Goal: Information Seeking & Learning: Learn about a topic

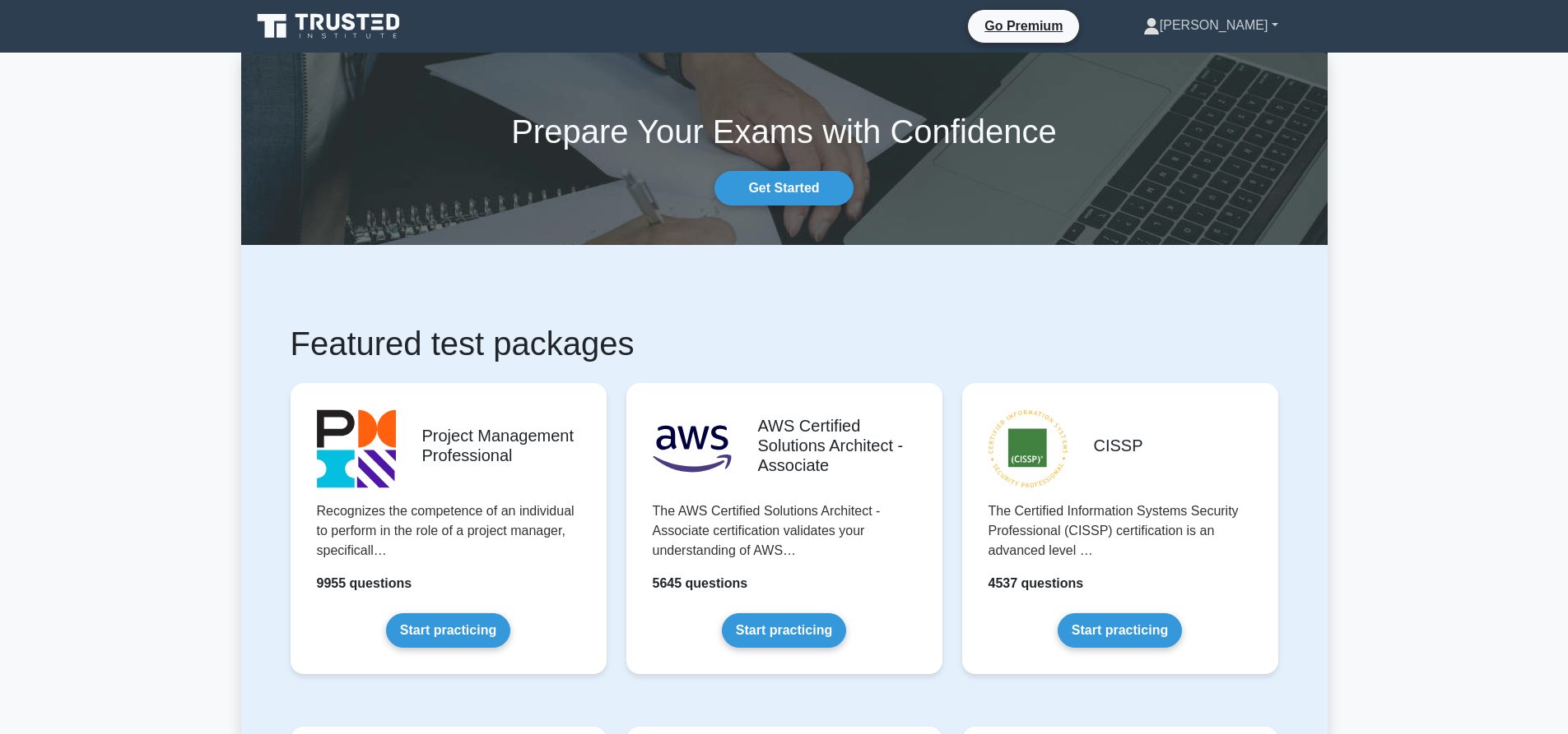
click at [1227, 27] on link "[PERSON_NAME]" at bounding box center [1211, 26] width 214 height 33
click at [1222, 91] on link "Settings" at bounding box center [1169, 90] width 130 height 27
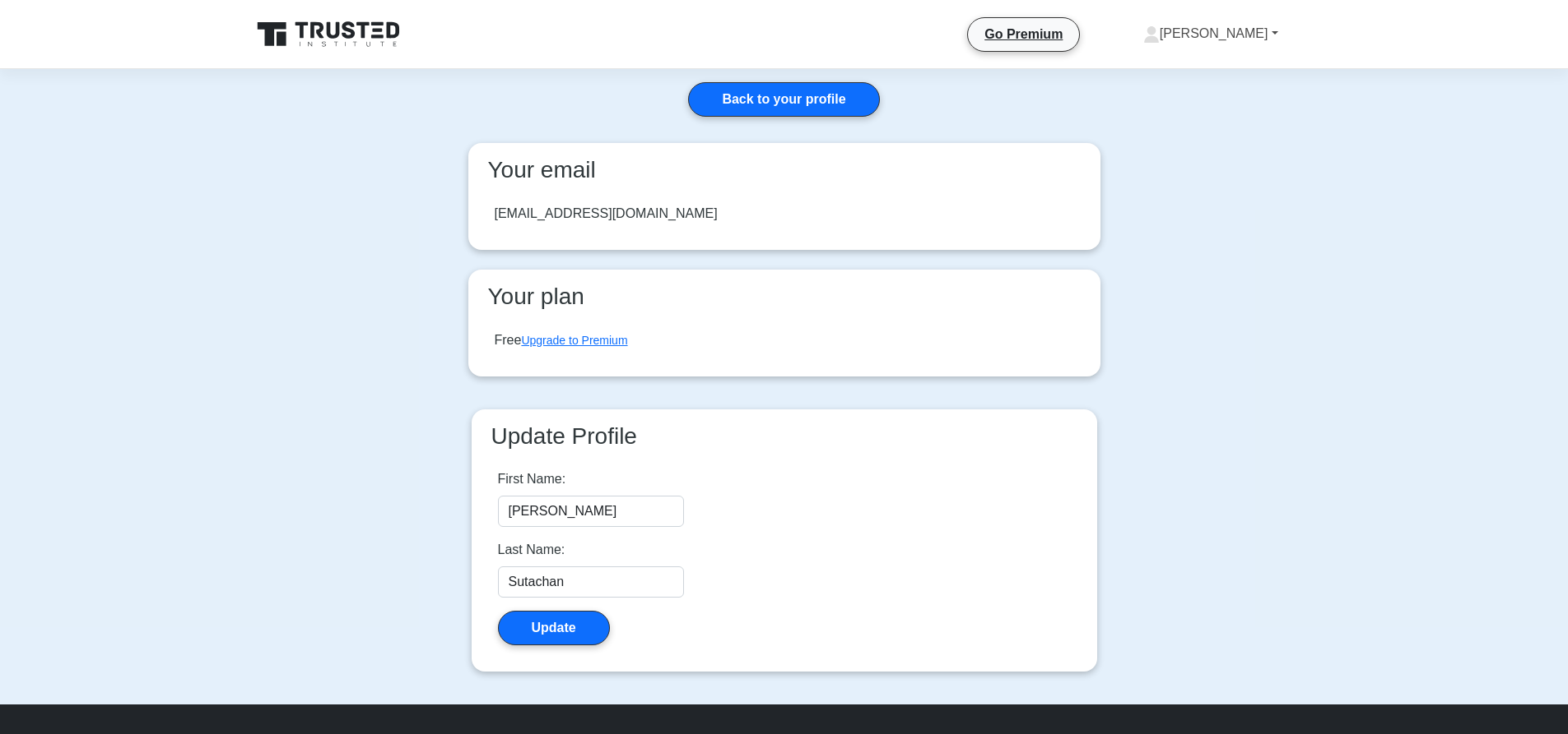
click at [1236, 31] on link "[PERSON_NAME]" at bounding box center [1211, 34] width 214 height 33
click at [1199, 71] on link "Profile" at bounding box center [1169, 72] width 130 height 27
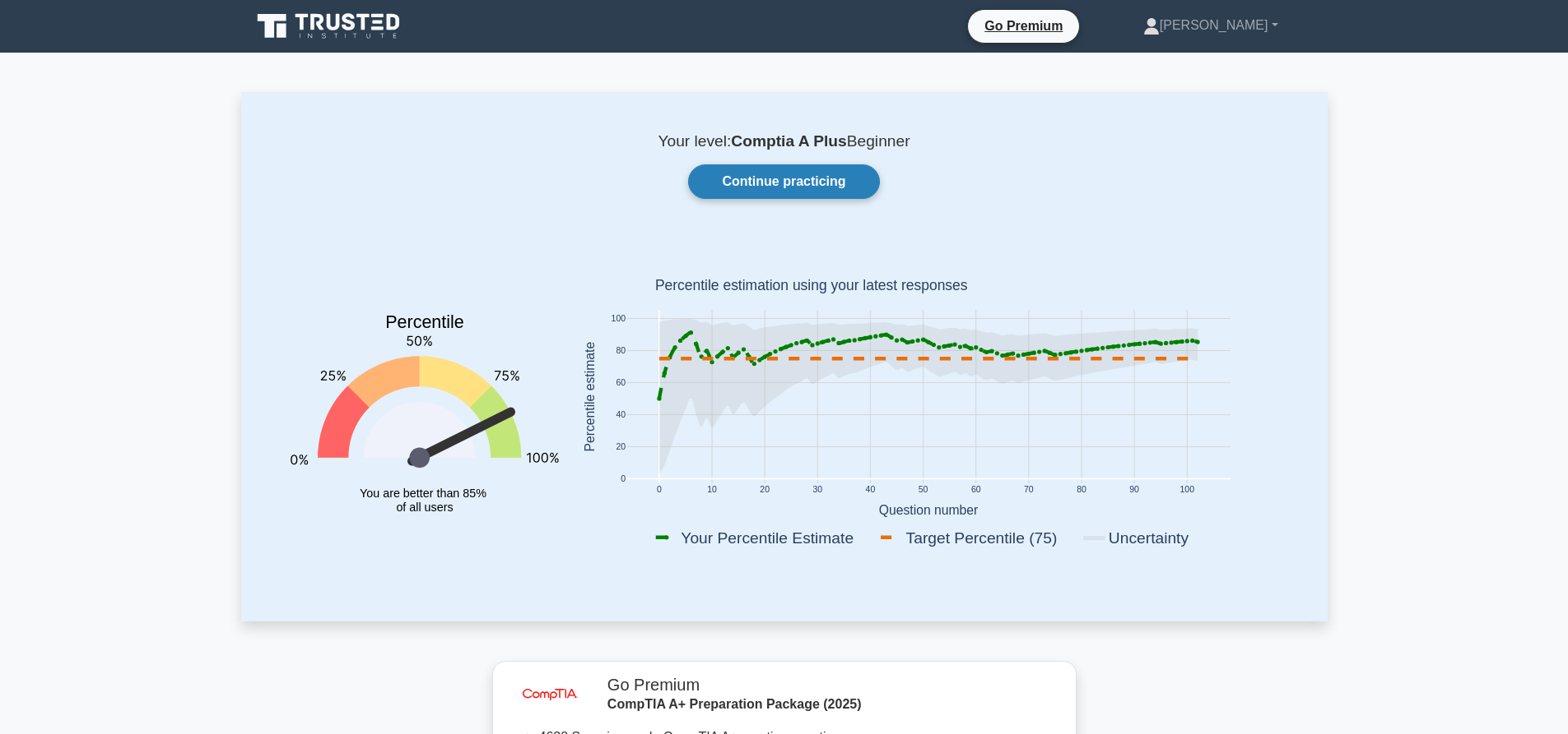
click at [790, 180] on link "Continue practicing" at bounding box center [784, 182] width 191 height 34
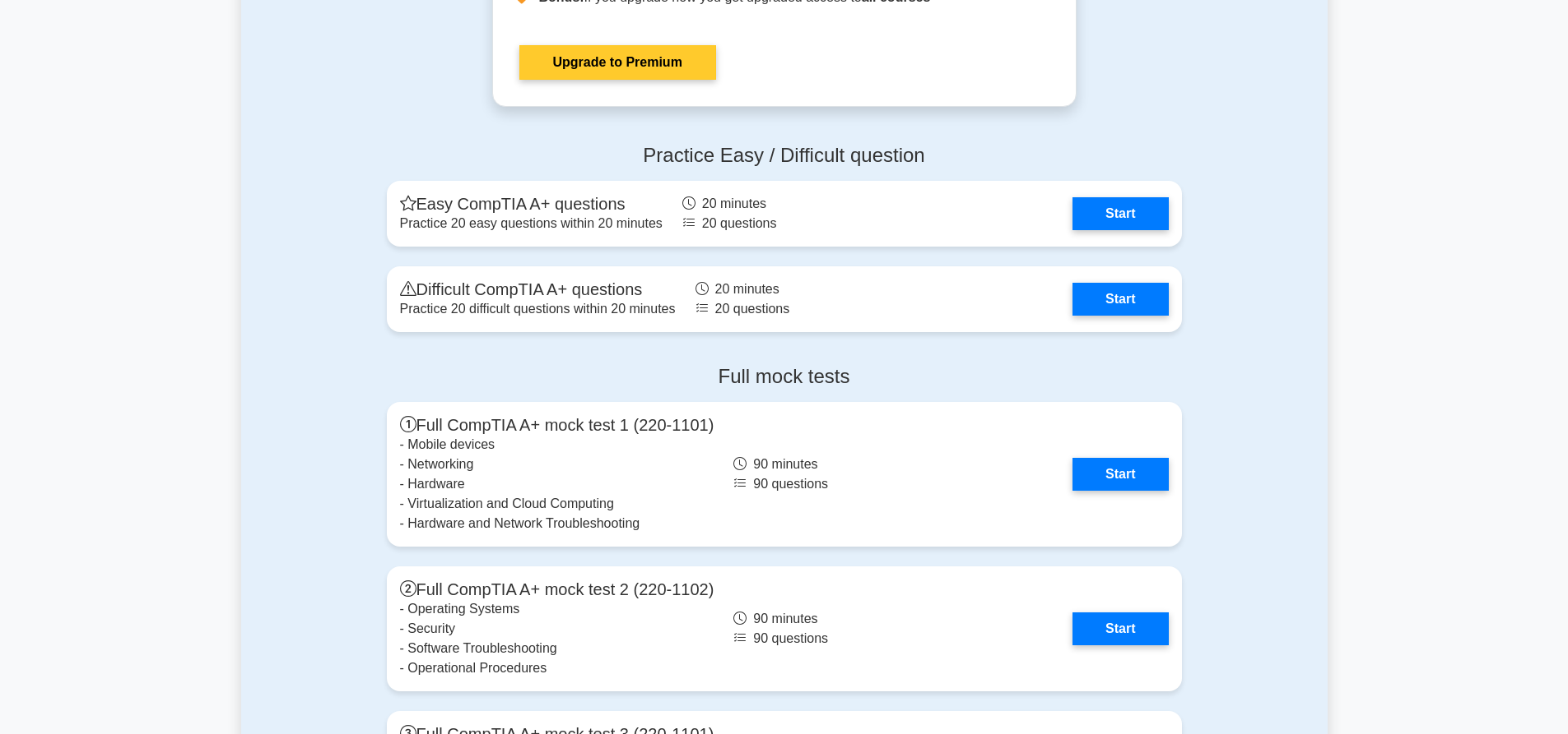
scroll to position [4276, 0]
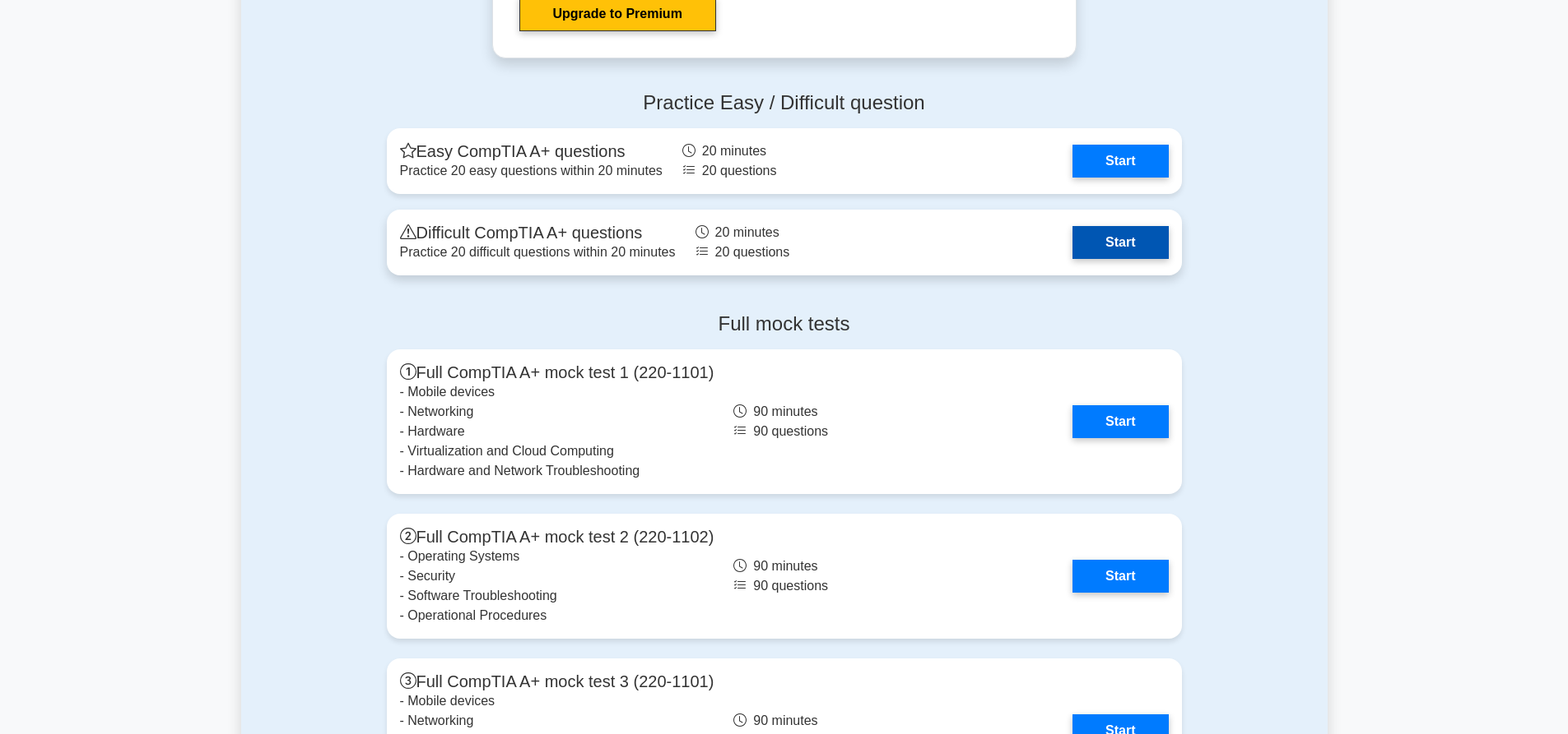
click at [1085, 244] on link "Start" at bounding box center [1119, 243] width 96 height 33
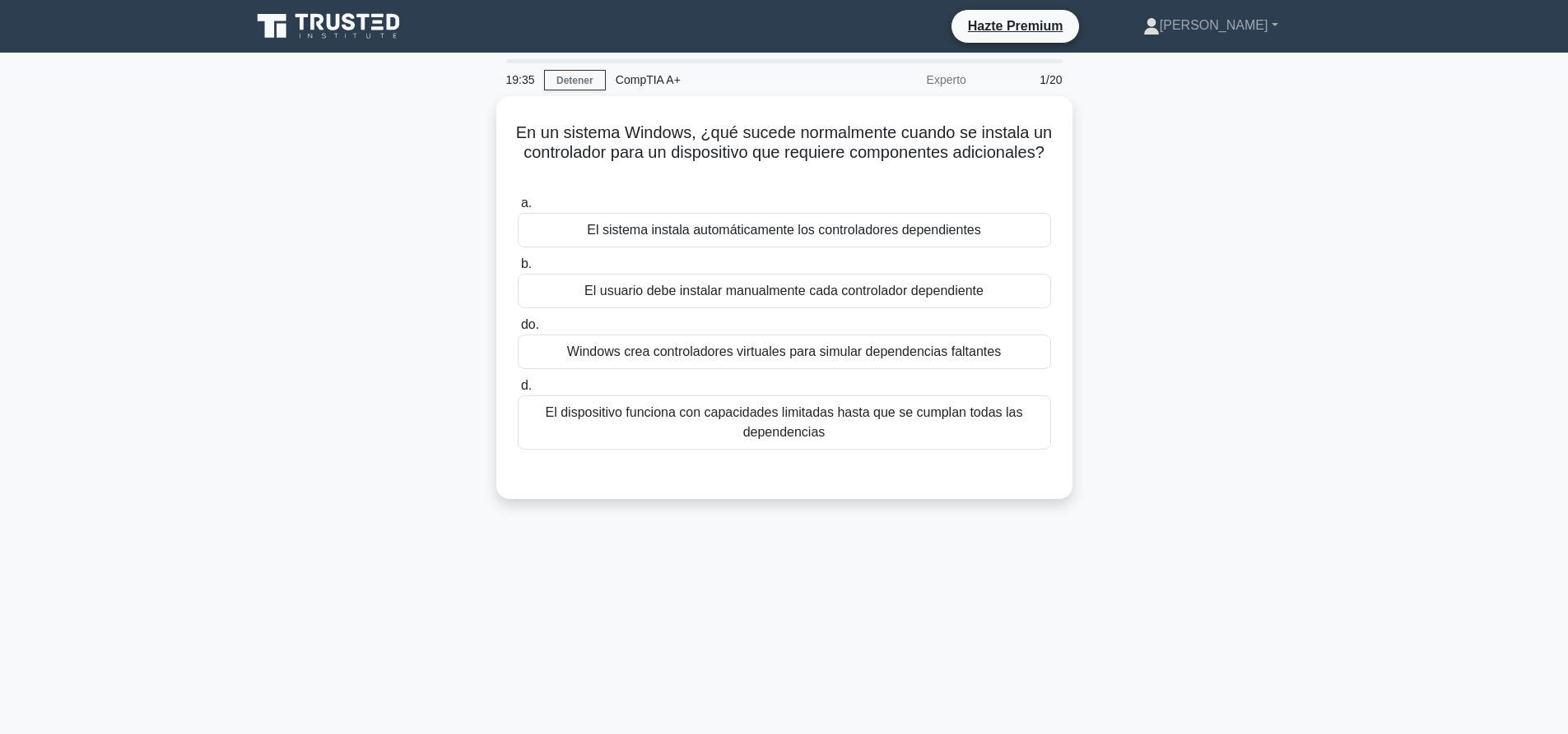
click at [1311, 241] on div "En un sistema Windows, ¿qué sucede normalmente cuando se instala un controlador…" at bounding box center [784, 307] width 1086 height 423
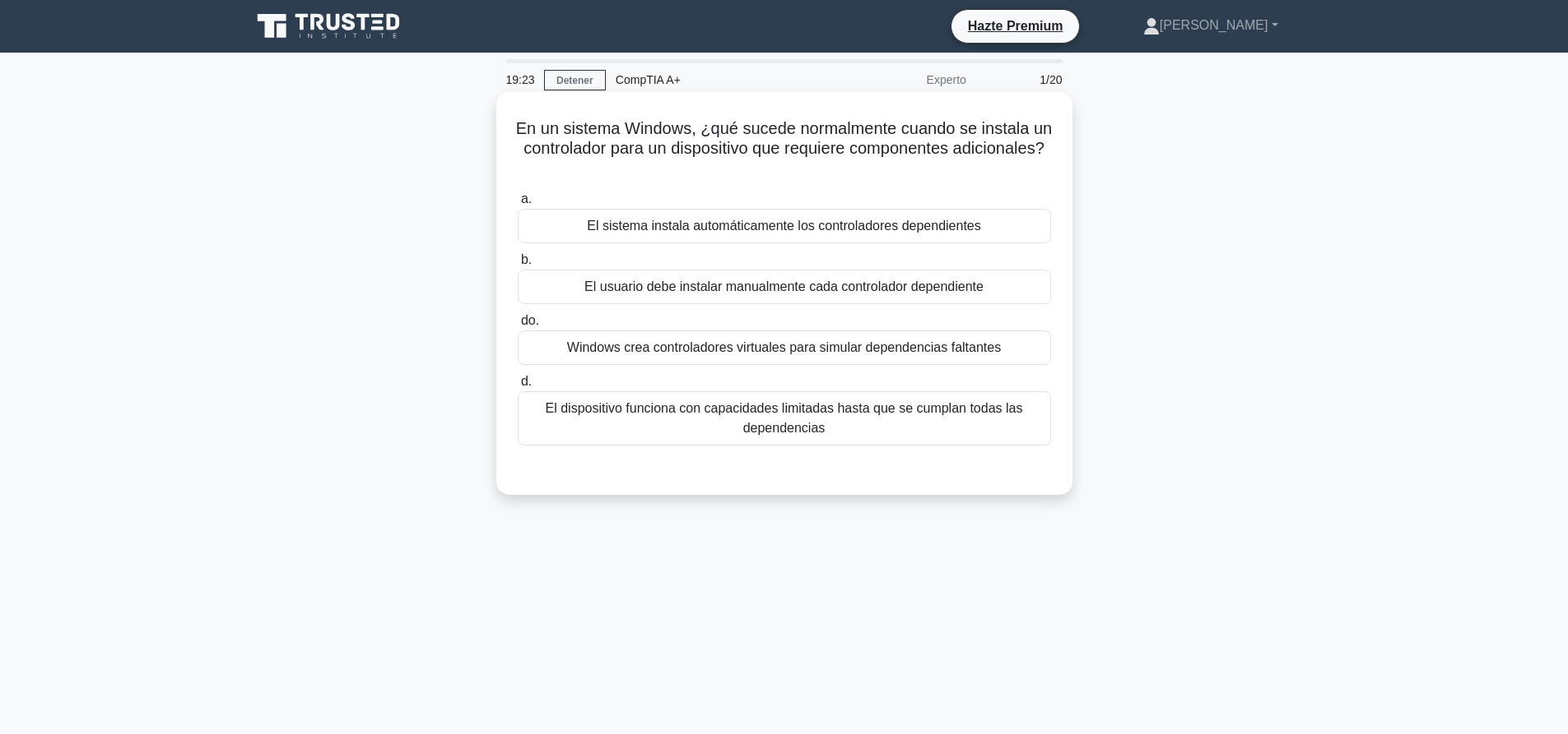
click at [746, 410] on font "El dispositivo funciona con capacidades limitadas hasta que se cumplan todas la…" at bounding box center [784, 417] width 477 height 34
click at [518, 387] on input "d. El dispositivo funciona con capacidades limitadas hasta que se cumplan todas…" at bounding box center [518, 382] width 0 height 10
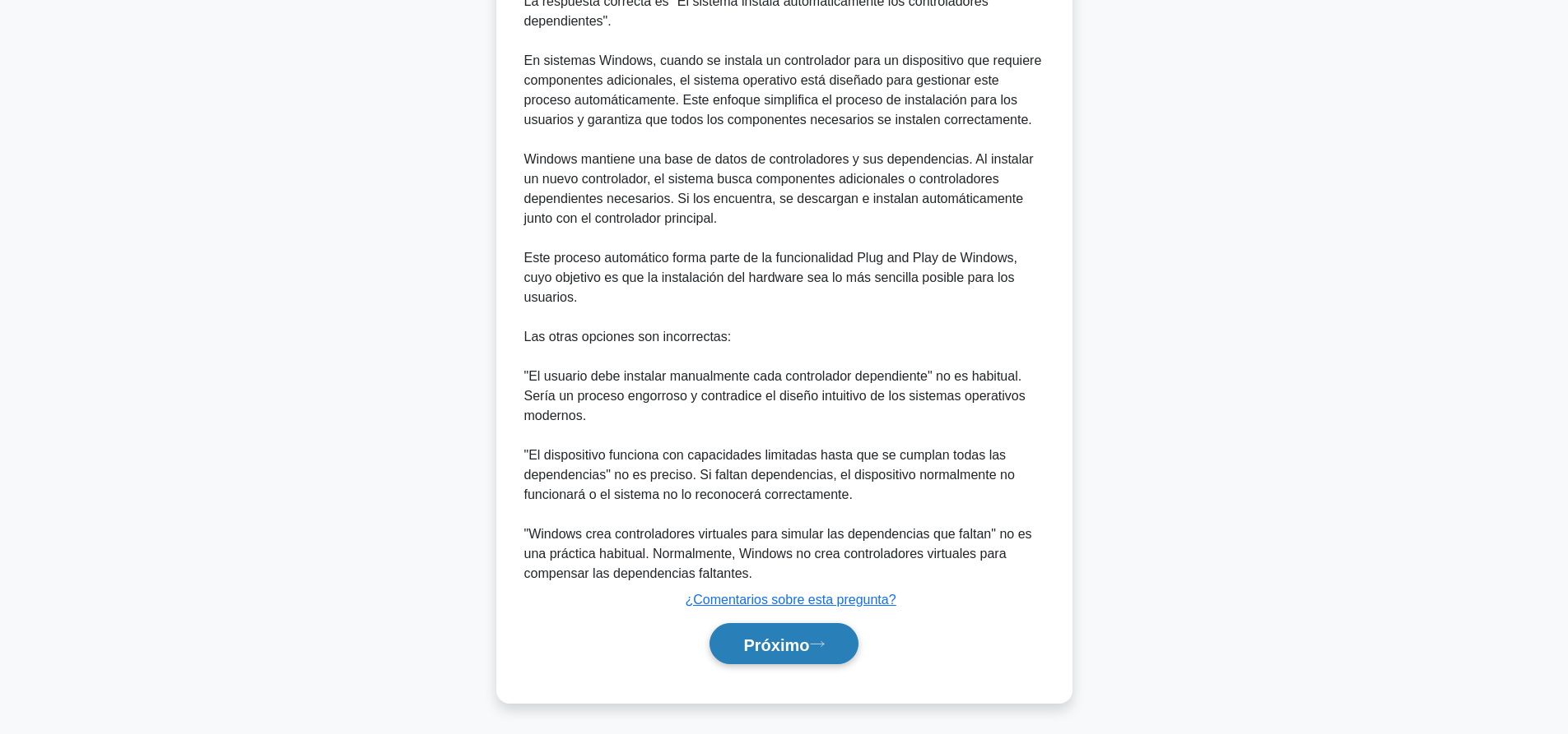
click at [827, 632] on button "Próximo" at bounding box center [784, 644] width 148 height 42
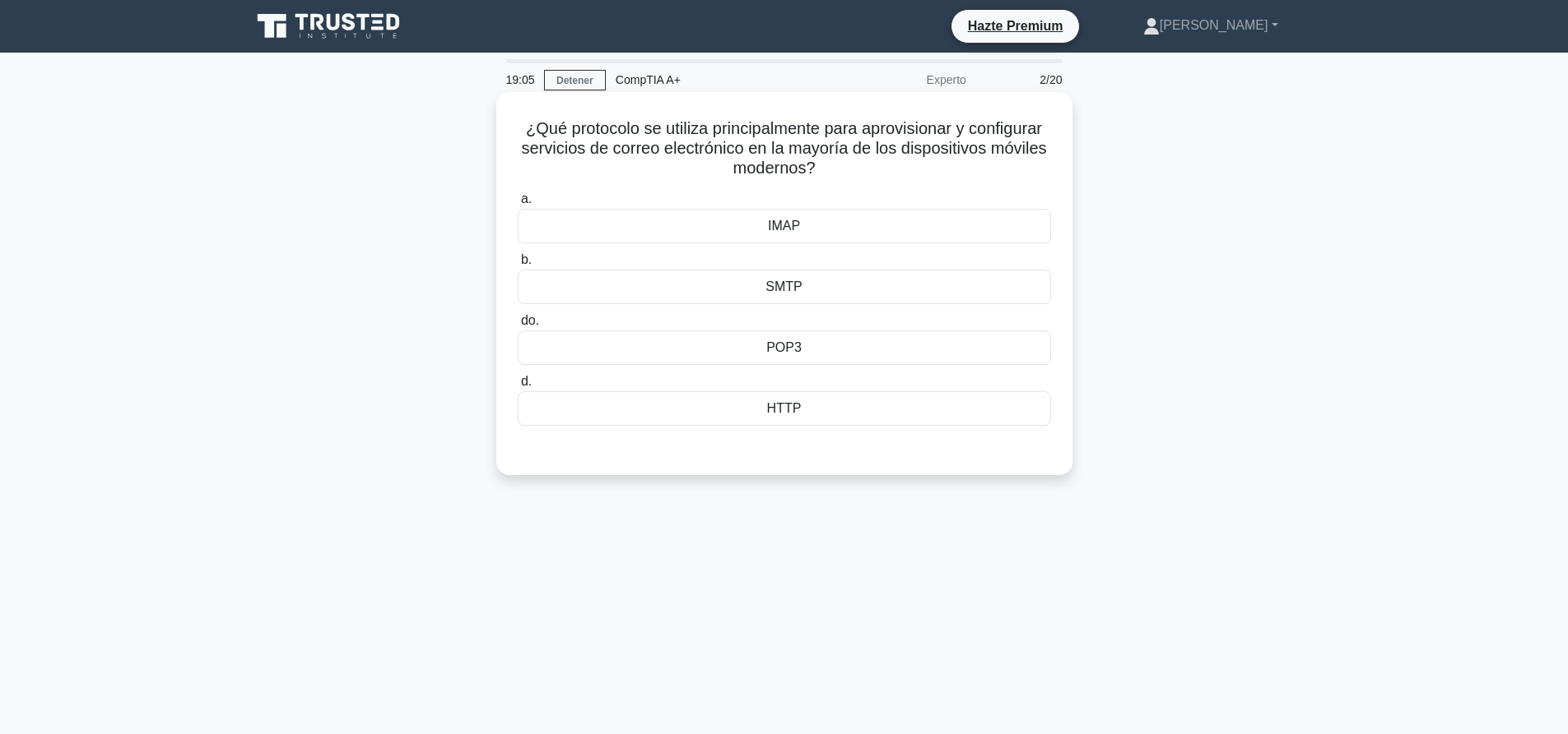
click at [821, 341] on div "POP3" at bounding box center [784, 348] width 533 height 34
click at [518, 326] on input "do. POP3" at bounding box center [518, 321] width 0 height 10
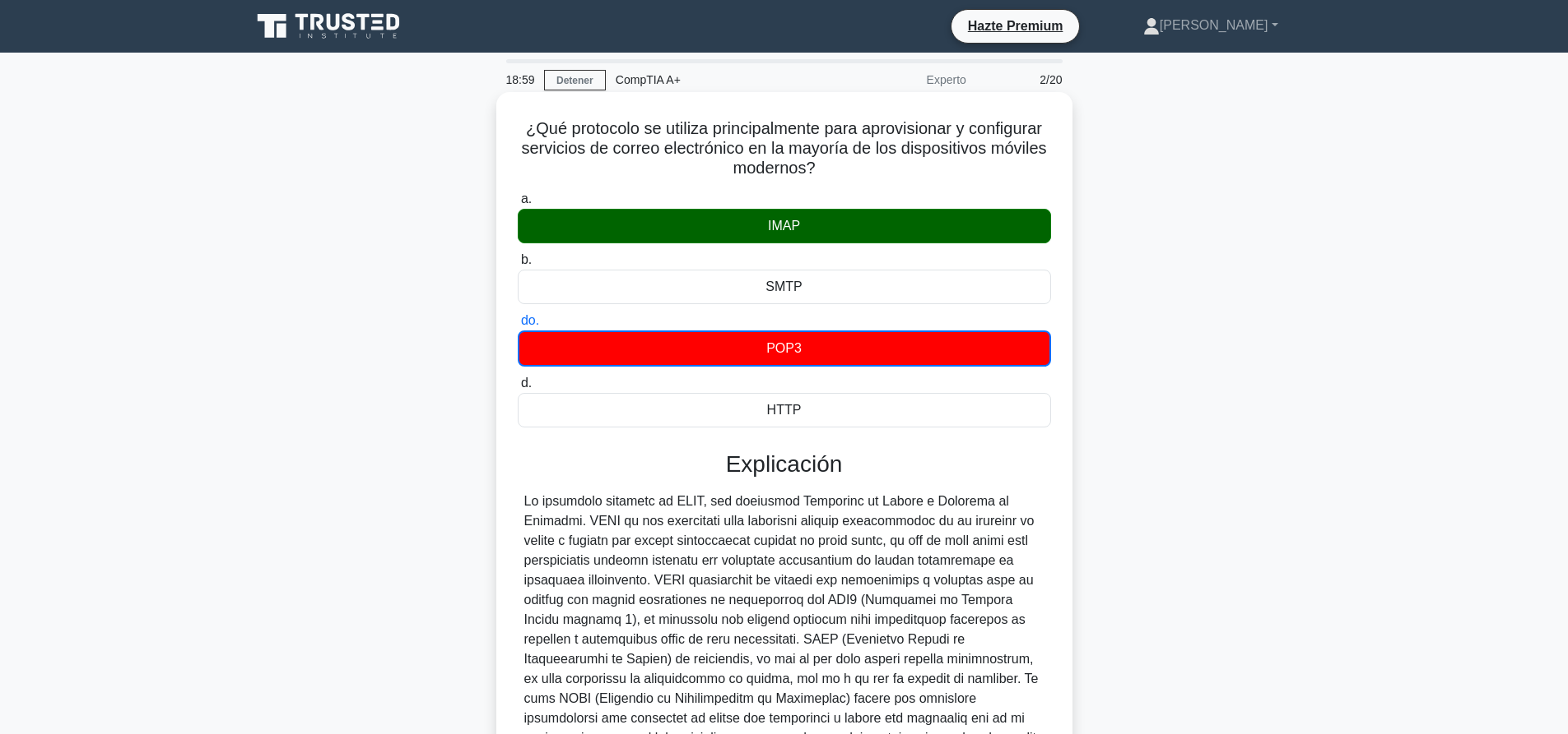
scroll to position [186, 0]
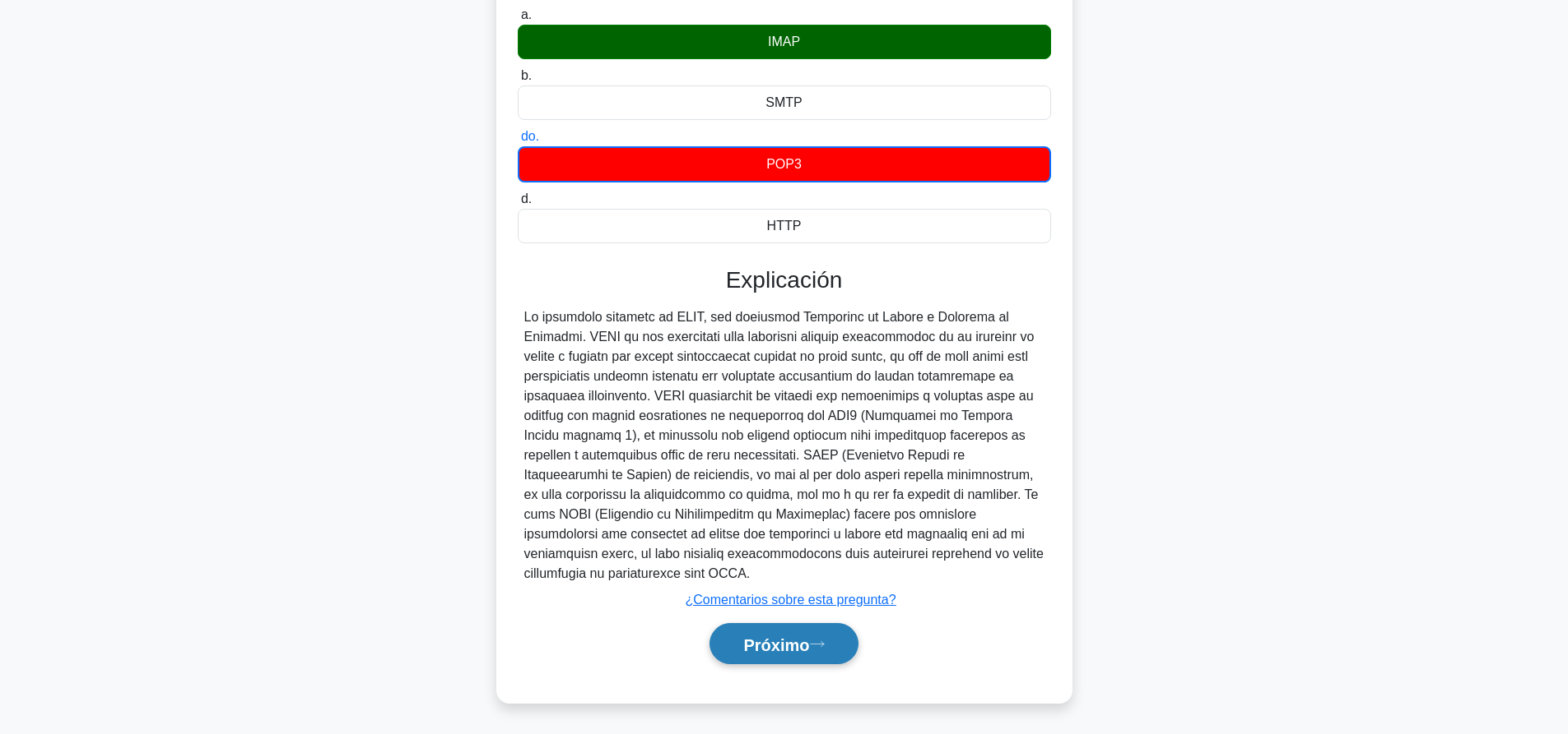
click at [790, 651] on font "Próximo" at bounding box center [776, 645] width 65 height 18
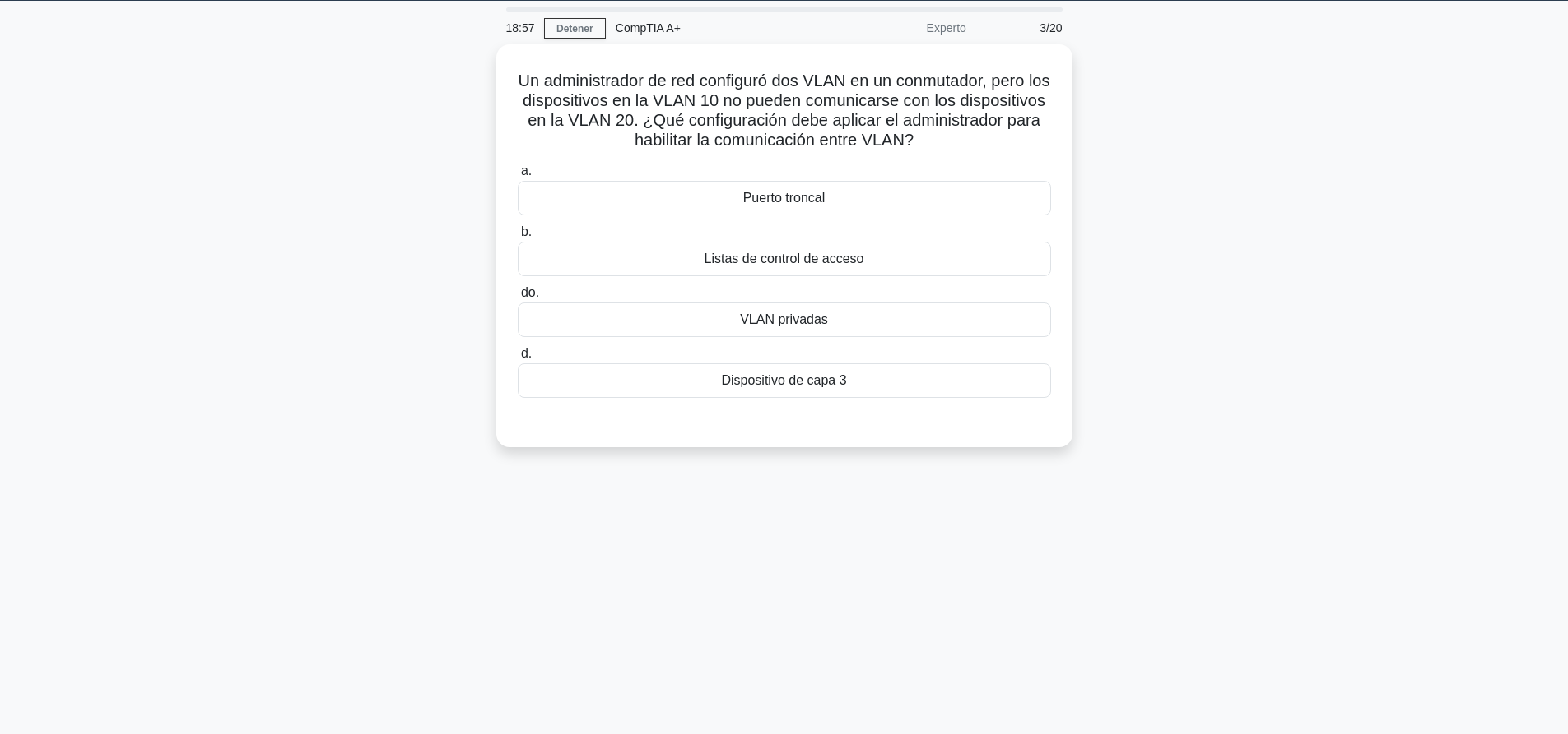
scroll to position [0, 0]
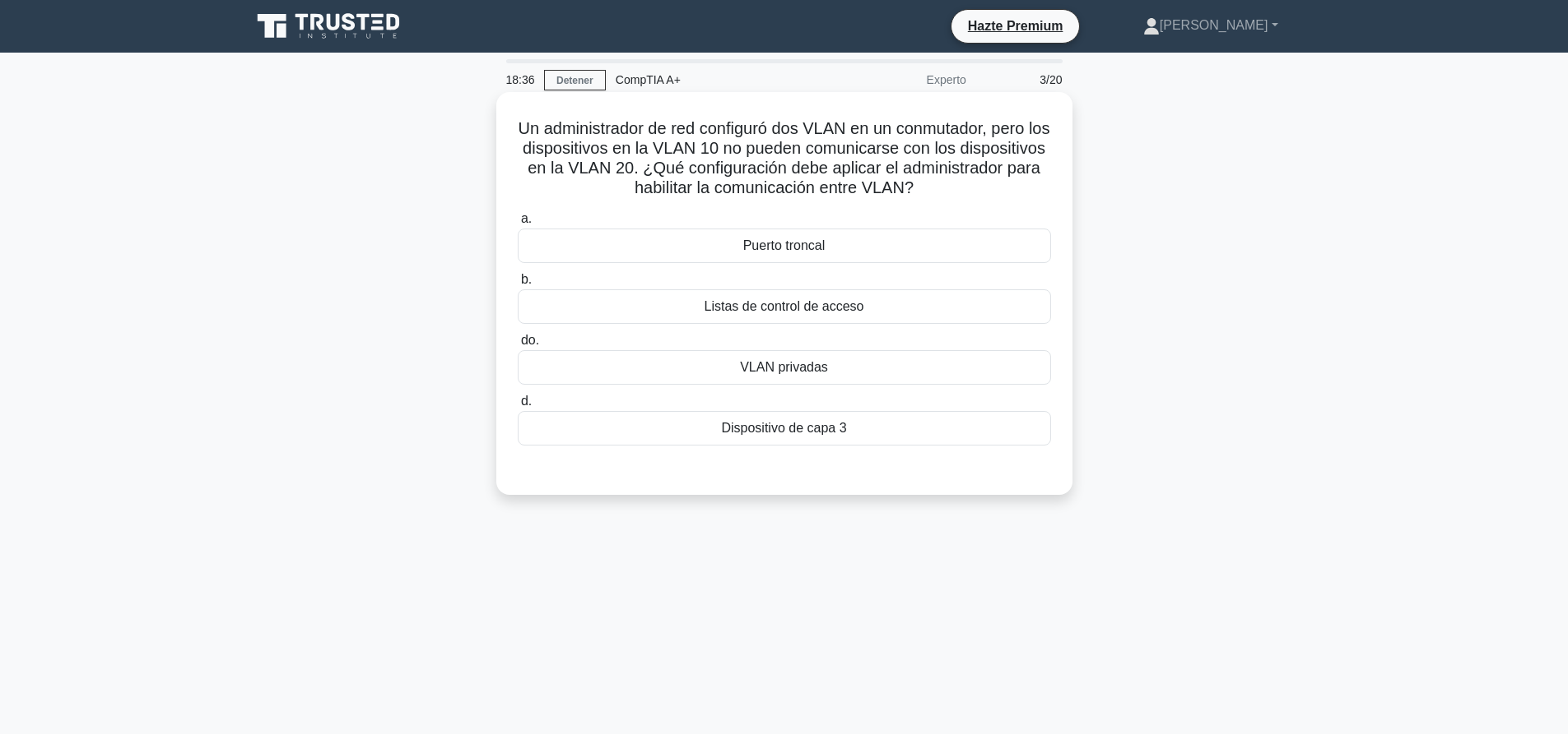
click at [794, 244] on font "Puerto troncal" at bounding box center [784, 245] width 83 height 14
click at [518, 225] on input "a. Puerto troncal" at bounding box center [518, 219] width 0 height 10
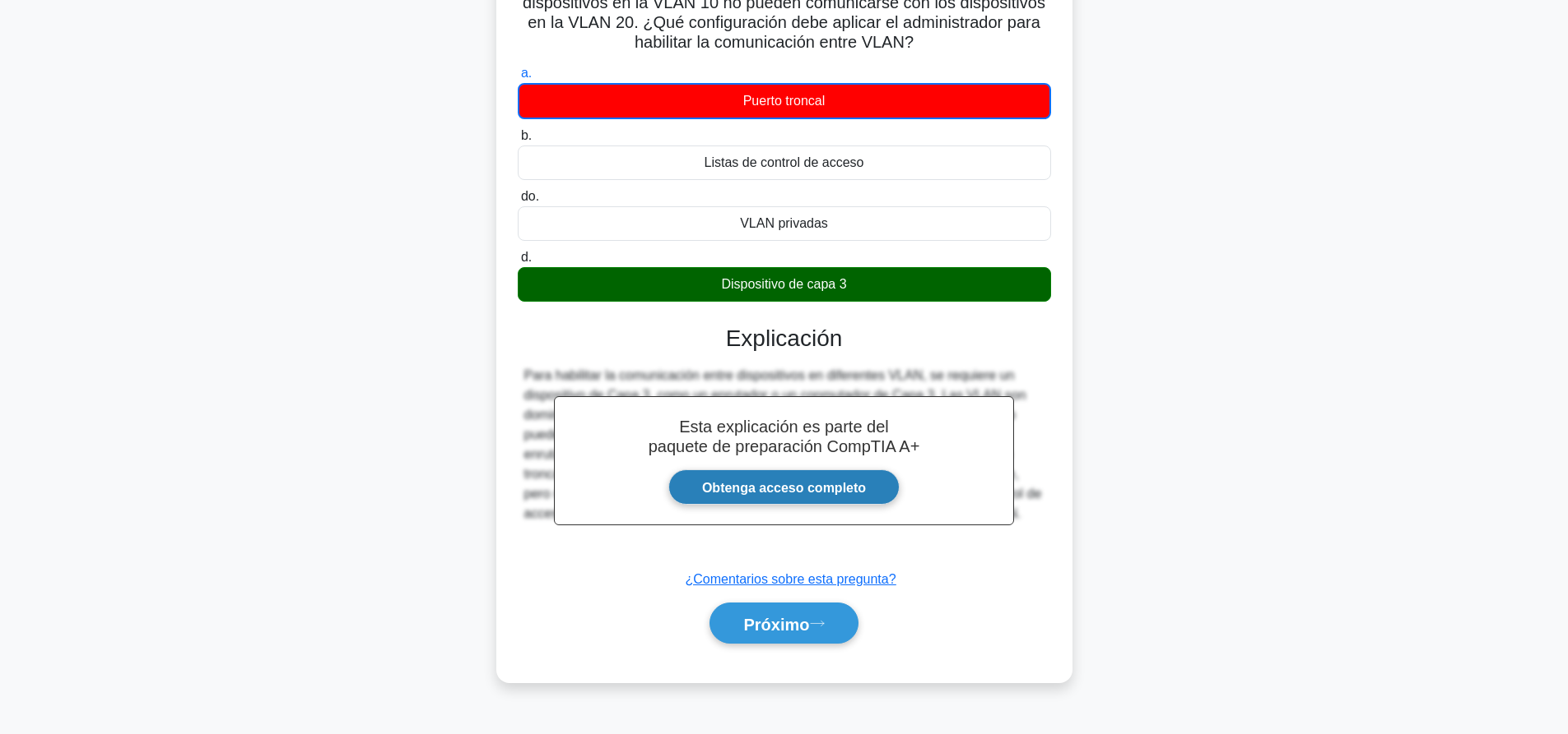
scroll to position [154, 0]
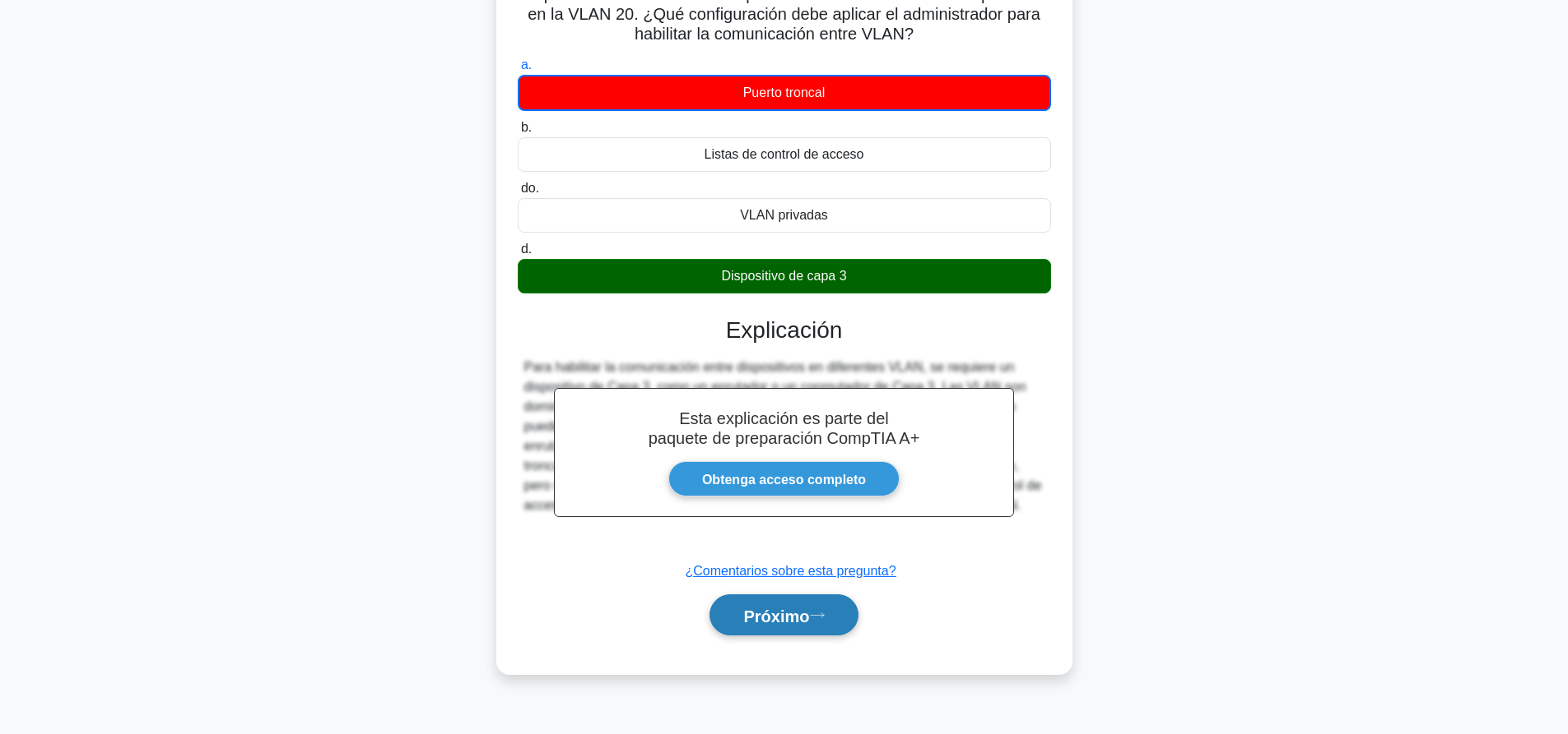
click at [772, 635] on button "Próximo" at bounding box center [784, 615] width 148 height 42
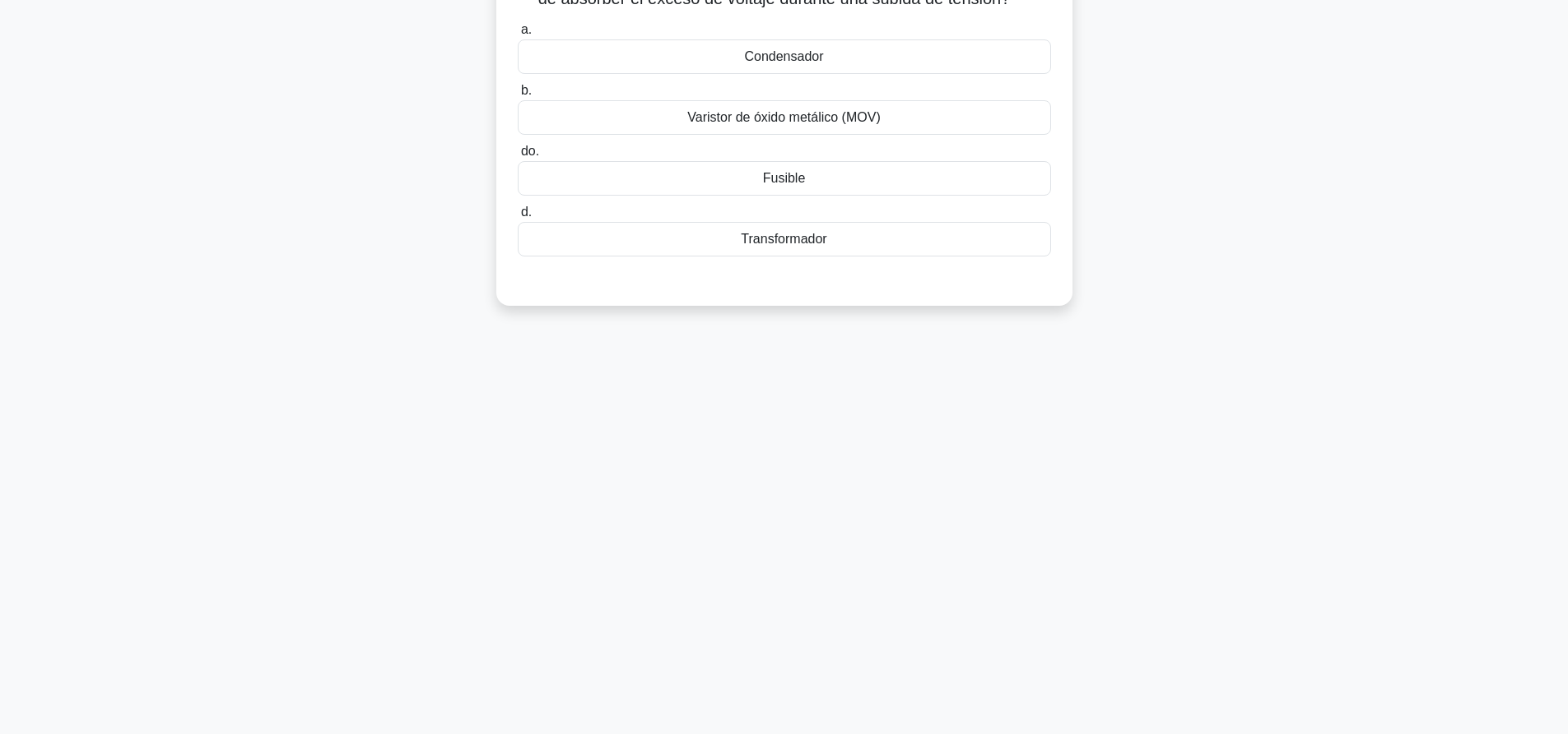
scroll to position [0, 0]
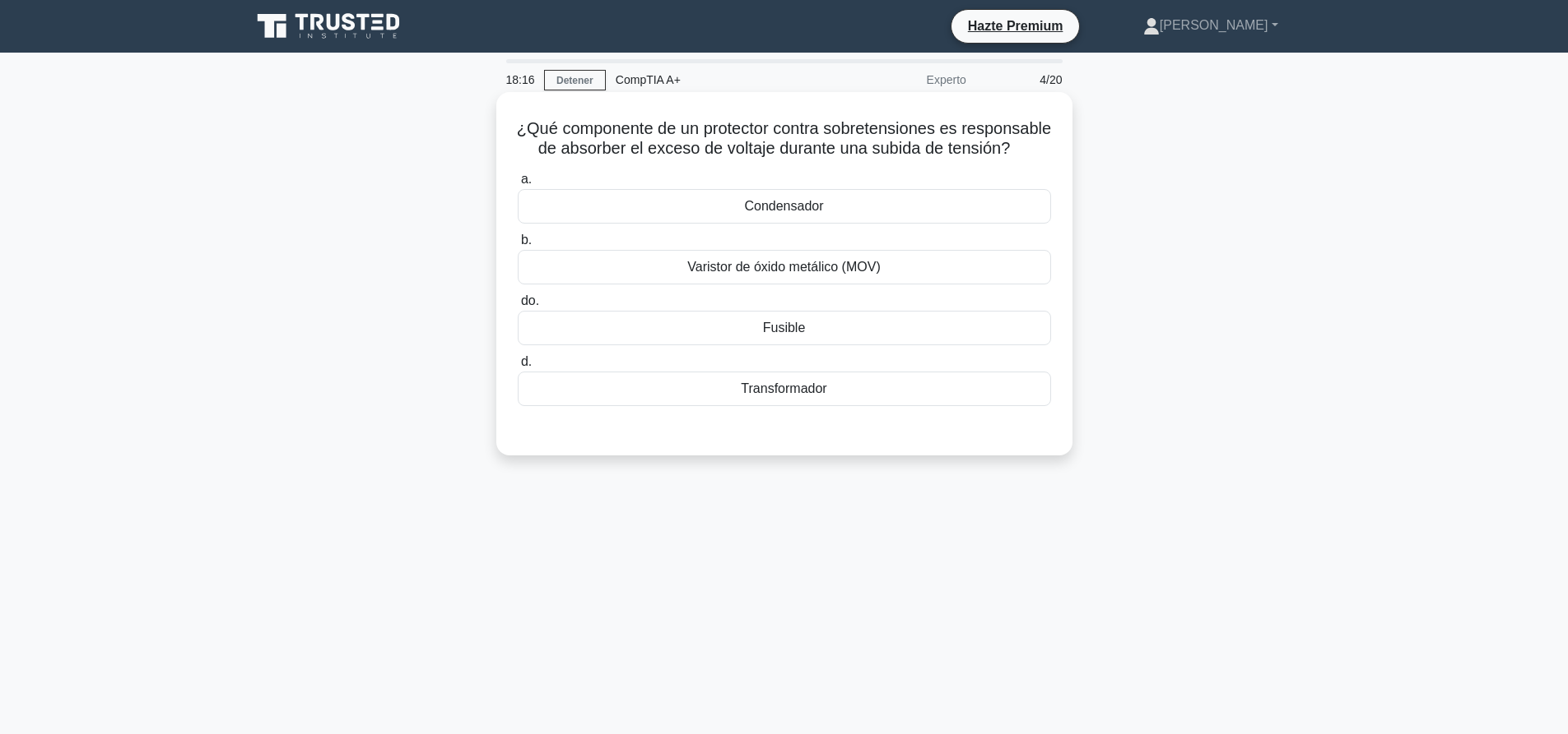
drag, startPoint x: 821, startPoint y: 173, endPoint x: 549, endPoint y: 126, distance: 276.0
click at [549, 126] on h5 "¿Qué componente de un protector contra sobretensiones es responsable de absorbe…" at bounding box center [784, 139] width 536 height 41
copy font "¿Qué componente de un protector contra sobretensiones es responsable de absorbe…"
click at [896, 285] on div "Varistor de óxido metálico (MOV)" at bounding box center [784, 268] width 533 height 34
click at [518, 246] on input "b. Varistor de óxido metálico (MOV)" at bounding box center [518, 240] width 0 height 10
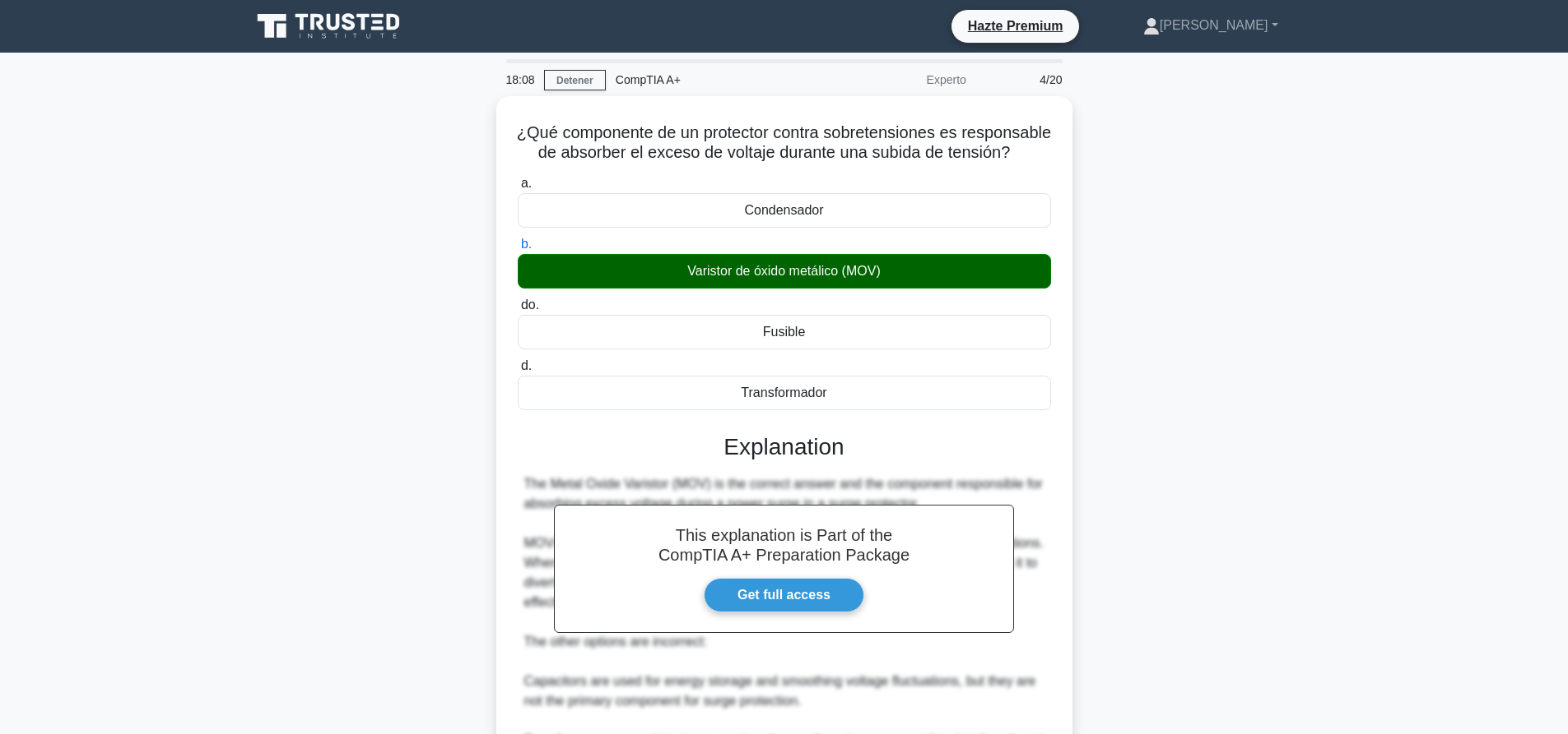
click at [1222, 256] on div "¿Qué componente de un protector contra sobretensiones es responsable de absorbe…" at bounding box center [784, 541] width 1086 height 891
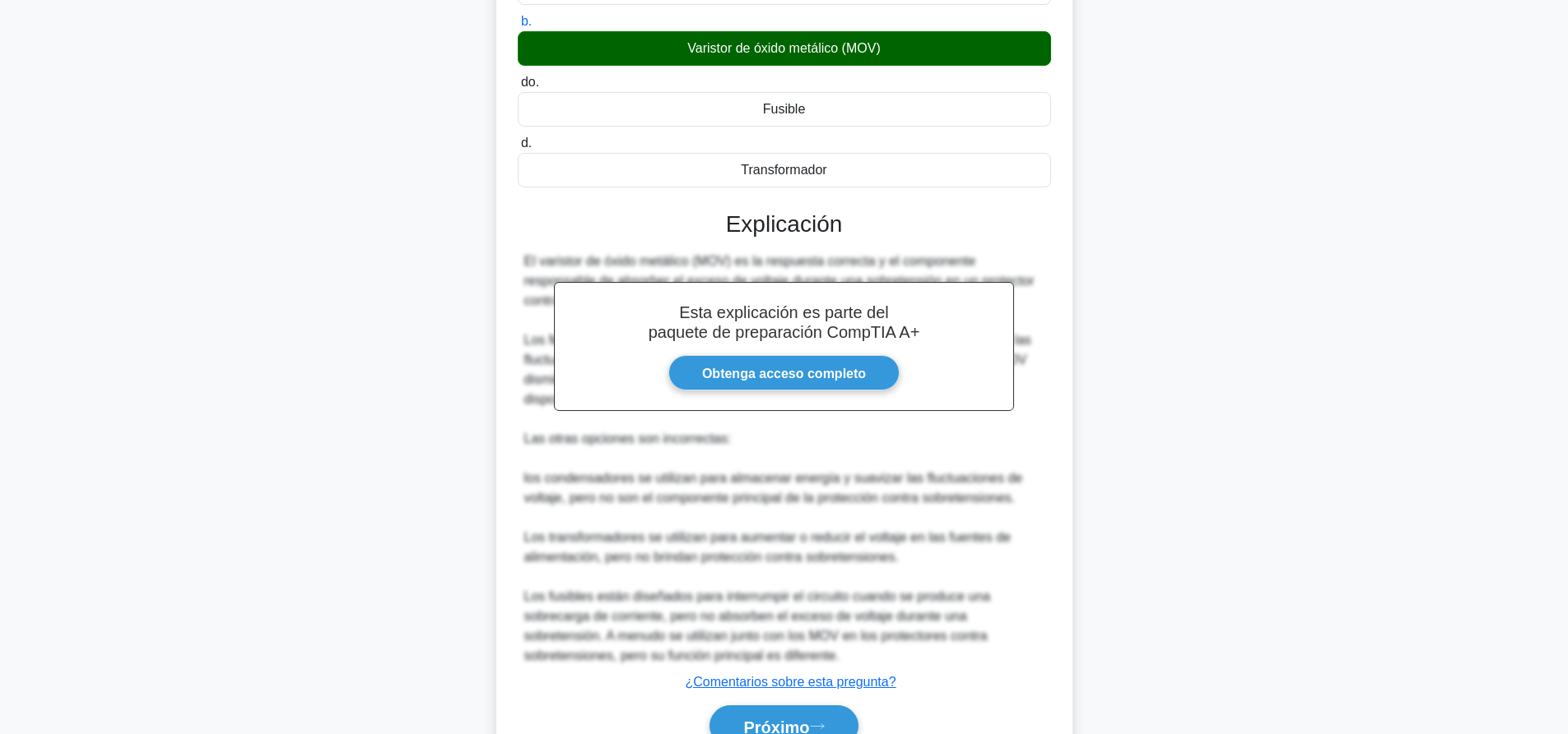
scroll to position [323, 0]
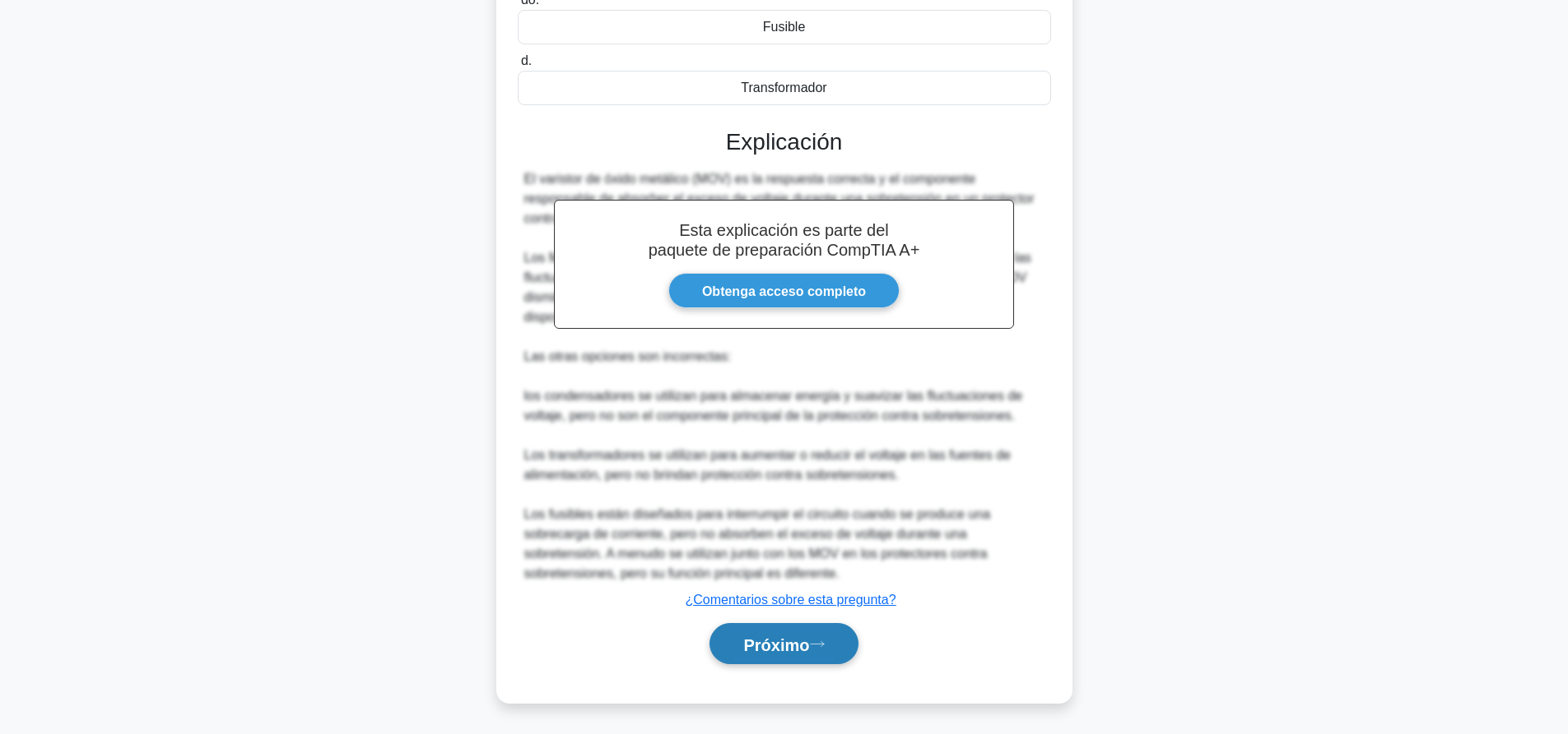
click at [839, 642] on button "Próximo" at bounding box center [784, 644] width 148 height 42
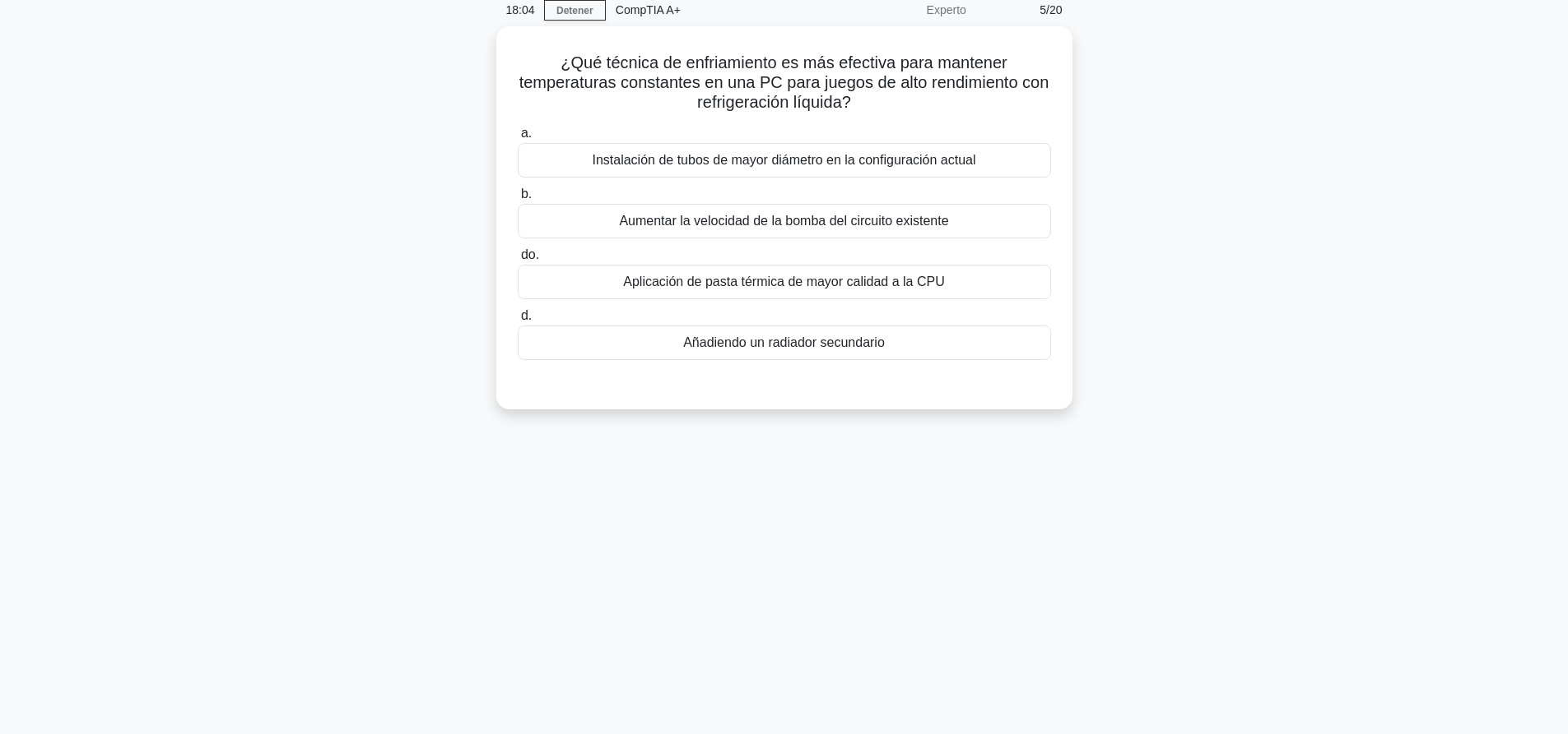
scroll to position [0, 0]
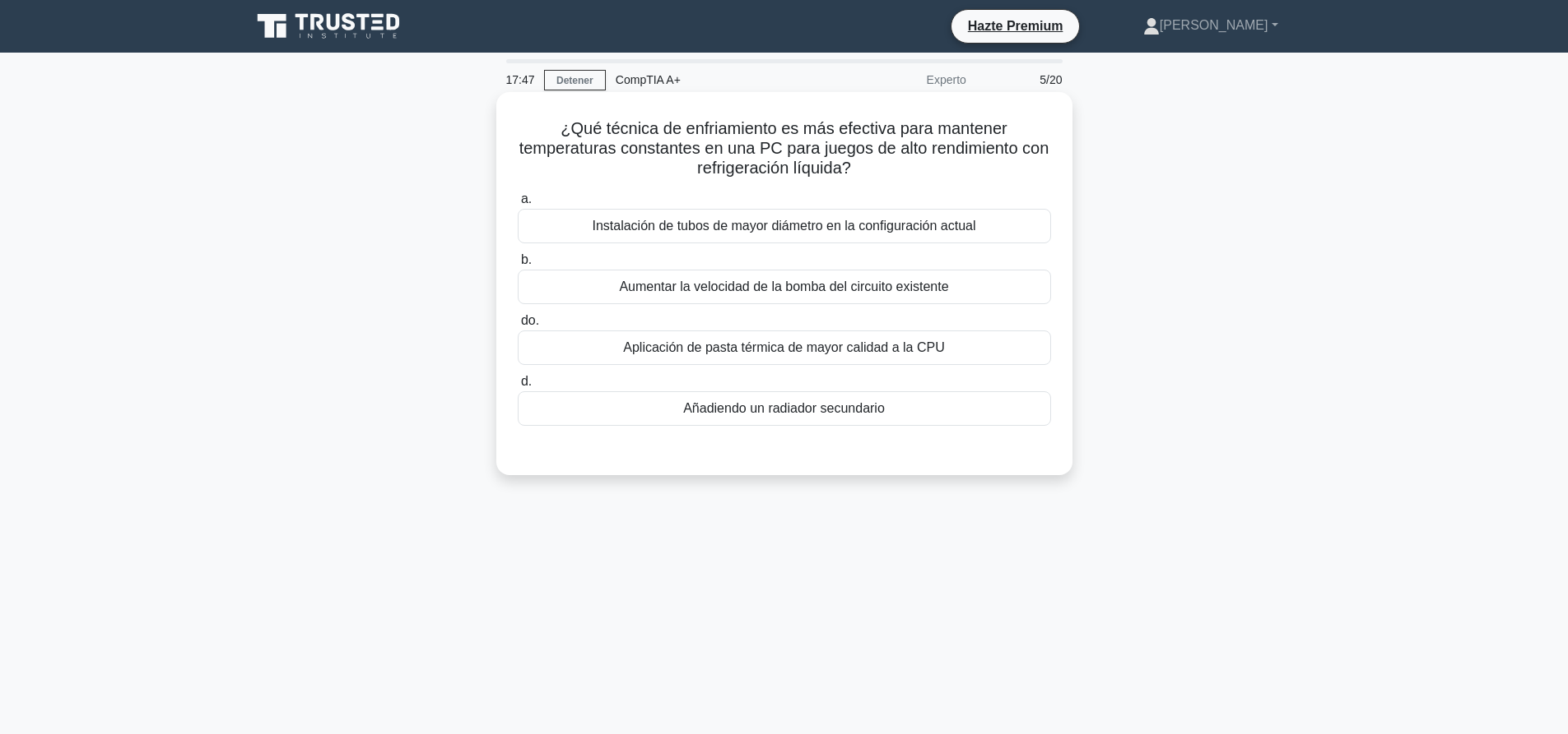
click at [705, 221] on font "Instalación de tubos de mayor diámetro en la configuración actual" at bounding box center [783, 225] width 383 height 14
click at [518, 205] on input "a. Instalación de tubos de mayor diámetro en la configuración actual" at bounding box center [518, 200] width 0 height 10
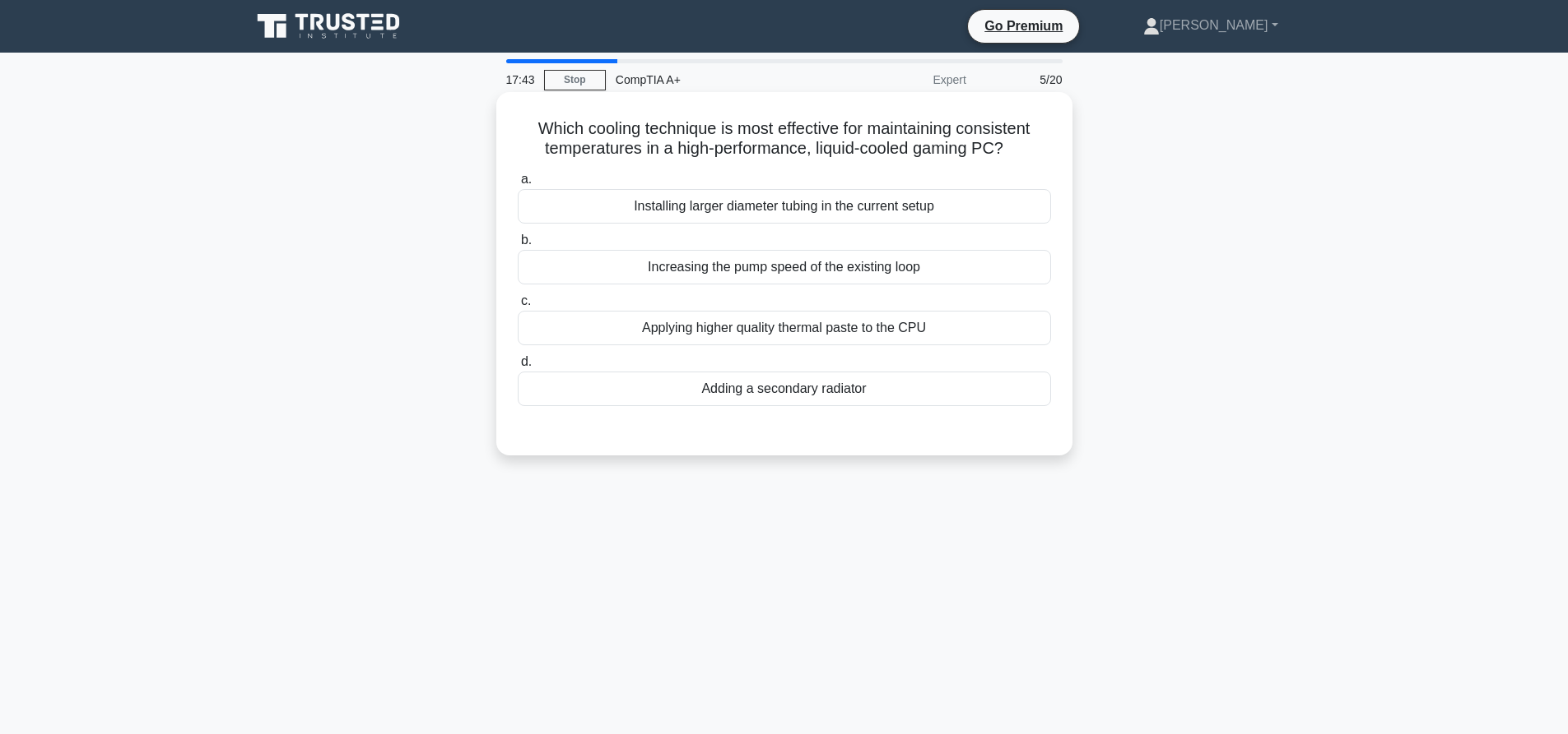
click at [748, 398] on div "Adding a secondary radiator" at bounding box center [784, 389] width 533 height 34
click at [518, 367] on input "d. Adding a secondary radiator" at bounding box center [518, 362] width 0 height 10
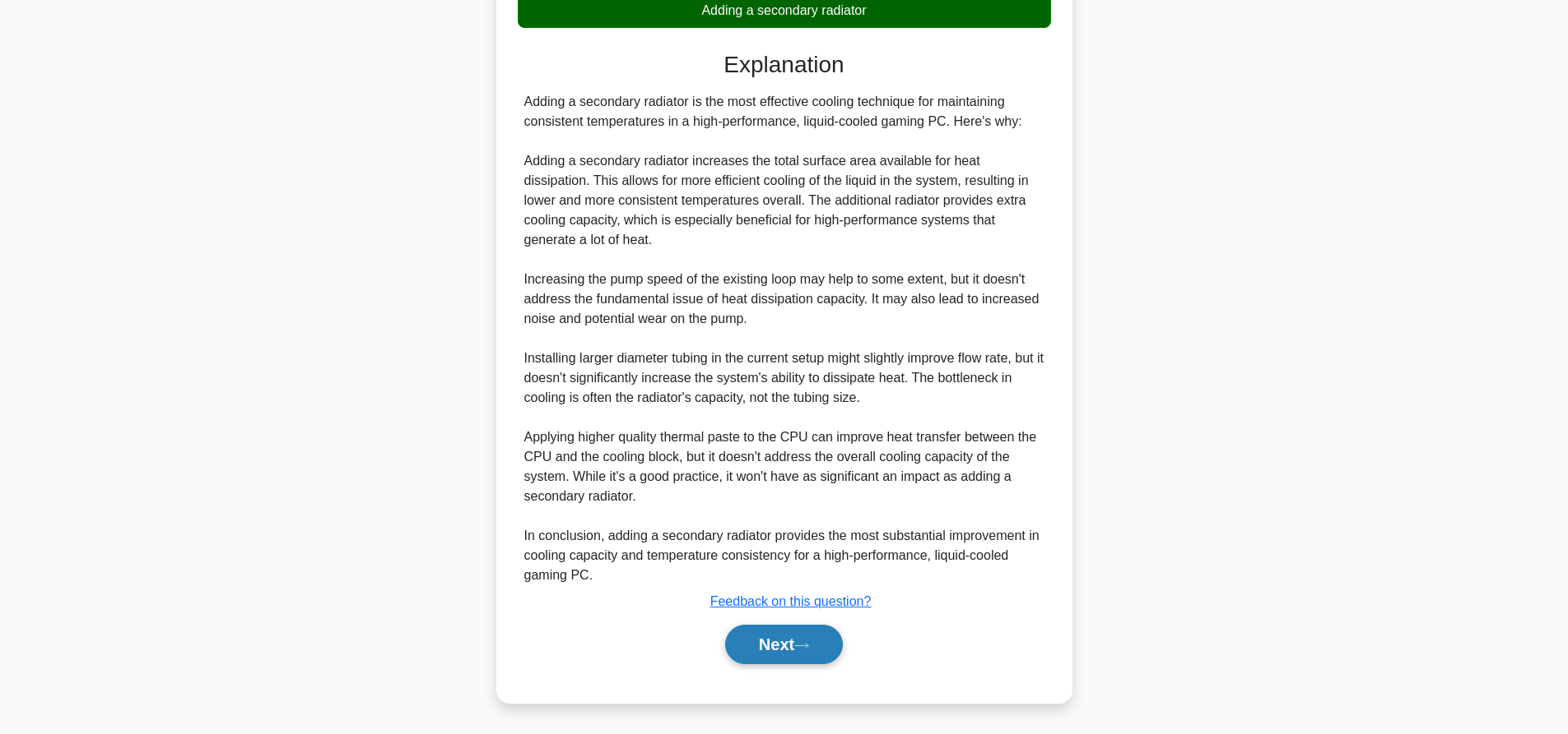
click at [809, 634] on button "Next" at bounding box center [784, 645] width 118 height 40
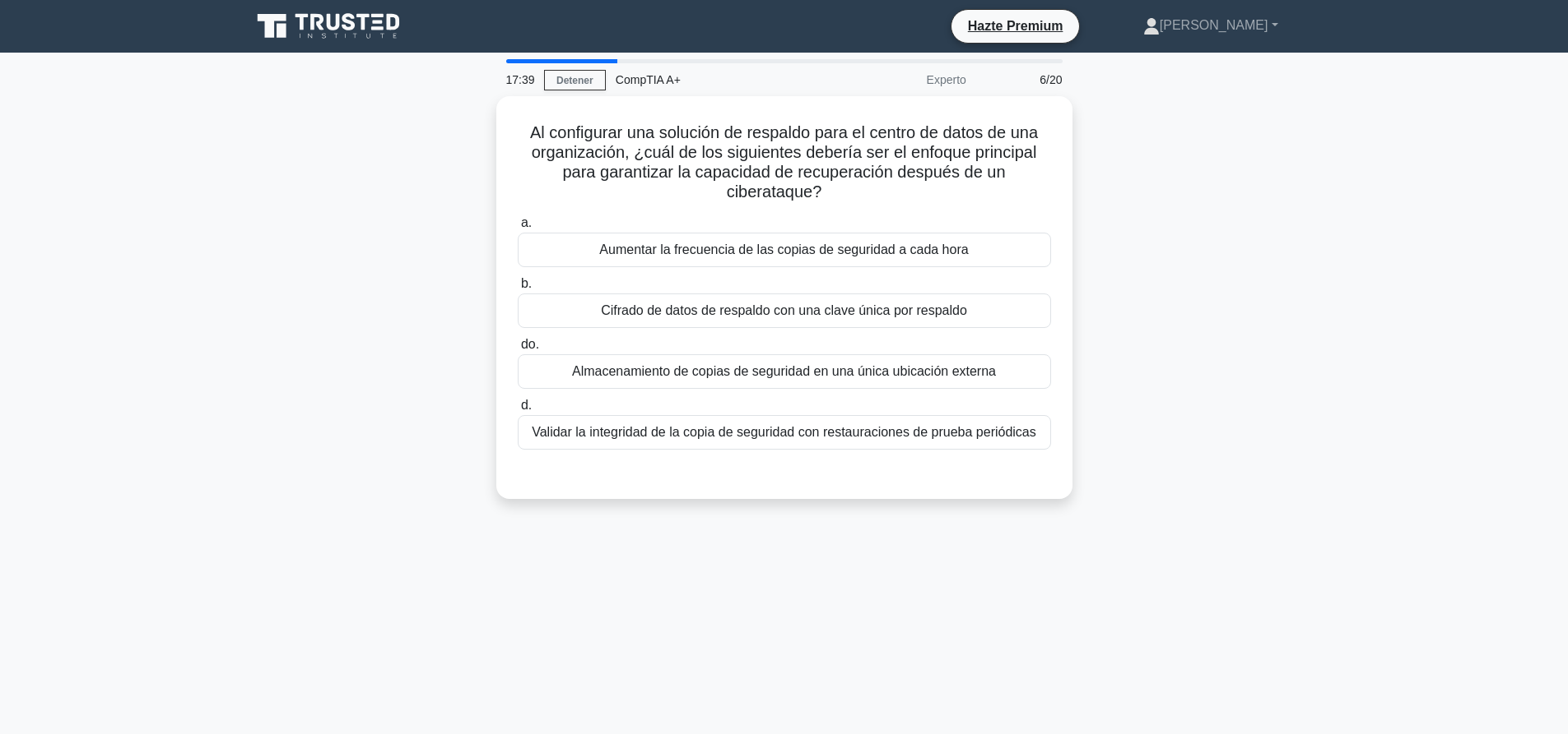
click at [1255, 174] on div "Al configurar una solución de respaldo para el centro de datos de una organizac…" at bounding box center [784, 307] width 1086 height 423
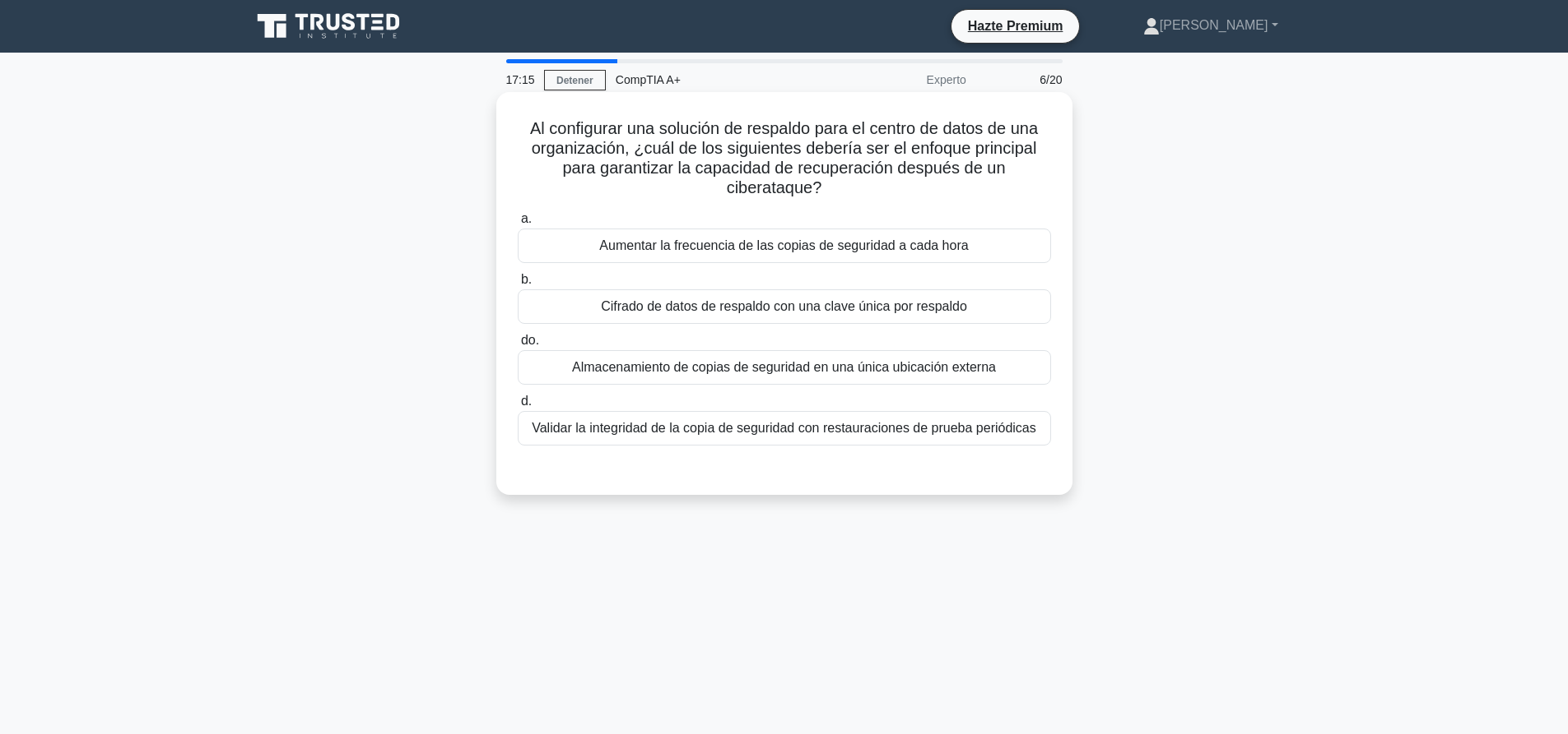
click at [717, 298] on font "Cifrado de datos de respaldo con una clave única por respaldo" at bounding box center [784, 306] width 366 height 20
click at [518, 286] on input "b. Cifrado de datos de respaldo con una clave única por respaldo" at bounding box center [518, 280] width 0 height 10
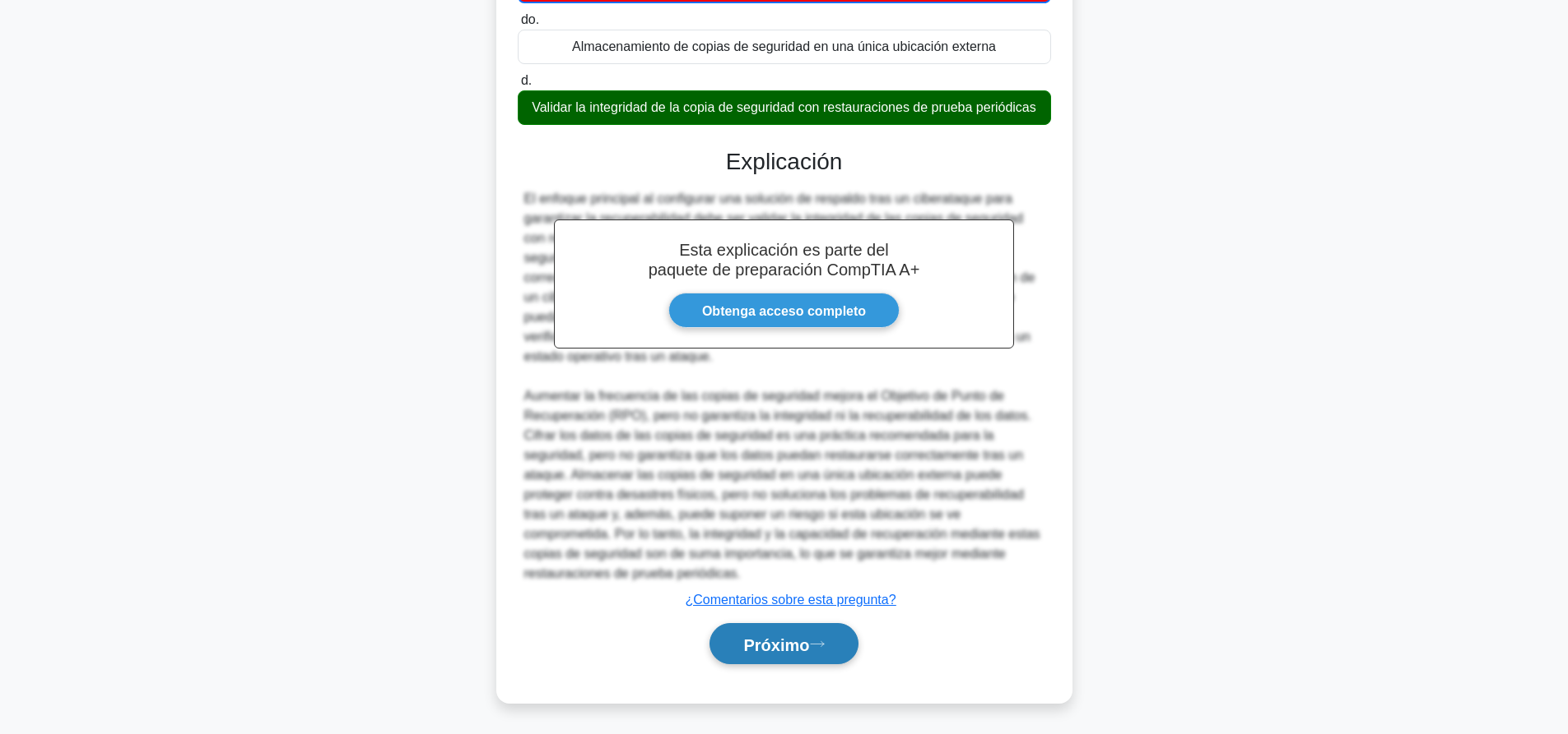
click at [833, 651] on button "Próximo" at bounding box center [784, 644] width 148 height 42
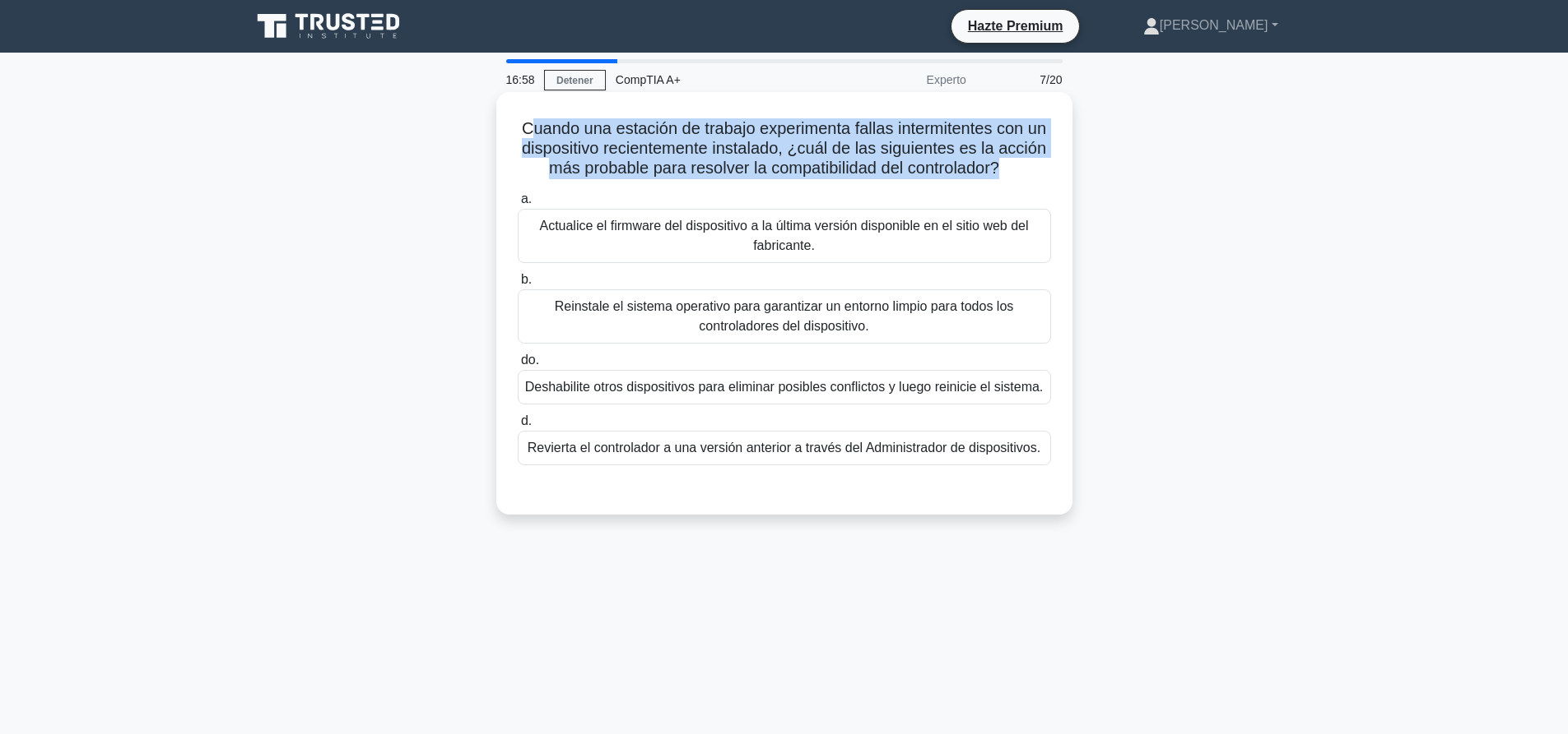
drag, startPoint x: 956, startPoint y: 176, endPoint x: 541, endPoint y: 116, distance: 419.3
click at [541, 116] on div "Cuando una estación de trabajo experimenta fallas intermitentes con un disposit…" at bounding box center [784, 304] width 563 height 410
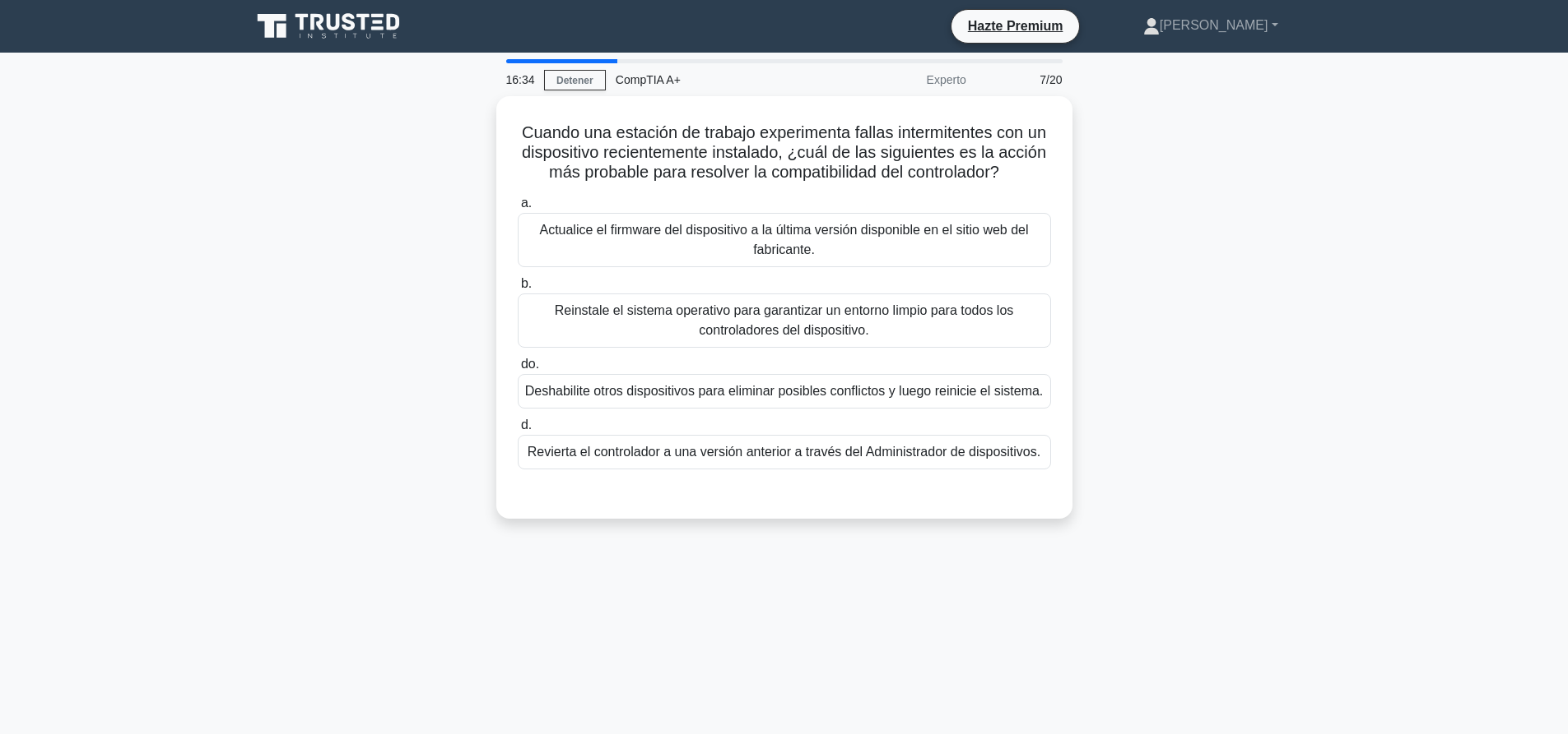
click at [1401, 230] on main "16:34 Detener CompTIA A+ Experto 7/20 Cuando una estación de trabajo experiment…" at bounding box center [784, 470] width 1568 height 836
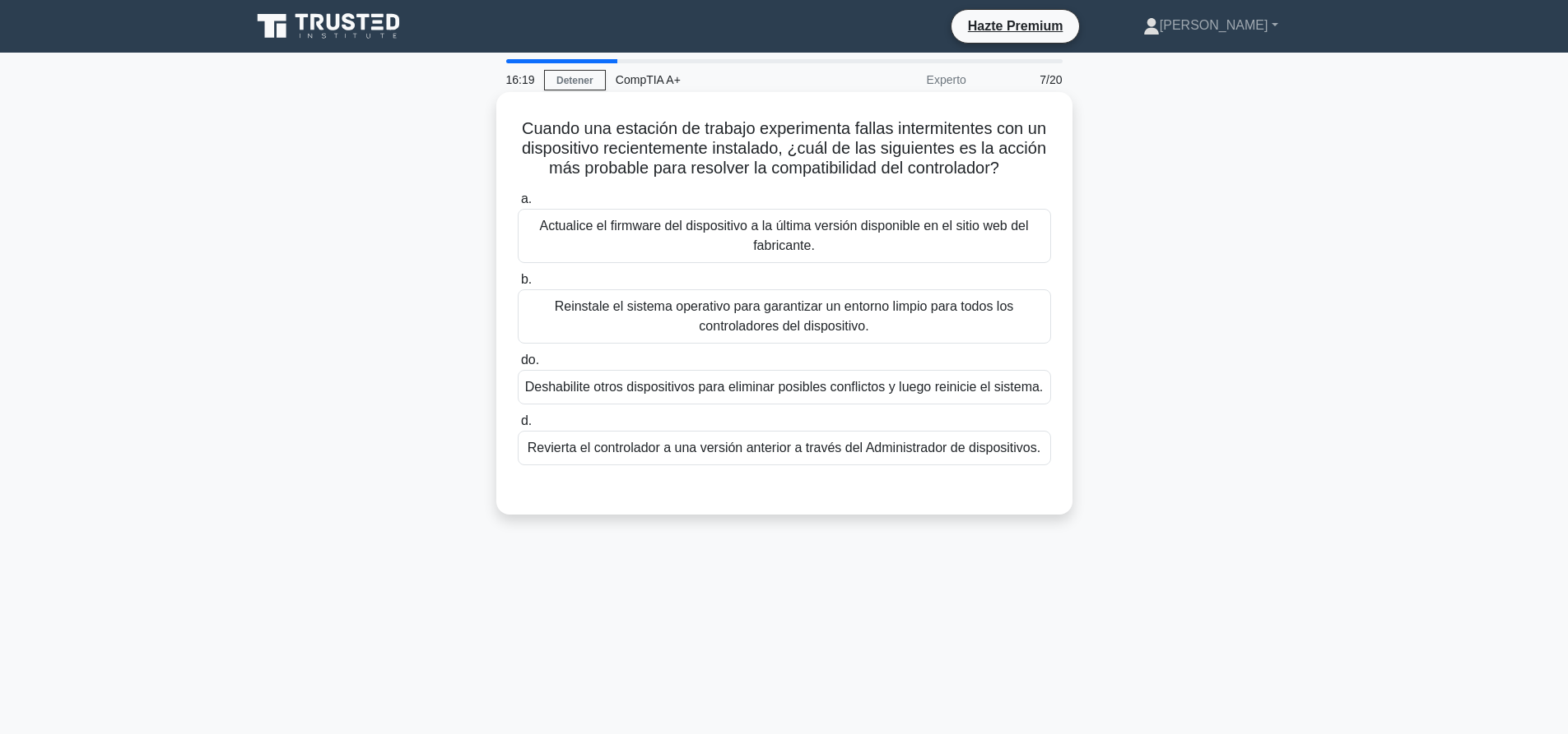
click at [749, 256] on font "Actualice el firmware del dispositivo a la última versión disponible en el siti…" at bounding box center [784, 236] width 518 height 40
click at [518, 205] on input "a. Actualice el firmware del dispositivo a la última versión disponible en el s…" at bounding box center [518, 200] width 0 height 10
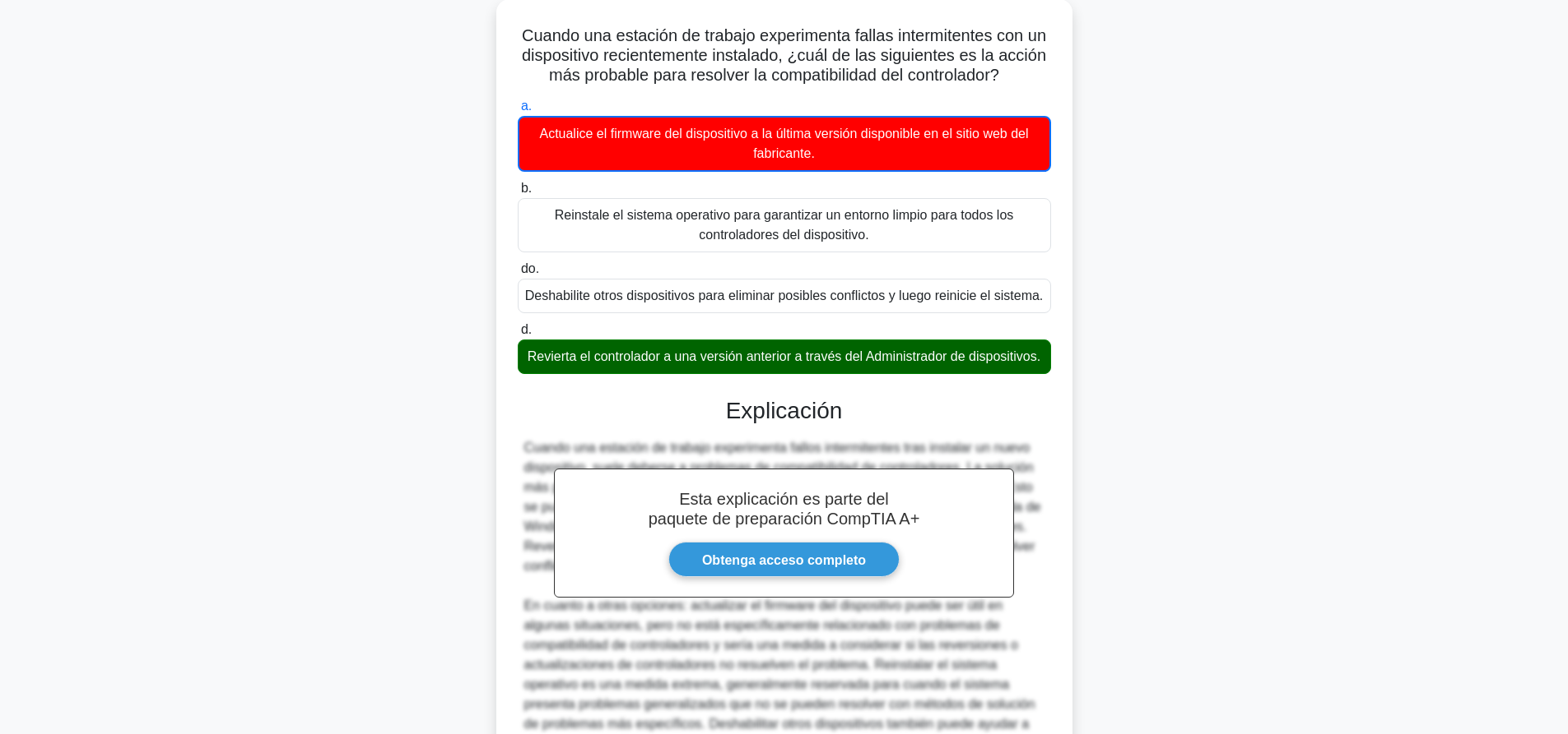
scroll to position [343, 0]
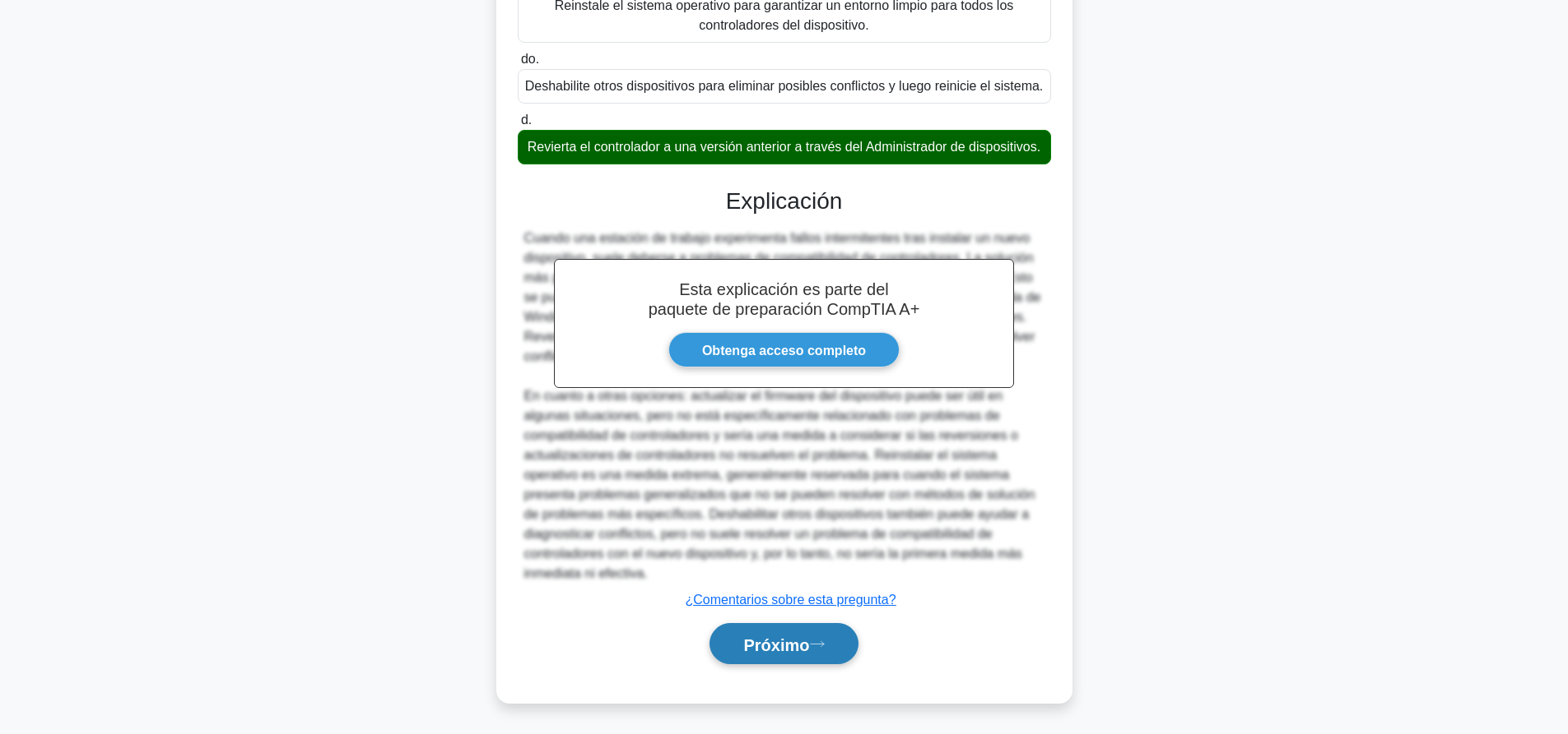
click at [808, 624] on button "Próximo" at bounding box center [784, 644] width 148 height 42
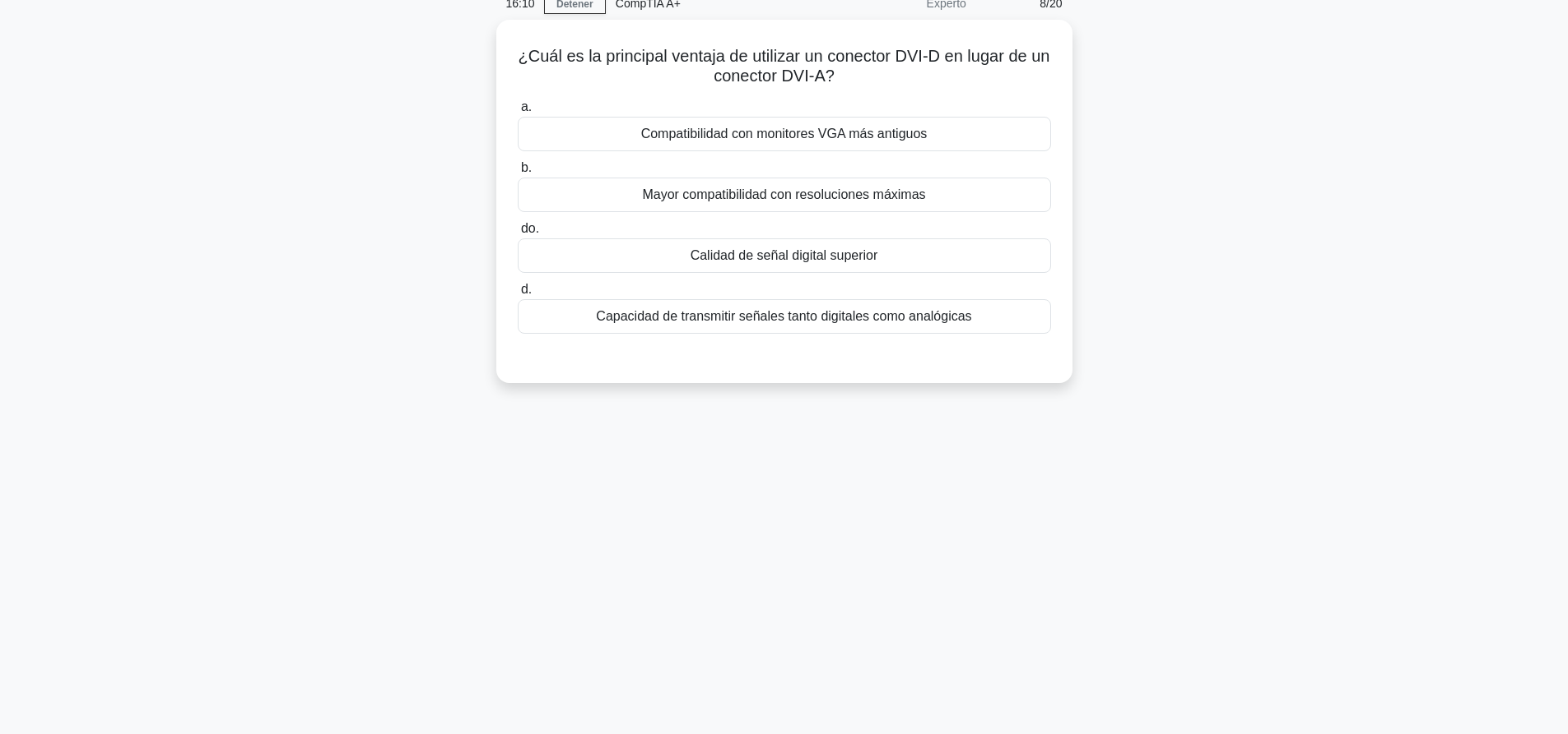
scroll to position [0, 0]
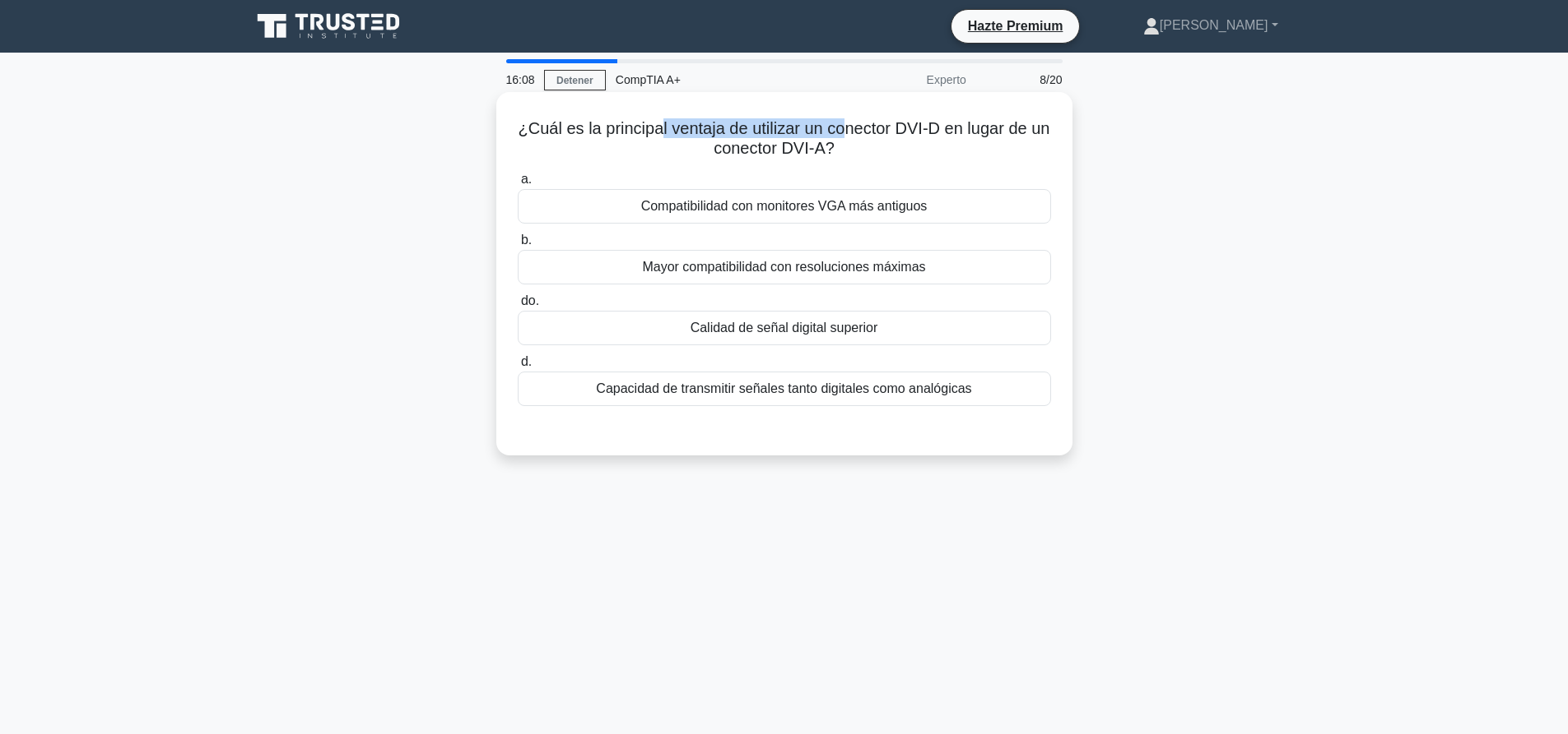
drag, startPoint x: 666, startPoint y: 121, endPoint x: 916, endPoint y: 126, distance: 250.0
click at [859, 126] on font "¿Cuál es la principal ventaja de utilizar un conector DVI-D en lugar de un cone…" at bounding box center [784, 139] width 531 height 38
click at [916, 126] on font "¿Cuál es la principal ventaja de utilizar un conector DVI-D en lugar de un cone…" at bounding box center [784, 139] width 531 height 38
click at [861, 200] on font "Compatibilidad con monitores VGA más antiguos" at bounding box center [784, 206] width 287 height 14
click at [518, 185] on input "a. Compatibilidad con monitores VGA más antiguos" at bounding box center [518, 180] width 0 height 10
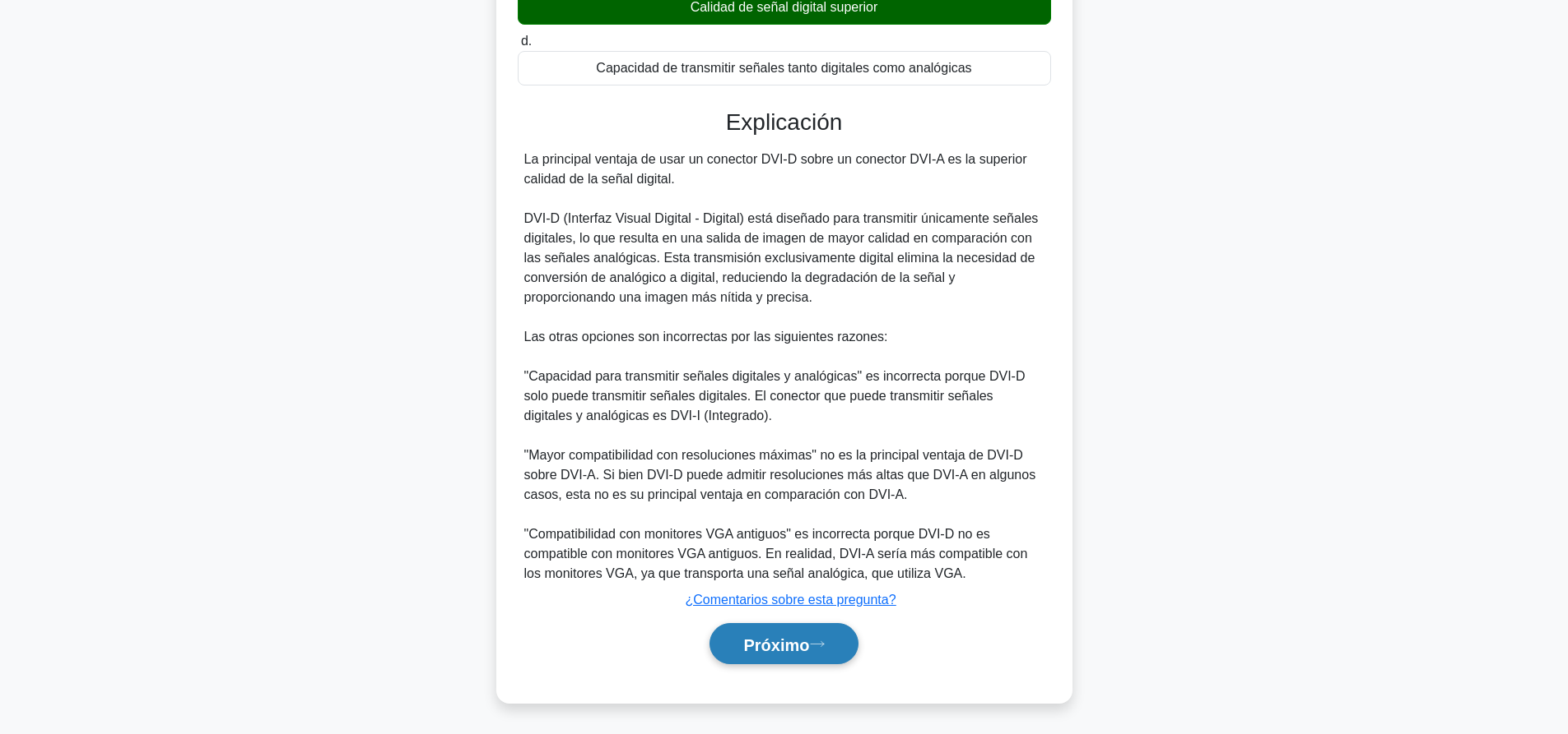
click at [734, 646] on button "Próximo" at bounding box center [784, 644] width 148 height 42
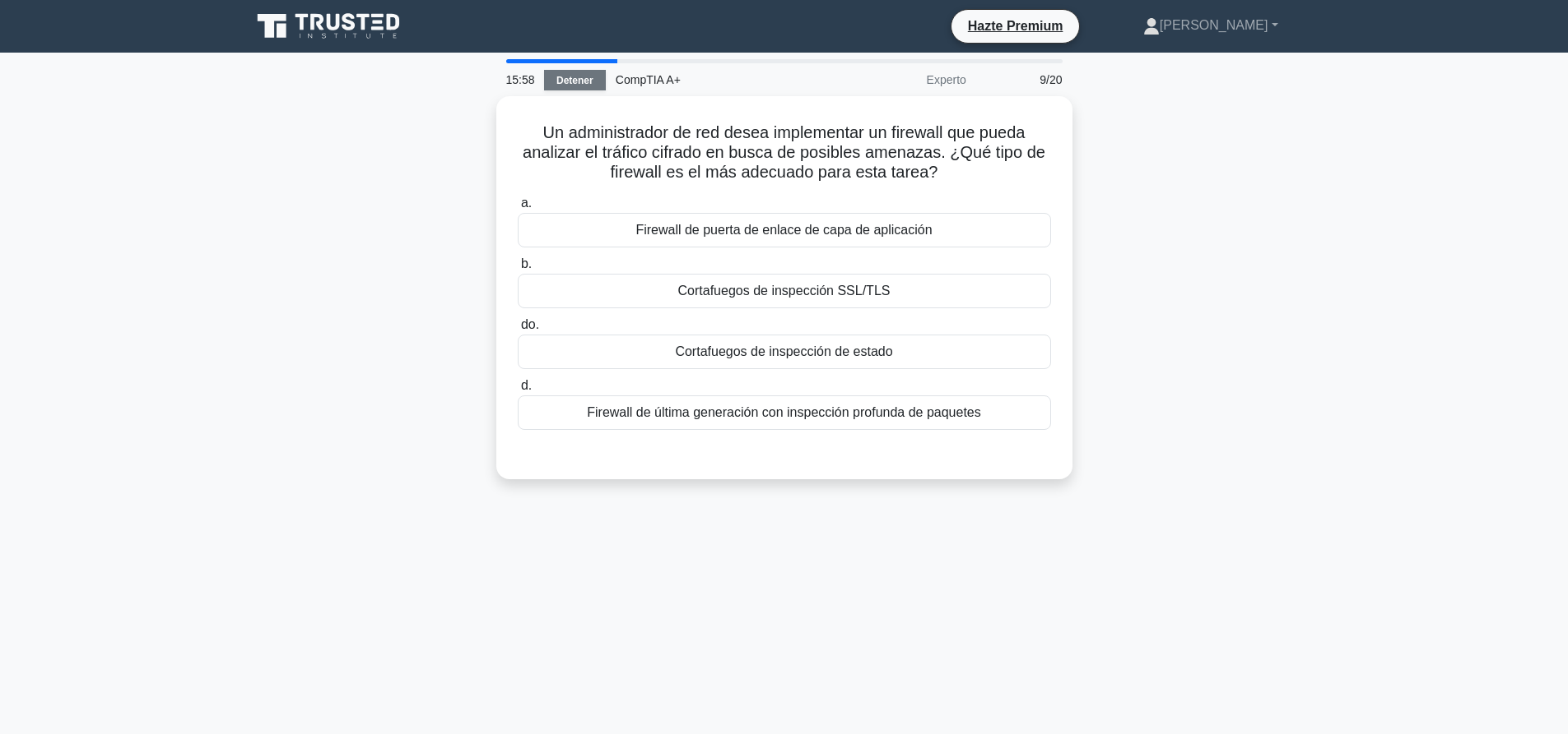
click at [575, 72] on link "Detener" at bounding box center [575, 80] width 62 height 21
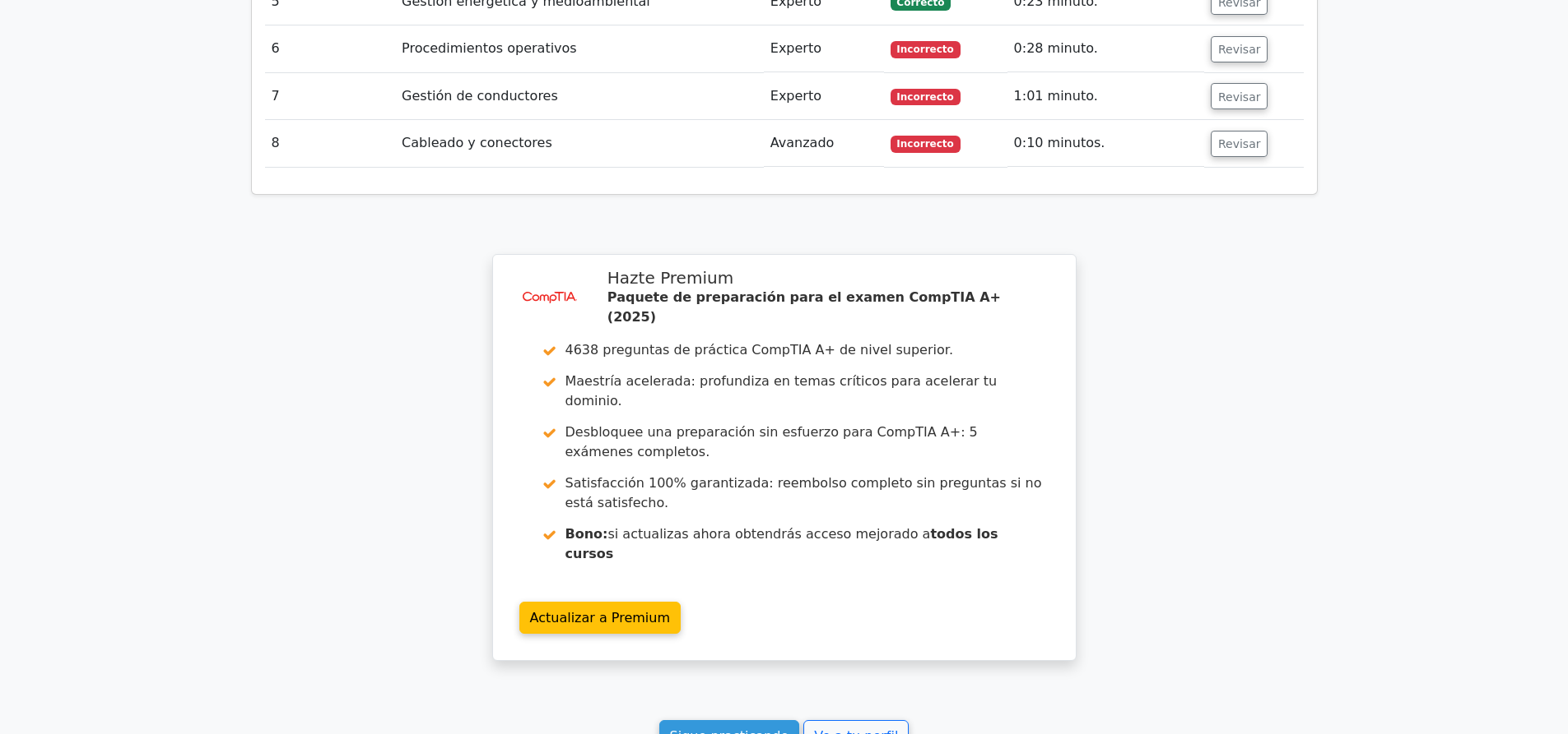
scroll to position [2714, 0]
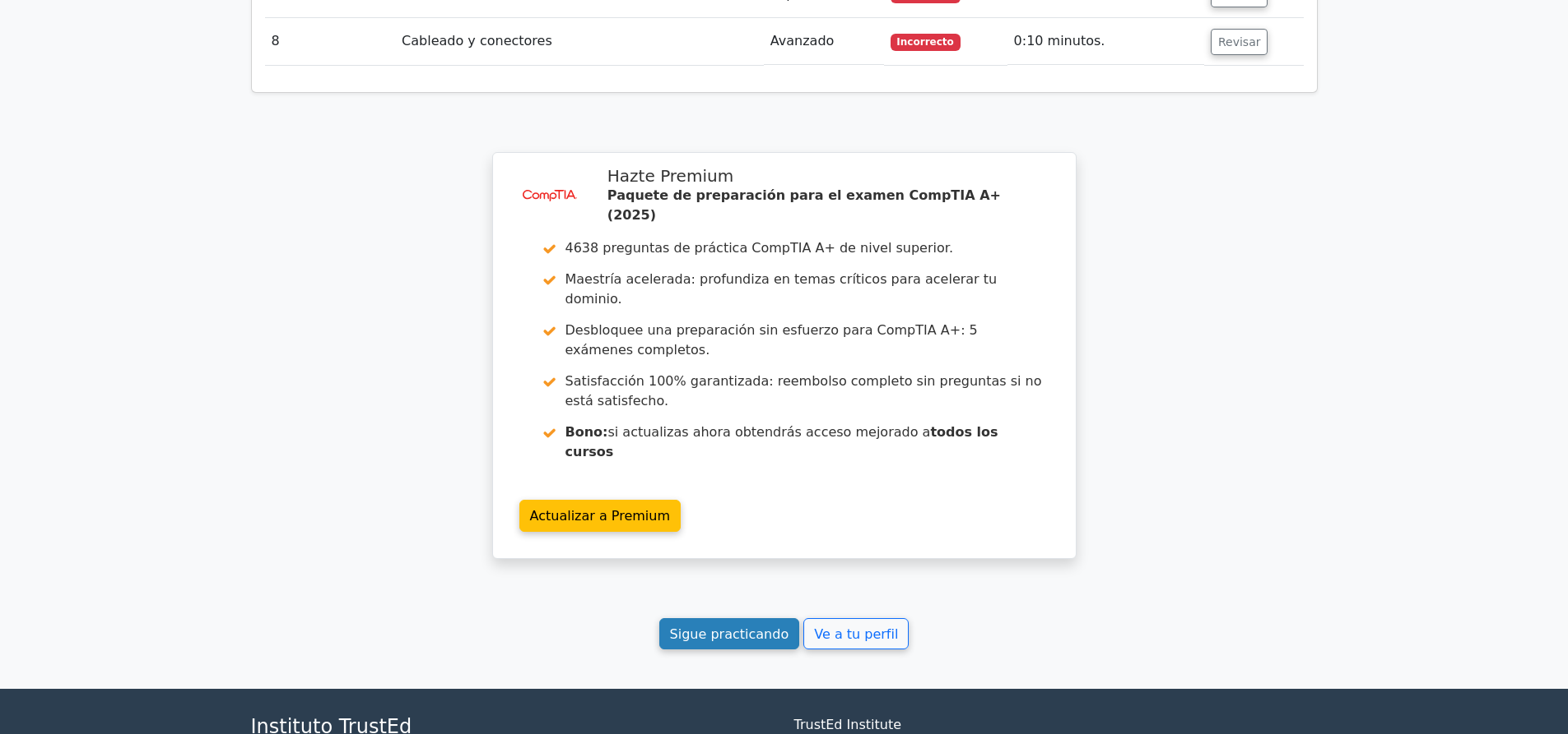
click at [744, 626] on font "Sigue practicando" at bounding box center [729, 633] width 120 height 15
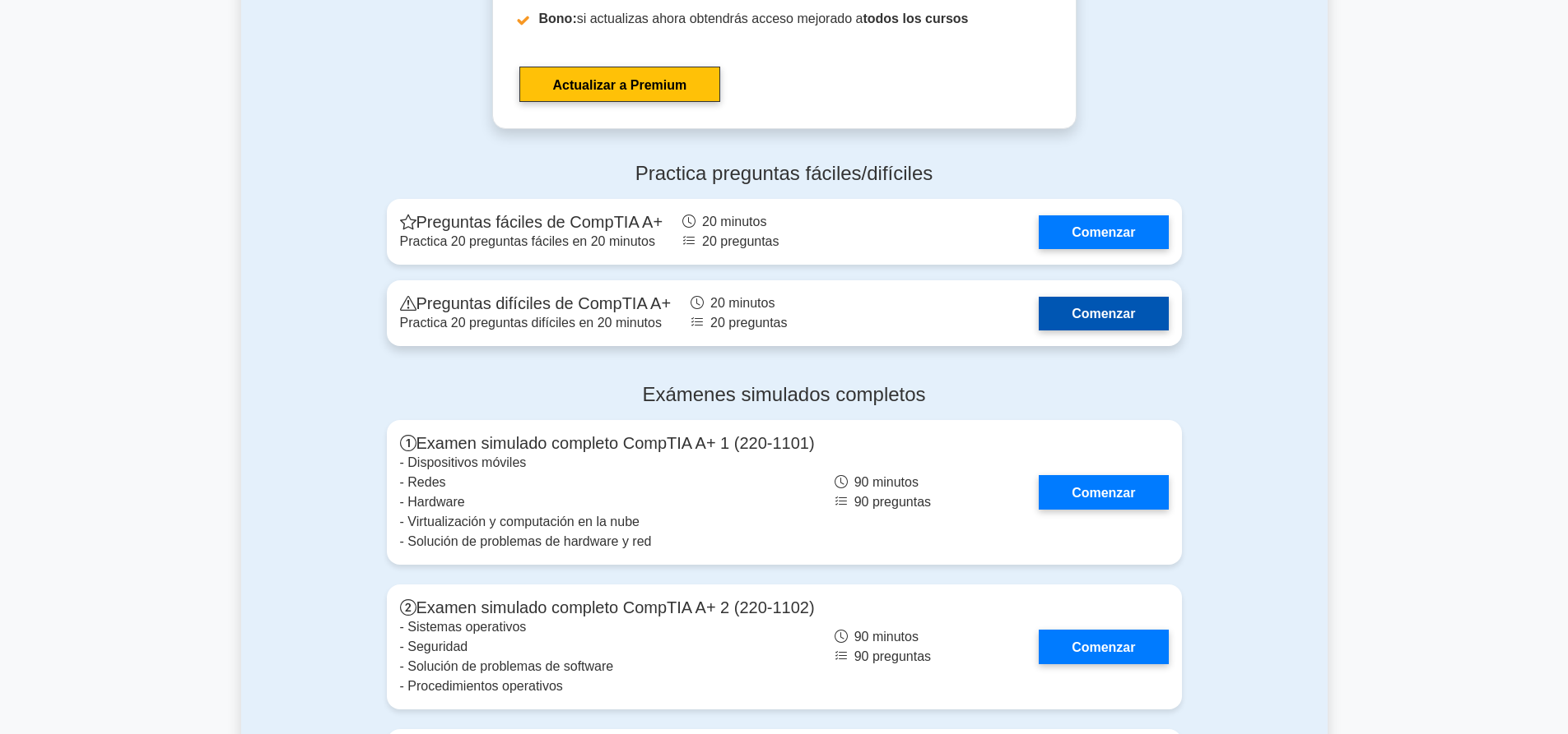
scroll to position [4276, 0]
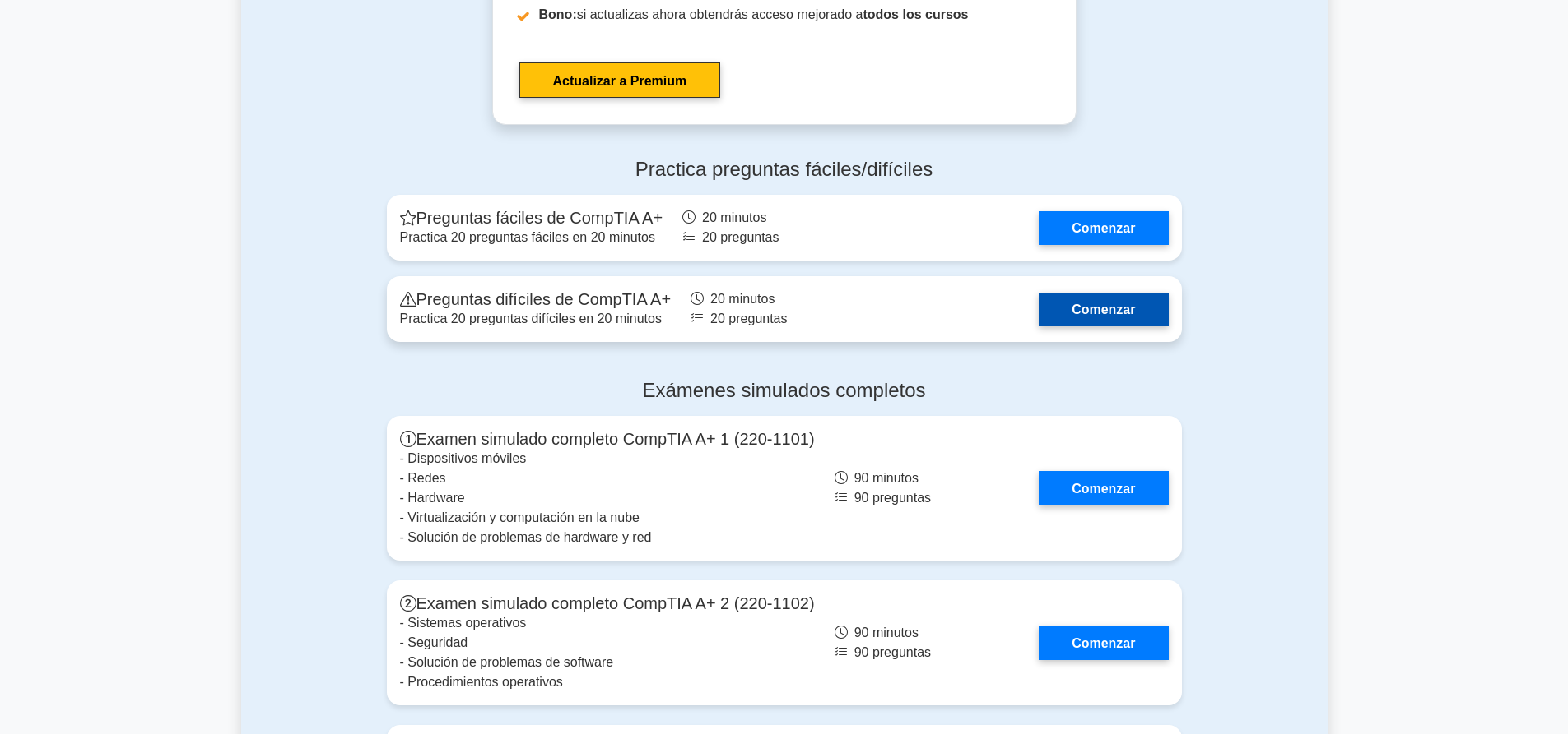
click at [1115, 293] on link "Comenzar" at bounding box center [1103, 309] width 129 height 34
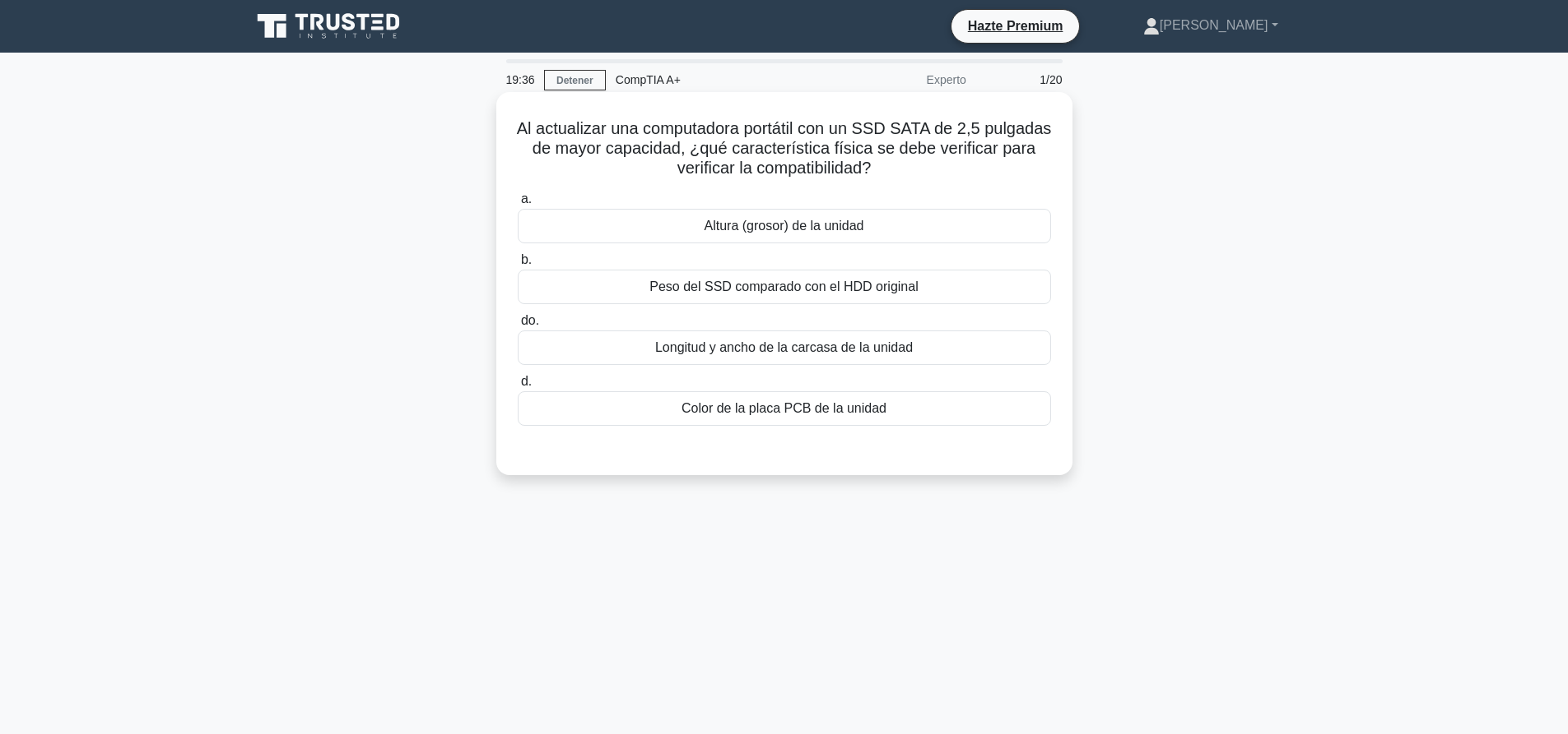
click at [807, 339] on font "Longitud y ancho de la carcasa de la unidad" at bounding box center [784, 348] width 257 height 20
click at [518, 326] on input "do. Longitud y ancho de la carcasa de la unidad" at bounding box center [518, 321] width 0 height 10
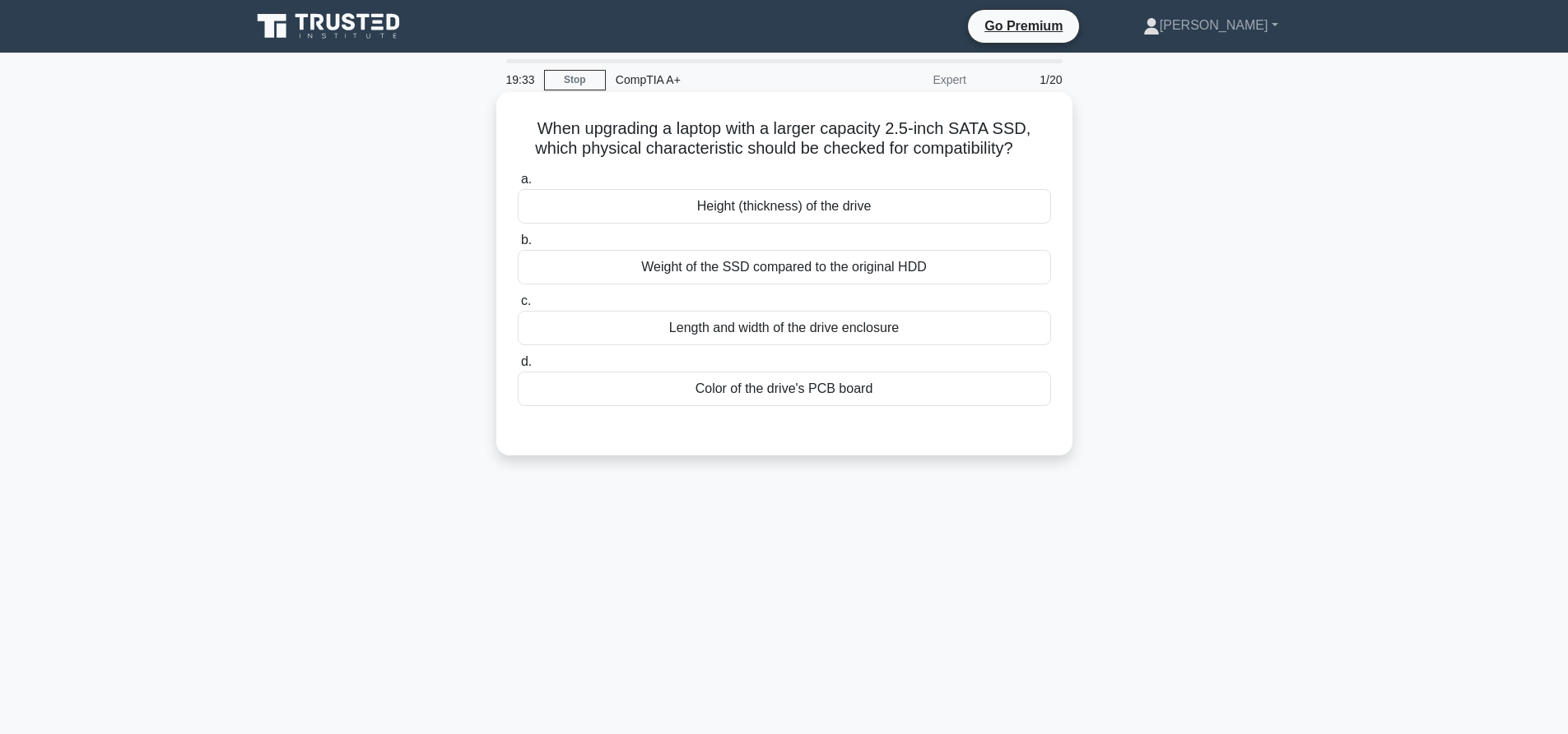
drag, startPoint x: 0, startPoint y: 0, endPoint x: 748, endPoint y: 194, distance: 772.7
click at [748, 194] on div "Height (thickness) of the drive" at bounding box center [784, 207] width 533 height 34
click at [518, 185] on input "a. Height (thickness) of the drive" at bounding box center [518, 180] width 0 height 10
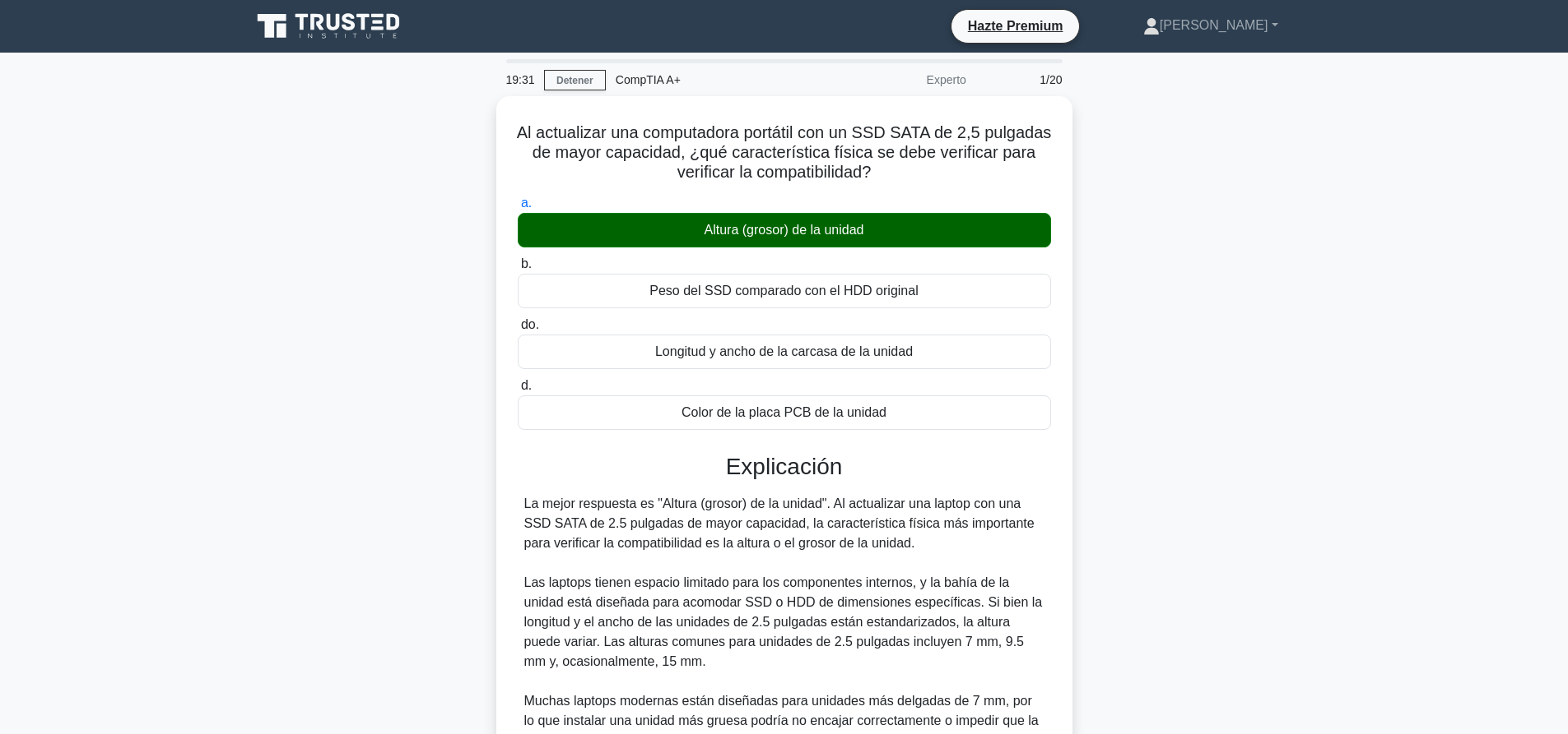
drag, startPoint x: 1283, startPoint y: 329, endPoint x: 1083, endPoint y: 455, distance: 236.4
click at [1283, 329] on div "Al actualizar una computadora portátil con un SSD SATA de 2,5 pulgadas de mayor…" at bounding box center [784, 592] width 1086 height 992
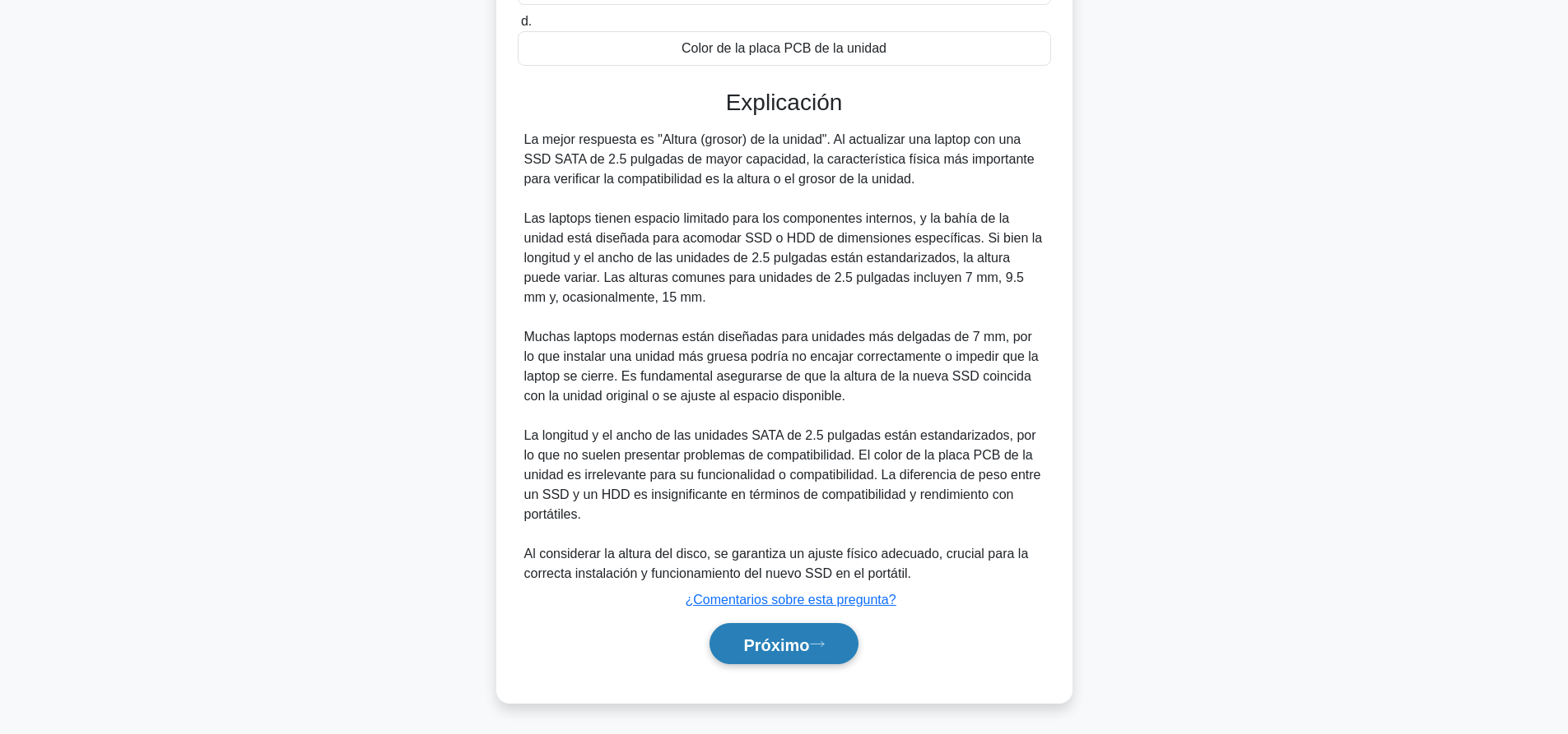
click at [821, 638] on button "Próximo" at bounding box center [784, 644] width 148 height 42
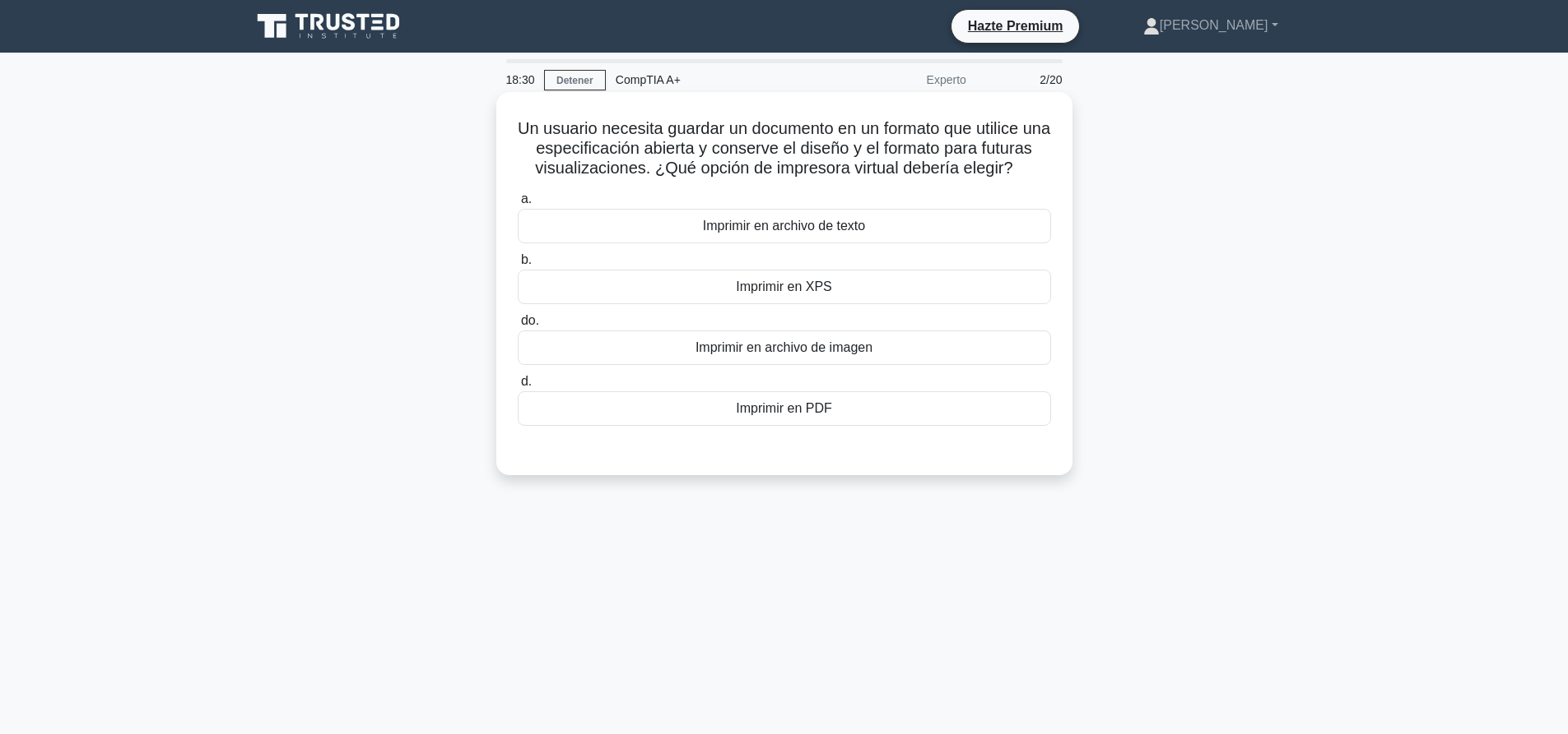
drag, startPoint x: 789, startPoint y: 419, endPoint x: 789, endPoint y: 433, distance: 14.0
click at [789, 418] on font "Imprimir en PDF" at bounding box center [783, 408] width 96 height 20
click at [518, 387] on input "d. Imprimir en PDF" at bounding box center [518, 382] width 0 height 10
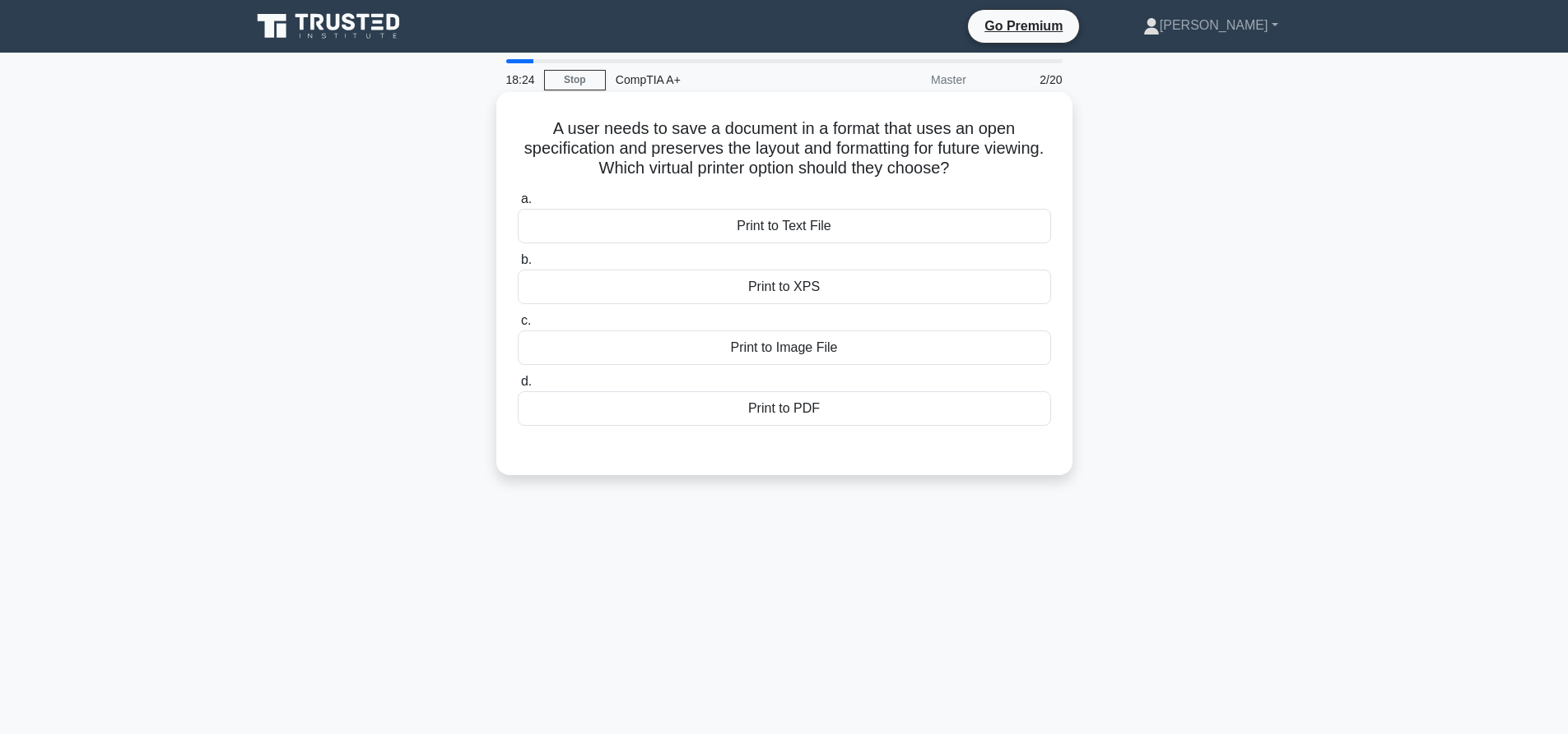
drag, startPoint x: 0, startPoint y: 0, endPoint x: 791, endPoint y: 306, distance: 848.1
click at [791, 306] on div "a. Print to Text File b. Print to XPS c. d." at bounding box center [784, 307] width 553 height 244
click at [791, 294] on div "Print to XPS" at bounding box center [784, 287] width 533 height 34
click at [518, 266] on input "b. Print to XPS" at bounding box center [518, 260] width 0 height 10
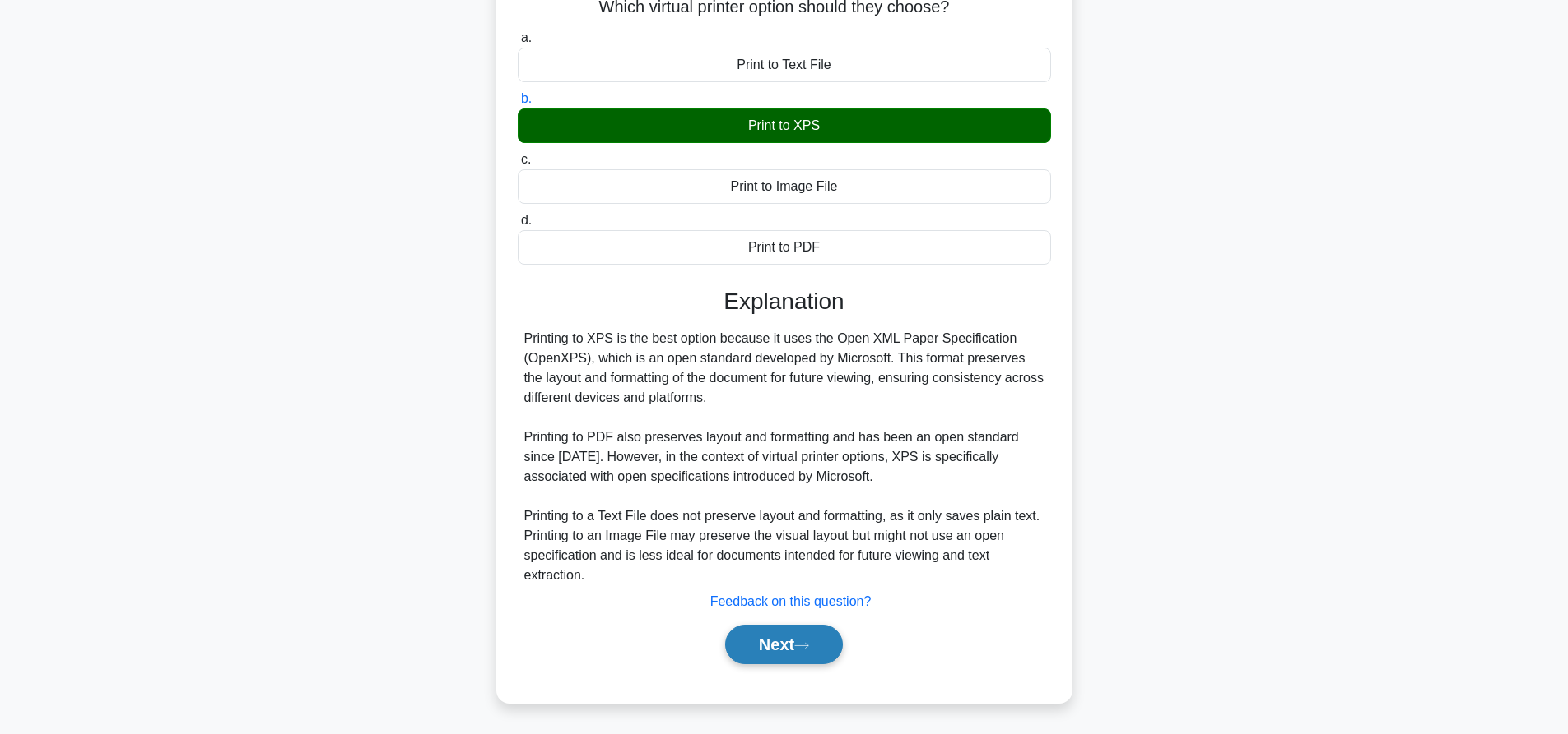
click at [818, 634] on button "Next" at bounding box center [784, 645] width 118 height 40
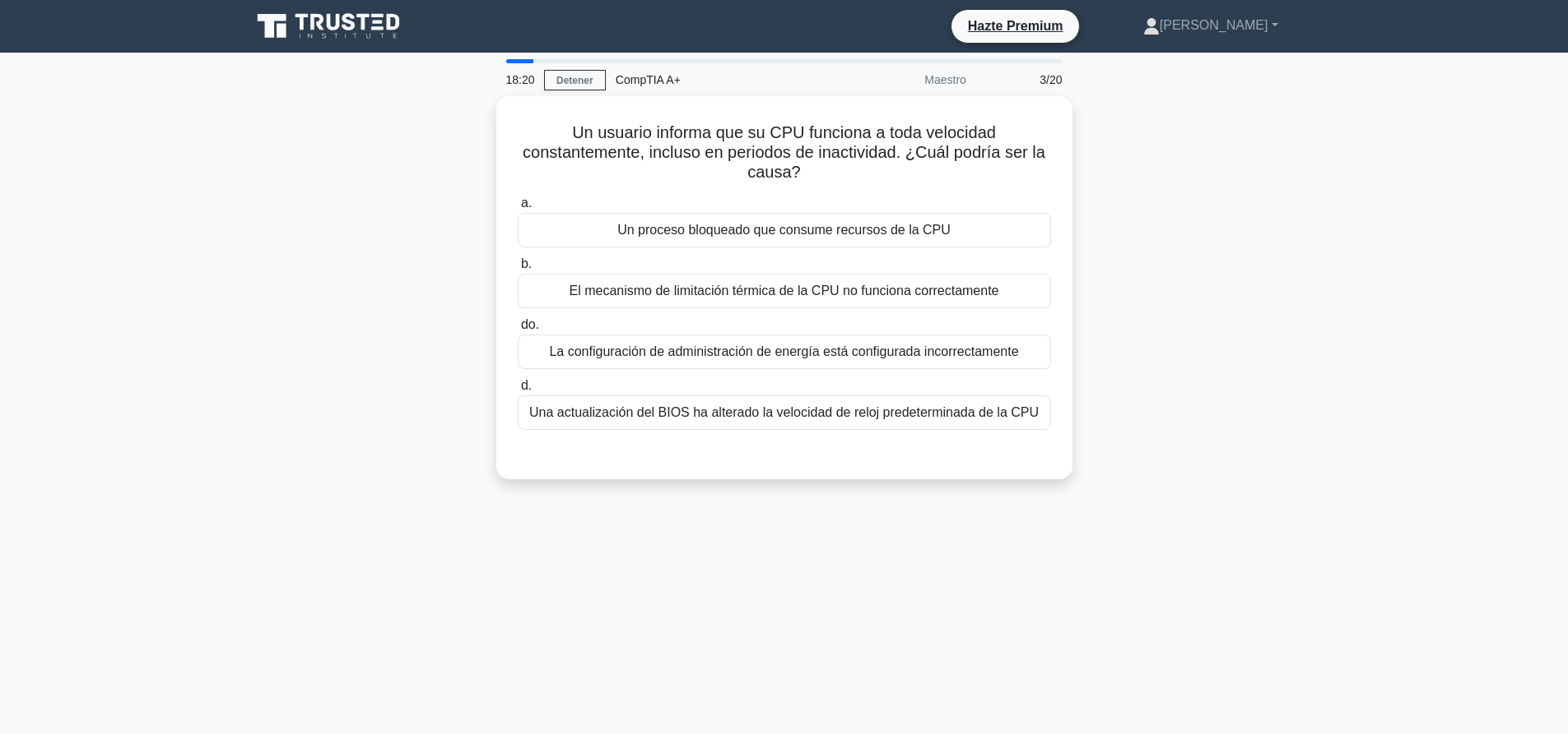
click at [1303, 249] on div "Un usuario informa que su CPU funciona a toda velocidad constantemente, incluso…" at bounding box center [784, 298] width 1086 height 403
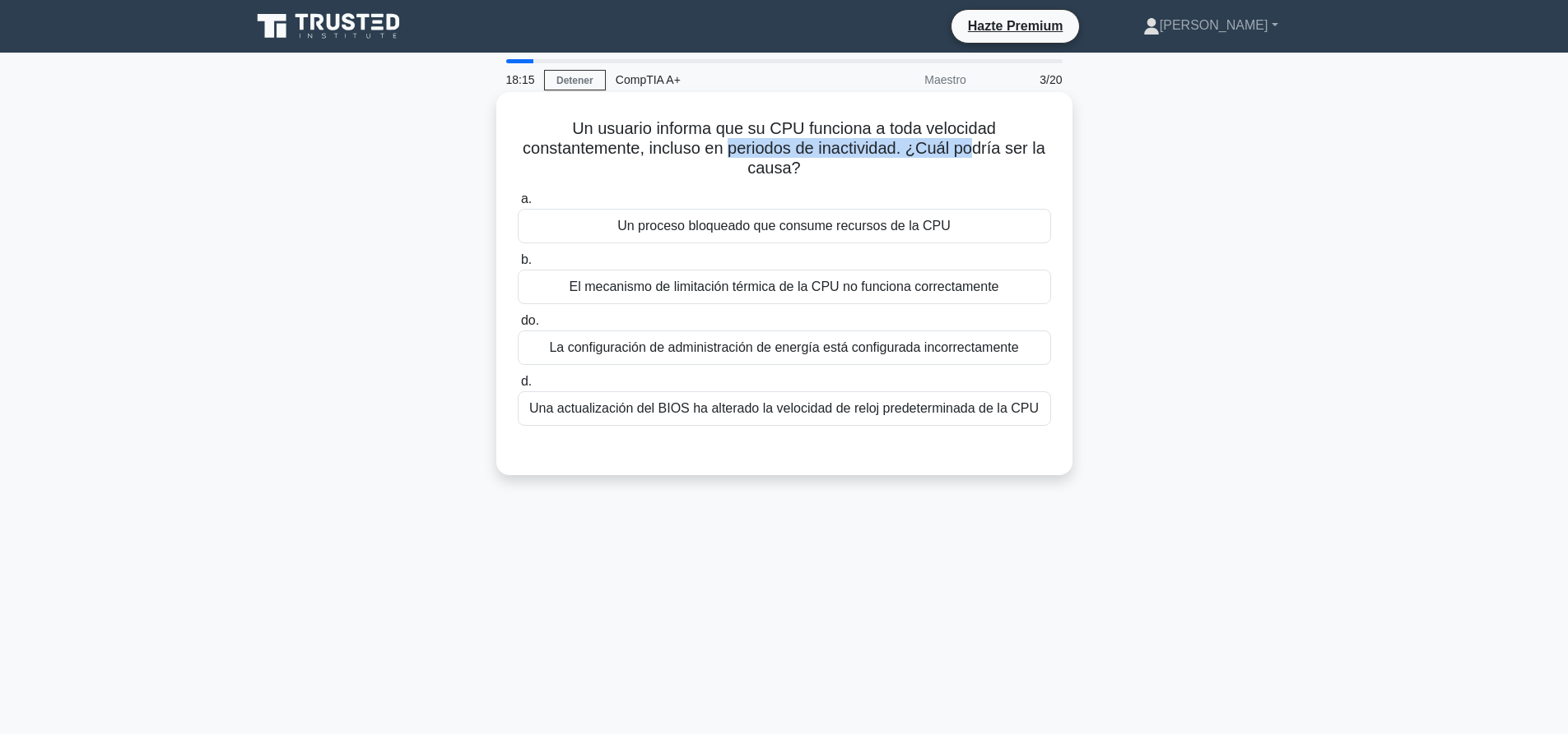
drag, startPoint x: 728, startPoint y: 153, endPoint x: 1057, endPoint y: 165, distance: 329.2
click at [992, 155] on font "Un usuario informa que su CPU funciona a toda velocidad constantemente, incluso…" at bounding box center [784, 148] width 523 height 58
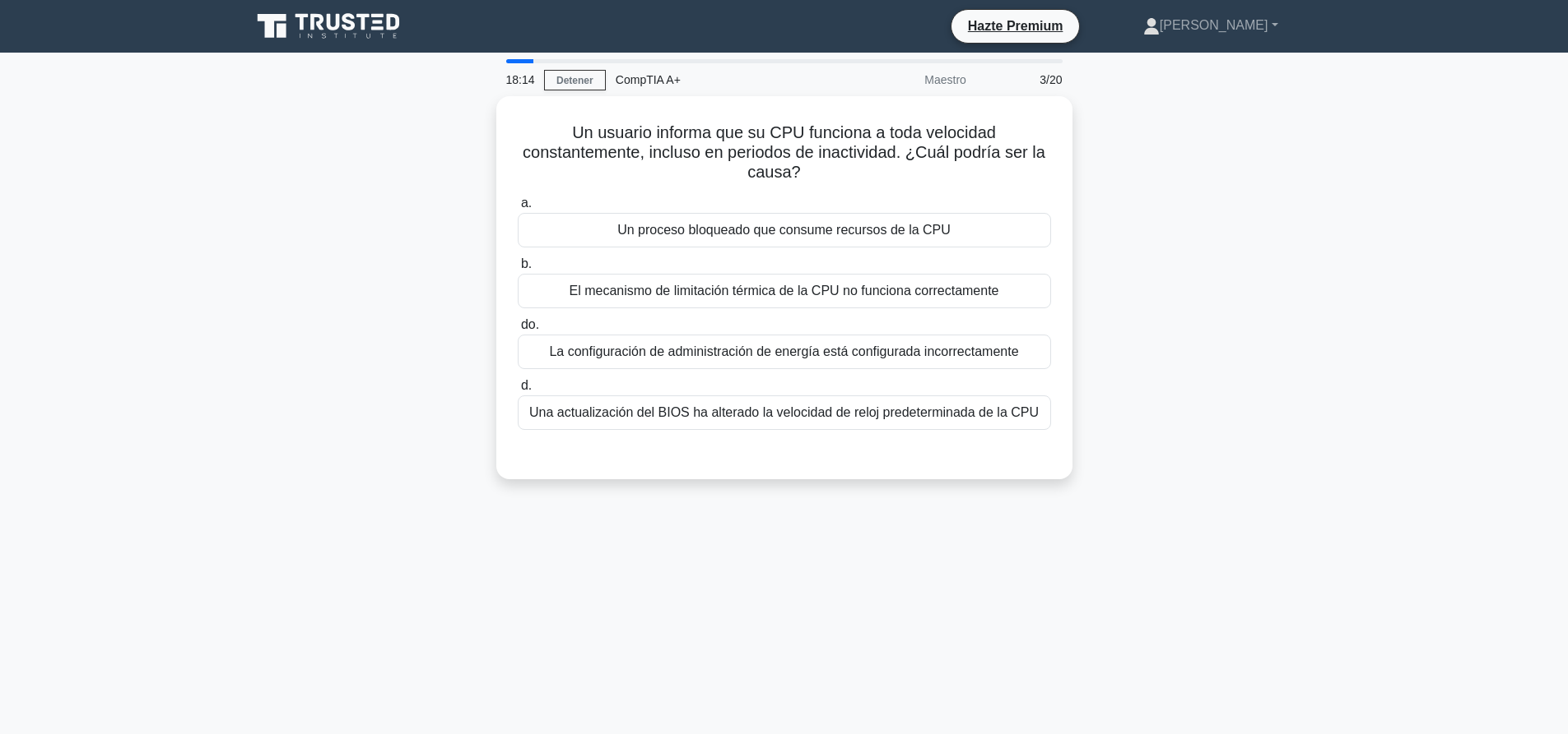
click at [1132, 182] on div "Un usuario informa que su CPU funciona a toda velocidad constantemente, incluso…" at bounding box center [784, 298] width 1086 height 403
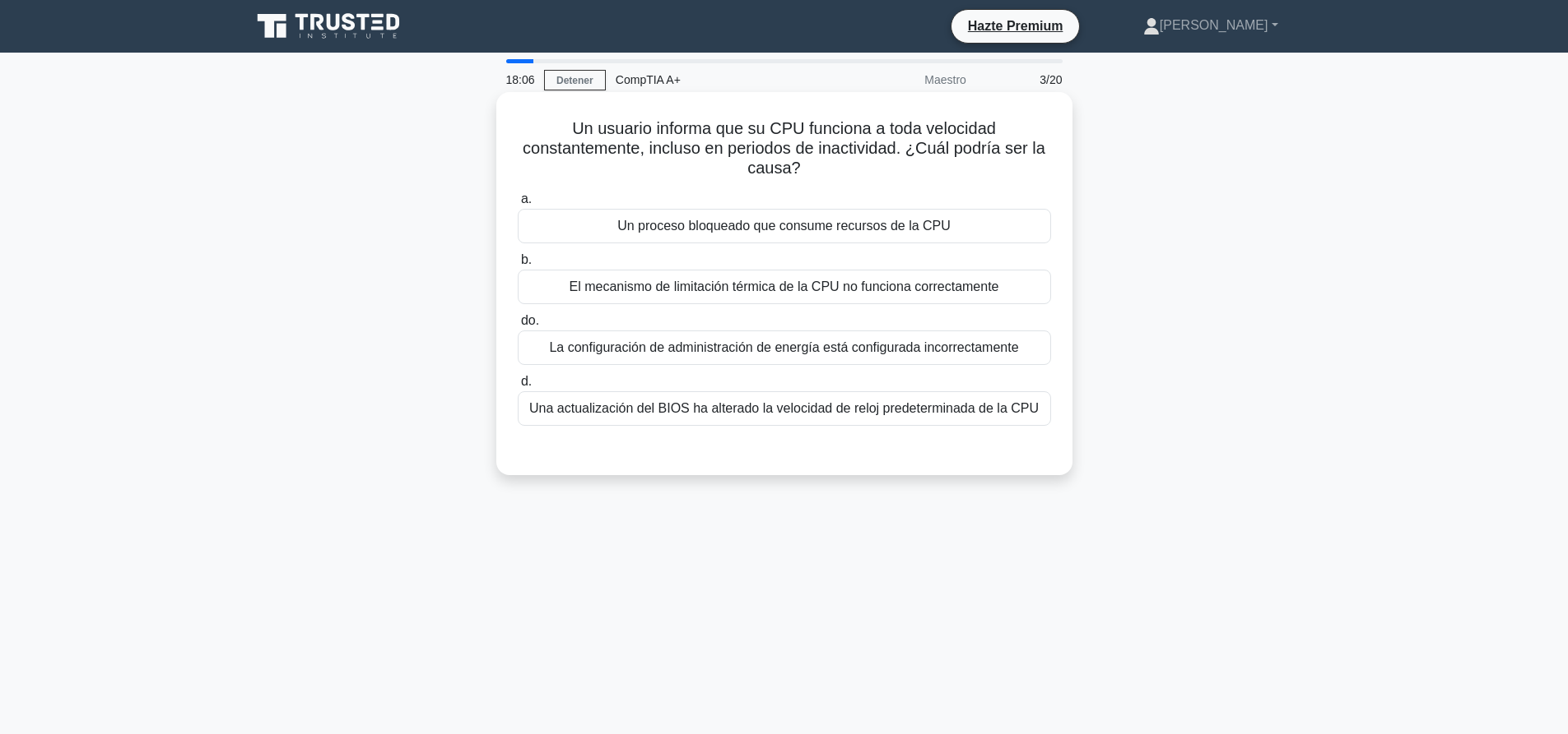
click at [834, 361] on div "La configuración de administración de energía está configurada incorrectamente" at bounding box center [784, 348] width 533 height 34
click at [518, 326] on input "do. La configuración de administración de energía está configurada incorrectame…" at bounding box center [518, 321] width 0 height 10
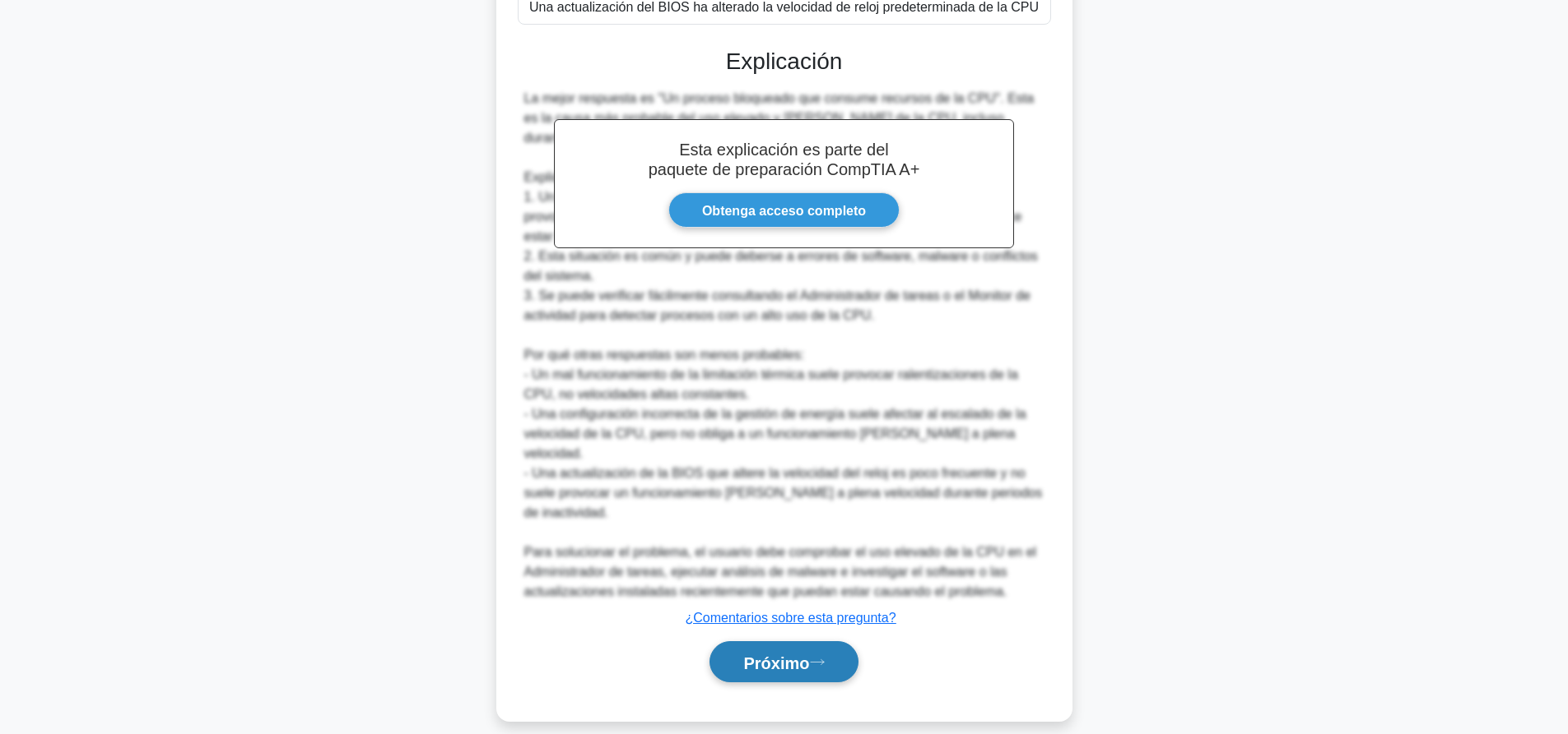
click at [807, 654] on font "Próximo" at bounding box center [776, 663] width 65 height 18
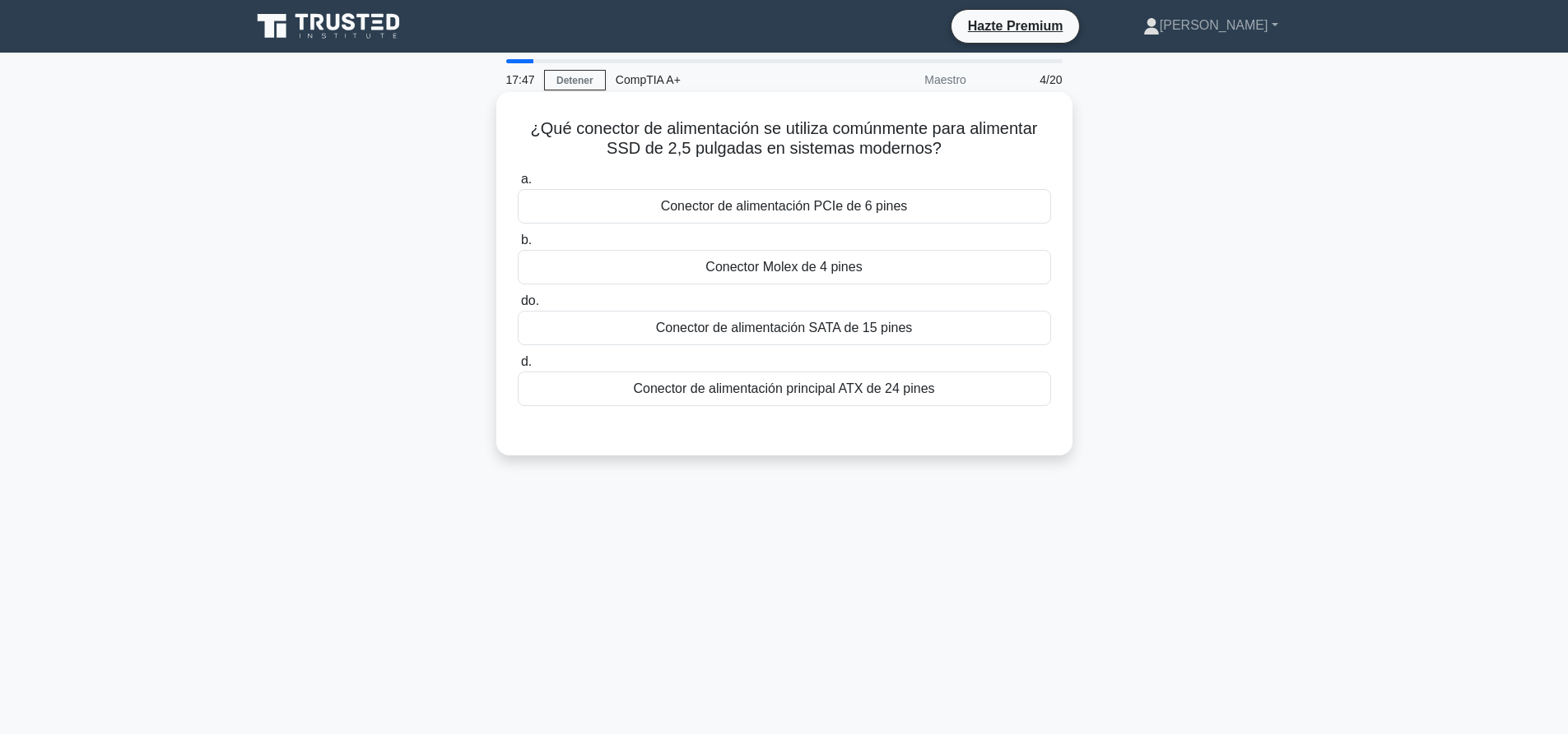
click at [722, 340] on div "Conector de alimentación SATA de 15 pines" at bounding box center [784, 328] width 533 height 34
click at [518, 306] on input "do. Conector de alimentación SATA de 15 pines" at bounding box center [518, 301] width 0 height 10
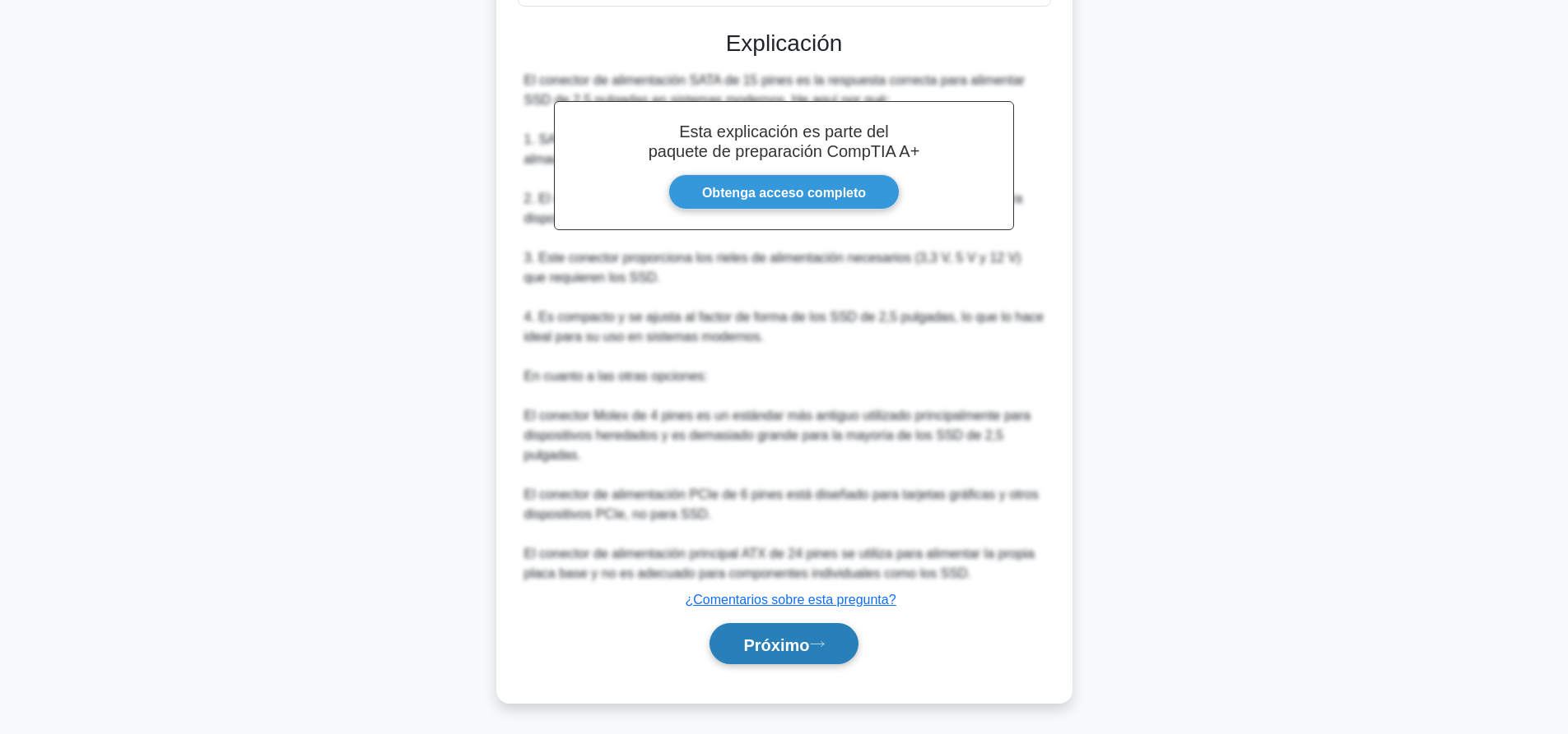
click at [813, 659] on button "Próximo" at bounding box center [784, 644] width 148 height 42
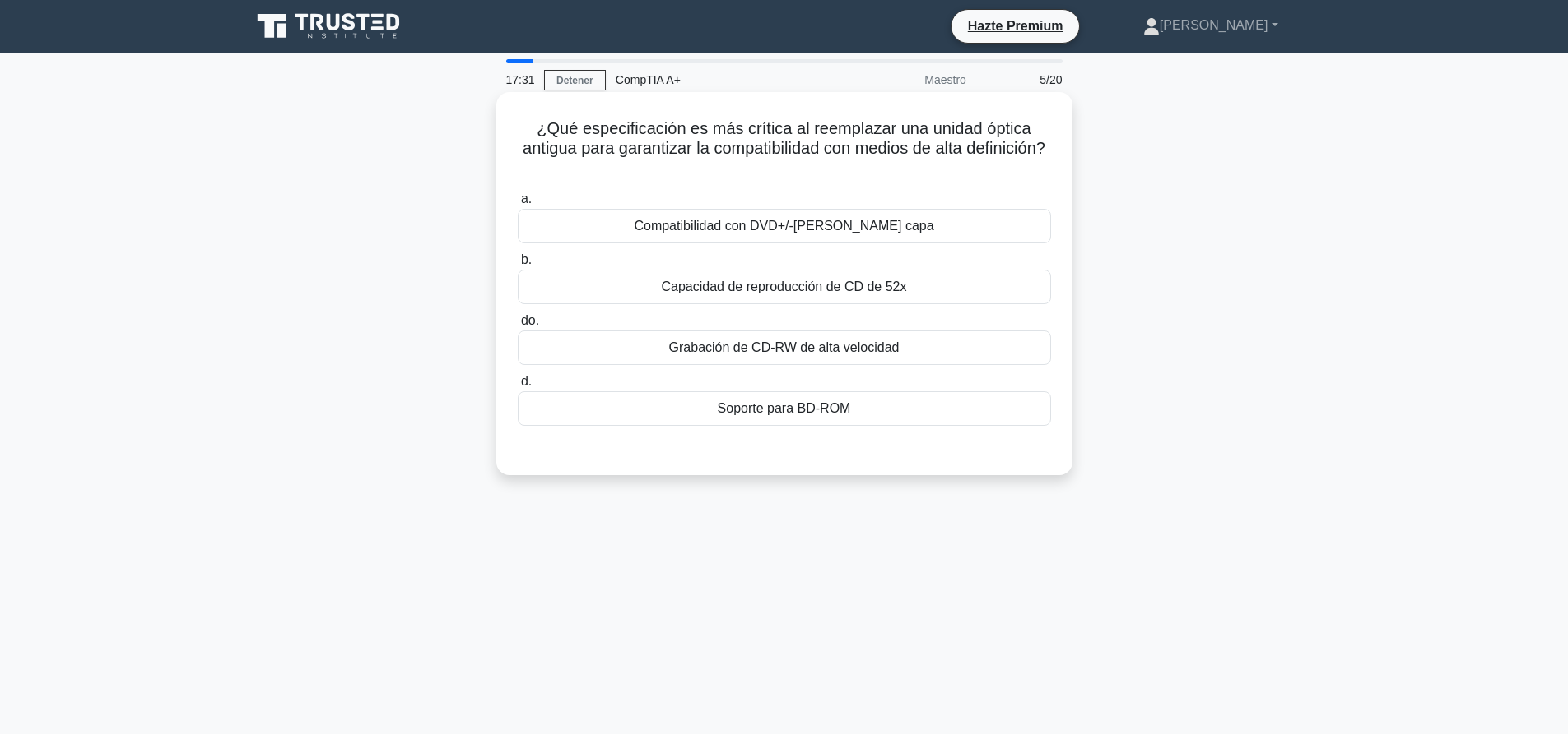
click at [908, 232] on font "Compatibilidad con DVD+/-RW de doble capa" at bounding box center [784, 225] width 300 height 14
click at [518, 205] on input "a. Compatibilidad con DVD+/-RW de doble capa" at bounding box center [518, 200] width 0 height 10
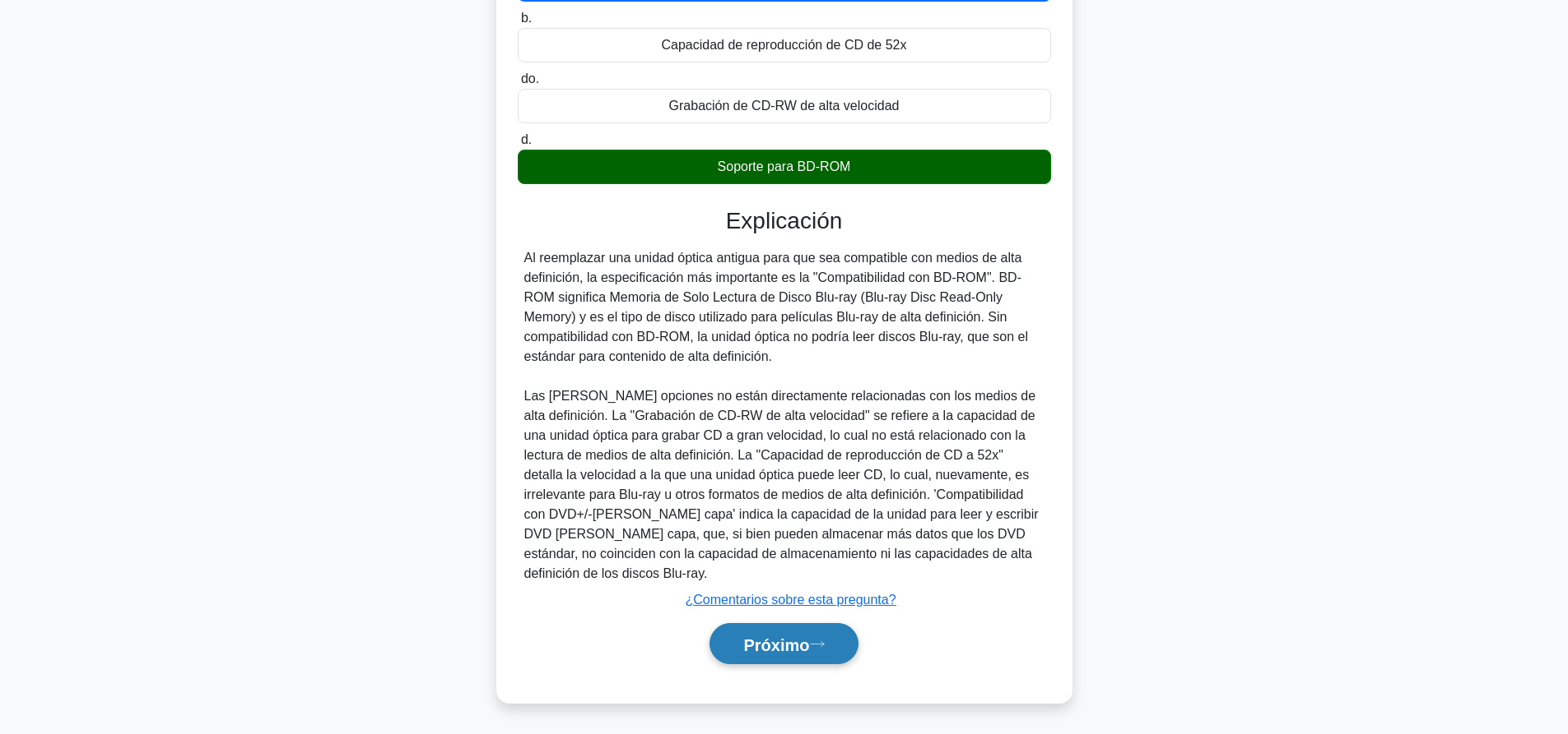
click at [809, 641] on font "Próximo" at bounding box center [776, 645] width 65 height 18
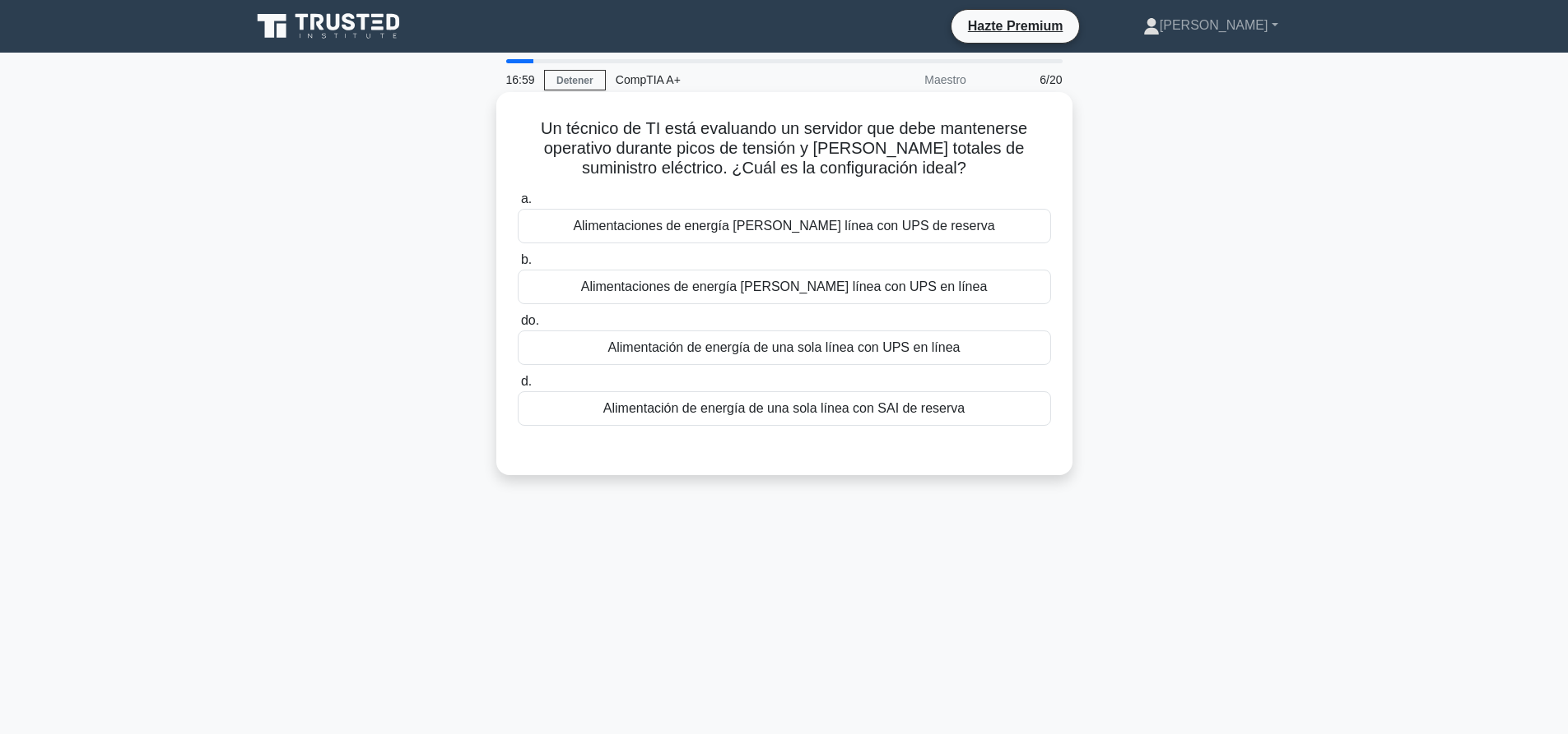
click at [782, 232] on font "Alimentaciones de energía de doble línea con UPS de reserva" at bounding box center [783, 225] width 421 height 14
click at [518, 205] on input "a. Alimentaciones de energía de doble línea con UPS de reserva" at bounding box center [518, 200] width 0 height 10
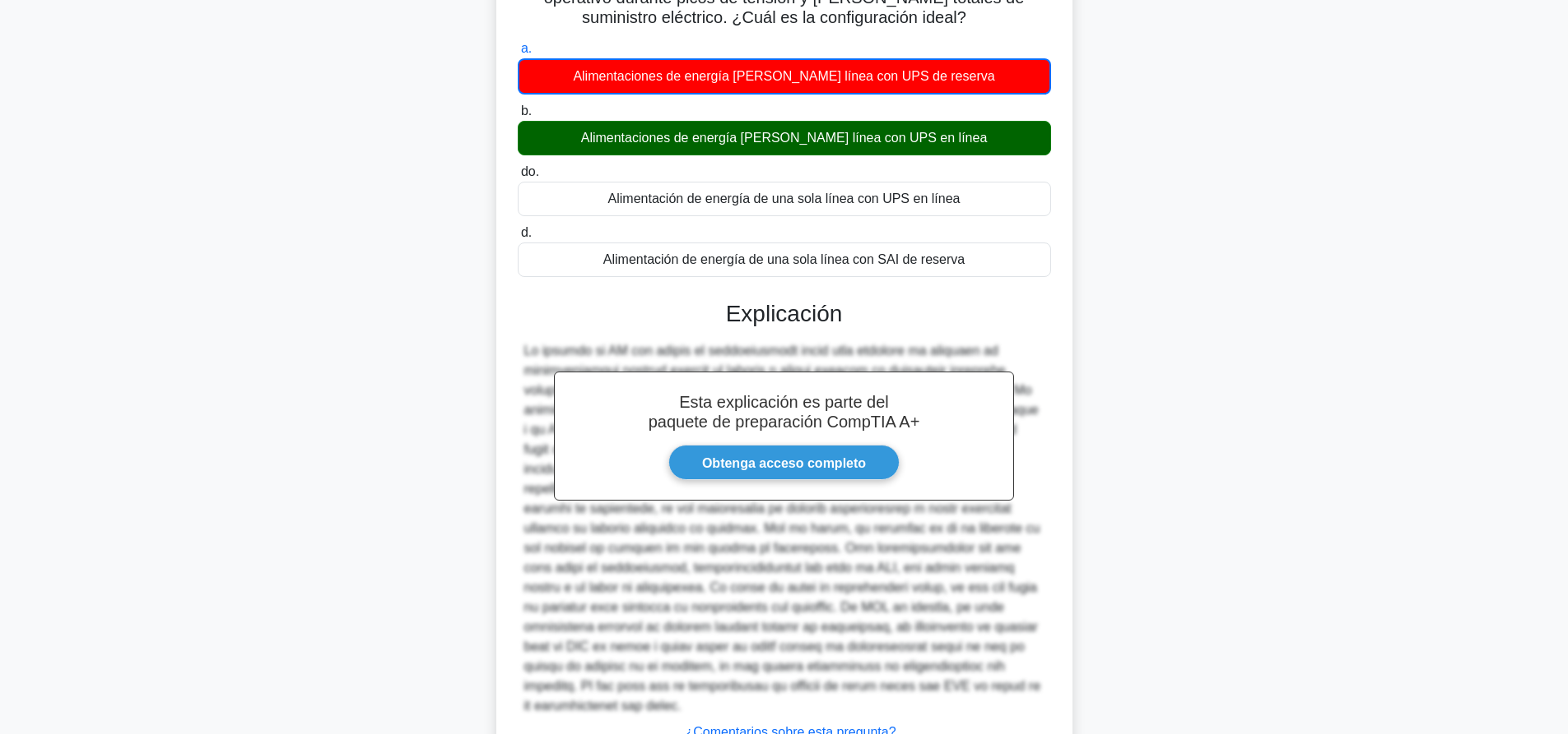
scroll to position [265, 0]
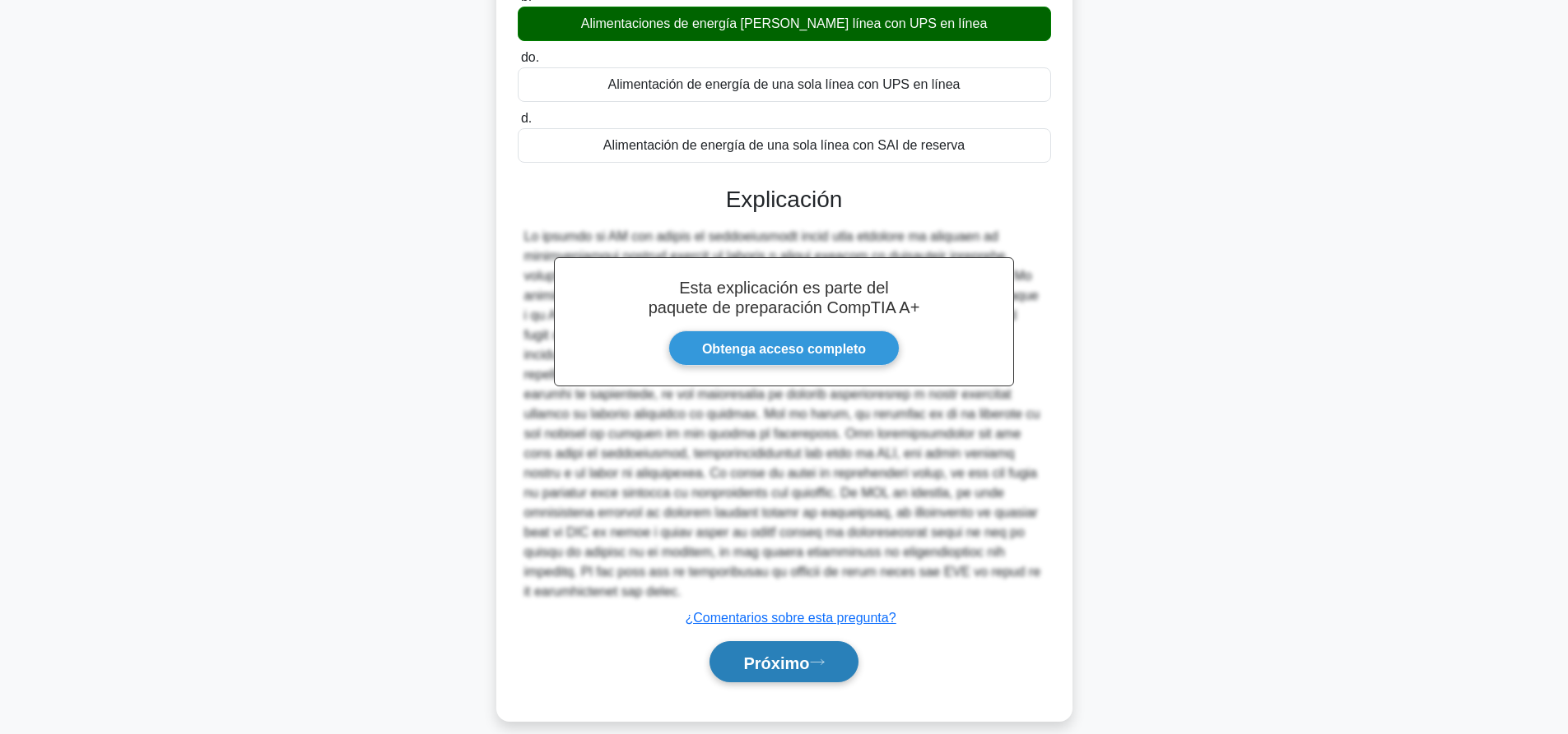
click at [831, 641] on button "Próximo" at bounding box center [784, 662] width 148 height 42
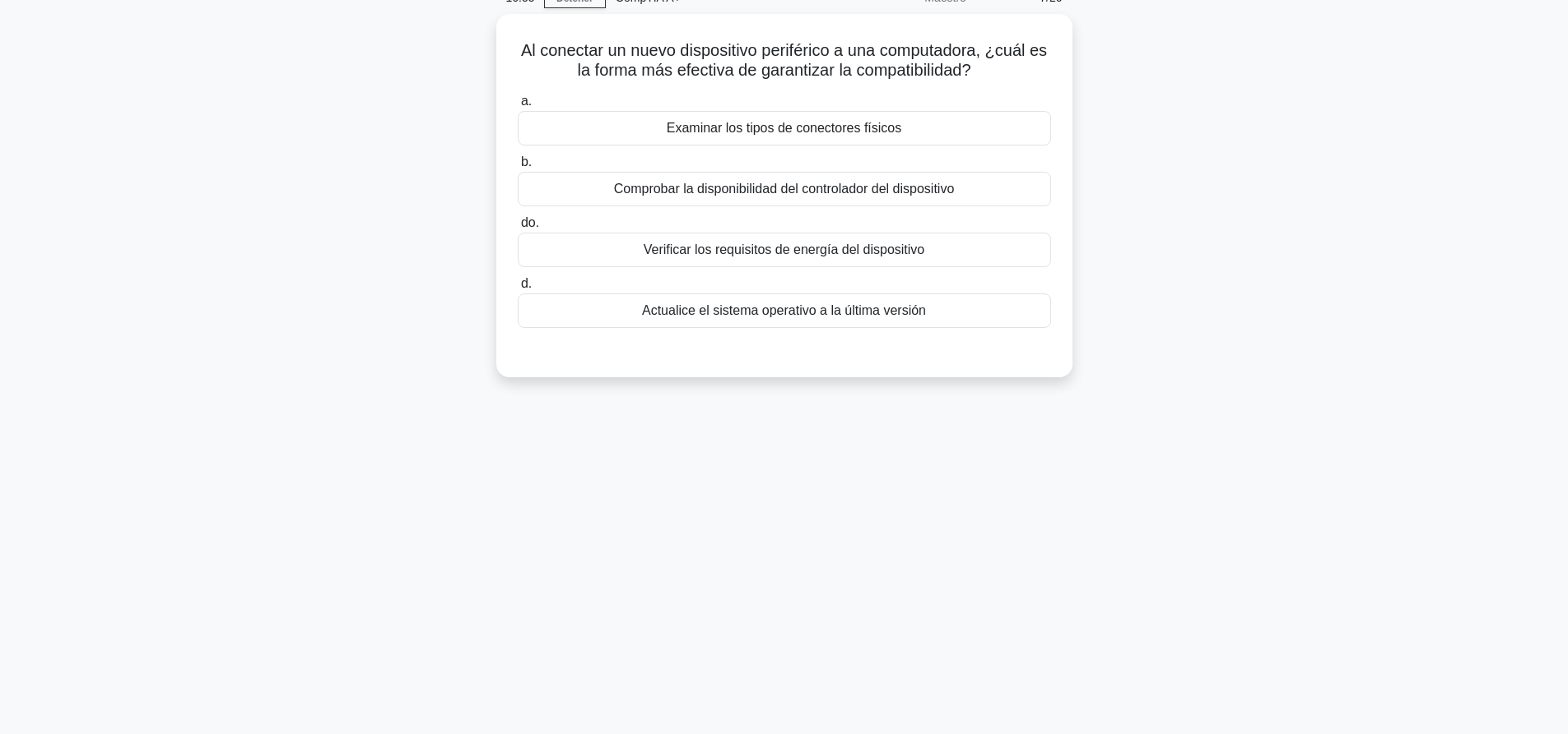
scroll to position [0, 0]
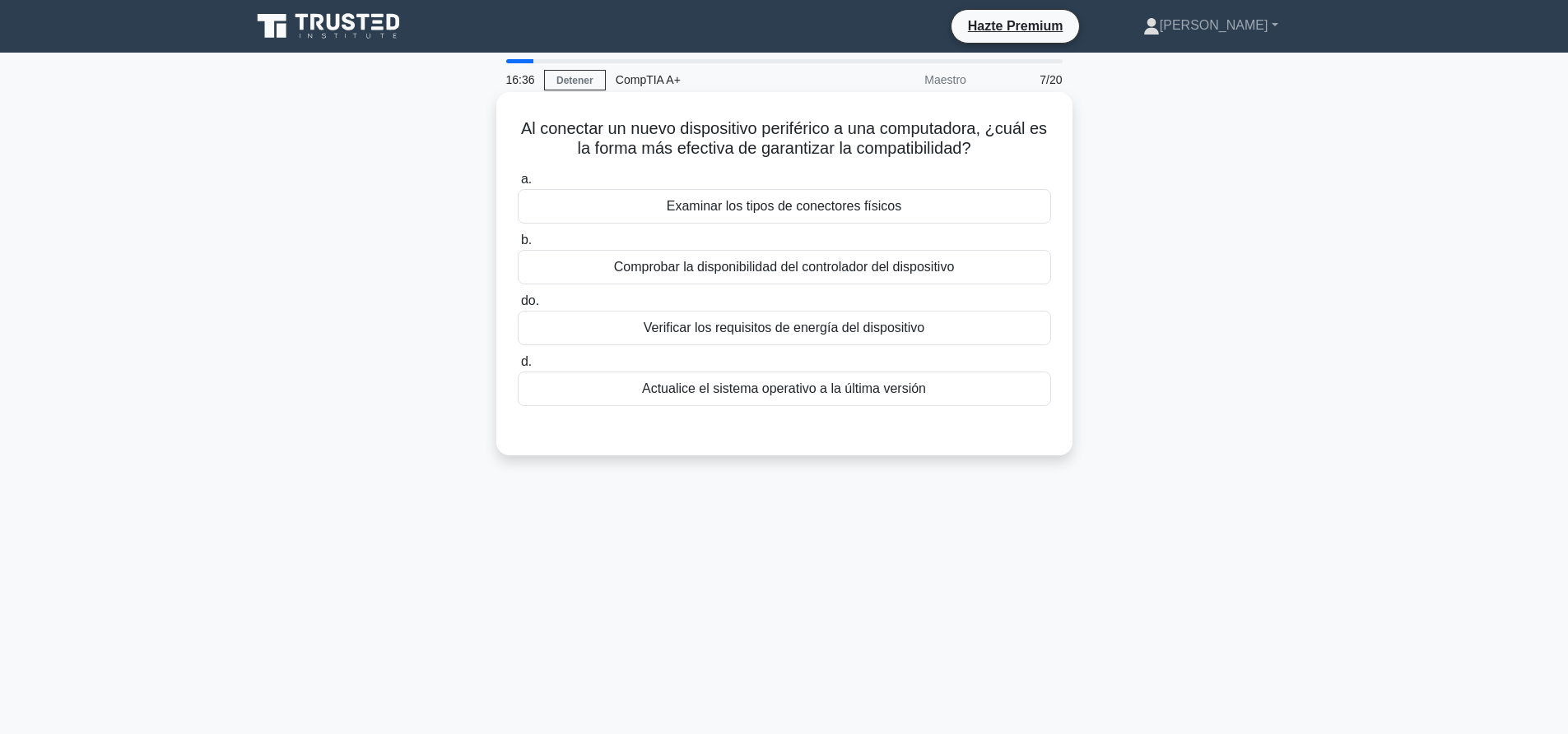
click at [759, 194] on div "Examinar los tipos de conectores físicos" at bounding box center [784, 207] width 533 height 34
click at [518, 185] on input "a. Examinar los tipos de conectores físicos" at bounding box center [518, 180] width 0 height 10
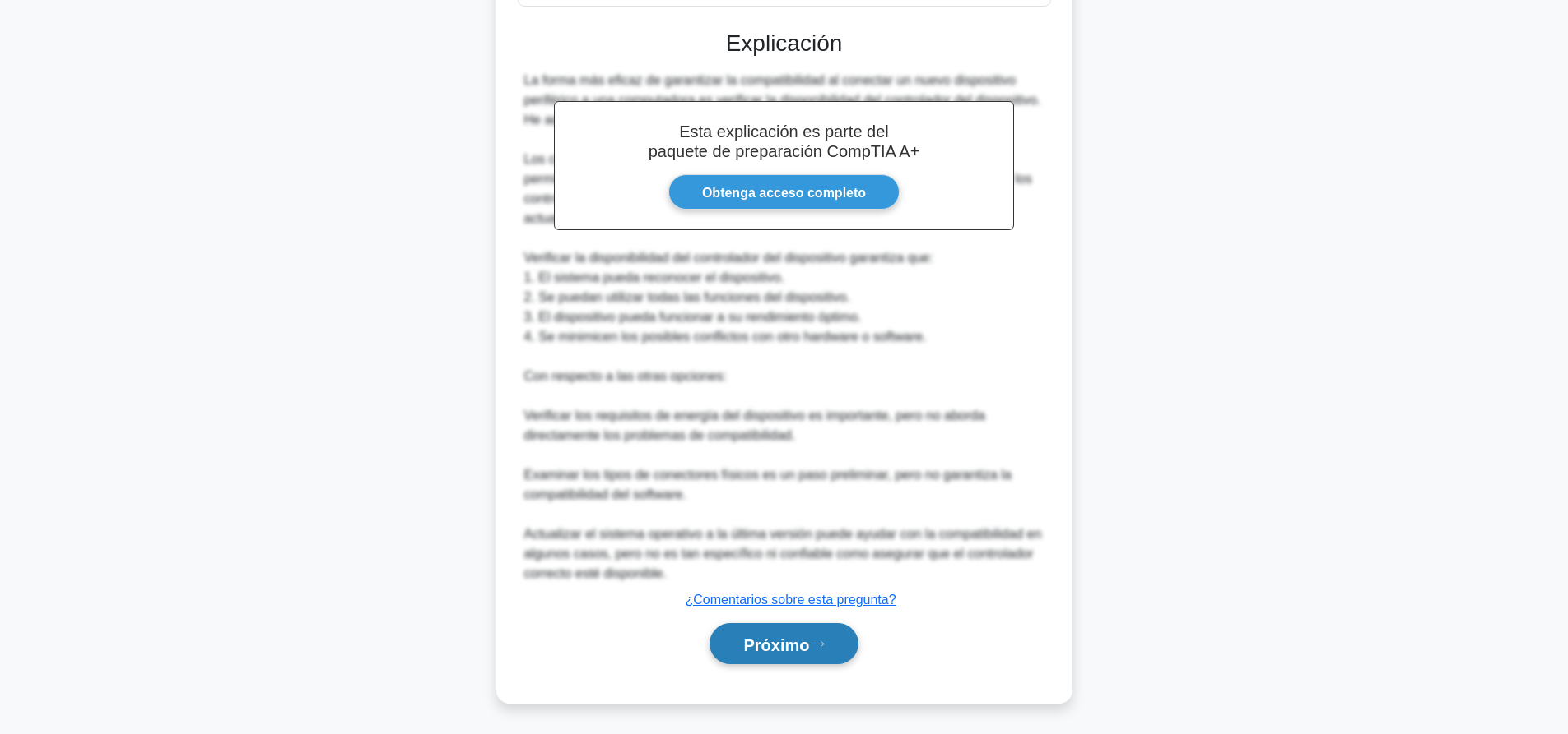
click at [816, 633] on button "Próximo" at bounding box center [784, 644] width 148 height 42
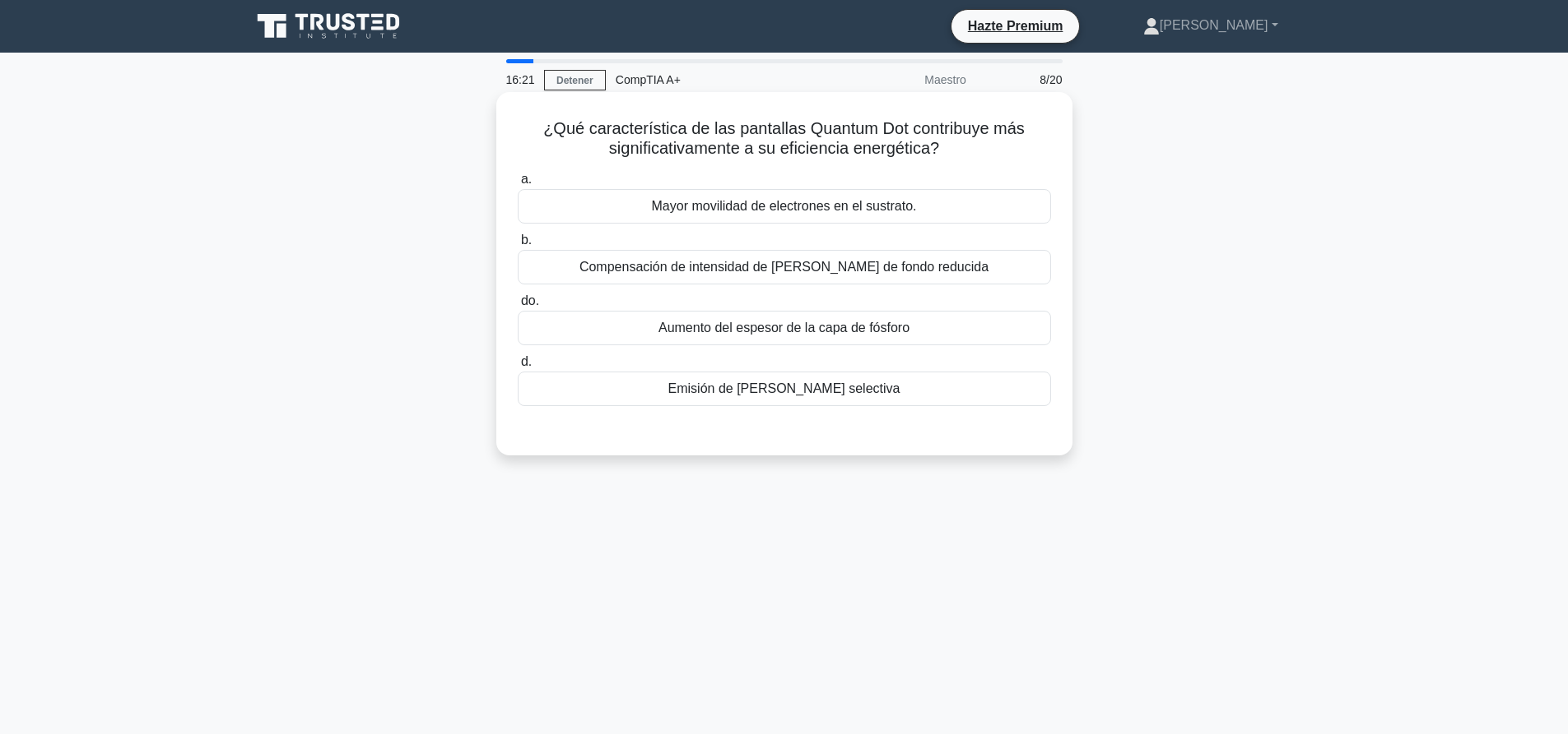
click at [780, 405] on div "Emisión de luz selectiva" at bounding box center [784, 389] width 533 height 34
click at [518, 367] on input "d. Emisión de luz selectiva" at bounding box center [518, 362] width 0 height 10
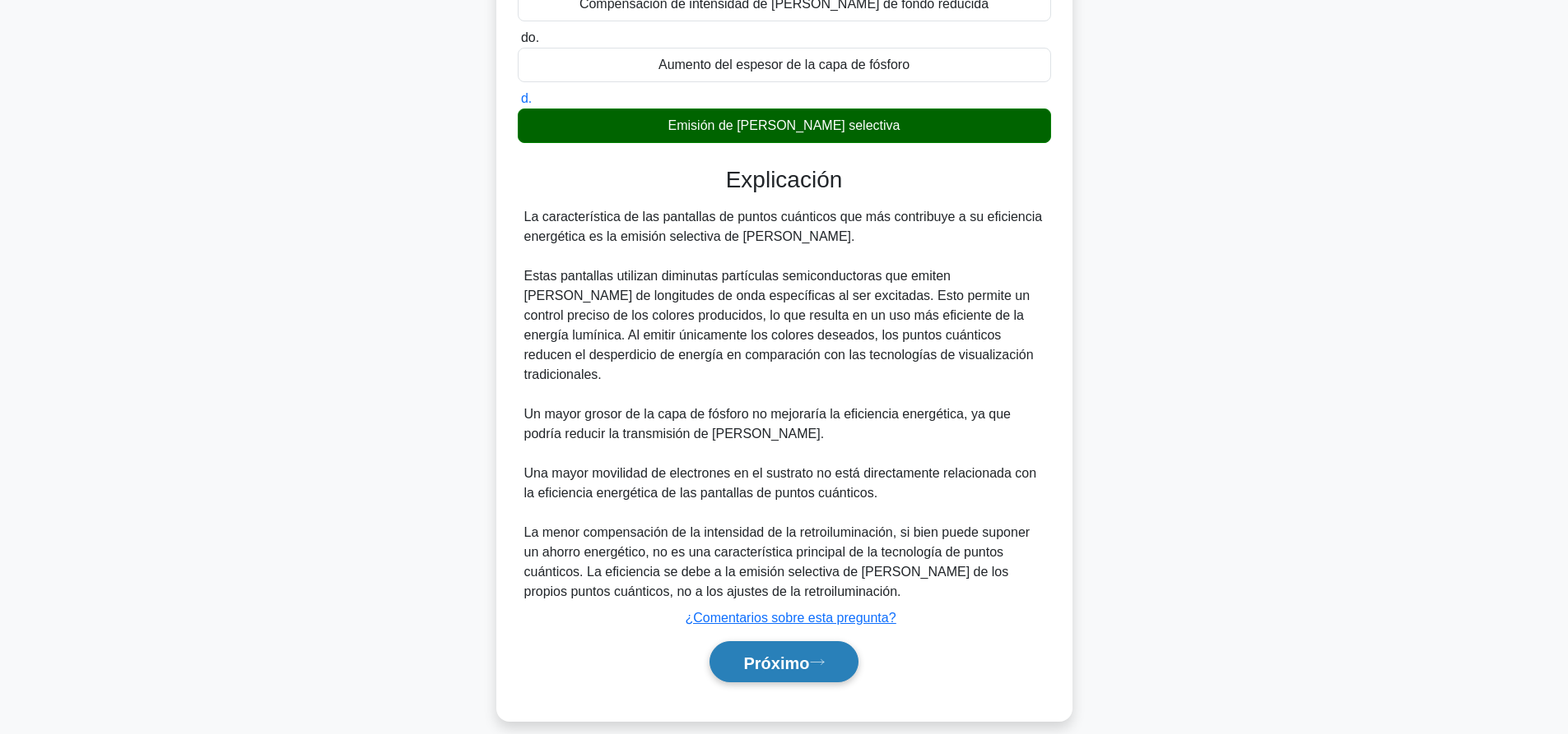
click at [805, 641] on button "Próximo" at bounding box center [784, 662] width 148 height 42
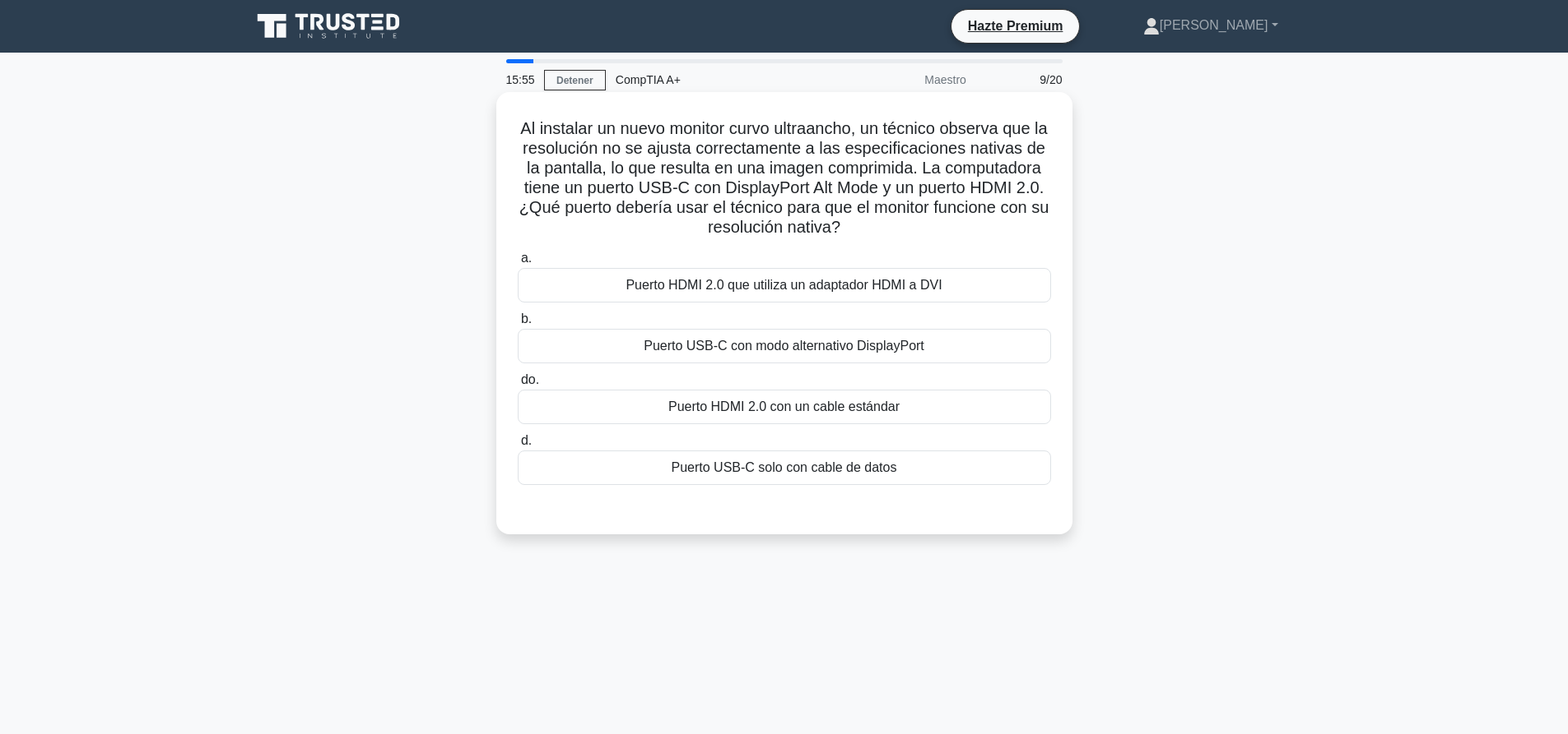
click at [939, 343] on div "Puerto USB-C con modo alternativo DisplayPort" at bounding box center [784, 346] width 533 height 34
click at [518, 324] on input "b. Puerto USB-C con modo alternativo DisplayPort" at bounding box center [518, 319] width 0 height 10
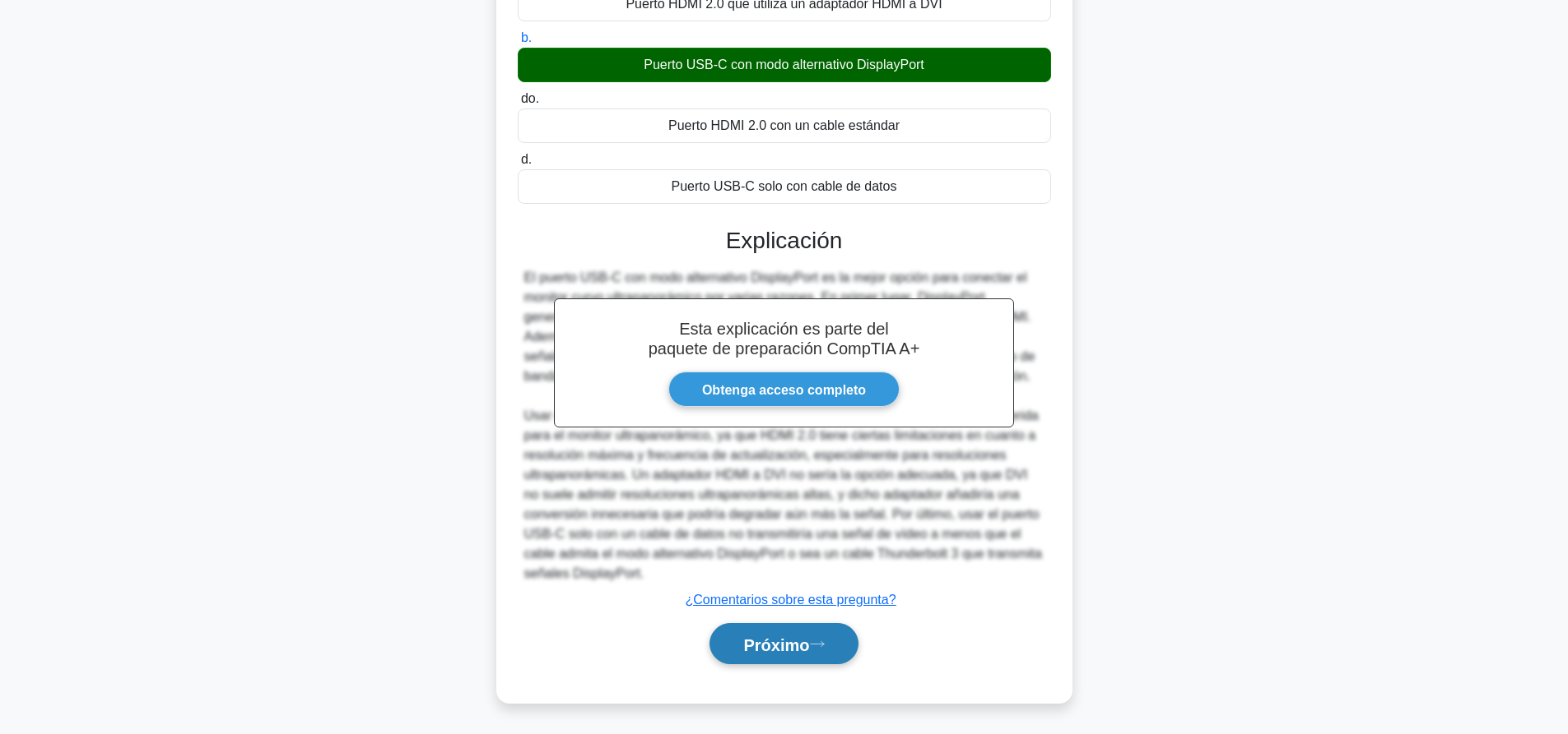
click at [822, 653] on button "Próximo" at bounding box center [784, 644] width 148 height 42
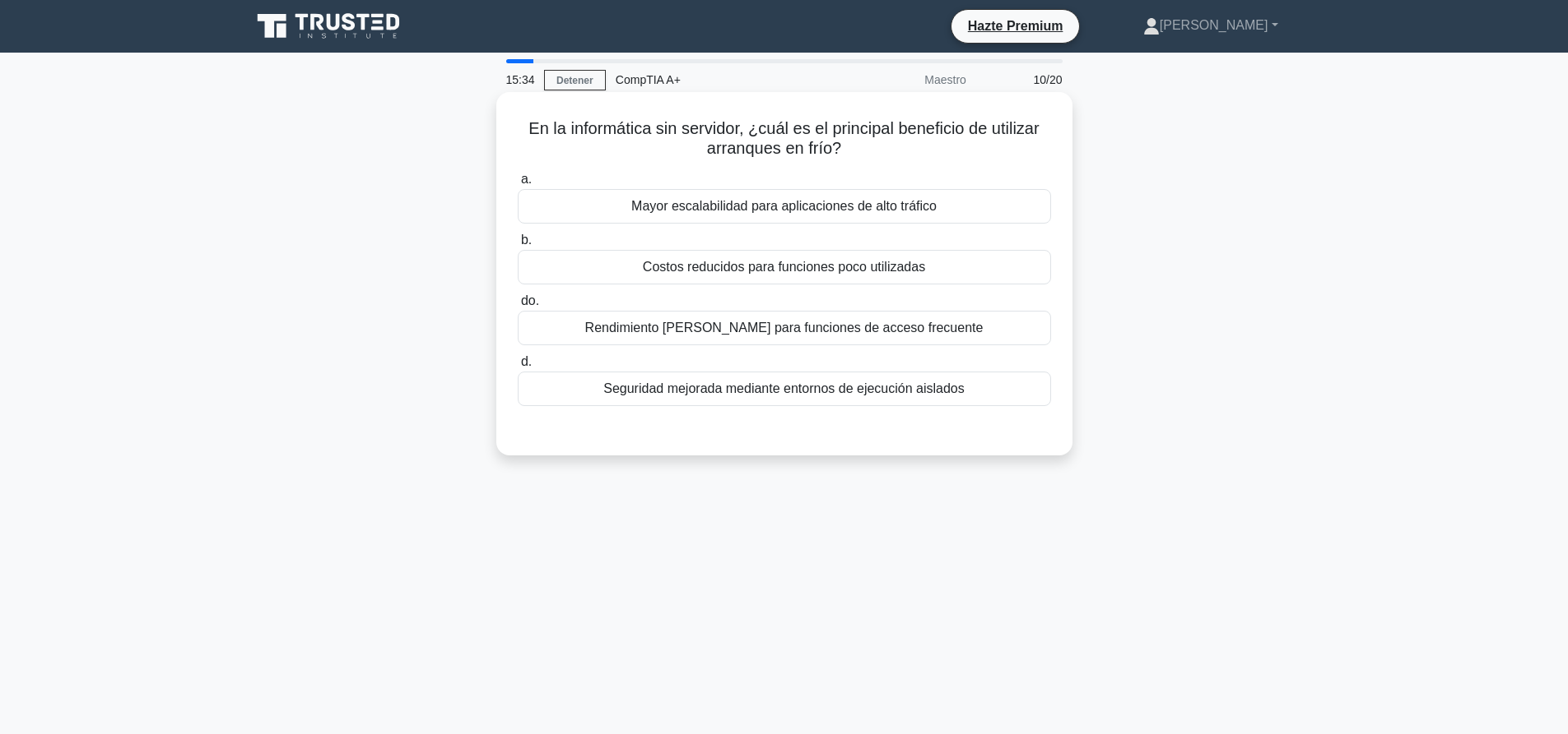
click at [752, 321] on font "Rendimiento mejorado para funciones de acceso frecuente" at bounding box center [784, 328] width 399 height 14
click at [518, 306] on input "do. Rendimiento mejorado para funciones de acceso frecuente" at bounding box center [518, 301] width 0 height 10
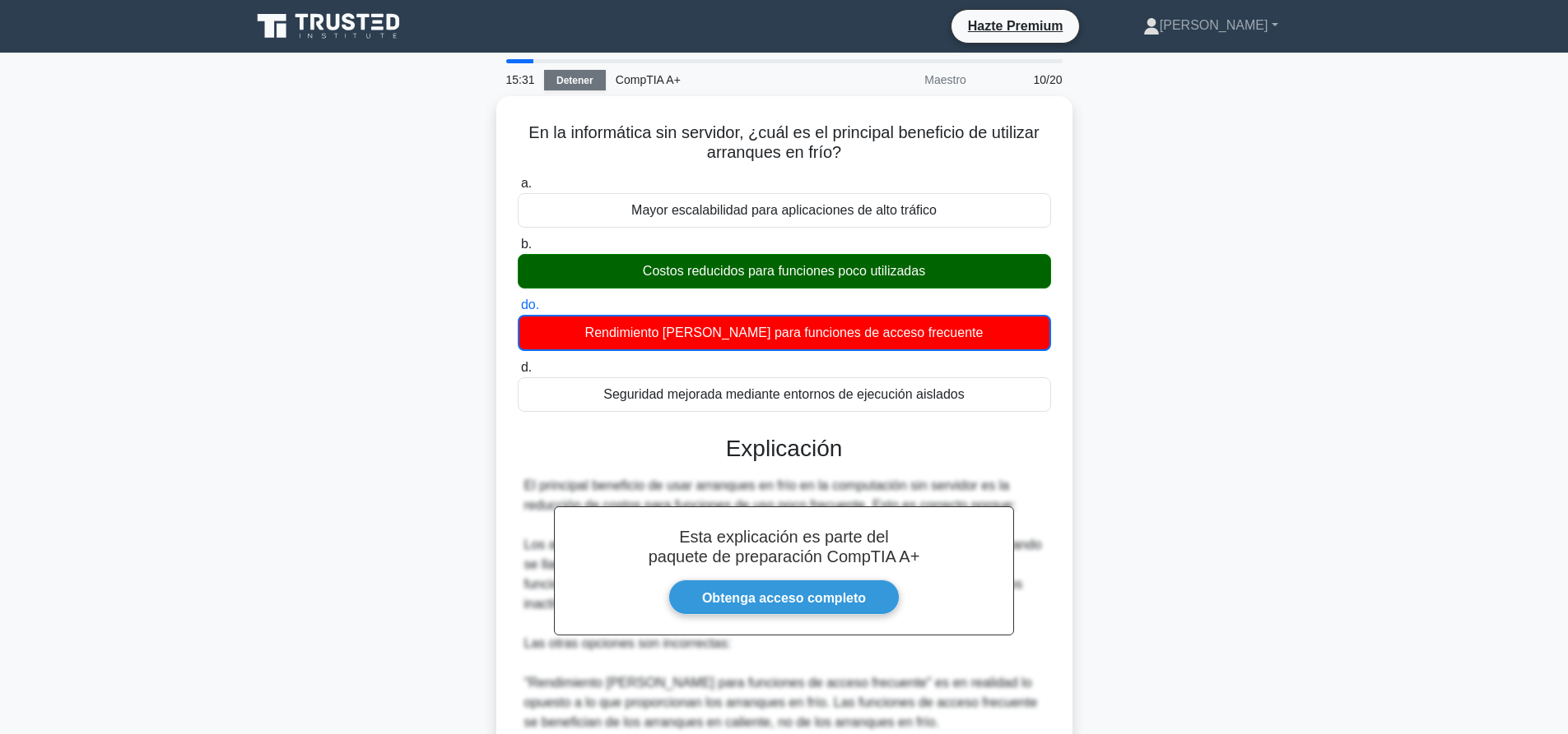
click at [582, 83] on font "Detener" at bounding box center [574, 80] width 37 height 11
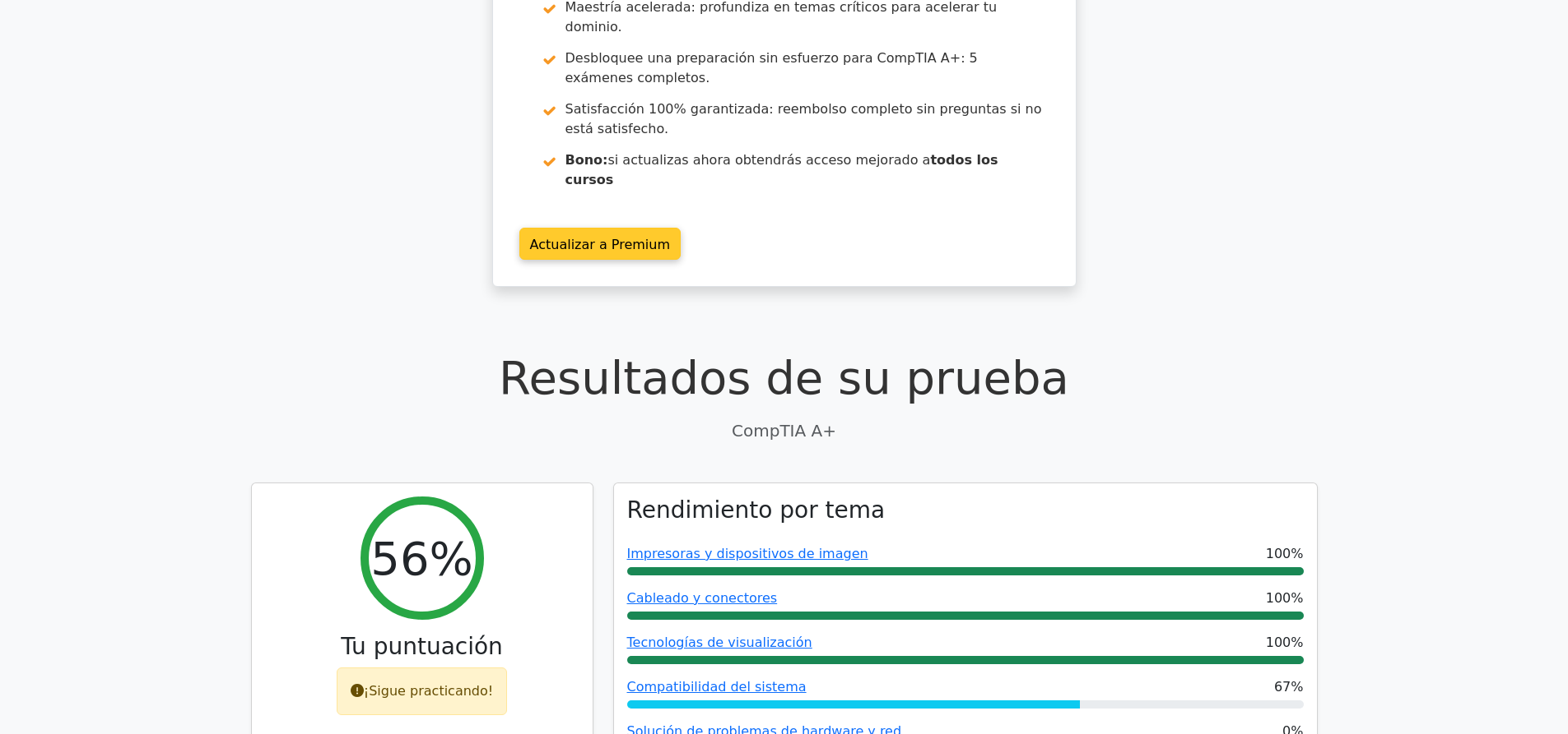
scroll to position [164, 0]
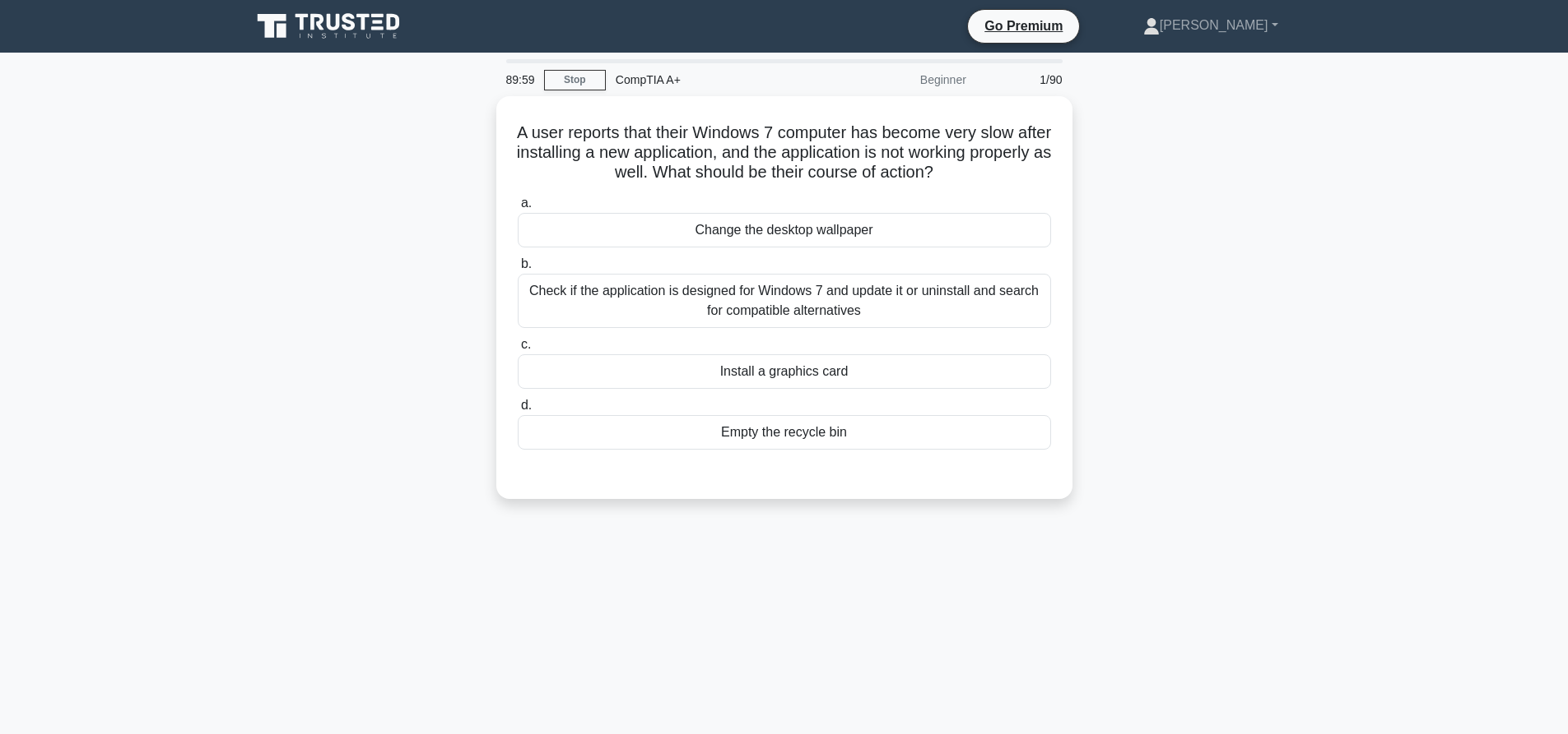
click at [1189, 217] on div "A user reports that their Windows 7 computer has become very slow after install…" at bounding box center [784, 307] width 1086 height 423
click at [1387, 255] on main "89:57 Stop CompTIA A+ Beginner 1/90 A user reports that their Windows 7 compute…" at bounding box center [784, 470] width 1568 height 836
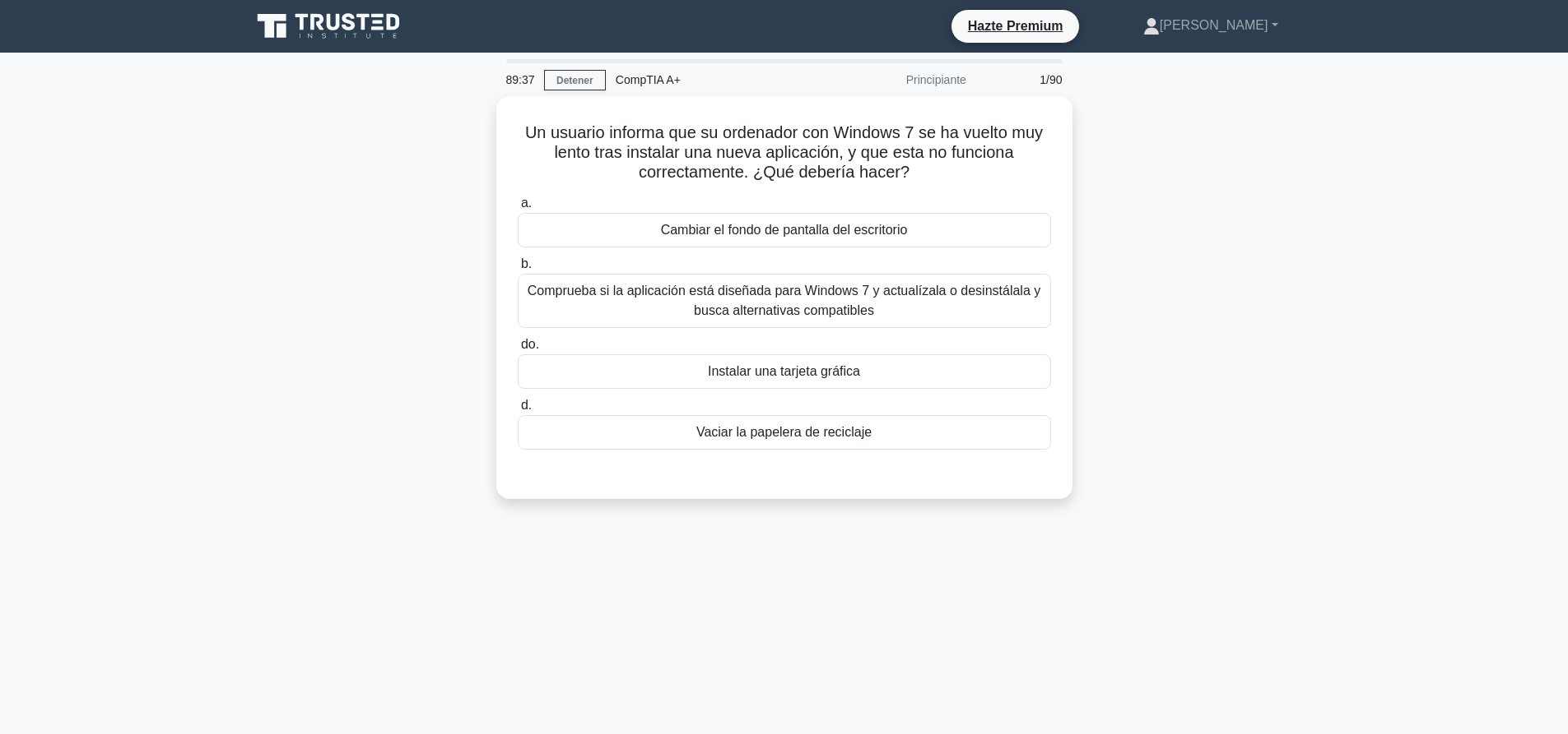
click at [1205, 237] on div "Un usuario informa que su ordenador con Windows 7 se ha vuelto muy lento tras i…" at bounding box center [784, 307] width 1086 height 423
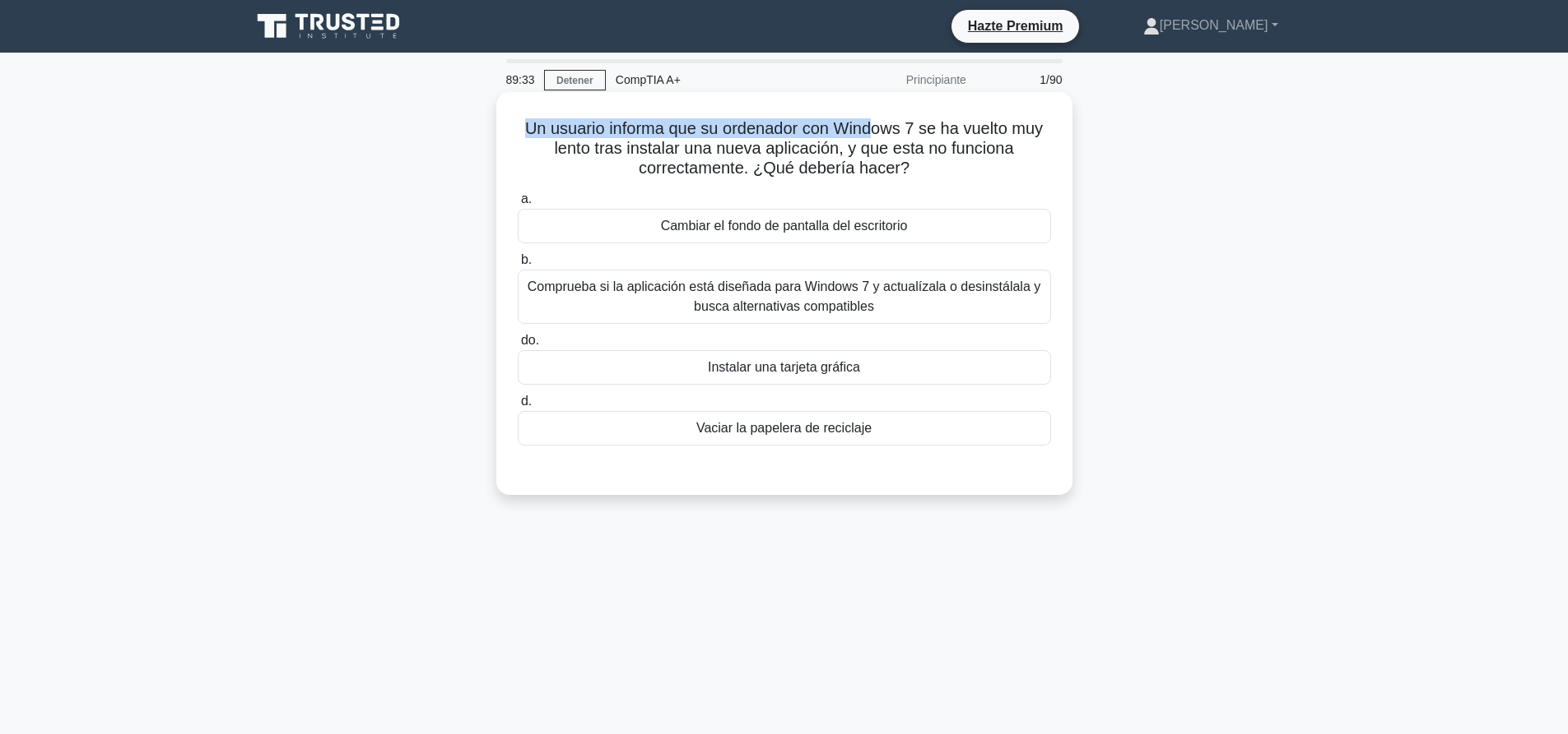
drag, startPoint x: 524, startPoint y: 129, endPoint x: 873, endPoint y: 124, distance: 349.0
click at [871, 124] on font "Un usuario informa que su ordenador con Windows 7 se ha vuelto muy lento tras i…" at bounding box center [784, 148] width 518 height 58
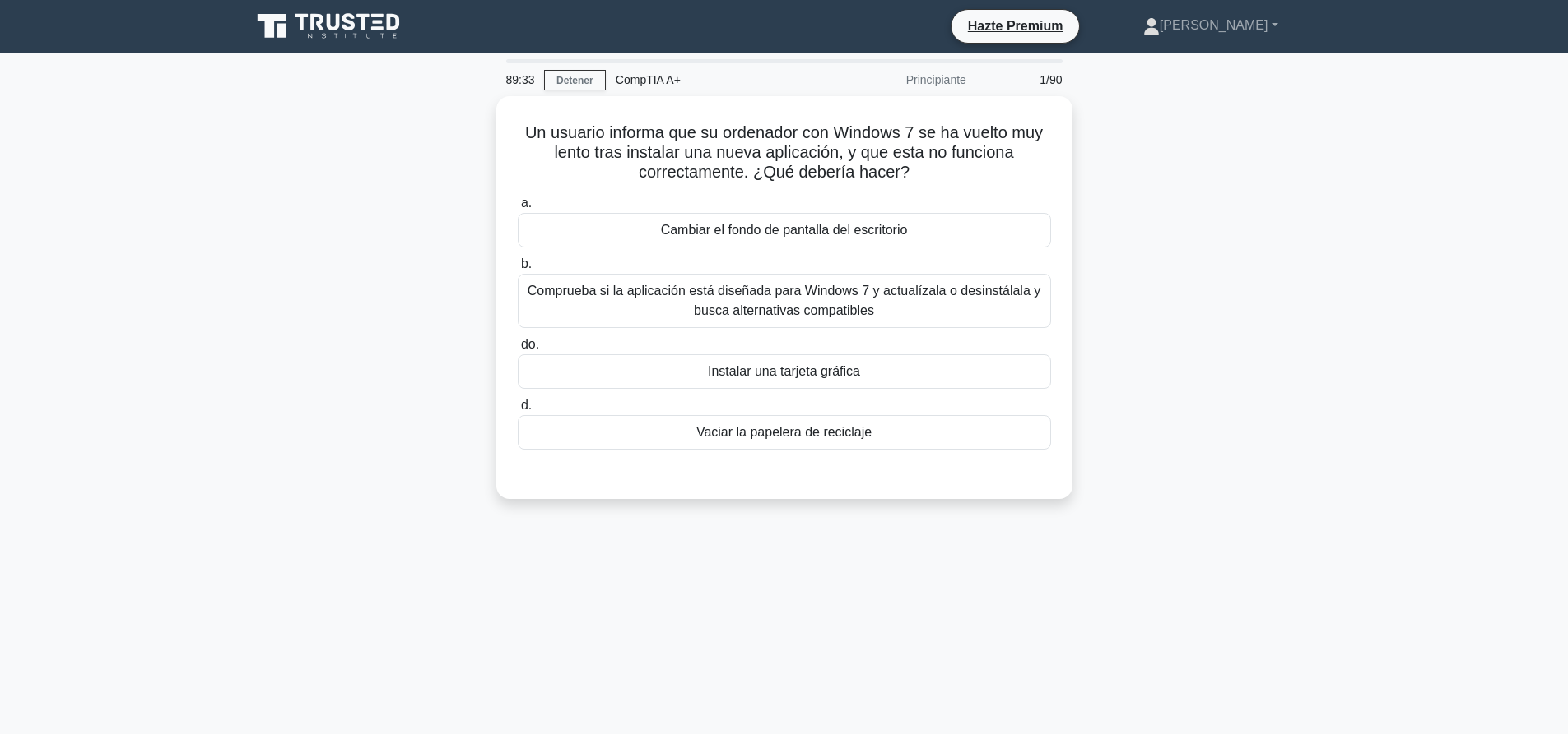
click at [1217, 194] on div "Un usuario informa que su ordenador con Windows 7 se ha vuelto muy lento tras i…" at bounding box center [784, 307] width 1086 height 423
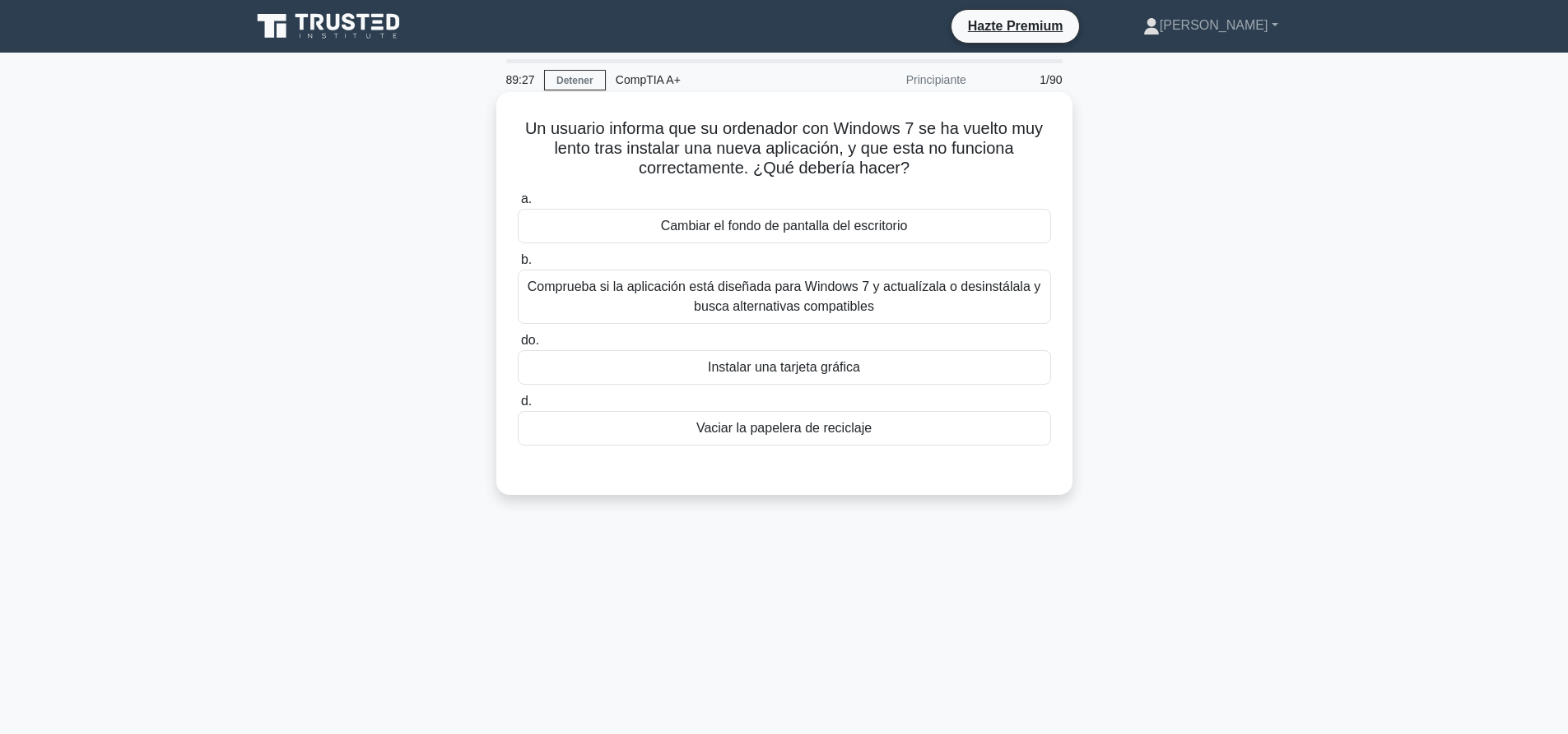
click at [877, 303] on font "Comprueba si la aplicación está diseñada para Windows 7 y actualízala o desinst…" at bounding box center [784, 297] width 518 height 40
click at [518, 266] on input "b. Comprueba si la aplicación está diseñada para Windows 7 y actualízala o desi…" at bounding box center [518, 260] width 0 height 10
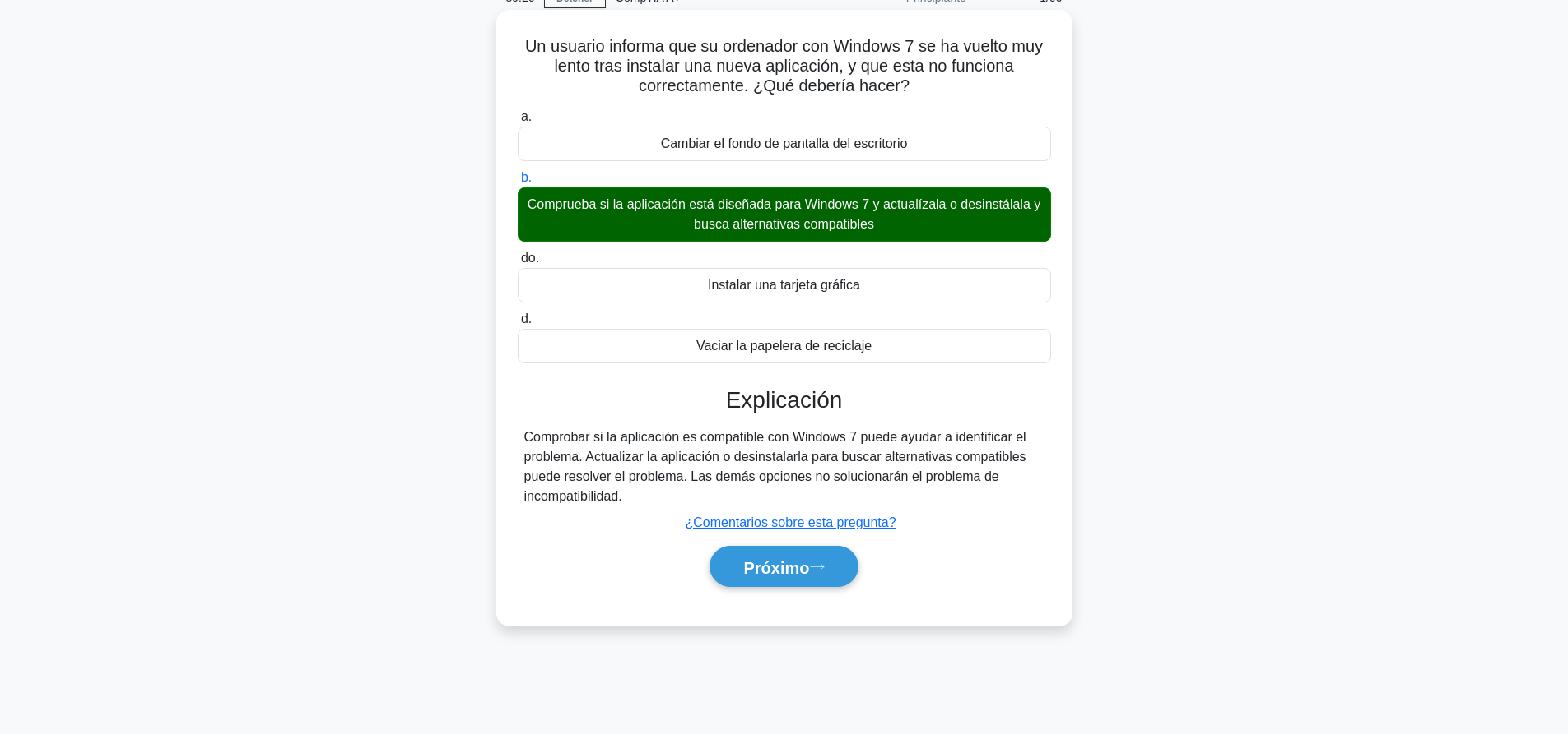
scroll to position [154, 0]
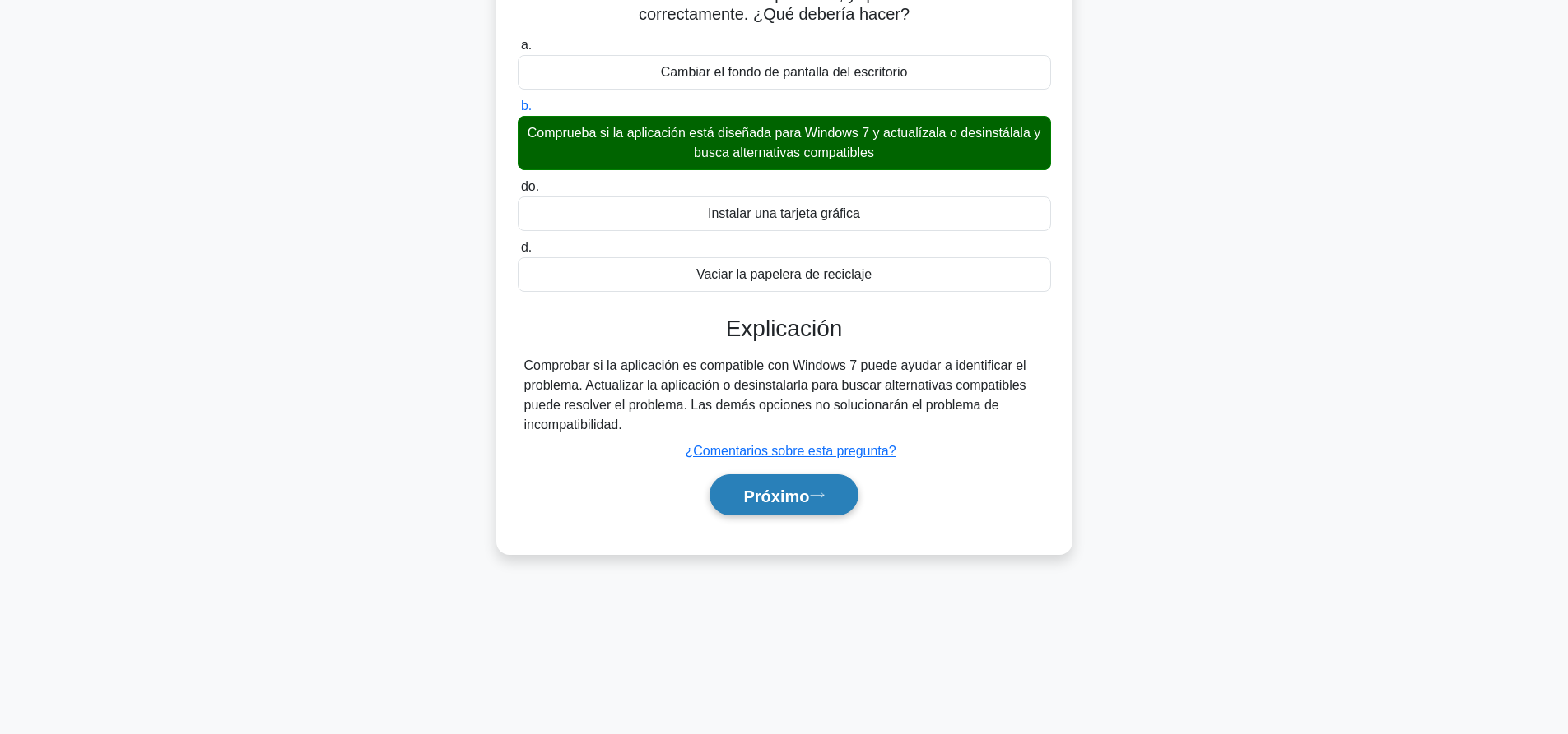
click at [809, 500] on font "Próximo" at bounding box center [776, 496] width 65 height 18
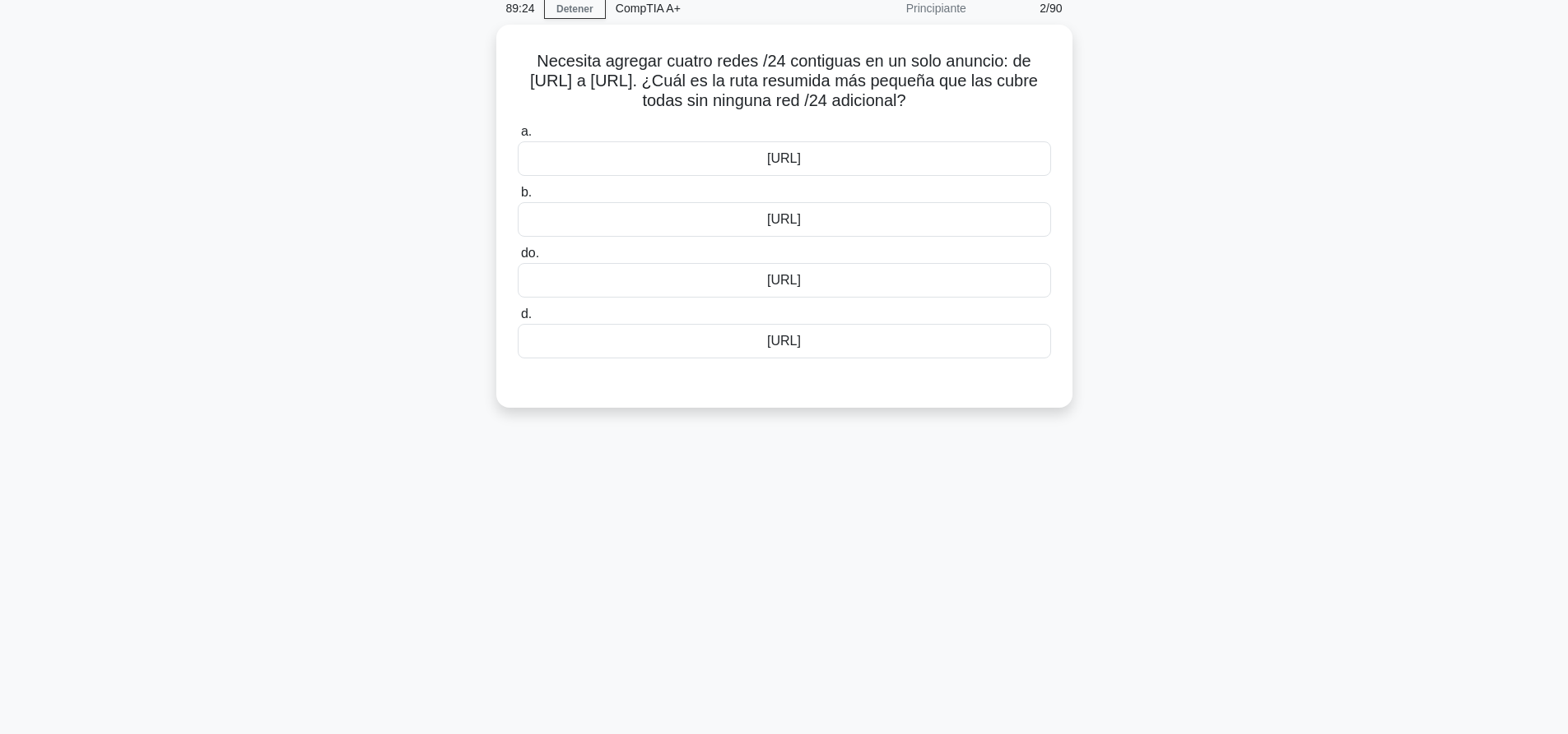
scroll to position [0, 0]
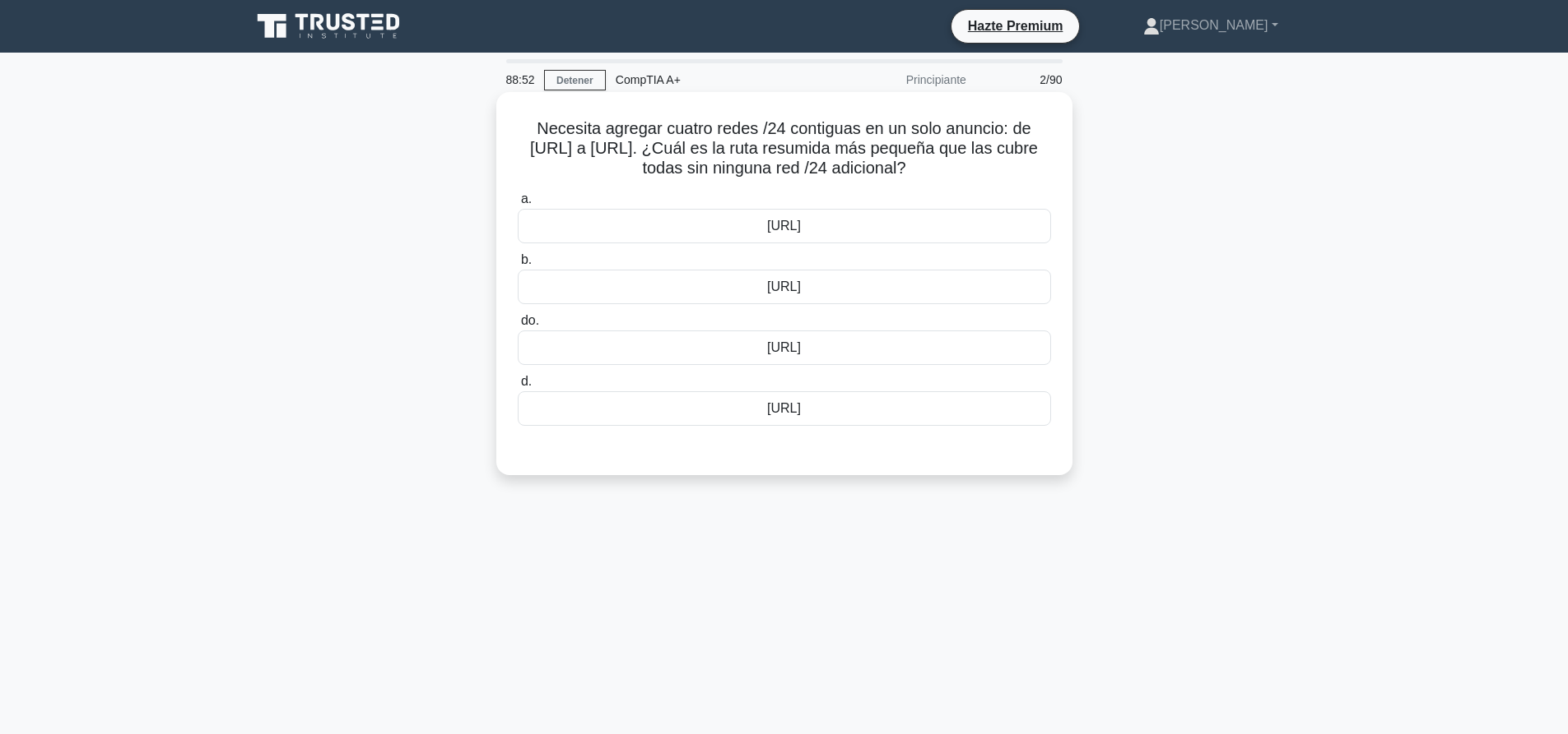
click at [823, 360] on div "192.168.16.0/22" at bounding box center [784, 348] width 533 height 34
click at [518, 326] on input "do. 192.168.16.0/22" at bounding box center [518, 321] width 0 height 10
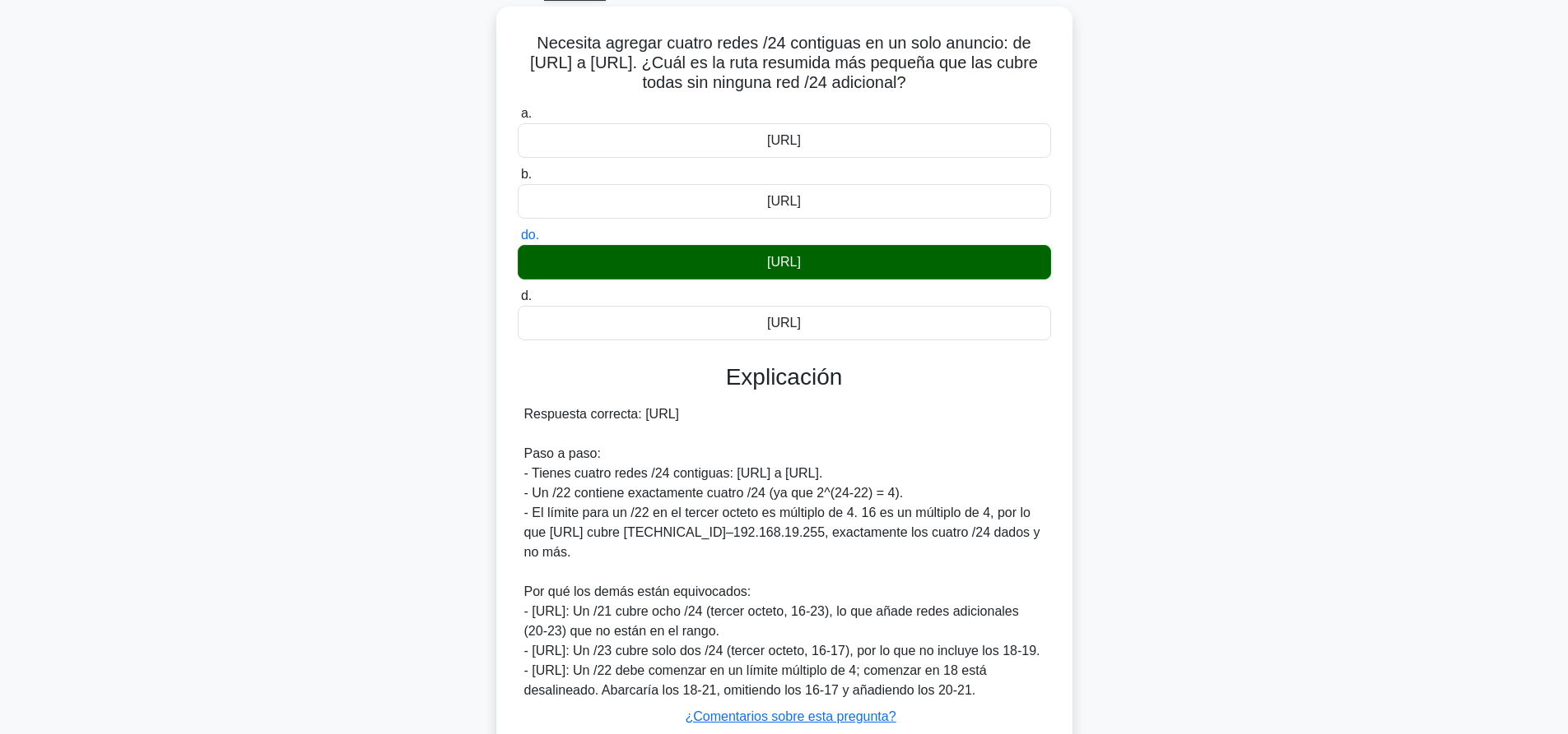
scroll to position [224, 0]
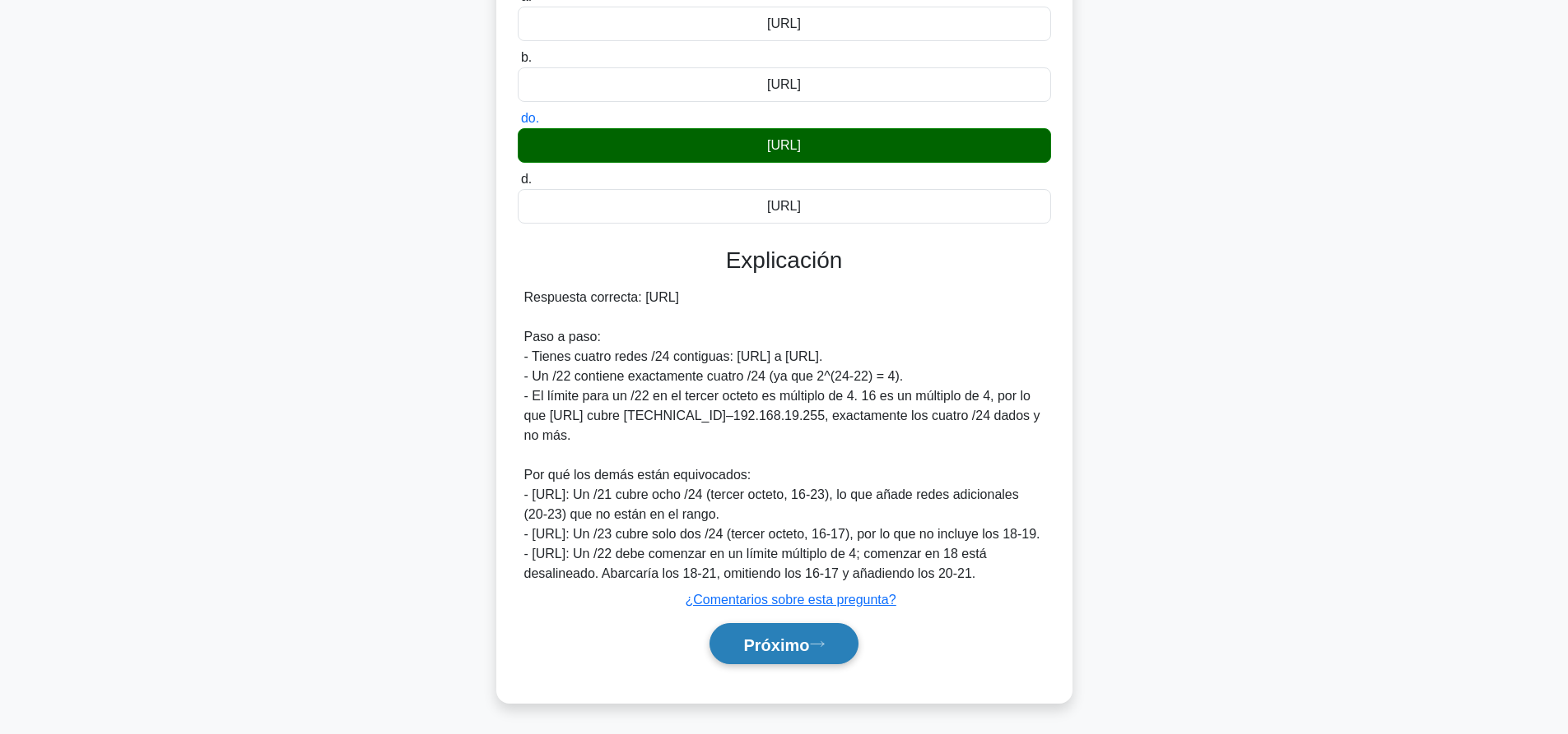
click at [808, 654] on button "Próximo" at bounding box center [784, 644] width 148 height 42
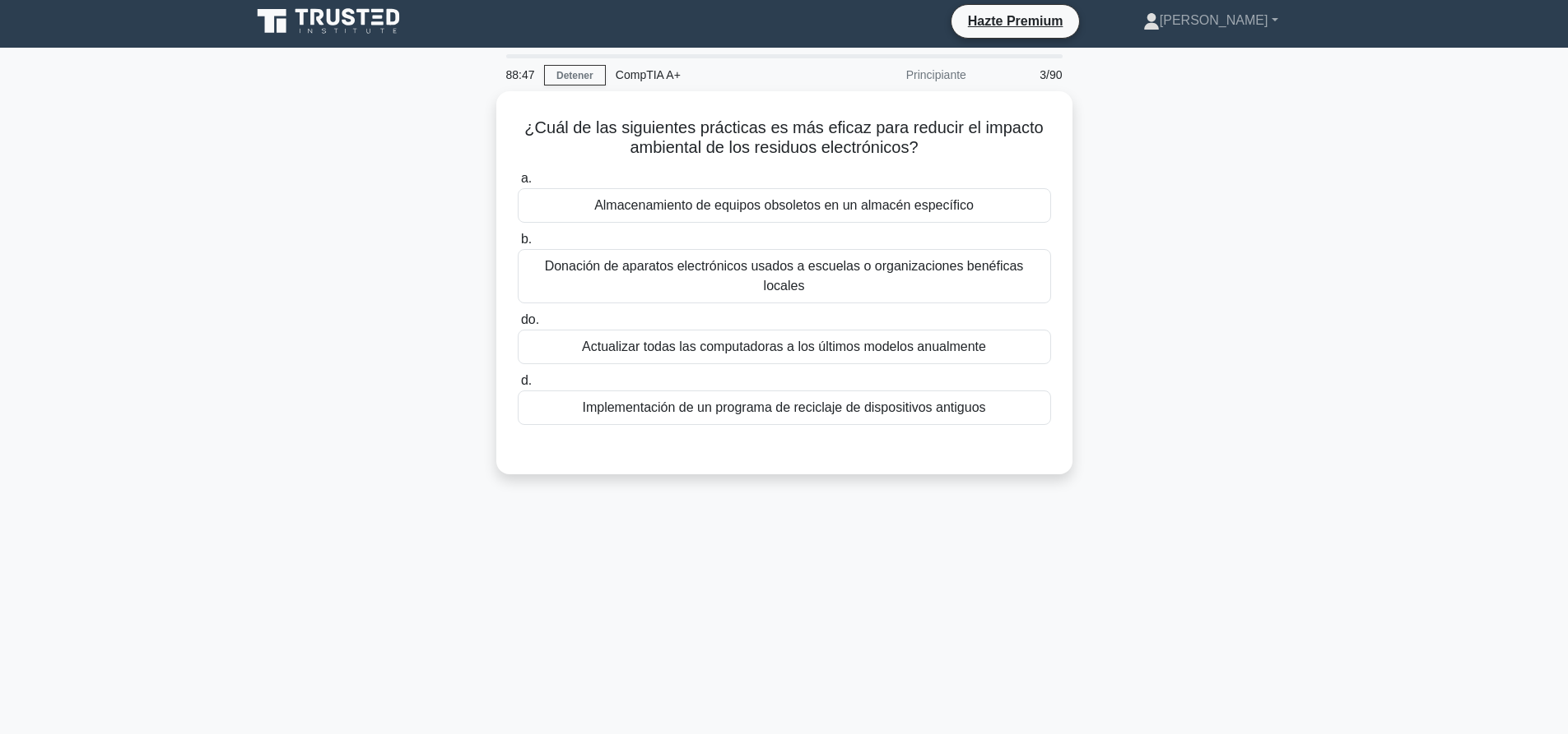
scroll to position [0, 0]
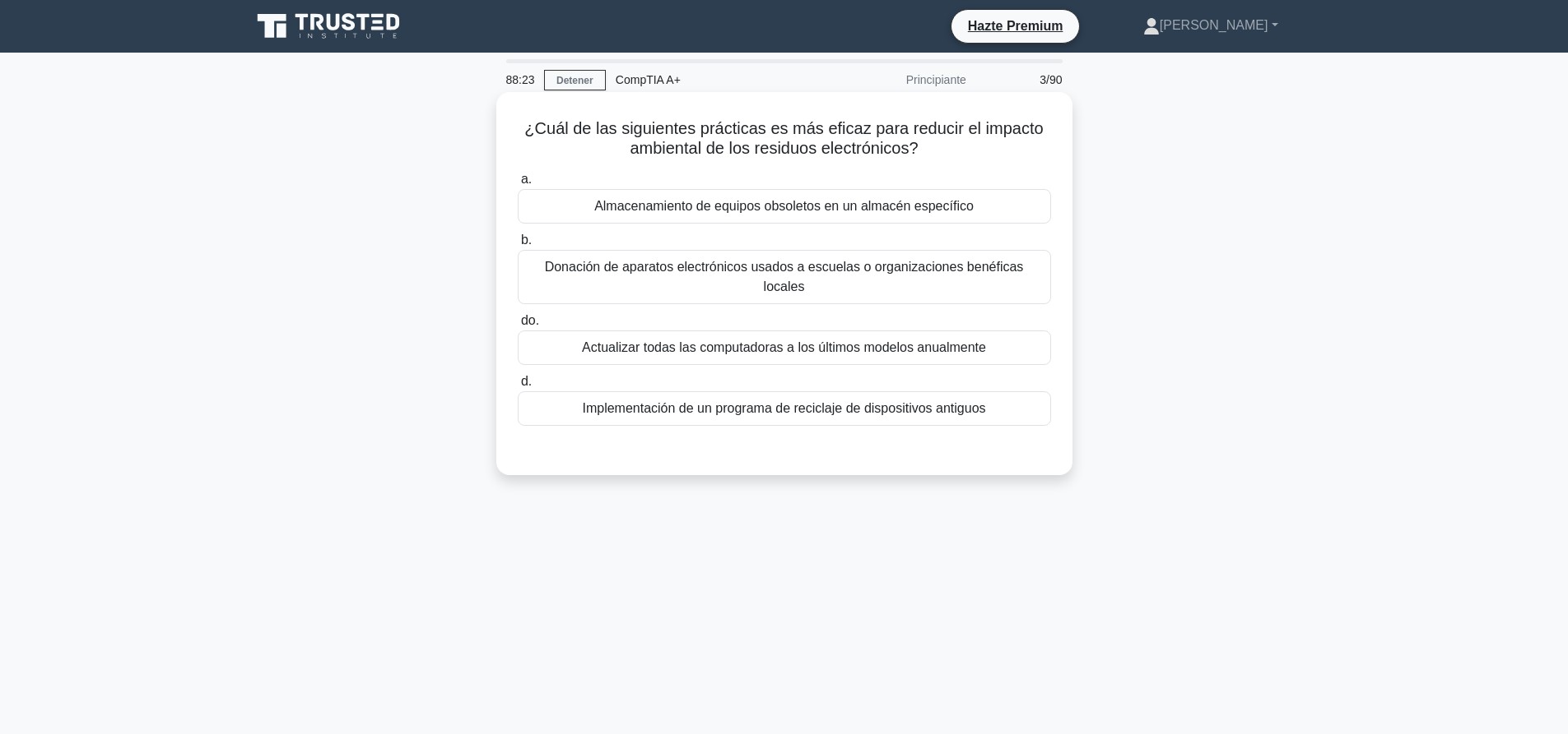
click at [842, 401] on font "Implementación de un programa de reciclaje de dispositivos antiguos" at bounding box center [784, 408] width 403 height 14
click at [518, 387] on input "d. Implementación de un programa de reciclaje de dispositivos antiguos" at bounding box center [518, 382] width 0 height 10
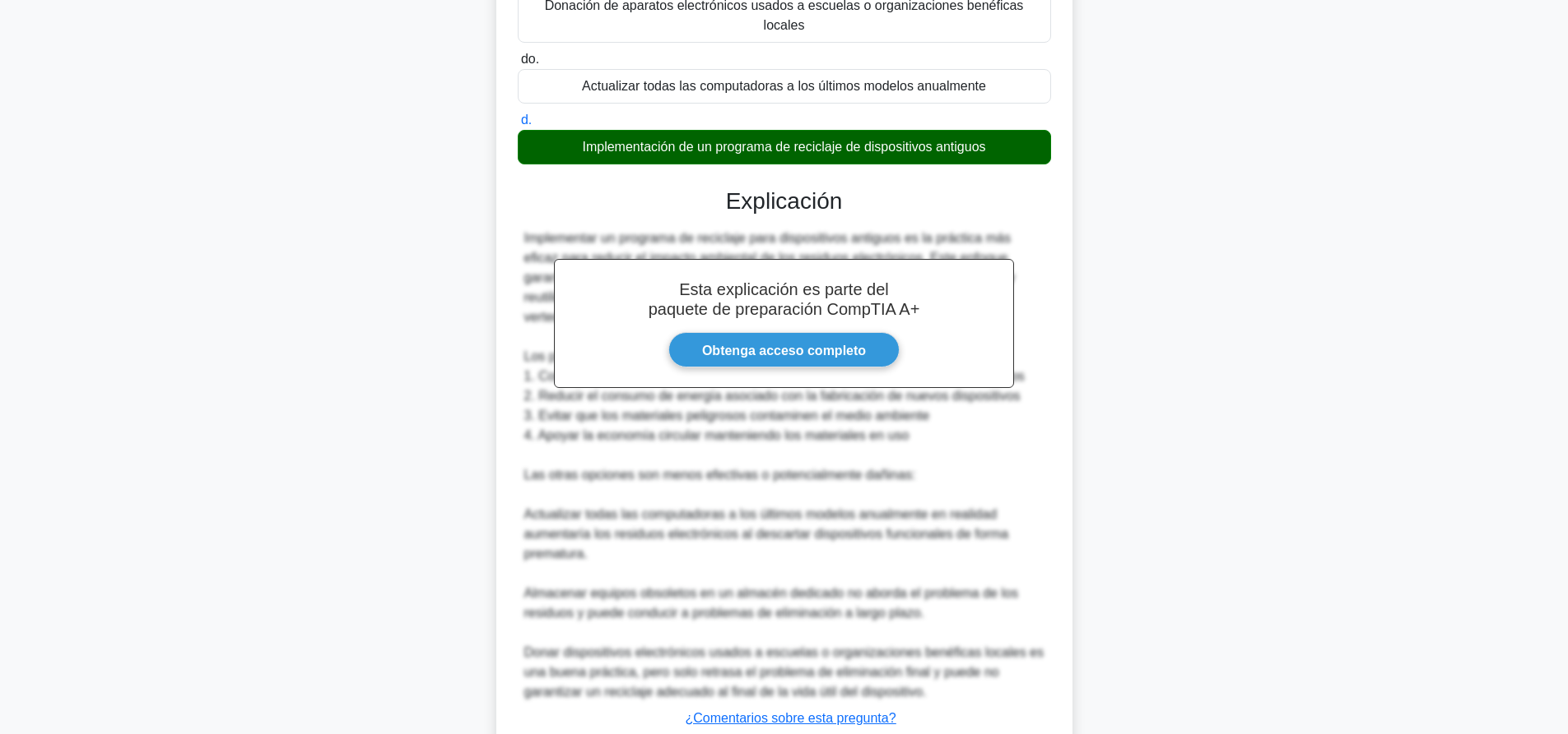
scroll to position [361, 0]
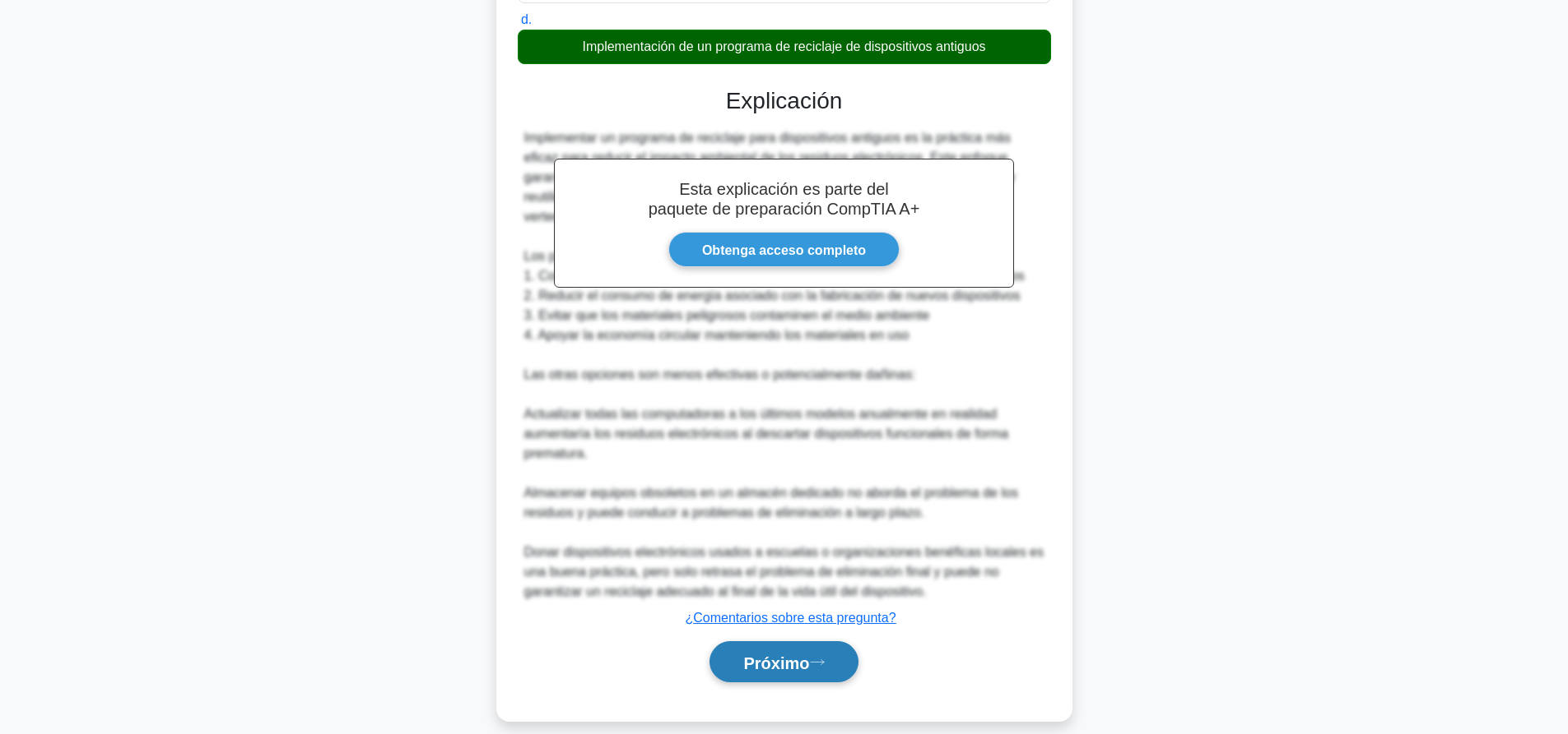
click at [816, 641] on button "Próximo" at bounding box center [784, 662] width 148 height 42
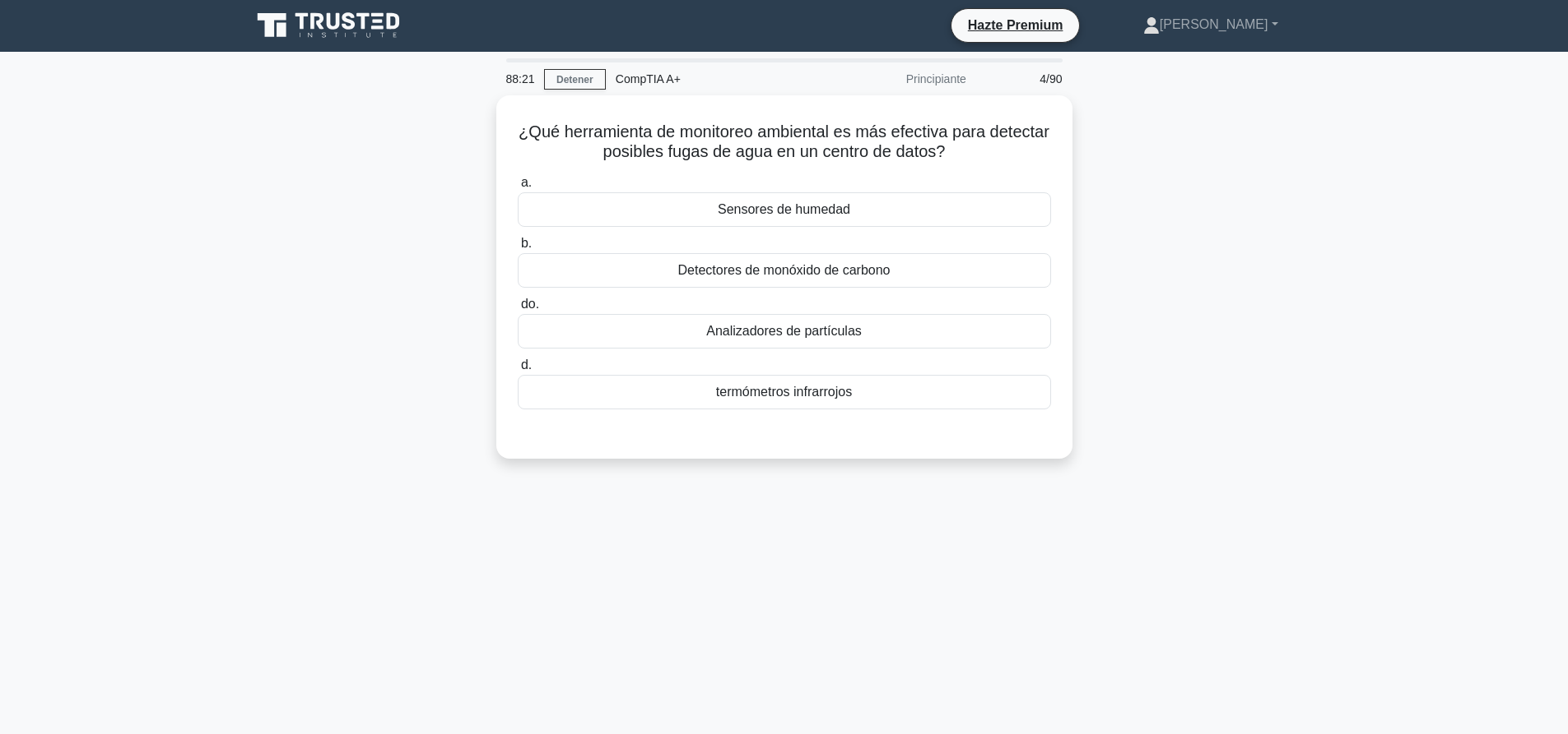
scroll to position [0, 0]
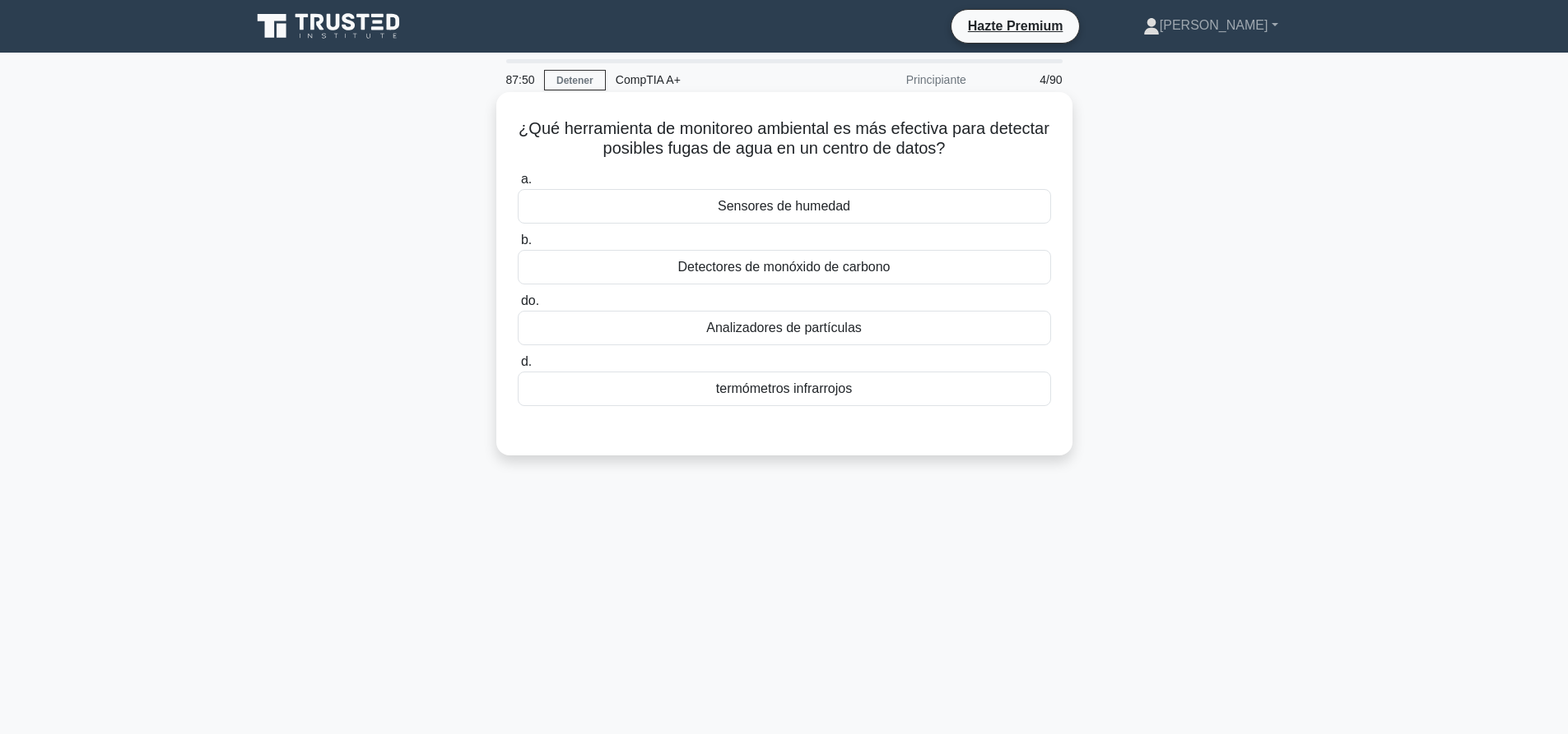
click at [718, 385] on font "termómetros infrarrojos" at bounding box center [784, 388] width 136 height 14
click at [518, 367] on input "d. termómetros infrarrojos" at bounding box center [518, 362] width 0 height 10
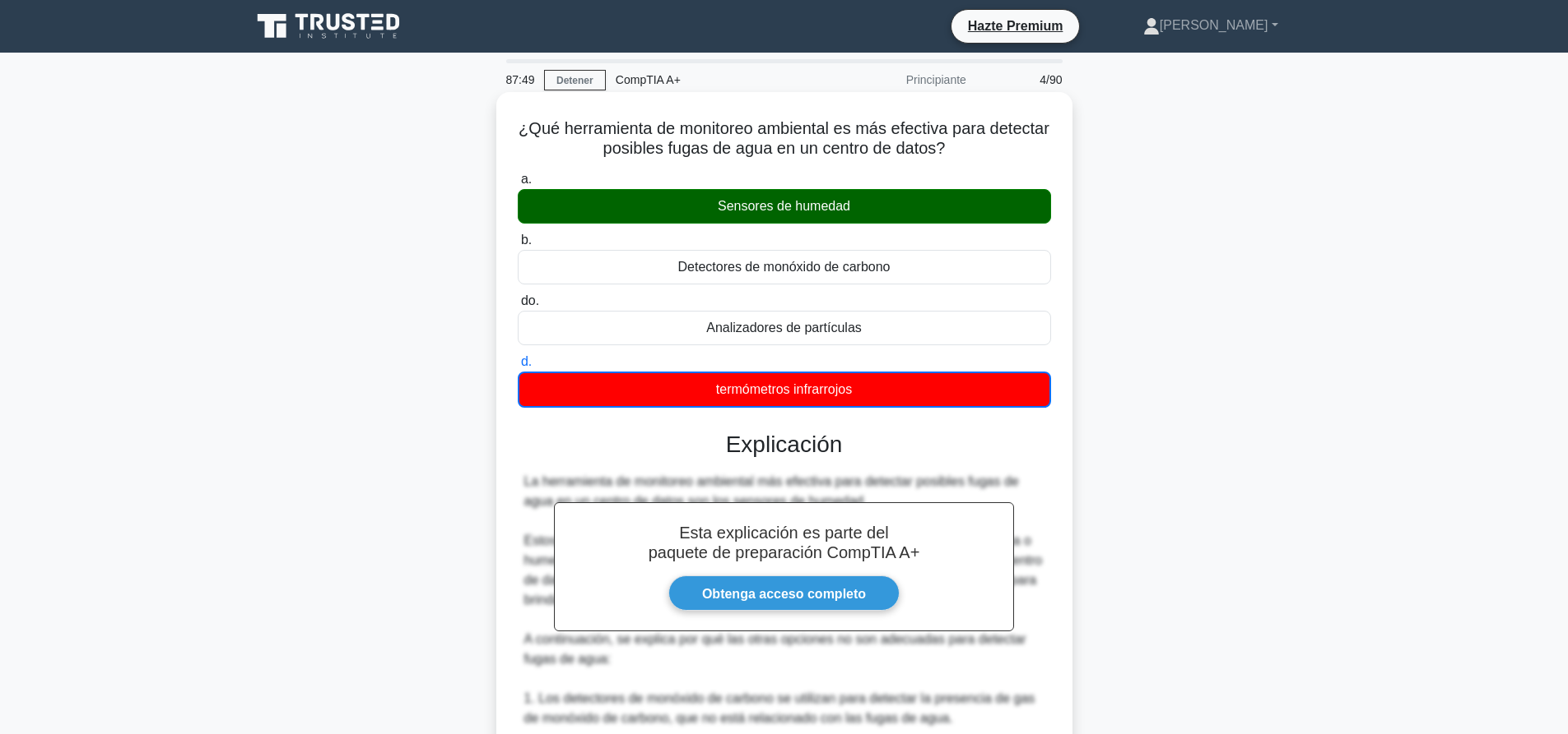
scroll to position [363, 0]
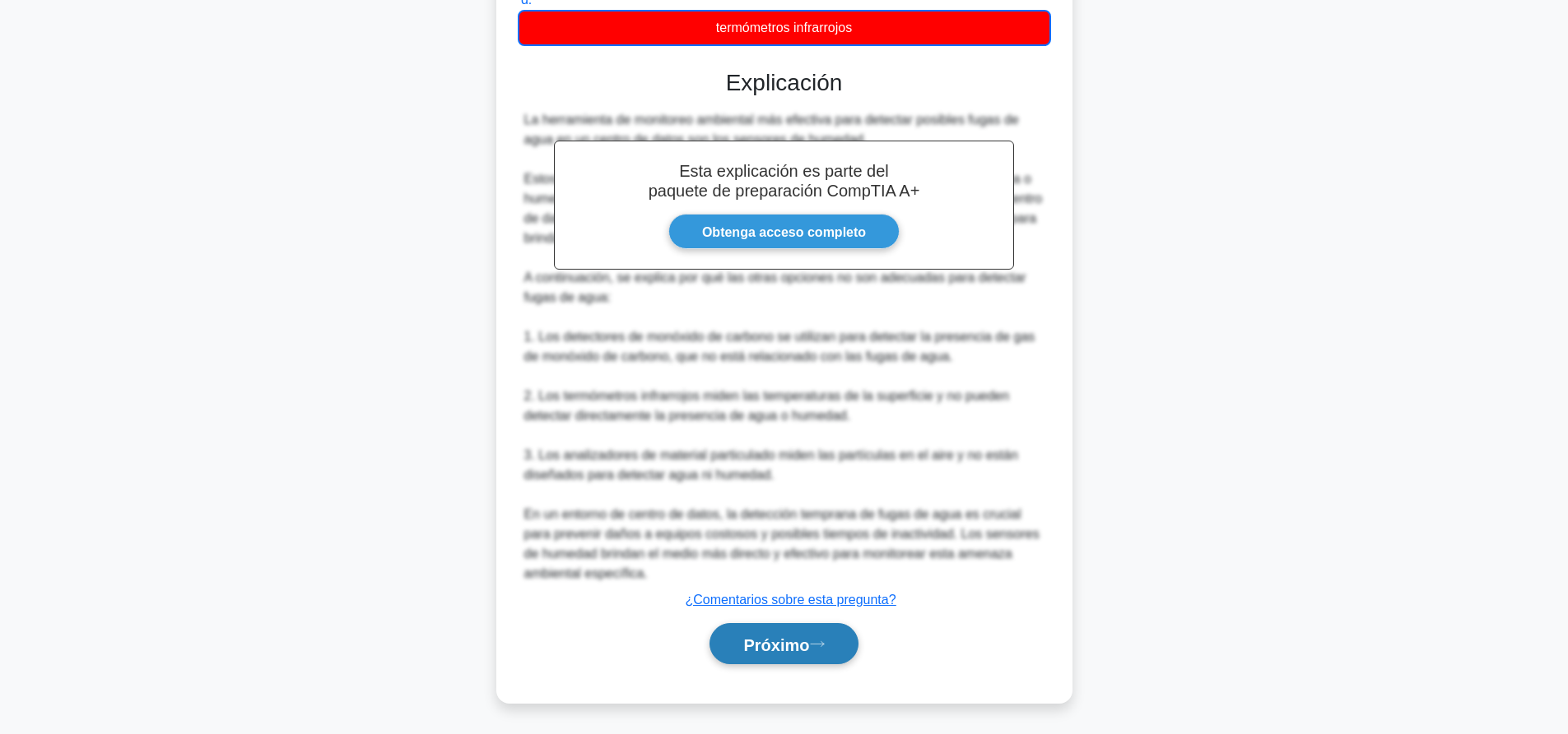
click at [759, 627] on button "Próximo" at bounding box center [784, 644] width 148 height 42
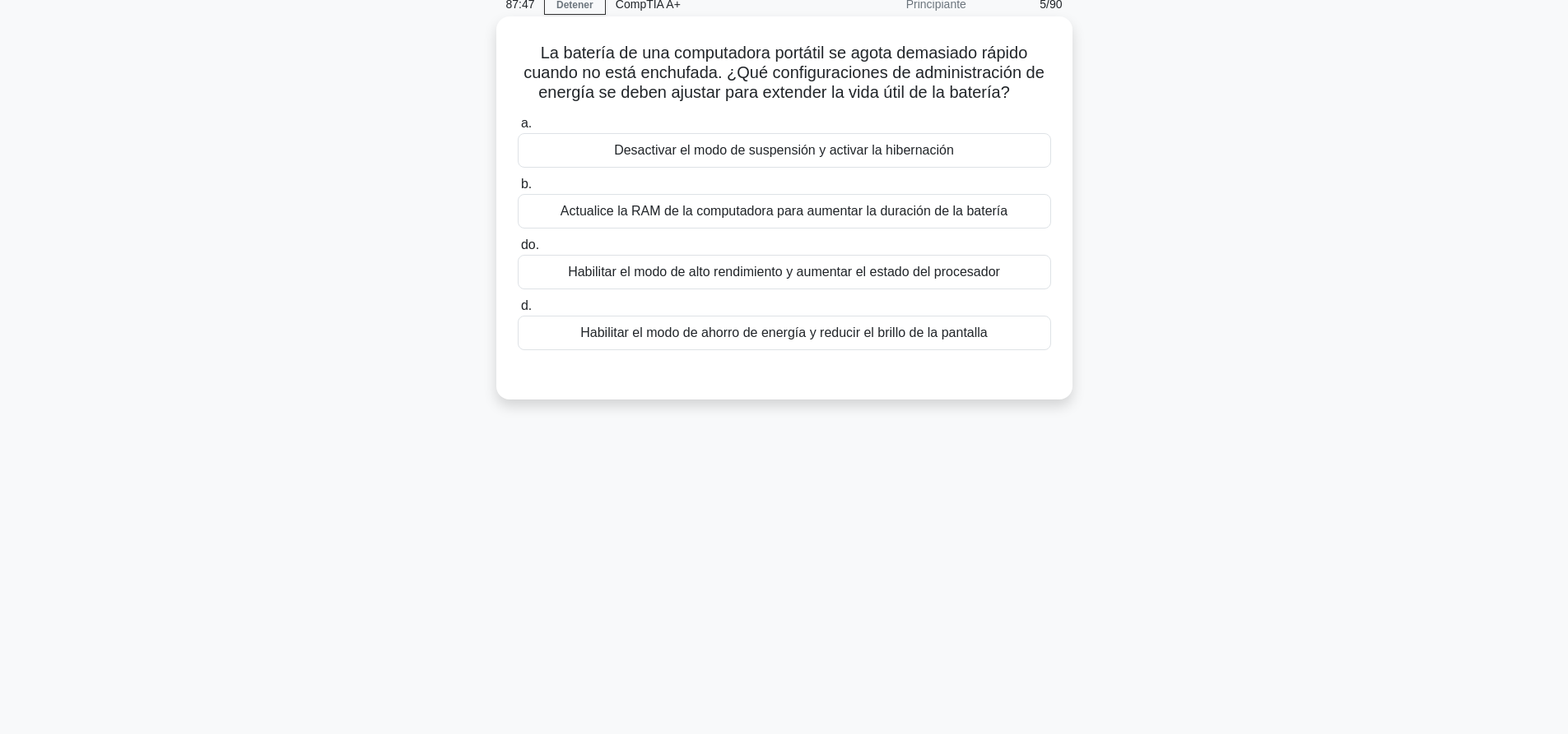
scroll to position [0, 0]
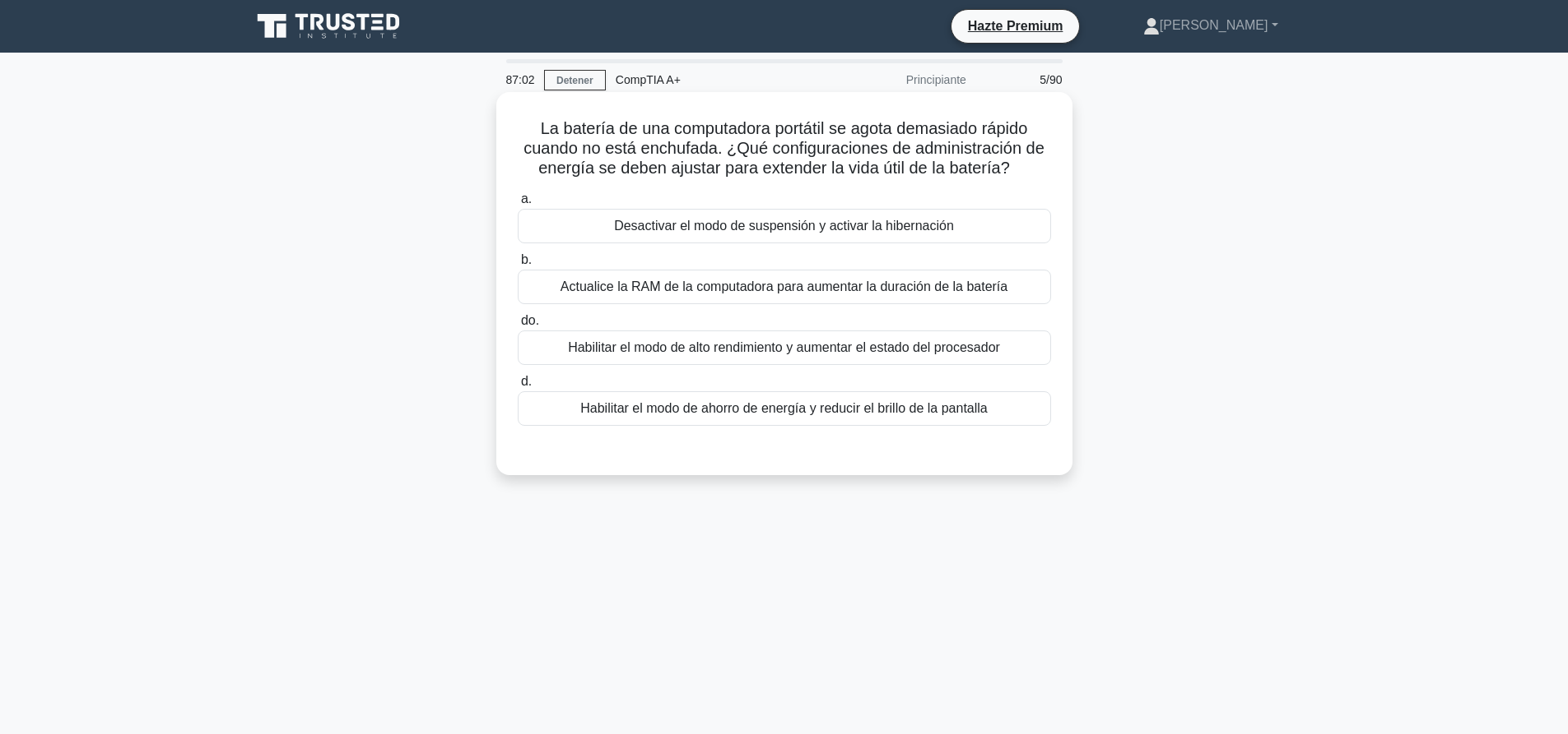
click at [781, 418] on font "Habilitar el modo de ahorro de energía y reducir el brillo de la pantalla" at bounding box center [784, 408] width 407 height 20
click at [518, 387] on input "d. Habilitar el modo de ahorro de energía y reducir el brillo de la pantalla" at bounding box center [518, 382] width 0 height 10
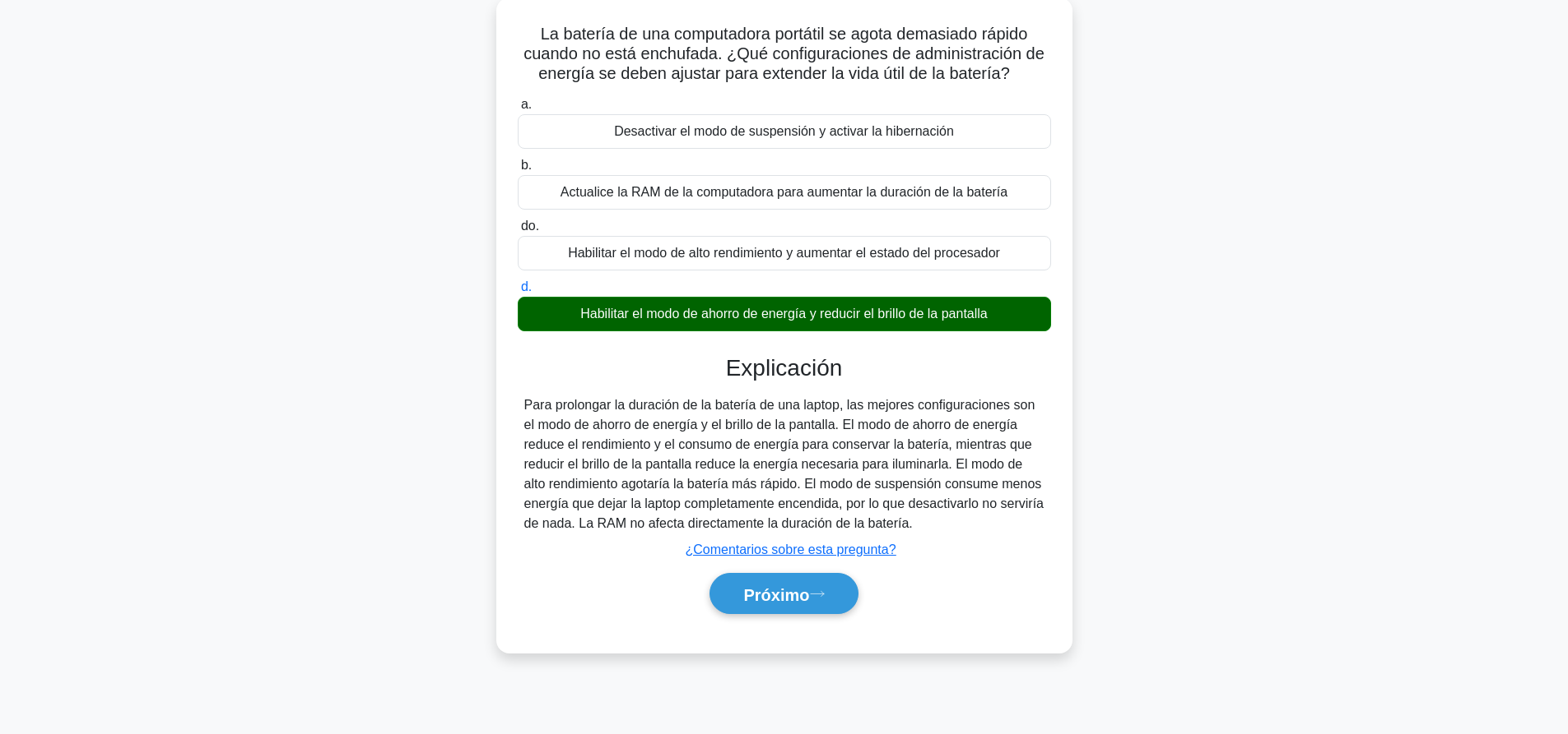
scroll to position [154, 0]
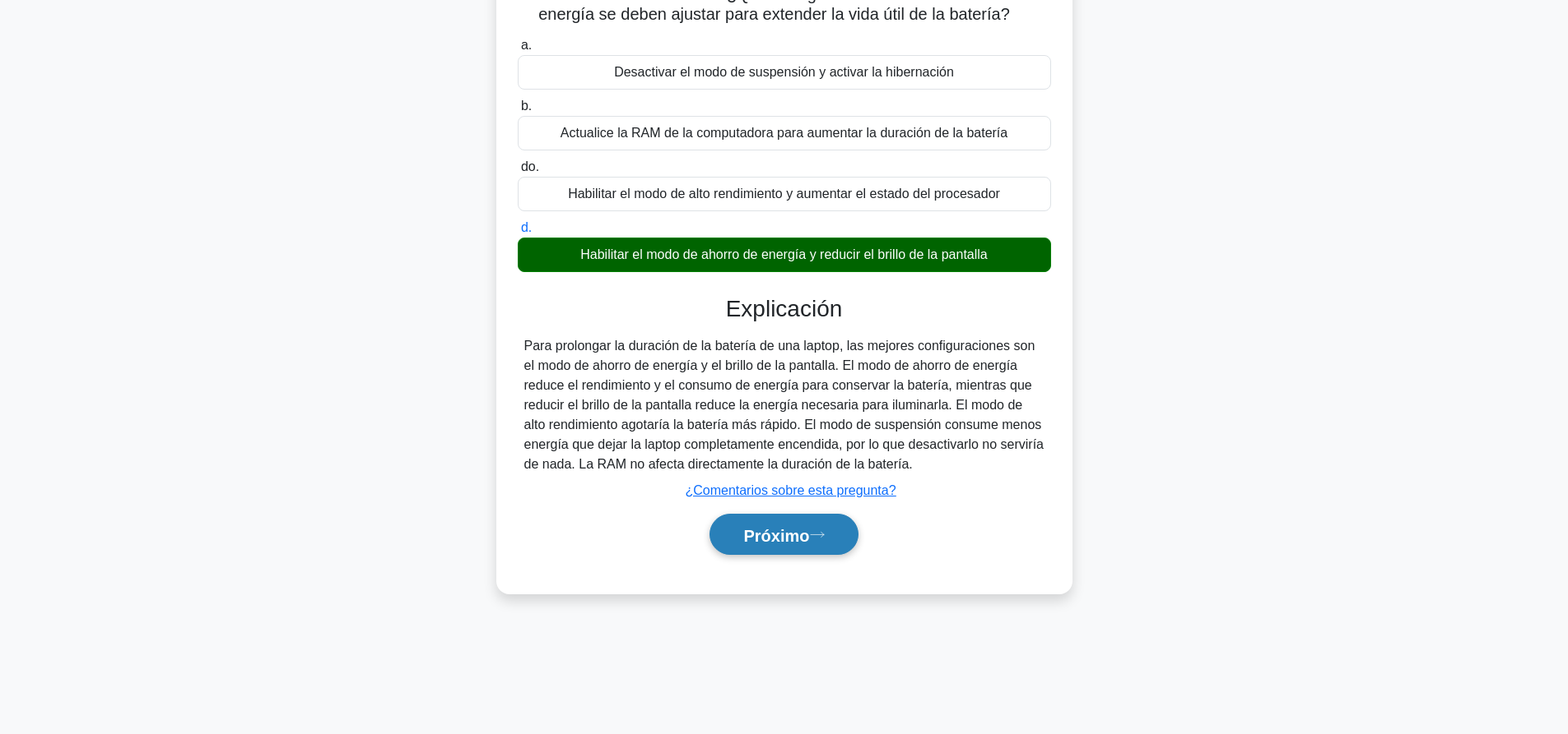
click at [789, 547] on button "Próximo" at bounding box center [784, 534] width 148 height 42
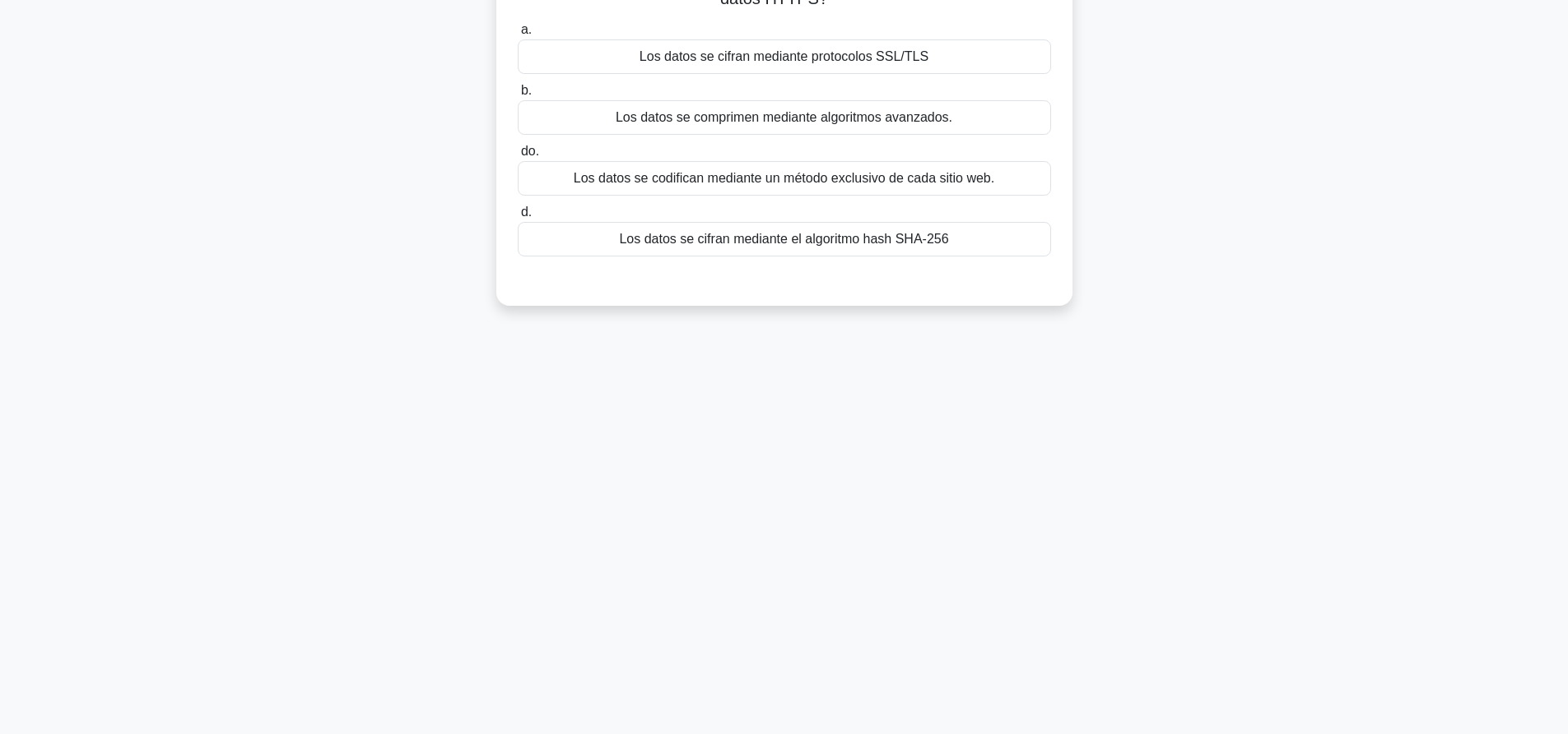
scroll to position [0, 0]
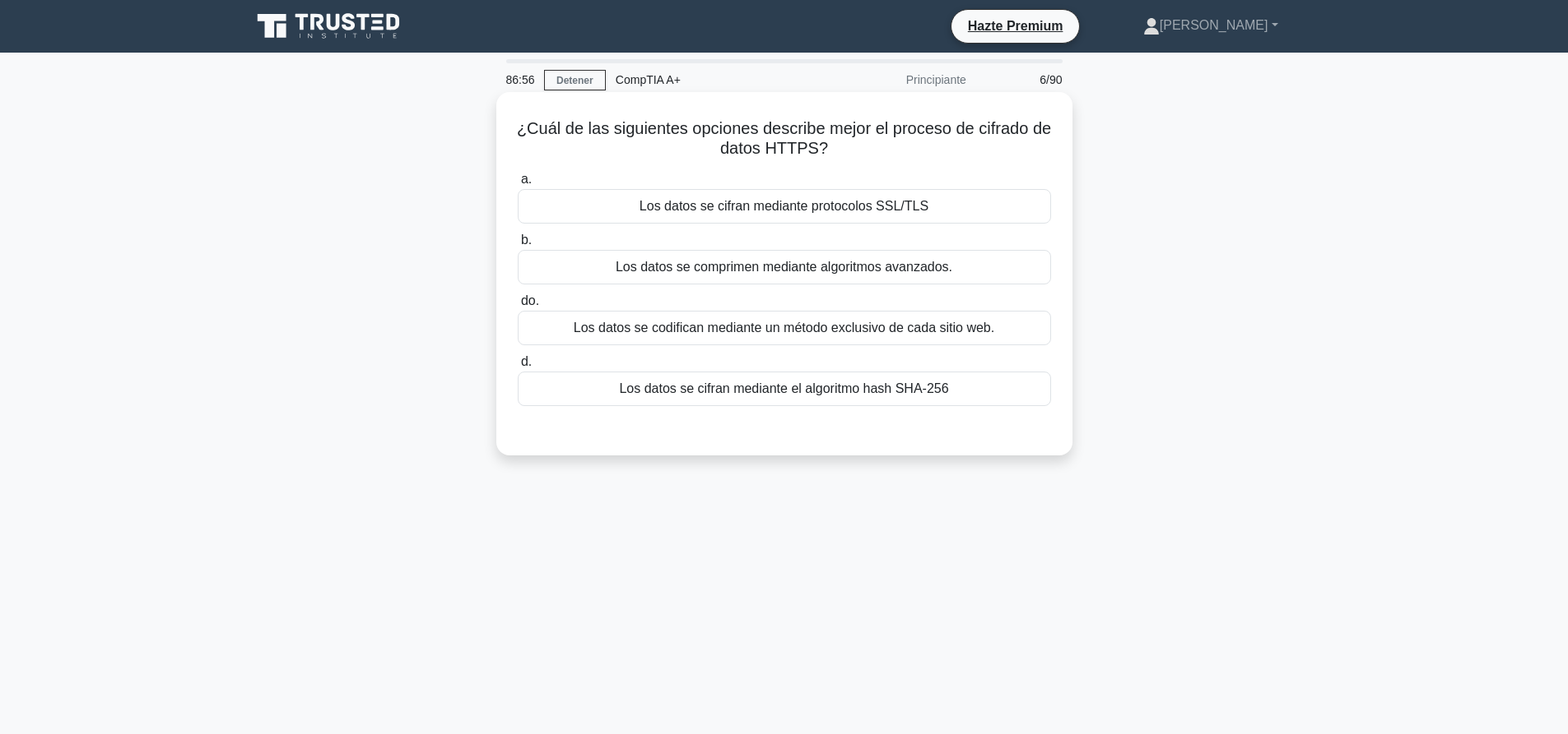
click at [692, 213] on font "Los datos se cifran mediante protocolos SSL/TLS" at bounding box center [784, 206] width 288 height 14
click at [518, 185] on input "a. Los datos se cifran mediante protocolos SSL/TLS" at bounding box center [518, 180] width 0 height 10
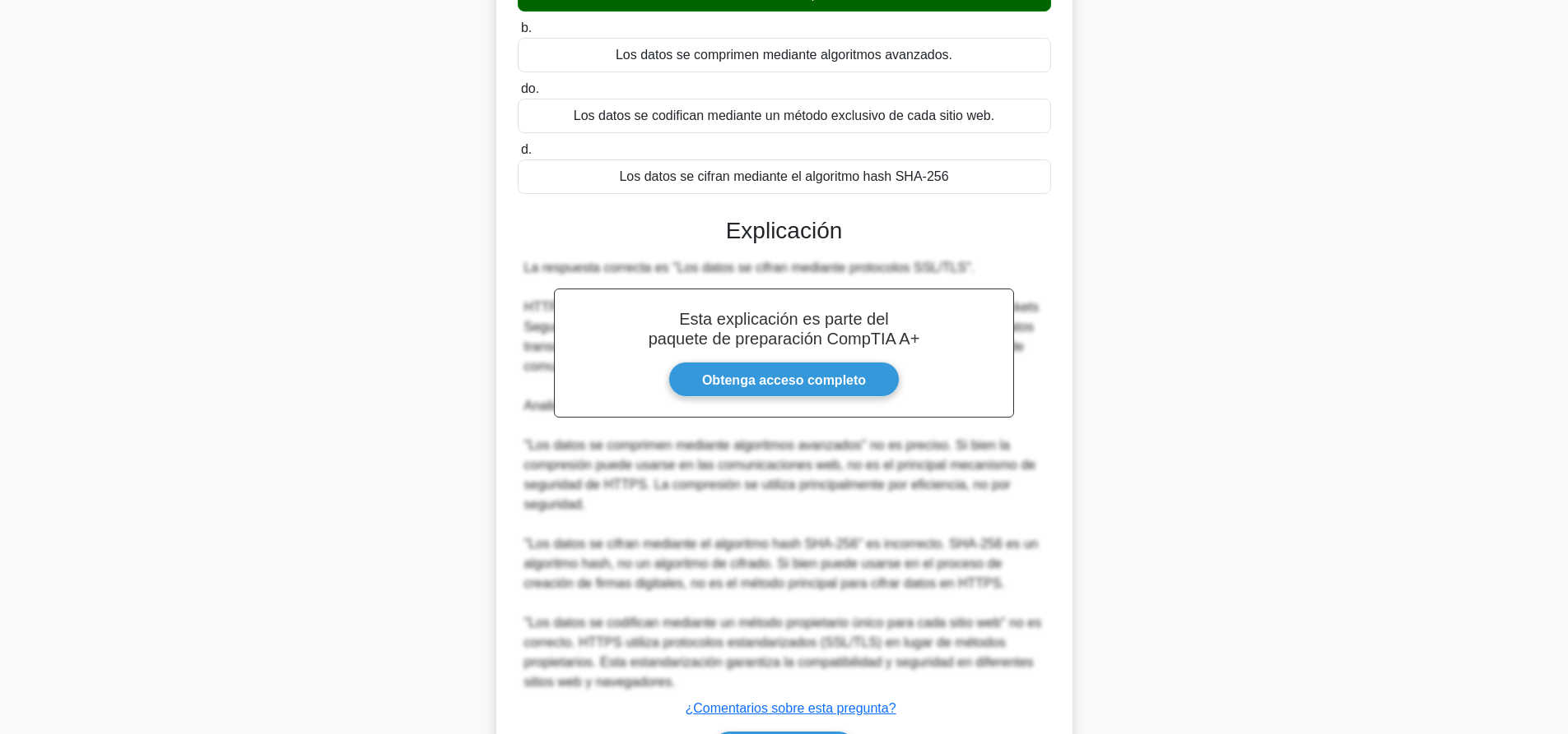
scroll to position [323, 0]
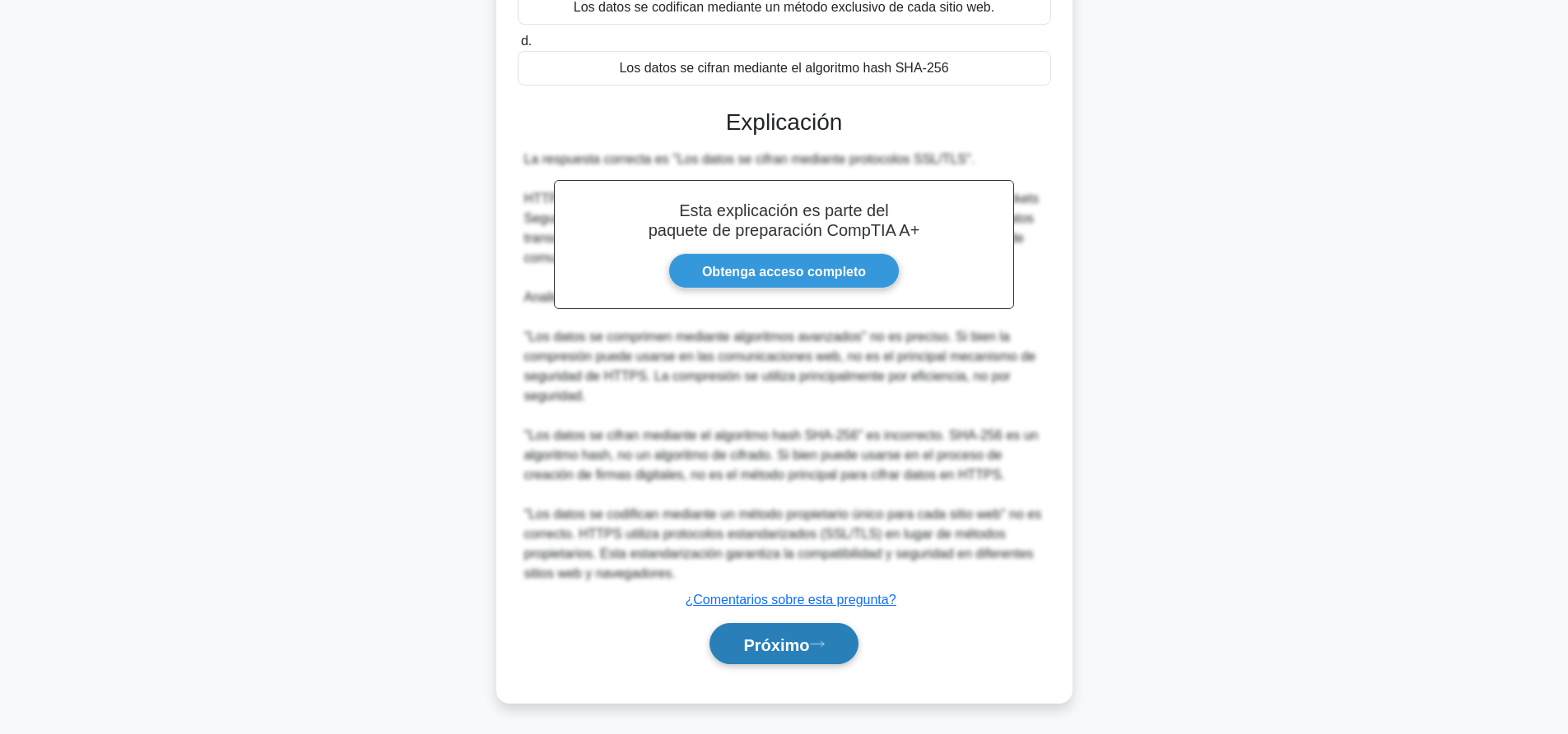
click at [846, 648] on button "Próximo" at bounding box center [784, 644] width 148 height 42
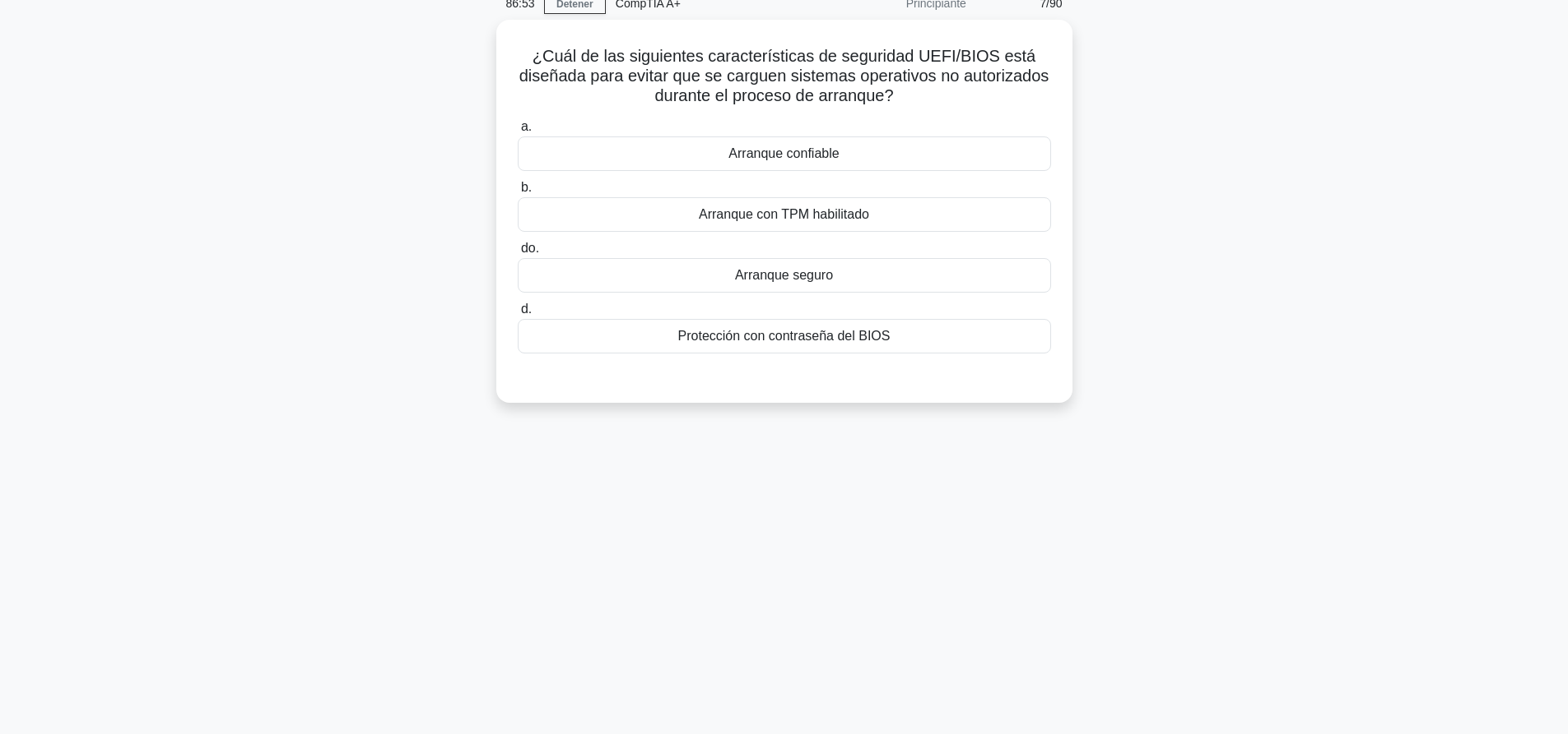
scroll to position [0, 0]
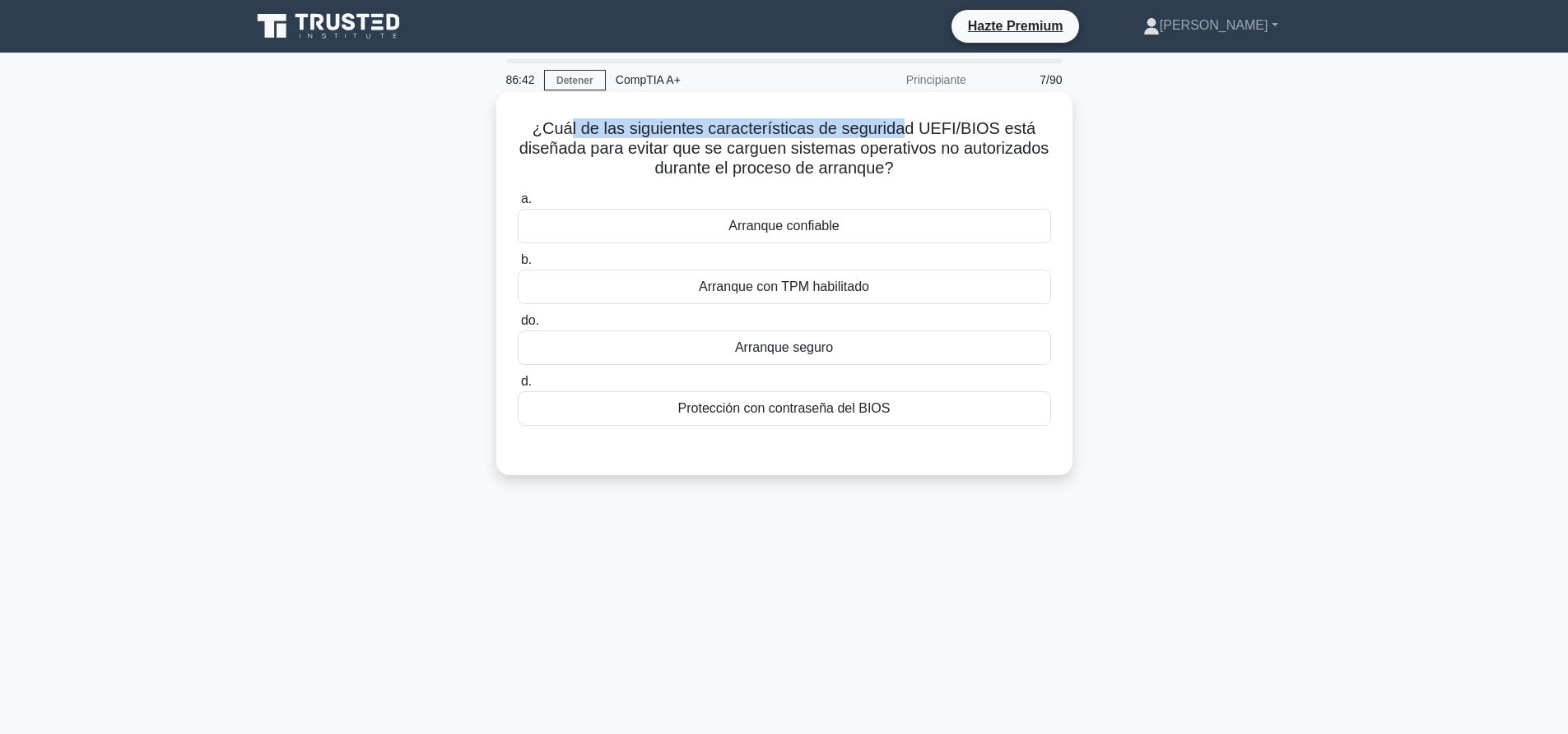
drag, startPoint x: 569, startPoint y: 128, endPoint x: 906, endPoint y: 134, distance: 337.1
click at [906, 134] on font "¿Cuál de las siguientes características de seguridad UEFI/BIOS está diseñada pa…" at bounding box center [784, 148] width 530 height 58
click at [949, 129] on font "¿Cuál de las siguientes características de seguridad UEFI/BIOS está diseñada pa…" at bounding box center [784, 148] width 530 height 58
click at [1234, 305] on div "¿Cuál de las siguientes características de seguridad UEFI/BIOS está diseñada pa…" at bounding box center [784, 298] width 1086 height 403
click at [723, 346] on div "Arranque seguro" at bounding box center [784, 348] width 533 height 34
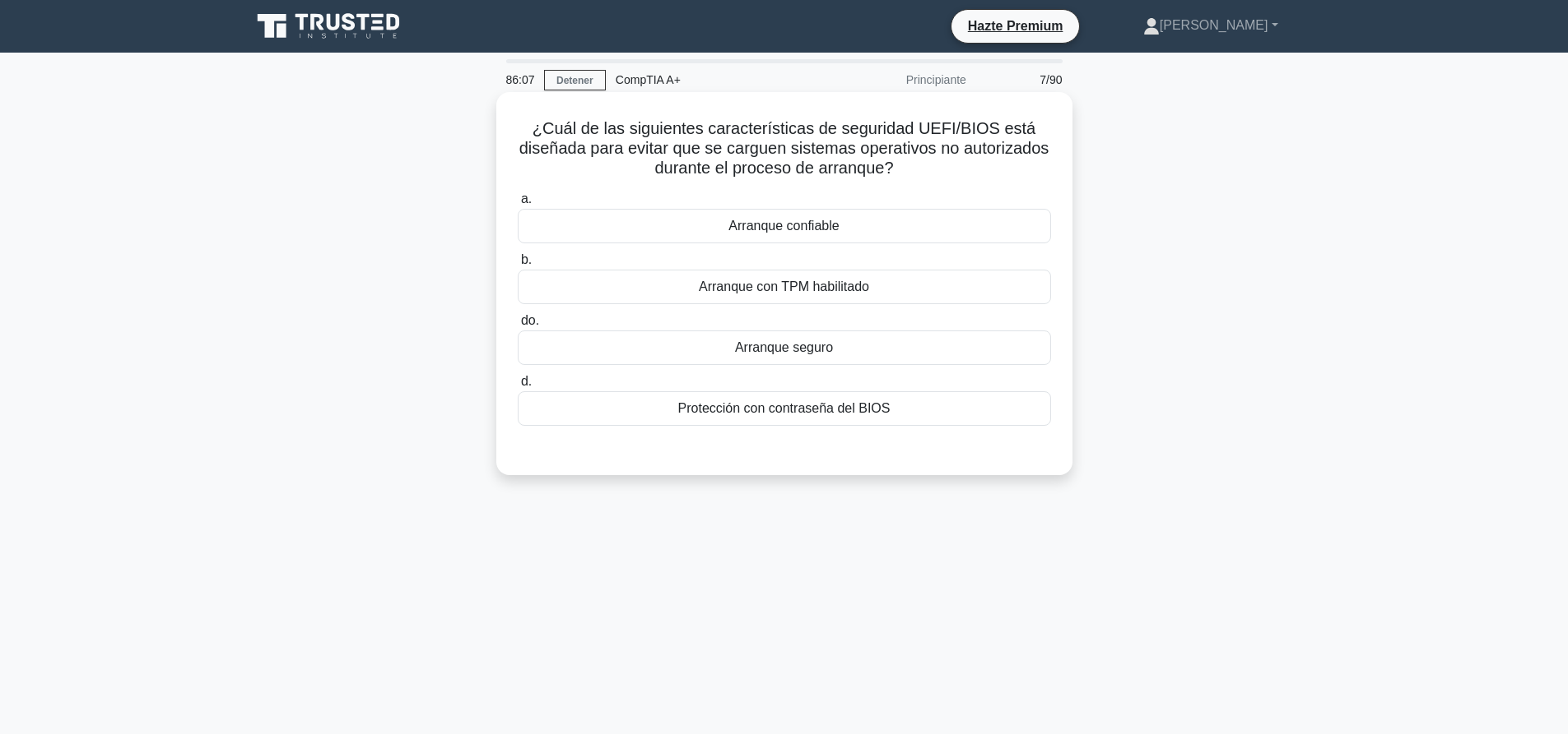
click at [518, 326] on input "do. Arranque seguro" at bounding box center [518, 321] width 0 height 10
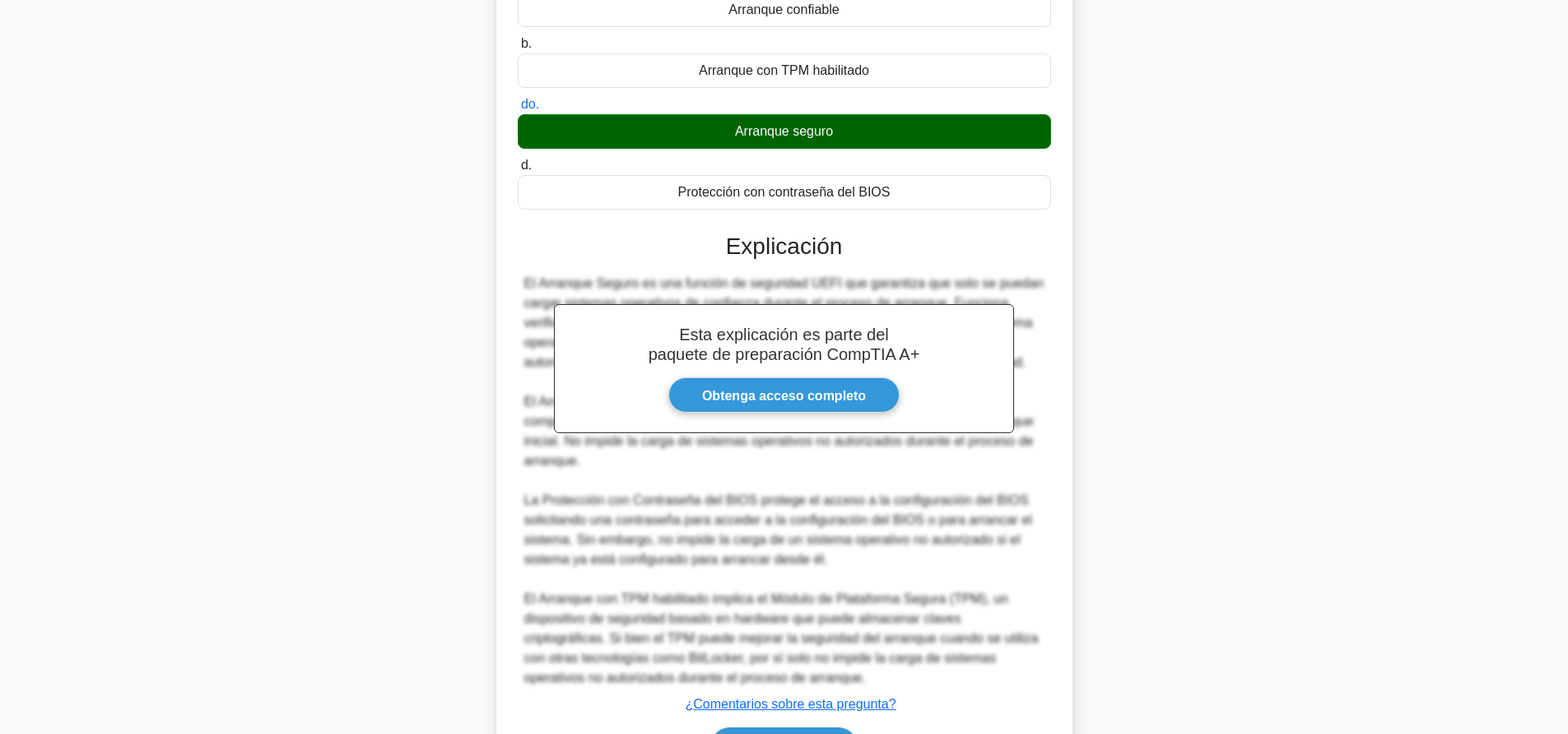
scroll to position [323, 0]
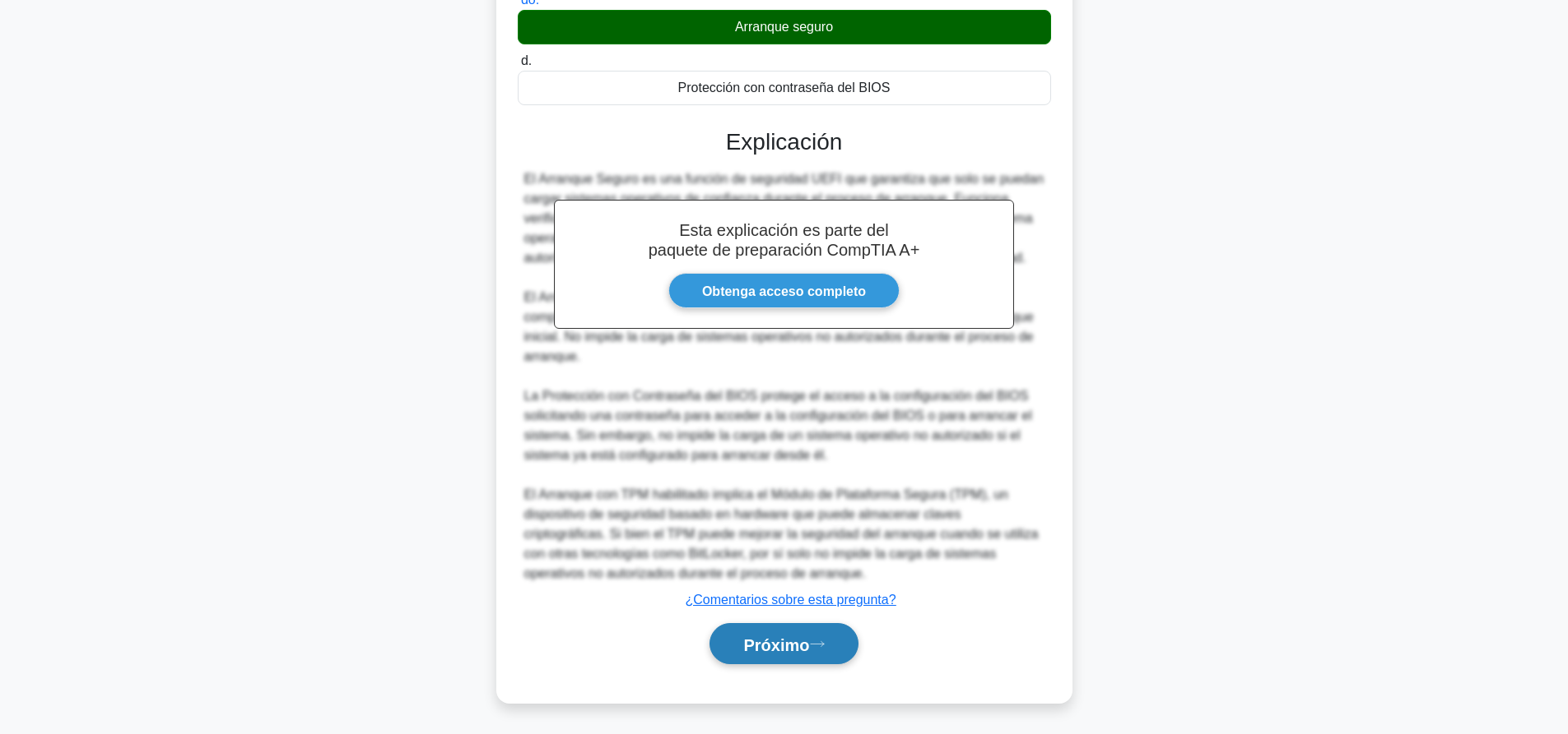
drag, startPoint x: 773, startPoint y: 640, endPoint x: 783, endPoint y: 632, distance: 12.8
click at [773, 640] on font "Próximo" at bounding box center [776, 645] width 65 height 18
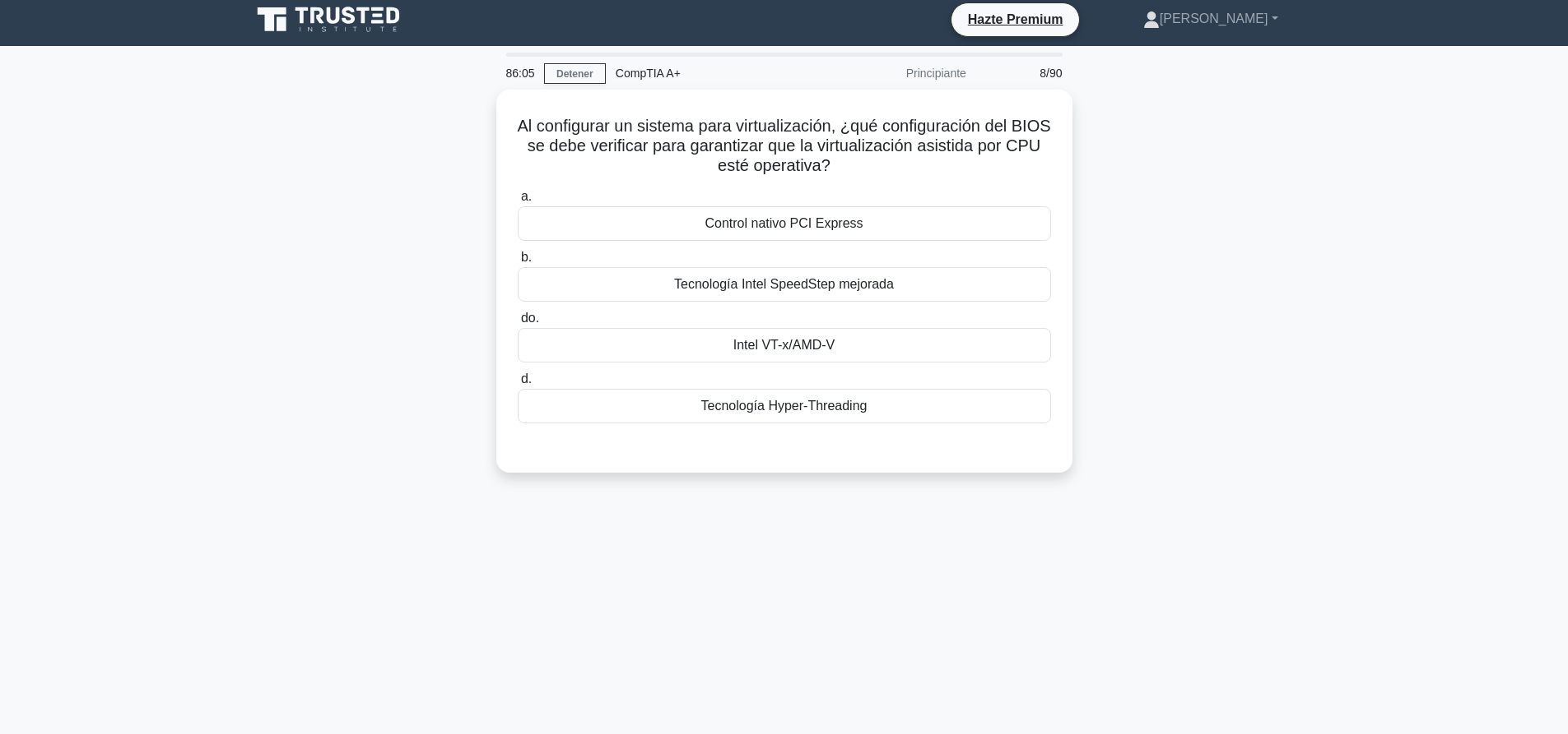
scroll to position [0, 0]
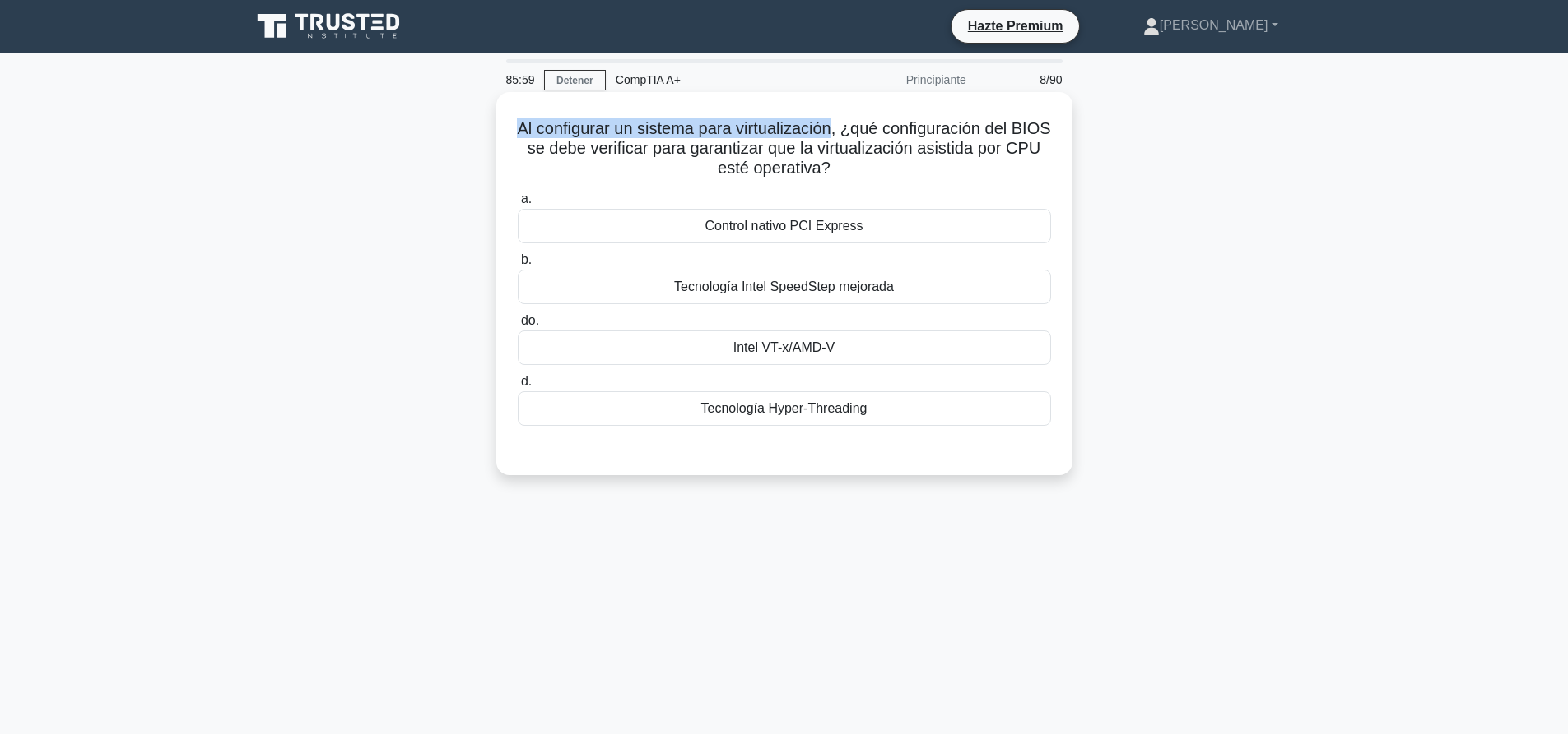
drag, startPoint x: 537, startPoint y: 131, endPoint x: 852, endPoint y: 133, distance: 315.0
click at [852, 133] on font "Al configurar un sistema para virtualización, ¿qué configuración del BIOS se de…" at bounding box center [783, 148] width 533 height 58
click at [892, 133] on font "Al configurar un sistema para virtualización, ¿qué configuración del BIOS se de…" at bounding box center [783, 148] width 533 height 58
click at [835, 347] on font "Intel VT-x/AMD-V" at bounding box center [784, 348] width 102 height 14
click at [518, 326] on input "do. Intel VT-x/AMD-V" at bounding box center [518, 321] width 0 height 10
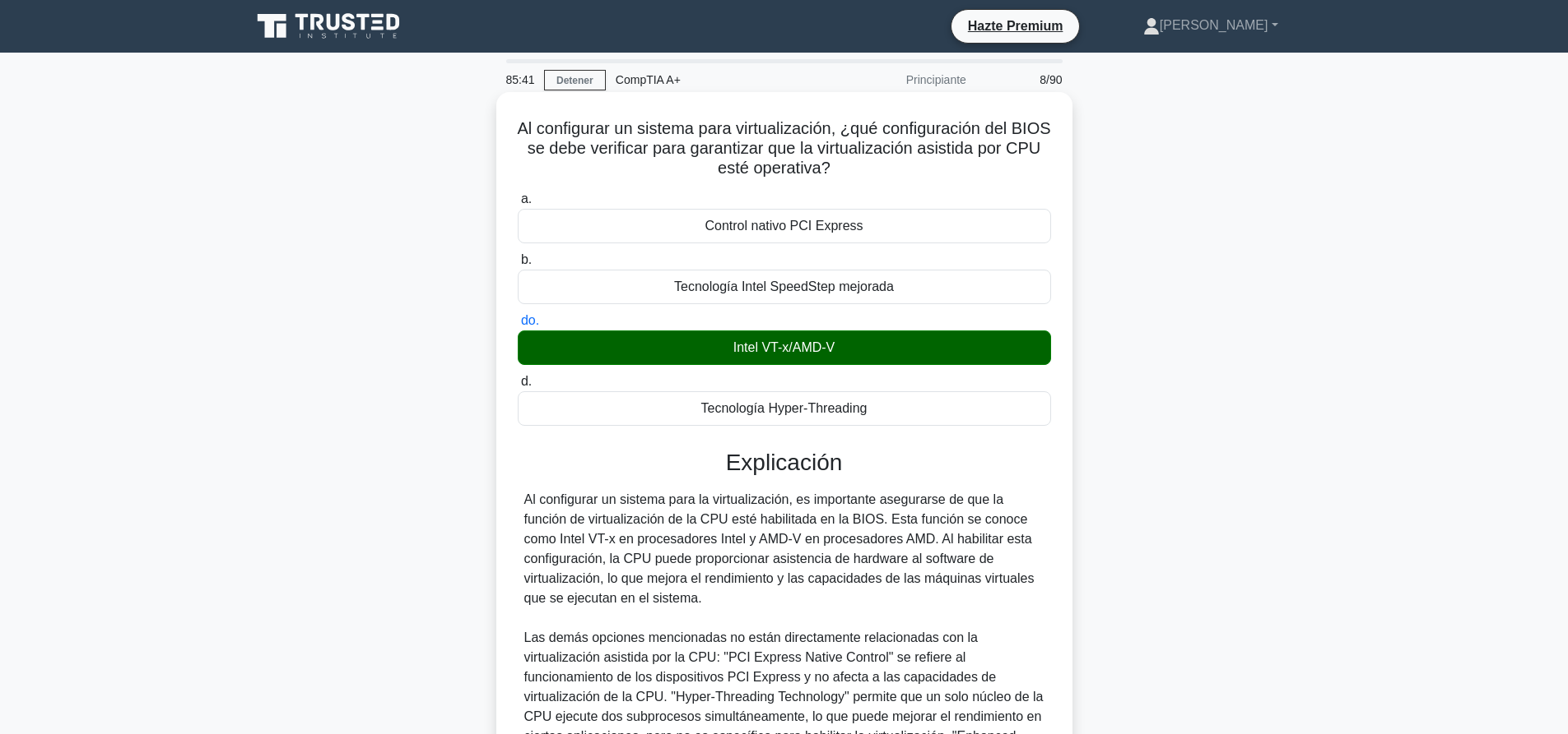
scroll to position [244, 0]
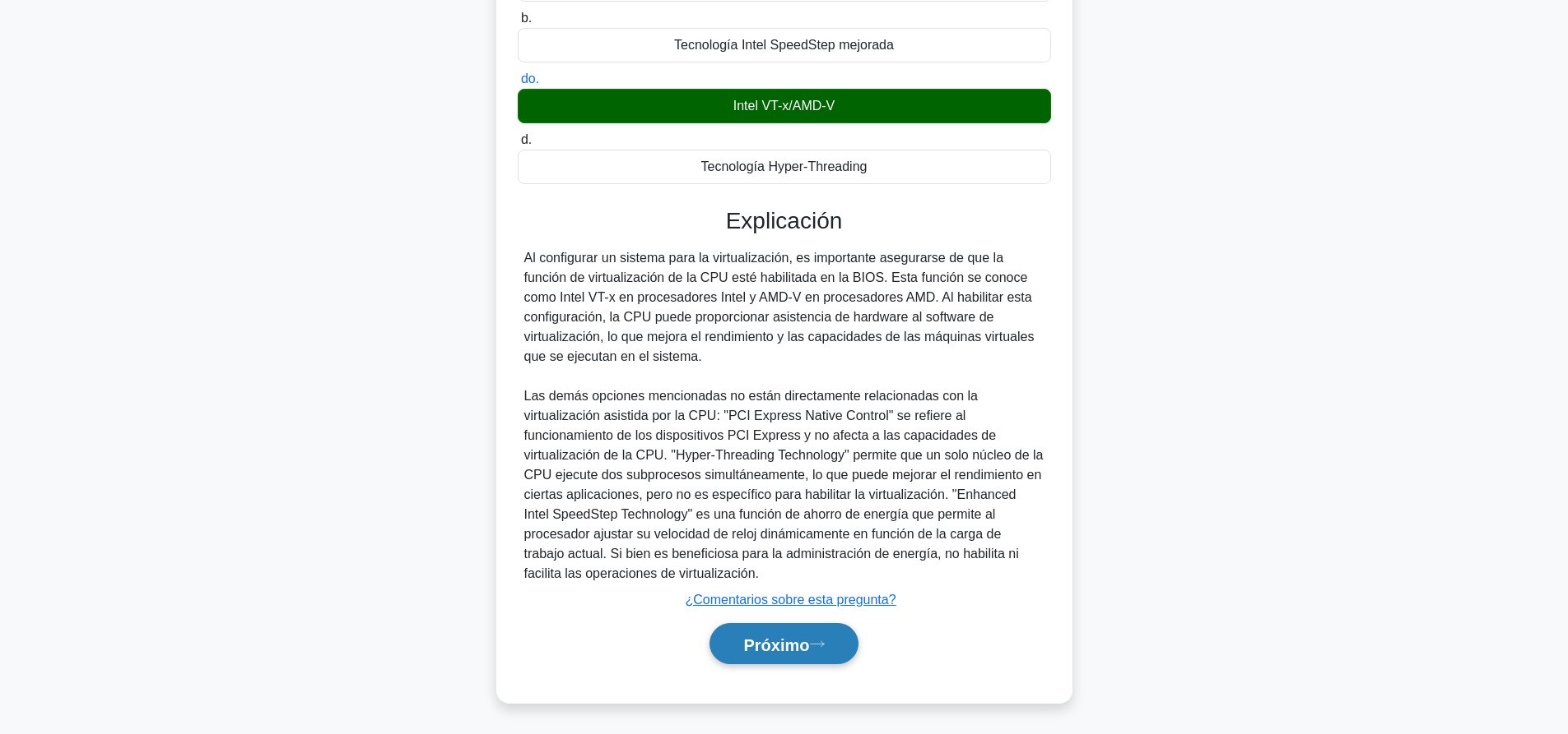
click at [803, 636] on font "Próximo" at bounding box center [776, 645] width 65 height 18
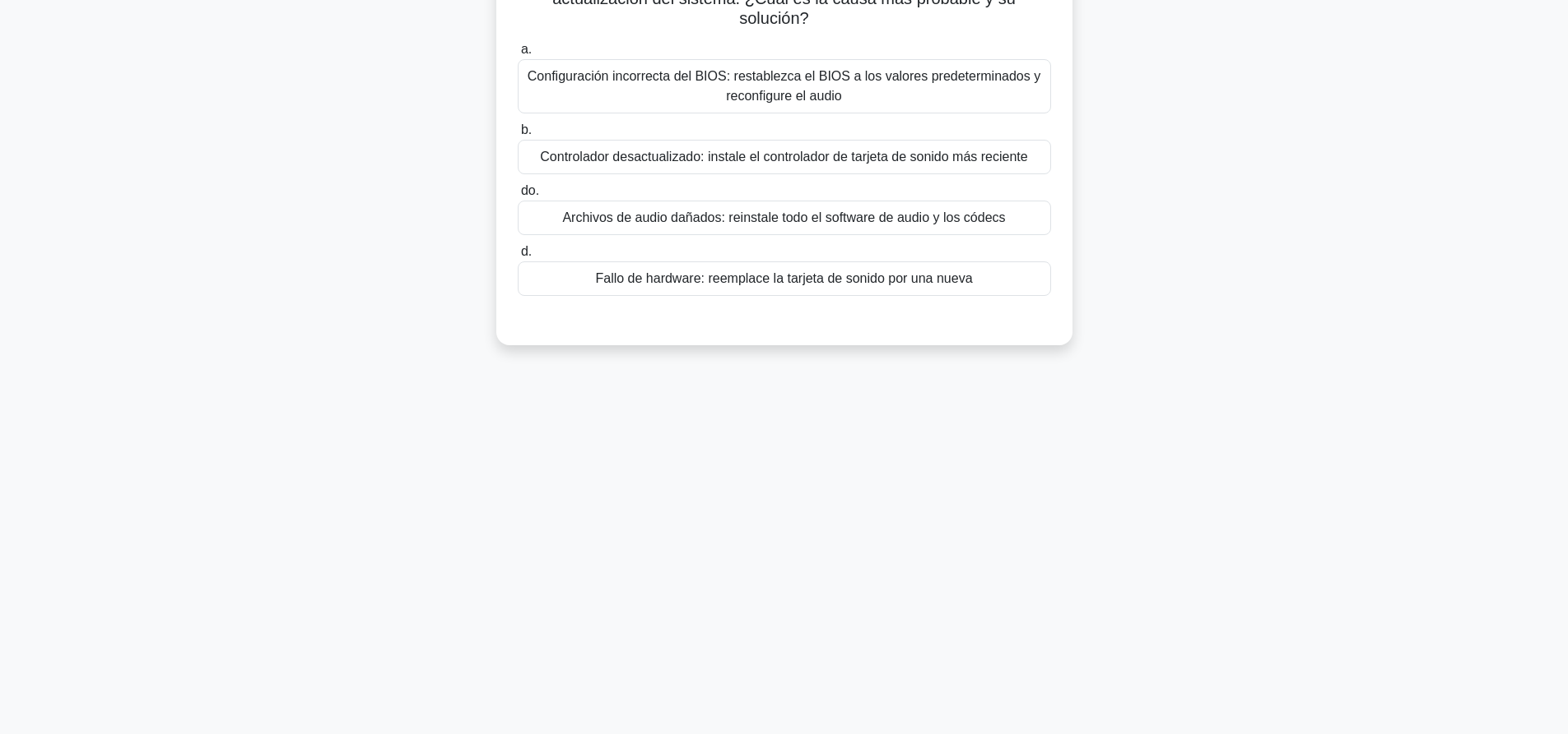
scroll to position [0, 0]
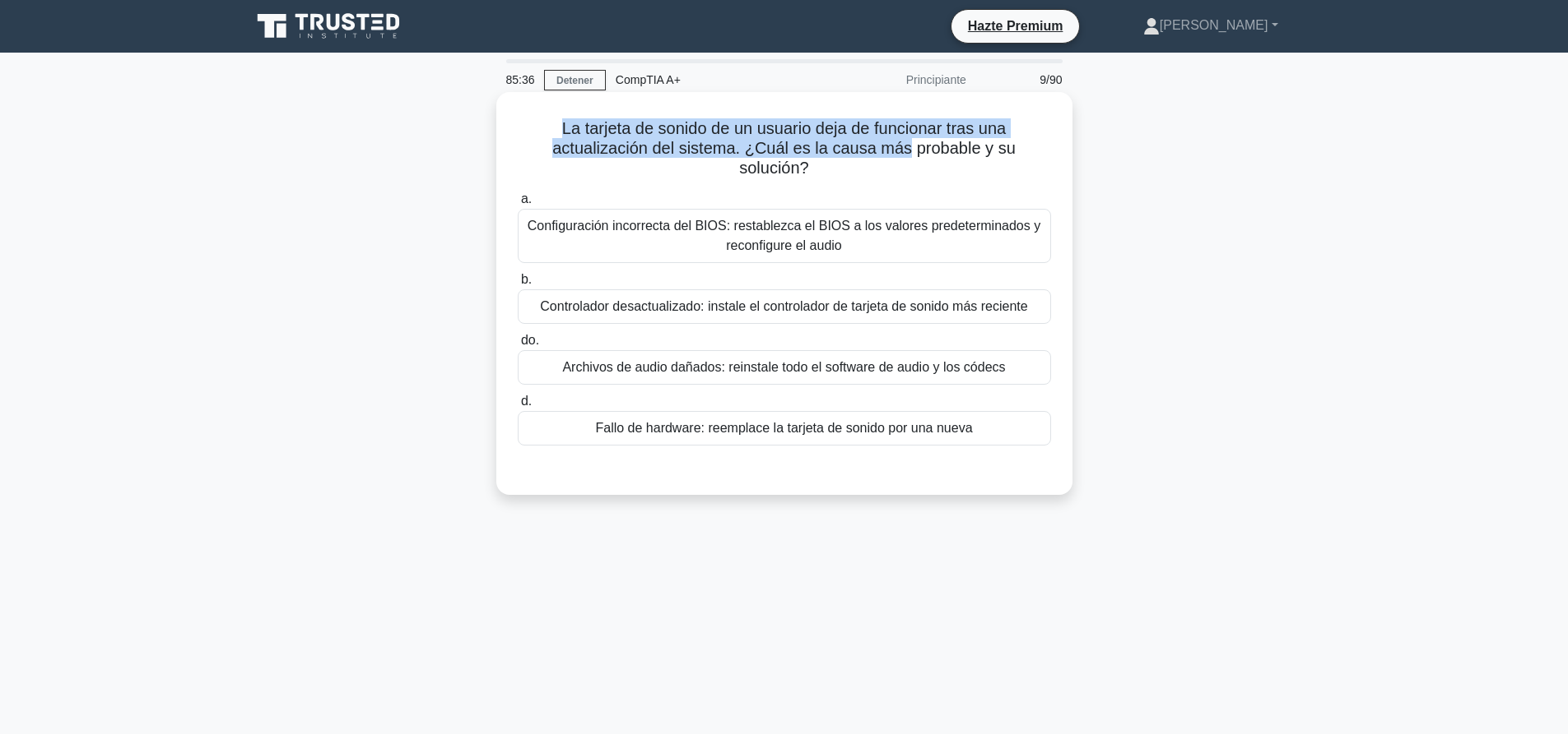
drag, startPoint x: 558, startPoint y: 128, endPoint x: 873, endPoint y: 143, distance: 315.4
click at [871, 144] on font "La tarjeta de sonido de un usuario deja de funcionar tras una actualización del…" at bounding box center [784, 148] width 463 height 58
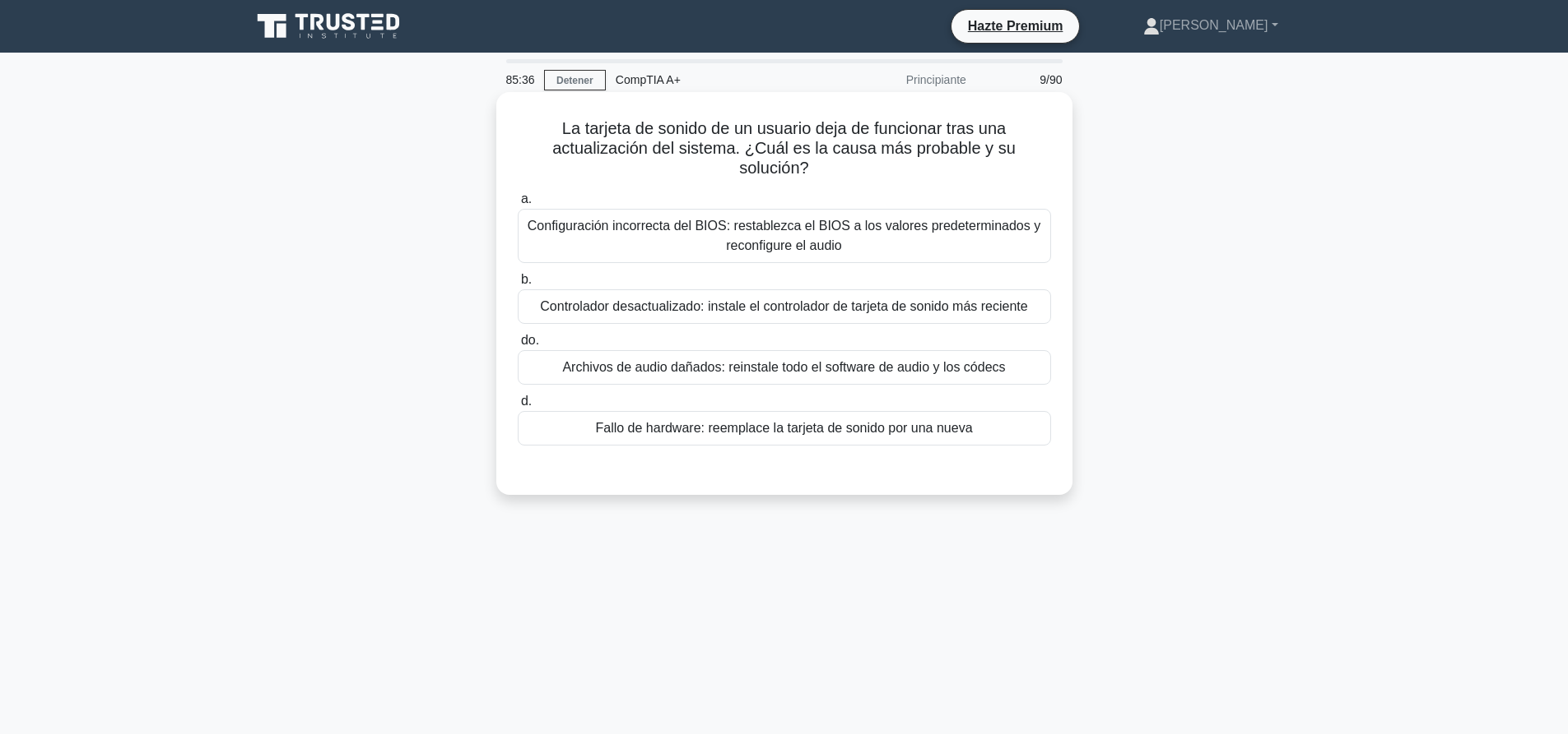
click at [873, 143] on font "La tarjeta de sonido de un usuario deja de funcionar tras una actualización del…" at bounding box center [784, 148] width 463 height 58
click at [685, 311] on font "Controlador desactualizado: instale el controlador de tarjeta de sonido más rec…" at bounding box center [784, 306] width 487 height 14
click at [518, 286] on input "b. Controlador desactualizado: instale el controlador de tarjeta de sonido más …" at bounding box center [518, 280] width 0 height 10
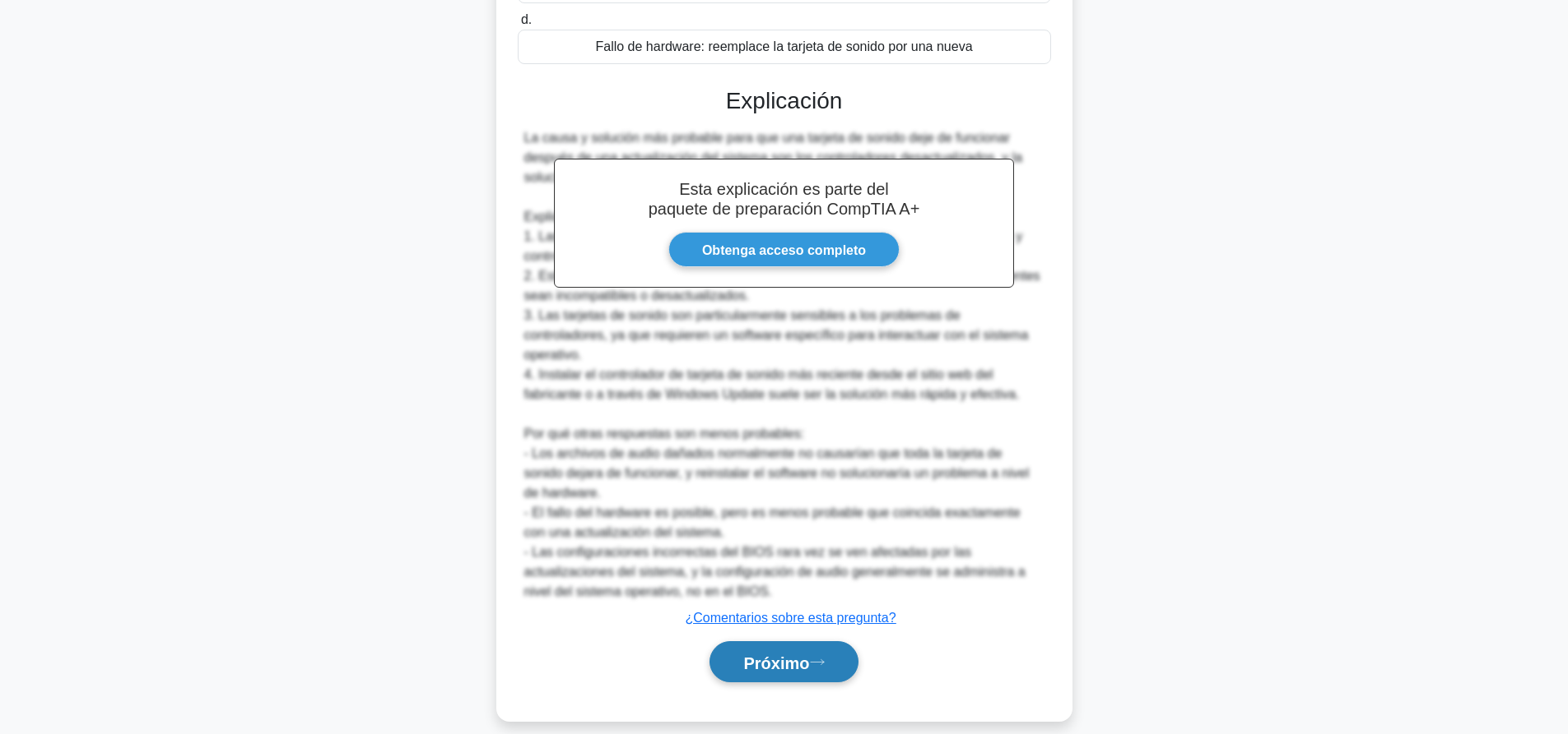
click at [827, 641] on button "Próximo" at bounding box center [784, 662] width 148 height 42
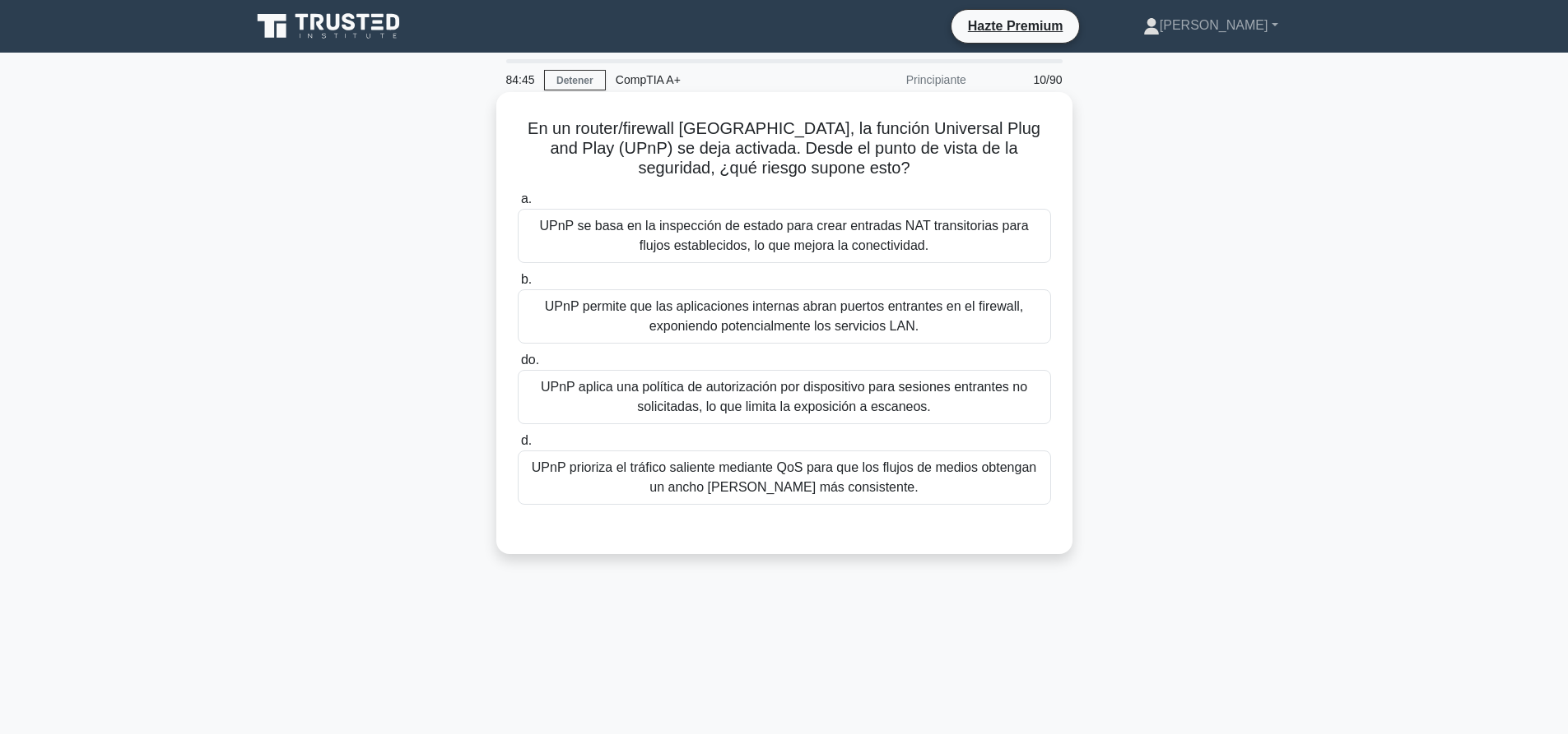
click at [701, 324] on font "UPnP permite que las aplicaciones internas abran puertos entrantes en el firewa…" at bounding box center [784, 316] width 478 height 34
click at [518, 286] on input "b. UPnP permite que las aplicaciones internas abran puertos entrantes en el fir…" at bounding box center [518, 280] width 0 height 10
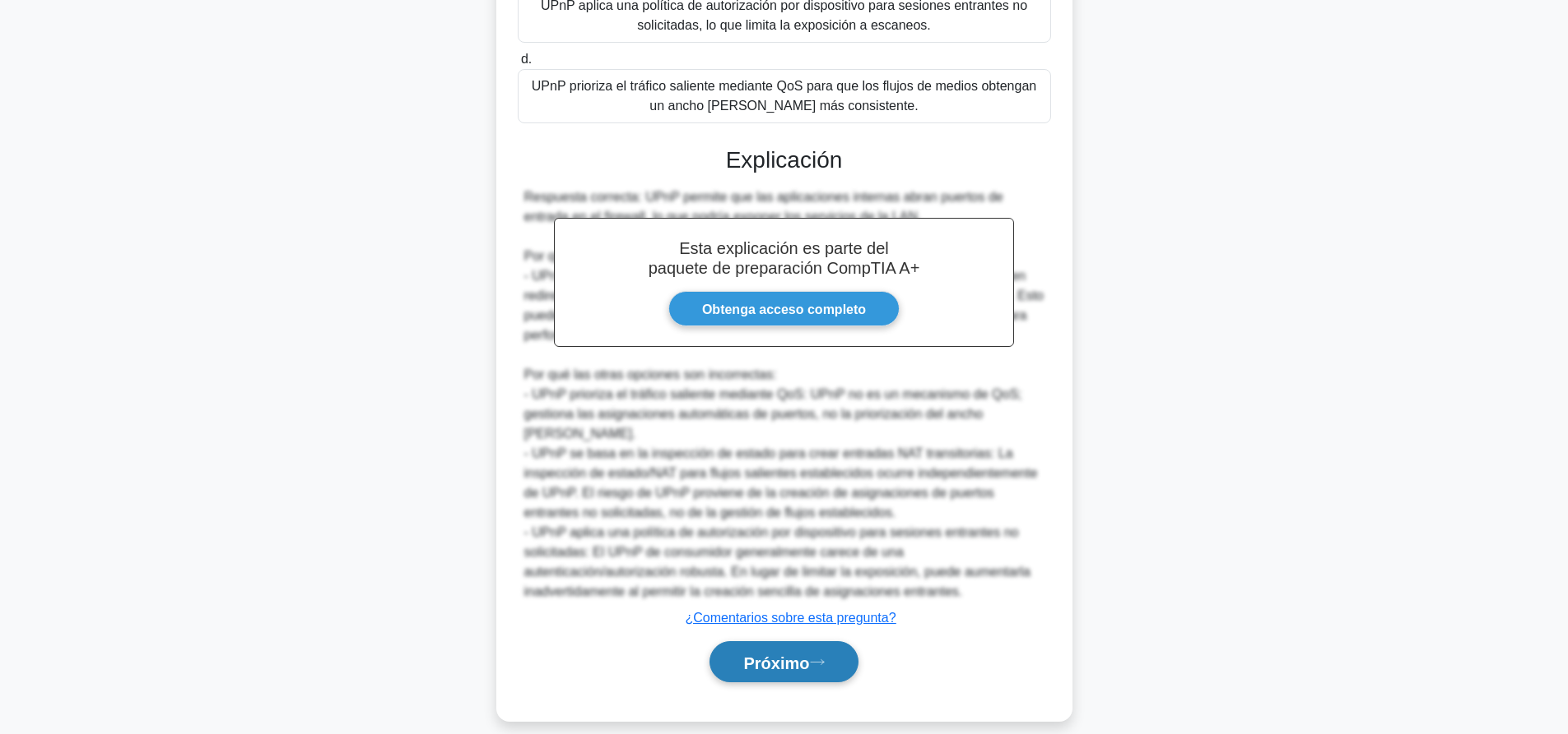
click at [774, 654] on font "Próximo" at bounding box center [776, 663] width 65 height 18
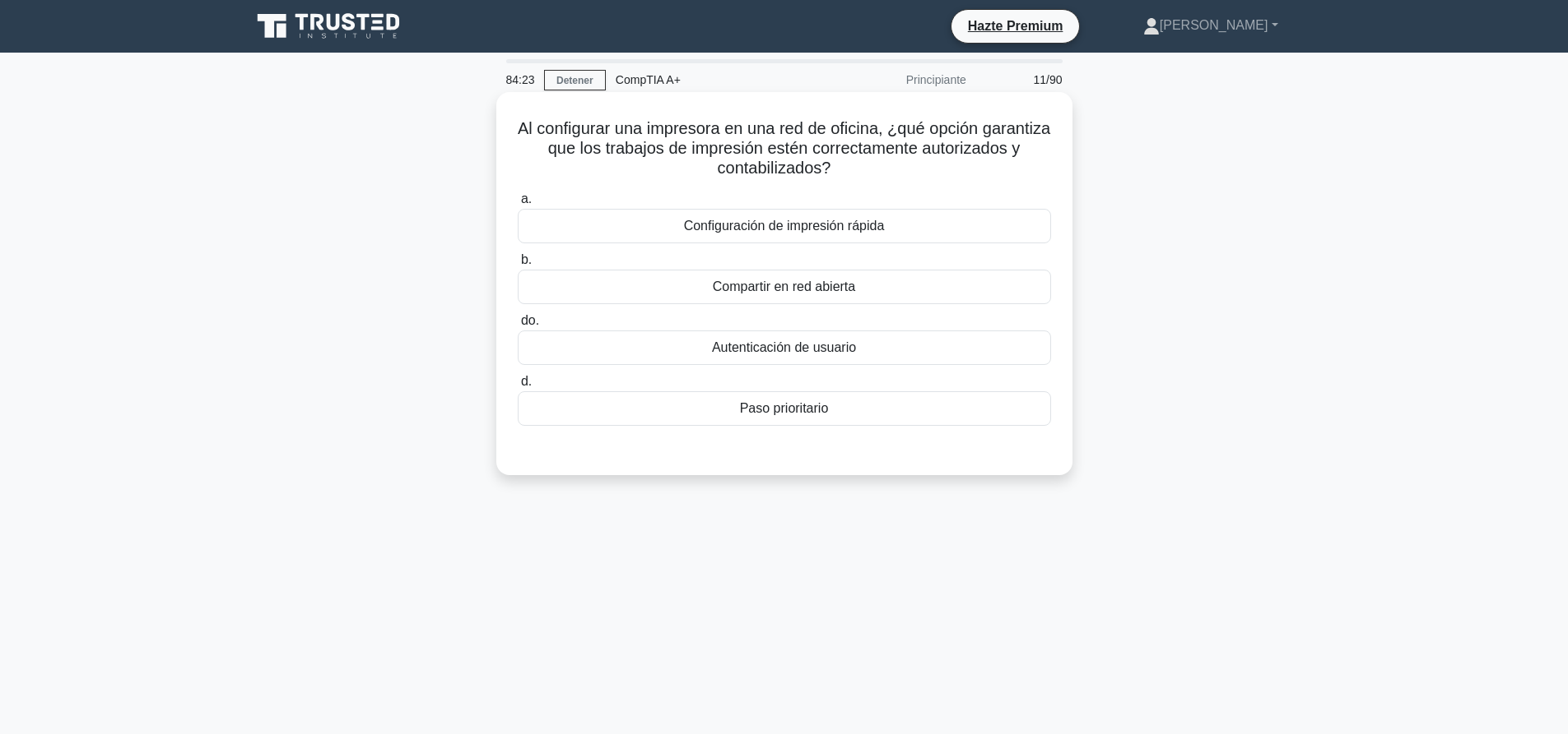
click at [835, 347] on font "Autenticación de usuario" at bounding box center [784, 348] width 144 height 14
click at [518, 326] on input "do. Autenticación de usuario" at bounding box center [518, 321] width 0 height 10
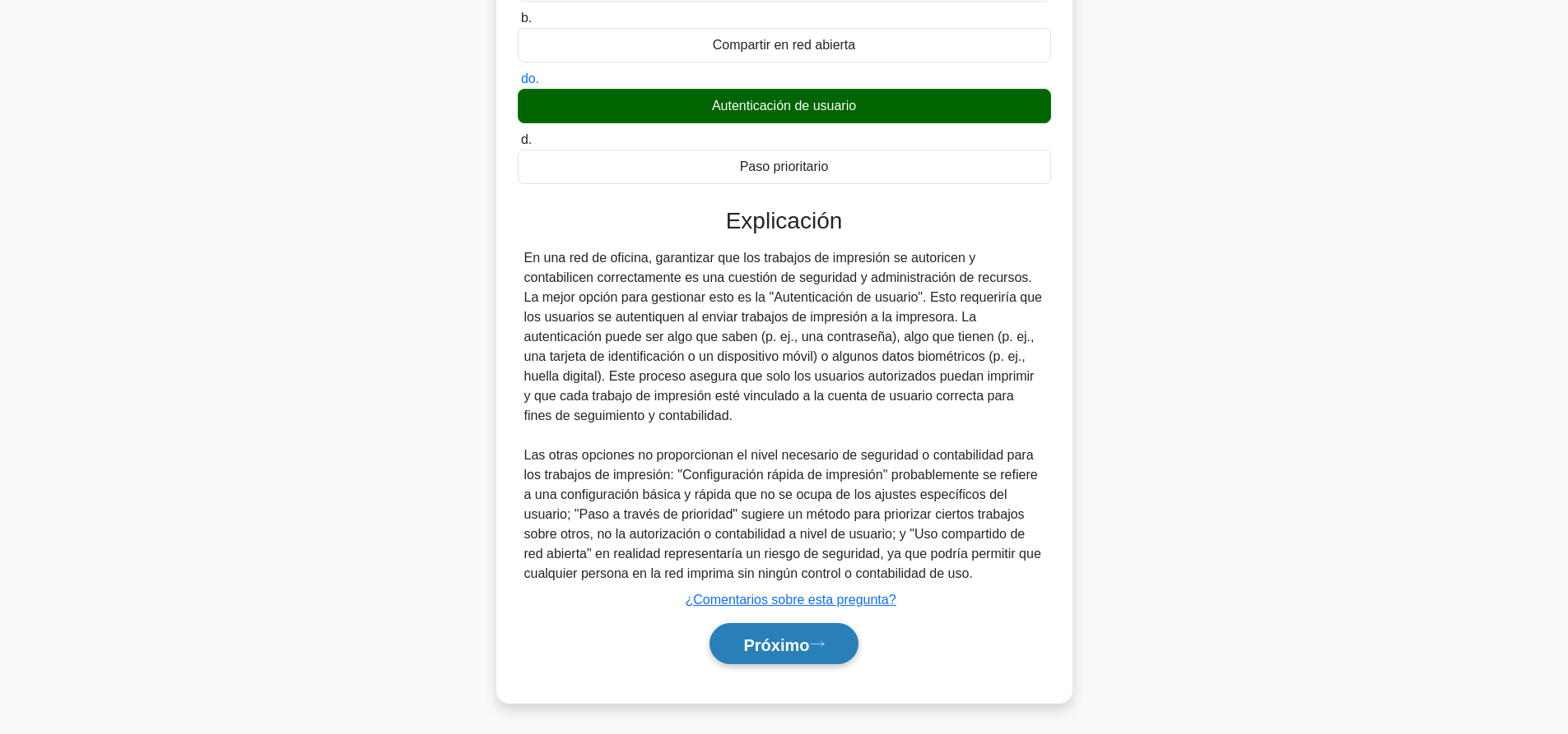
click at [828, 633] on button "Próximo" at bounding box center [784, 644] width 148 height 42
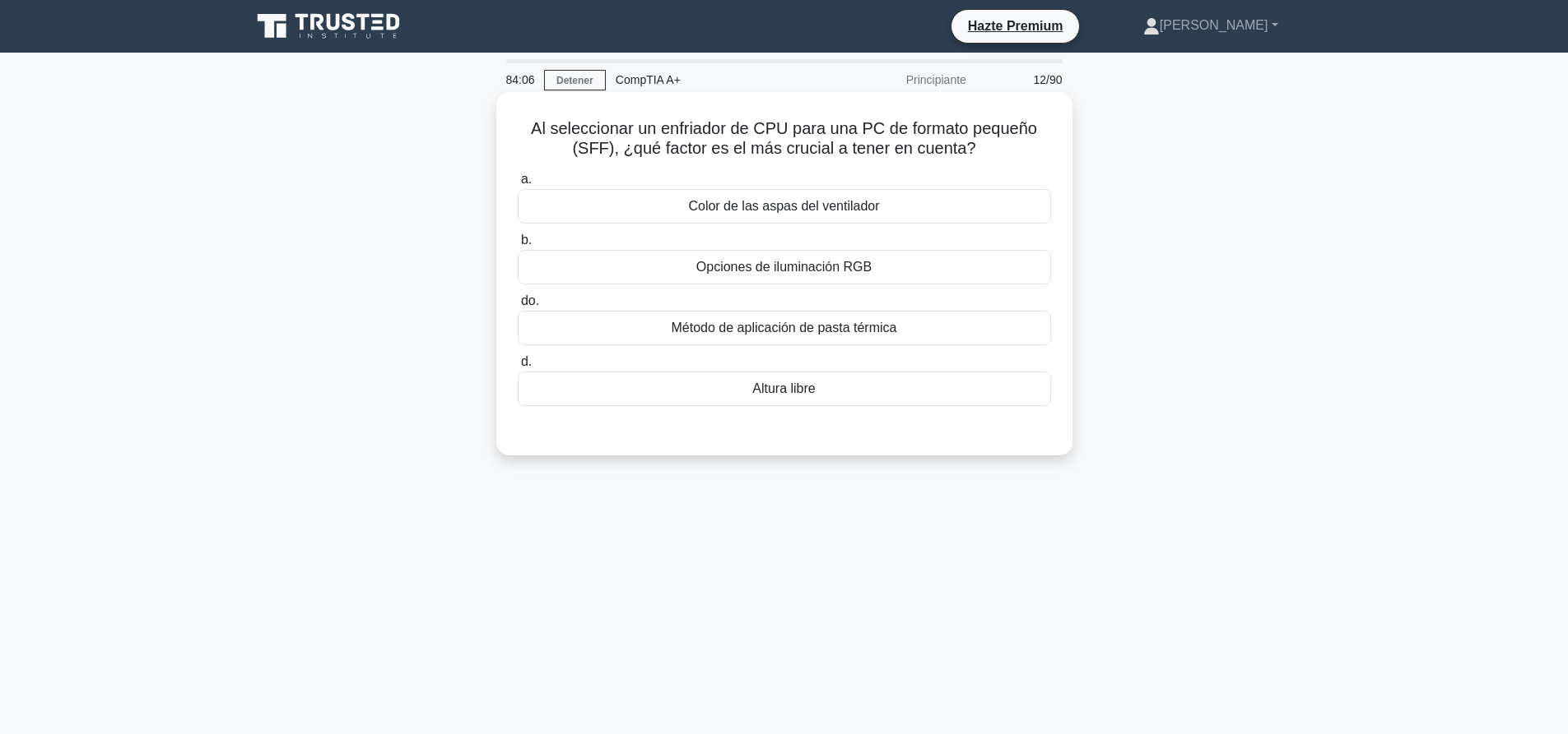
click at [808, 383] on font "Altura libre" at bounding box center [783, 388] width 63 height 14
click at [518, 367] on input "d. Altura libre" at bounding box center [518, 362] width 0 height 10
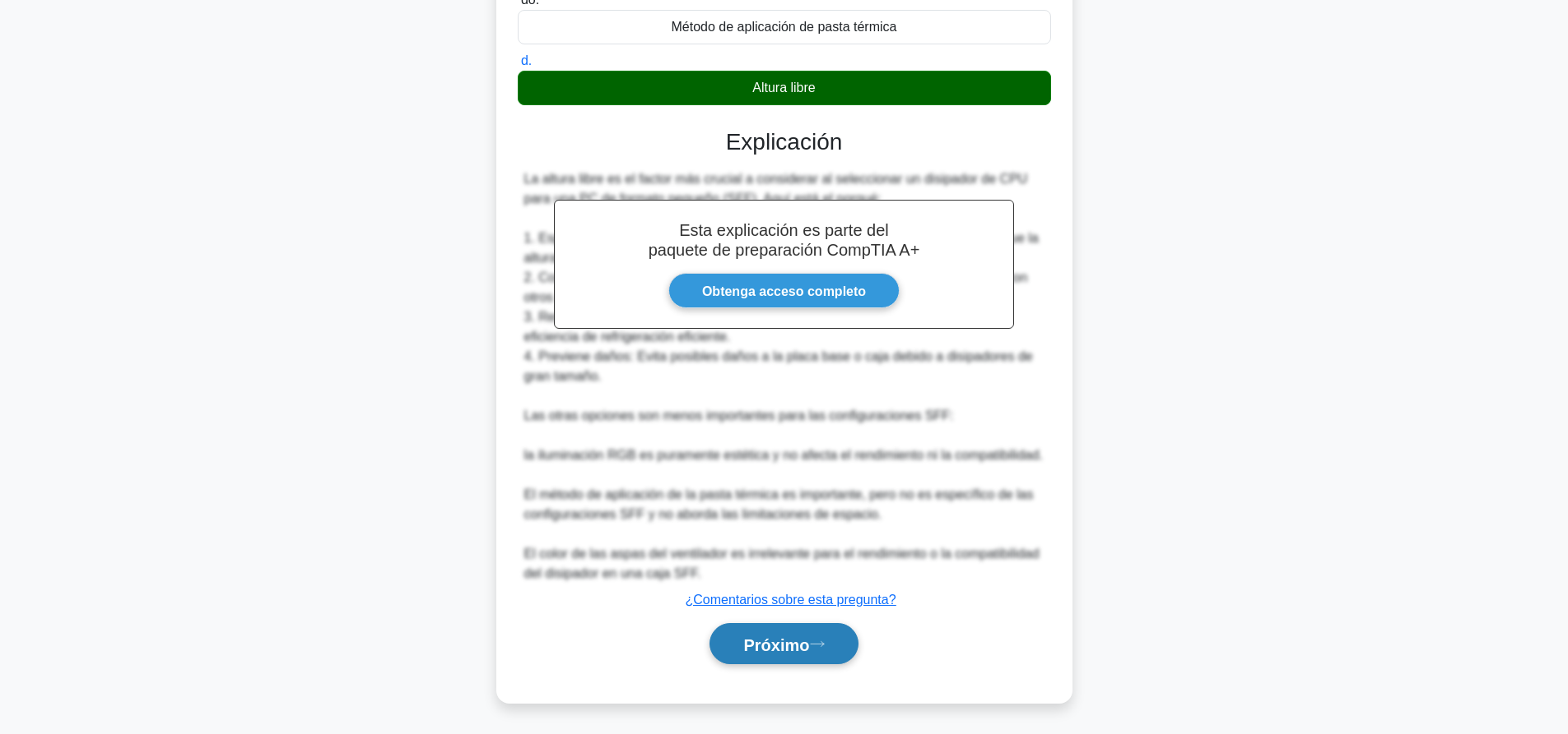
click at [807, 637] on font "Próximo" at bounding box center [776, 645] width 65 height 18
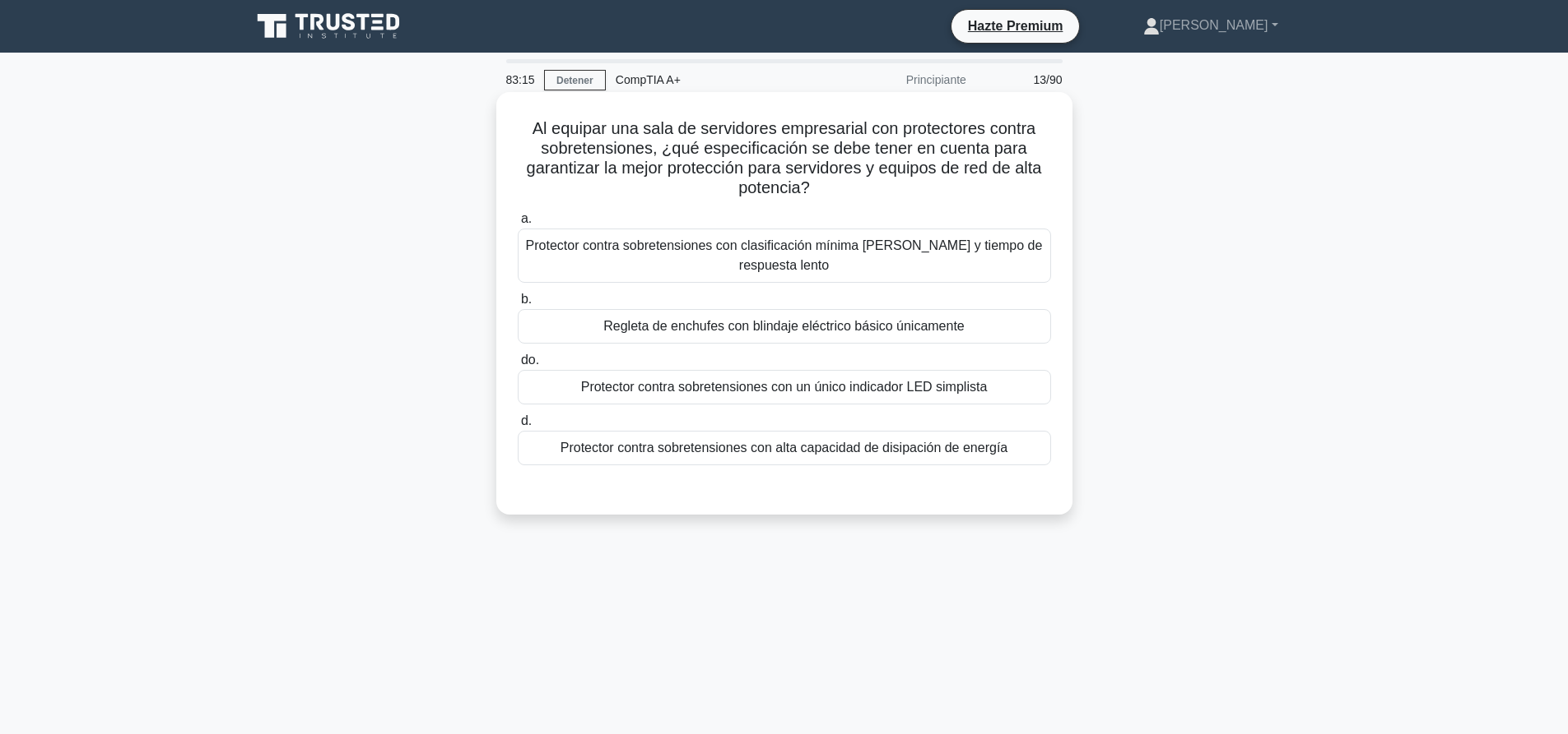
click at [713, 267] on font "Protector contra sobretensiones con clasificación mínima de julios y tiempo de …" at bounding box center [784, 256] width 518 height 40
click at [518, 225] on input "a. Protector contra sobretensiones con clasificación mínima de julios y tiempo …" at bounding box center [518, 219] width 0 height 10
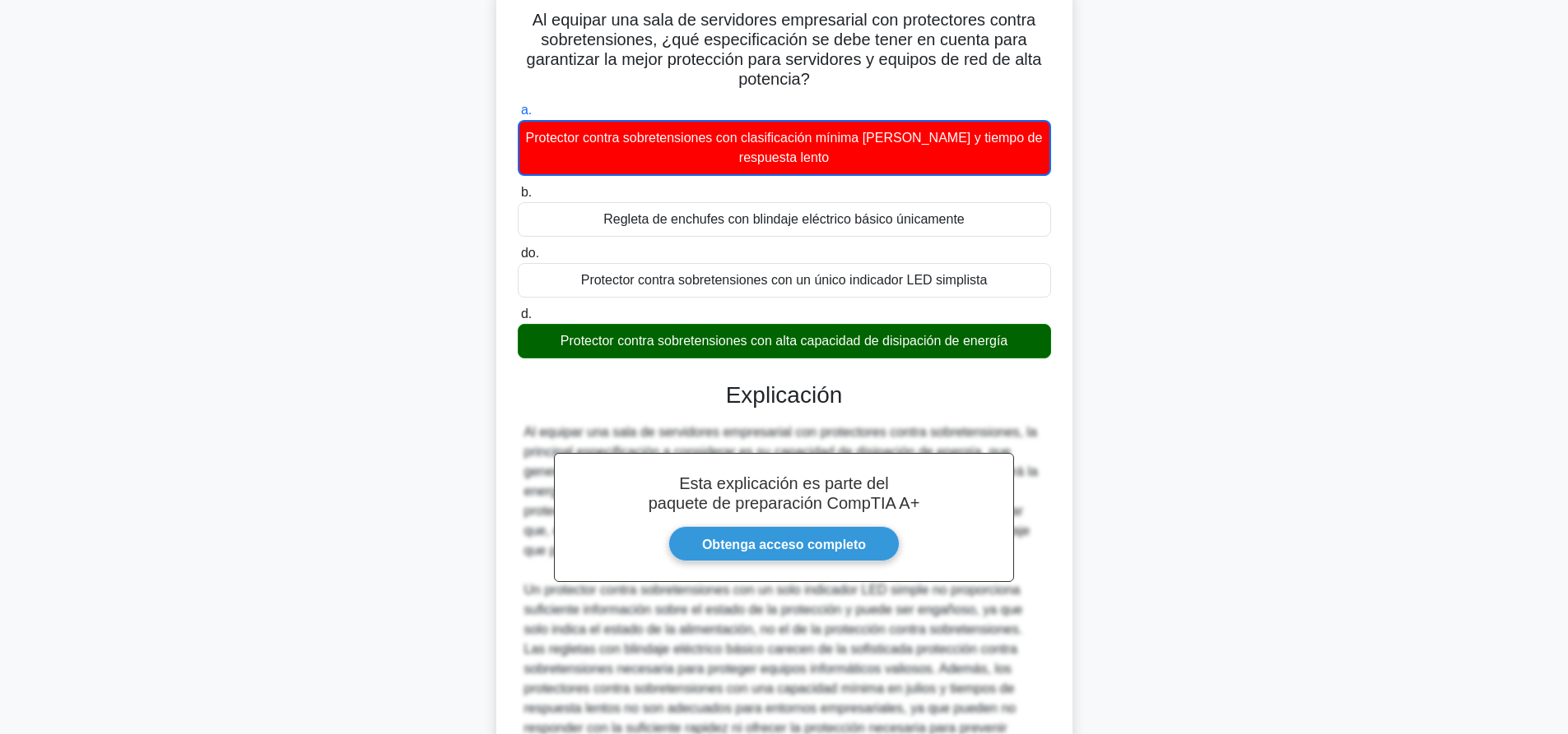
scroll to position [285, 0]
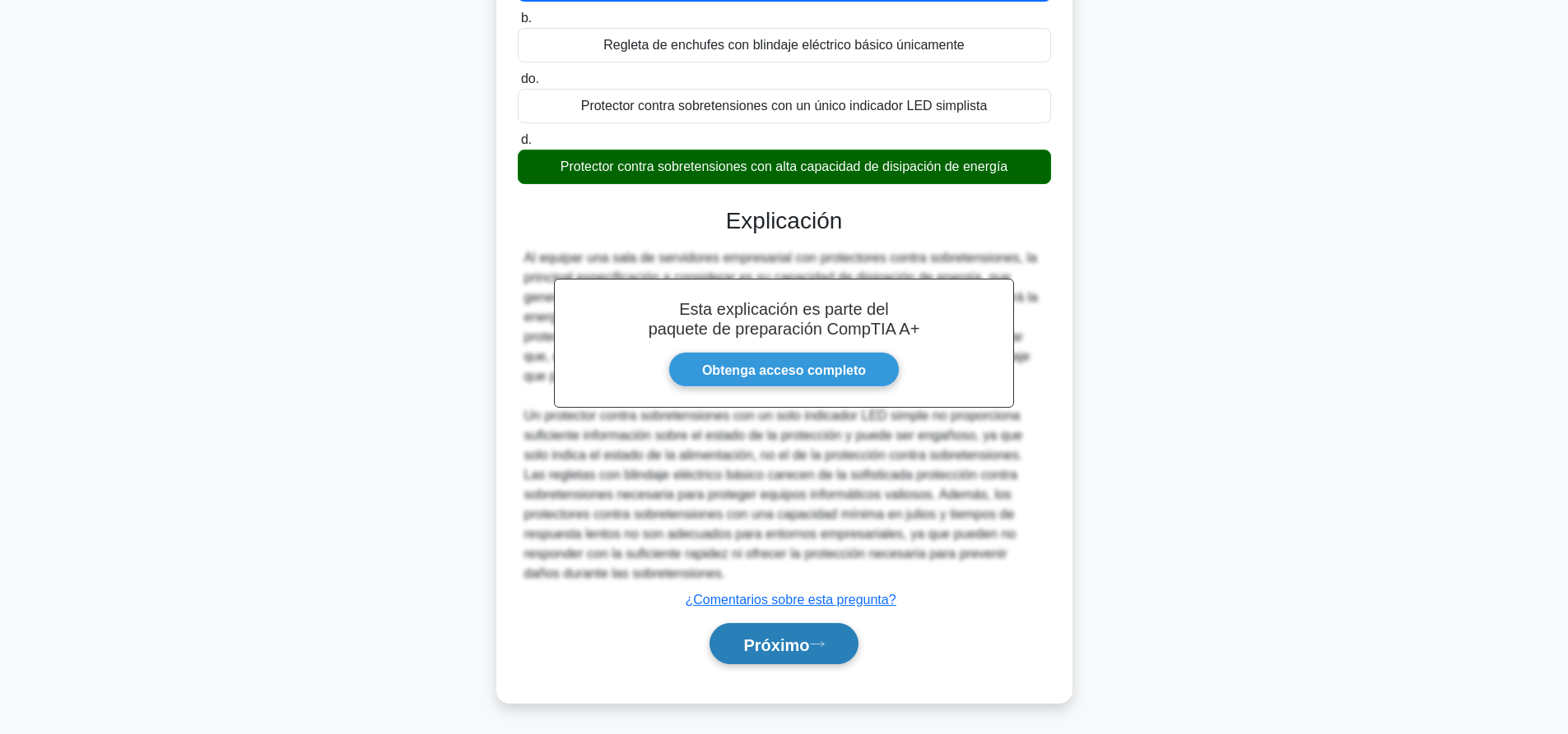
click at [771, 647] on font "Próximo" at bounding box center [776, 645] width 65 height 18
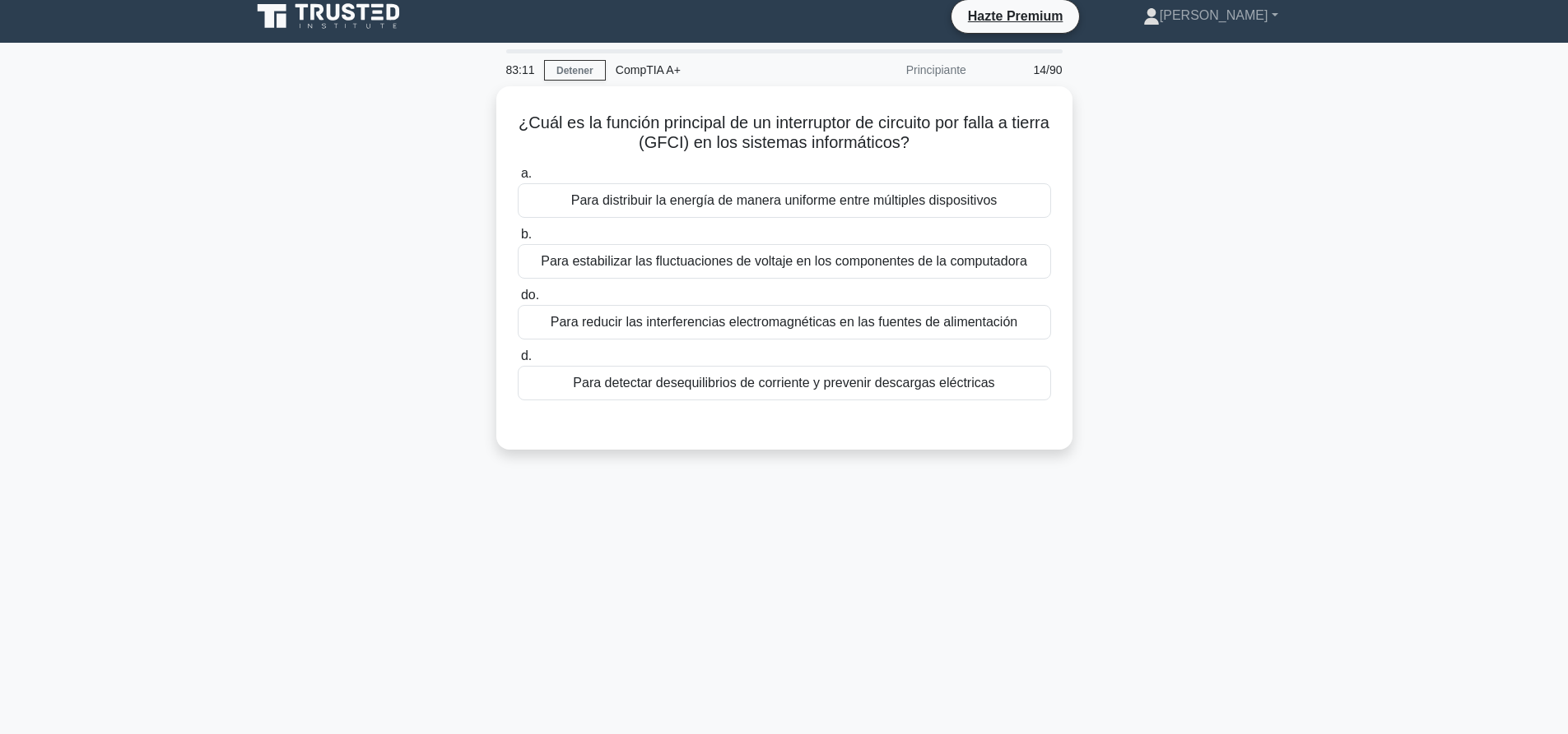
scroll to position [0, 0]
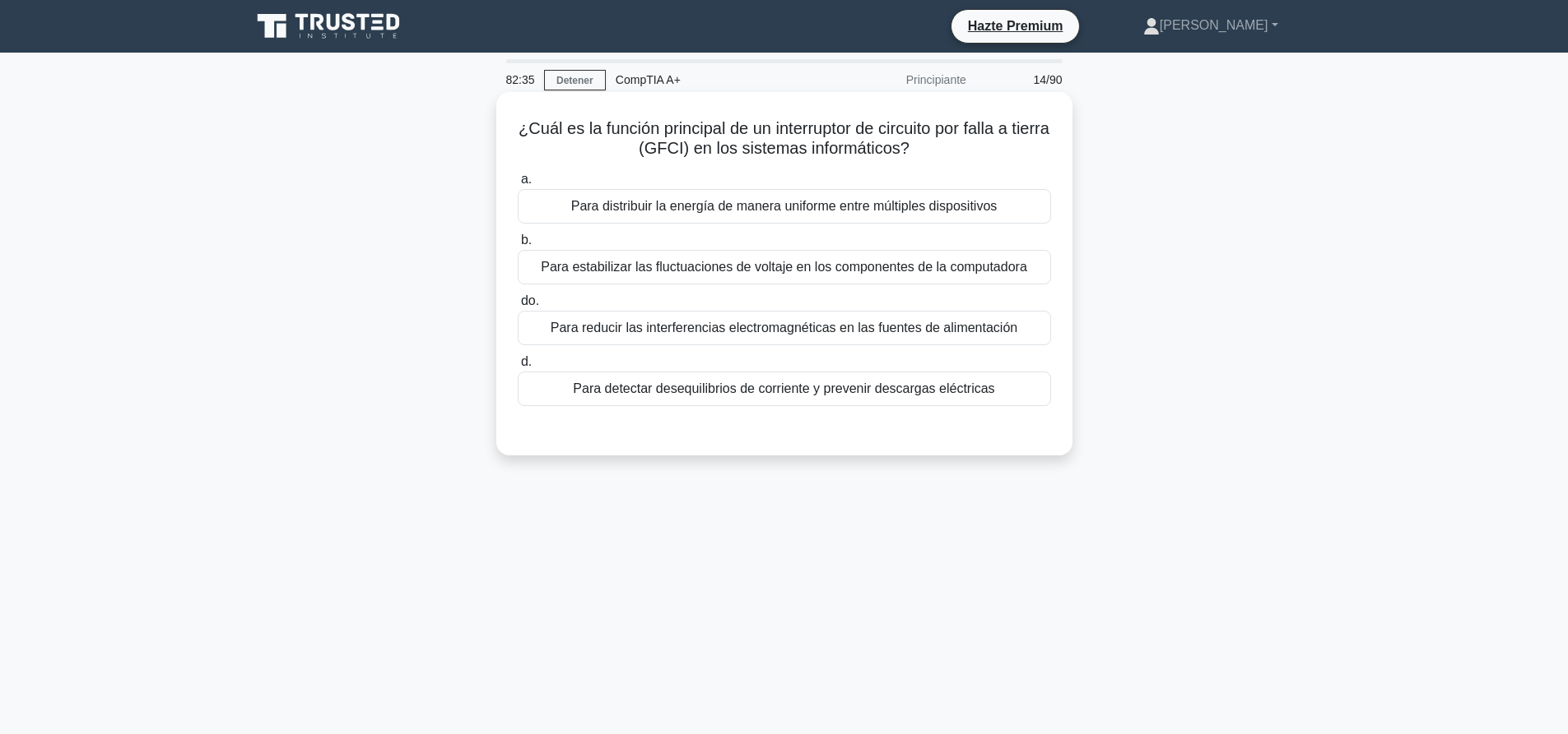
click at [690, 387] on font "Para detectar desequilibrios de corriente y prevenir descargas eléctricas" at bounding box center [783, 388] width 421 height 14
click at [518, 367] on input "d. Para detectar desequilibrios de corriente y prevenir descargas eléctricas" at bounding box center [518, 362] width 0 height 10
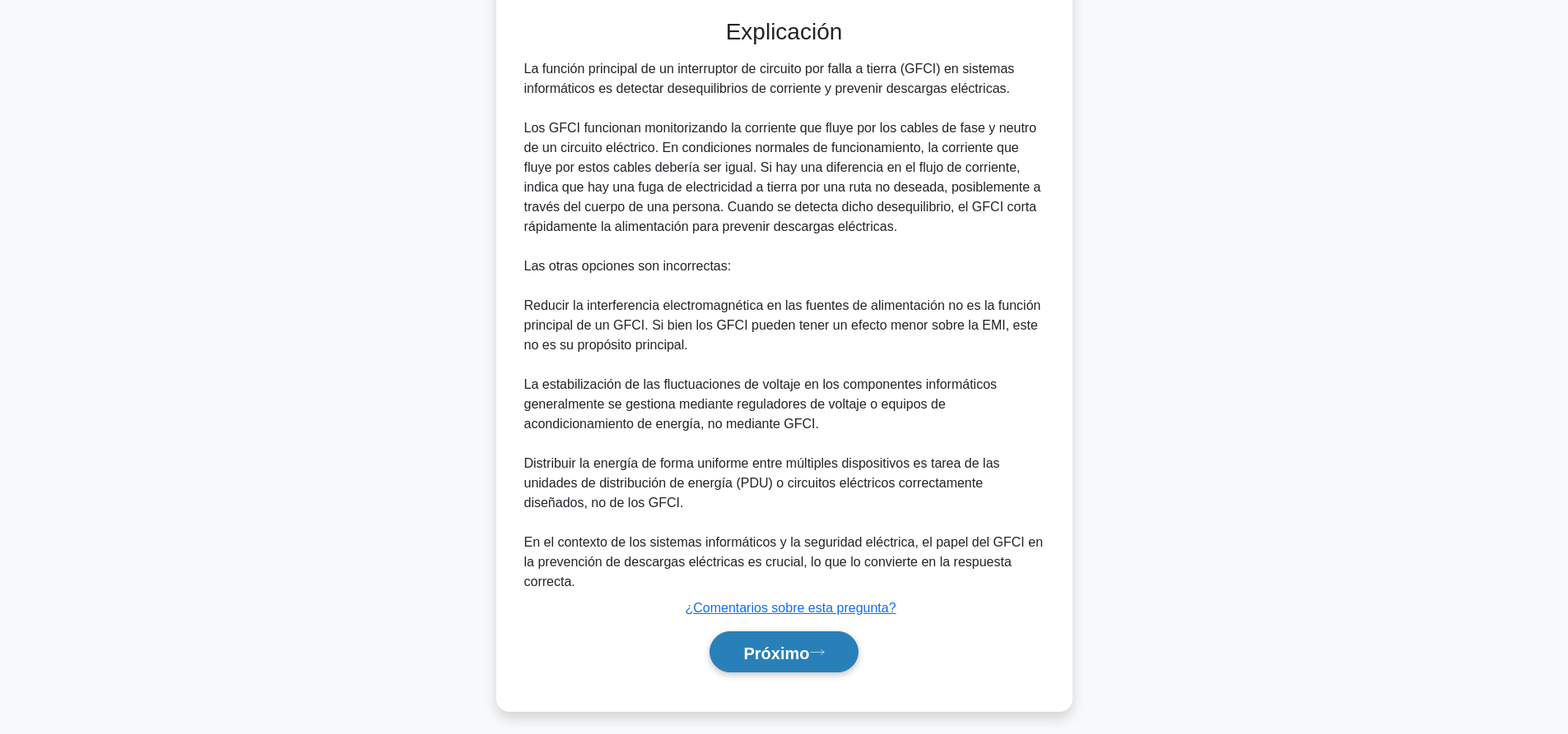
click at [718, 655] on button "Próximo" at bounding box center [784, 652] width 148 height 42
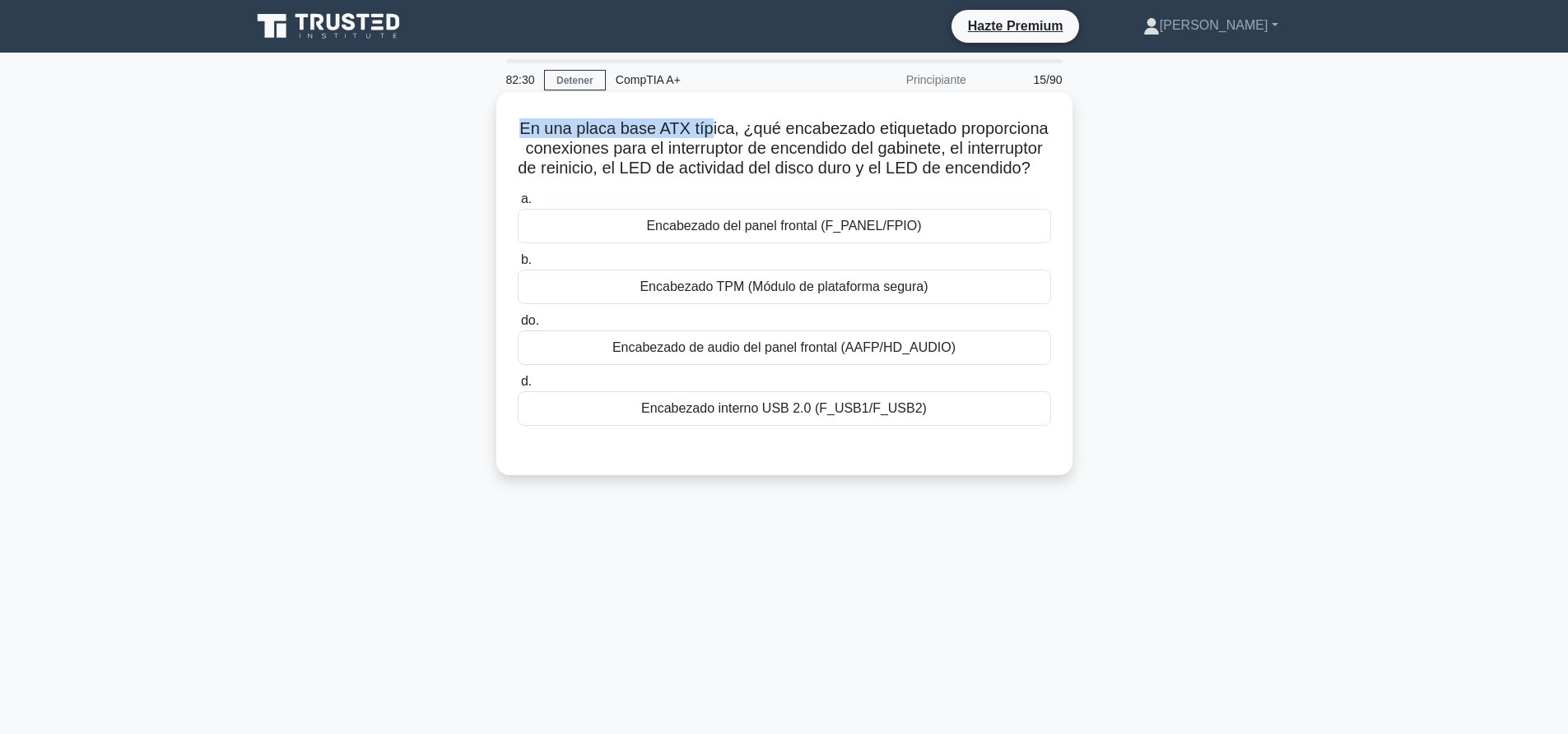
drag, startPoint x: 519, startPoint y: 127, endPoint x: 707, endPoint y: 133, distance: 188.1
click at [707, 133] on font "En una placa base ATX típica, ¿qué encabezado etiquetado proporciona conexiones…" at bounding box center [782, 148] width 530 height 58
click at [701, 232] on font "Encabezado del panel frontal (F_PANEL/FPIO)" at bounding box center [783, 225] width 275 height 14
click at [518, 205] on input "a. Encabezado del panel frontal (F_PANEL/FPIO)" at bounding box center [518, 200] width 0 height 10
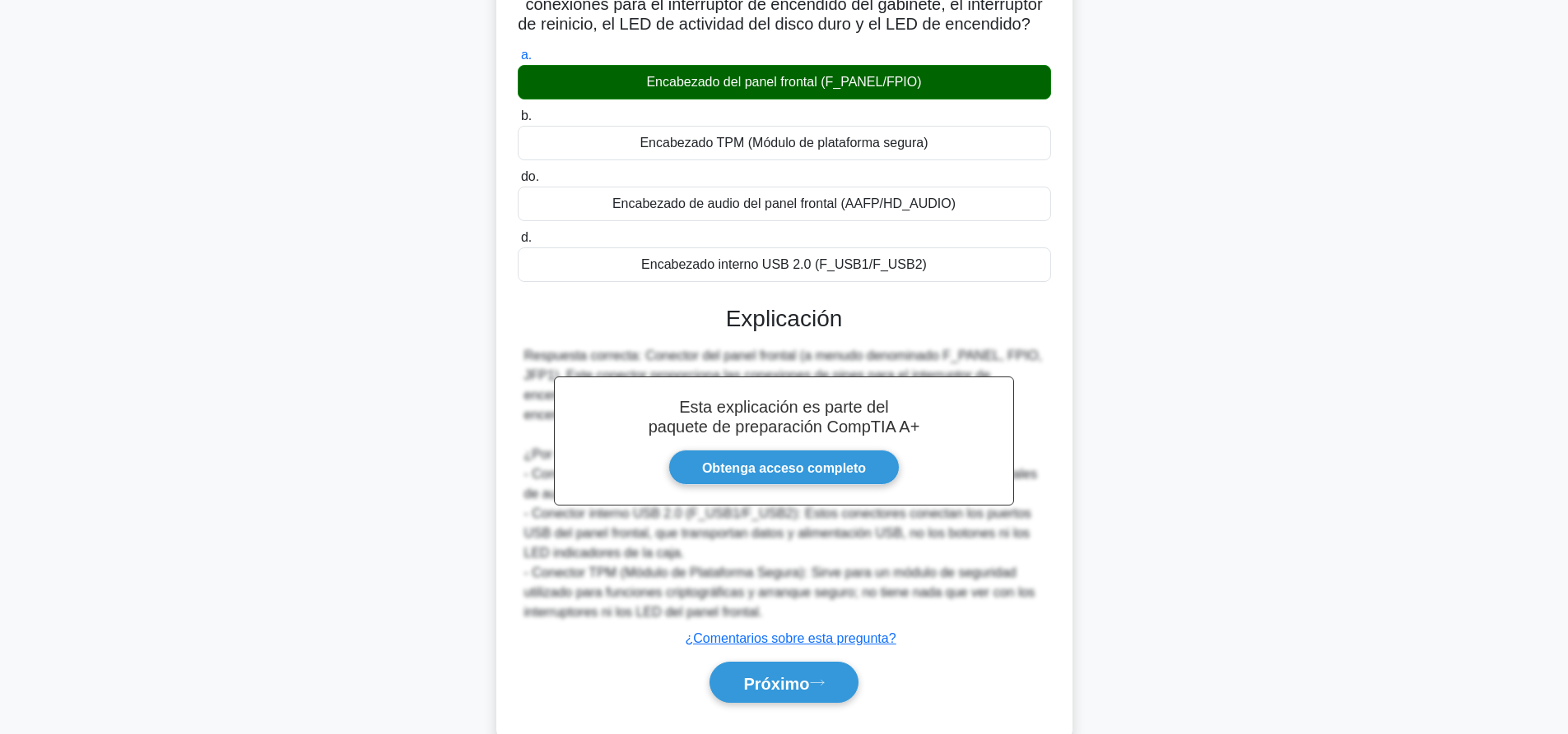
scroll to position [204, 0]
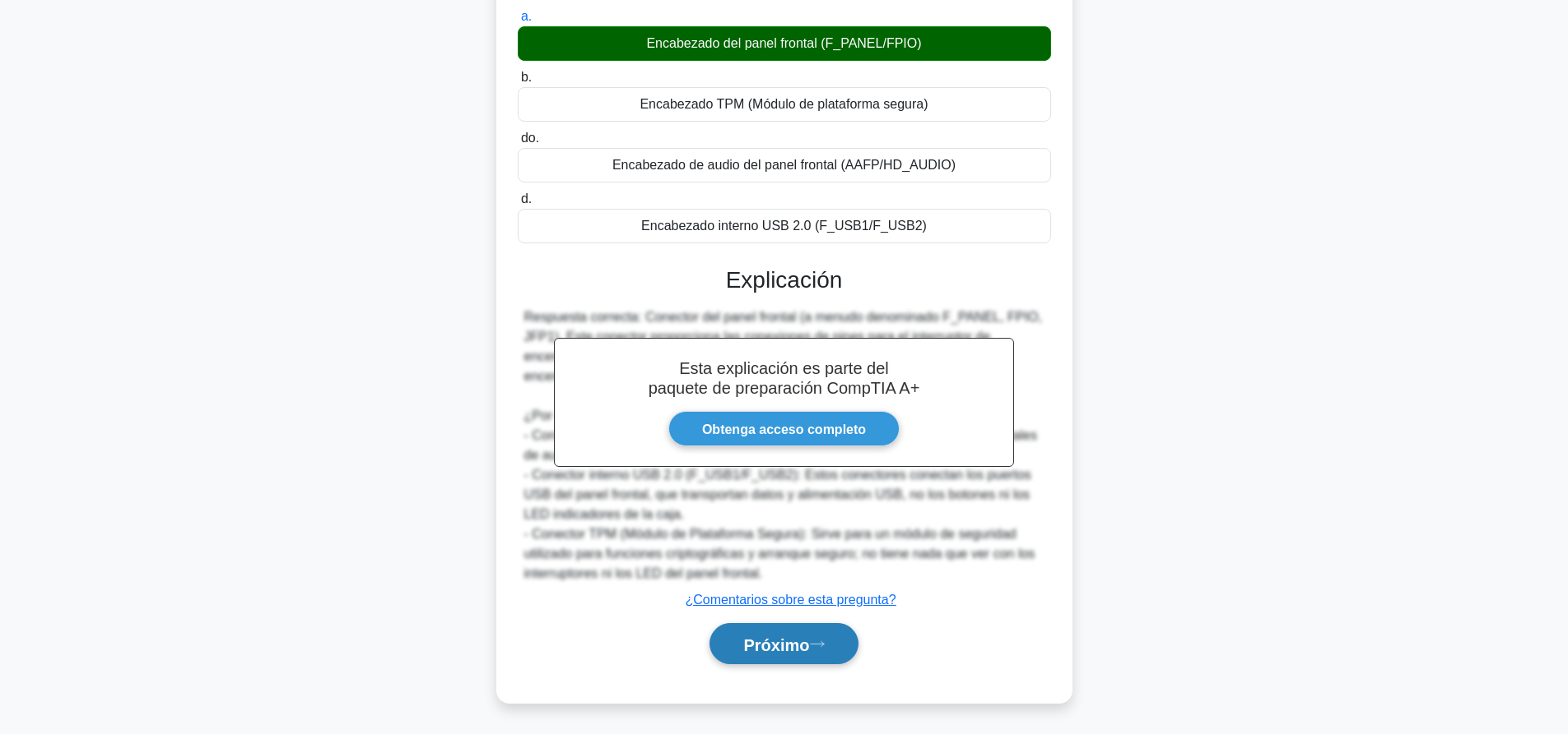
click at [732, 645] on button "Próximo" at bounding box center [784, 644] width 148 height 42
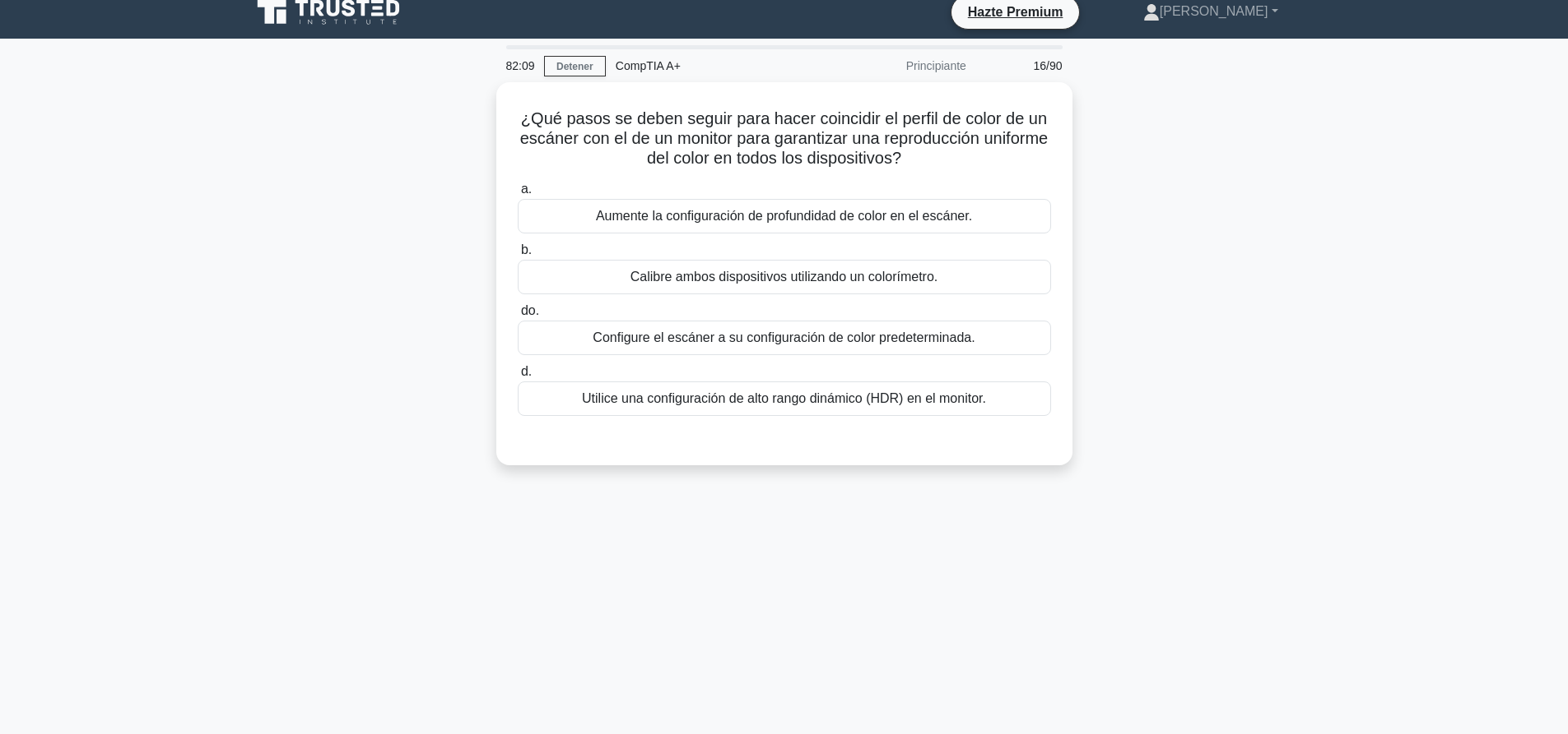
scroll to position [0, 0]
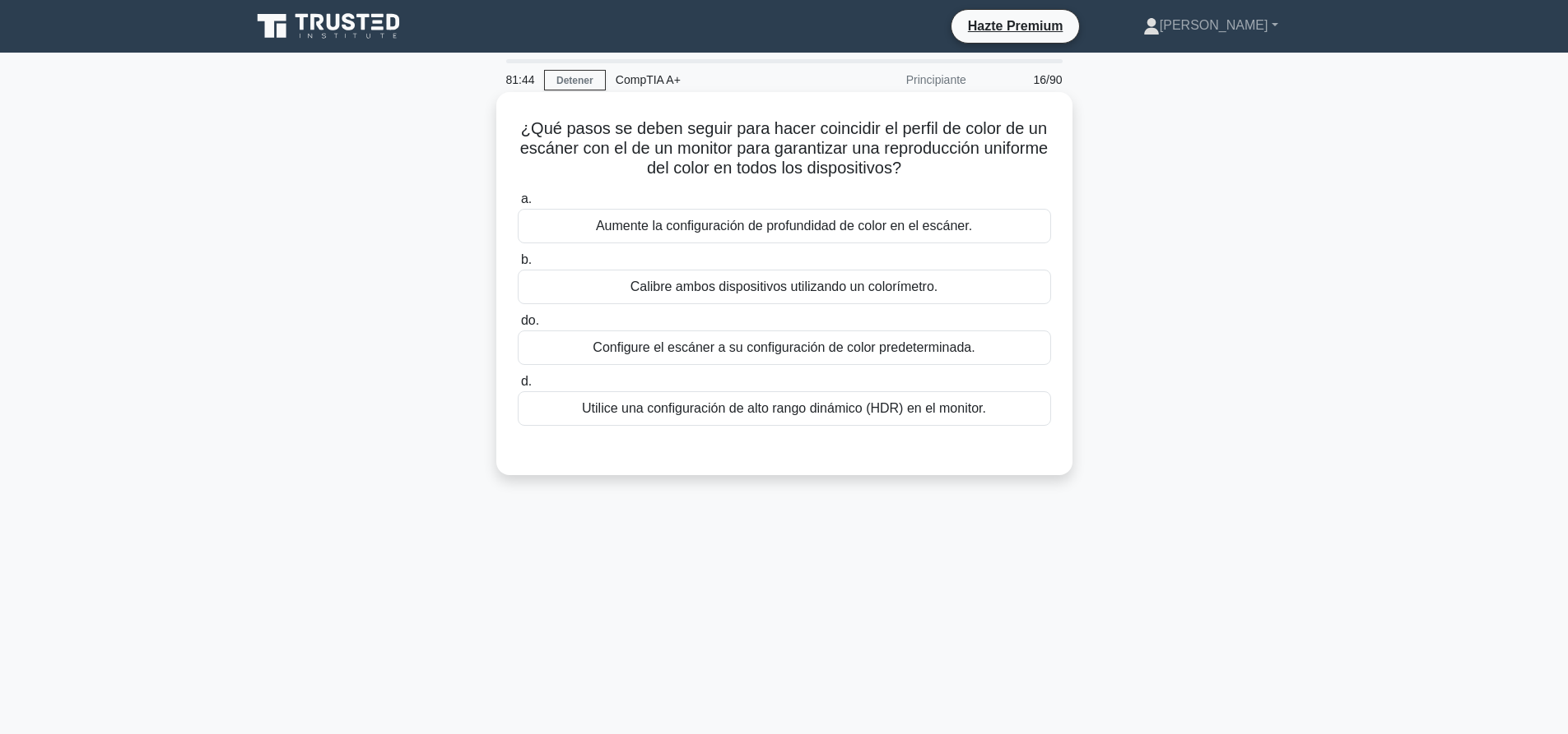
click at [889, 288] on font "Calibre ambos dispositivos utilizando un colorímetro." at bounding box center [784, 287] width 307 height 14
click at [518, 266] on input "b. Calibre ambos dispositivos utilizando un colorímetro." at bounding box center [518, 260] width 0 height 10
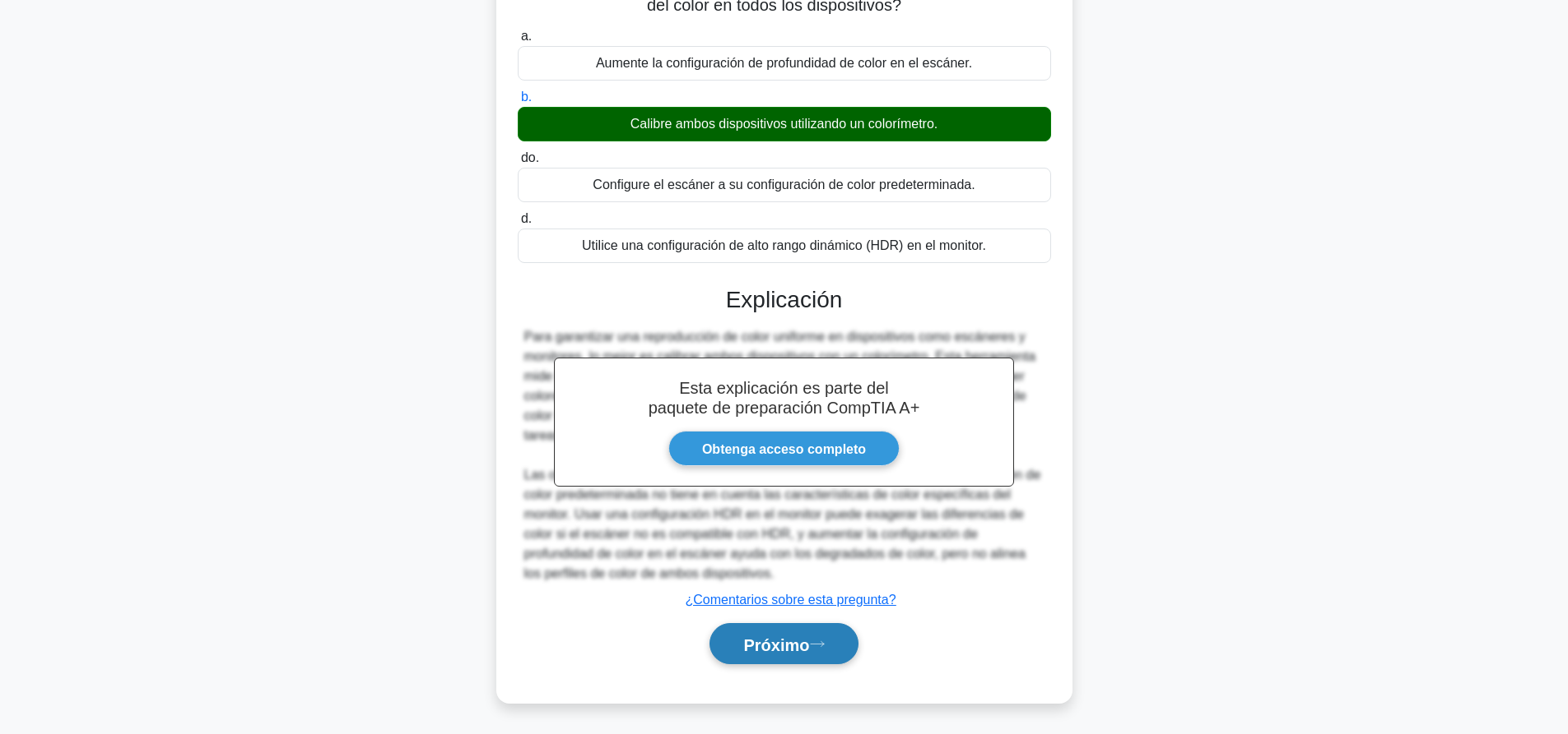
click at [827, 637] on button "Próximo" at bounding box center [784, 644] width 148 height 42
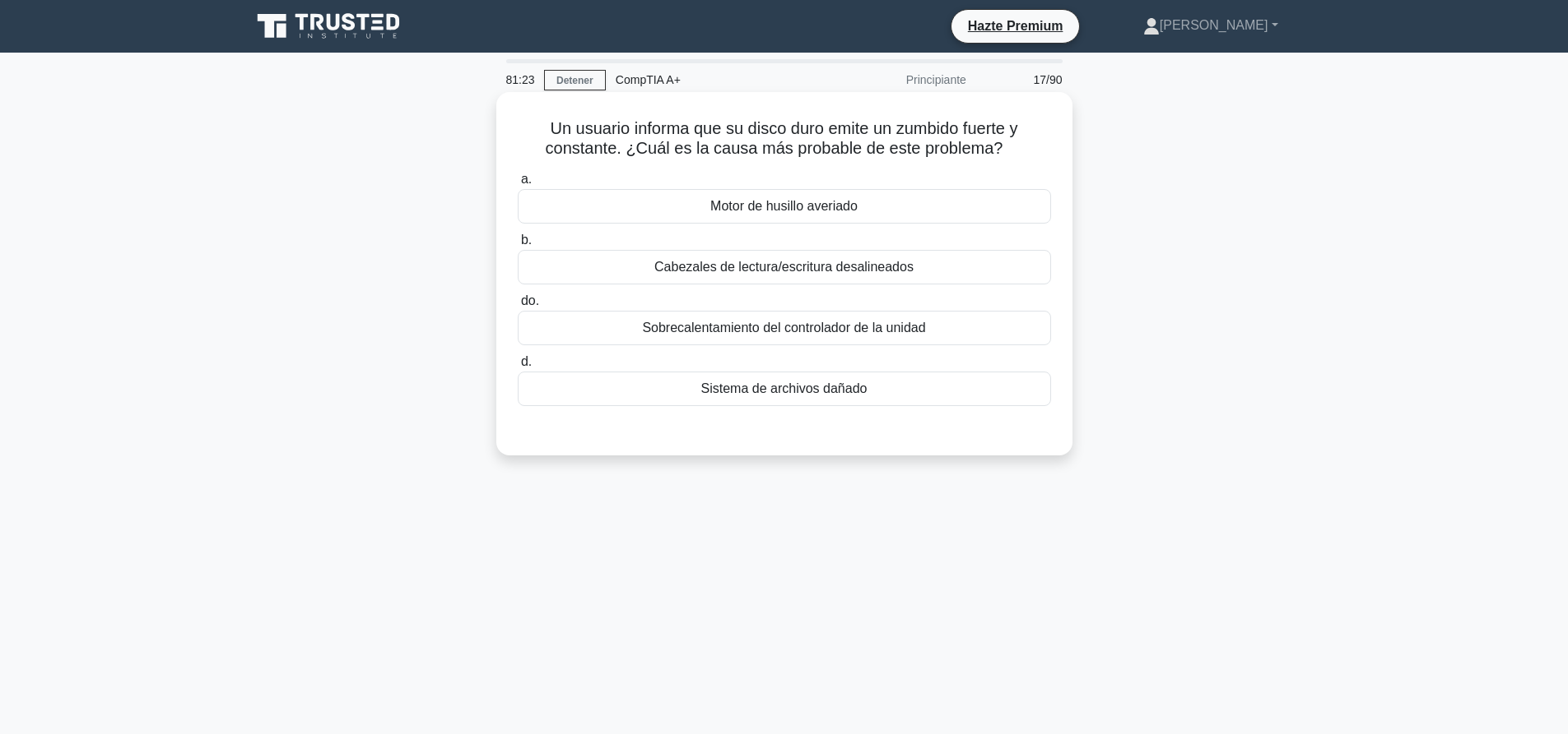
click at [871, 260] on font "Cabezales de lectura/escritura desalineados" at bounding box center [784, 267] width 259 height 14
click at [518, 246] on input "b. Cabezales de lectura/escritura desalineados" at bounding box center [518, 240] width 0 height 10
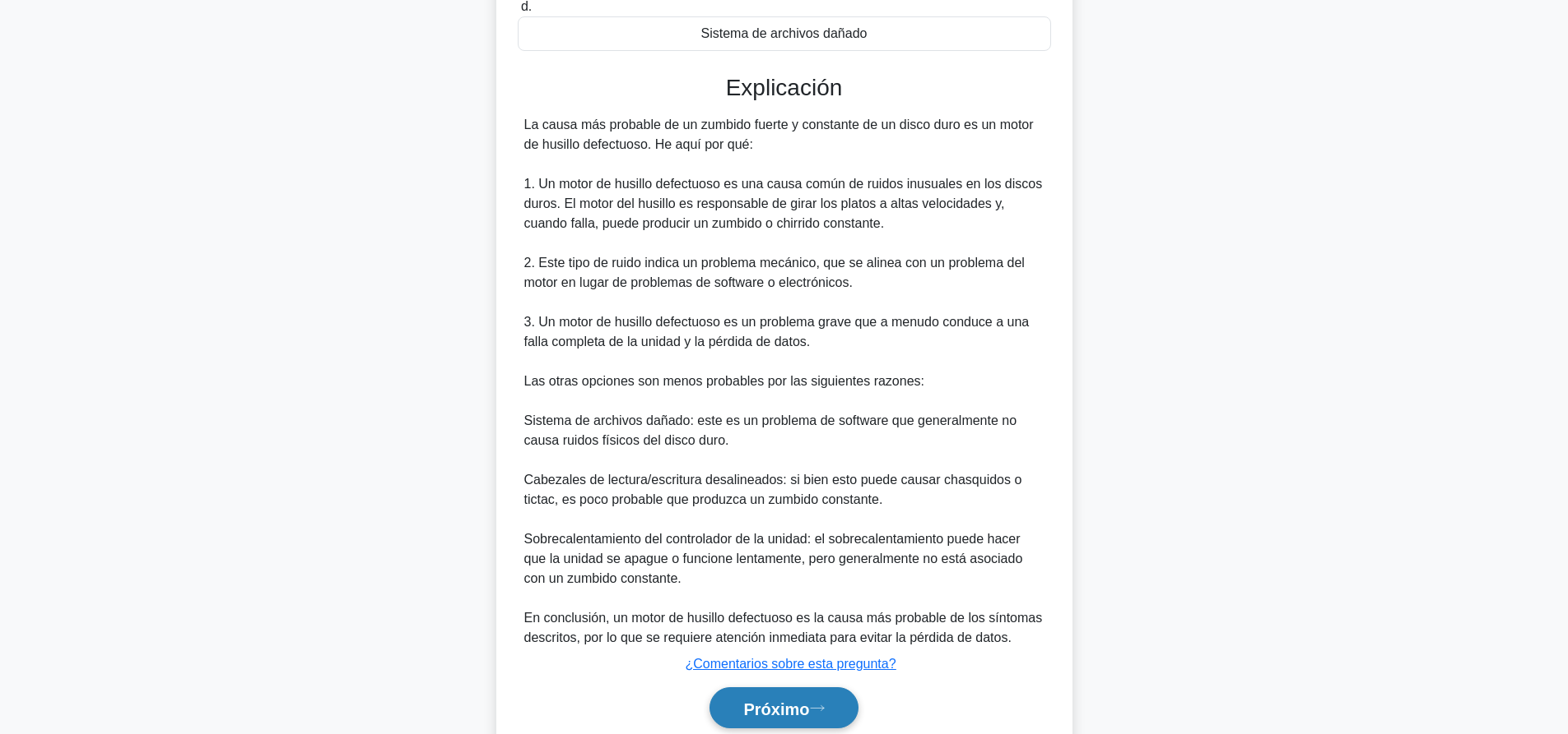
scroll to position [423, 0]
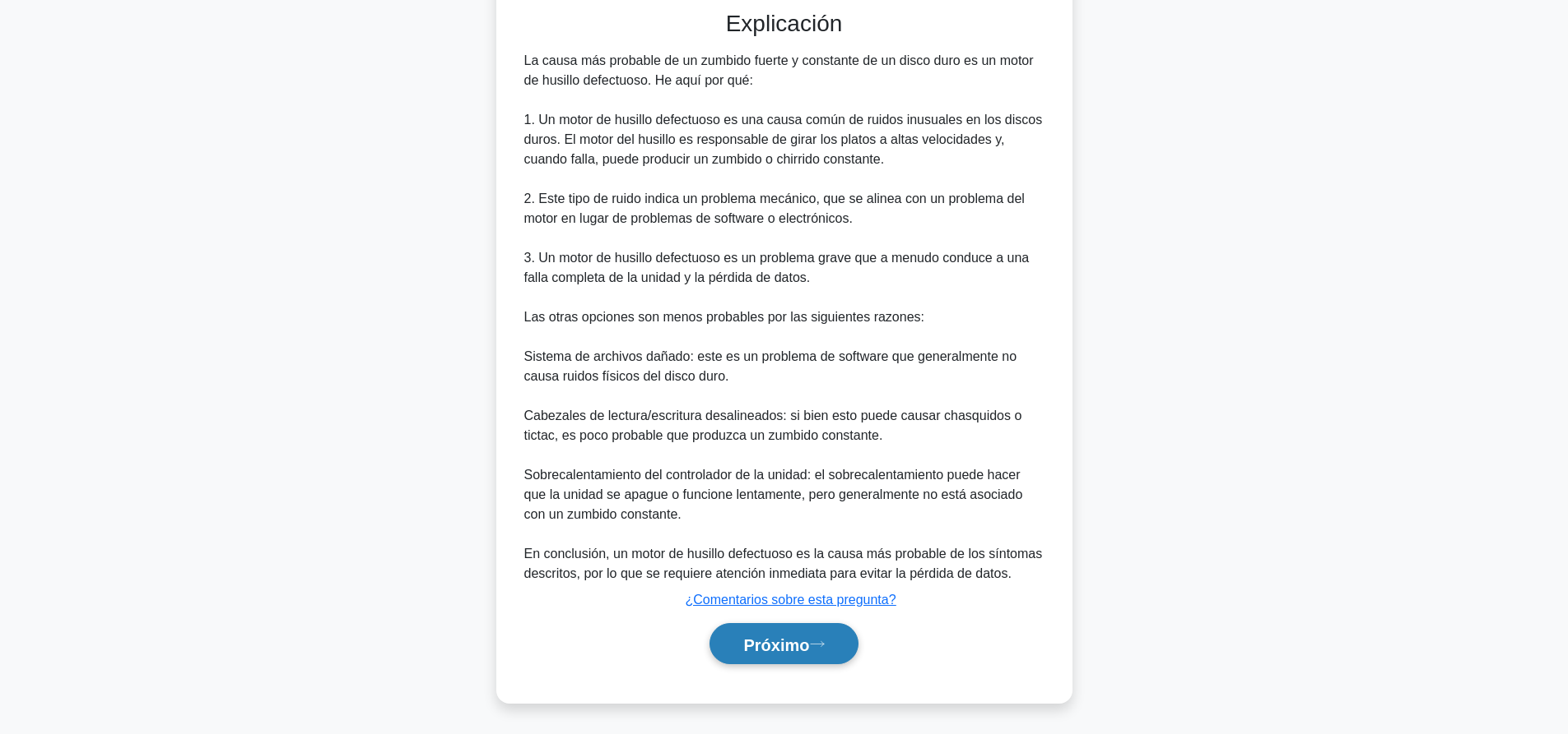
click at [824, 646] on icon at bounding box center [816, 645] width 15 height 9
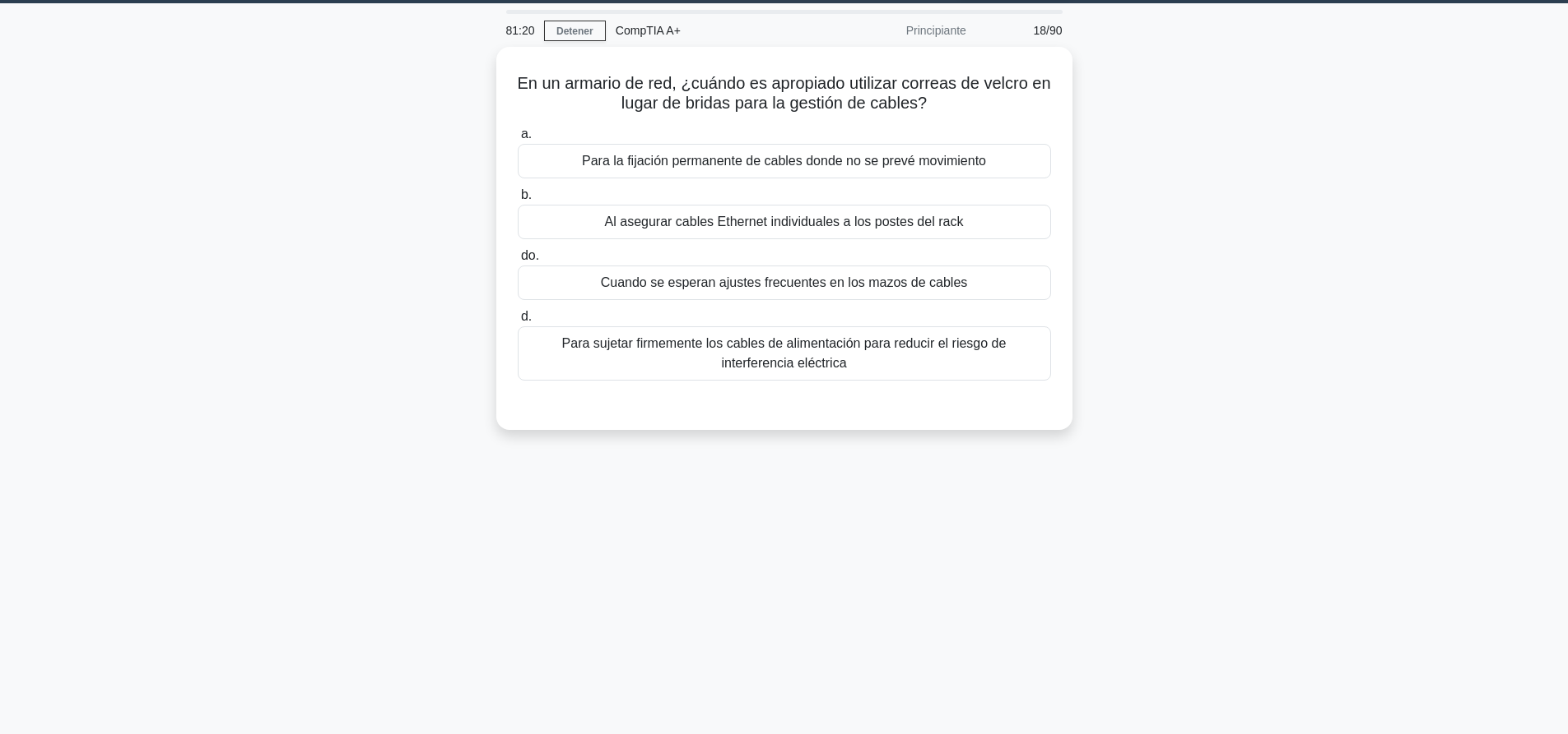
scroll to position [0, 0]
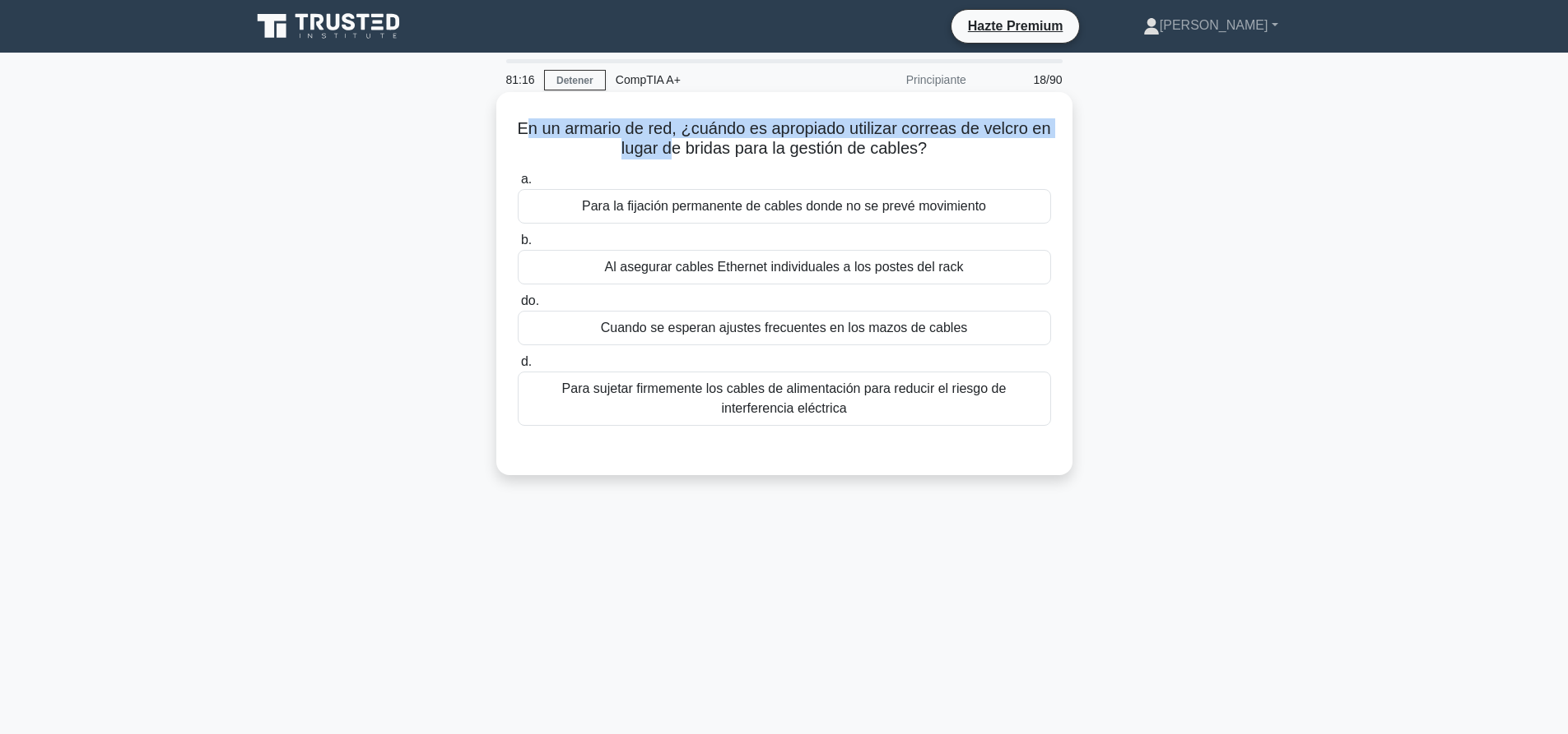
drag, startPoint x: 530, startPoint y: 129, endPoint x: 743, endPoint y: 136, distance: 213.1
click at [684, 139] on font "En un armario de red, ¿cuándo es apropiado utilizar correas de velcro en lugar …" at bounding box center [783, 139] width 533 height 38
click at [778, 129] on font "En un armario de red, ¿cuándo es apropiado utilizar correas de velcro en lugar …" at bounding box center [783, 139] width 533 height 38
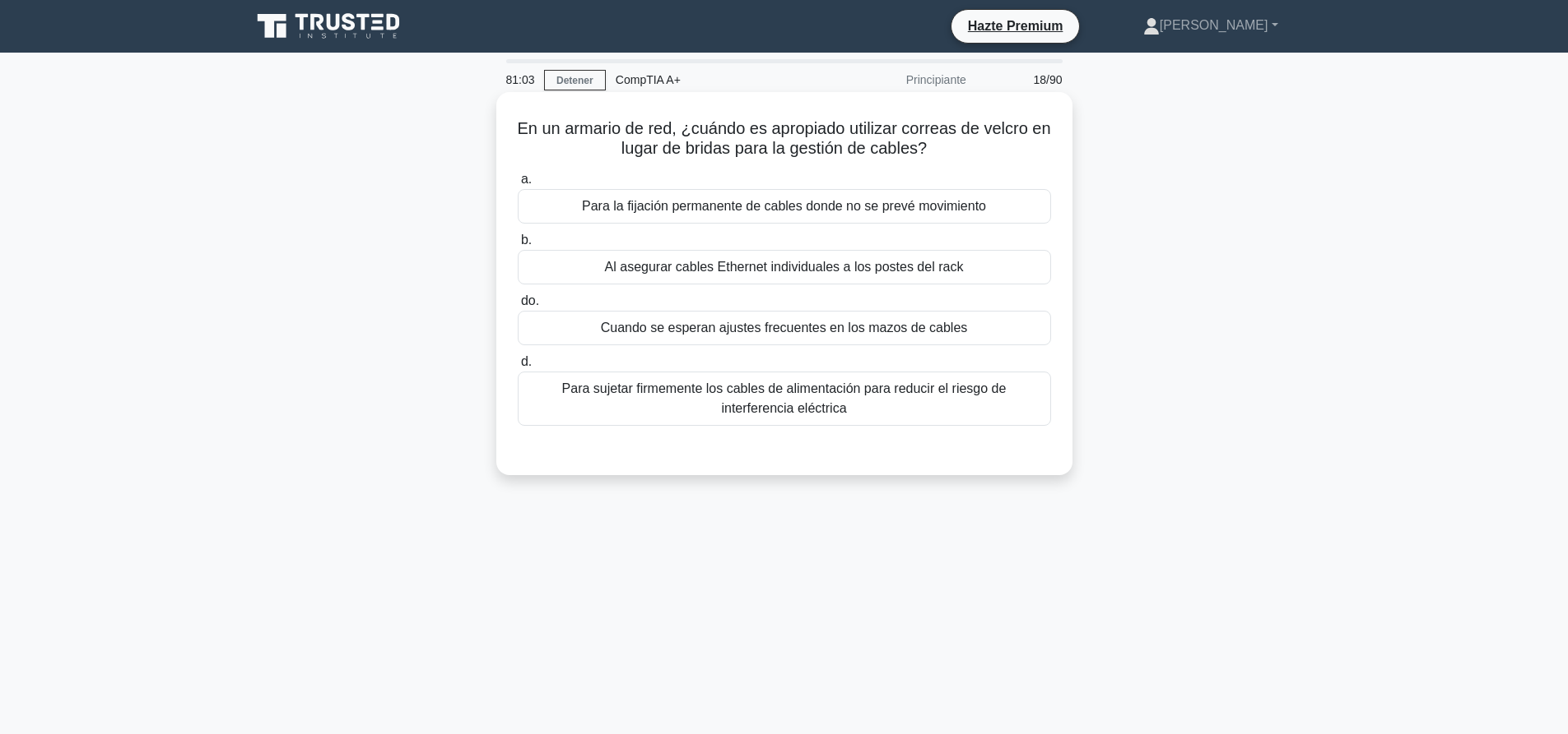
click at [824, 207] on font "Para la fijación permanente de cables donde no se prevé movimiento" at bounding box center [784, 206] width 404 height 14
click at [518, 185] on input "a. Para la fijación permanente de cables donde no se prevé movimiento" at bounding box center [518, 180] width 0 height 10
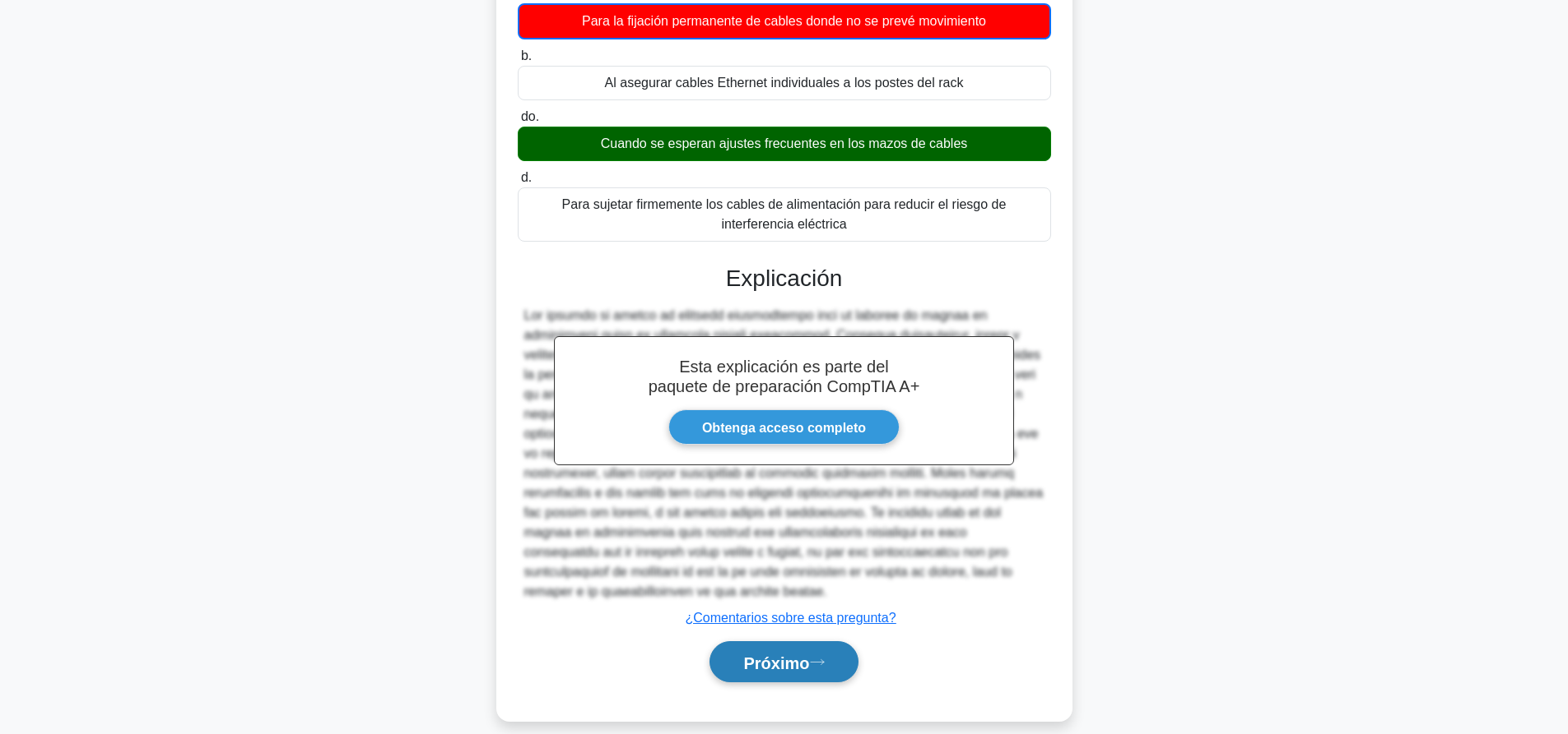
click at [775, 654] on font "Próximo" at bounding box center [776, 663] width 65 height 18
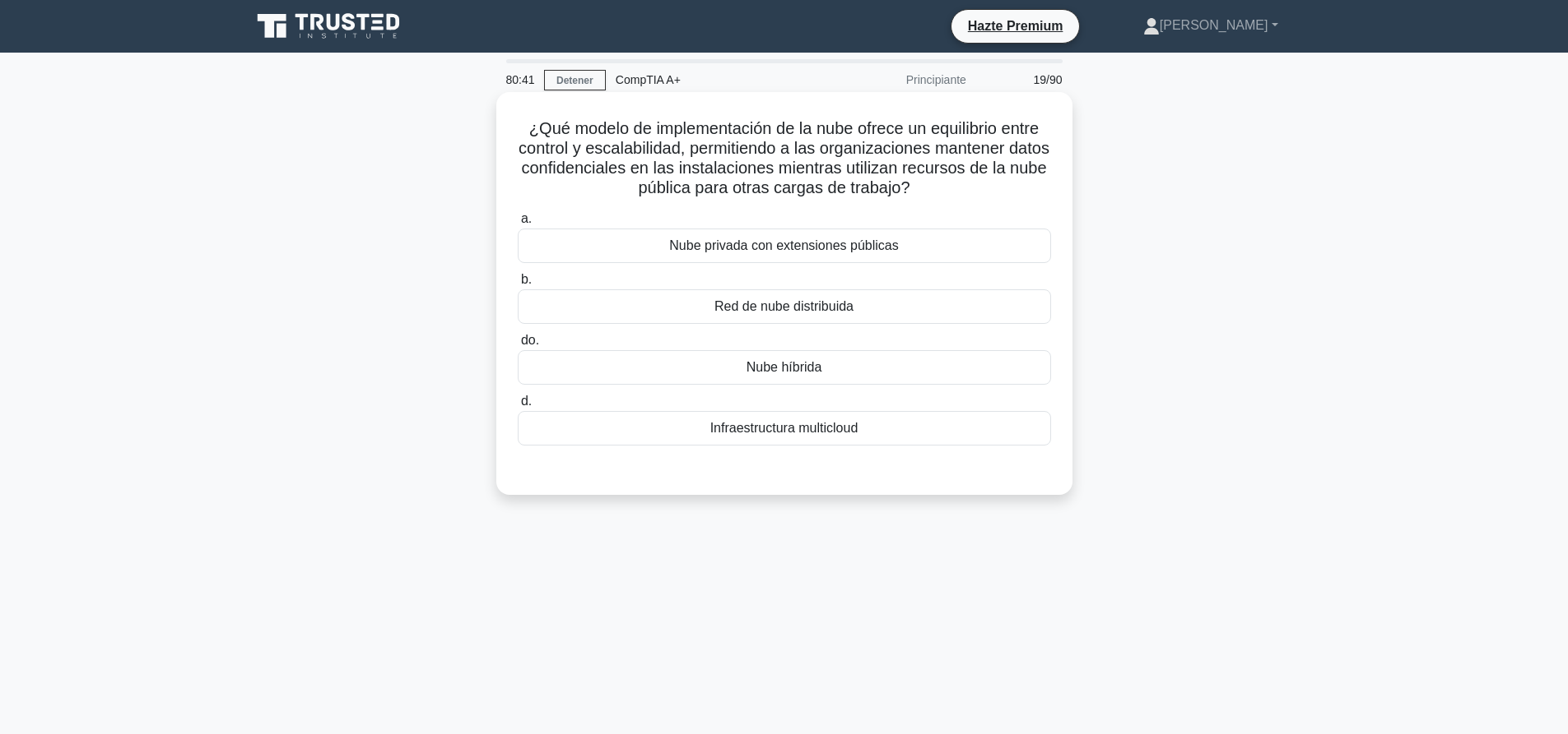
click at [787, 378] on font "Nube híbrida" at bounding box center [784, 367] width 76 height 20
click at [518, 346] on input "do. Nube híbrida" at bounding box center [518, 341] width 0 height 10
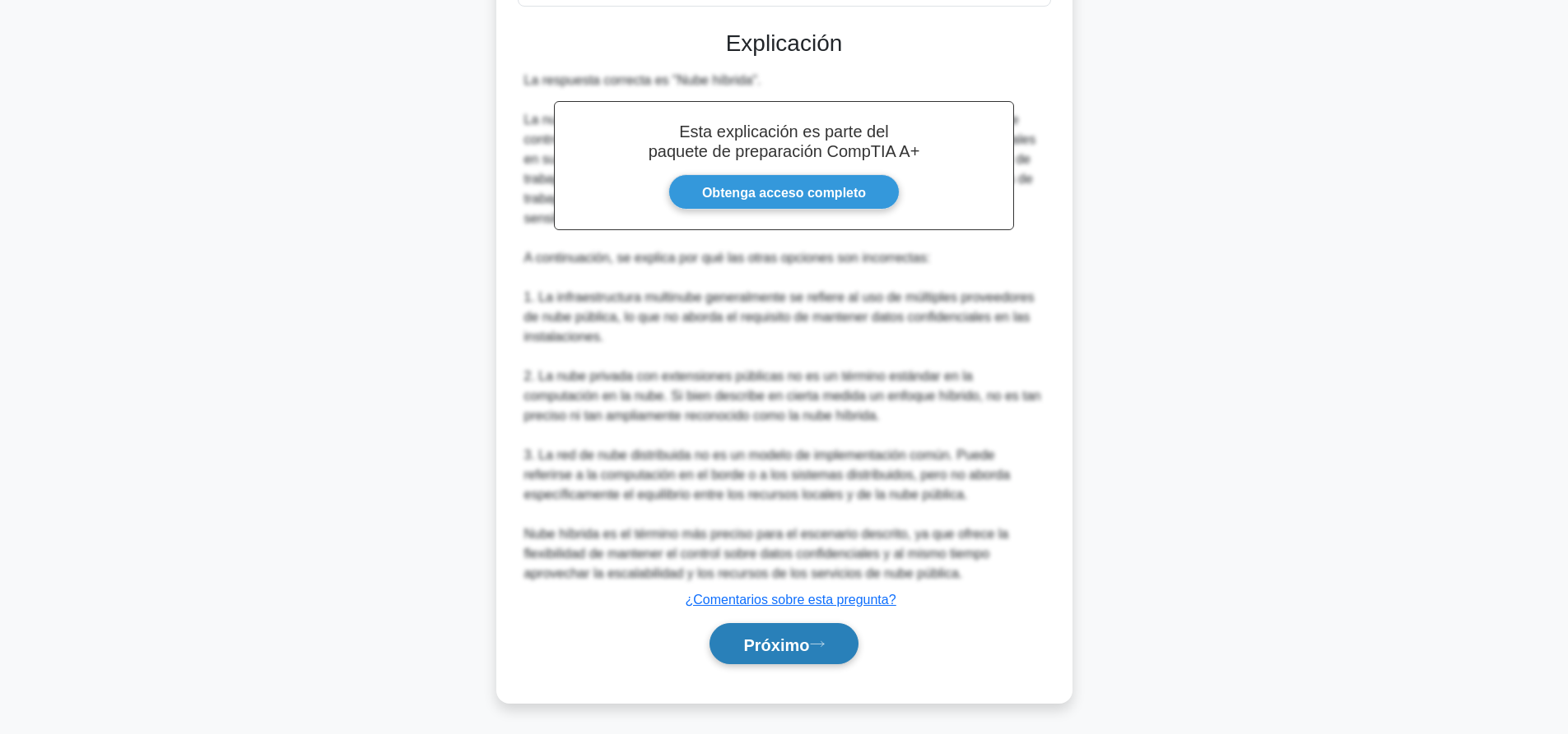
click at [785, 656] on button "Próximo" at bounding box center [784, 644] width 148 height 42
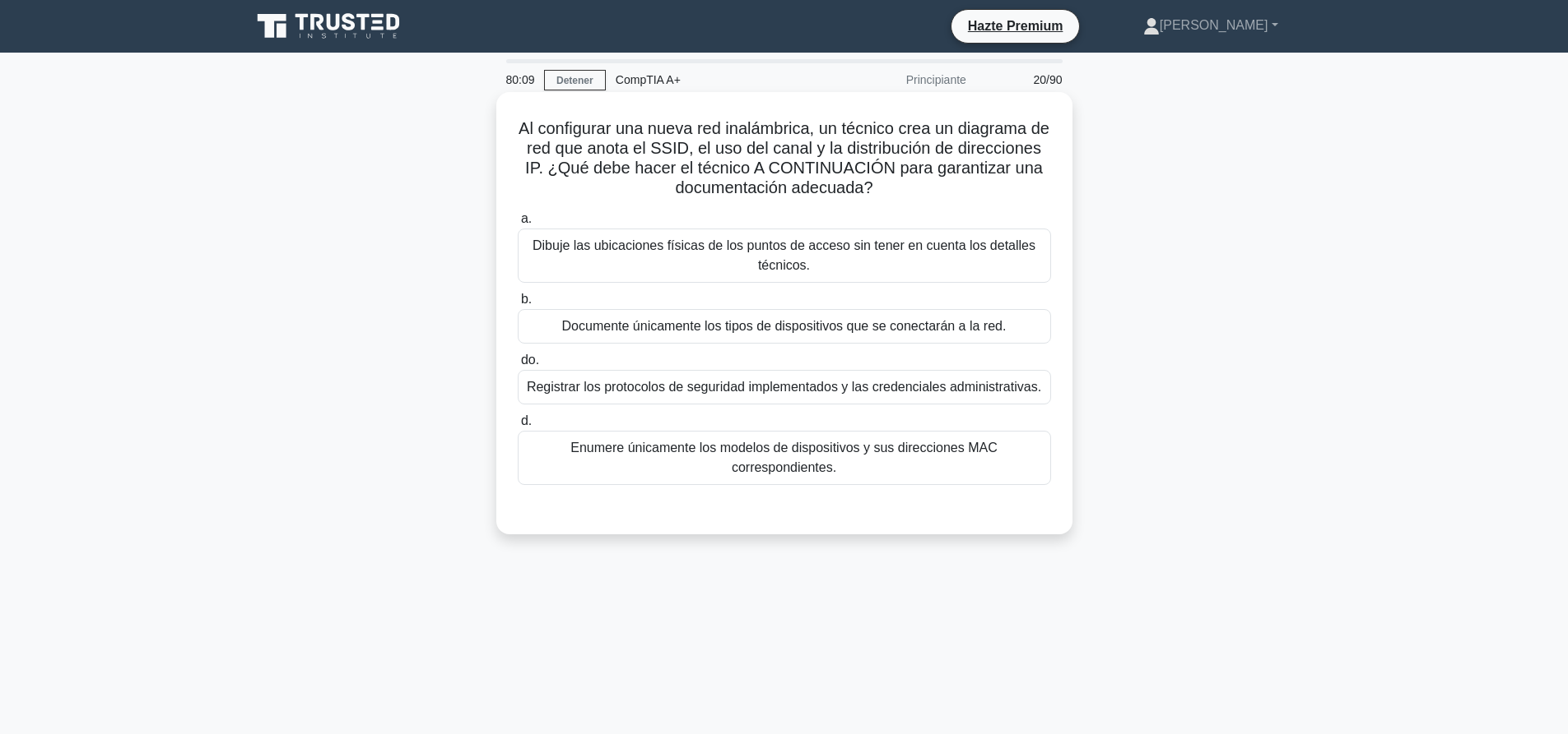
click at [766, 250] on font "Dibuje las ubicaciones físicas de los puntos de acceso sin tener en cuenta los …" at bounding box center [784, 255] width 503 height 34
click at [518, 225] on input "a. Dibuje las ubicaciones físicas de los puntos de acceso sin tener en cuenta l…" at bounding box center [518, 219] width 0 height 10
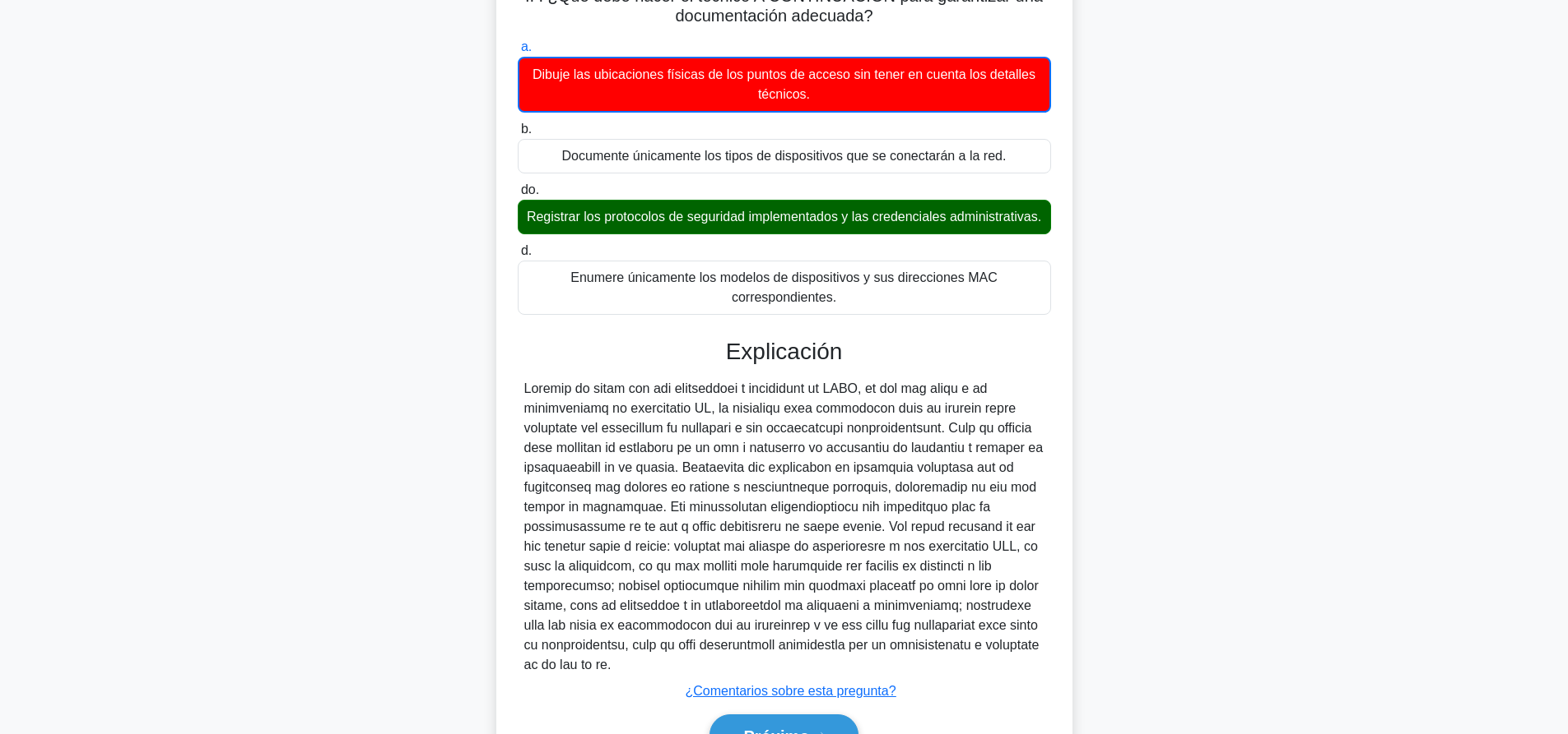
scroll to position [285, 0]
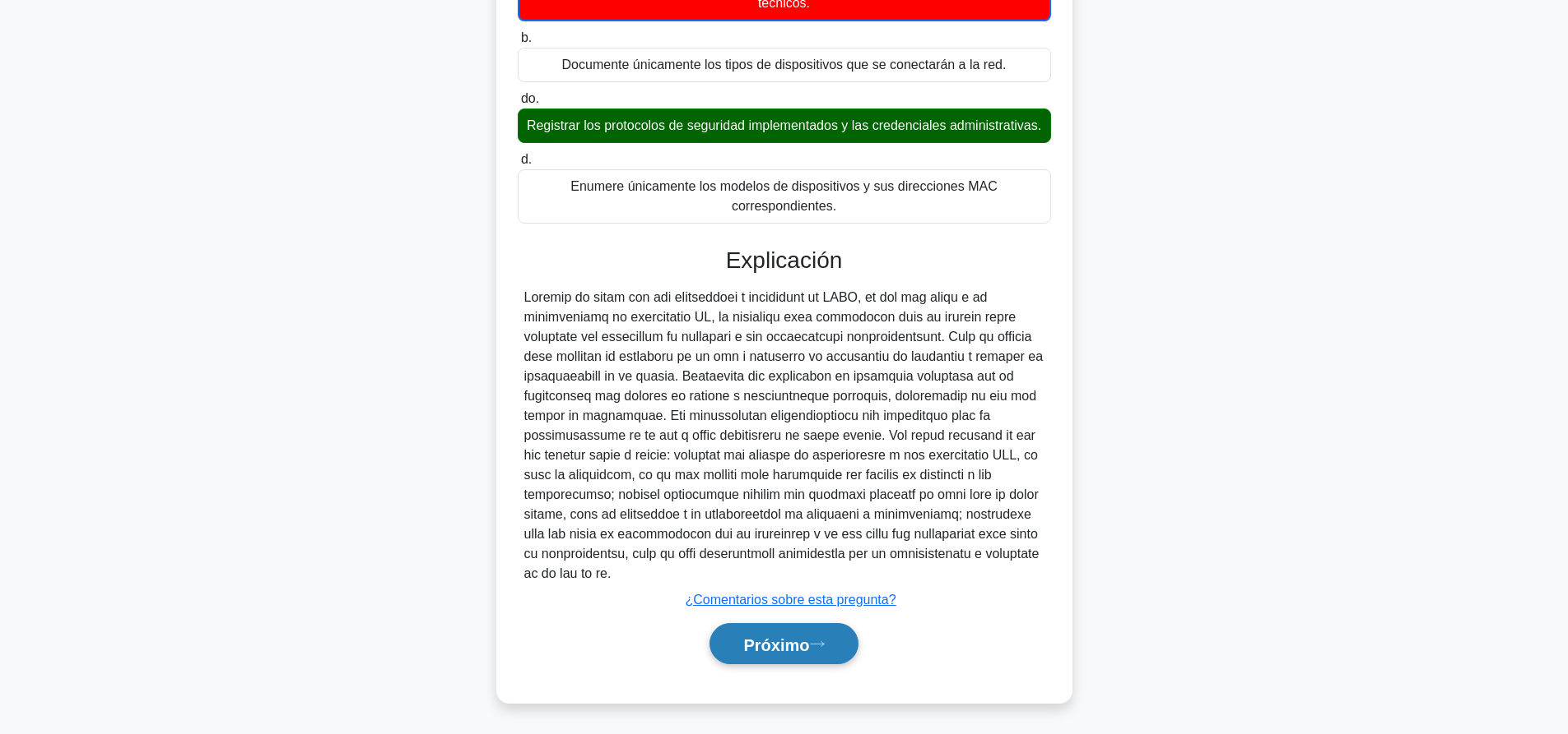
click at [789, 645] on font "Próximo" at bounding box center [776, 645] width 65 height 18
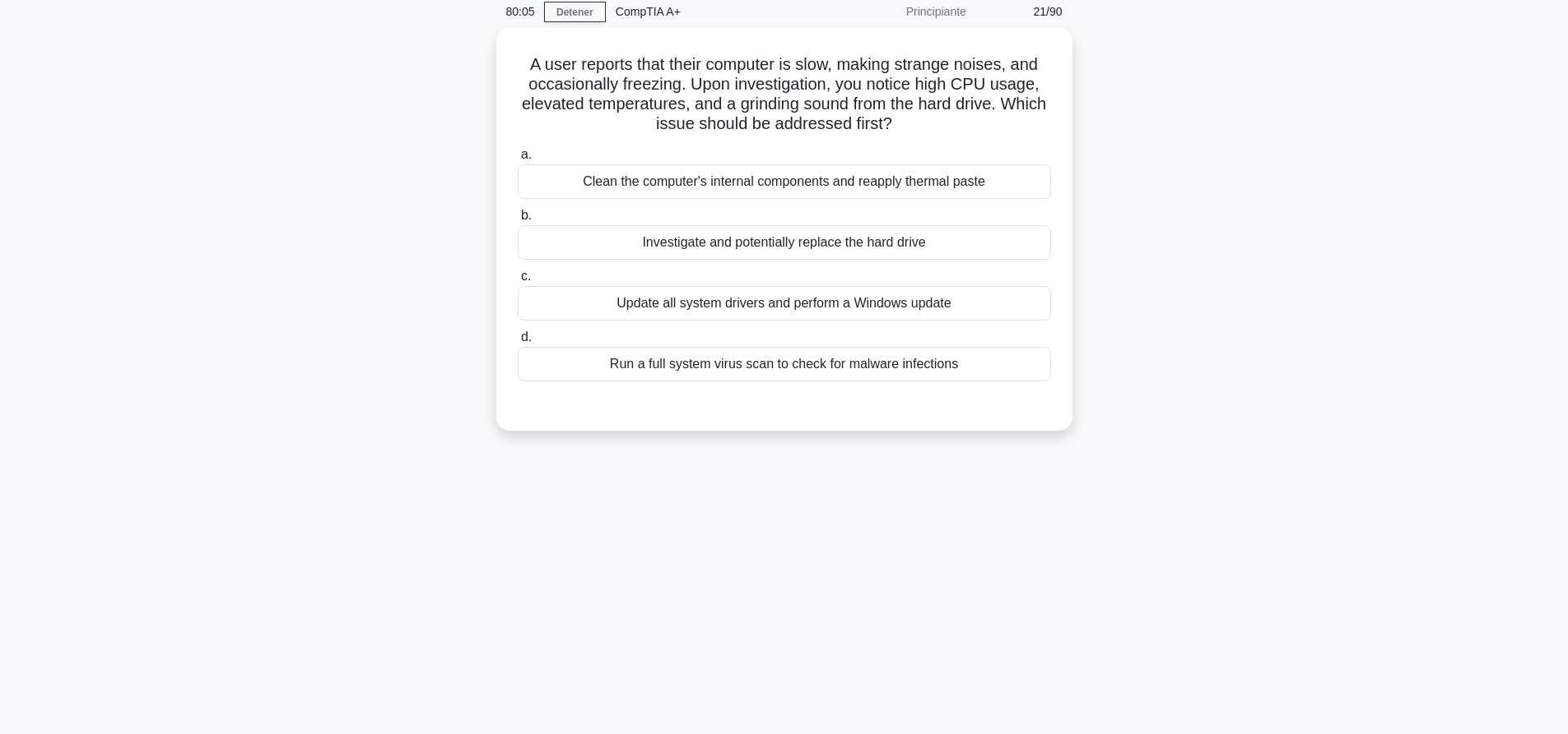
scroll to position [0, 0]
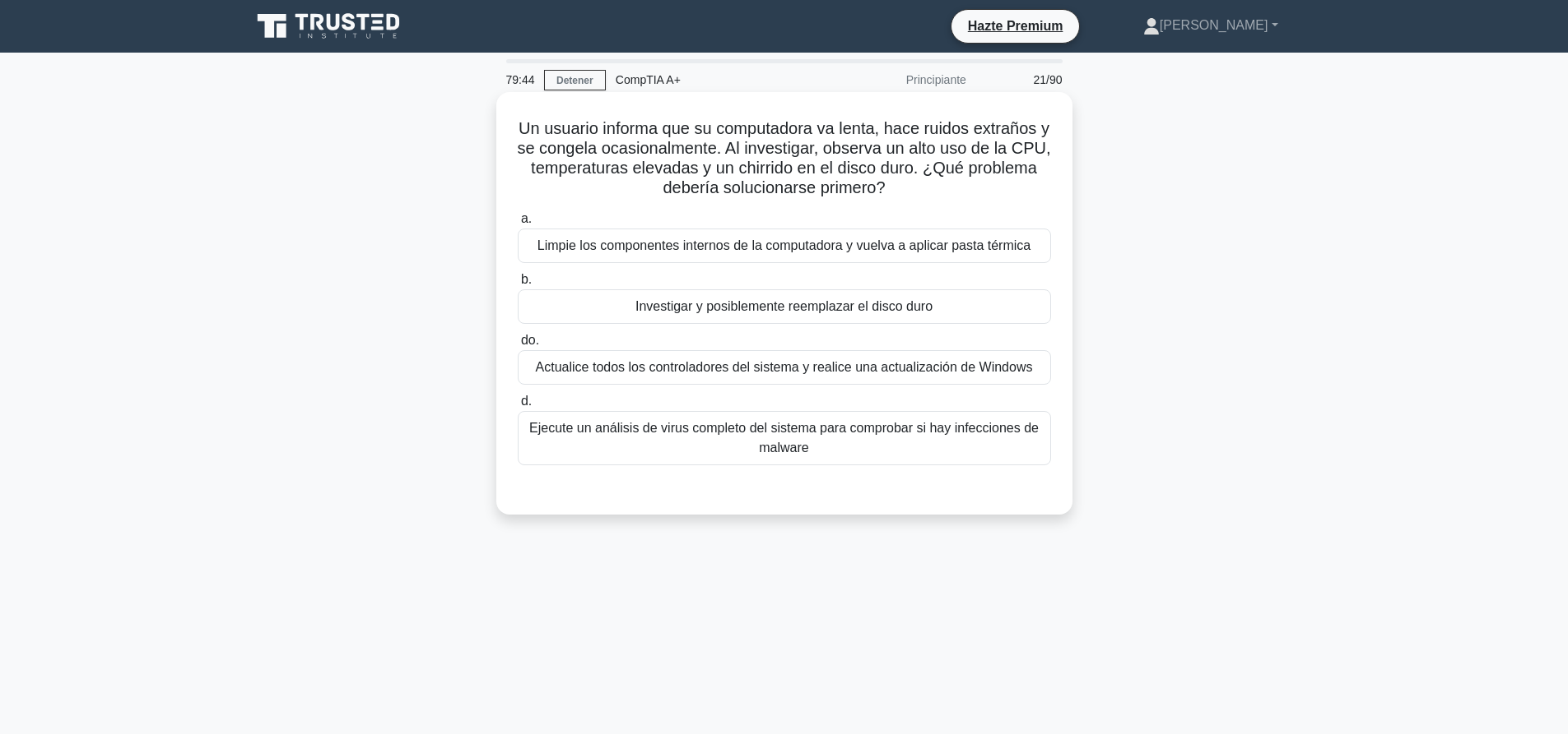
click at [805, 313] on font "Investigar y posiblemente reemplazar el disco duro" at bounding box center [784, 306] width 297 height 14
click at [518, 286] on input "b. Investigar y posiblemente reemplazar el disco duro" at bounding box center [518, 280] width 0 height 10
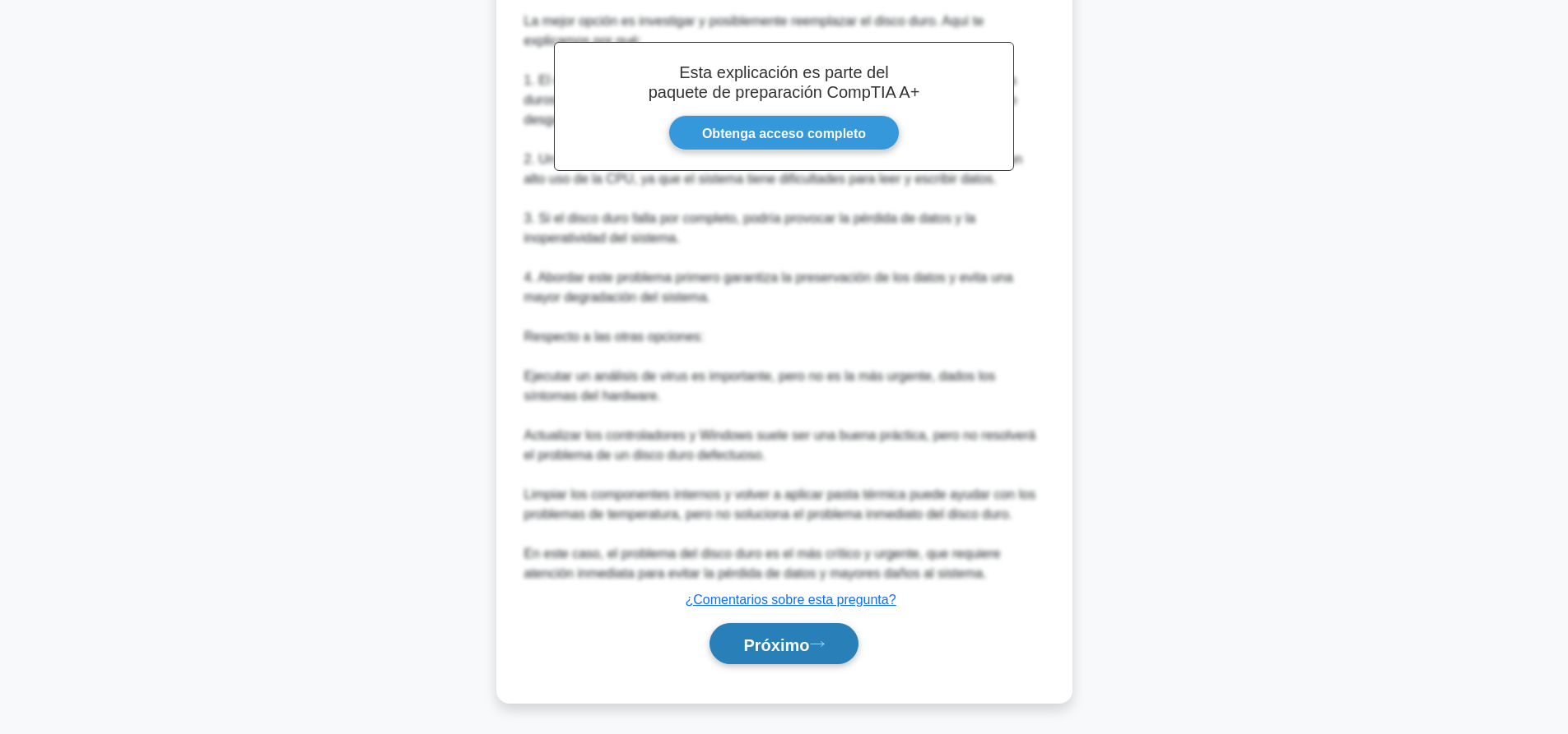
click at [800, 649] on font "Próximo" at bounding box center [776, 645] width 65 height 18
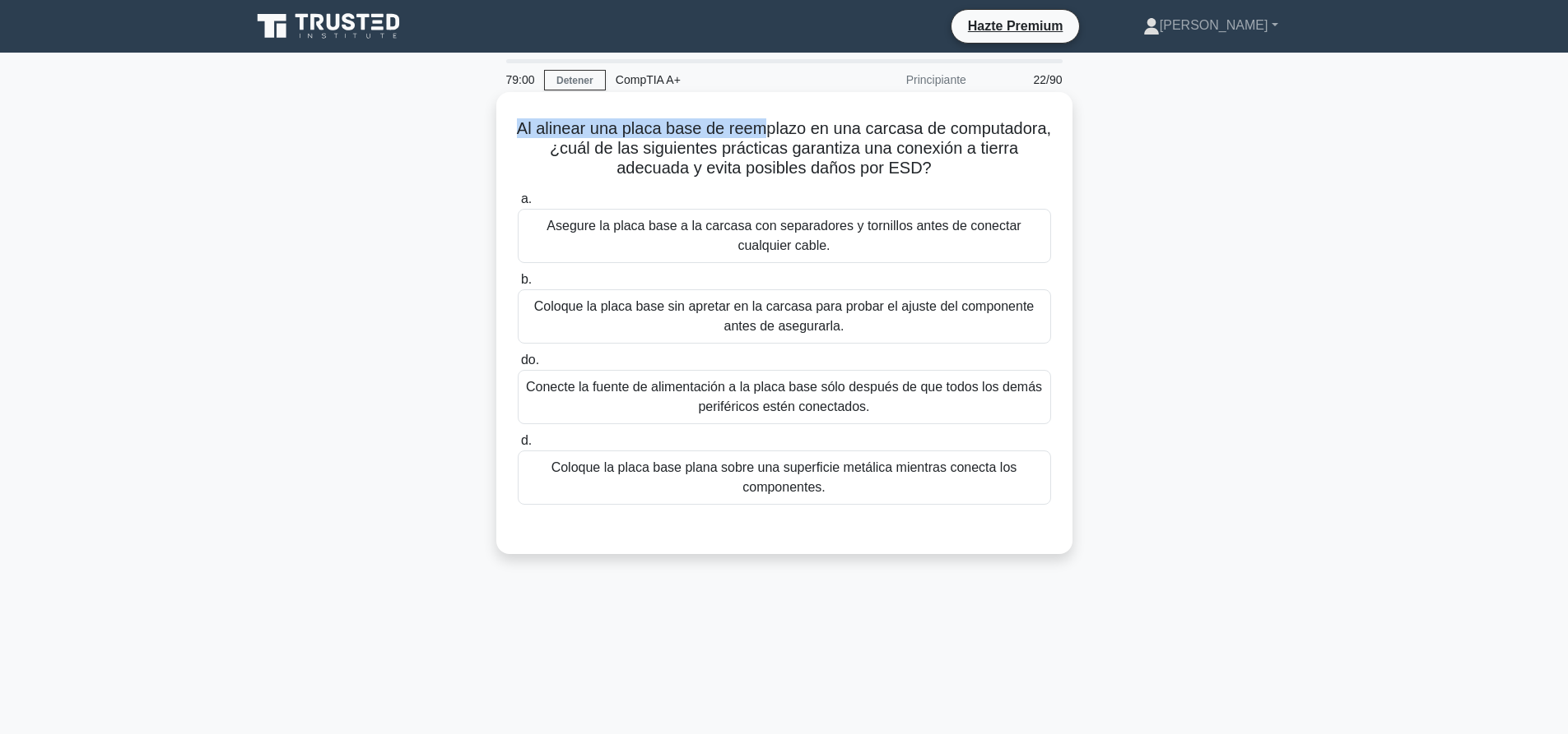
drag, startPoint x: 567, startPoint y: 131, endPoint x: 815, endPoint y: 137, distance: 248.1
click at [815, 137] on h5 "Al alinear una placa base de reemplazo en una carcasa de computadora, ¿cuál de …" at bounding box center [784, 149] width 536 height 61
click at [818, 136] on font "Al alinear una placa base de reemplazo en una carcasa de computadora, ¿cuál de …" at bounding box center [784, 148] width 534 height 58
click at [711, 244] on font "Asegure la placa base a la carcasa con separadores y tornillos antes de conecta…" at bounding box center [784, 236] width 518 height 40
click at [518, 205] on input "a. Asegure la placa base a la carcasa con separadores y tornillos antes de cone…" at bounding box center [518, 200] width 0 height 10
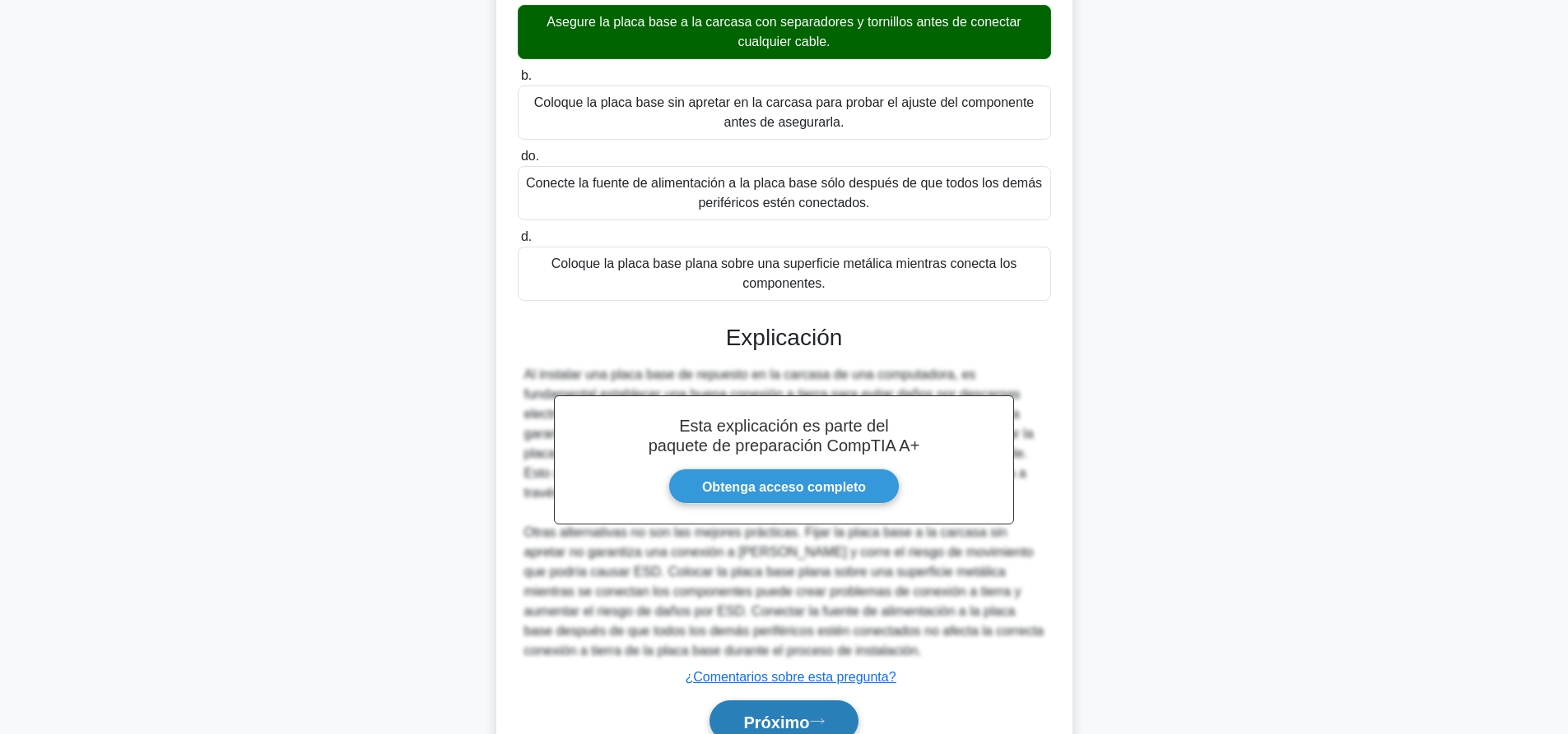
scroll to position [283, 0]
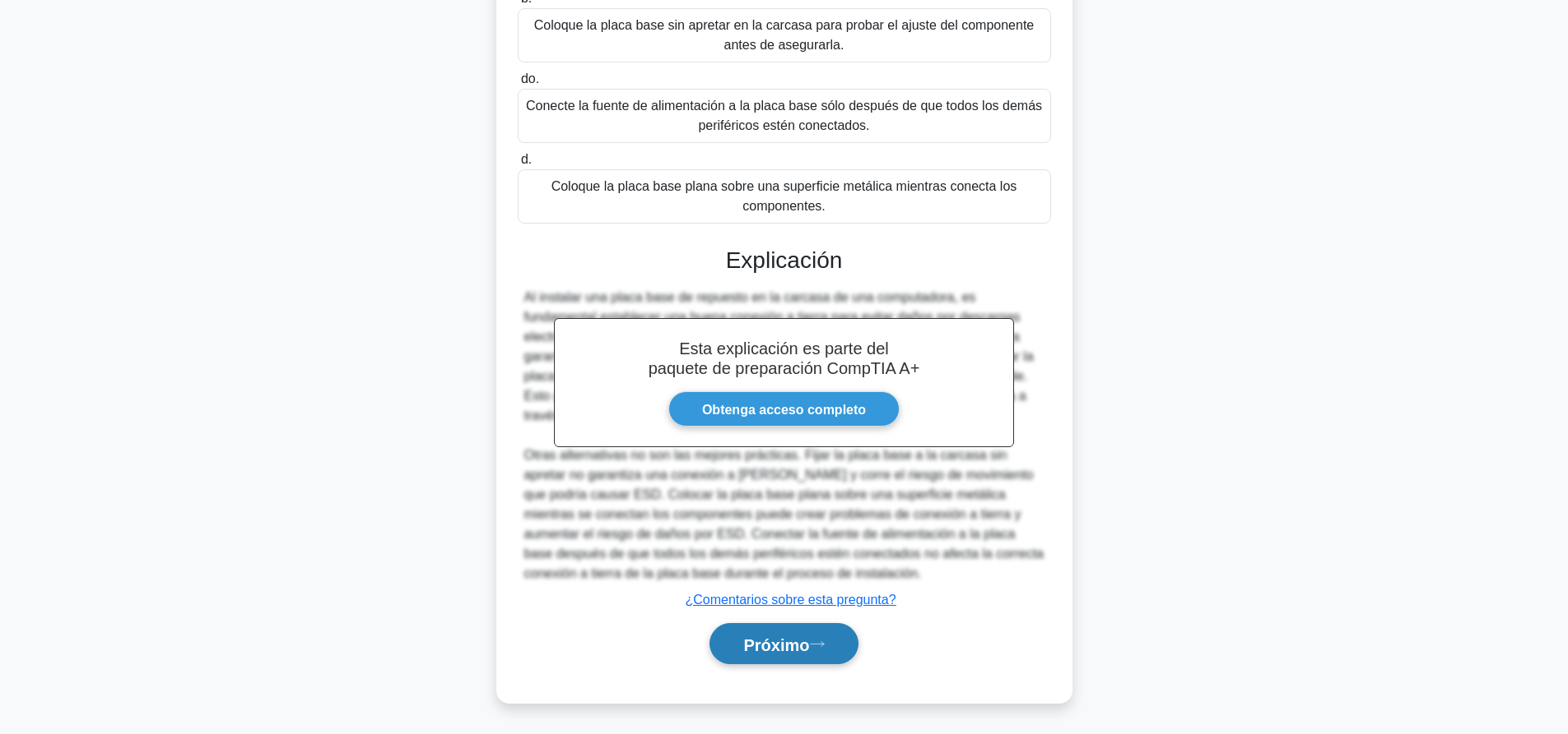
click at [781, 639] on font "Próximo" at bounding box center [776, 645] width 65 height 18
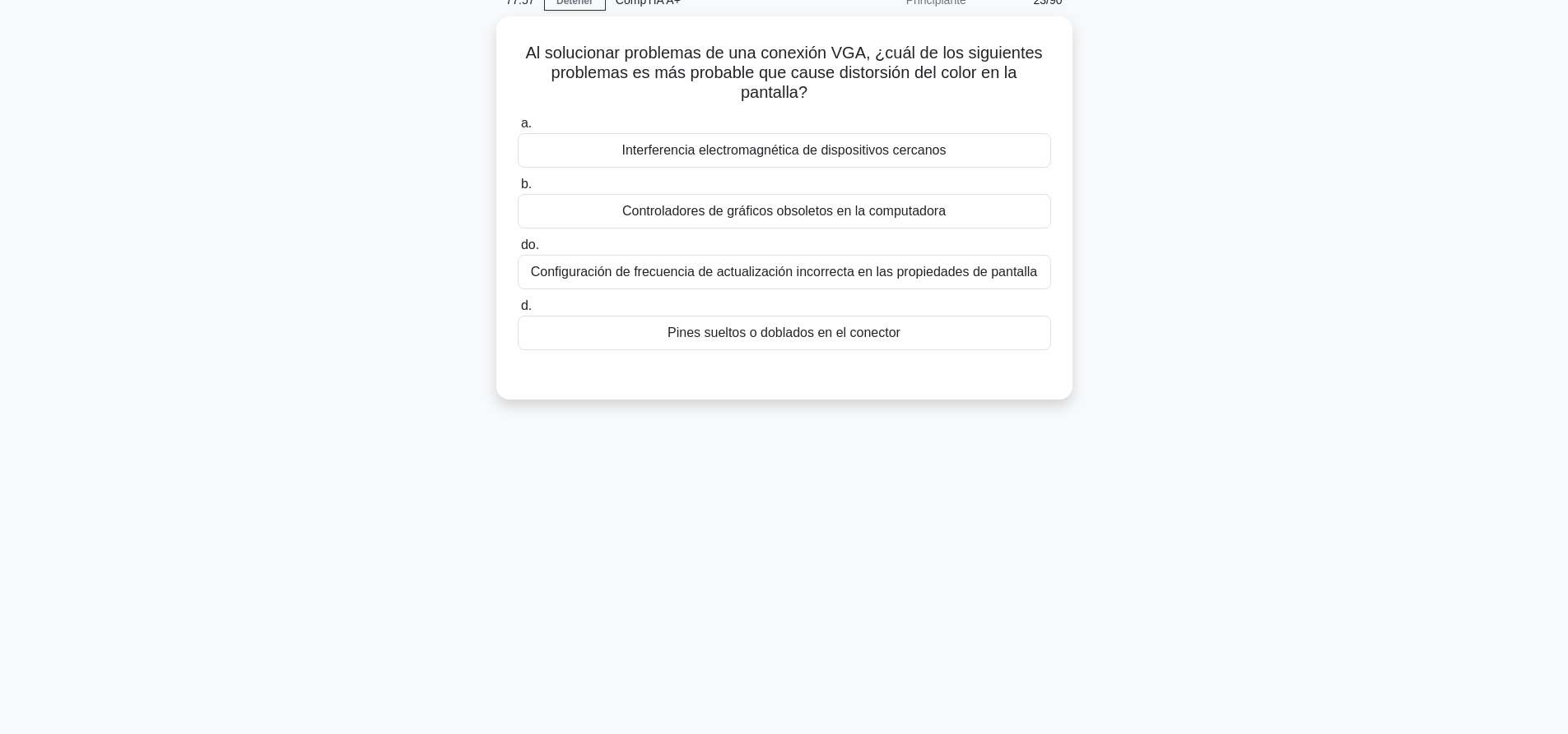
scroll to position [0, 0]
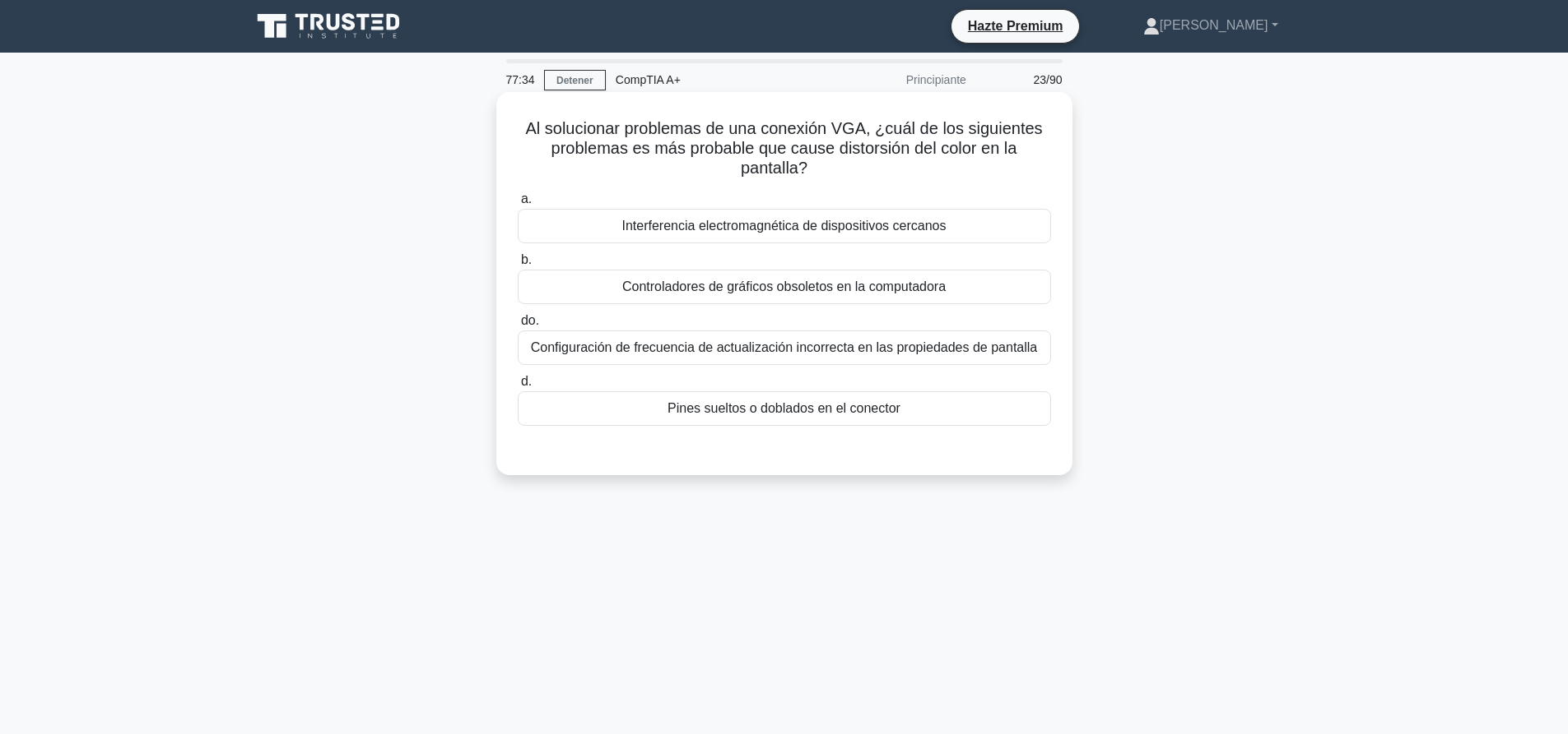
click at [760, 421] on div "Pines sueltos o doblados en el conector" at bounding box center [784, 409] width 533 height 34
click at [518, 387] on input "d. Pines sueltos o doblados en el conector" at bounding box center [518, 382] width 0 height 10
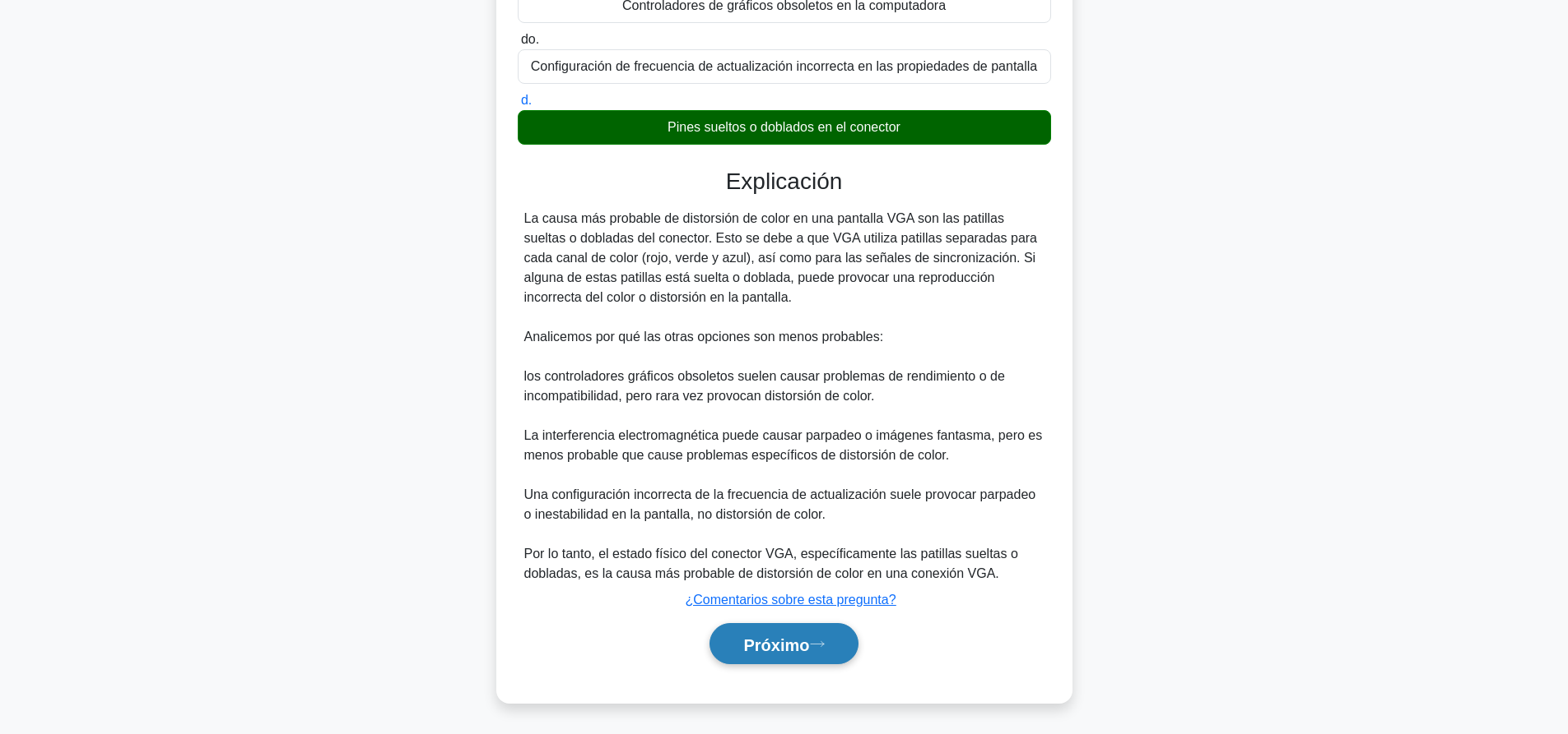
click at [822, 640] on icon at bounding box center [816, 645] width 15 height 9
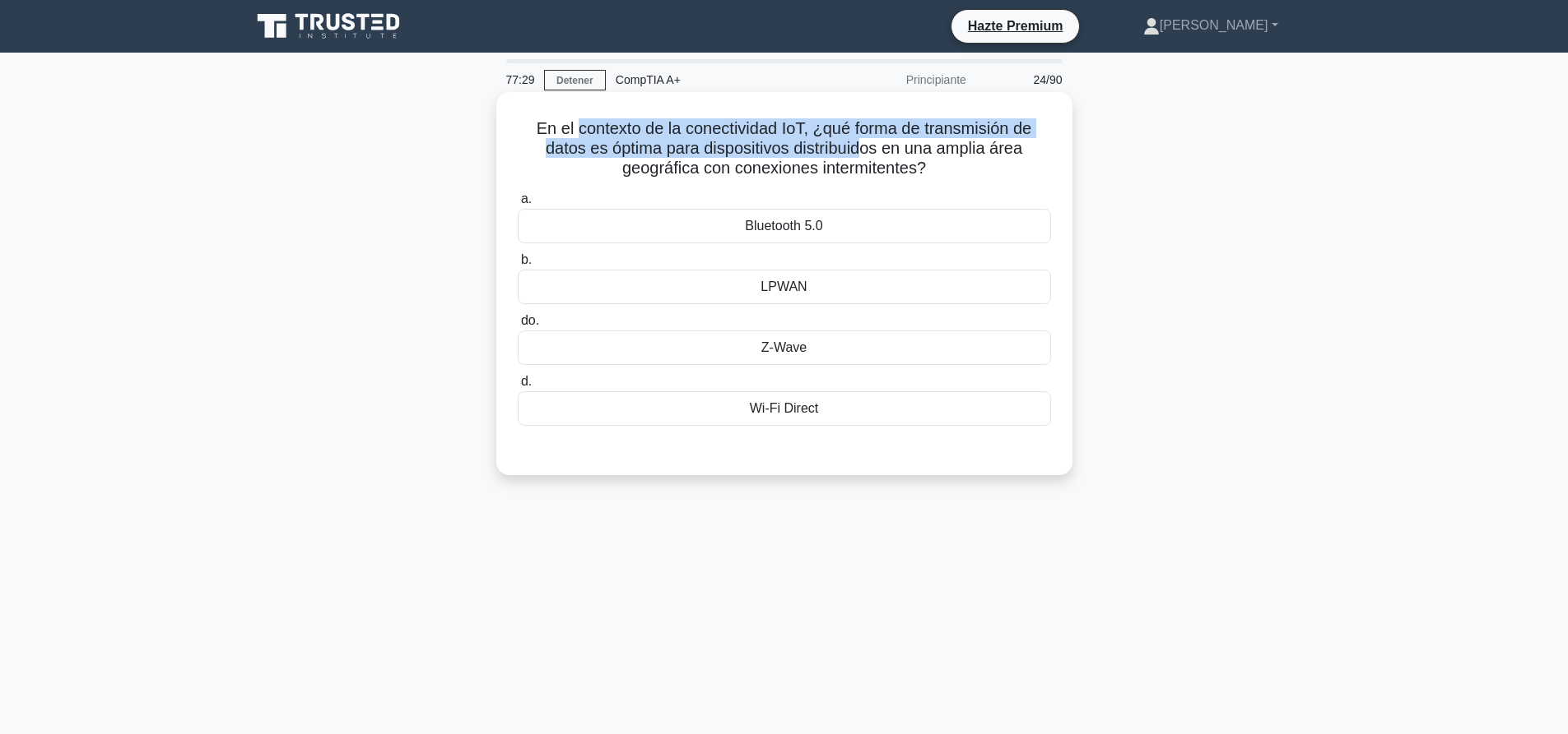
drag, startPoint x: 570, startPoint y: 129, endPoint x: 864, endPoint y: 148, distance: 294.6
click at [863, 148] on font "En el contexto de la conectividad IoT, ¿qué forma de transmisión de datos es óp…" at bounding box center [784, 148] width 494 height 58
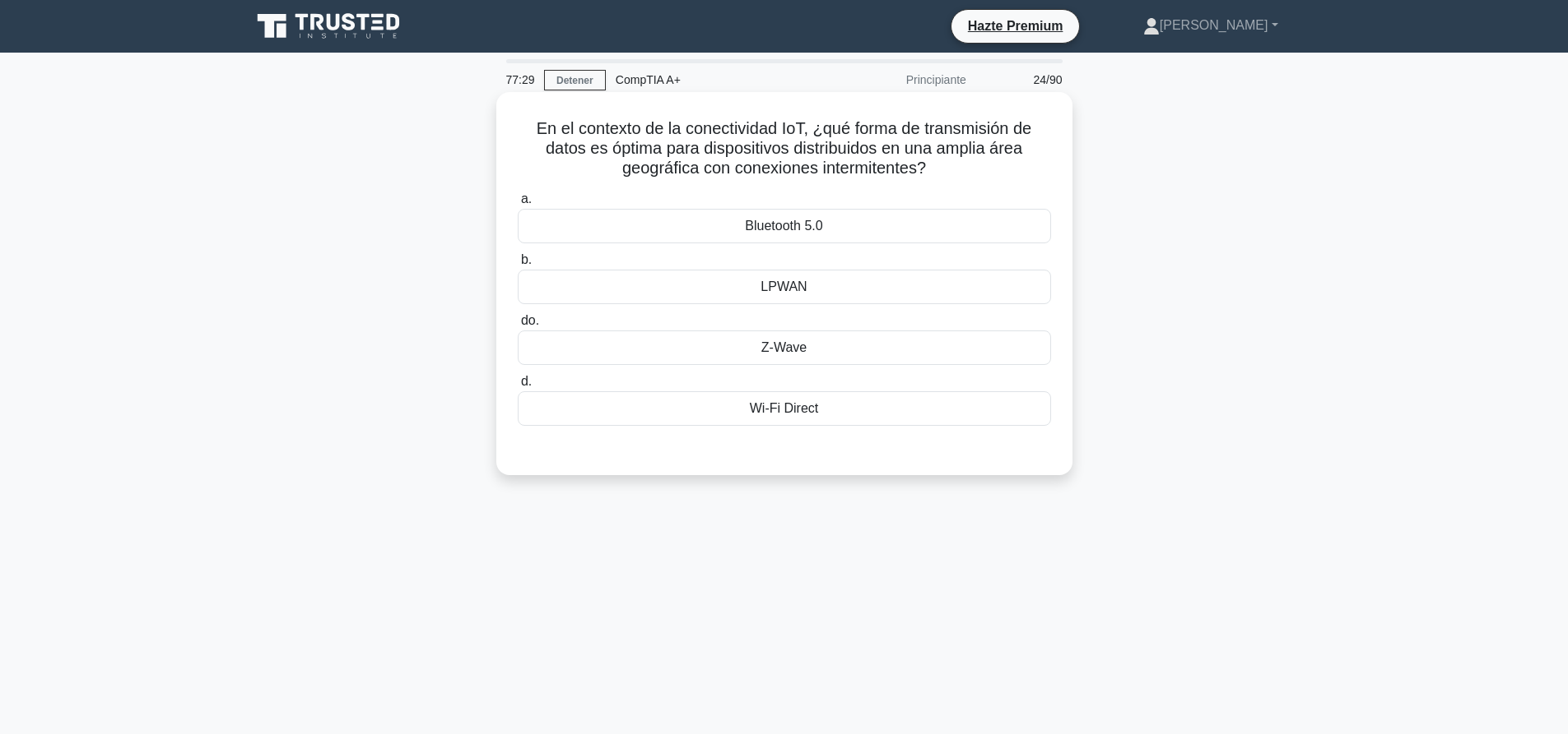
click at [878, 145] on font "En el contexto de la conectividad IoT, ¿qué forma de transmisión de datos es óp…" at bounding box center [784, 148] width 494 height 58
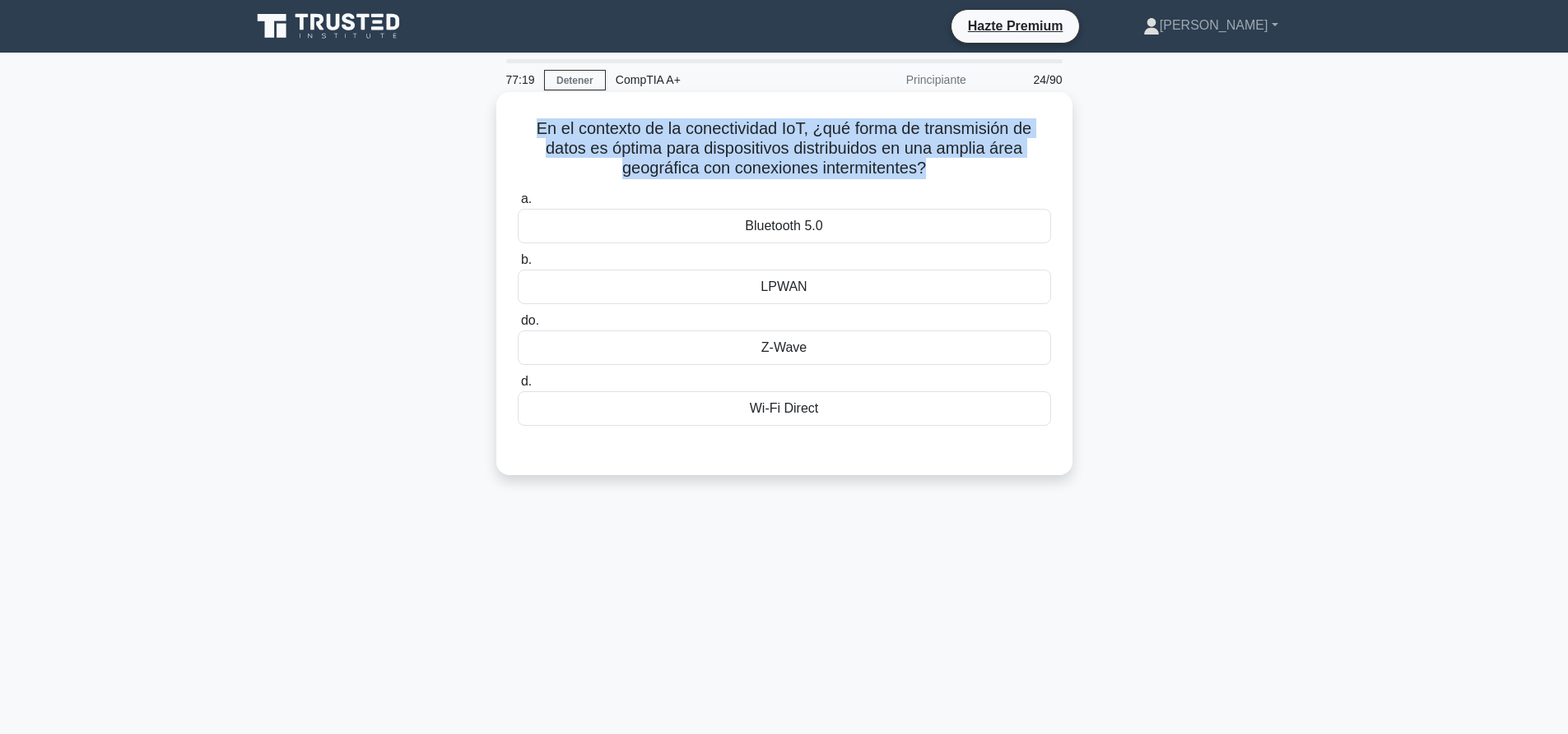
drag, startPoint x: 928, startPoint y: 176, endPoint x: 532, endPoint y: 119, distance: 400.1
click at [536, 120] on font "En el contexto de la conectividad IoT, ¿qué forma de transmisión de datos es óp…" at bounding box center [784, 148] width 494 height 58
copy font "En el contexto de la conectividad IoT, ¿qué forma de transmisión de datos es óp…"
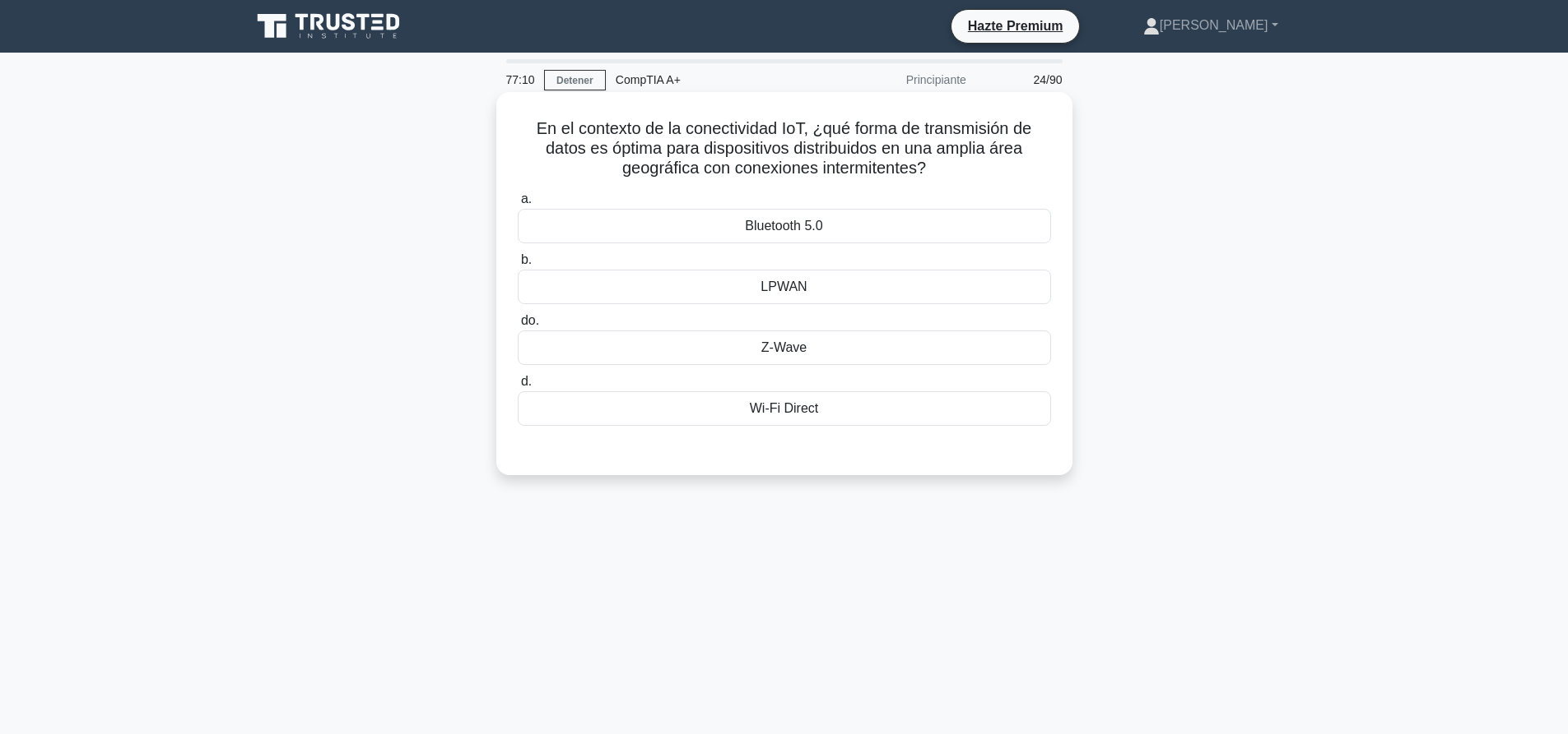
click at [811, 285] on div "LPWAN" at bounding box center [784, 287] width 533 height 34
click at [518, 266] on input "b. LPWAN" at bounding box center [518, 260] width 0 height 10
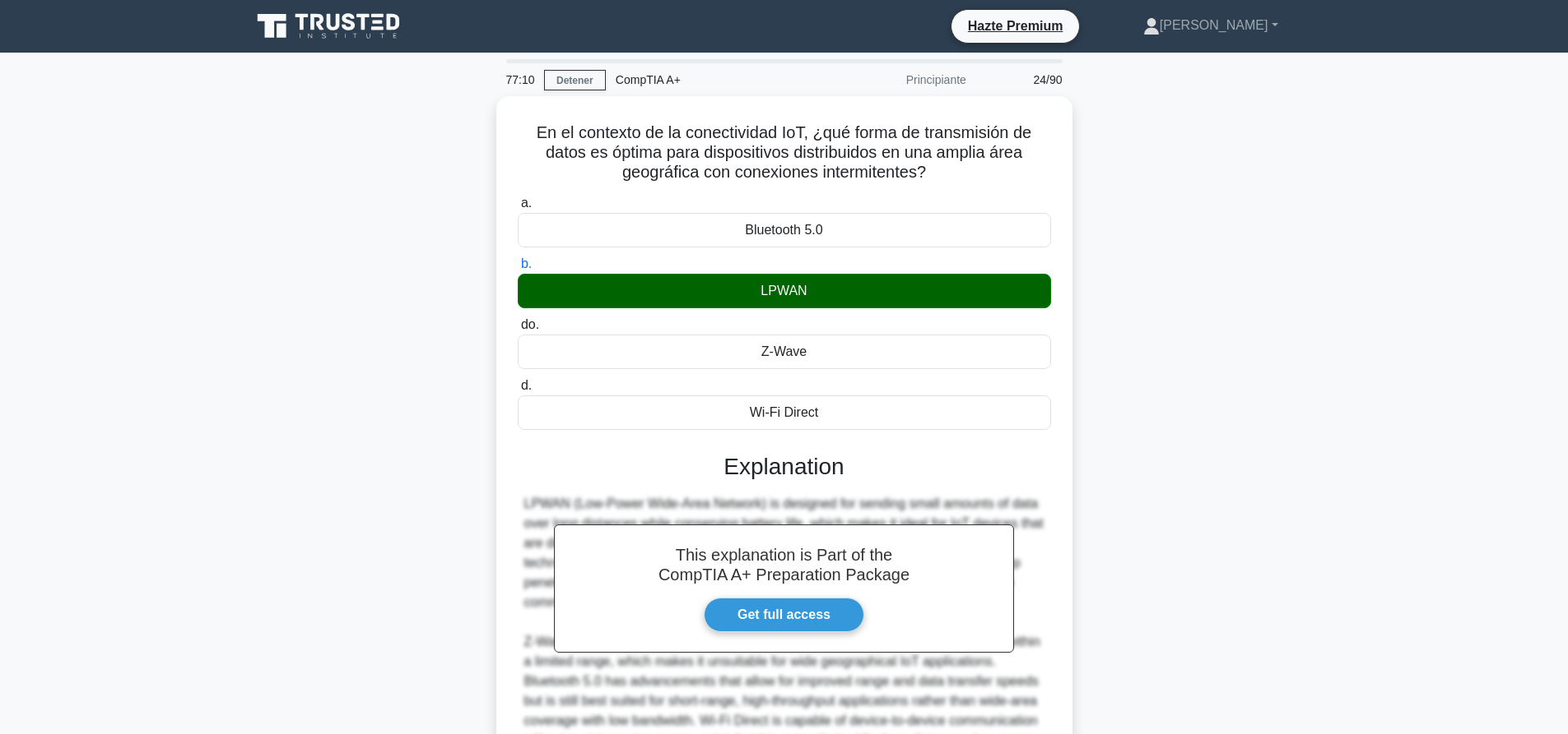
click at [1168, 213] on div "En el contexto de la conectividad IoT, ¿qué forma de transmisión de datos es óp…" at bounding box center [784, 512] width 1086 height 831
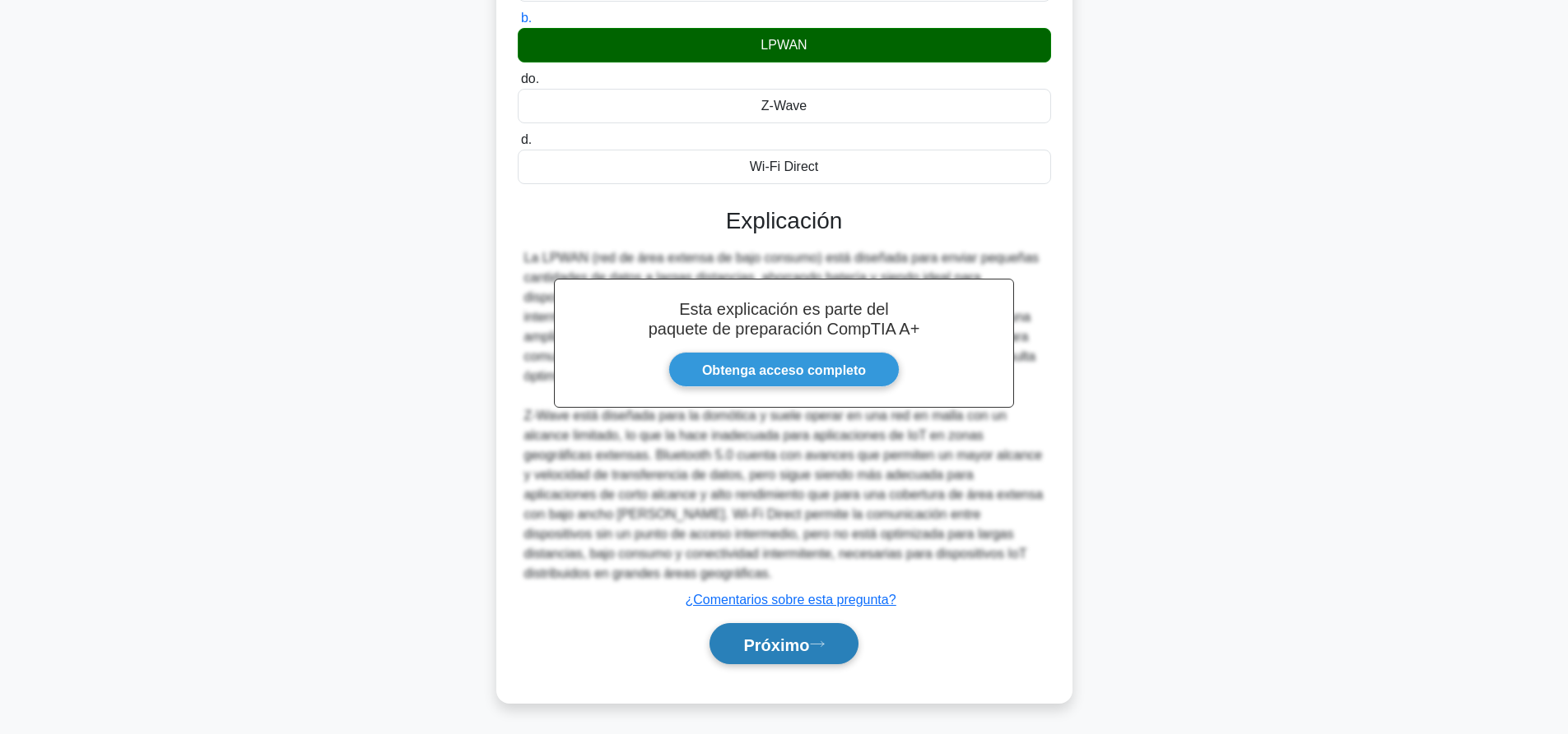
click at [779, 636] on font "Próximo" at bounding box center [776, 645] width 65 height 18
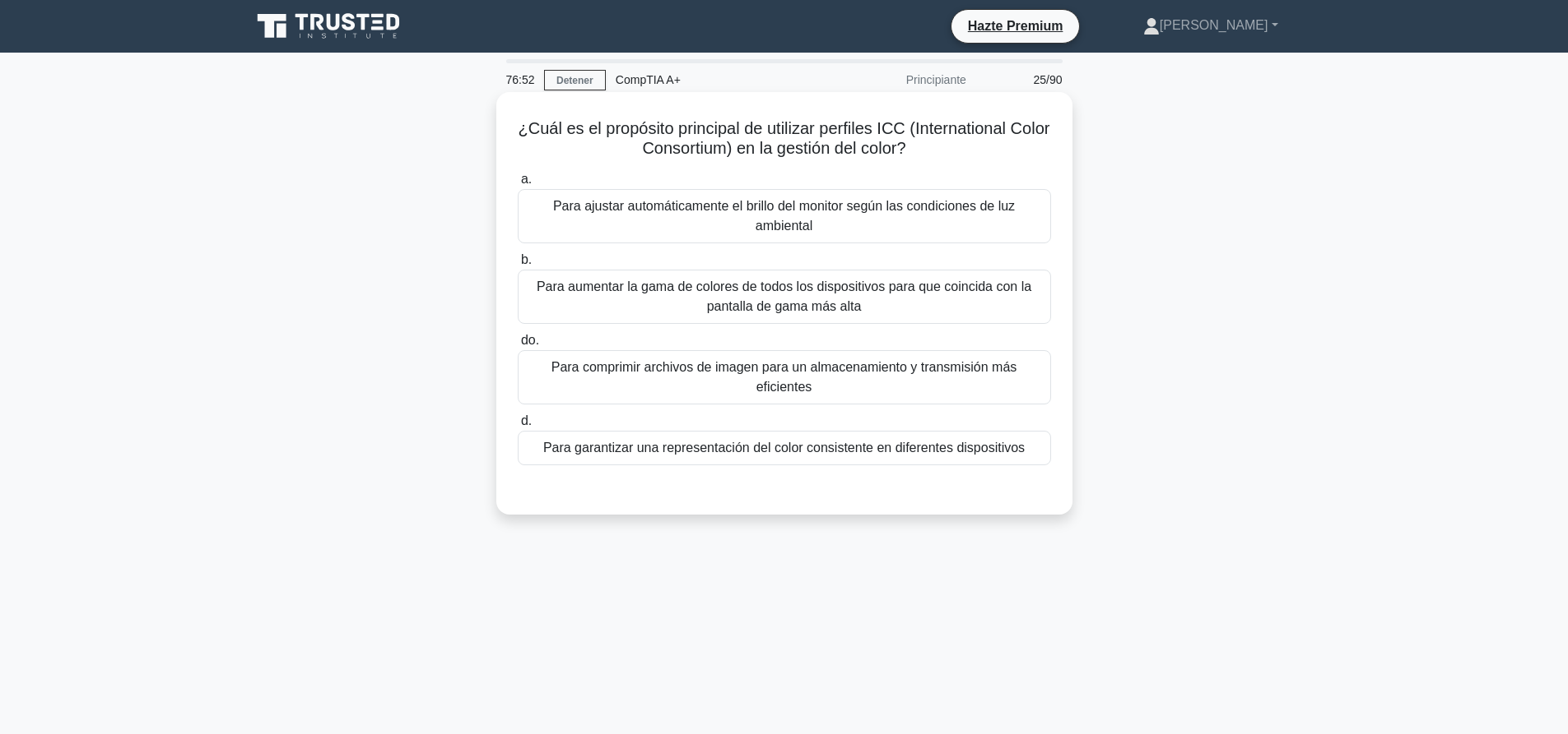
click at [637, 451] on font "Para garantizar una representación del color consistente en diferentes disposit…" at bounding box center [784, 447] width 481 height 14
click at [518, 427] on input "d. Para garantizar una representación del color consistente en diferentes dispo…" at bounding box center [518, 422] width 0 height 10
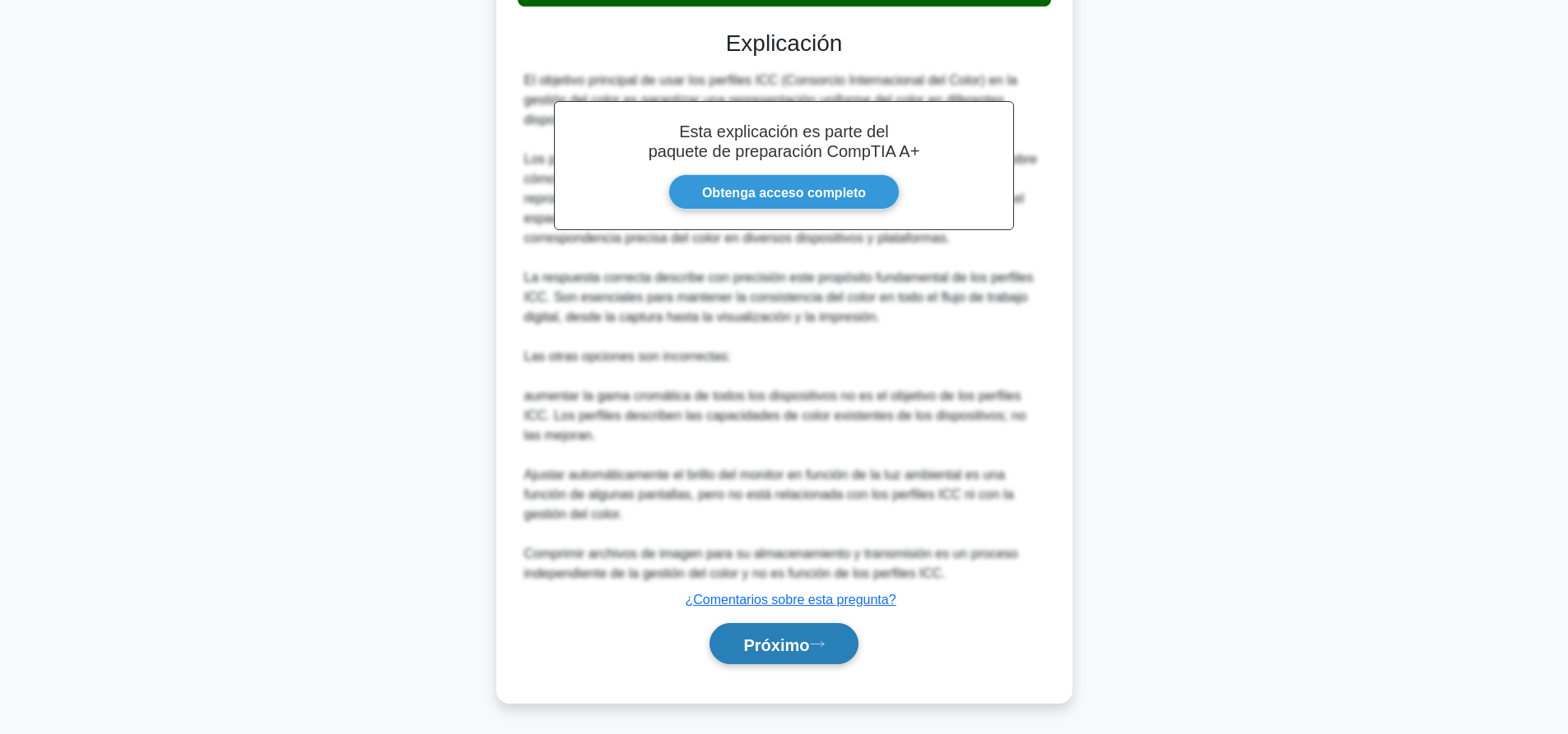
click at [789, 640] on font "Próximo" at bounding box center [776, 645] width 65 height 18
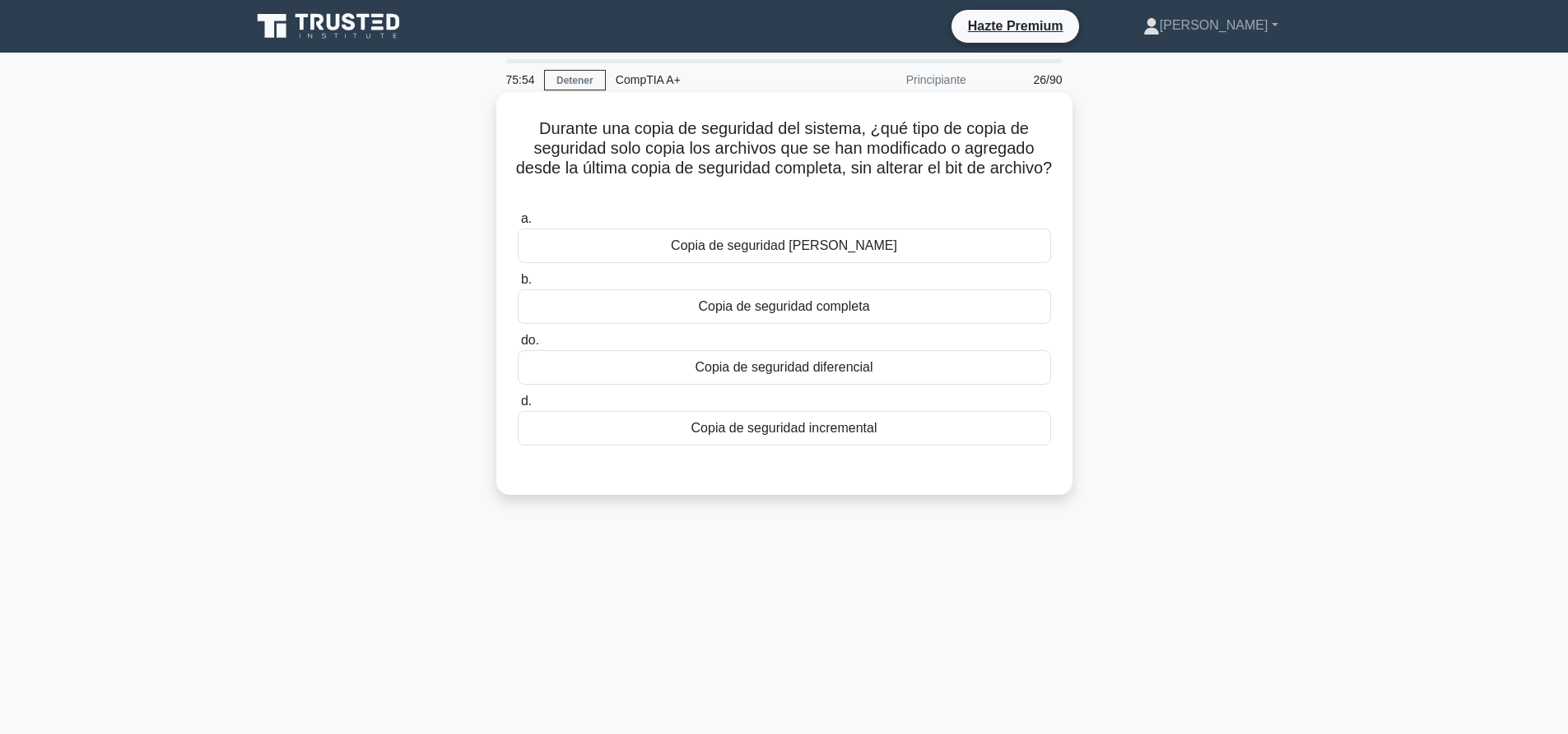
click at [866, 441] on div "Copia de seguridad incremental" at bounding box center [784, 429] width 533 height 34
click at [518, 407] on input "d. Copia de seguridad incremental" at bounding box center [518, 402] width 0 height 10
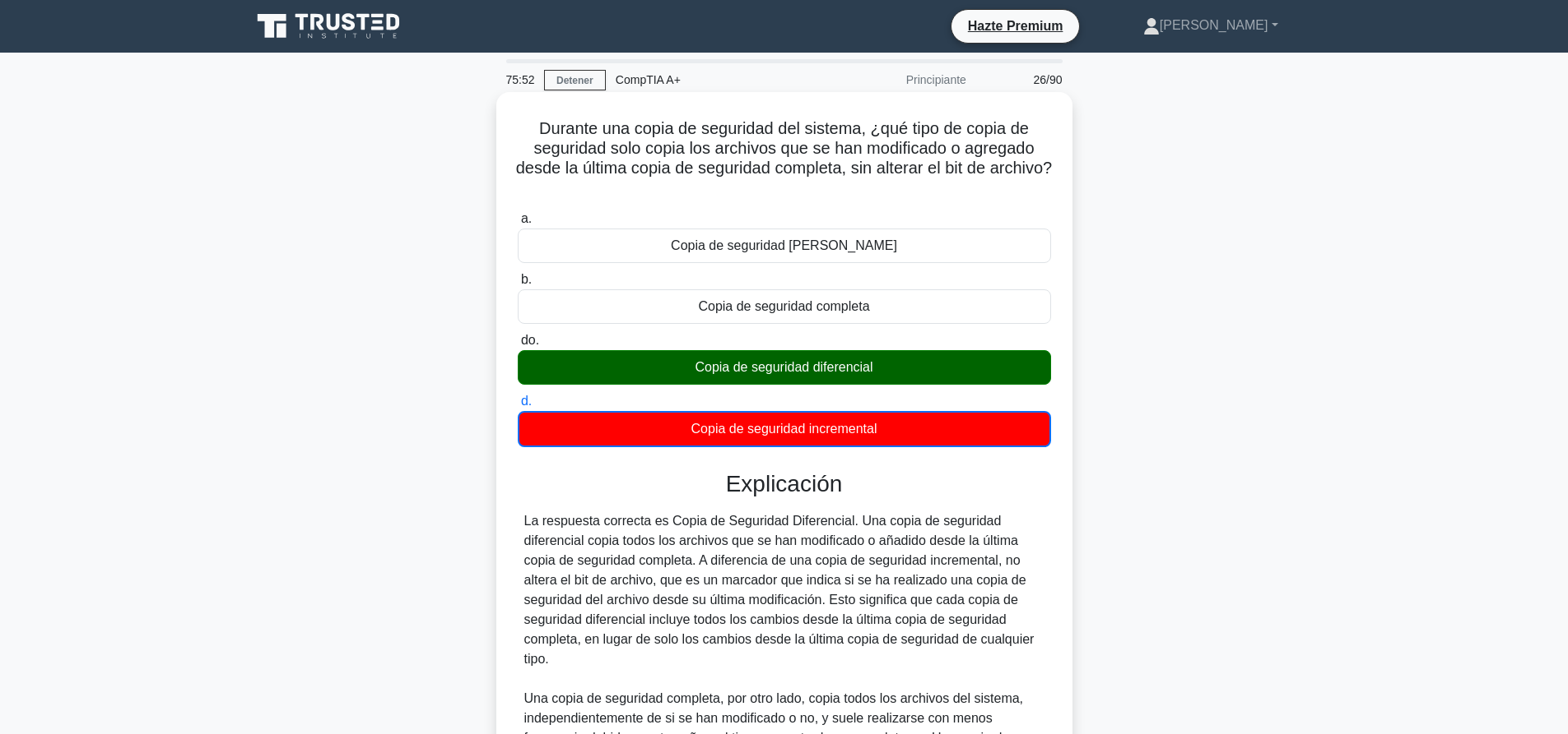
scroll to position [285, 0]
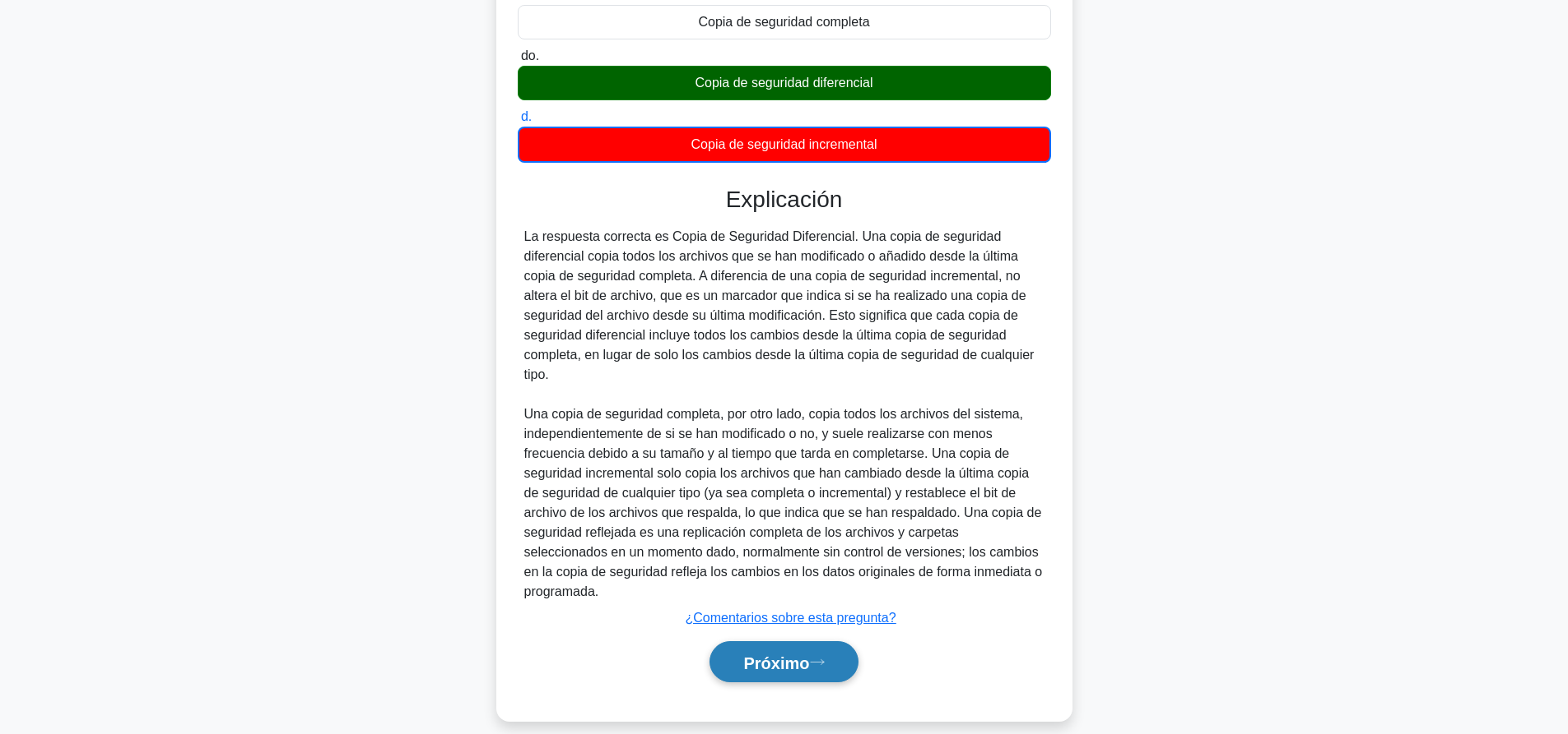
click at [803, 654] on font "Próximo" at bounding box center [776, 663] width 65 height 18
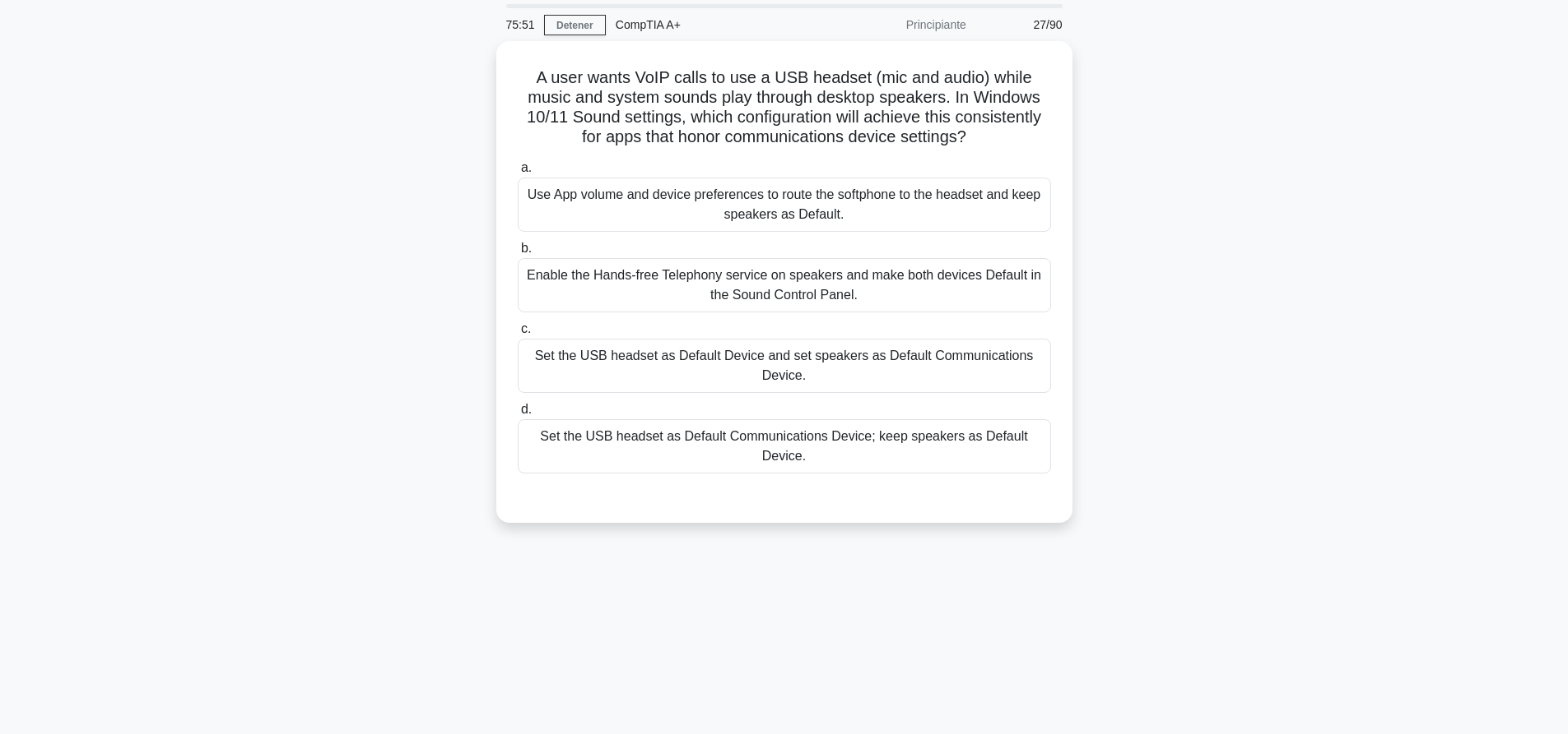
scroll to position [0, 0]
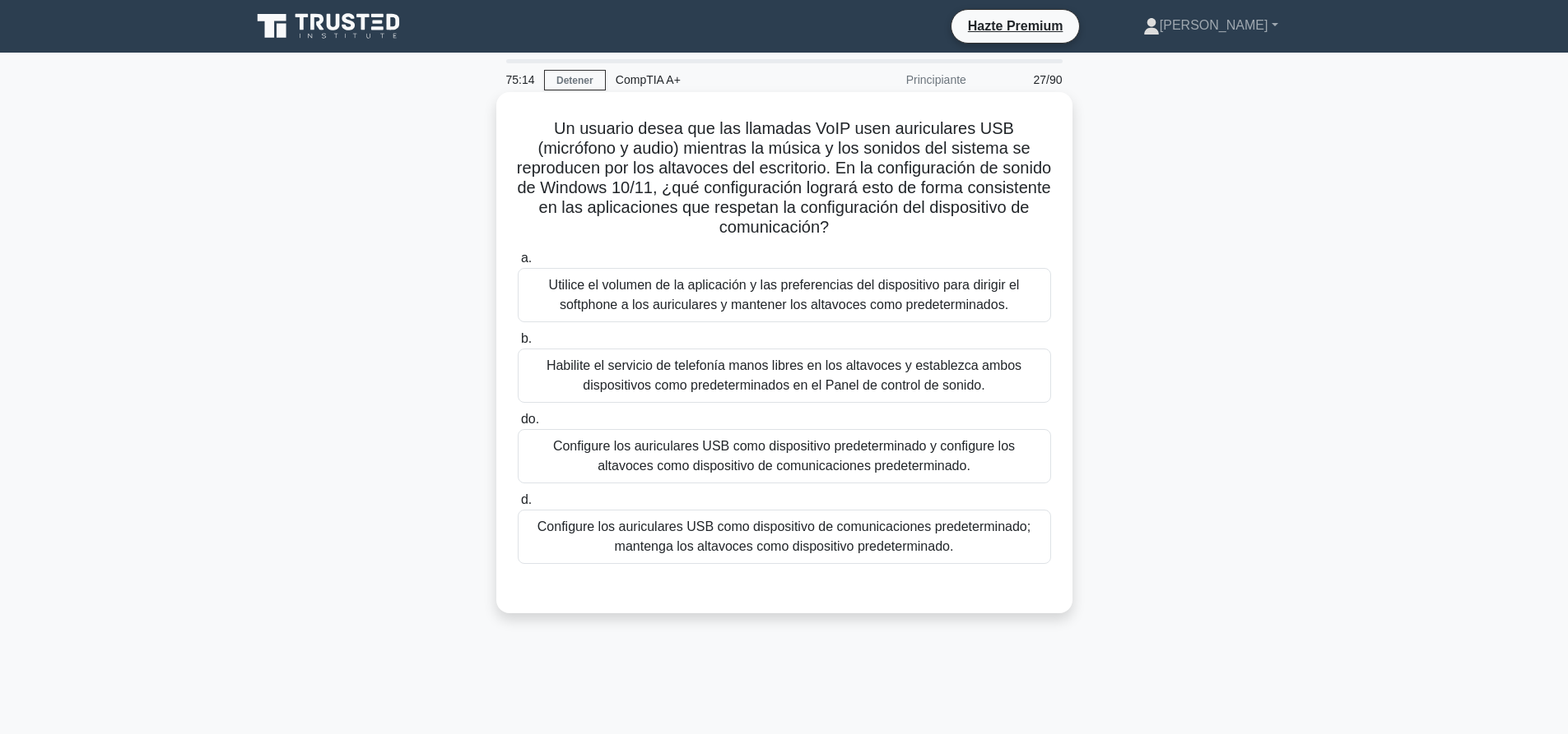
click at [751, 542] on font "Configure los auriculares USB como dispositivo de comunicaciones predeterminado…" at bounding box center [784, 536] width 493 height 34
click at [518, 506] on input "d. Configure los auriculares USB como dispositivo de comunicaciones predetermin…" at bounding box center [518, 500] width 0 height 10
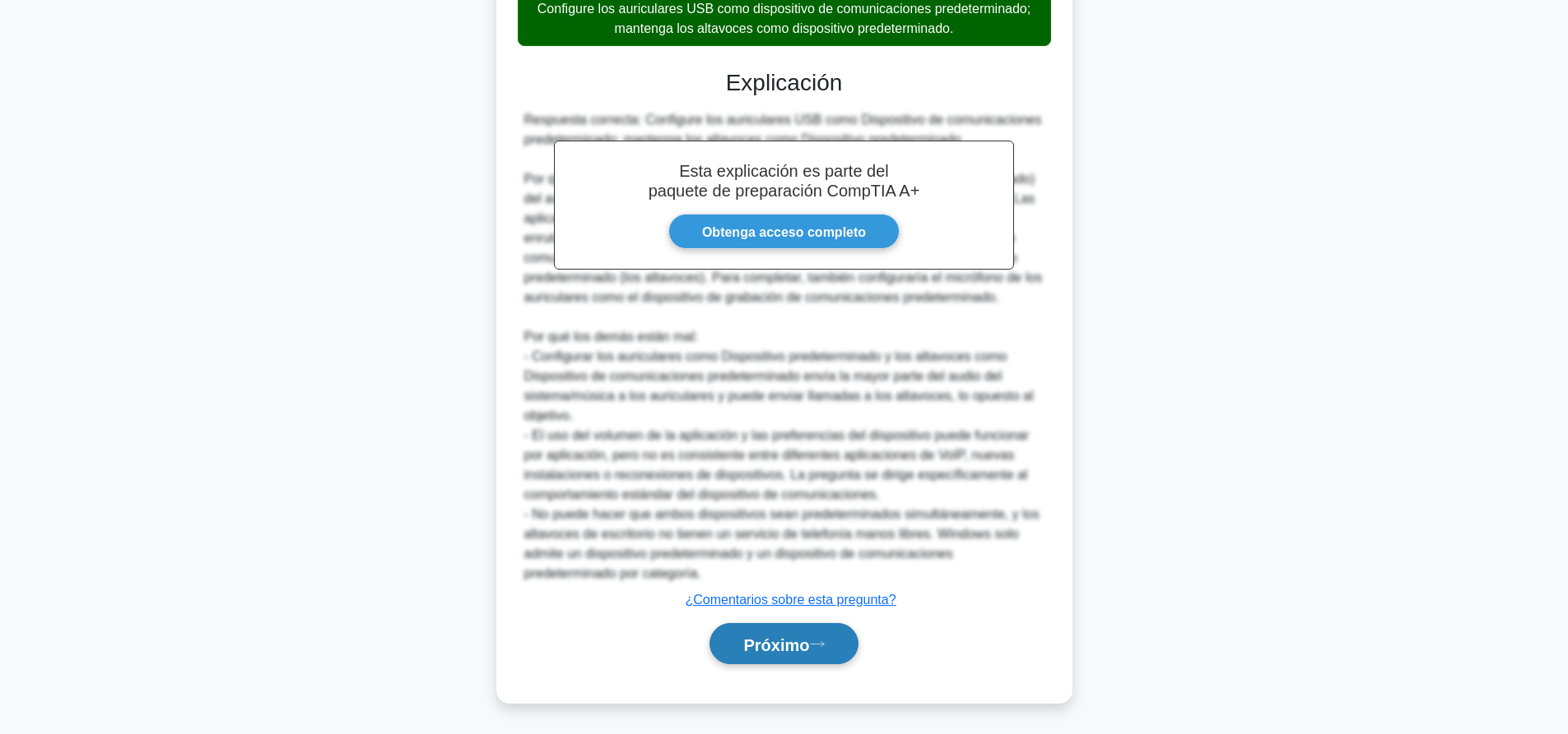
click at [772, 658] on button "Próximo" at bounding box center [784, 644] width 148 height 42
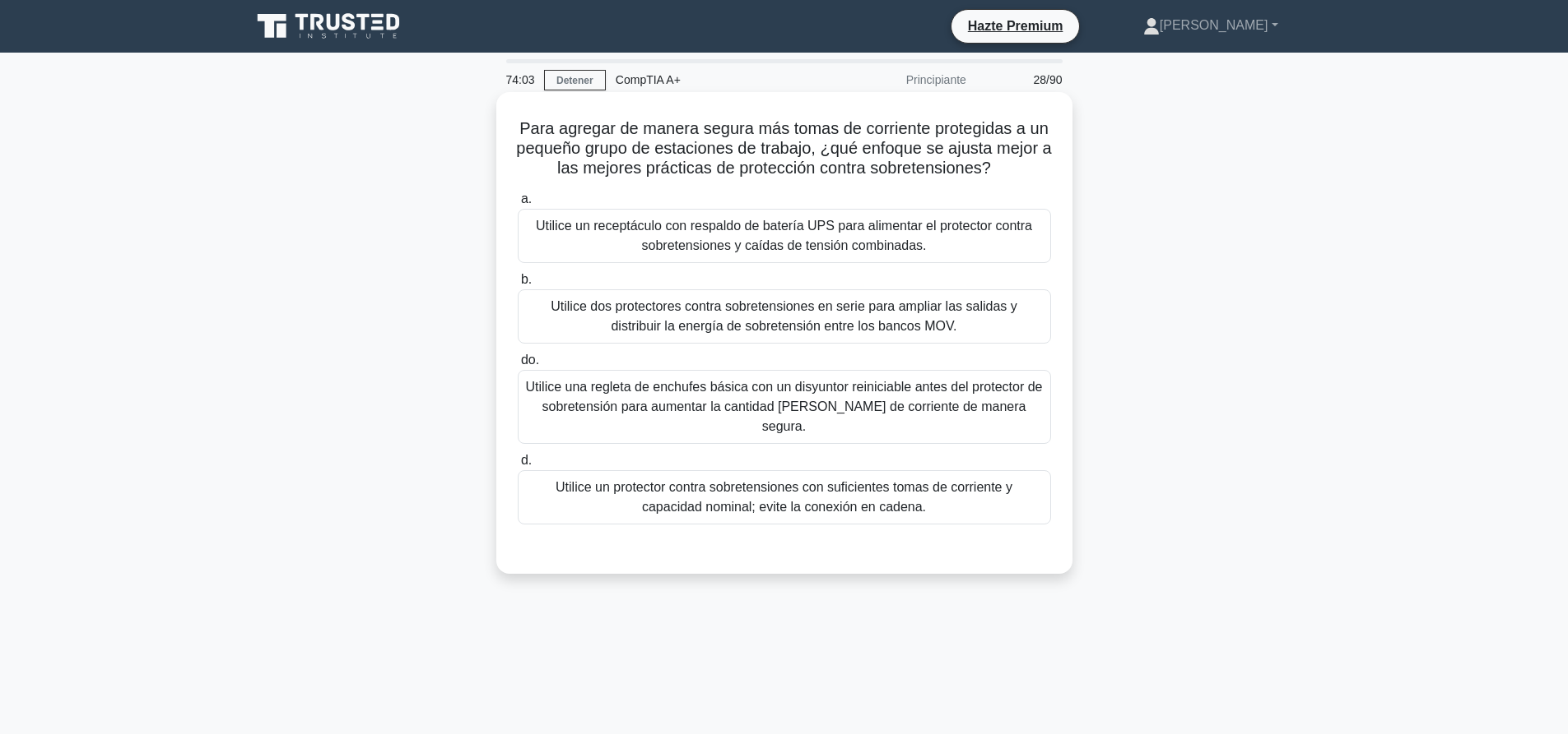
click at [715, 307] on font "Utilice dos protectores contra sobretensiones en serie para ampliar las salidas…" at bounding box center [784, 316] width 467 height 34
click at [518, 286] on input "b. Utilice dos protectores contra sobretensiones en serie para ampliar las sali…" at bounding box center [518, 280] width 0 height 10
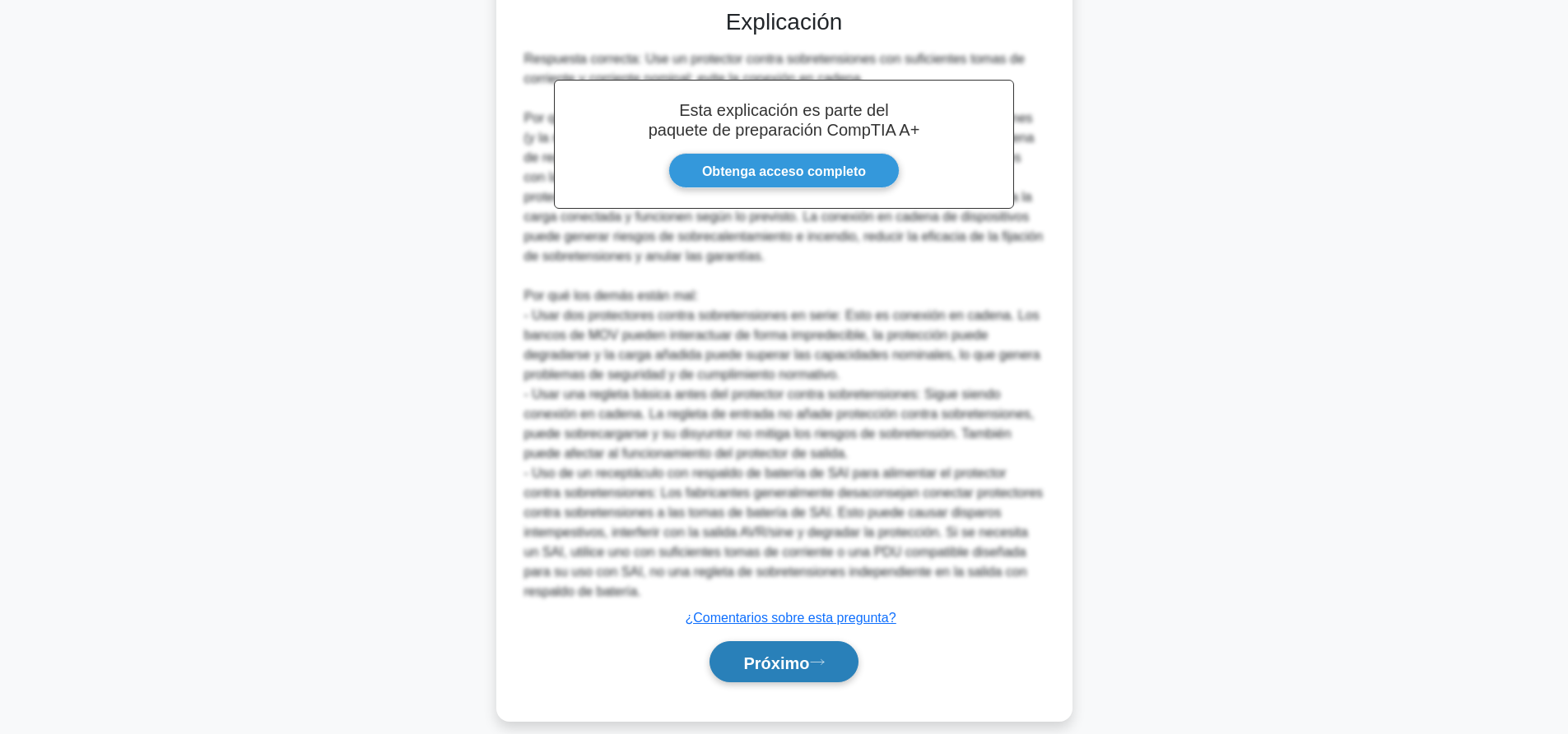
click at [771, 654] on font "Próximo" at bounding box center [776, 663] width 65 height 18
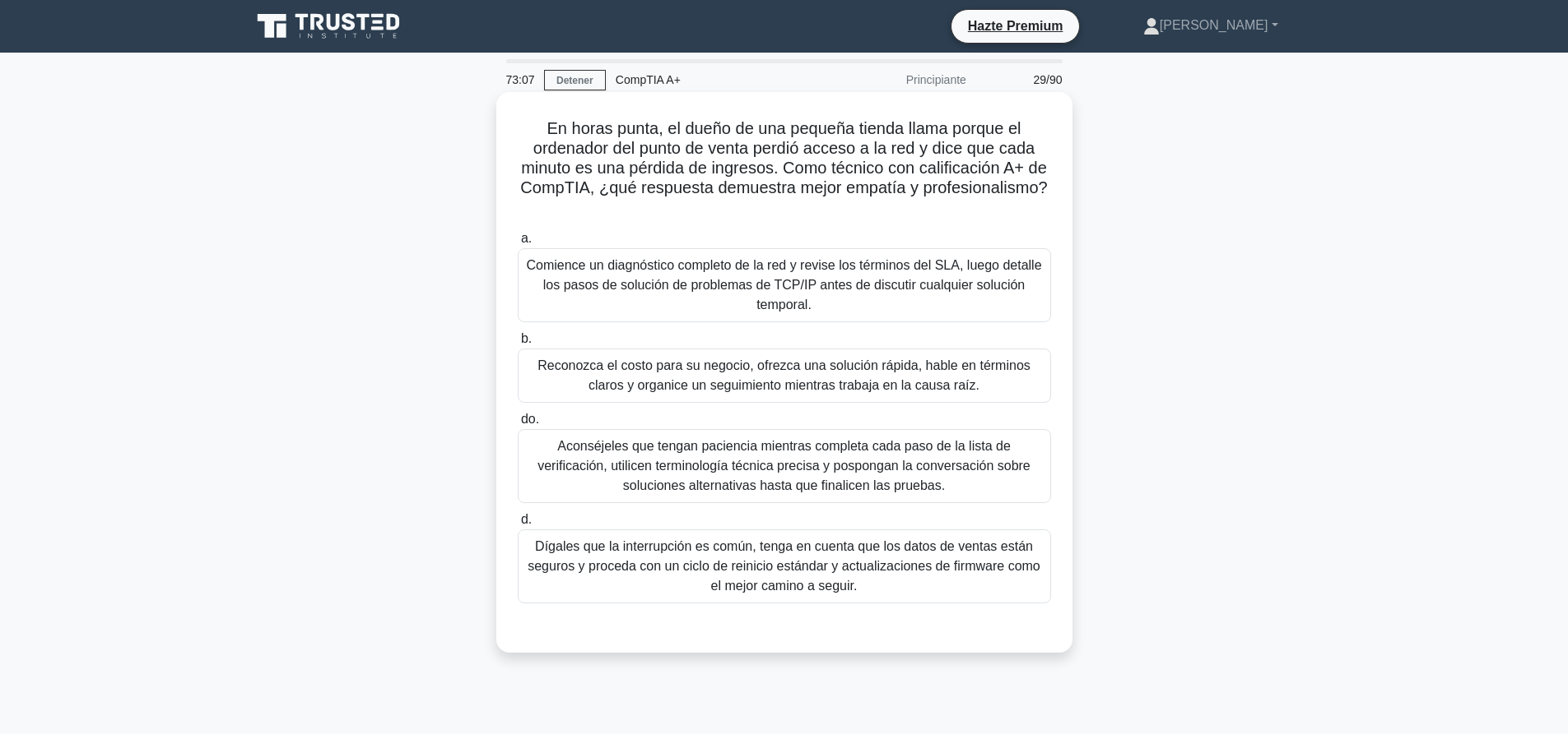
click at [794, 384] on font "Reconozca el costo para su negocio, ofrezca una solución rápida, hable en térmi…" at bounding box center [784, 375] width 493 height 34
click at [518, 344] on input "b. Reconozca el costo para su negocio, ofrezca una solución rápida, hable en té…" at bounding box center [518, 339] width 0 height 10
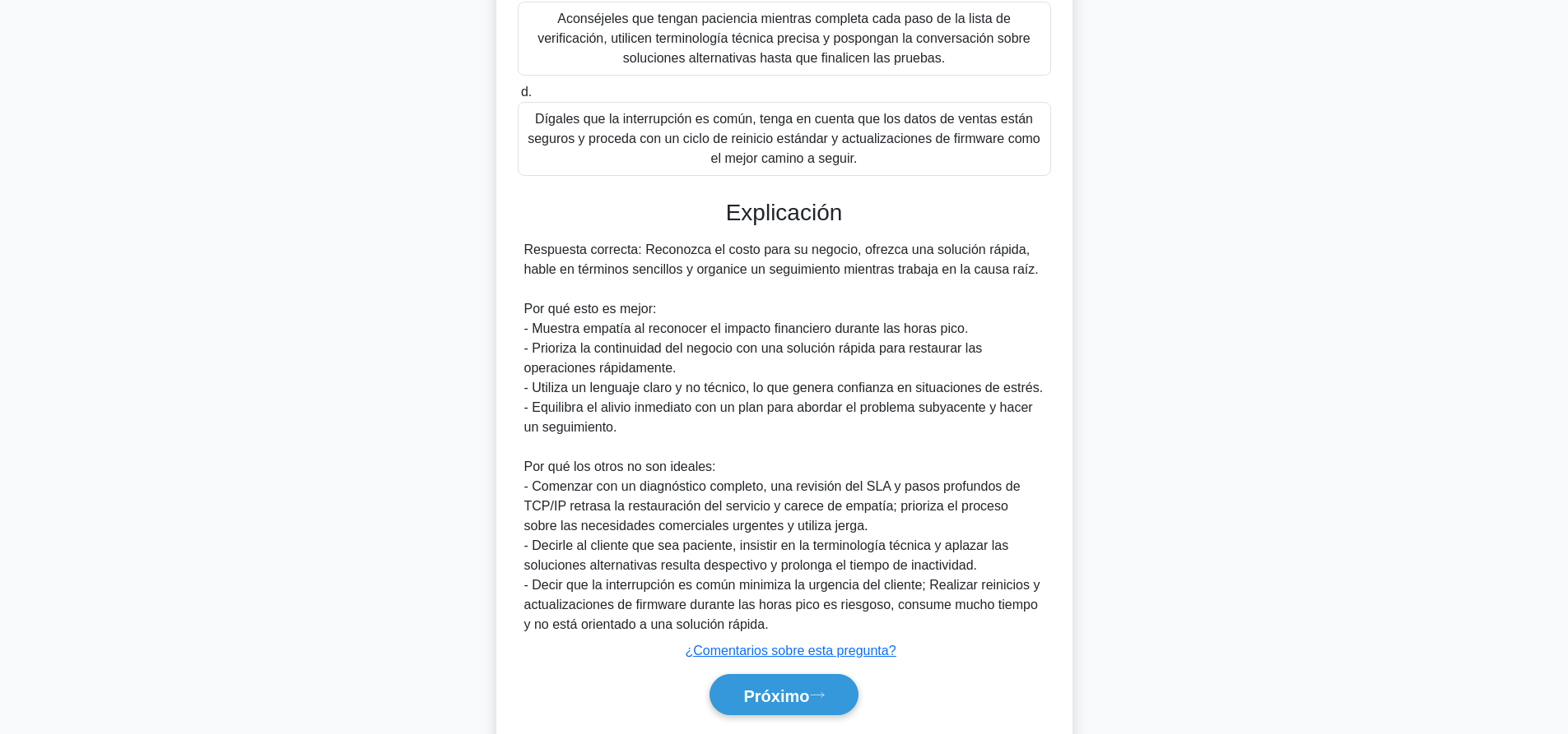
scroll to position [480, 0]
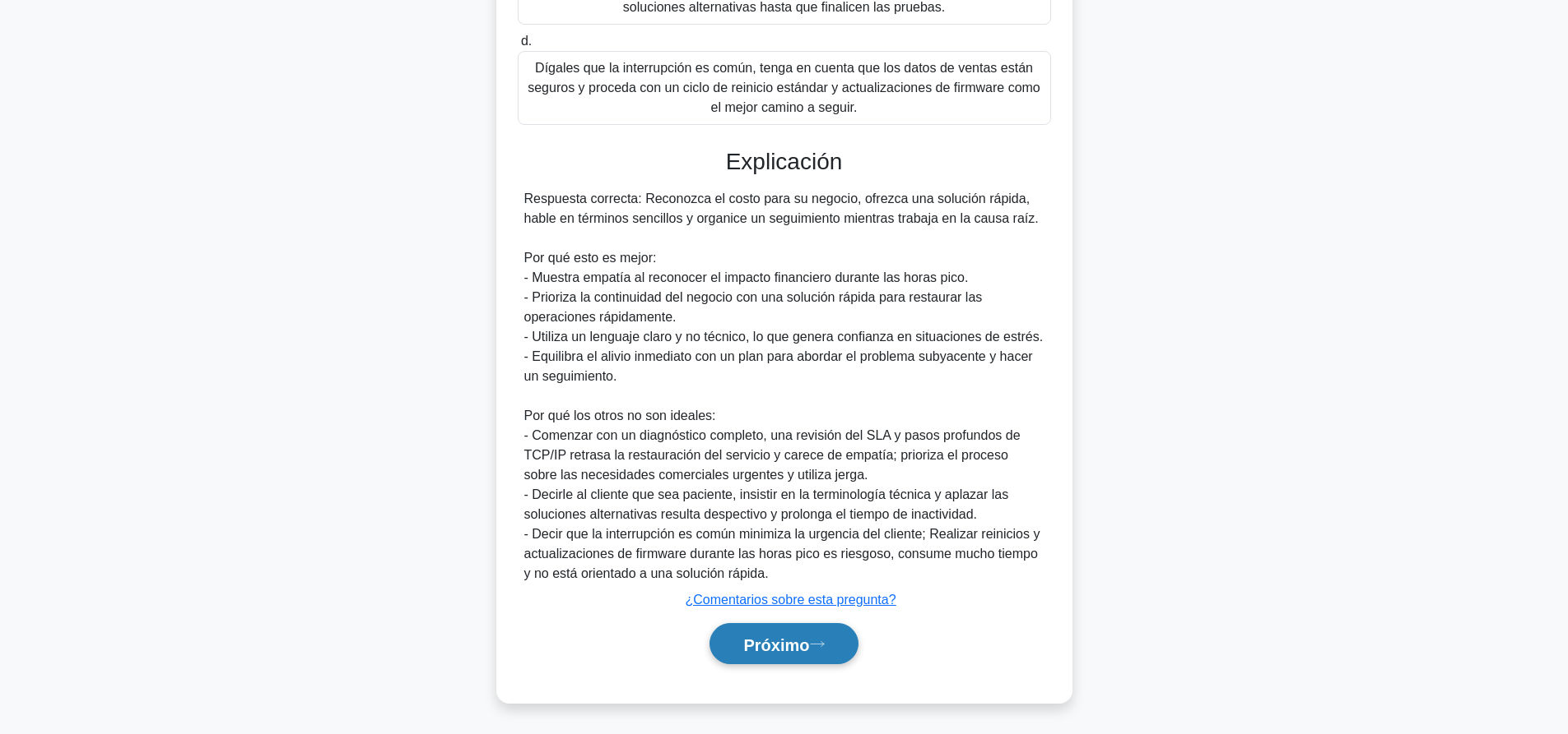
click at [808, 642] on font "Próximo" at bounding box center [776, 645] width 65 height 18
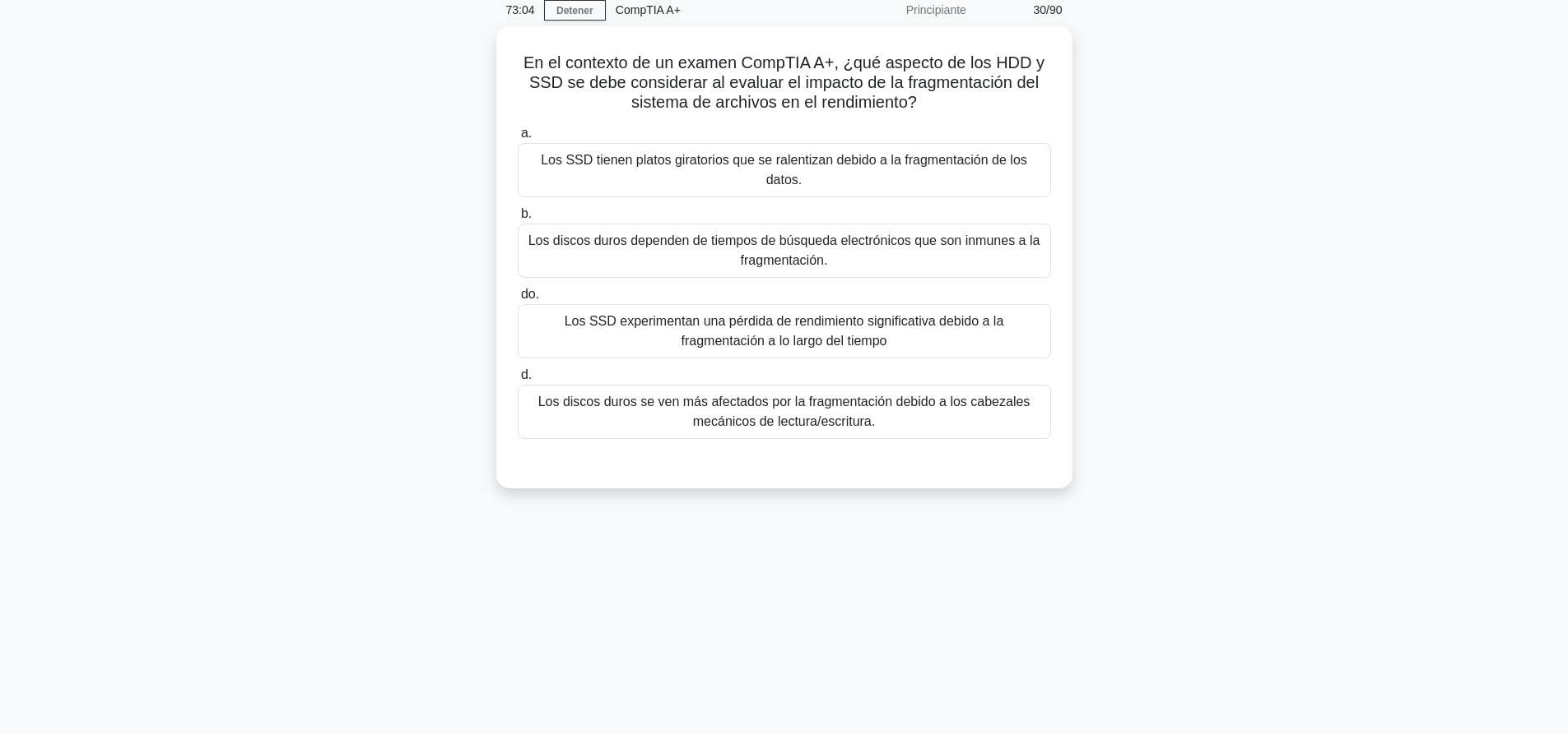
scroll to position [0, 0]
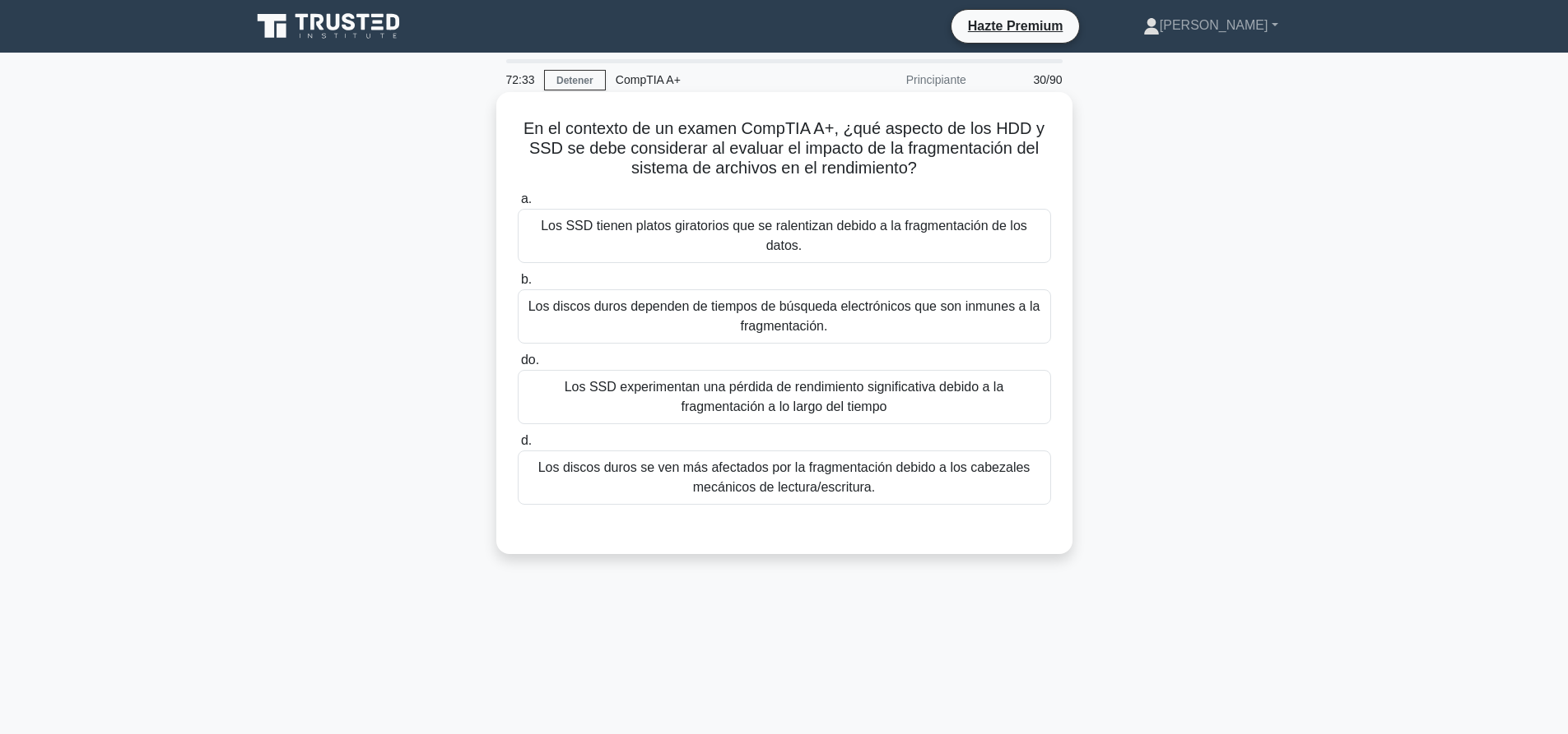
click at [703, 482] on font "Los discos duros se ven más afectados por la fragmentación debido a los cabezal…" at bounding box center [784, 477] width 492 height 34
click at [518, 447] on input "d. Los discos duros se ven más afectados por la fragmentación debido a los cabe…" at bounding box center [518, 441] width 0 height 10
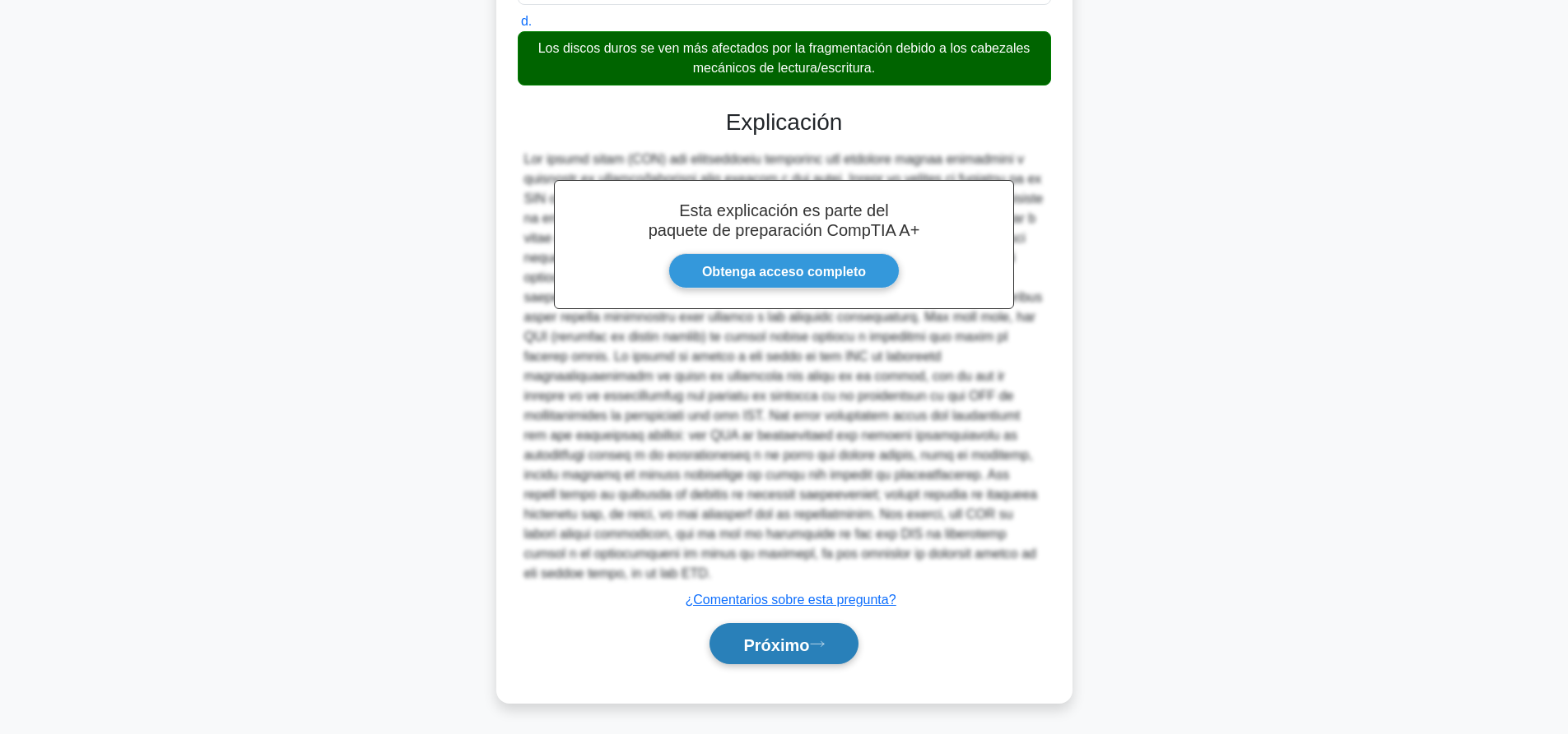
click at [795, 632] on button "Próximo" at bounding box center [784, 644] width 148 height 42
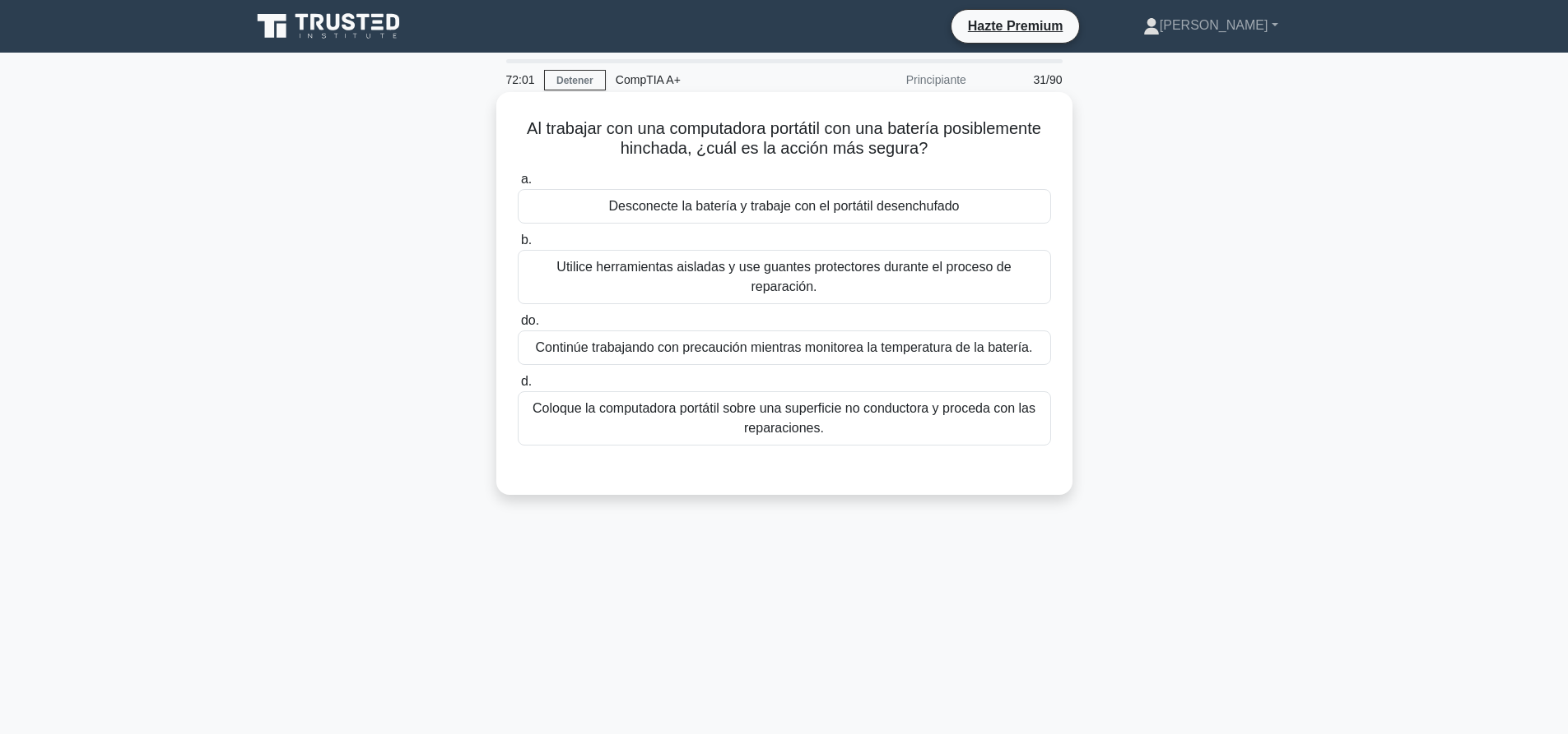
click at [757, 406] on font "Coloque la computadora portátil sobre una superficie no conductora y proceda co…" at bounding box center [784, 417] width 503 height 34
click at [518, 387] on input "d. Coloque la computadora portátil sobre una superficie no conductora y proceda…" at bounding box center [518, 382] width 0 height 10
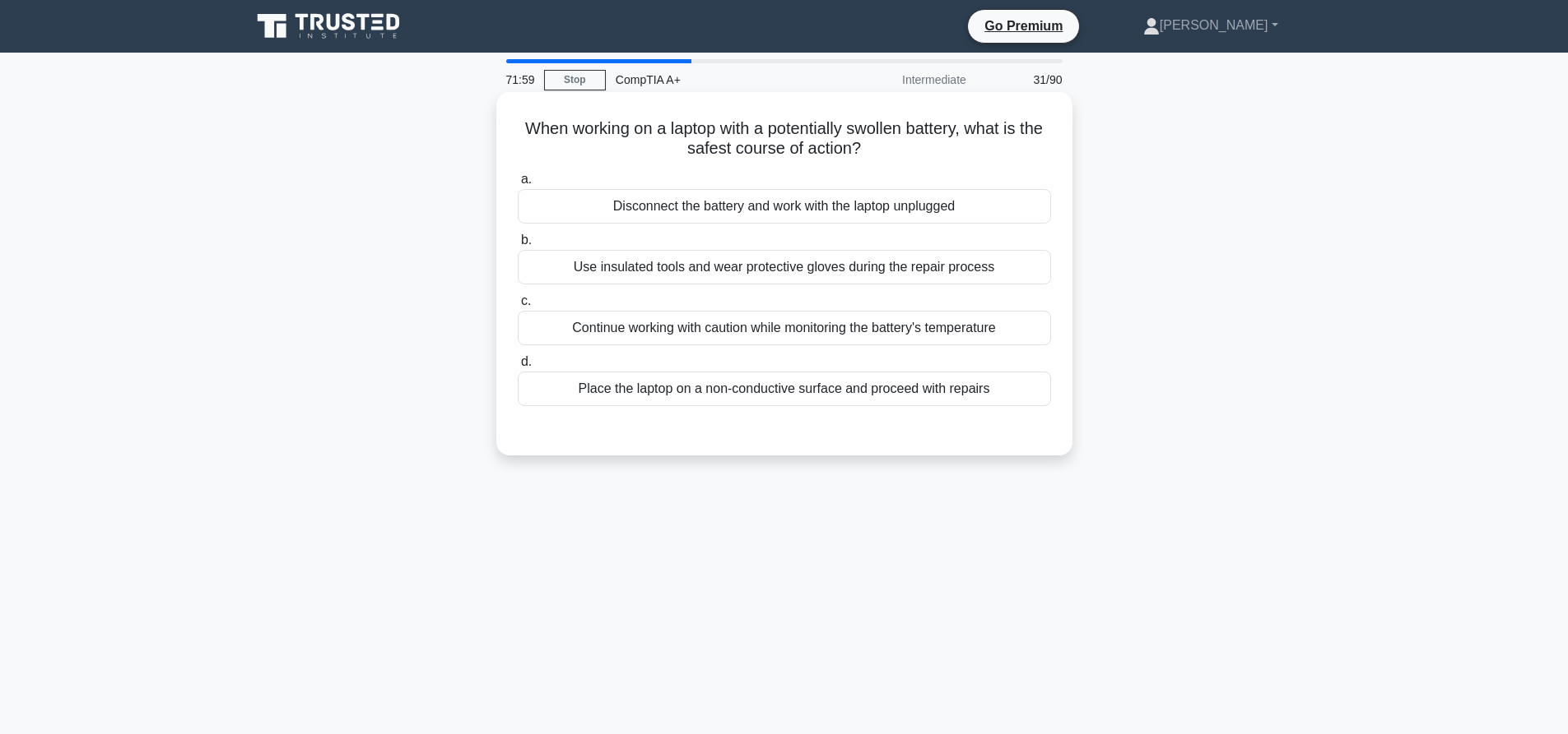
click at [765, 212] on div "Disconnect the battery and work with the laptop unplugged" at bounding box center [784, 207] width 533 height 34
click at [518, 185] on input "a. Disconnect the battery and work with the laptop unplugged" at bounding box center [518, 180] width 0 height 10
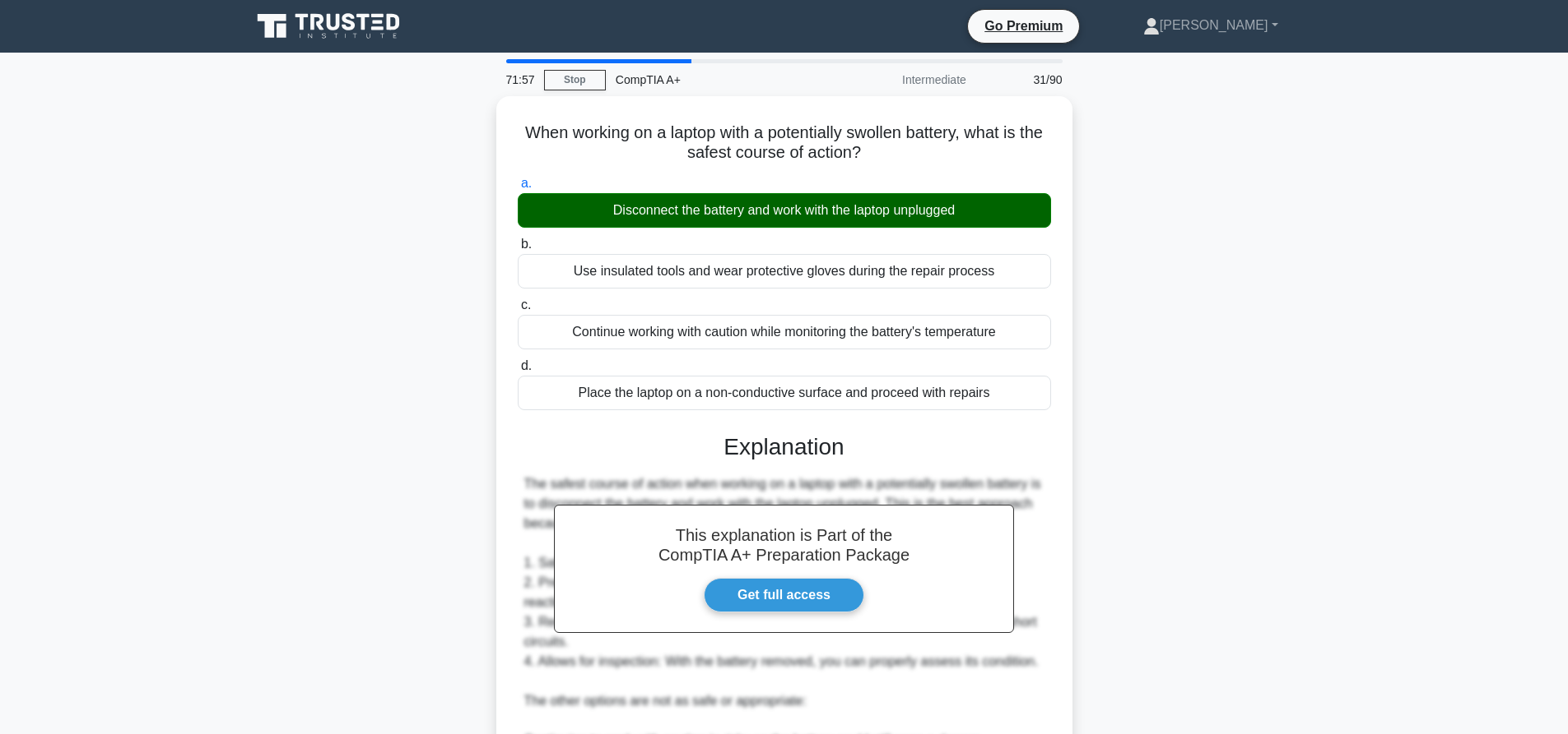
click at [1226, 287] on div "When working on a laptop with a potentially swollen battery, what is the safest…" at bounding box center [784, 581] width 1086 height 970
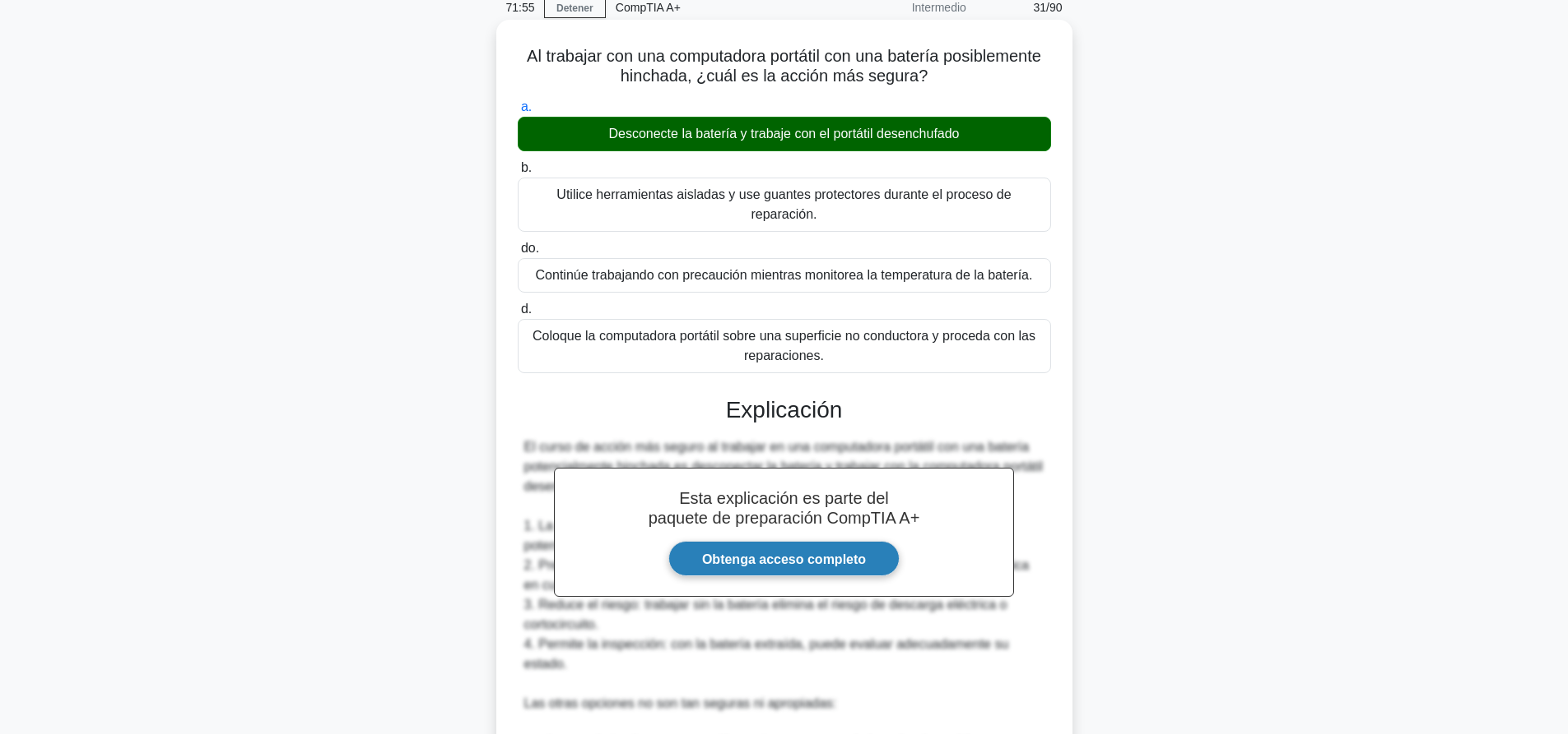
scroll to position [401, 0]
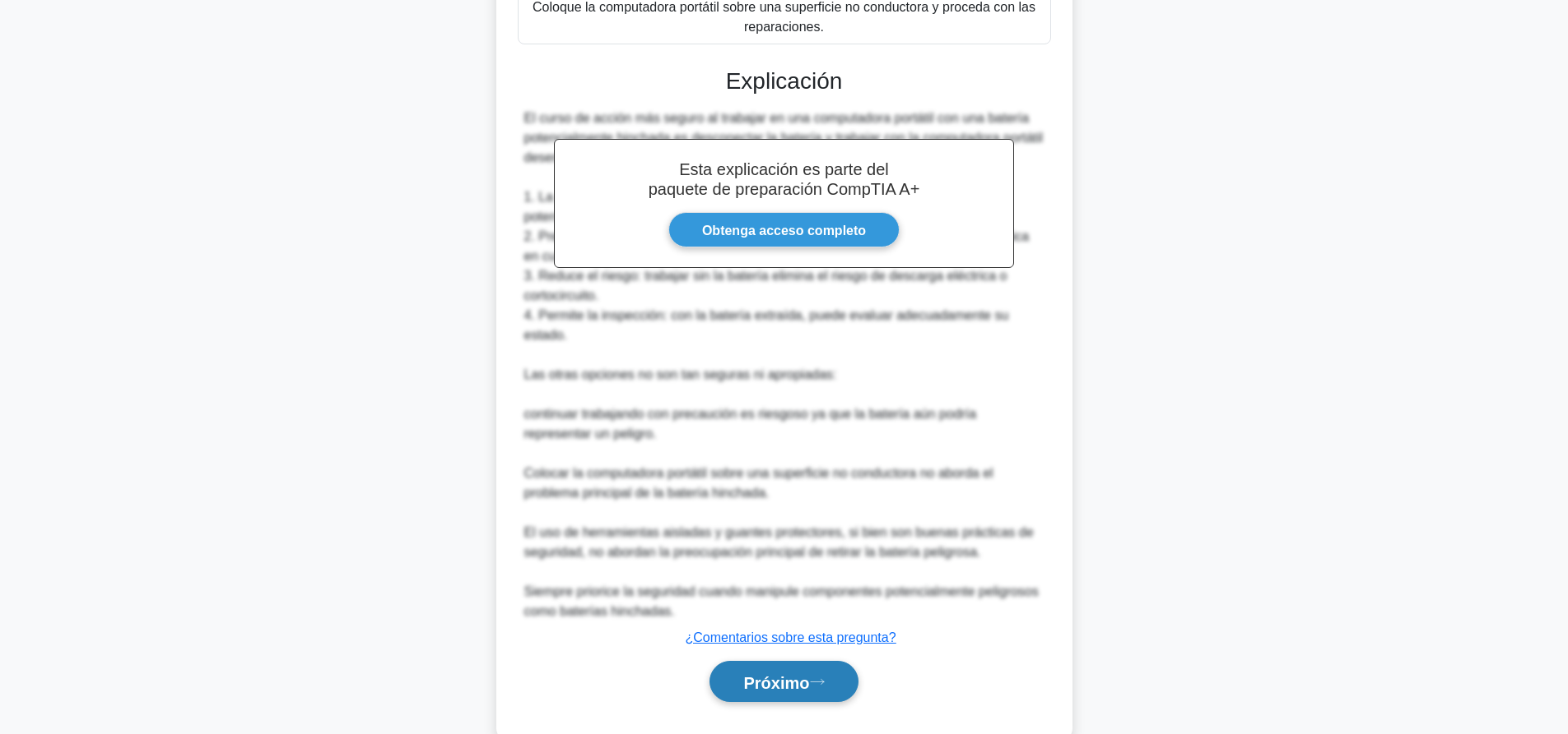
click at [790, 674] on font "Próximo" at bounding box center [776, 682] width 65 height 18
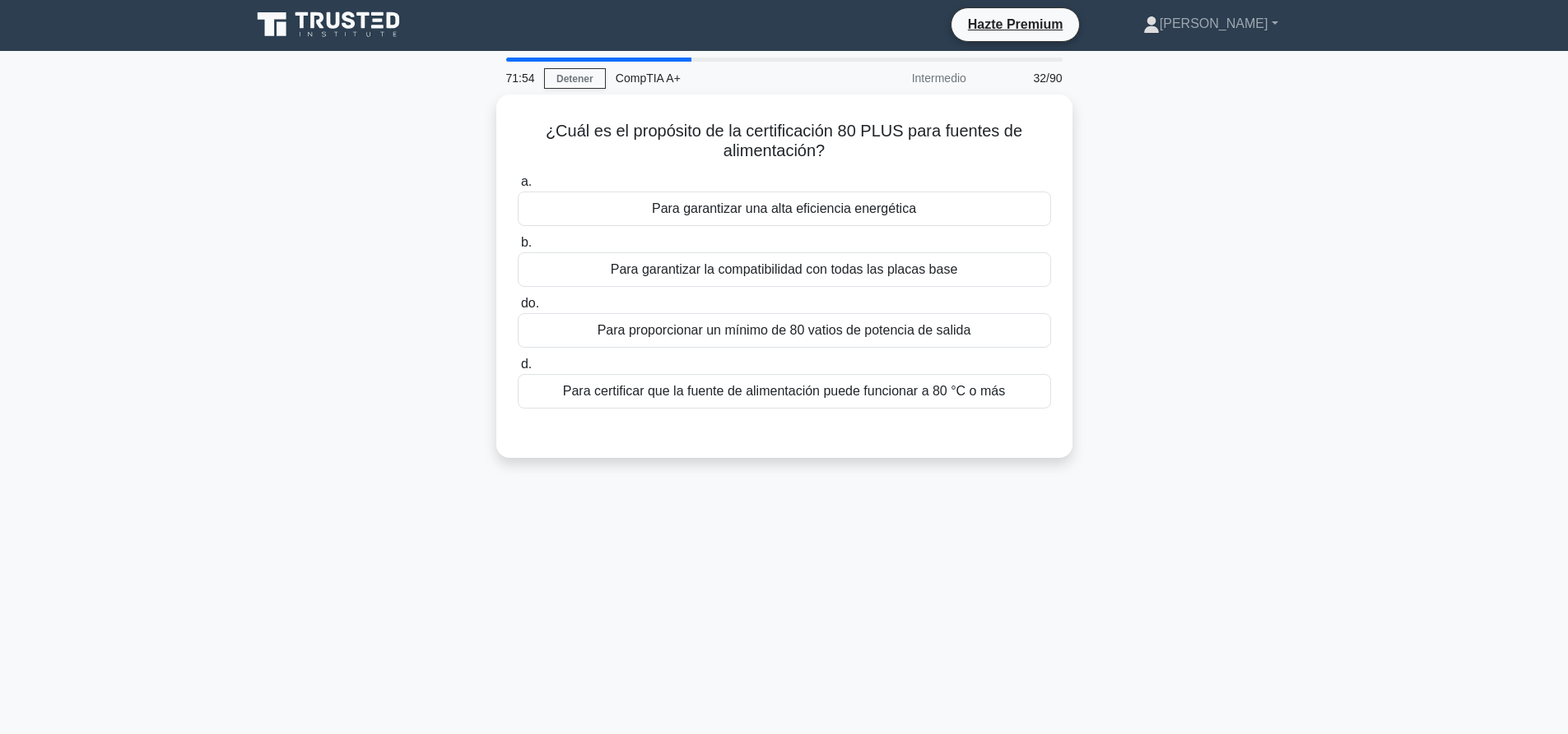
scroll to position [0, 0]
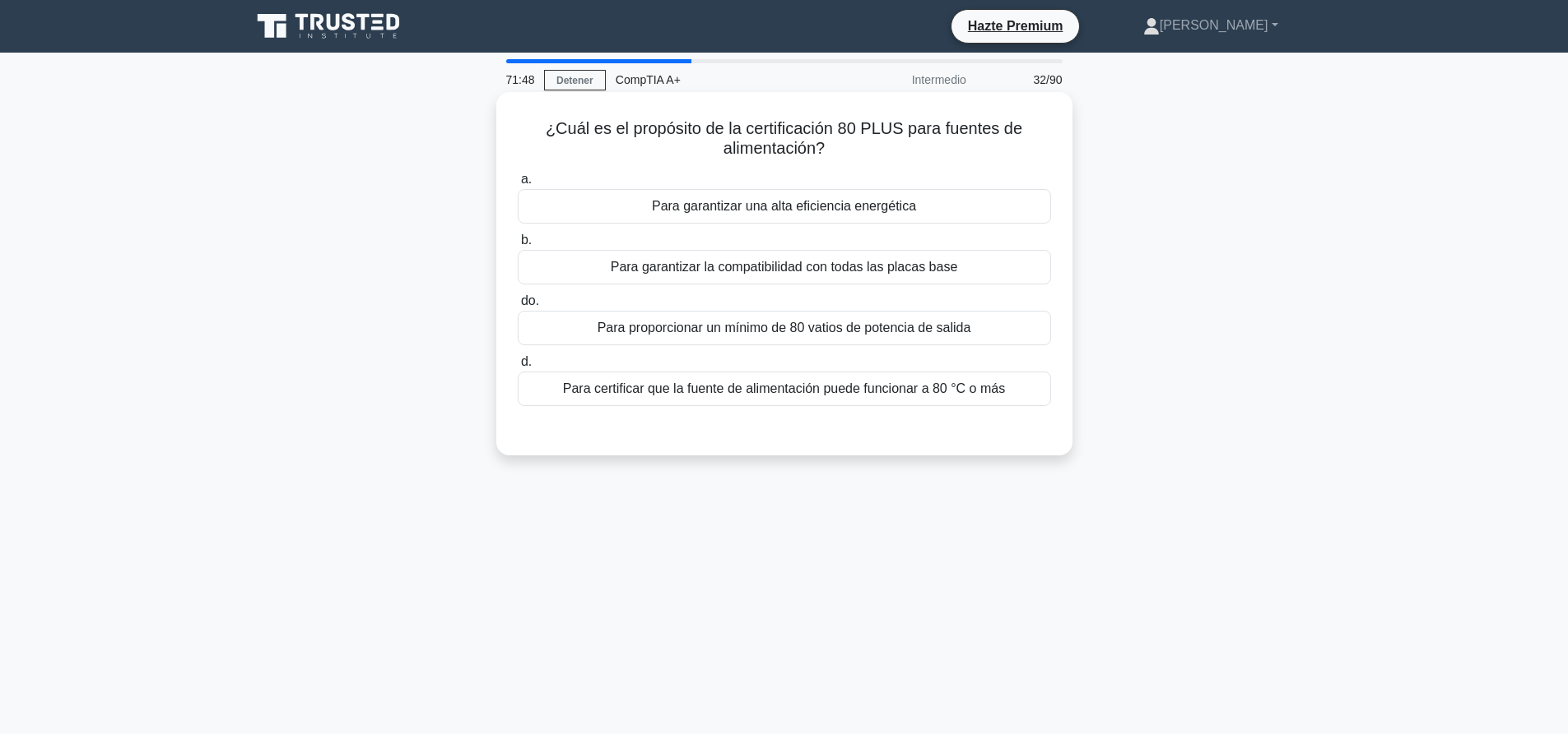
click at [951, 201] on div "Para garantizar una alta eficiencia energética" at bounding box center [784, 207] width 533 height 34
click at [518, 185] on input "a. Para garantizar una alta eficiencia energética" at bounding box center [518, 180] width 0 height 10
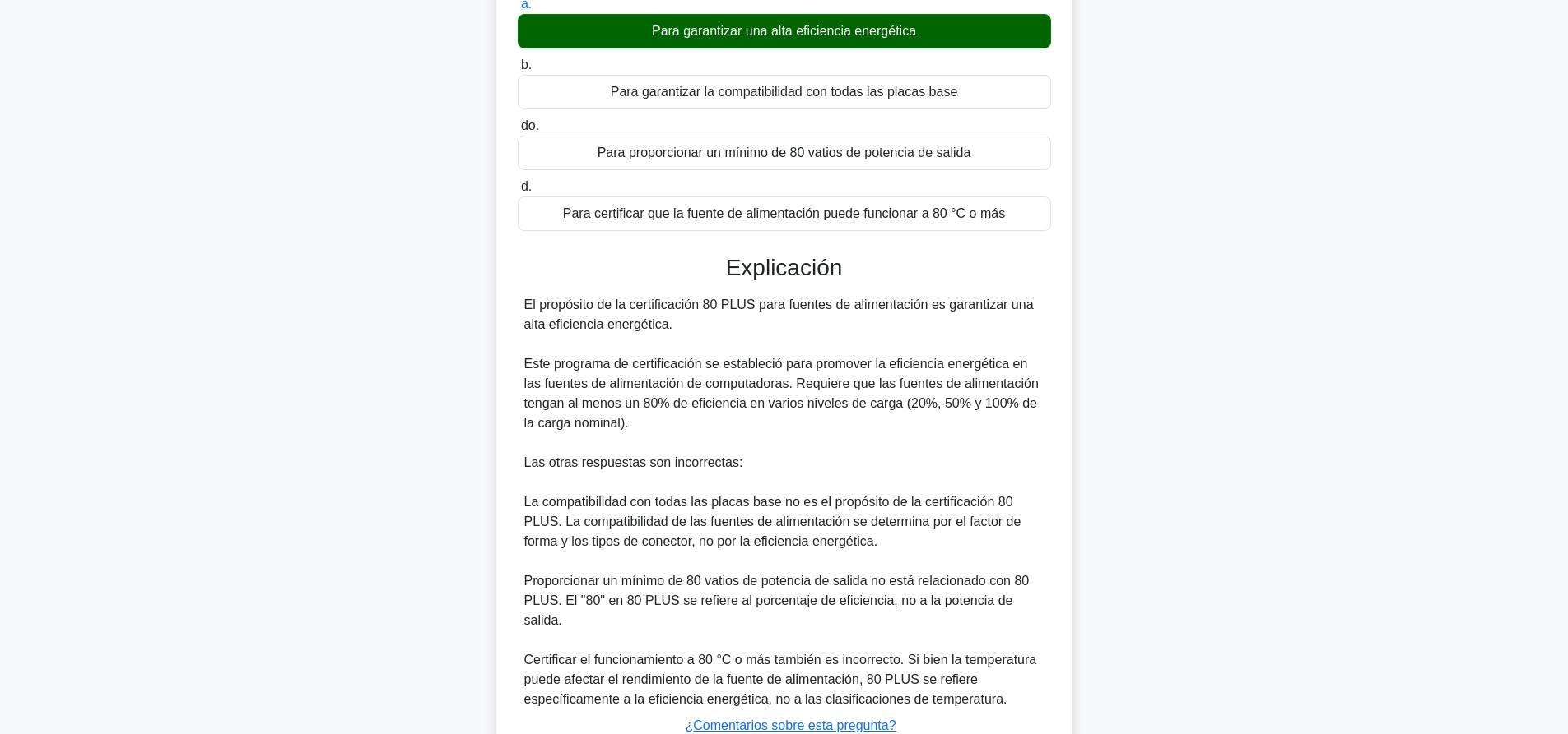
scroll to position [283, 0]
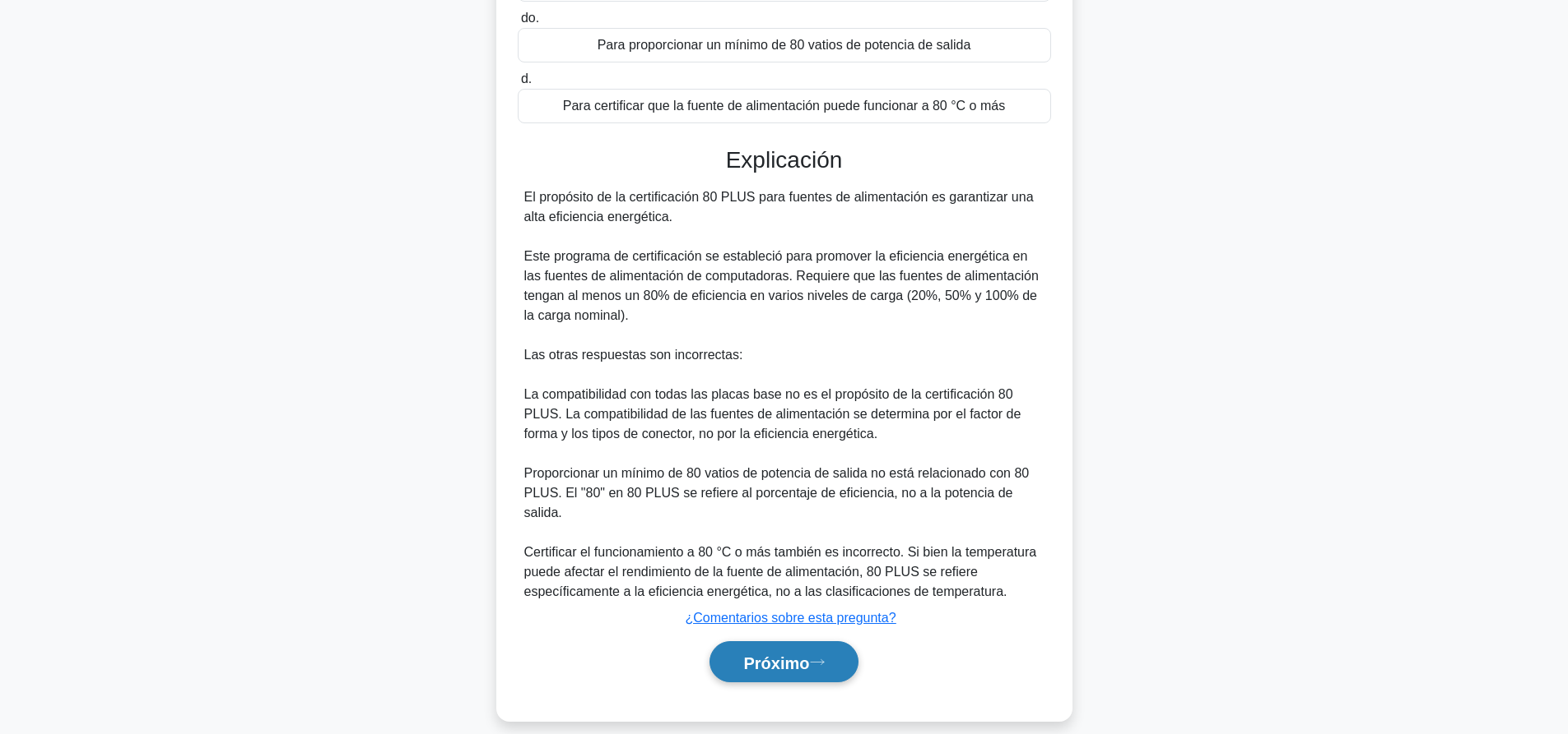
click at [791, 654] on font "Próximo" at bounding box center [776, 663] width 65 height 18
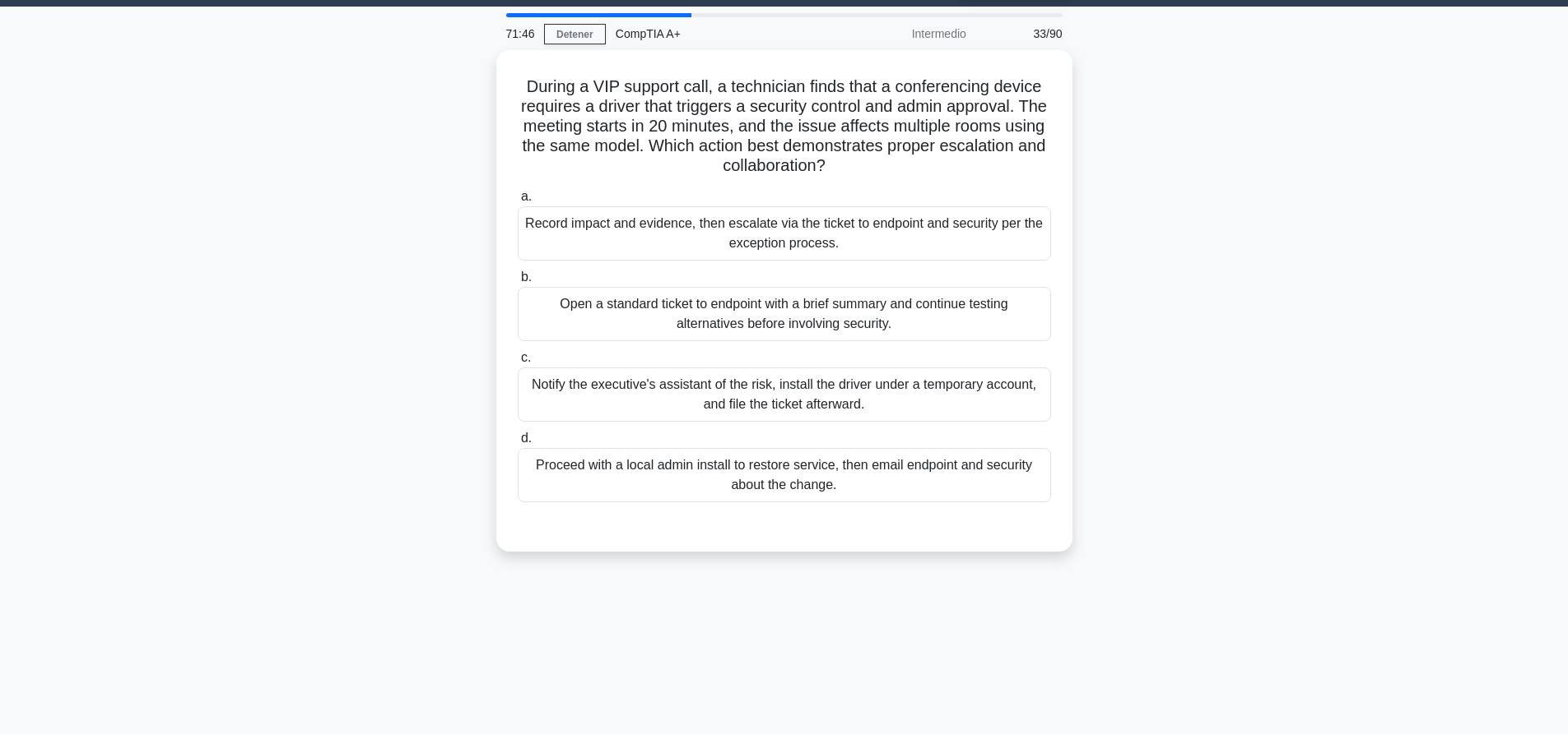
scroll to position [0, 0]
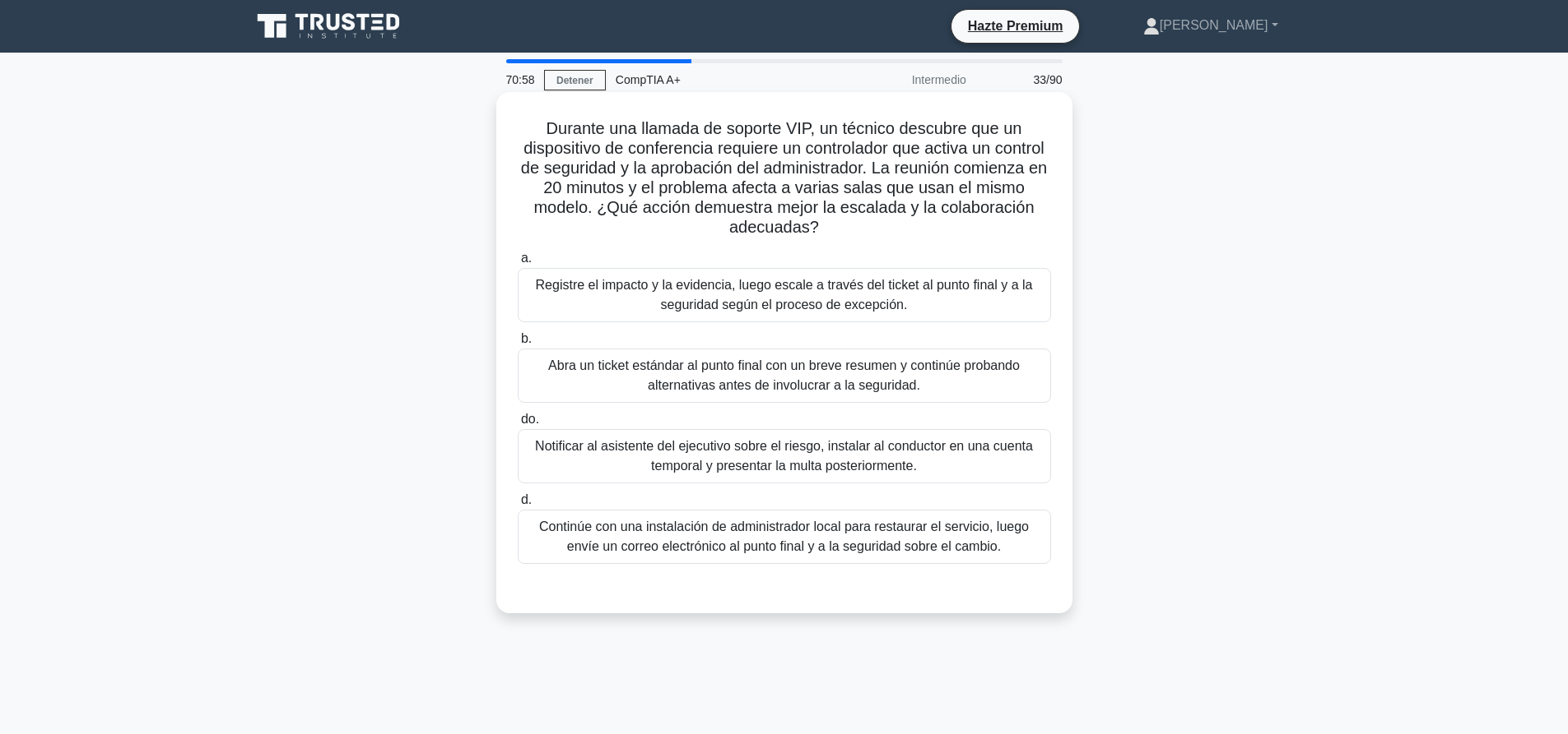
click at [877, 286] on font "Registre el impacto y la evidencia, luego escale a través del ticket al punto f…" at bounding box center [784, 294] width 497 height 34
click at [518, 264] on input "a. Registre el impacto y la evidencia, luego escale a través del ticket al punt…" at bounding box center [518, 258] width 0 height 10
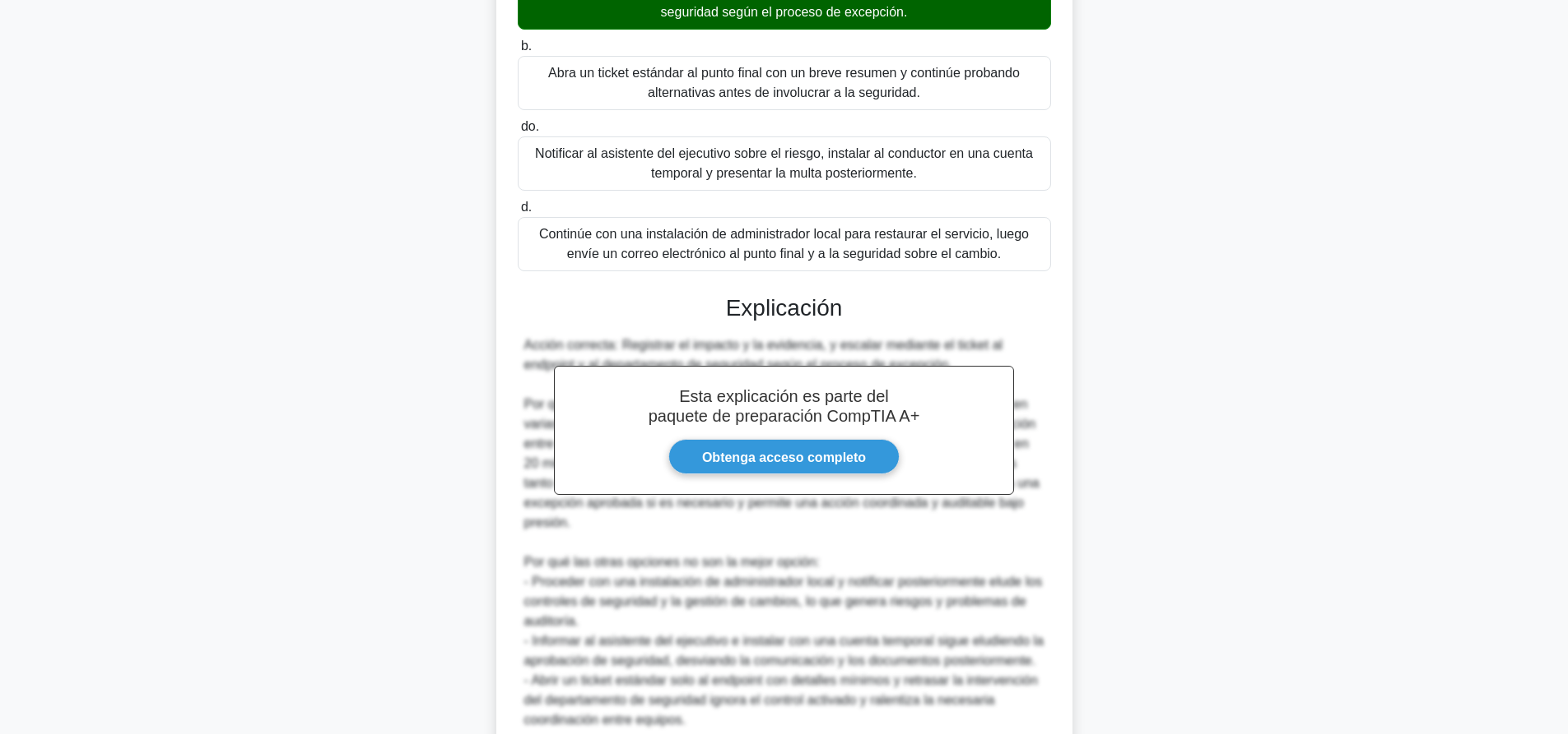
scroll to position [441, 0]
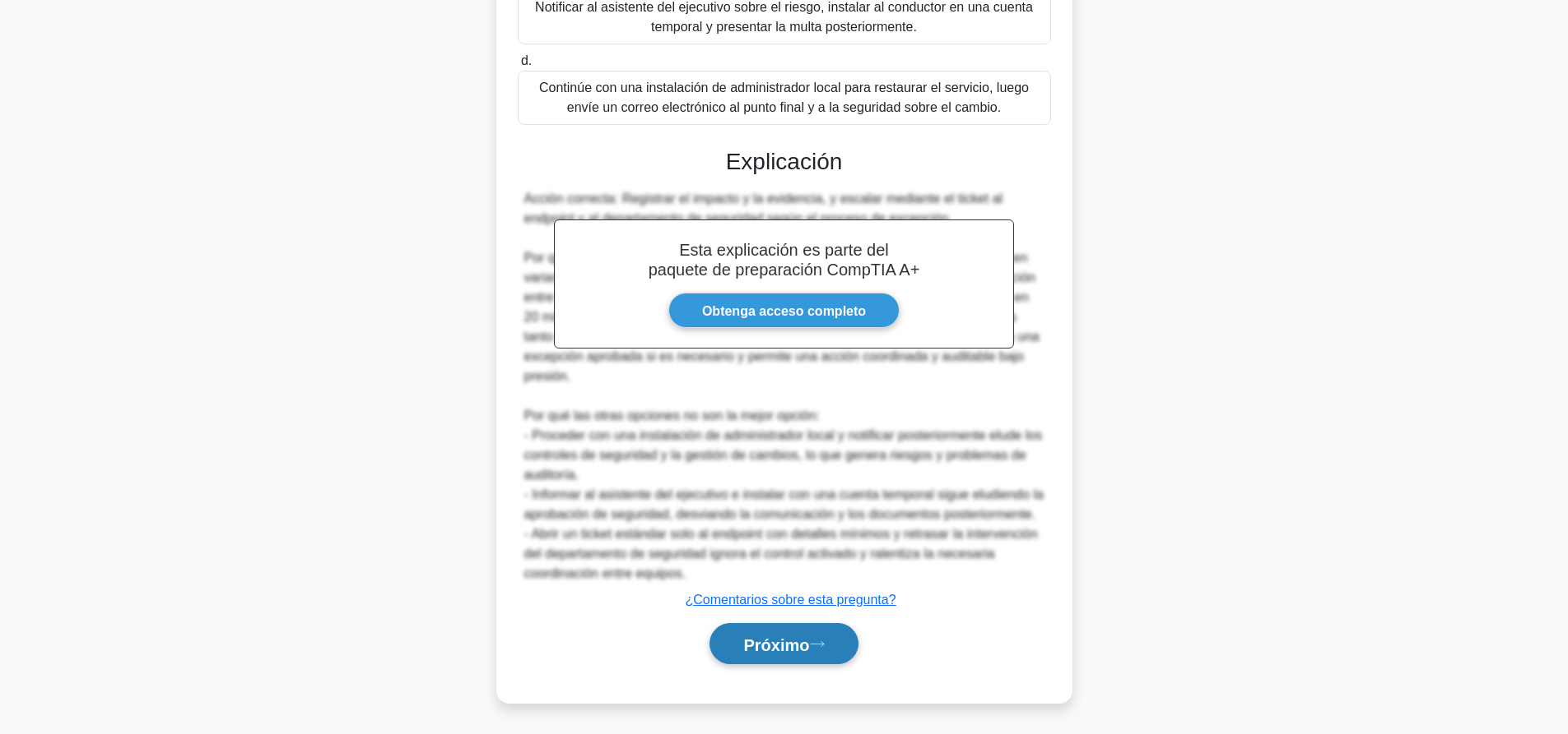
click at [849, 632] on button "Próximo" at bounding box center [784, 644] width 148 height 42
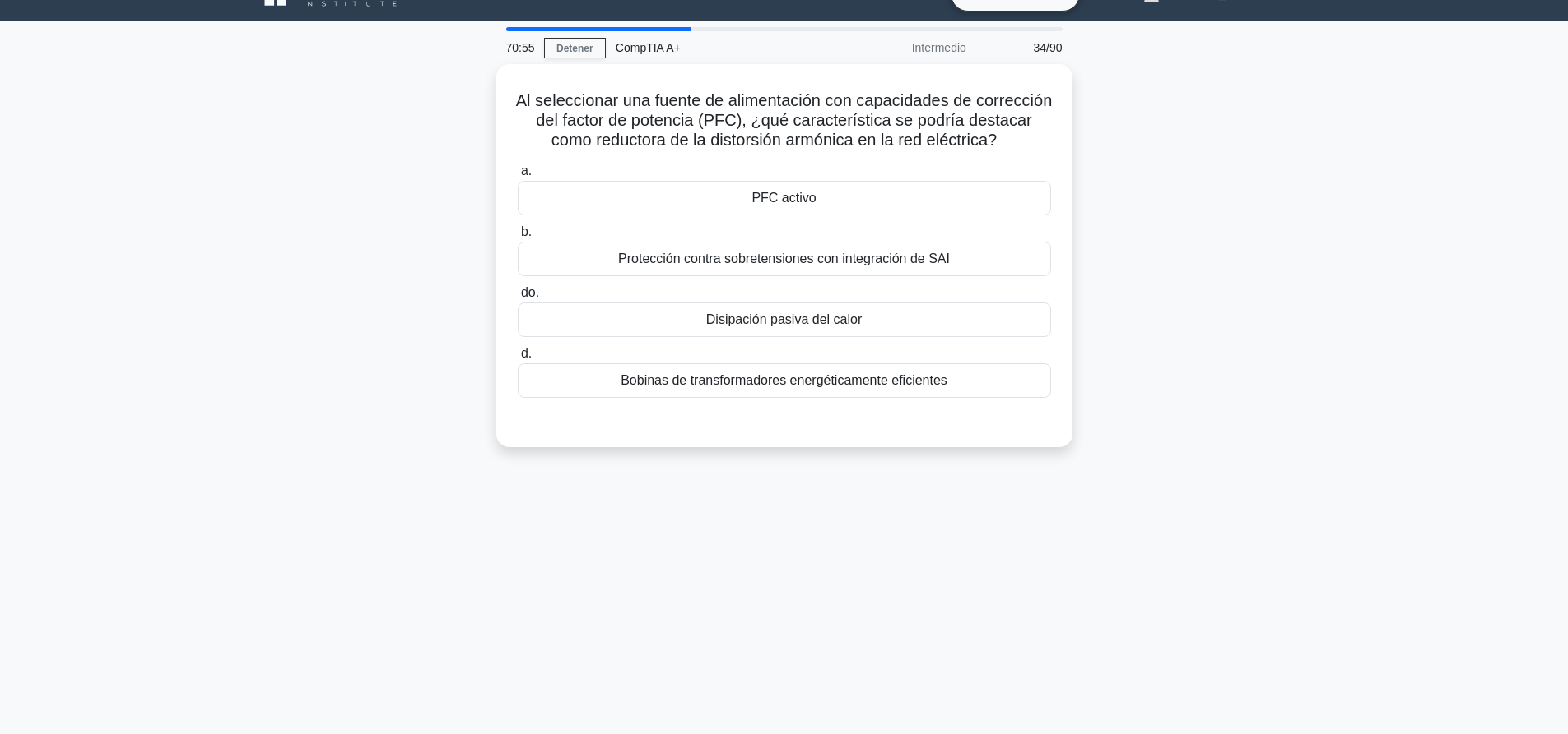
scroll to position [0, 0]
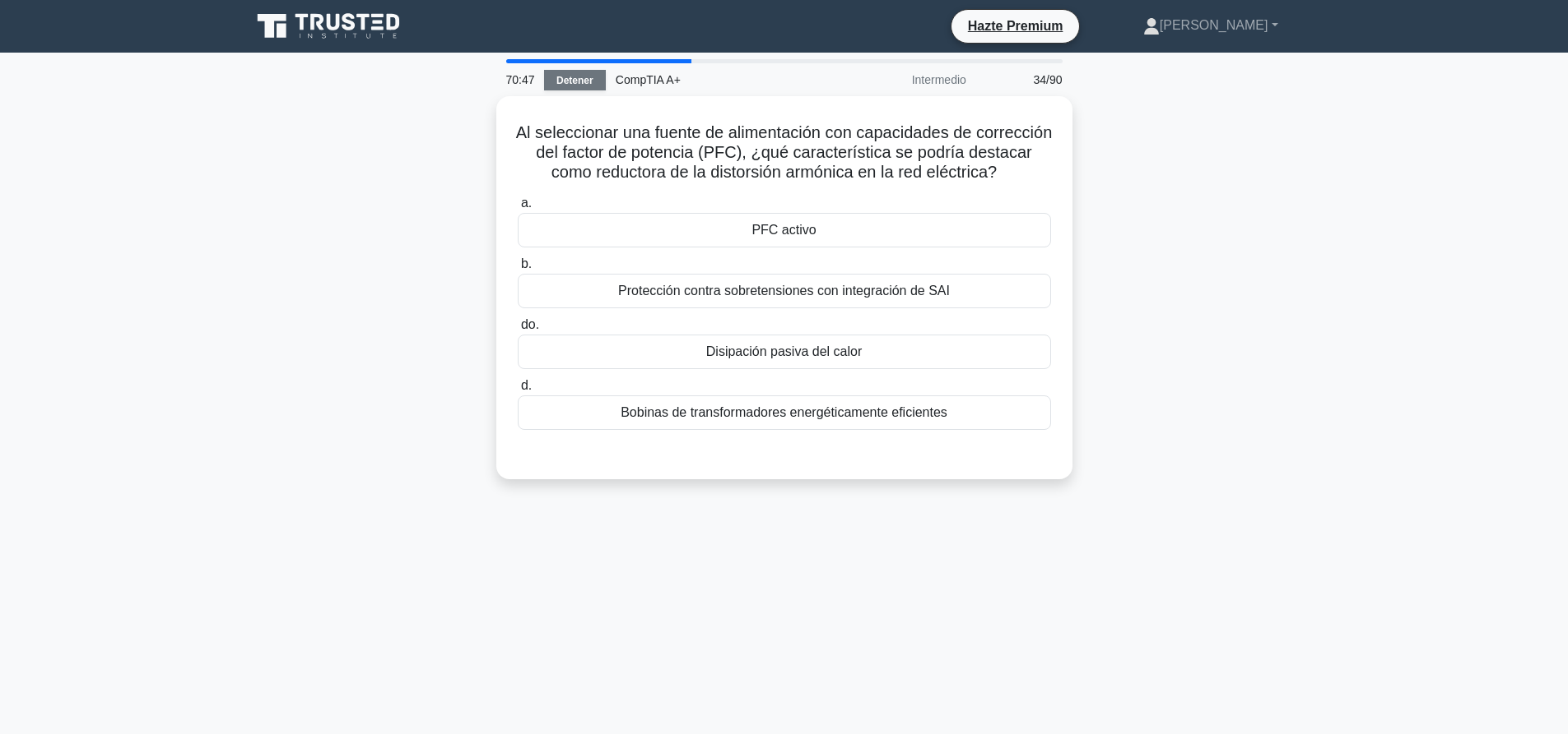
click at [585, 77] on font "Detener" at bounding box center [574, 80] width 37 height 11
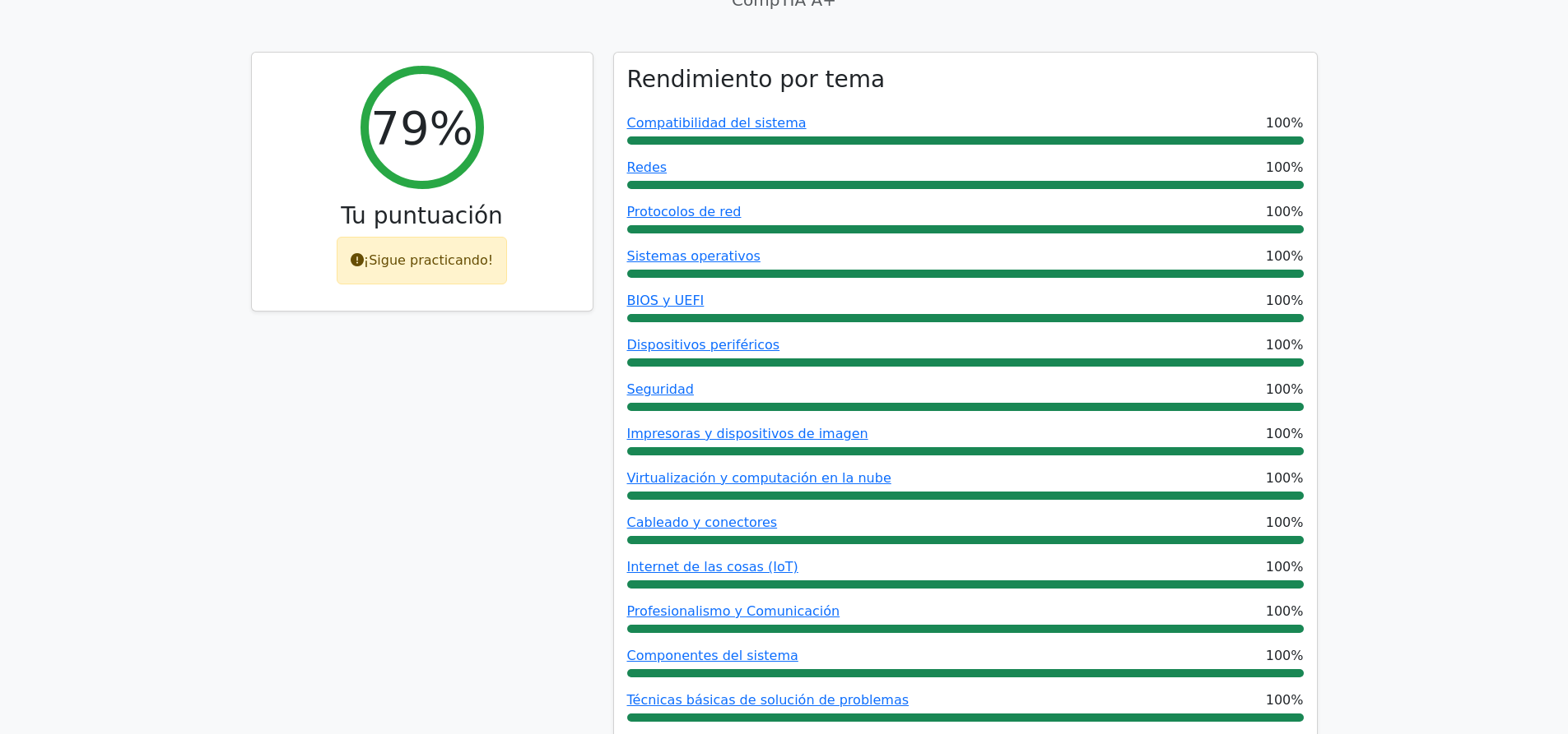
scroll to position [411, 0]
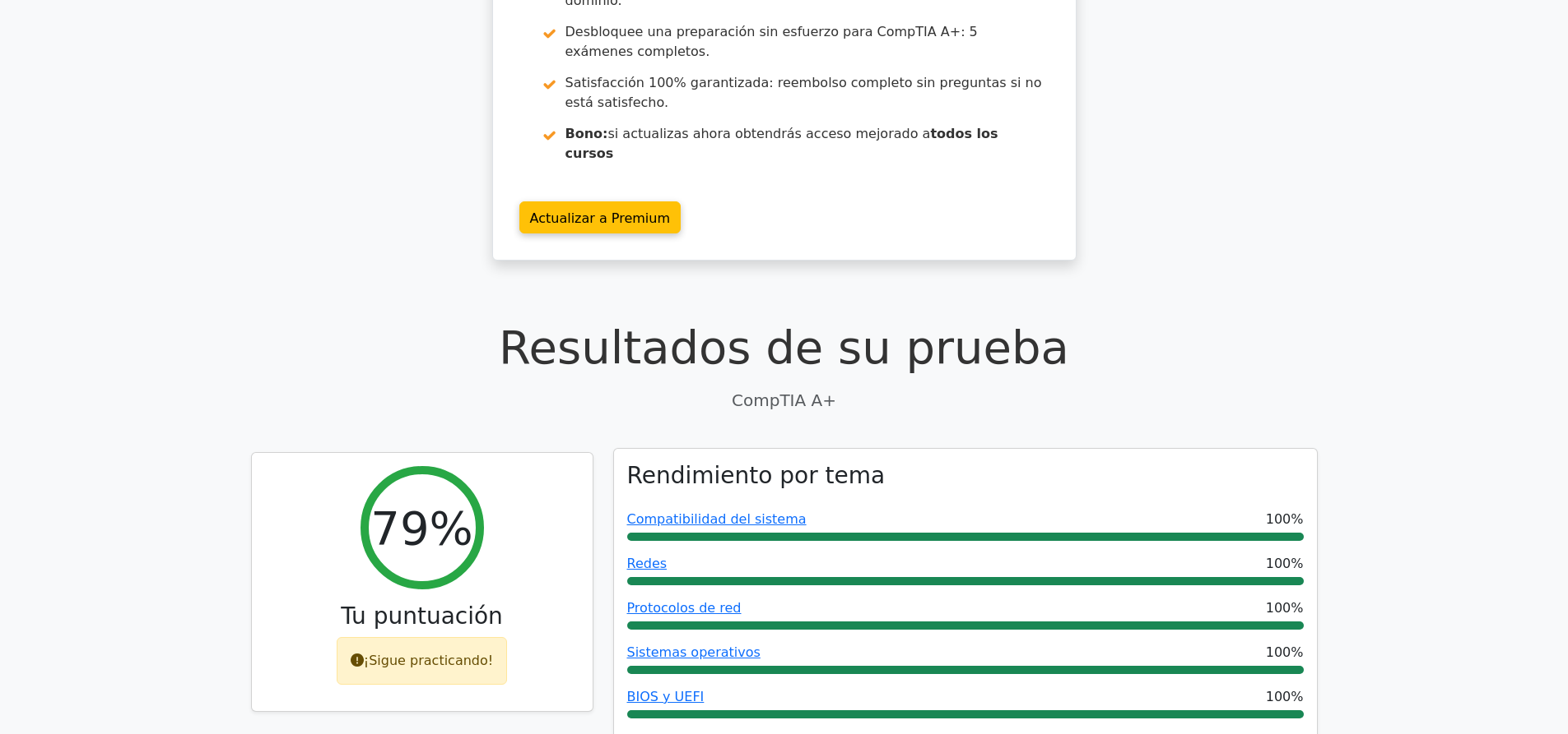
scroll to position [329, 0]
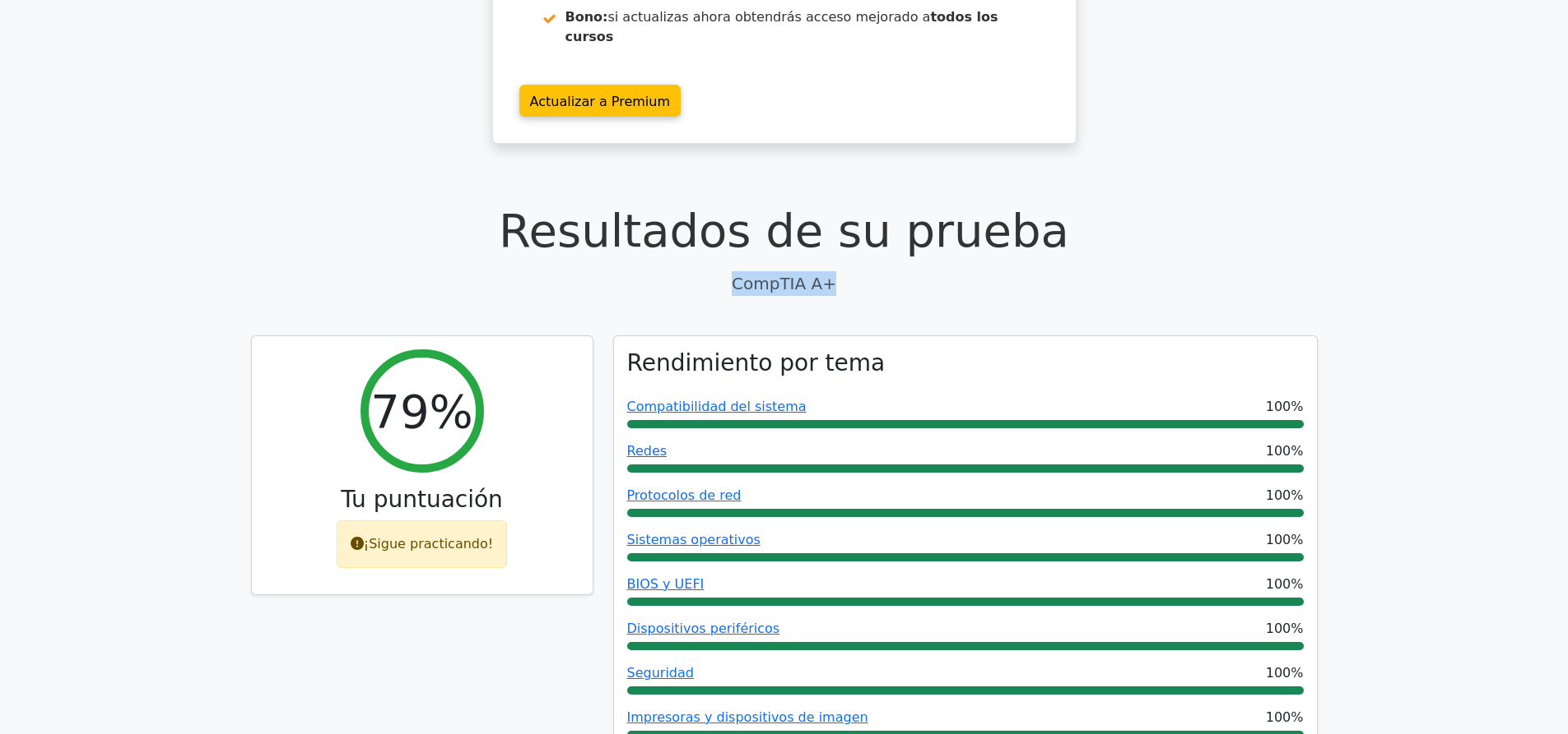
drag, startPoint x: 743, startPoint y: 229, endPoint x: 831, endPoint y: 225, distance: 88.1
click at [831, 271] on p "CompTIA A+" at bounding box center [784, 283] width 1067 height 25
drag, startPoint x: 831, startPoint y: 225, endPoint x: 677, endPoint y: 236, distance: 154.4
click at [723, 271] on p "CompTIA A+" at bounding box center [784, 283] width 1067 height 25
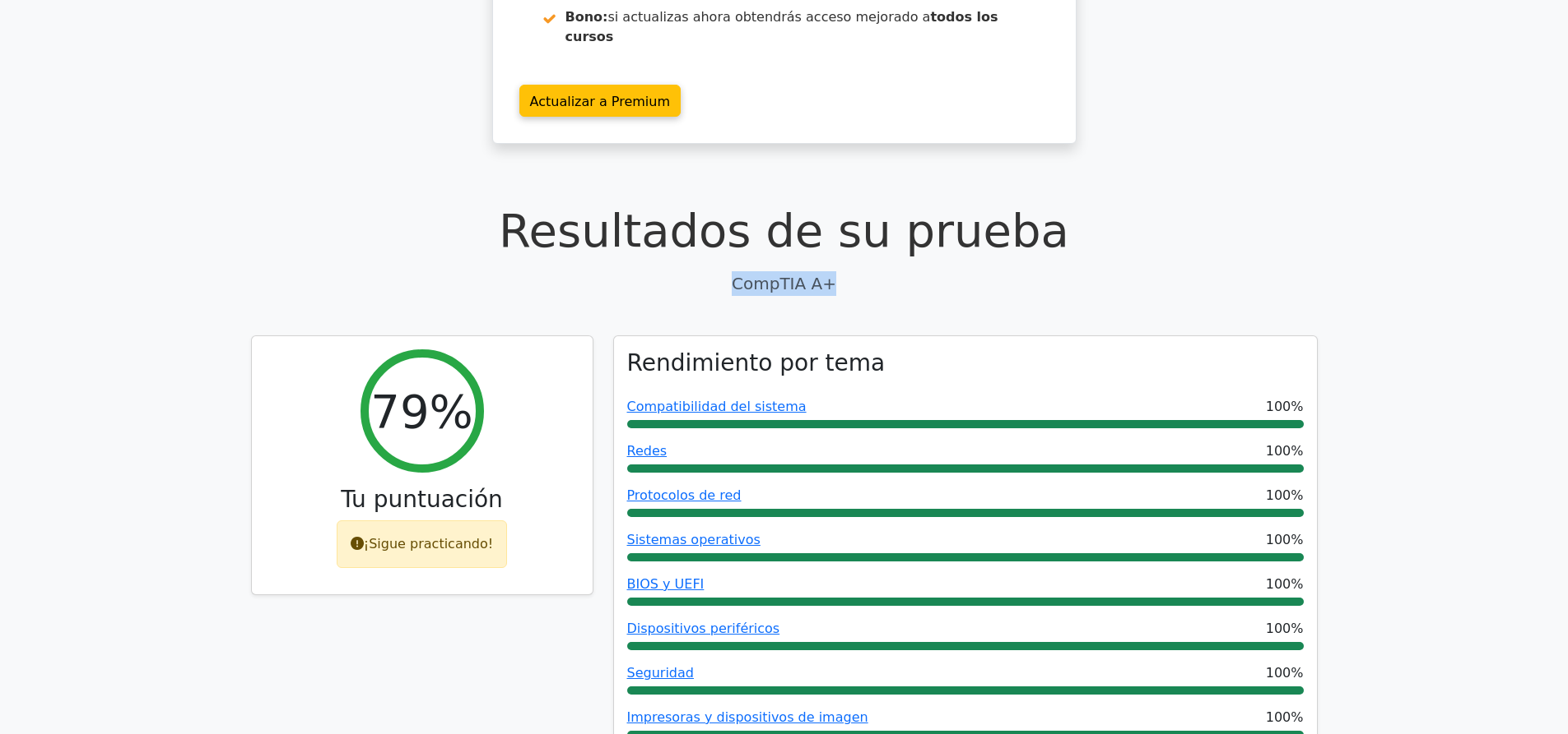
click at [663, 271] on p "CompTIA A+" at bounding box center [784, 283] width 1067 height 25
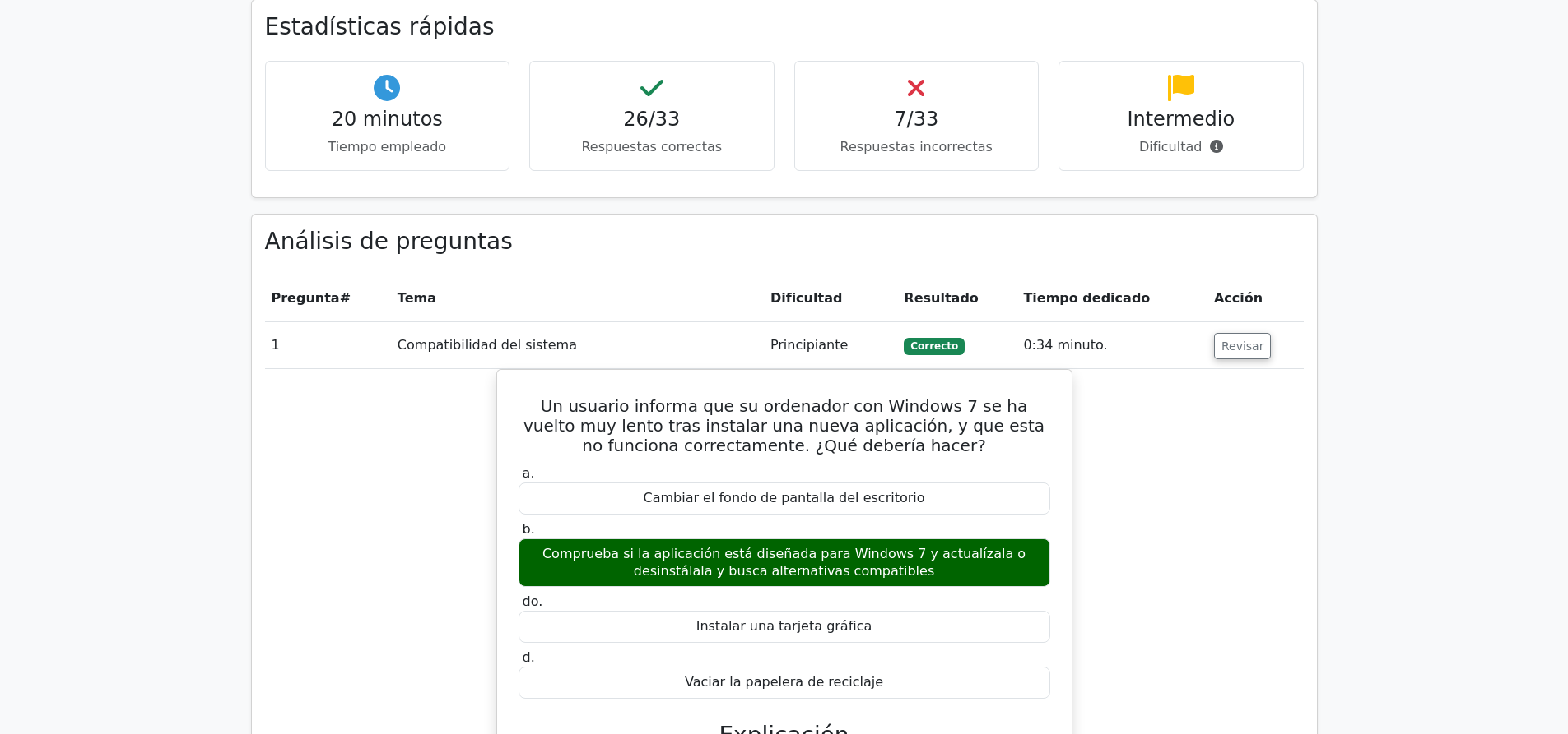
scroll to position [1563, 0]
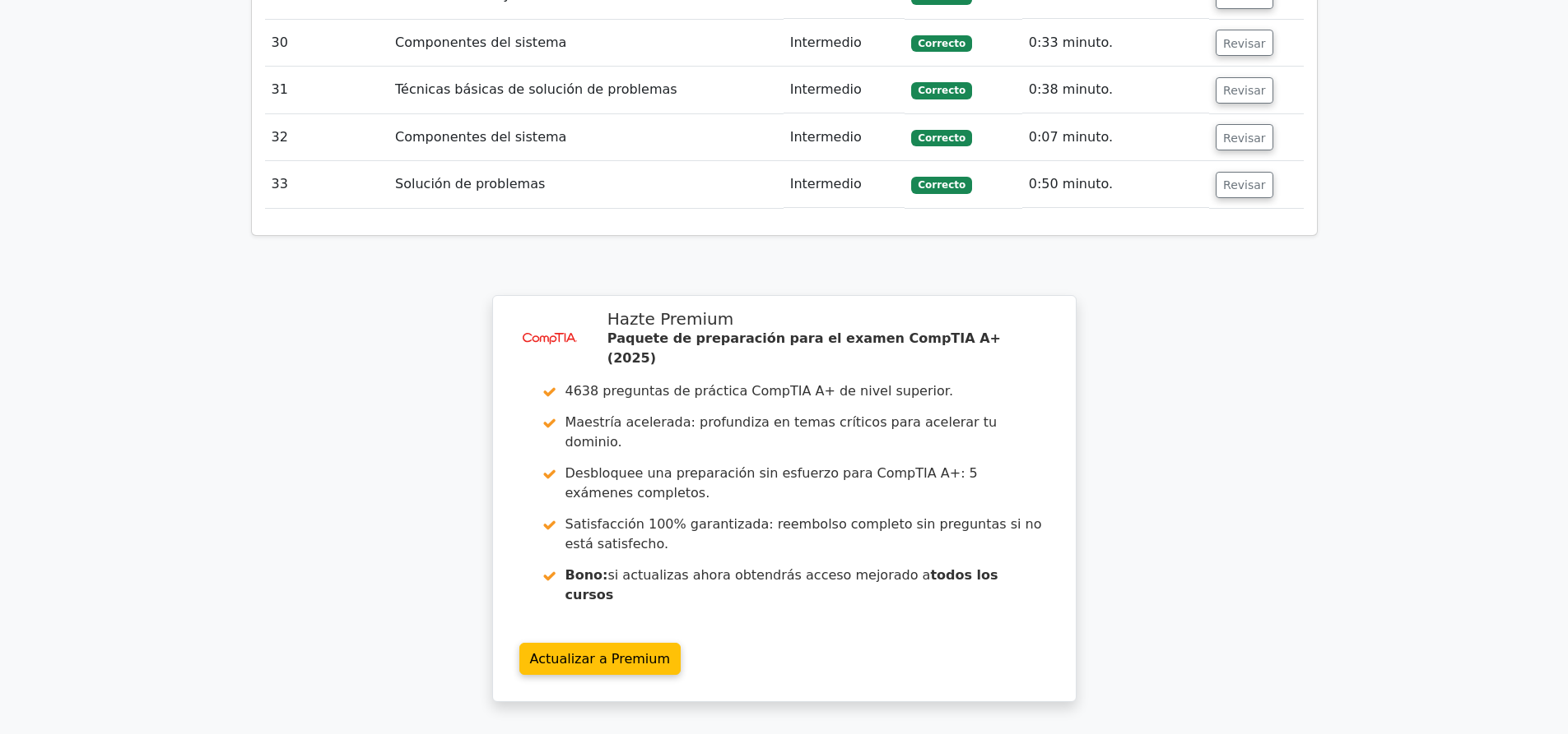
scroll to position [4016, 0]
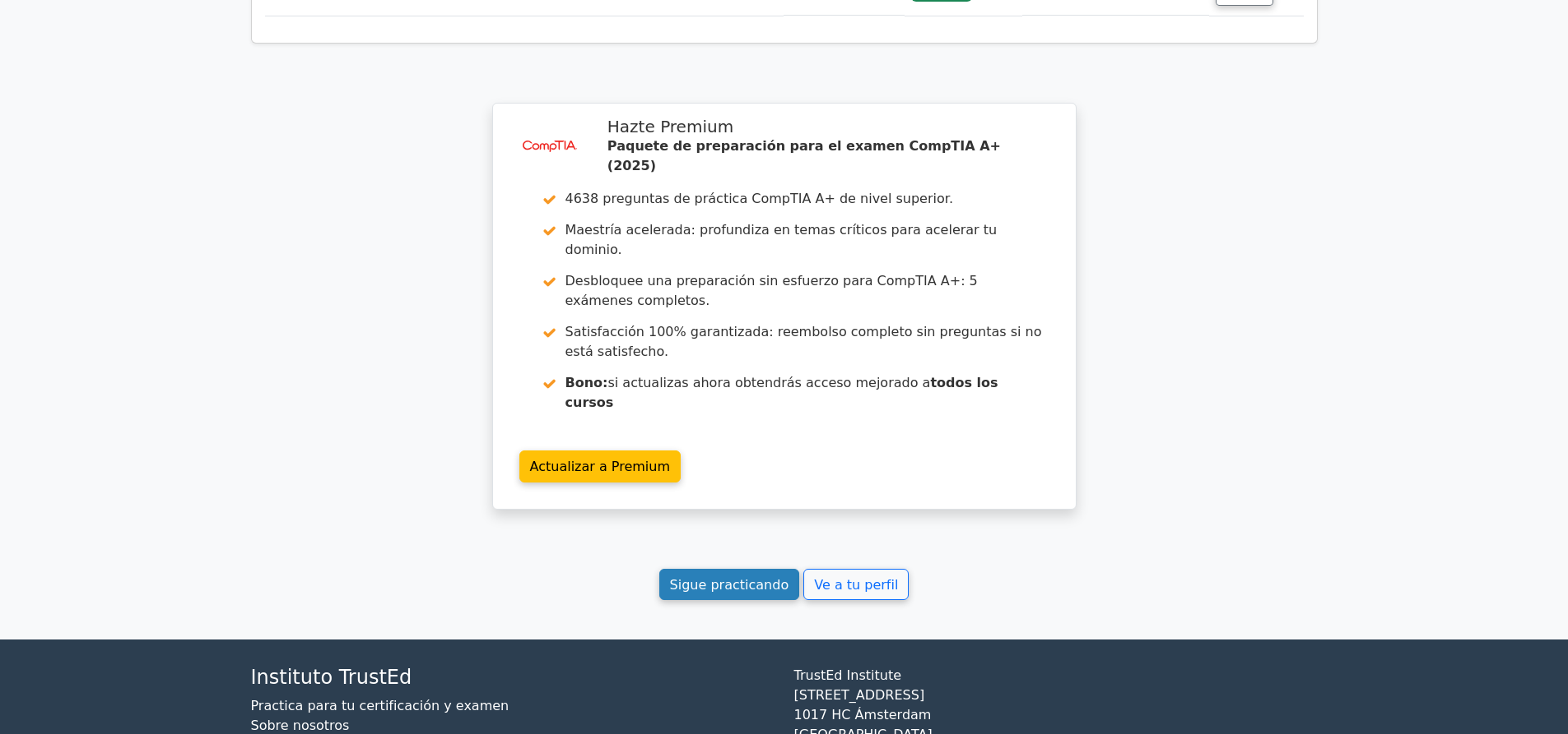
click at [733, 577] on font "Sigue practicando" at bounding box center [729, 584] width 120 height 15
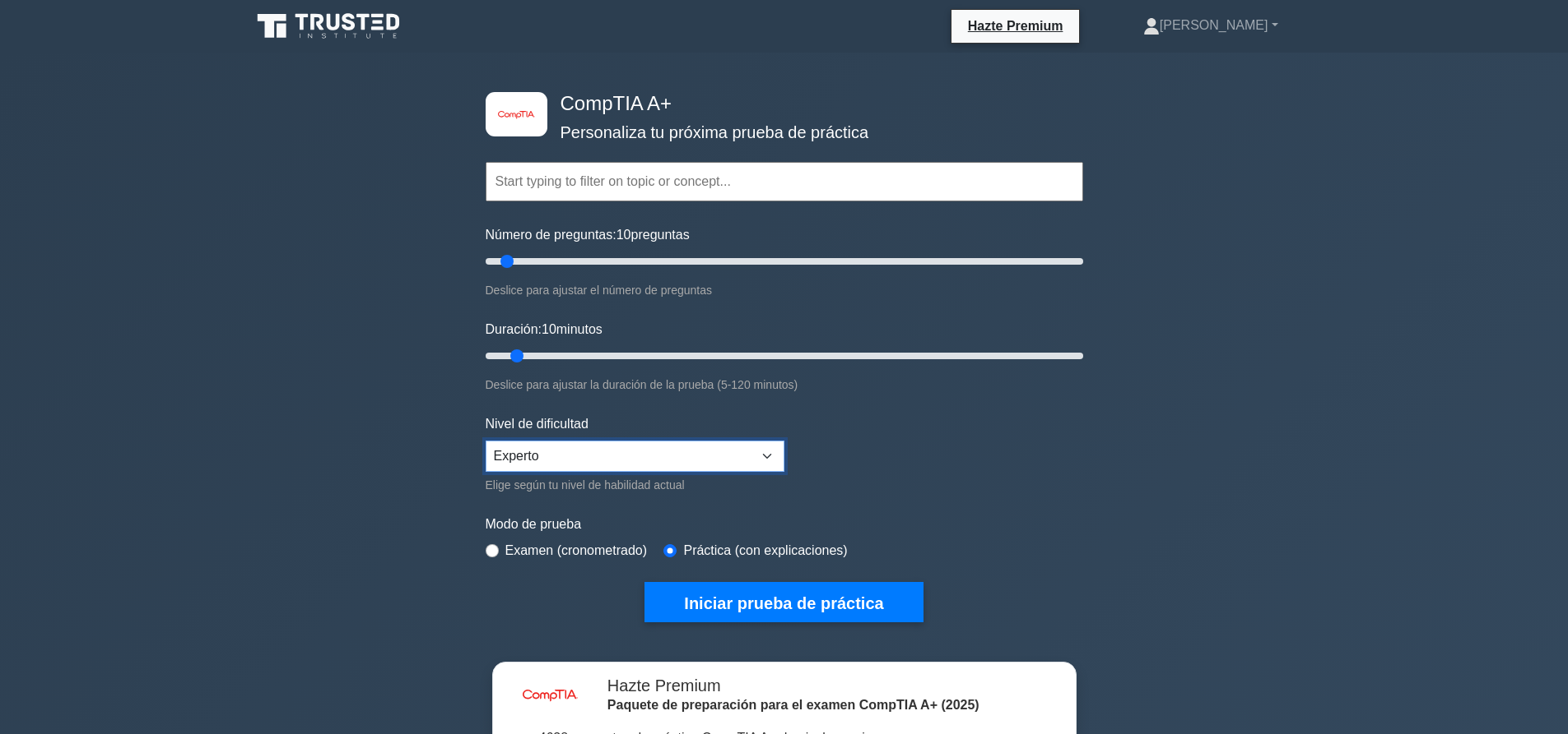
click at [755, 445] on select "Principiante Intermedio Experto" at bounding box center [635, 456] width 299 height 31
click at [1234, 36] on link "[PERSON_NAME]" at bounding box center [1211, 26] width 214 height 33
click at [1215, 71] on link "Perfil" at bounding box center [1169, 64] width 130 height 27
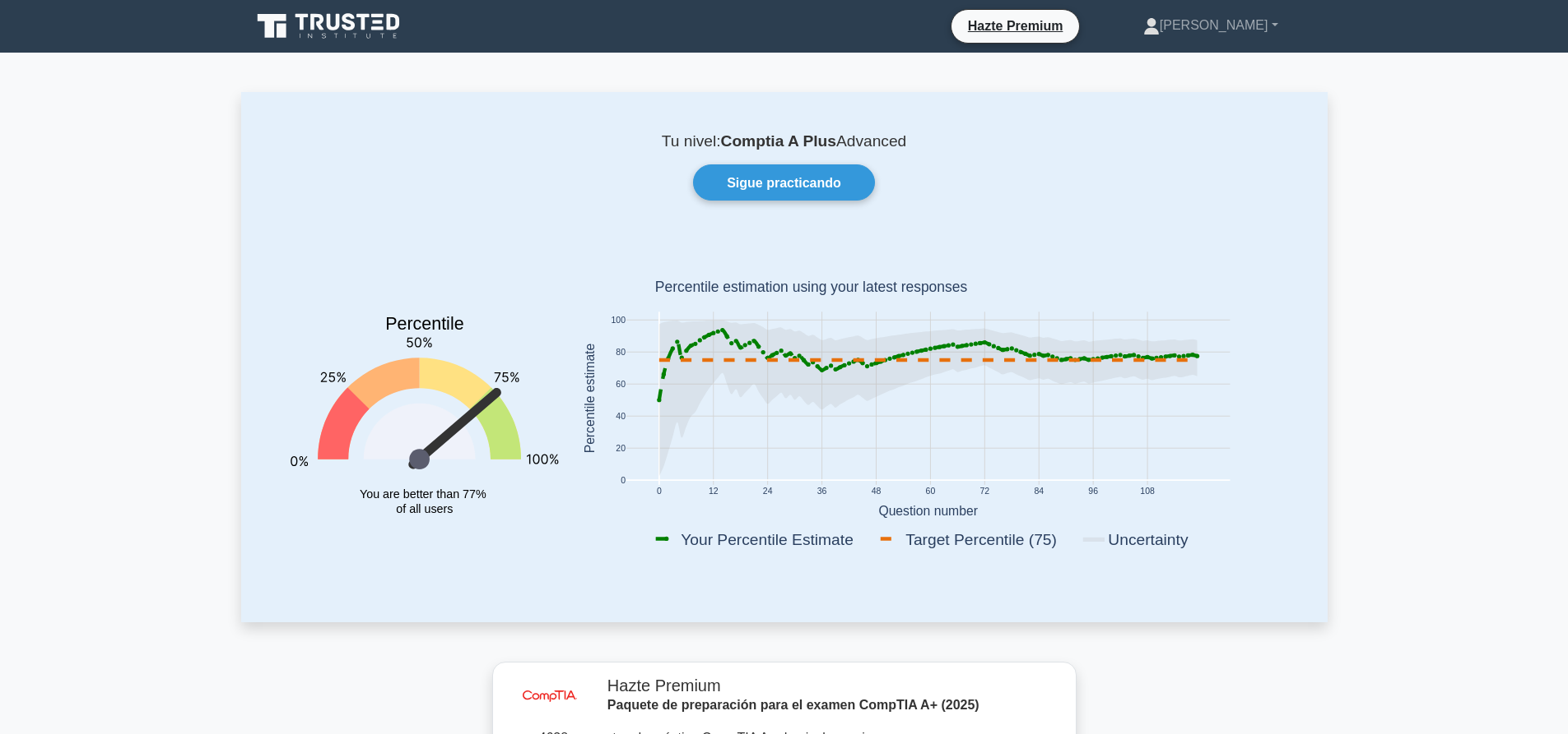
drag, startPoint x: 844, startPoint y: 145, endPoint x: 922, endPoint y: 146, distance: 78.0
click at [922, 146] on p "Tu nivel: Comptia A Plus Advanced" at bounding box center [784, 141] width 1007 height 20
click at [895, 143] on font "Advanced" at bounding box center [871, 141] width 70 height 17
click at [820, 171] on link "Sigue practicando" at bounding box center [784, 182] width 182 height 35
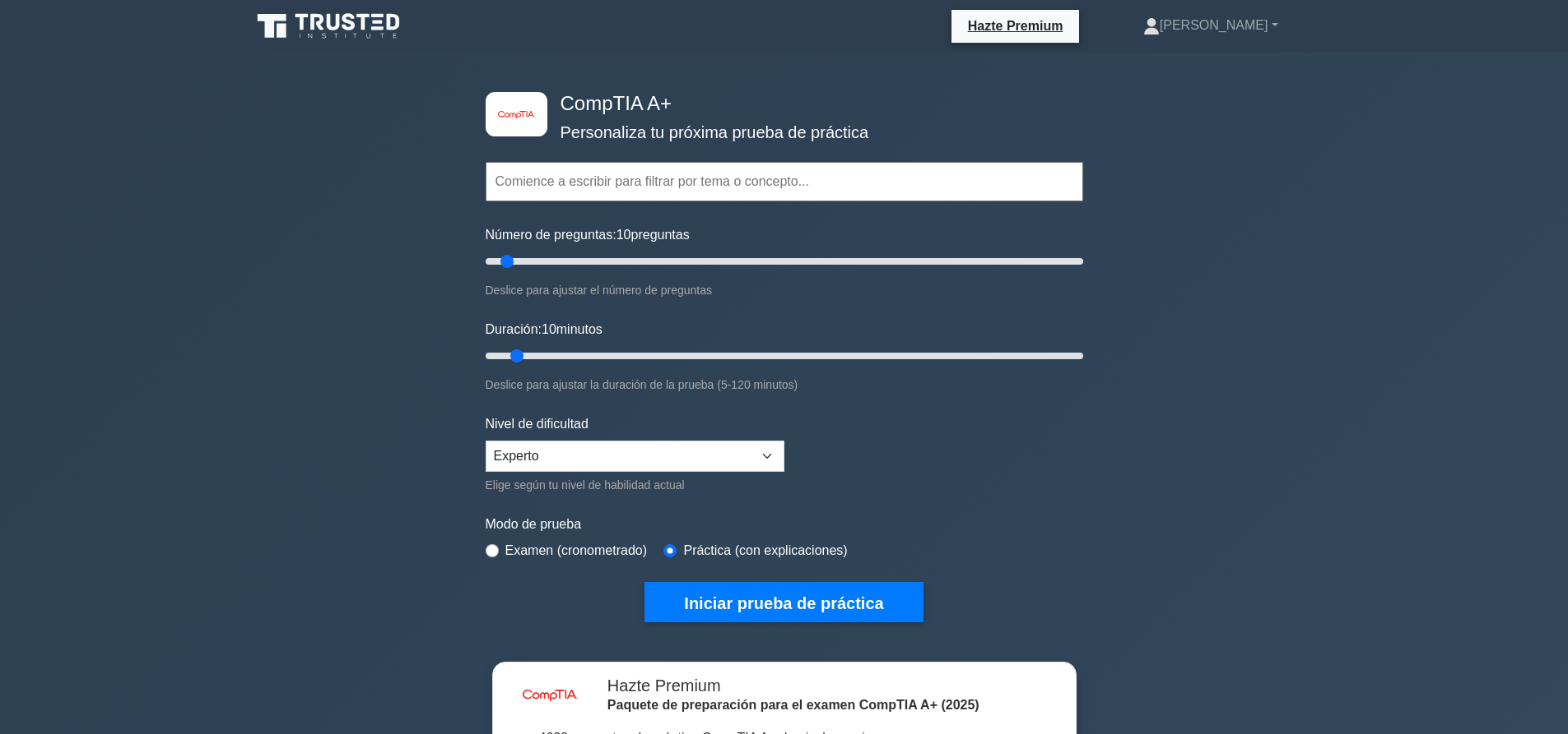
click at [604, 185] on input "text" at bounding box center [784, 182] width 598 height 40
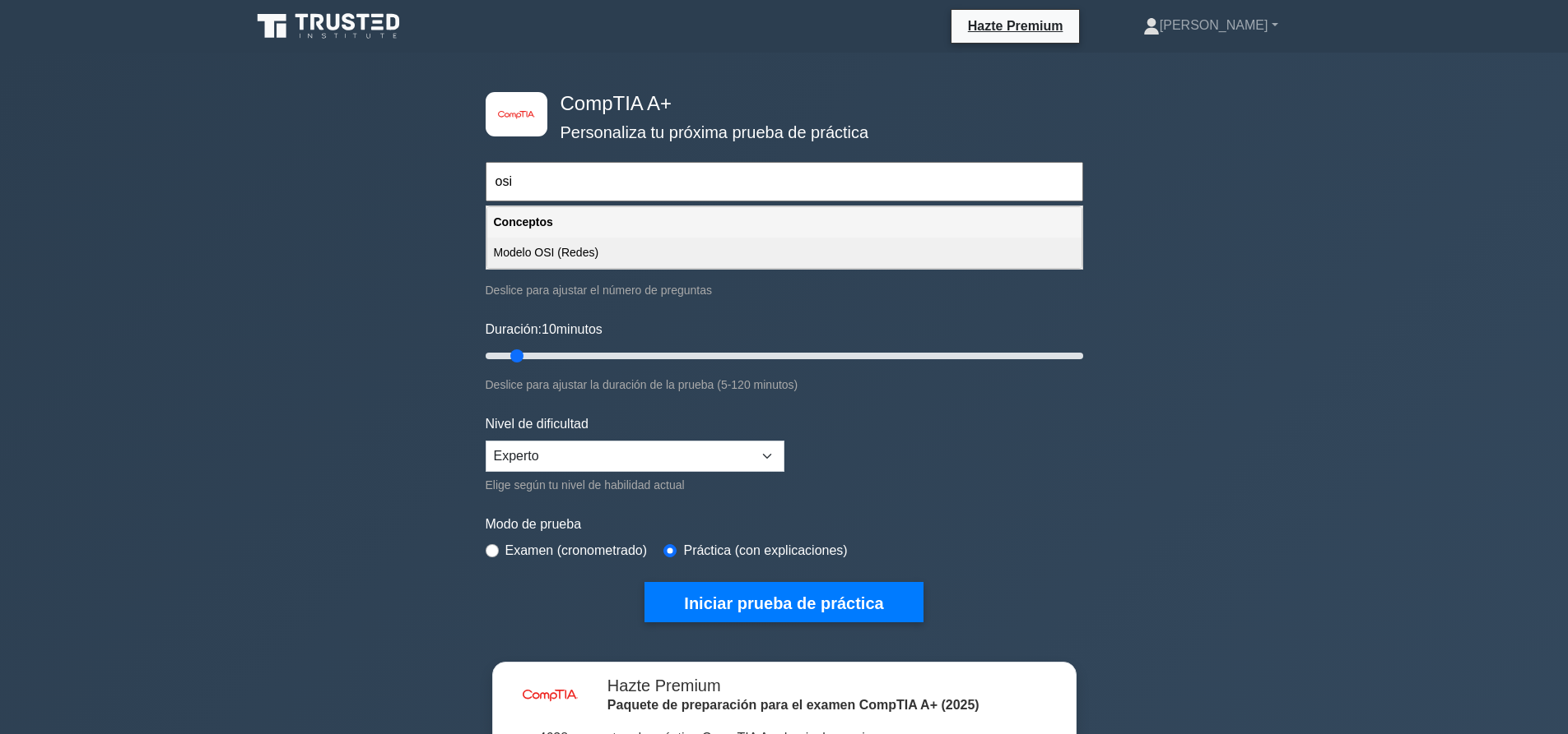
click at [592, 254] on font "Modelo OSI (Redes)" at bounding box center [546, 252] width 105 height 13
type input "Modelo OSI (Redes)"
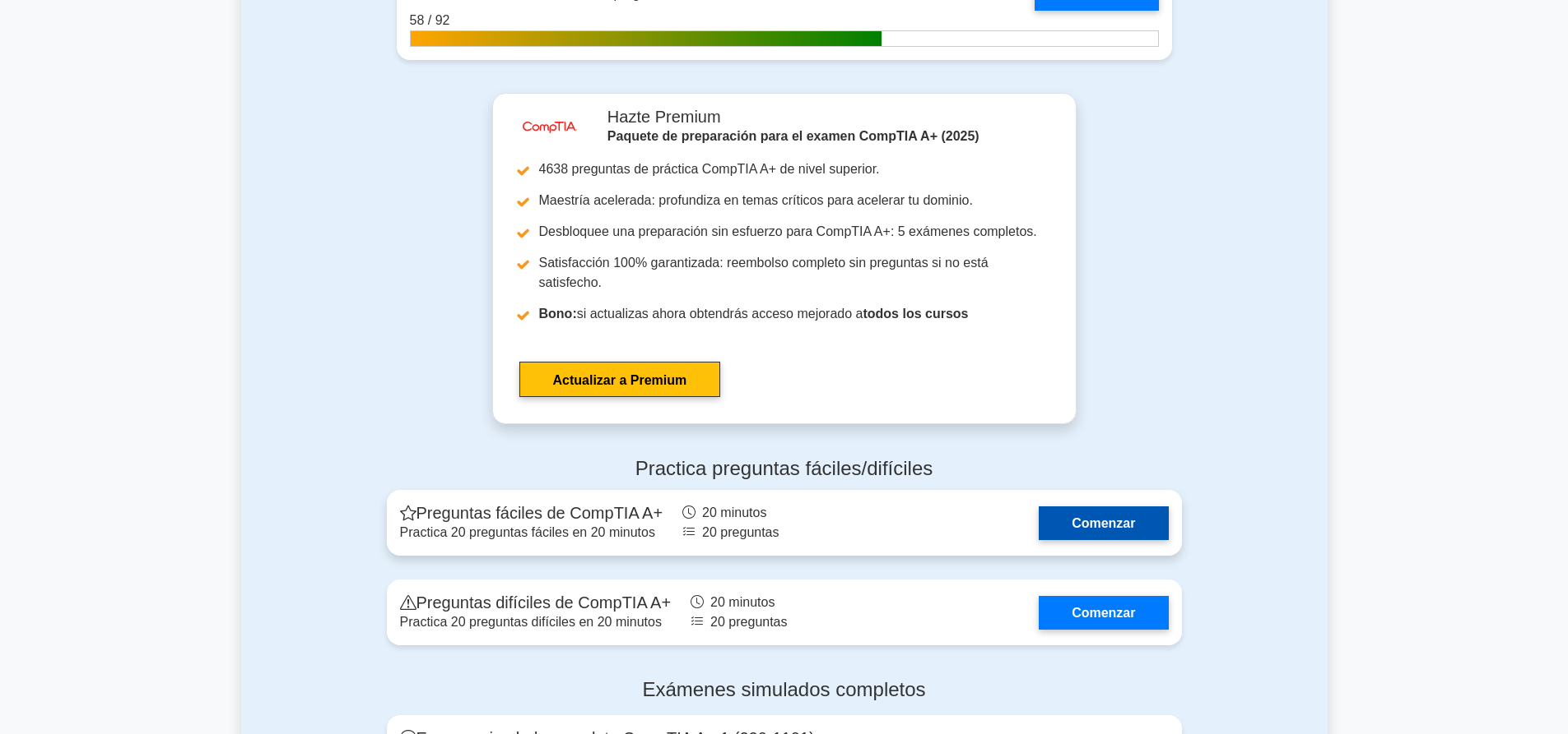
scroll to position [4006, 0]
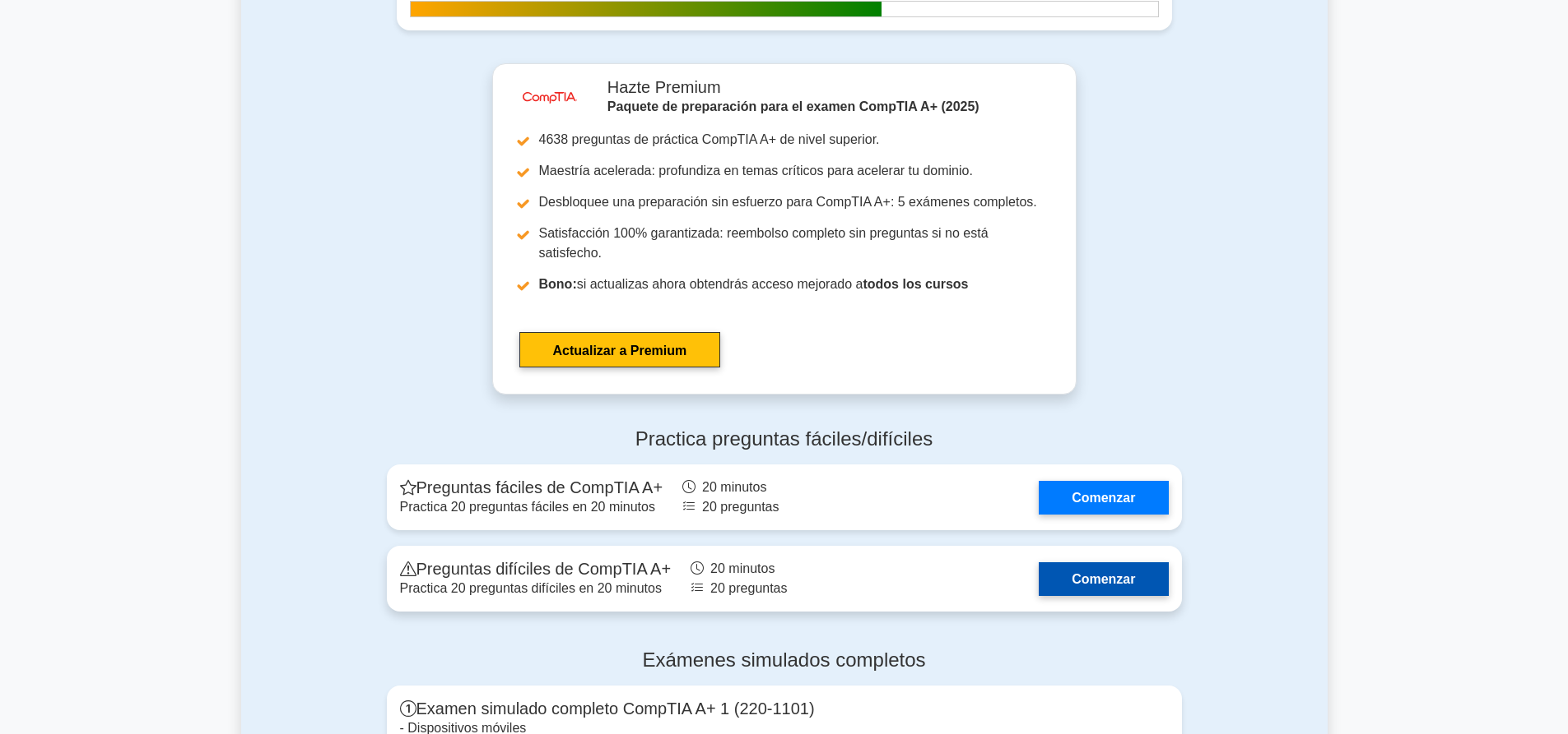
click at [1067, 563] on link "Comenzar" at bounding box center [1103, 579] width 129 height 34
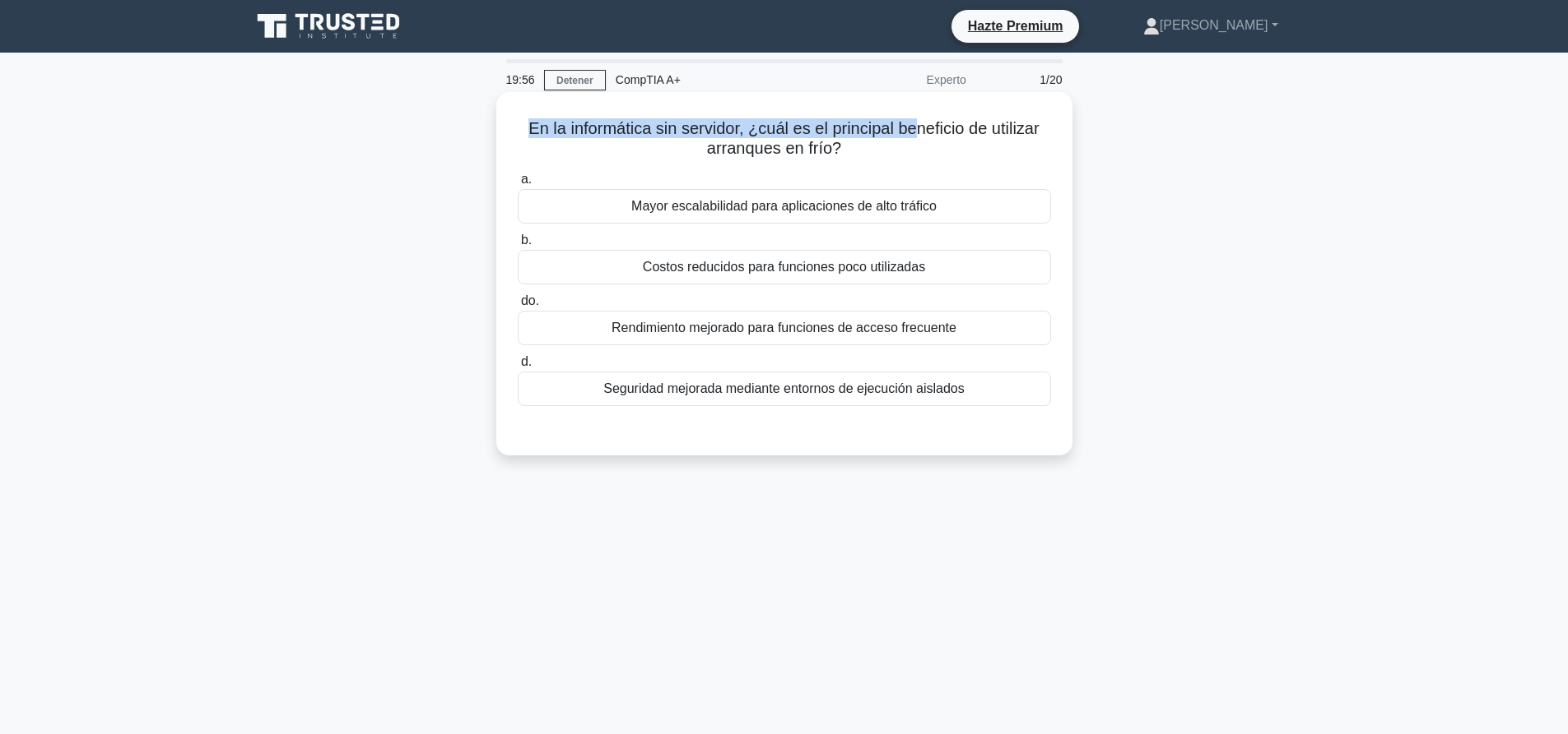
drag, startPoint x: 525, startPoint y: 133, endPoint x: 900, endPoint y: 120, distance: 375.2
click at [902, 120] on font "En la informática sin servidor, ¿cuál es el principal beneficio de utilizar arr…" at bounding box center [784, 139] width 511 height 38
click at [899, 120] on font "En la informática sin servidor, ¿cuál es el principal beneficio de utilizar arr…" at bounding box center [784, 139] width 511 height 38
drag, startPoint x: 831, startPoint y: 211, endPoint x: 833, endPoint y: 300, distance: 89.0
click at [832, 211] on font "Mayor escalabilidad para aplicaciones de alto tráfico" at bounding box center [784, 206] width 306 height 14
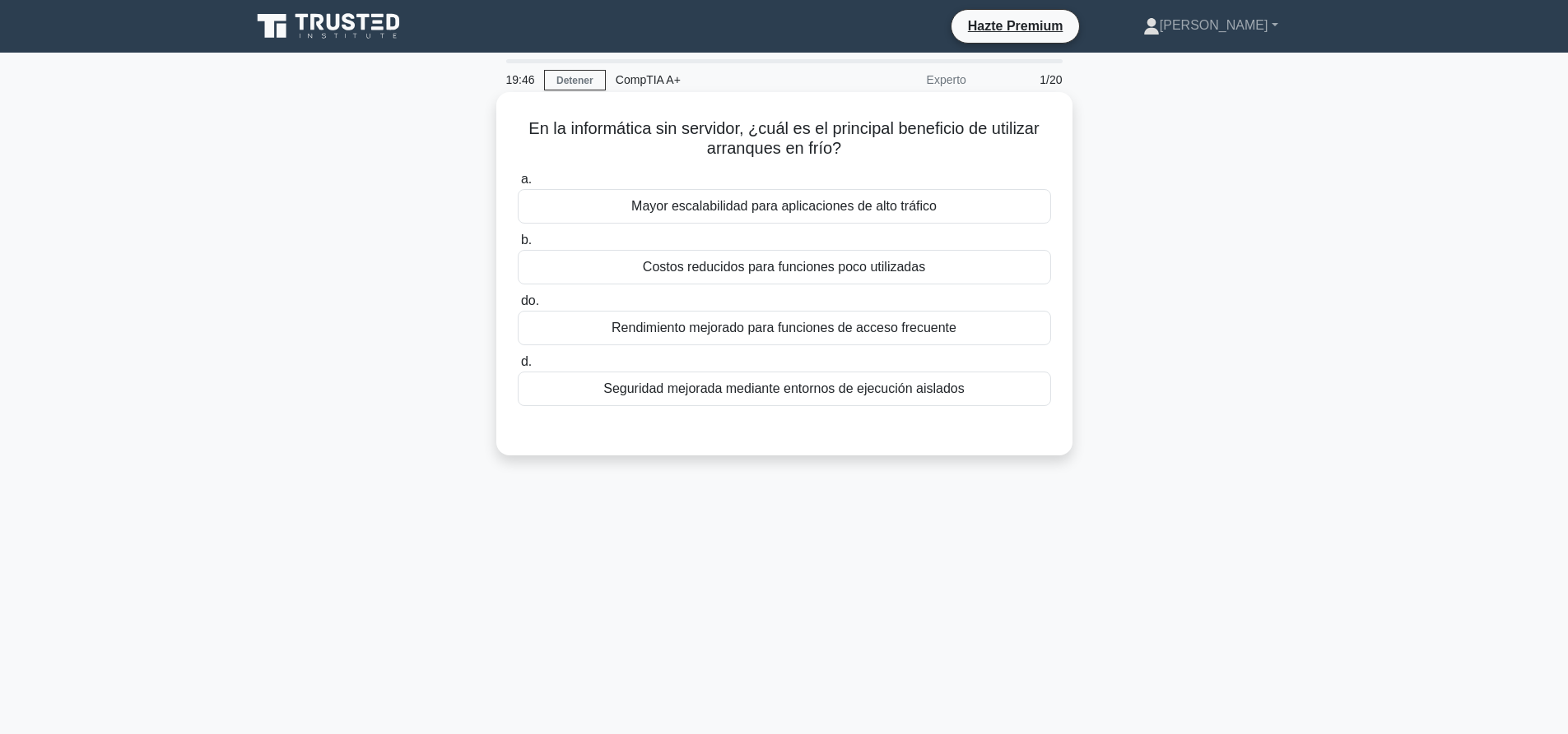
click at [518, 185] on input "a. Mayor escalabilidad para aplicaciones de alto tráfico" at bounding box center [518, 180] width 0 height 10
click at [826, 252] on div "Reduced costs for infrequently used functions" at bounding box center [784, 268] width 533 height 34
click at [518, 246] on input "b. Reduced costs for infrequently used functions" at bounding box center [518, 240] width 0 height 10
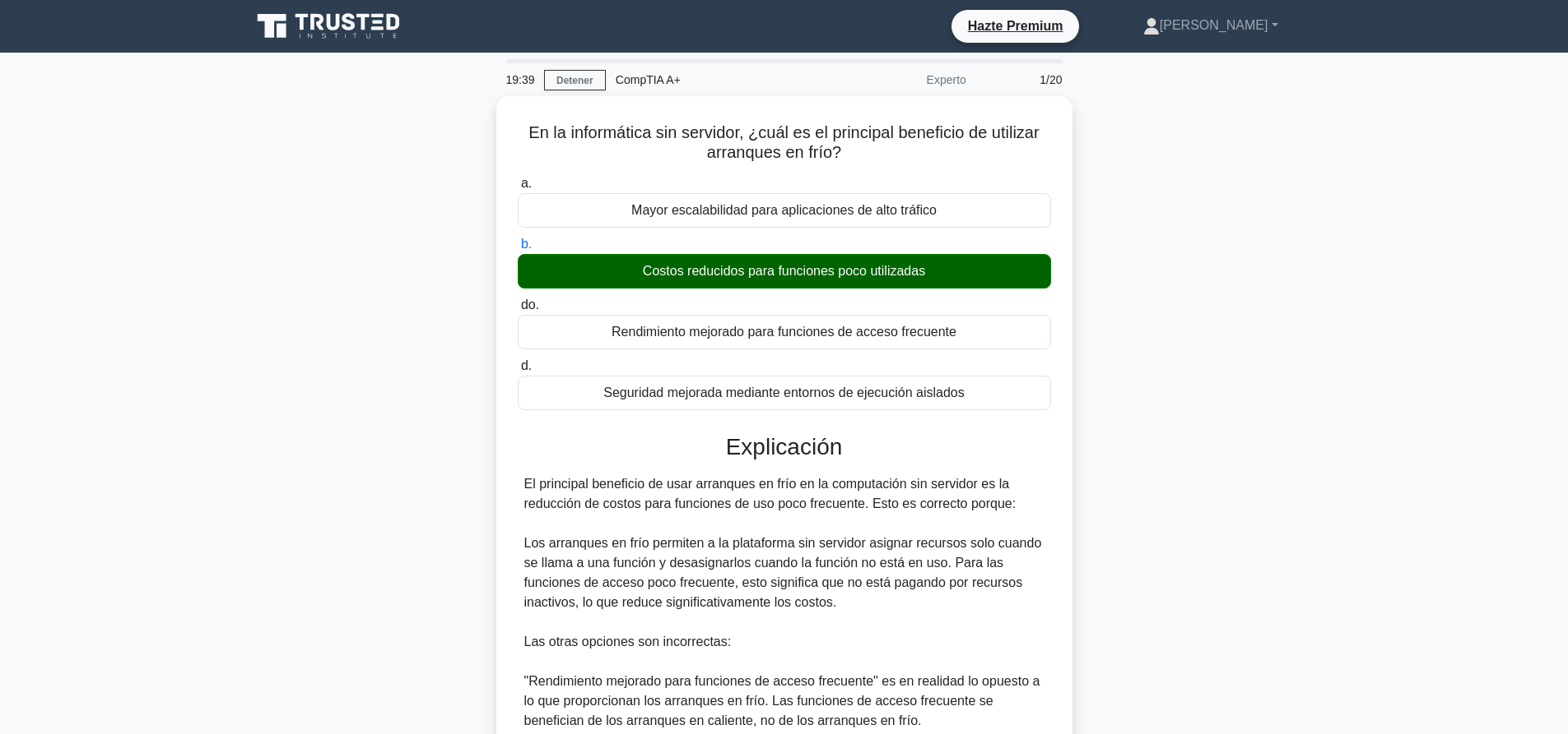
drag, startPoint x: 1150, startPoint y: 318, endPoint x: 1138, endPoint y: 318, distance: 12.0
click at [1149, 318] on div "En la informática sin servidor, ¿cuál es el principal beneficio de utilizar arr…" at bounding box center [784, 572] width 1086 height 953
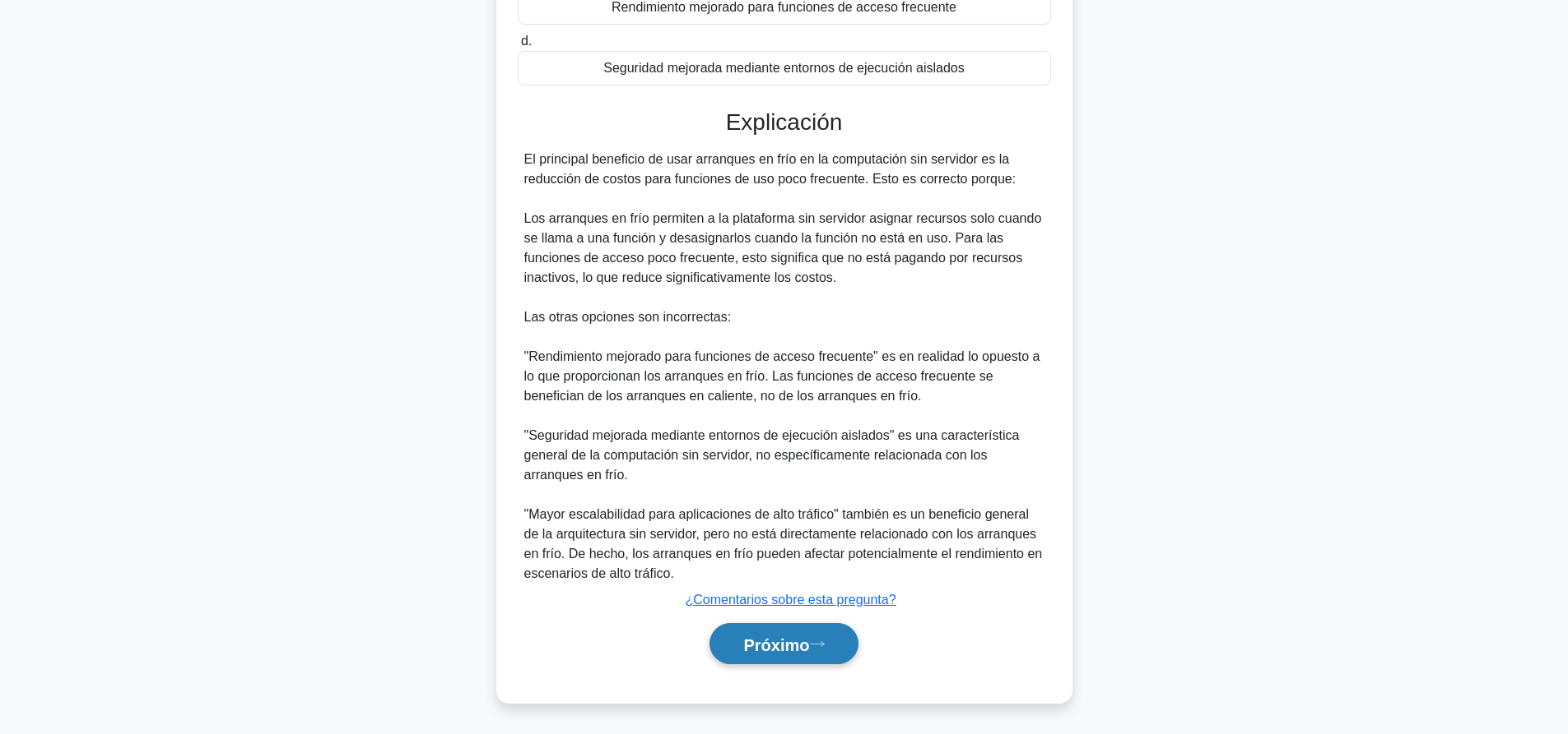
click at [797, 640] on font "Próximo" at bounding box center [776, 645] width 65 height 18
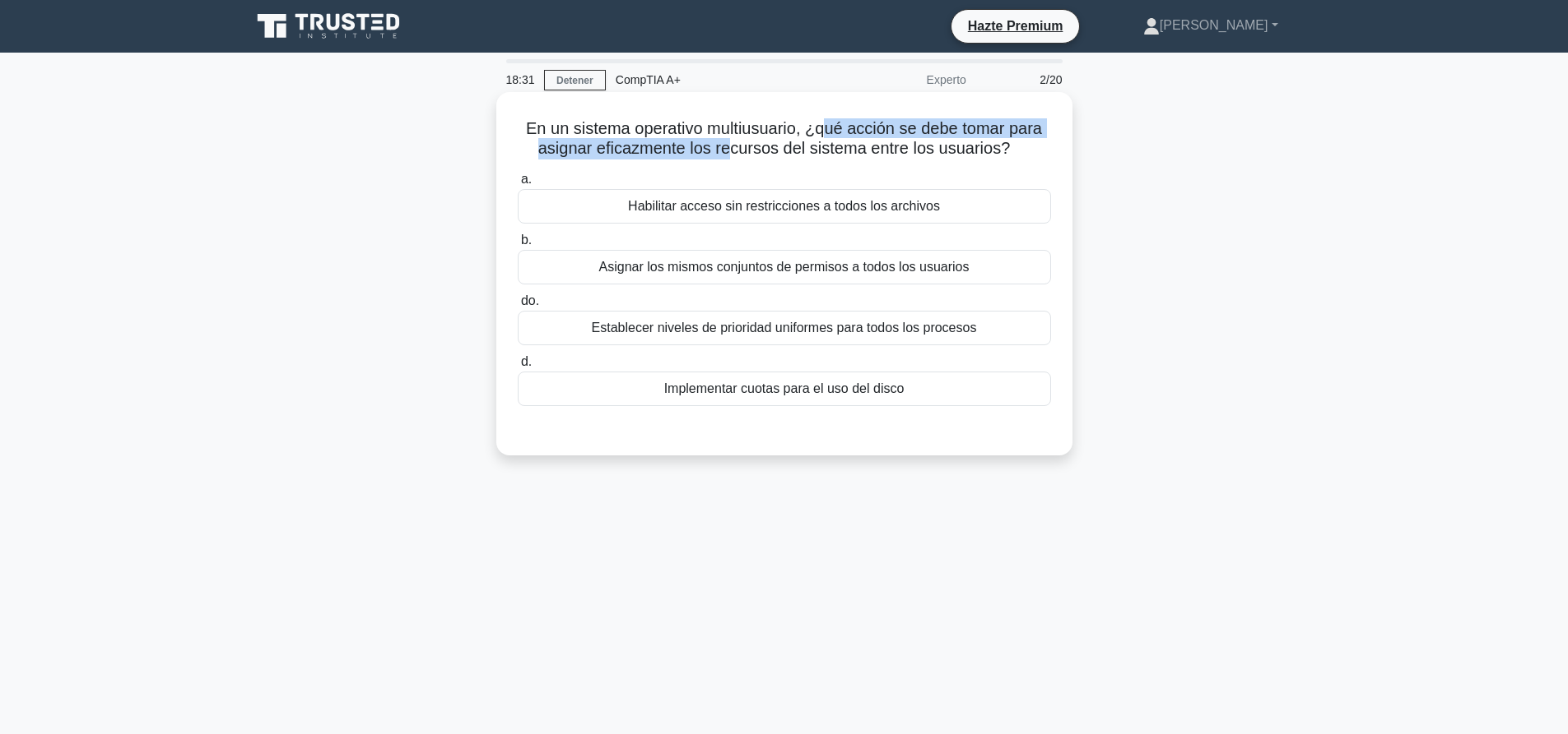
drag, startPoint x: 728, startPoint y: 146, endPoint x: 823, endPoint y: 139, distance: 95.3
click at [823, 139] on font "En un sistema operativo multiusuario, ¿qué acción se debe tomar para asignar ef…" at bounding box center [784, 139] width 516 height 38
click at [876, 127] on font "En un sistema operativo multiusuario, ¿qué acción se debe tomar para asignar ef…" at bounding box center [784, 139] width 516 height 38
click at [658, 330] on font "Establecer niveles de prioridad uniformes para todos los procesos" at bounding box center [784, 328] width 385 height 14
click at [518, 306] on input "do. Establecer niveles de prioridad uniformes para todos los procesos" at bounding box center [518, 301] width 0 height 10
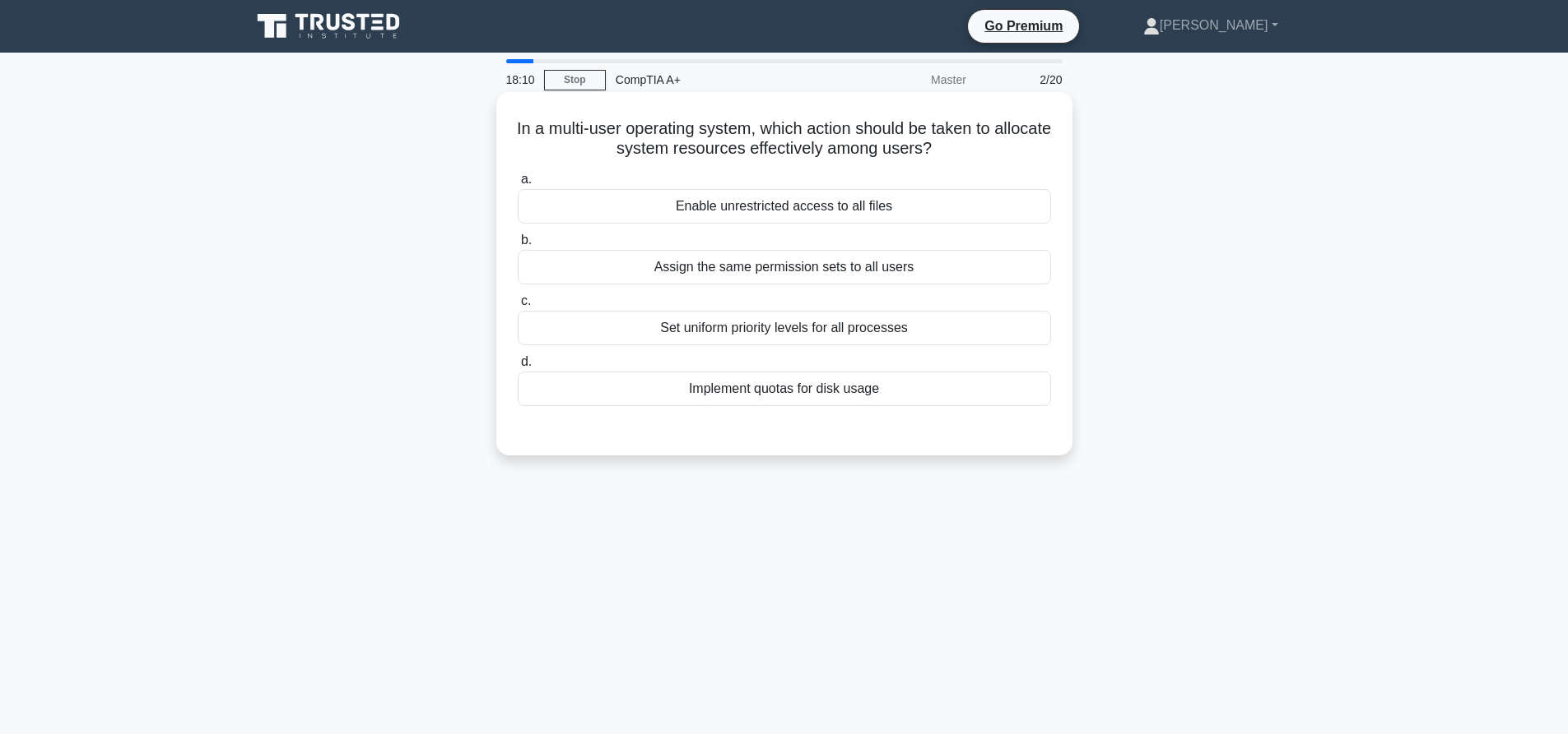
click at [772, 398] on div "Implement quotas for disk usage" at bounding box center [784, 389] width 533 height 34
click at [518, 367] on input "d. Implement quotas for disk usage" at bounding box center [518, 362] width 0 height 10
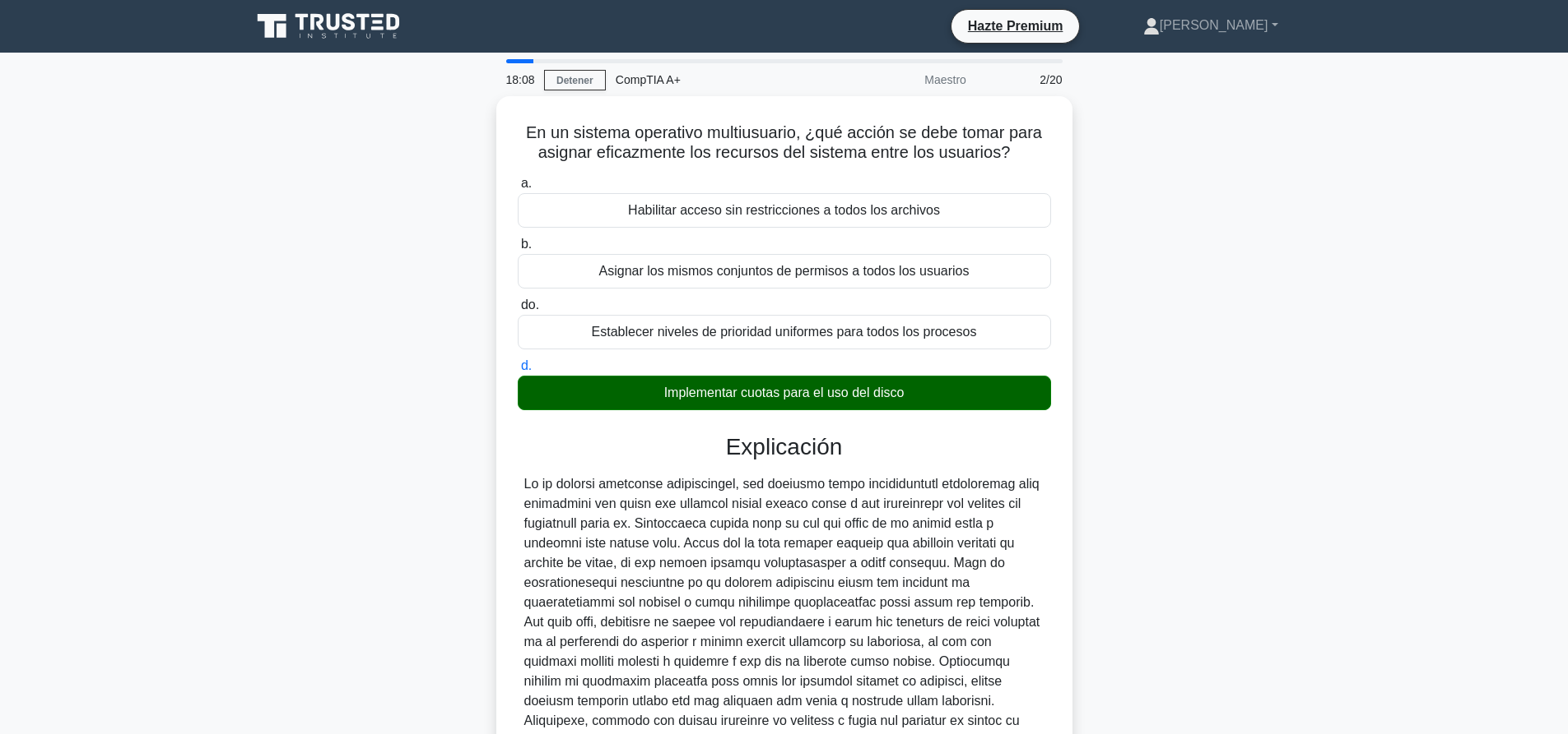
click at [1181, 250] on div "En un sistema operativo multiusuario, ¿qué acción se debe tomar para asignar ef…" at bounding box center [784, 503] width 1086 height 814
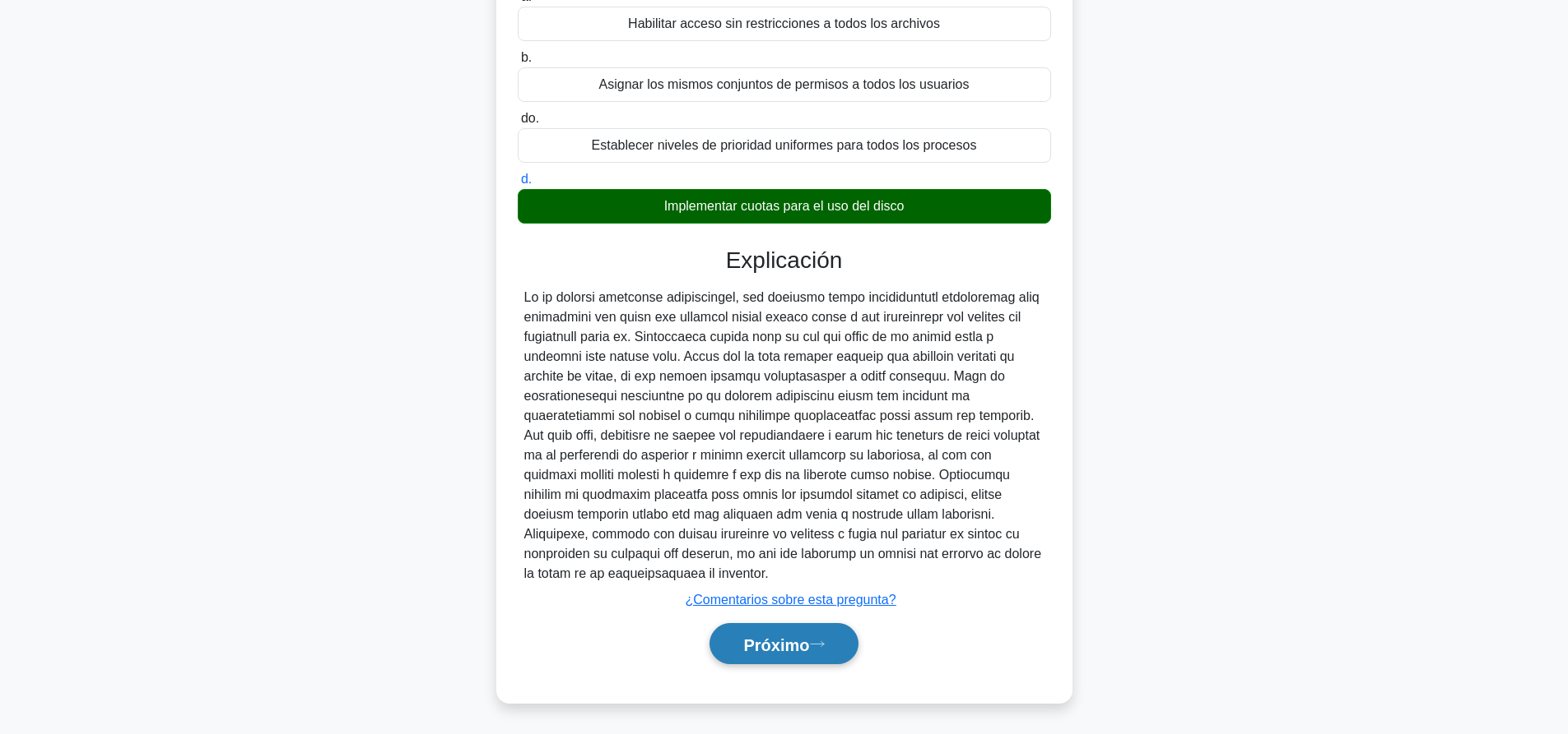
click at [846, 637] on button "Próximo" at bounding box center [784, 644] width 148 height 42
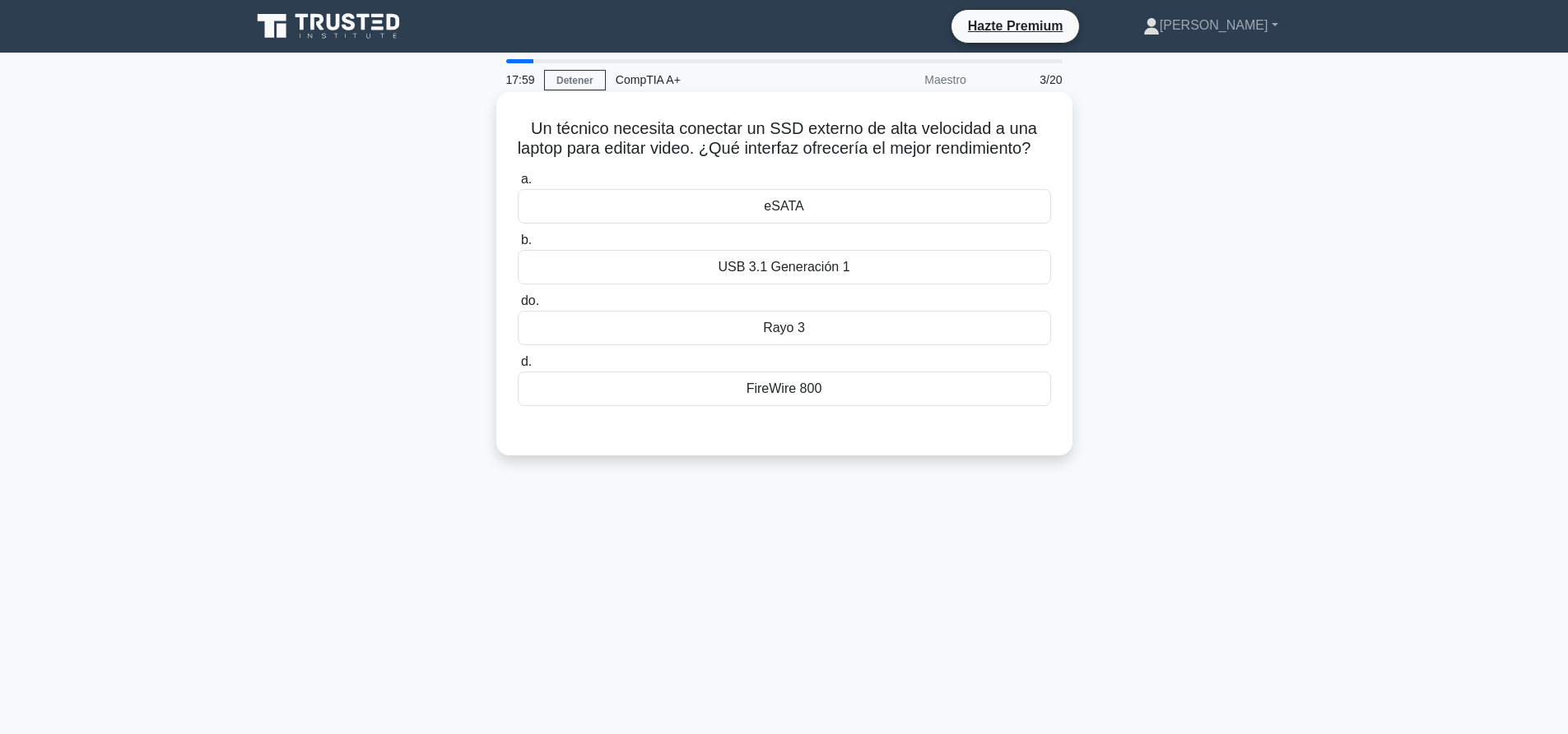
click at [808, 345] on div "Rayo 3" at bounding box center [784, 328] width 533 height 34
click at [518, 306] on input "do. Rayo 3" at bounding box center [518, 301] width 0 height 10
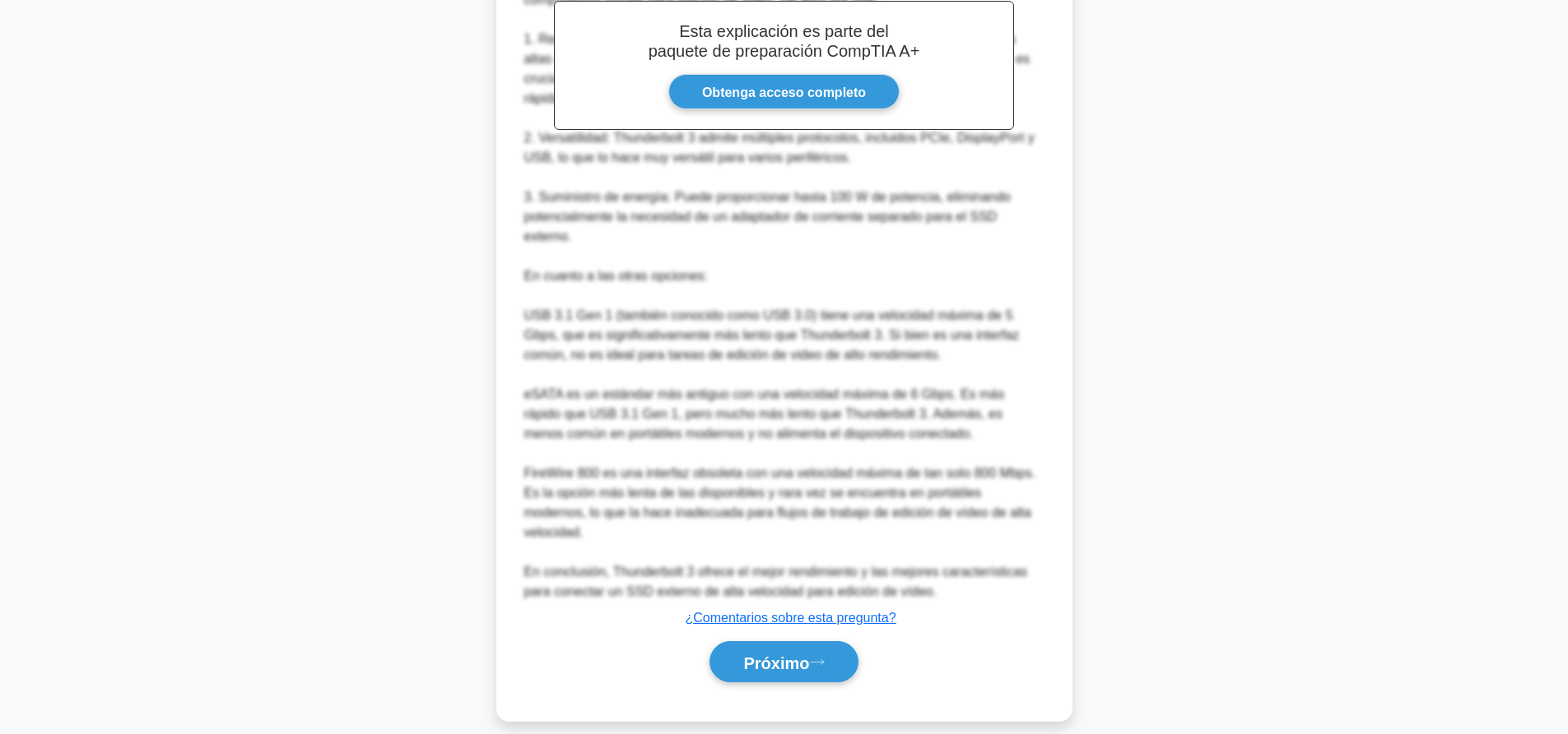
click at [821, 665] on div "Próximo" at bounding box center [784, 663] width 533 height 55
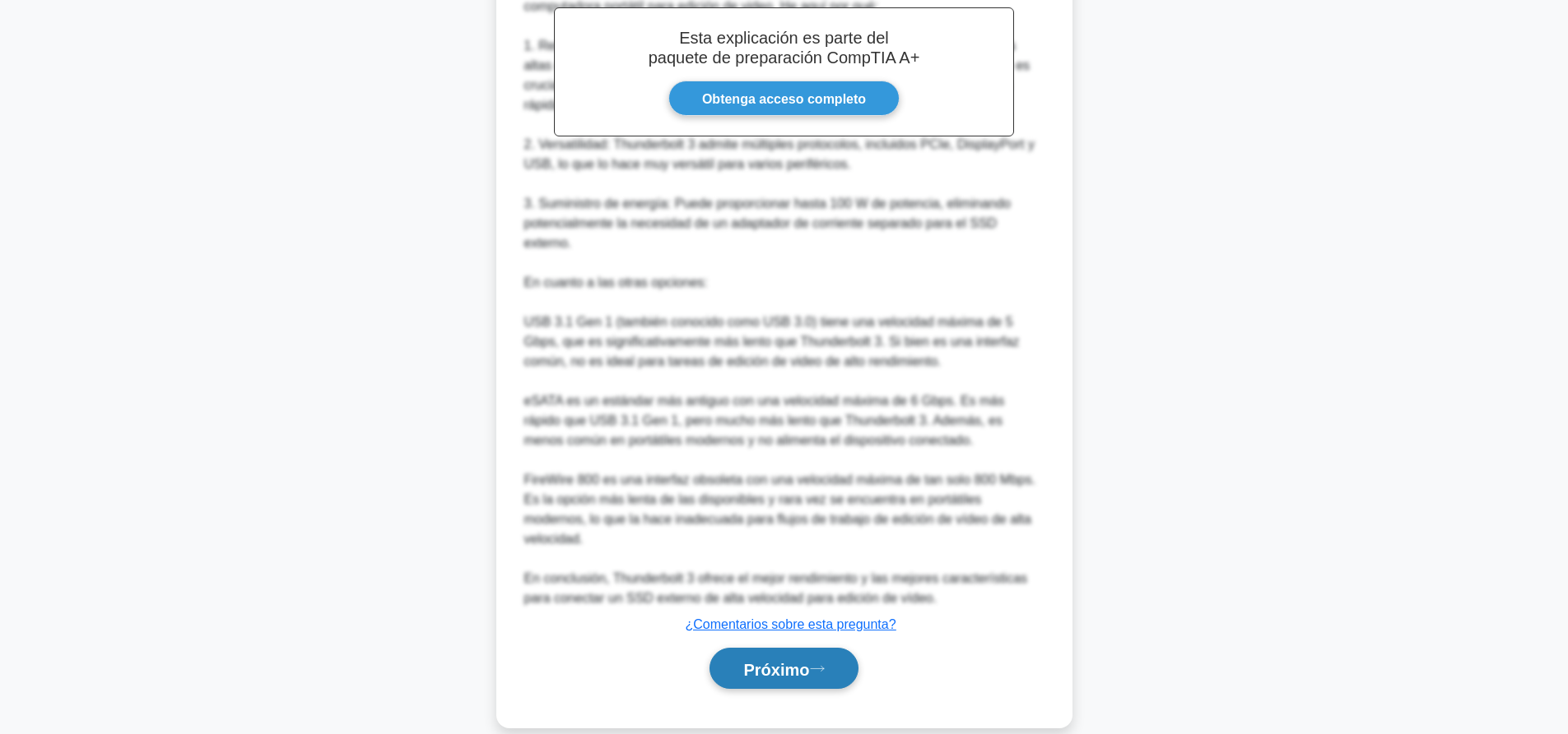
click at [789, 660] on font "Próximo" at bounding box center [776, 669] width 65 height 18
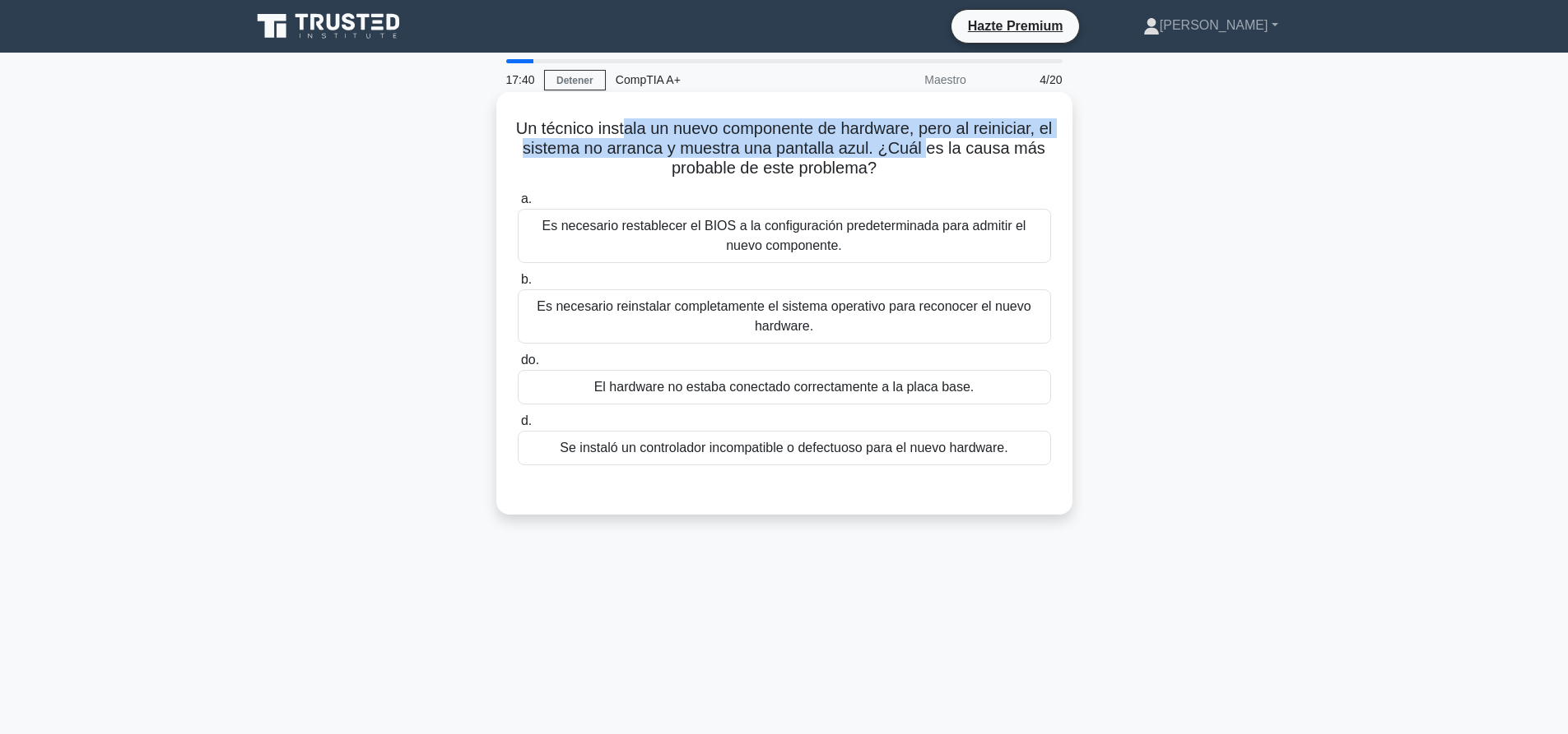
drag, startPoint x: 629, startPoint y: 136, endPoint x: 938, endPoint y: 145, distance: 309.1
click at [938, 145] on font "Un técnico instala un nuevo componente de hardware, pero al reiniciar, el siste…" at bounding box center [784, 148] width 536 height 58
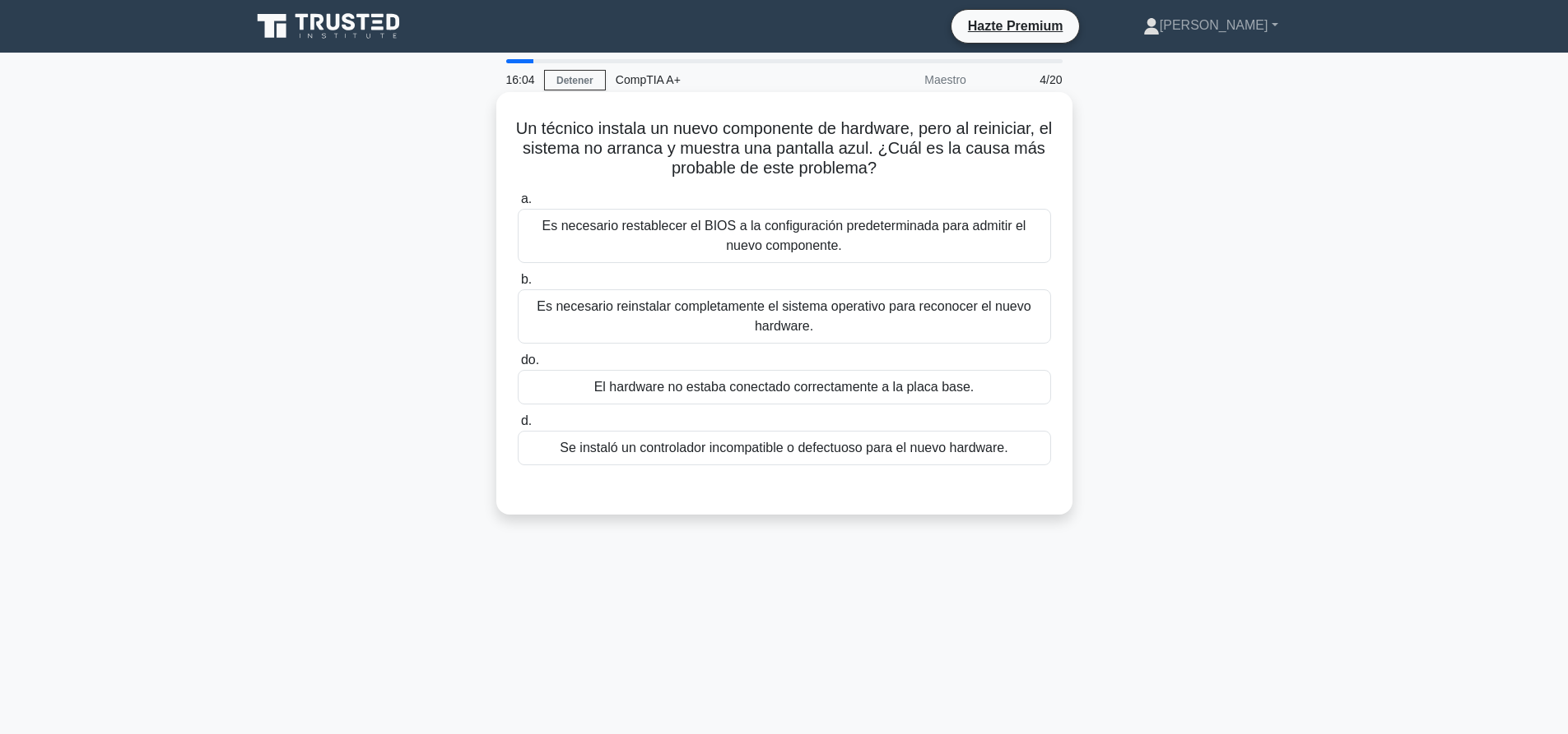
click at [685, 453] on font "Se instaló un controlador incompatible o defectuoso para el nuevo hardware." at bounding box center [784, 447] width 448 height 14
click at [518, 427] on input "d. Se instaló un controlador incompatible o defectuoso para el nuevo hardware." at bounding box center [518, 422] width 0 height 10
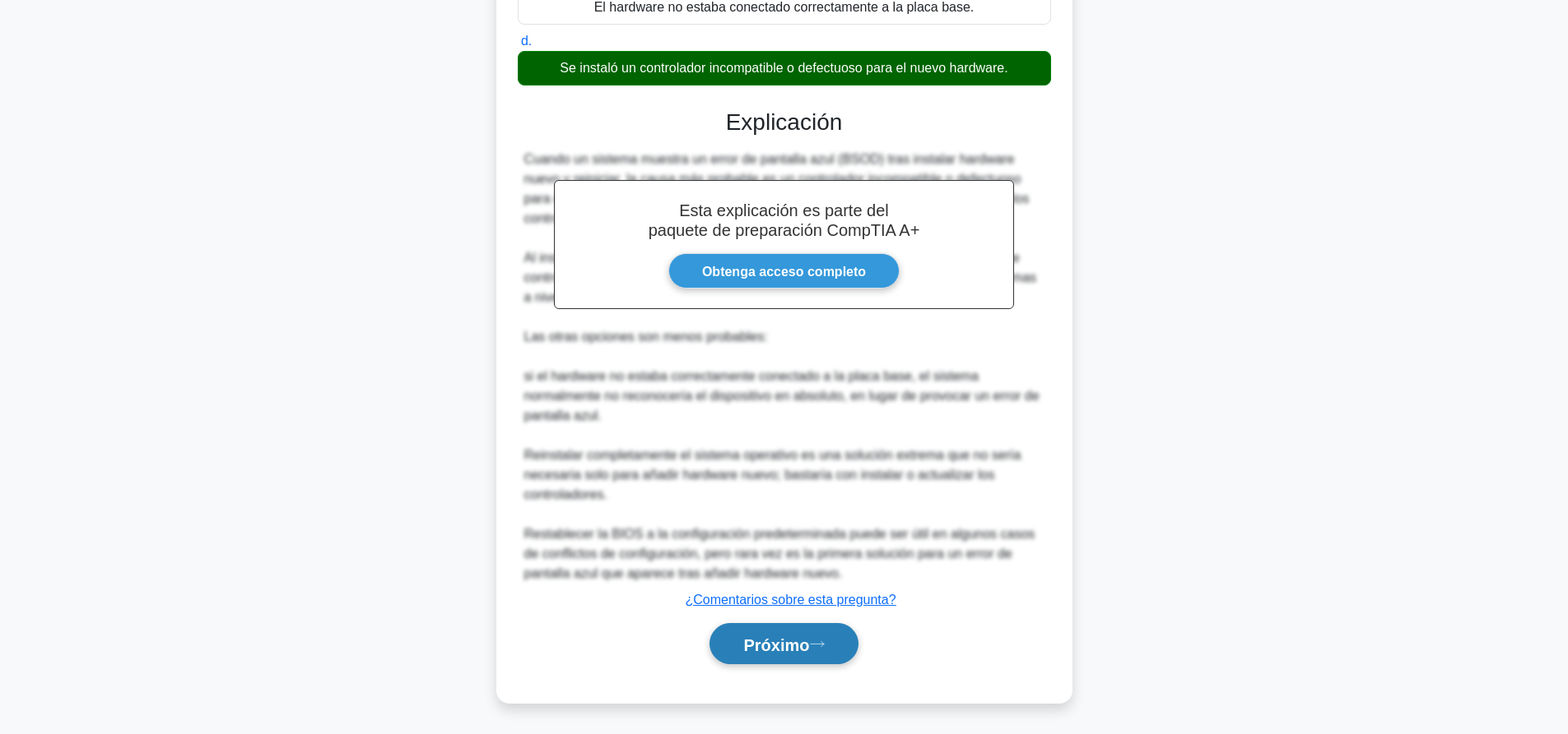
click at [854, 625] on button "Próximo" at bounding box center [784, 644] width 148 height 42
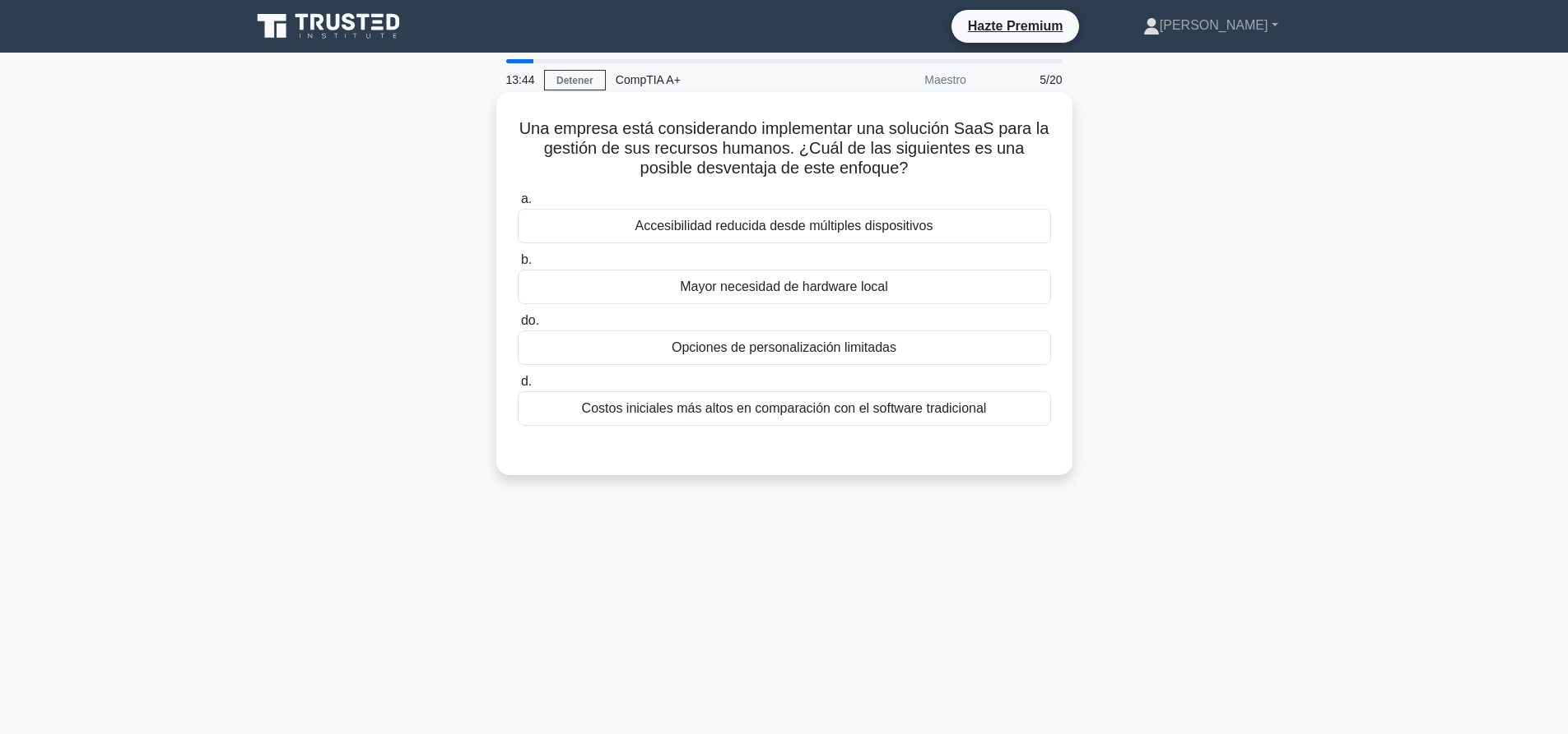
drag, startPoint x: 692, startPoint y: 154, endPoint x: 881, endPoint y: 159, distance: 189.1
click at [881, 159] on font "Una empresa está considerando implementar una solución SaaS para la gestión de …" at bounding box center [784, 148] width 530 height 58
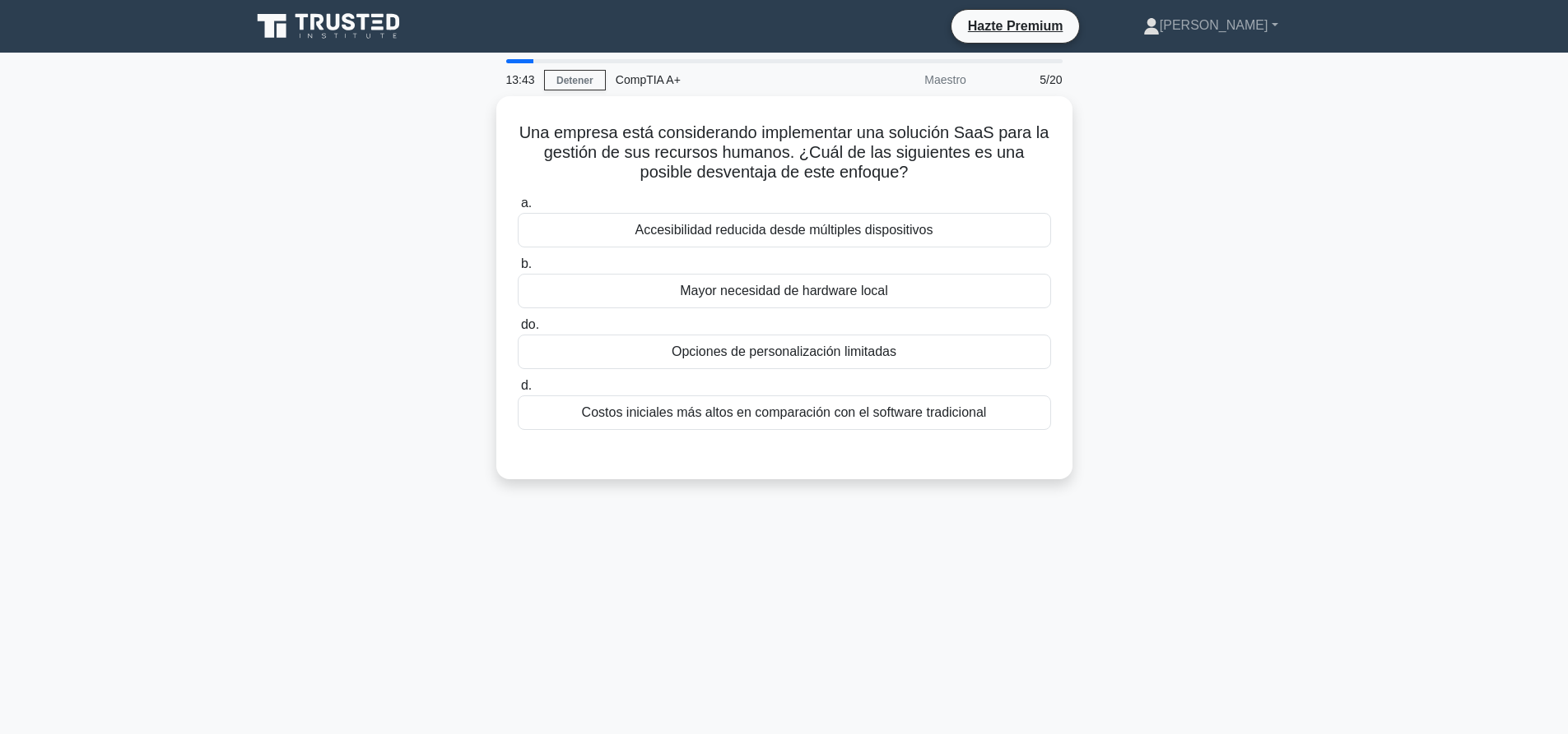
click at [1218, 213] on div "Una empresa está considerando implementar una solución SaaS para la gestión de …" at bounding box center [784, 298] width 1086 height 403
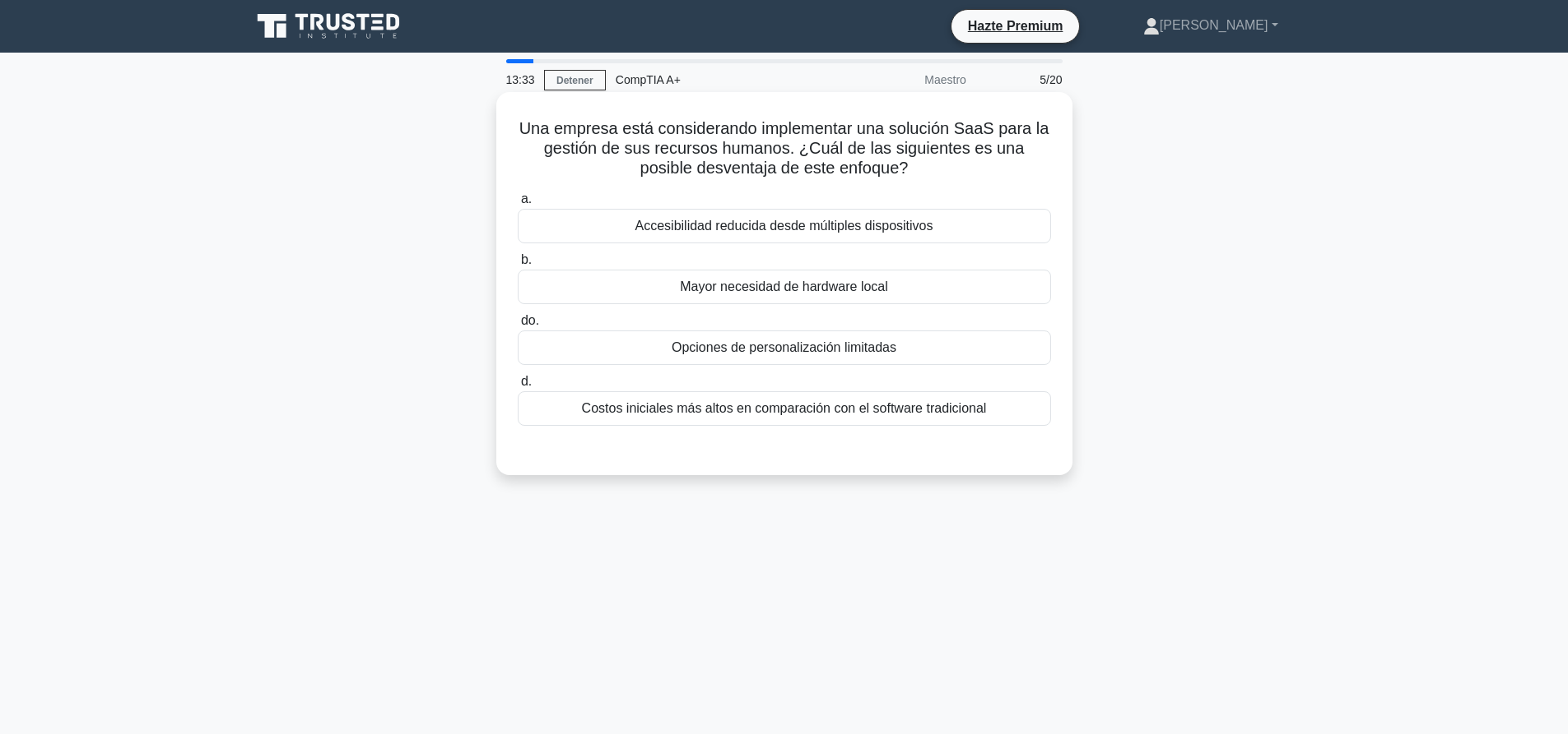
click at [812, 412] on font "Costos iniciales más altos en comparación con el software tradicional" at bounding box center [784, 408] width 405 height 14
click at [518, 387] on input "d. Costos iniciales más altos en comparación con el software tradicional" at bounding box center [518, 382] width 0 height 10
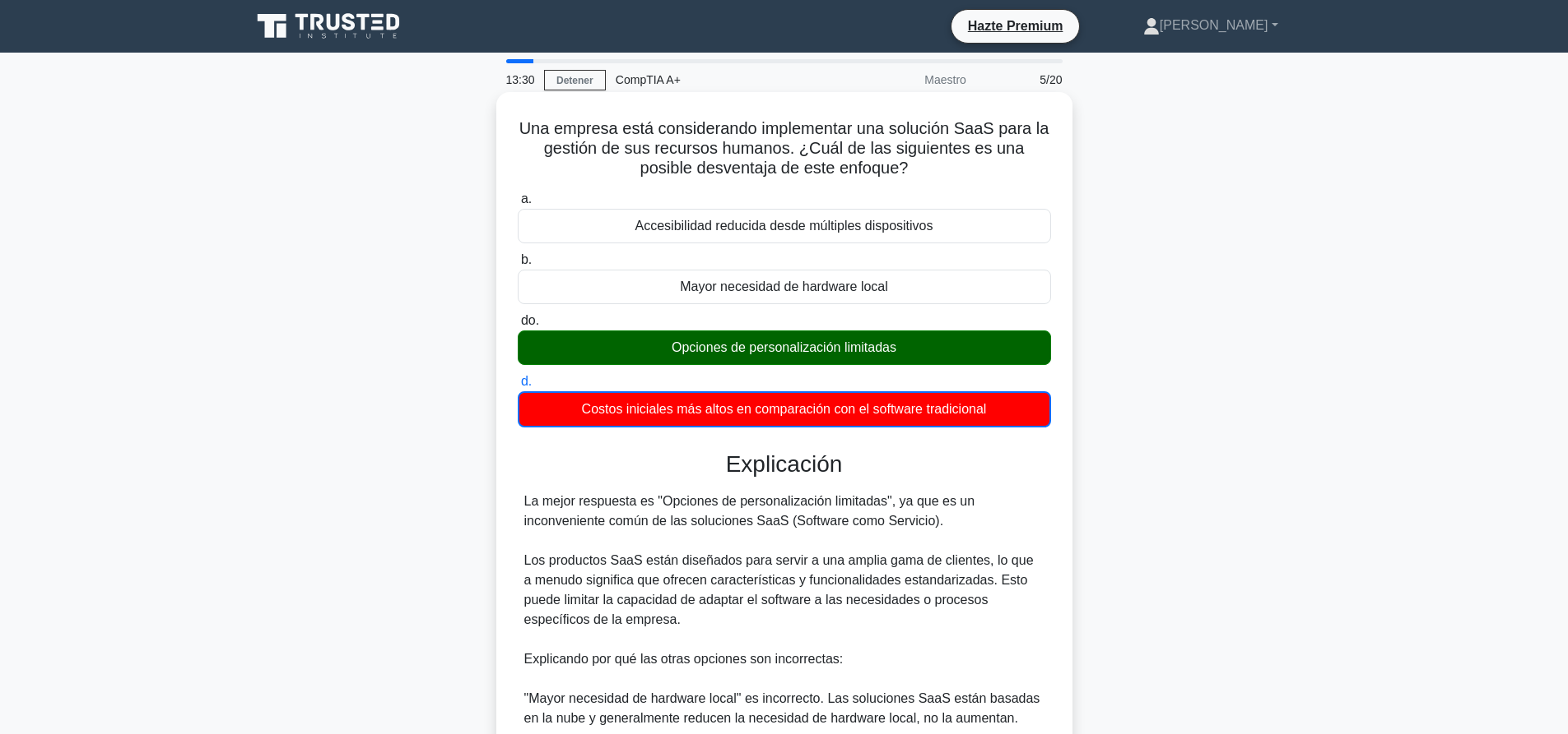
scroll to position [343, 0]
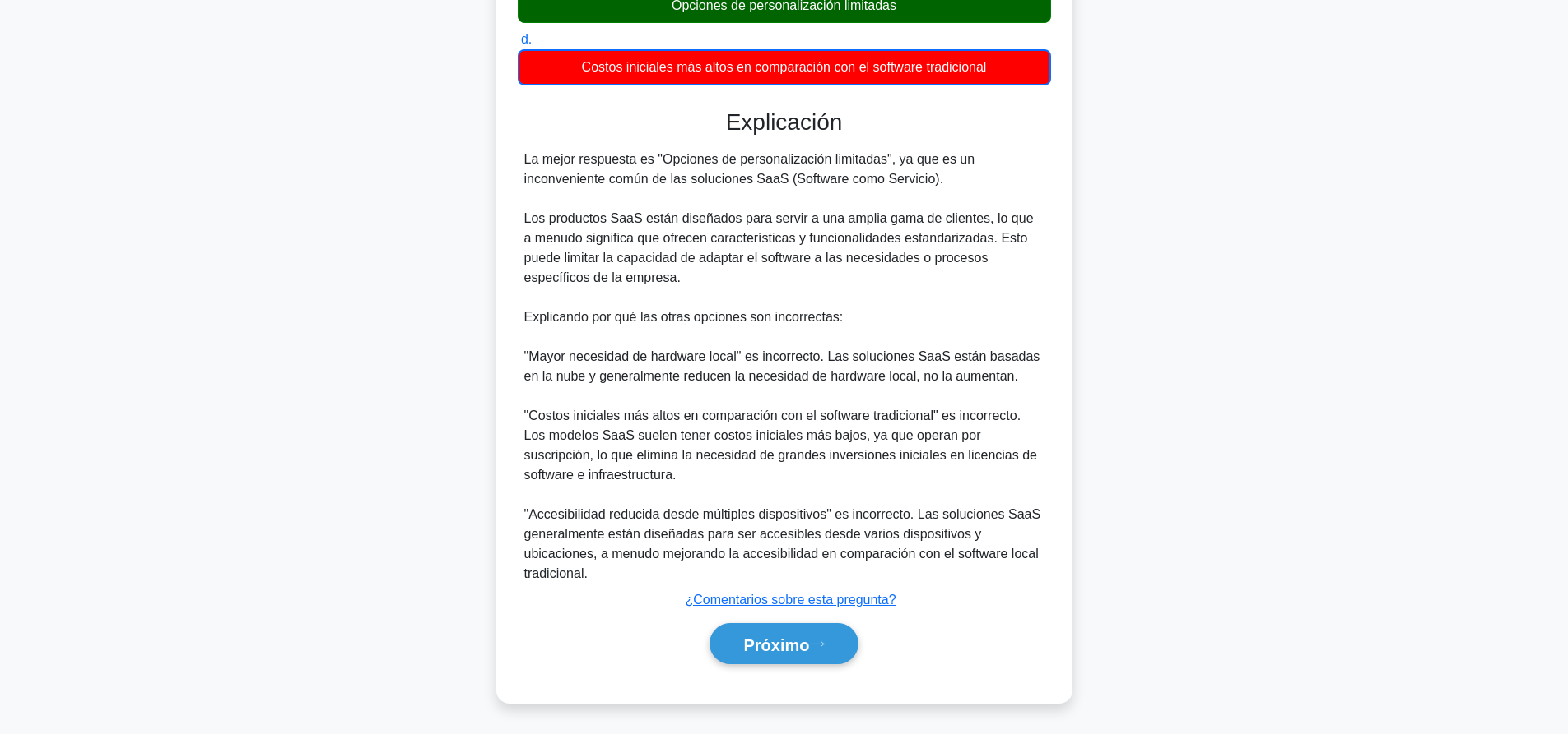
click at [768, 677] on div "a. Accesibilidad reducida desde múltiples dispositivos b. Mayor necesidad de ha…" at bounding box center [784, 263] width 536 height 841
click at [780, 640] on font "Próximo" at bounding box center [776, 645] width 65 height 18
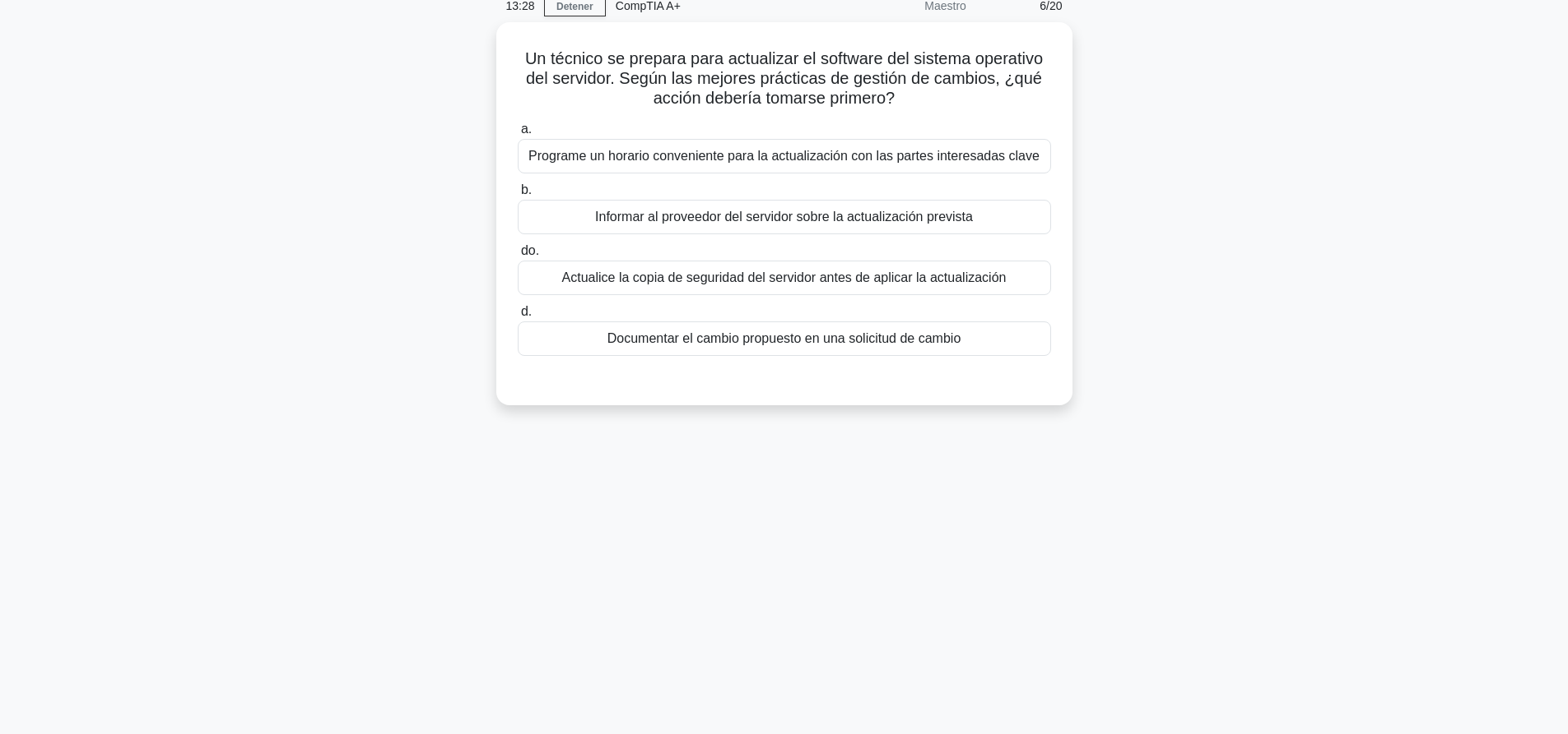
scroll to position [0, 0]
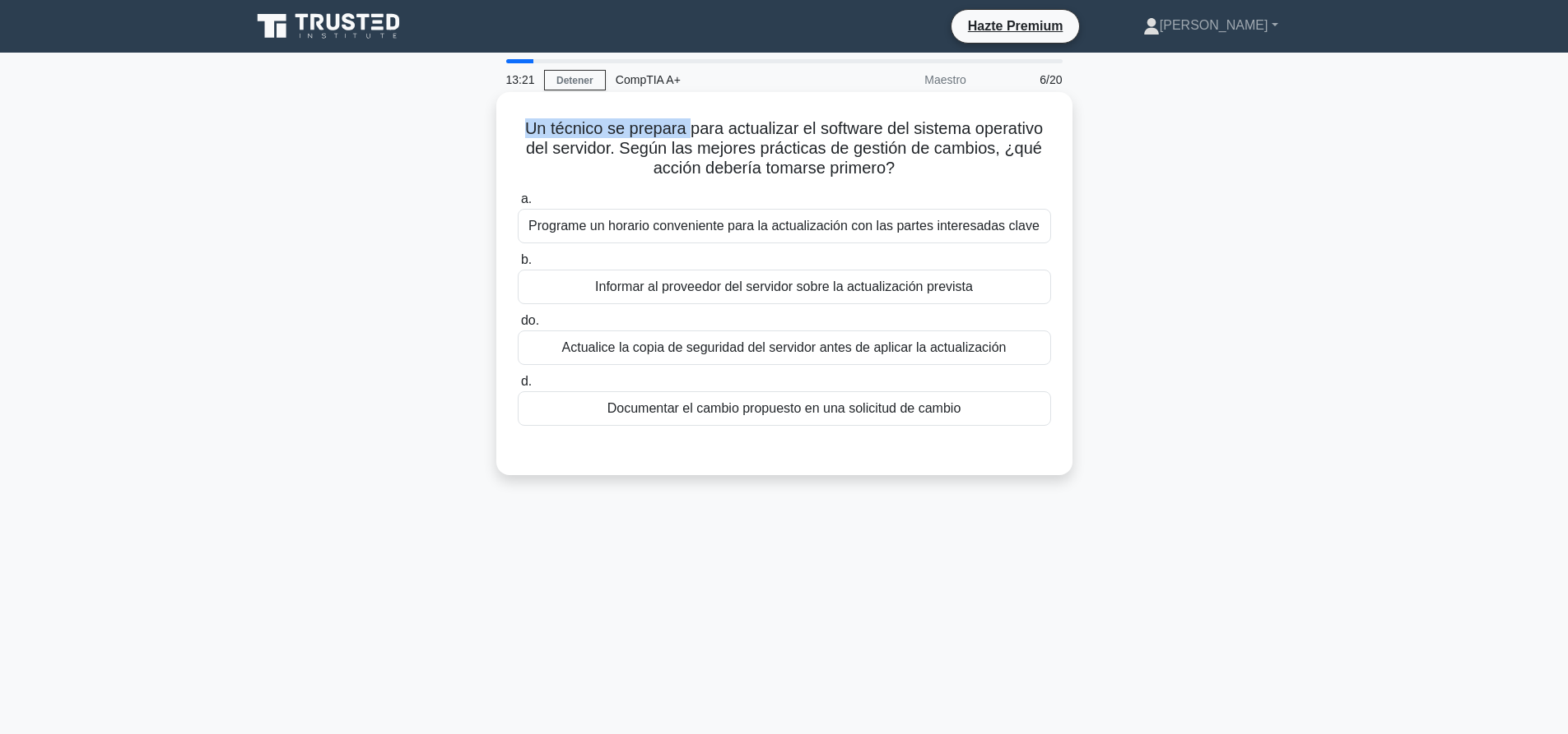
drag, startPoint x: 523, startPoint y: 133, endPoint x: 688, endPoint y: 134, distance: 165.0
click at [688, 134] on font "Un técnico se prepara para actualizar el software del sistema operativo del ser…" at bounding box center [784, 148] width 518 height 58
click at [761, 135] on font "Un técnico se prepara para actualizar el software del sistema operativo del ser…" at bounding box center [784, 148] width 518 height 58
drag, startPoint x: 523, startPoint y: 131, endPoint x: 1047, endPoint y: 131, distance: 524.0
click at [1043, 131] on font "Un técnico se prepara para actualizar el software del sistema operativo del ser…" at bounding box center [784, 148] width 518 height 58
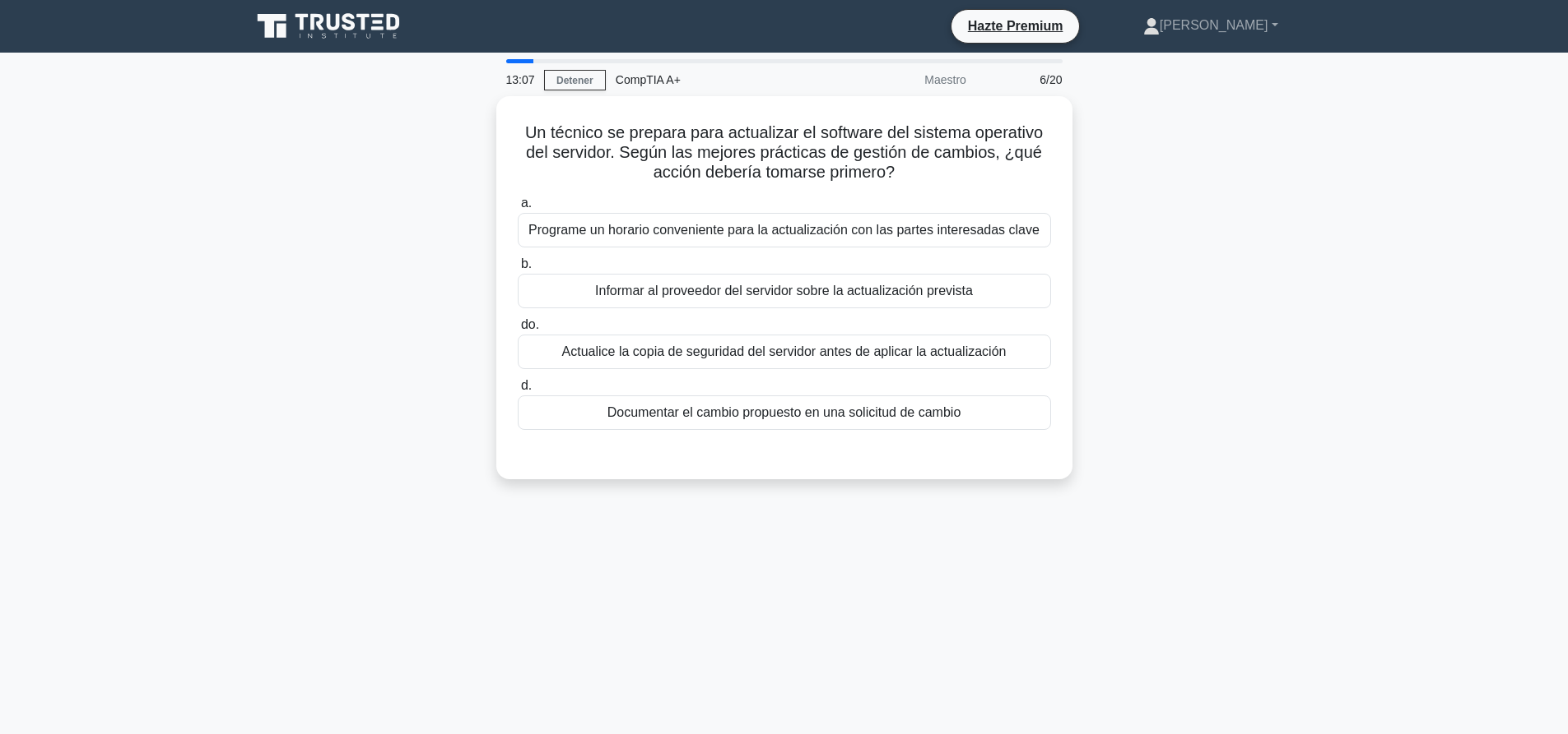
click at [1422, 206] on main "13:07 Detener CompTIA A+ Maestro 6/20 Un técnico se prepara para actualizar el …" at bounding box center [784, 470] width 1568 height 836
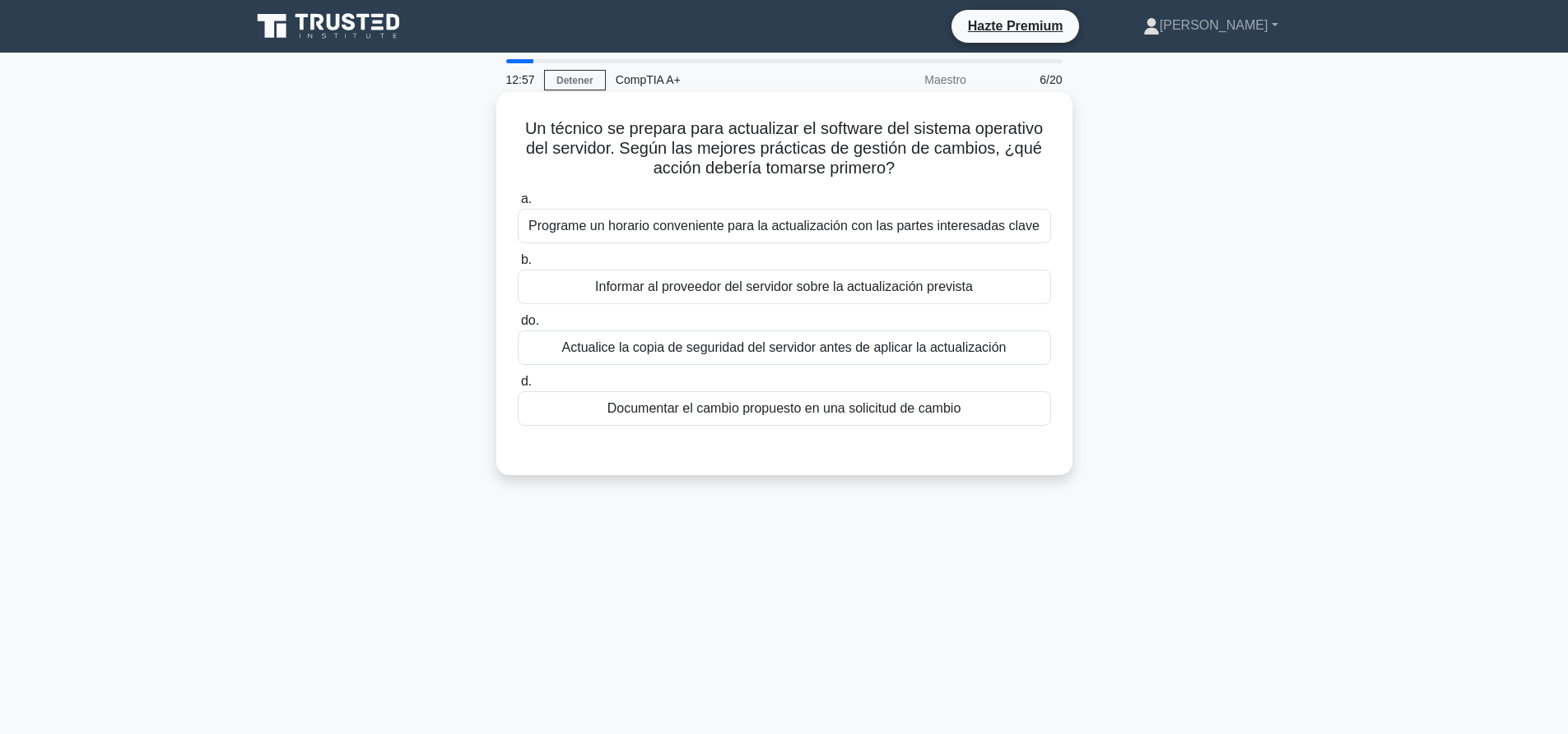
click at [726, 223] on font "Programe un horario conveniente para la actualización con las partes interesada…" at bounding box center [784, 225] width 511 height 14
click at [518, 205] on input "a. Programe un horario conveniente para la actualización con las partes interes…" at bounding box center [518, 200] width 0 height 10
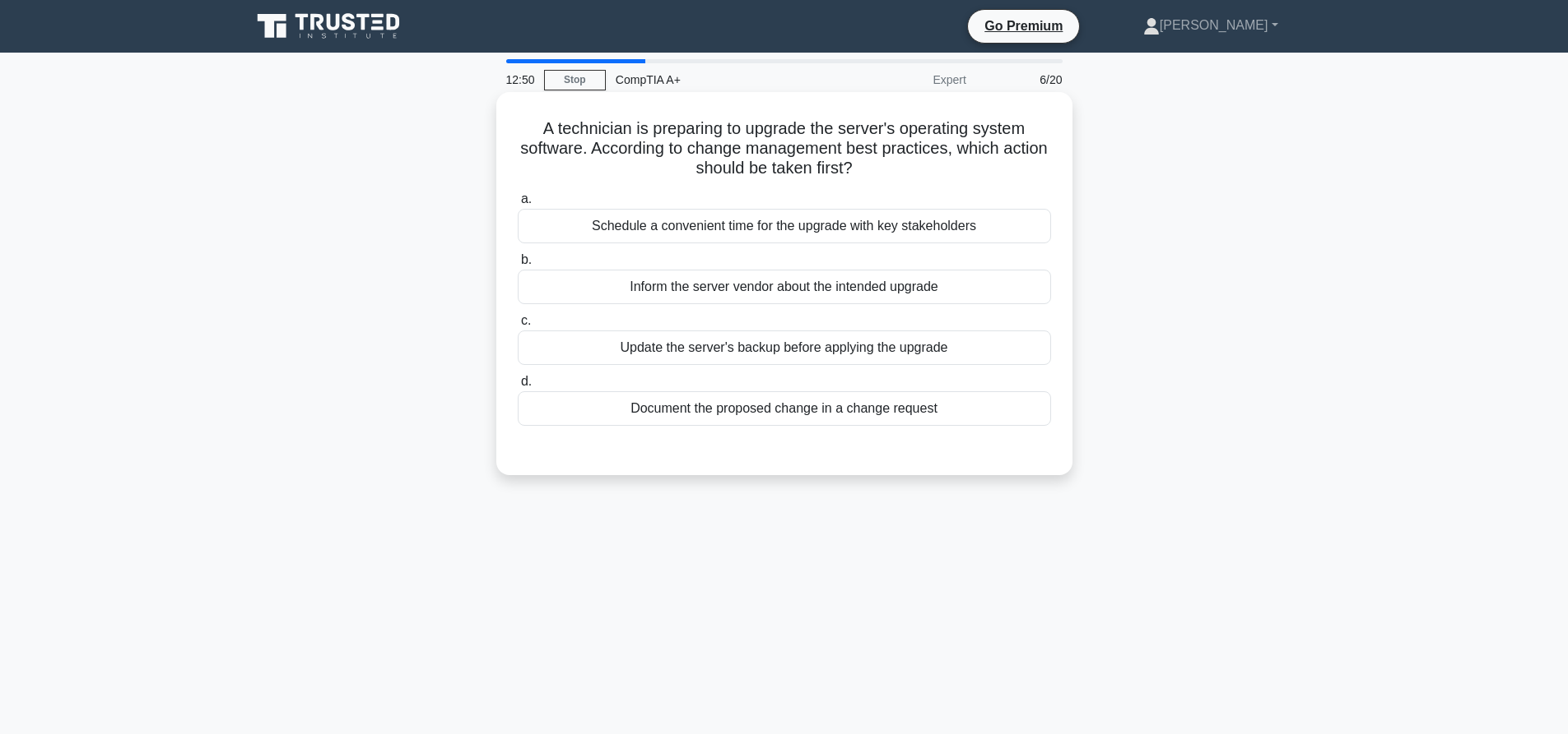
click at [755, 415] on div "Document the proposed change in a change request" at bounding box center [784, 409] width 533 height 34
click at [518, 387] on input "d. Document the proposed change in a change request" at bounding box center [518, 382] width 0 height 10
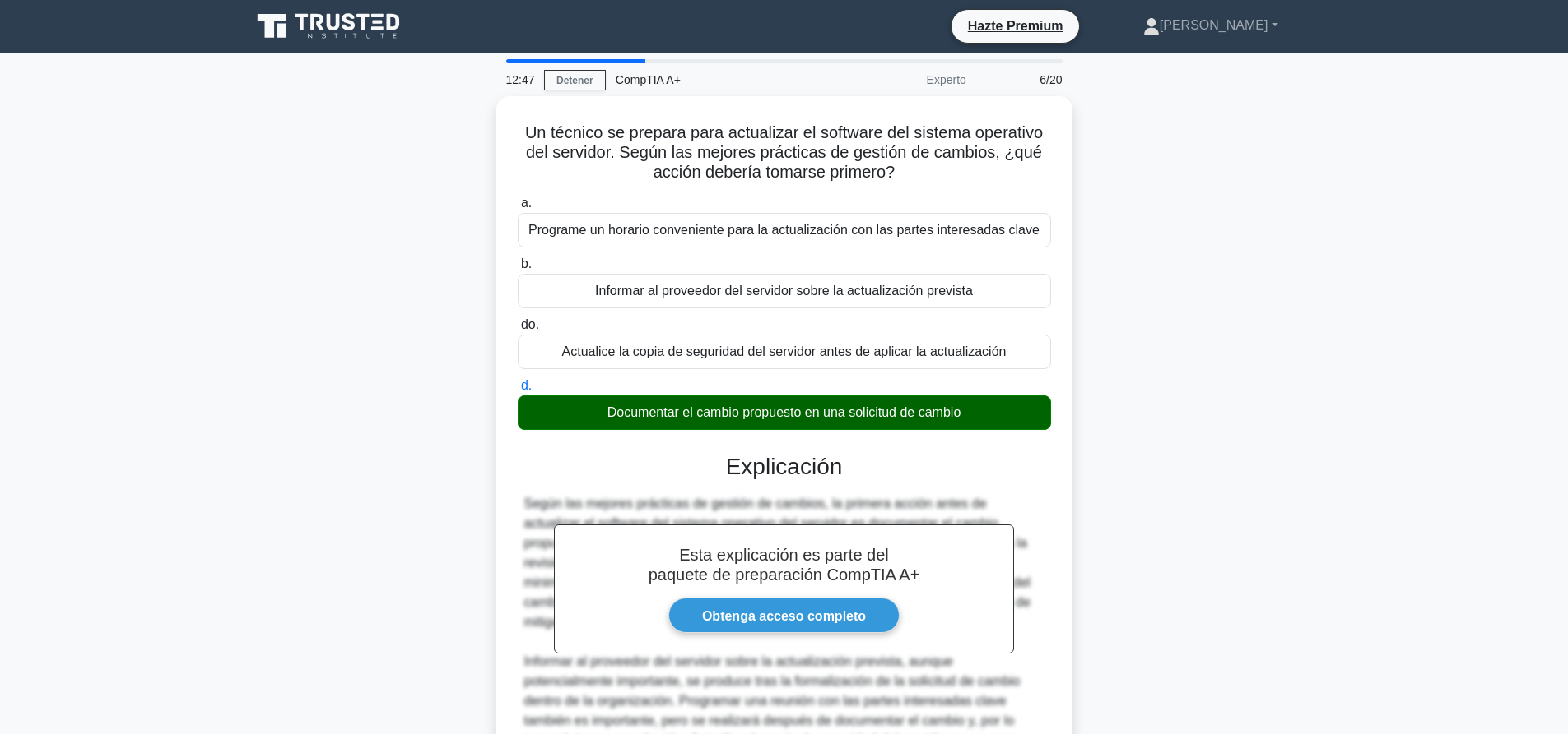
click at [1212, 184] on div "Un técnico se prepara para actualizar el software del sistema operativo del ser…" at bounding box center [784, 523] width 1086 height 854
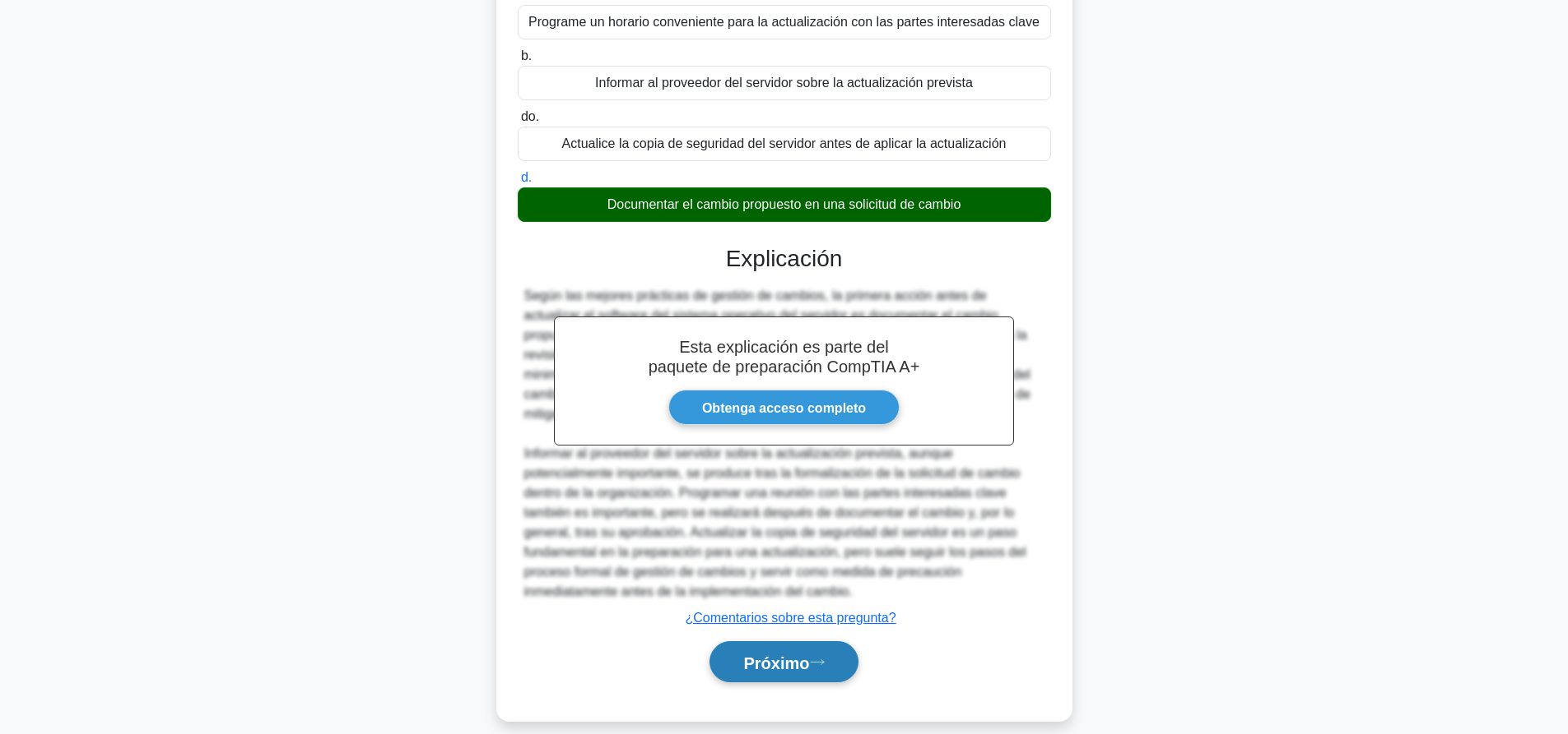
click at [739, 657] on button "Próximo" at bounding box center [784, 662] width 148 height 42
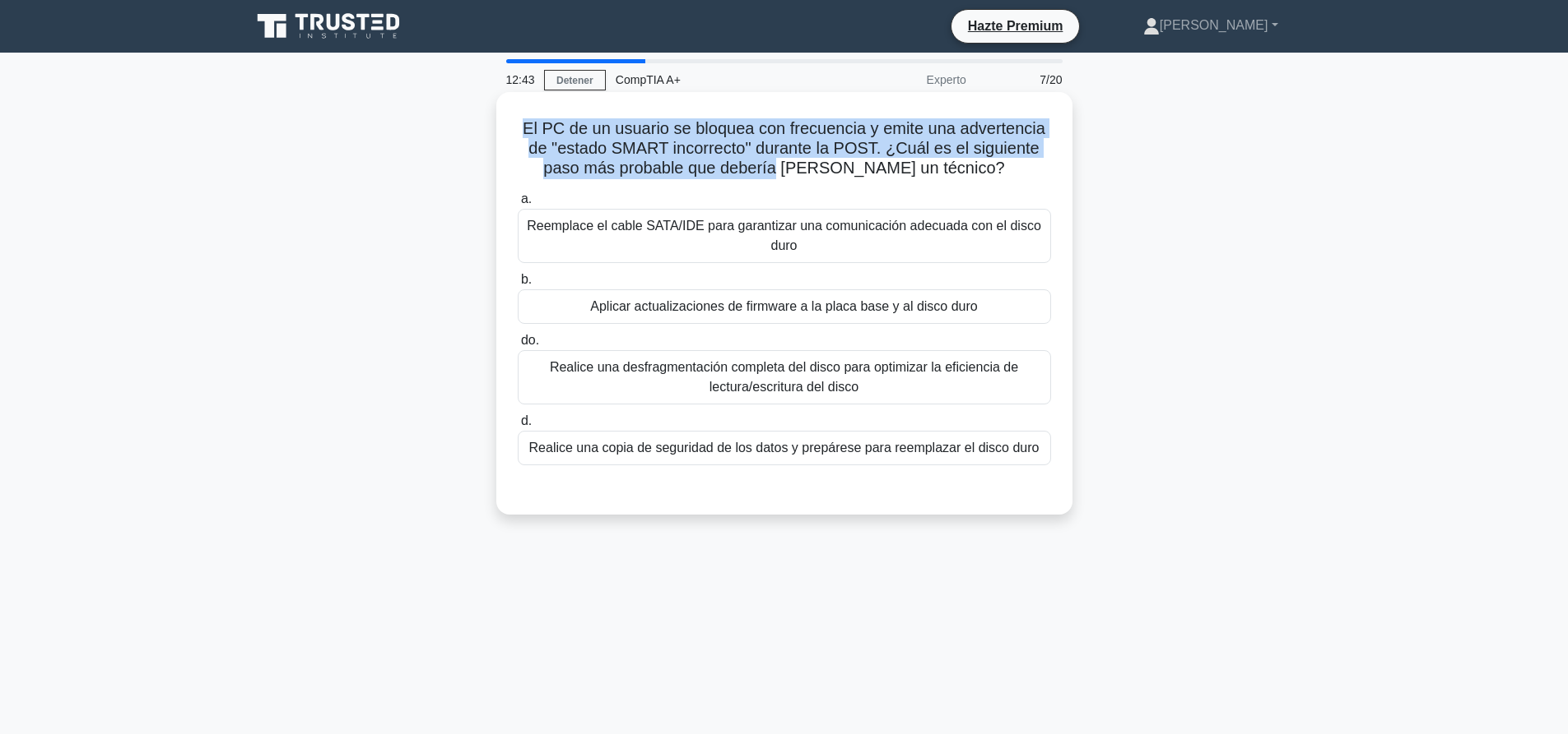
drag, startPoint x: 519, startPoint y: 131, endPoint x: 819, endPoint y: 162, distance: 301.6
click at [819, 162] on h5 "El PC de un usuario se bloquea con frecuencia y emite una advertencia de "estad…" at bounding box center [784, 149] width 536 height 61
click at [819, 162] on font "El PC de un usuario se bloquea con frecuencia y emite una advertencia de "estad…" at bounding box center [784, 148] width 523 height 58
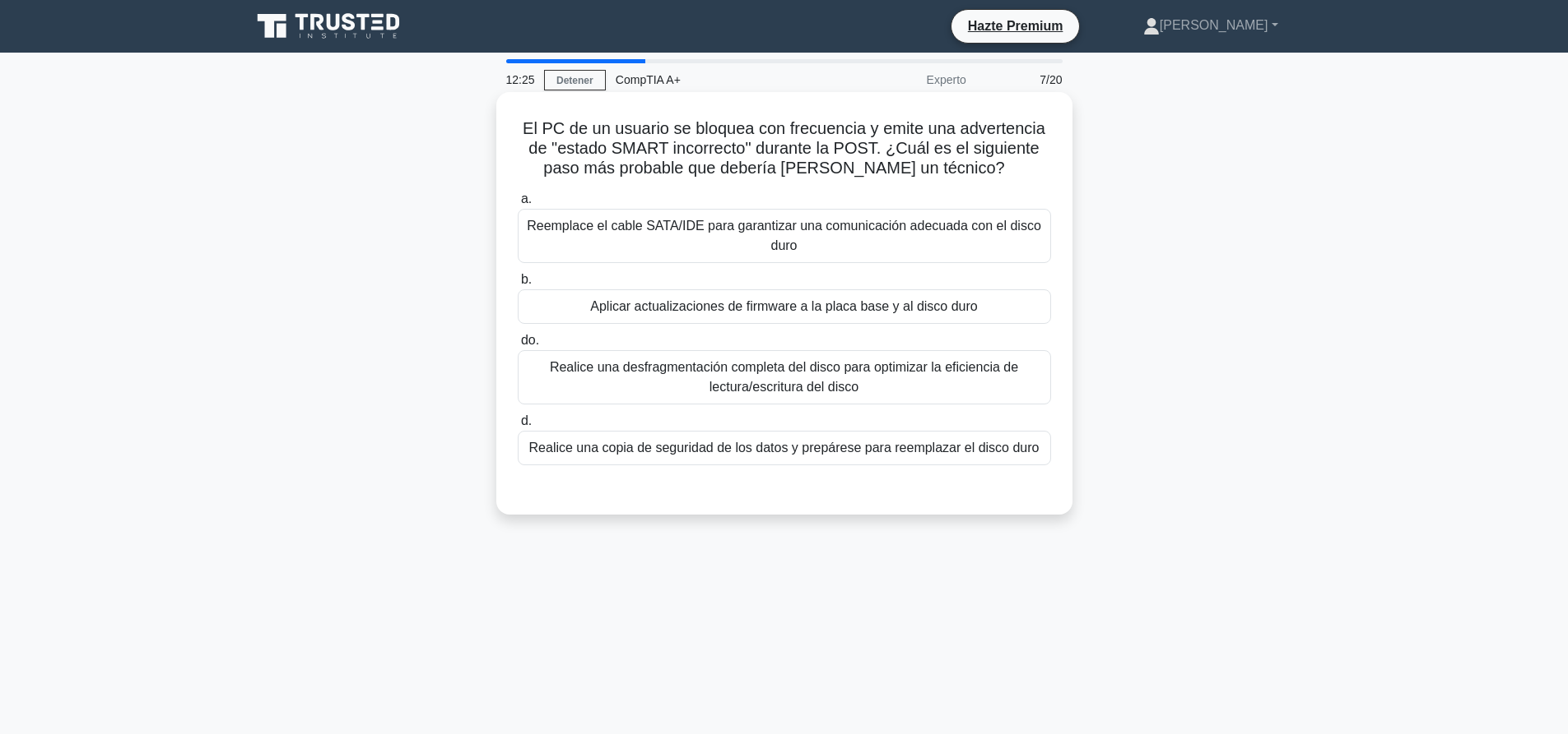
click at [617, 248] on font "Reemplace el cable SATA/IDE para garantizar una comunicación adecuada con el di…" at bounding box center [784, 236] width 518 height 40
click at [518, 205] on input "a. Reemplace el cable SATA/IDE para garantizar una comunicación adecuada con el…" at bounding box center [518, 200] width 0 height 10
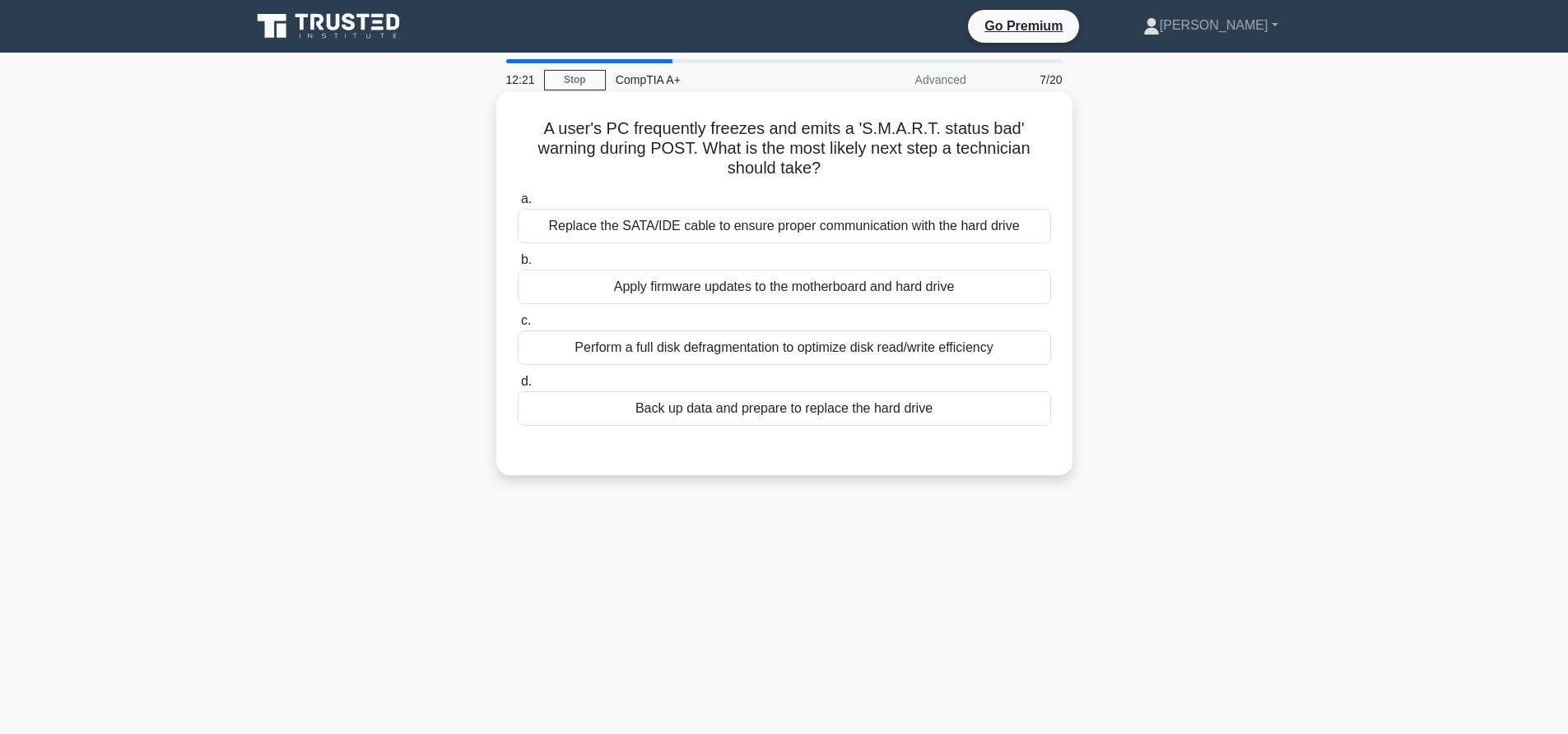
click at [820, 398] on div "Back up data and prepare to replace the hard drive" at bounding box center [784, 409] width 533 height 34
click at [518, 387] on input "d. Back up data and prepare to replace the hard drive" at bounding box center [518, 382] width 0 height 10
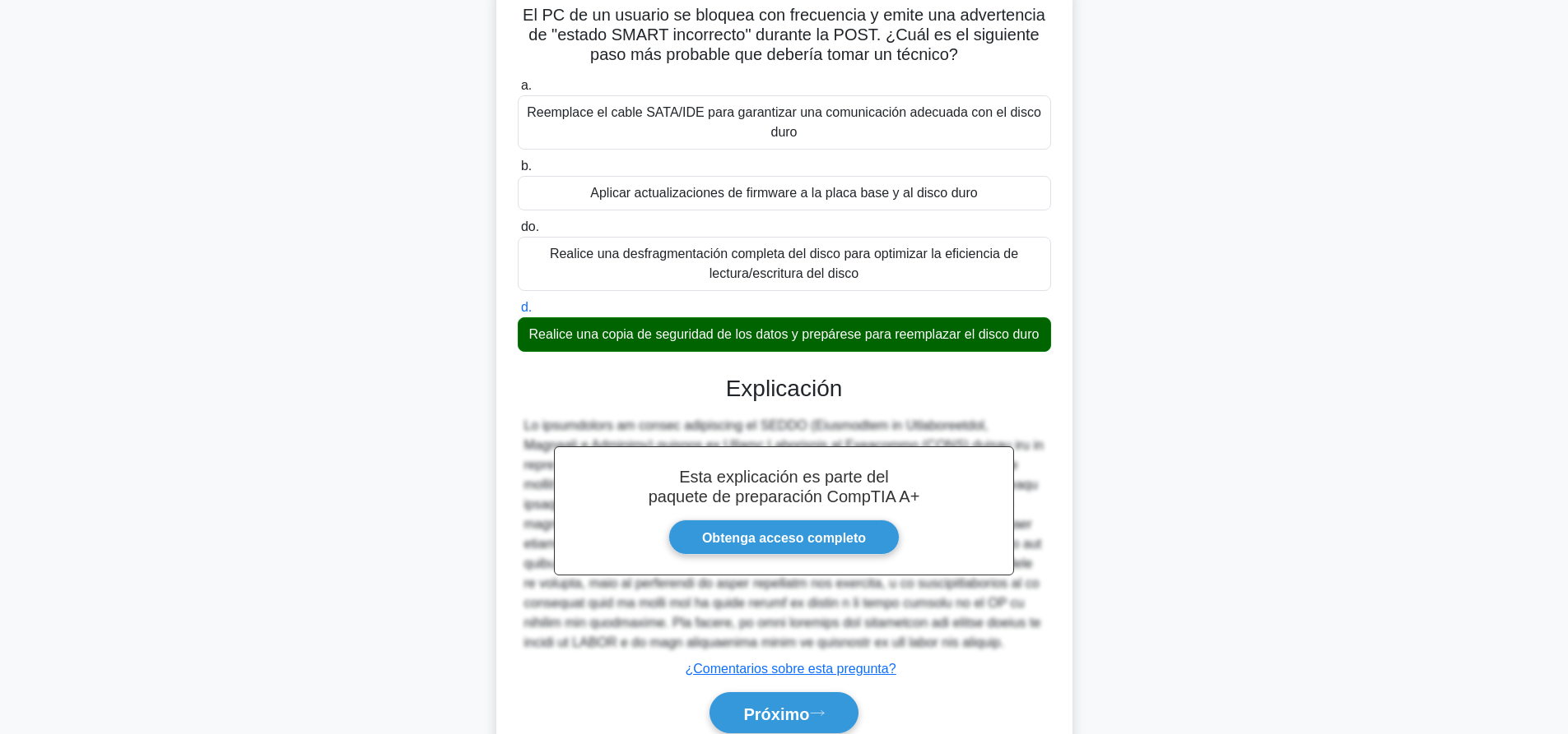
scroll to position [184, 0]
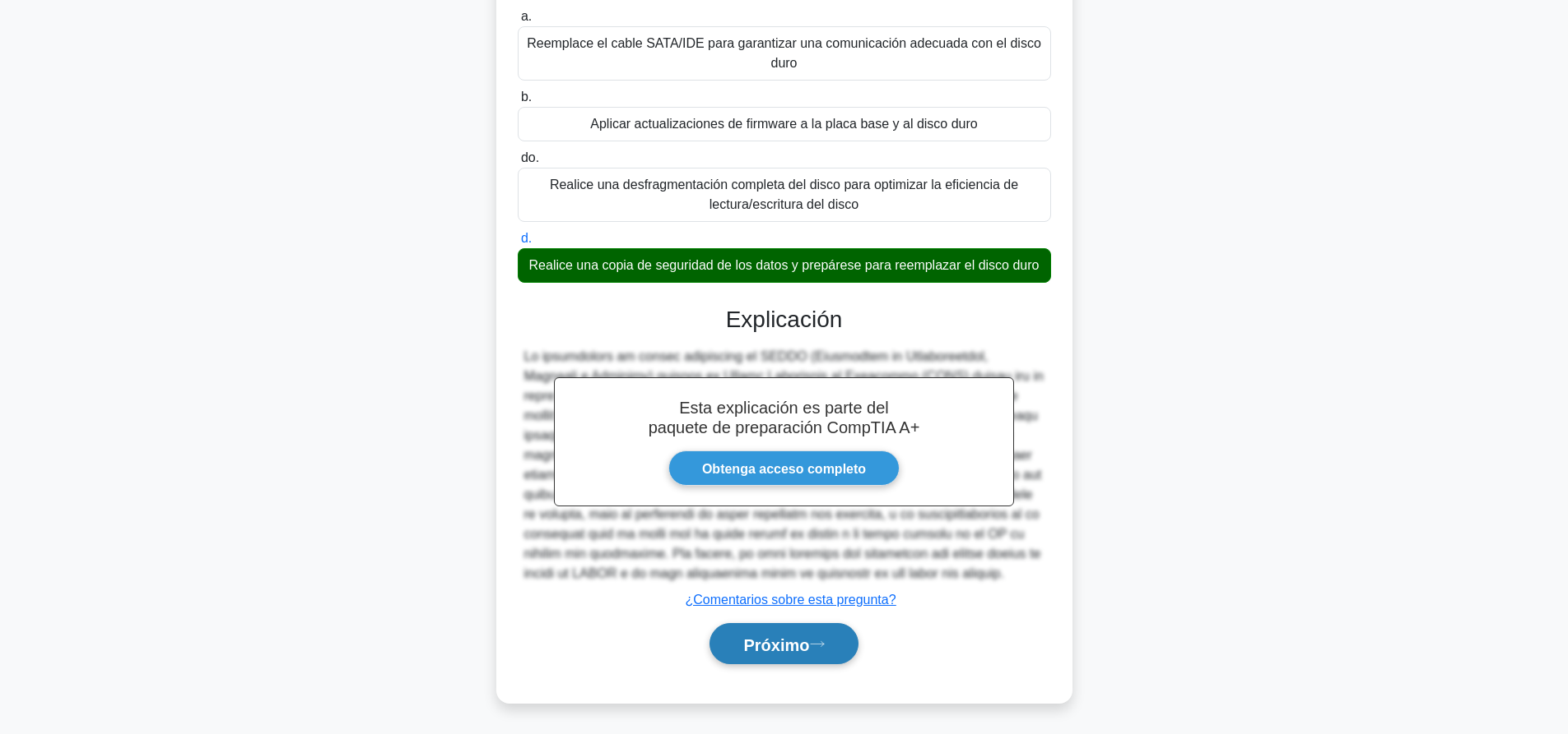
click at [733, 648] on button "Próximo" at bounding box center [784, 644] width 148 height 42
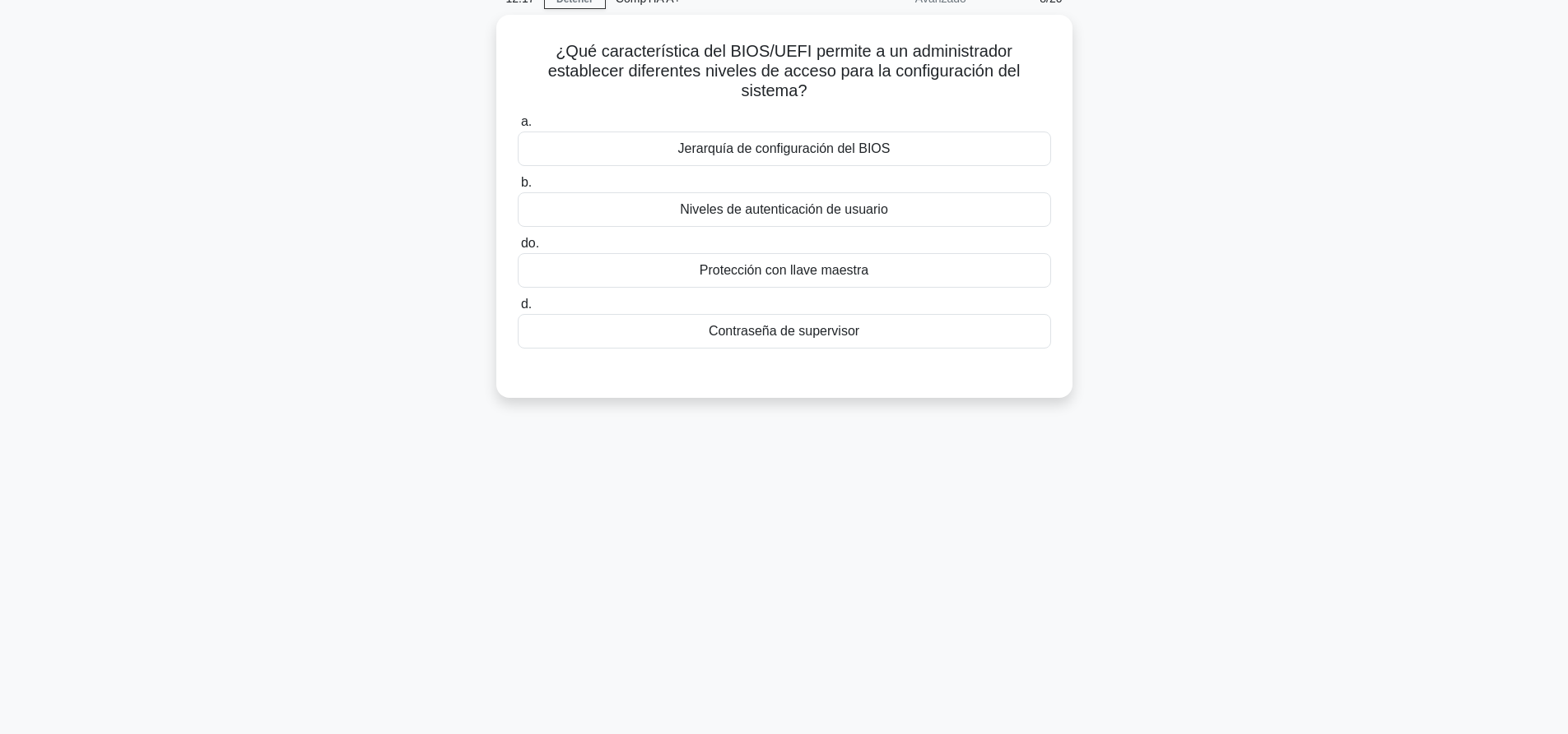
scroll to position [0, 0]
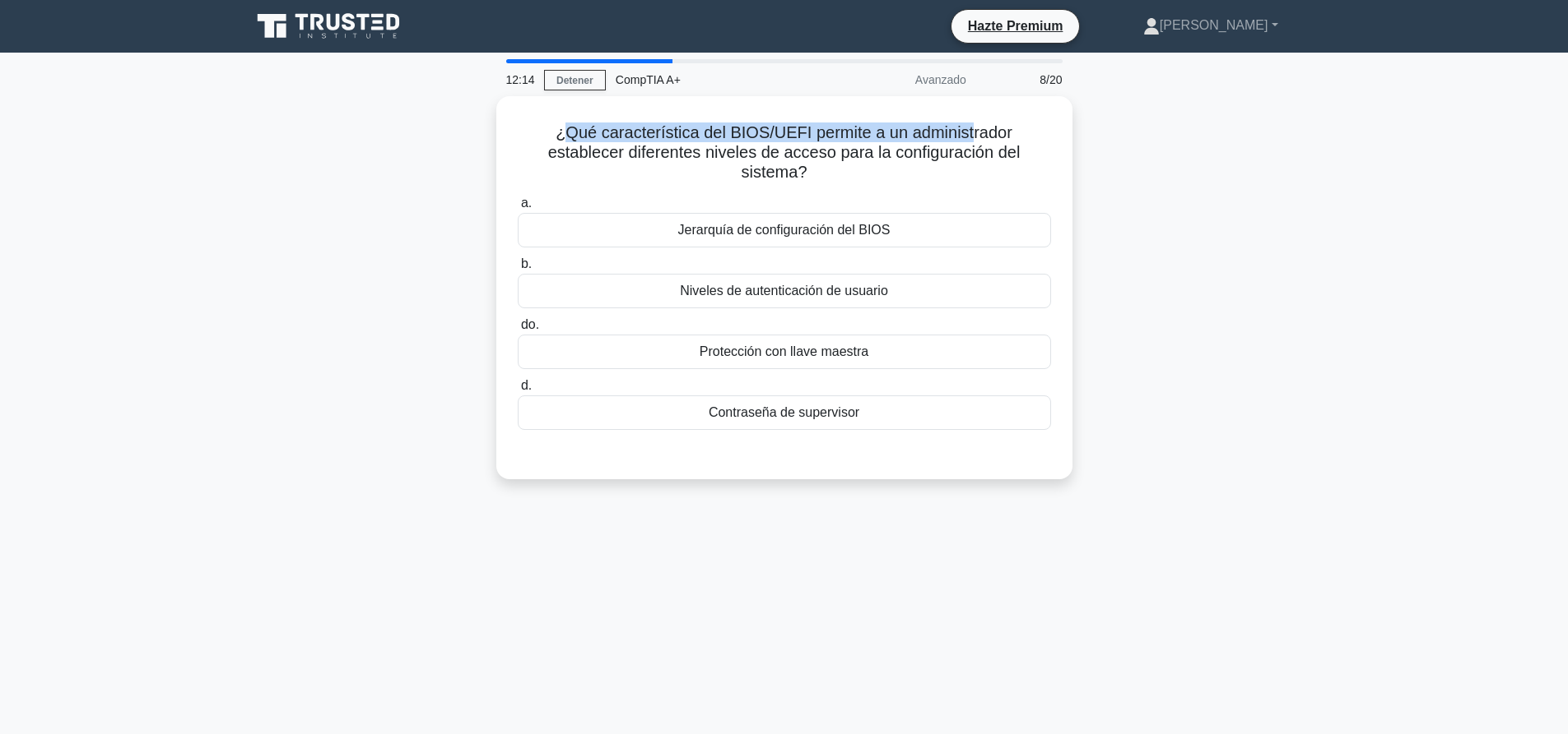
drag, startPoint x: 563, startPoint y: 129, endPoint x: 1125, endPoint y: 159, distance: 562.8
click at [975, 133] on font "¿Qué característica del BIOS/UEFI permite a un administrador establecer diferen…" at bounding box center [784, 151] width 473 height 58
click at [1224, 178] on div "¿Qué característica del BIOS/UEFI permite a un administrador establecer diferen…" at bounding box center [784, 298] width 1086 height 403
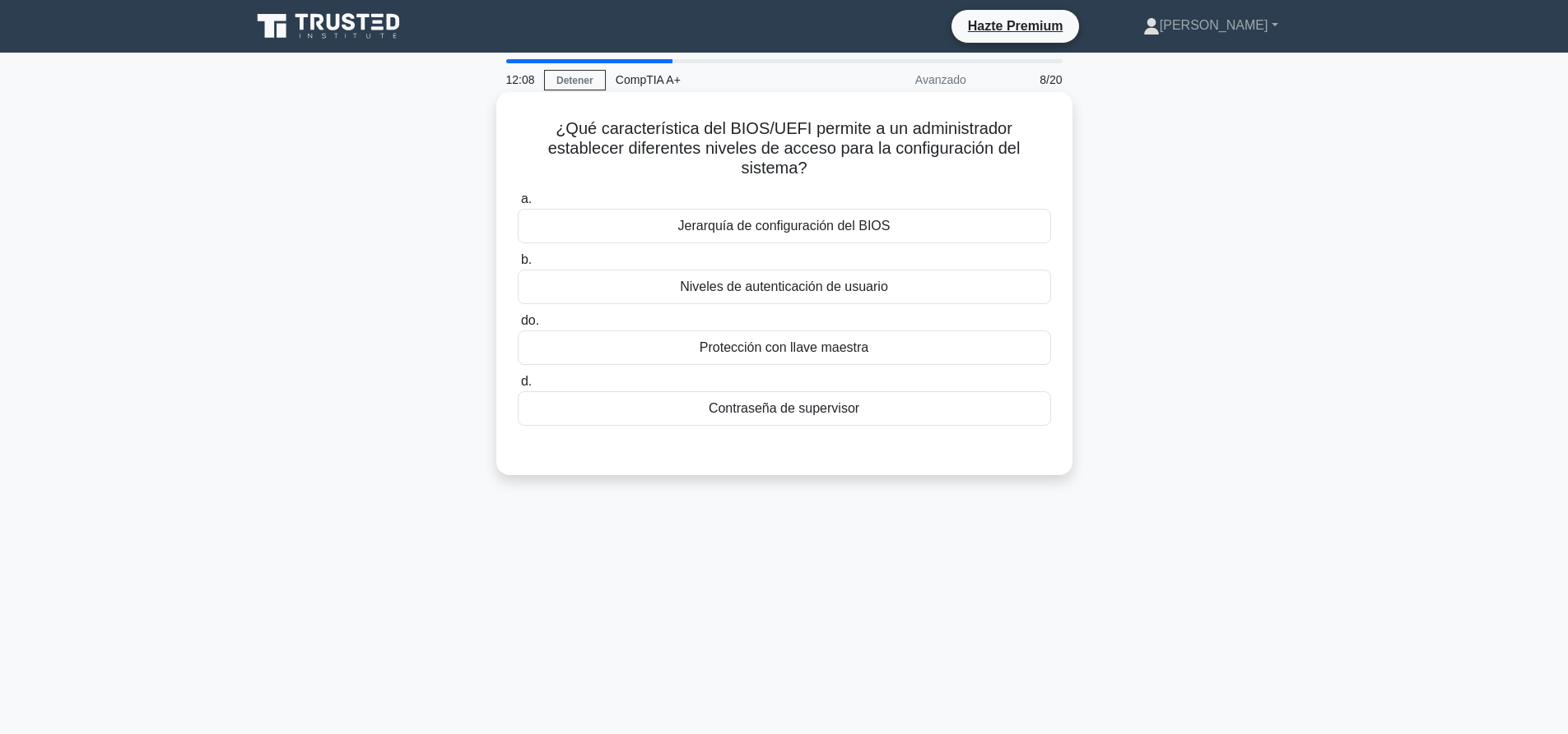
click at [783, 287] on font "Niveles de autenticación de usuario" at bounding box center [784, 287] width 208 height 14
click at [518, 266] on input "b. Niveles de autenticación de usuario" at bounding box center [518, 260] width 0 height 10
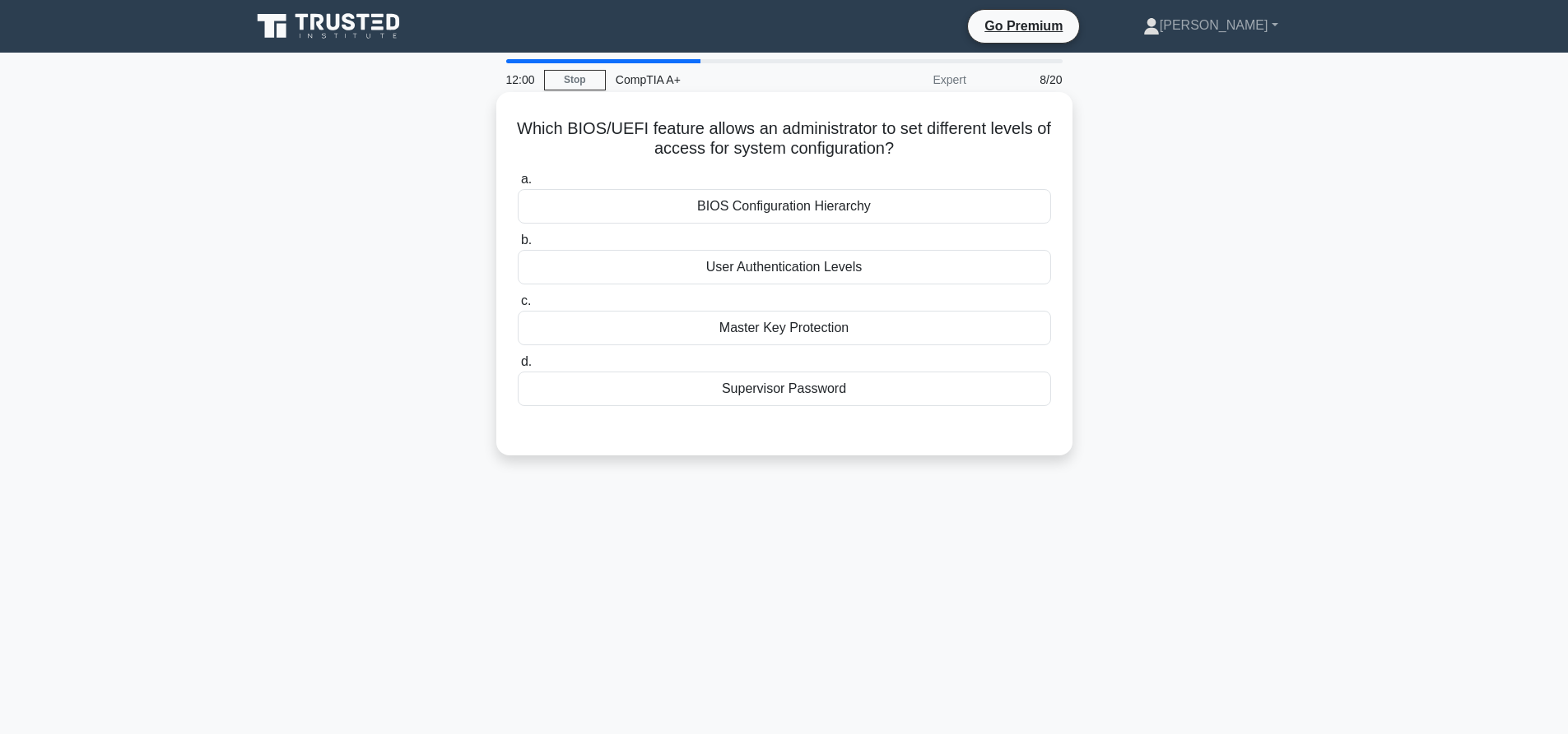
click at [818, 399] on div "Supervisor Password" at bounding box center [784, 389] width 533 height 34
click at [518, 367] on input "d. Supervisor Password" at bounding box center [518, 362] width 0 height 10
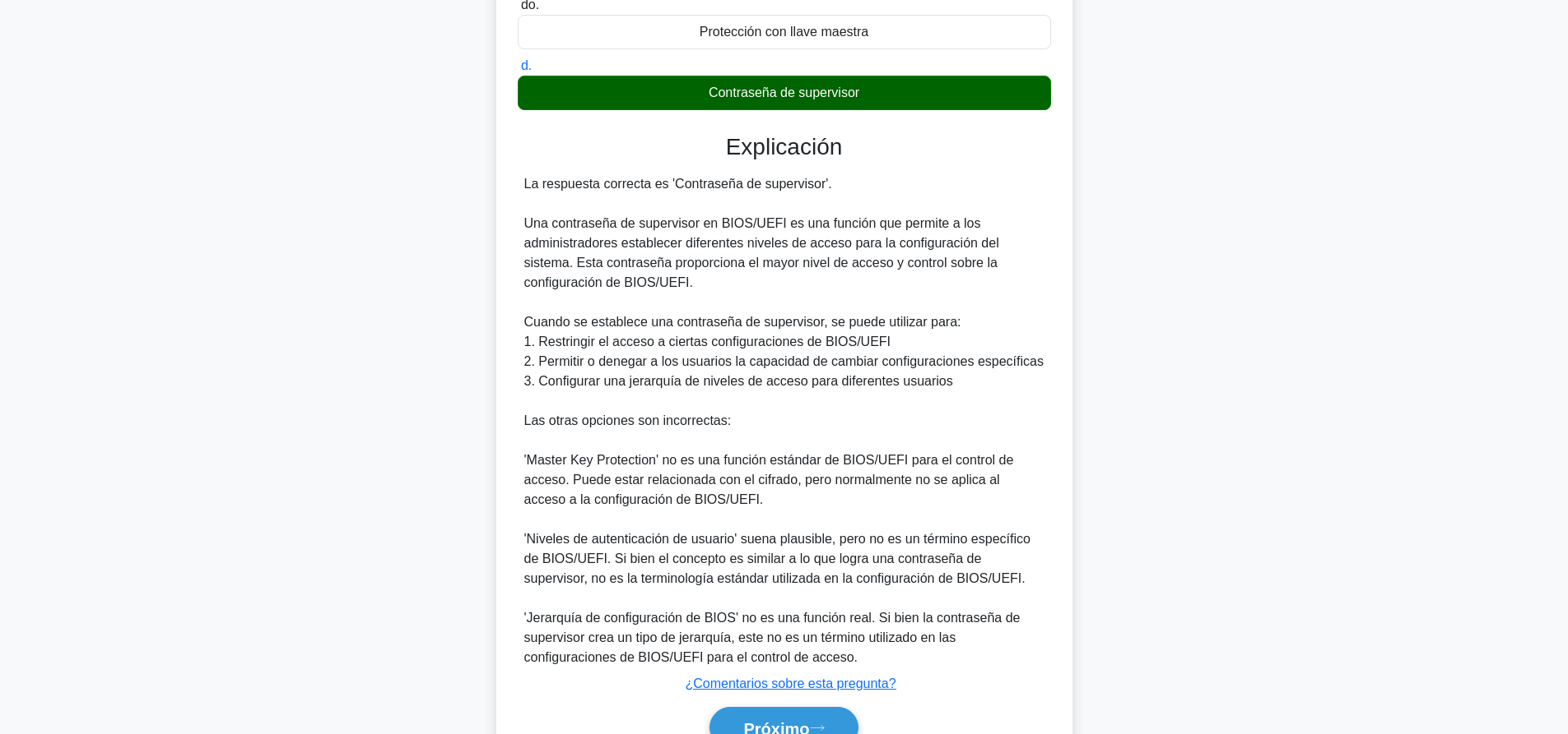
scroll to position [401, 0]
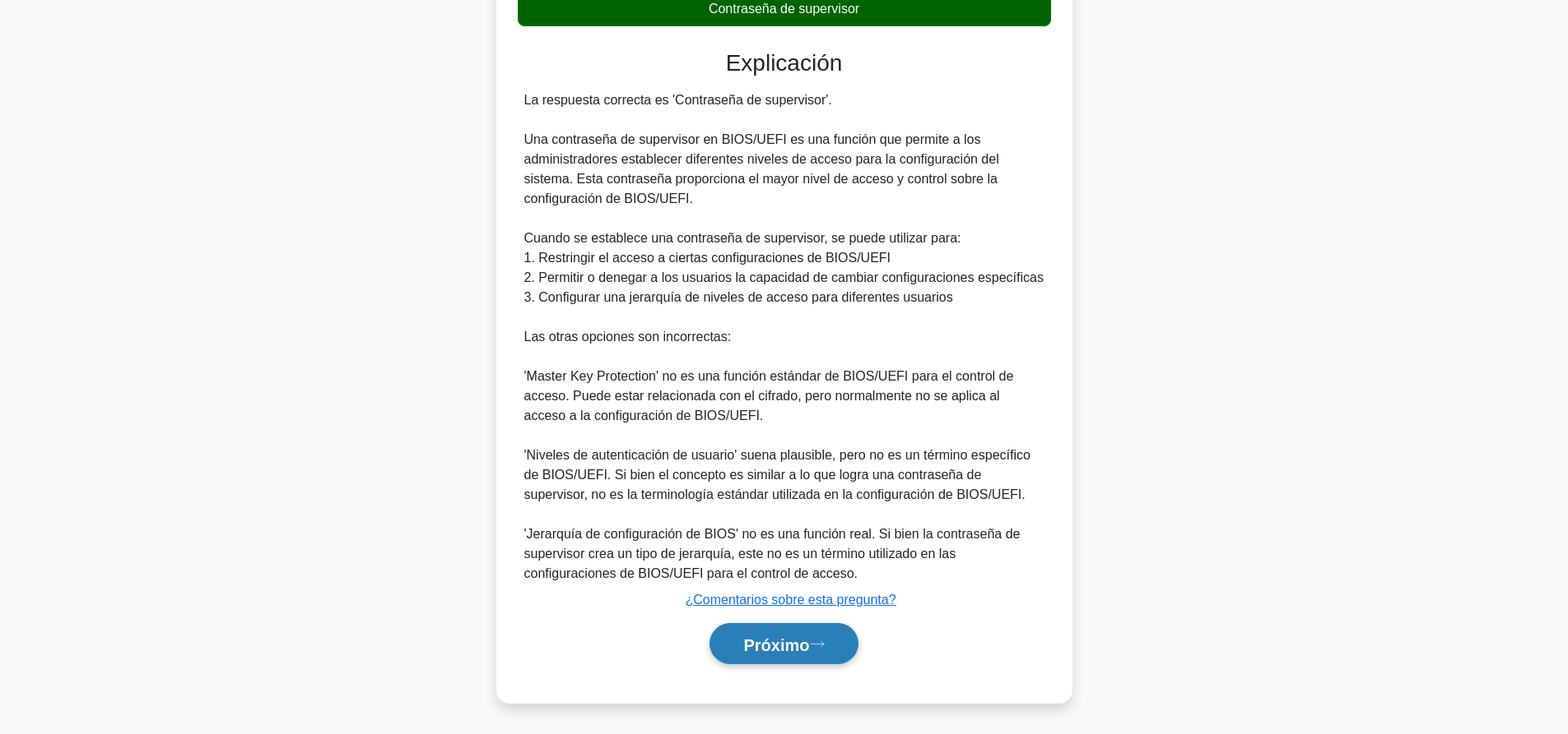
click at [802, 645] on font "Próximo" at bounding box center [776, 645] width 65 height 18
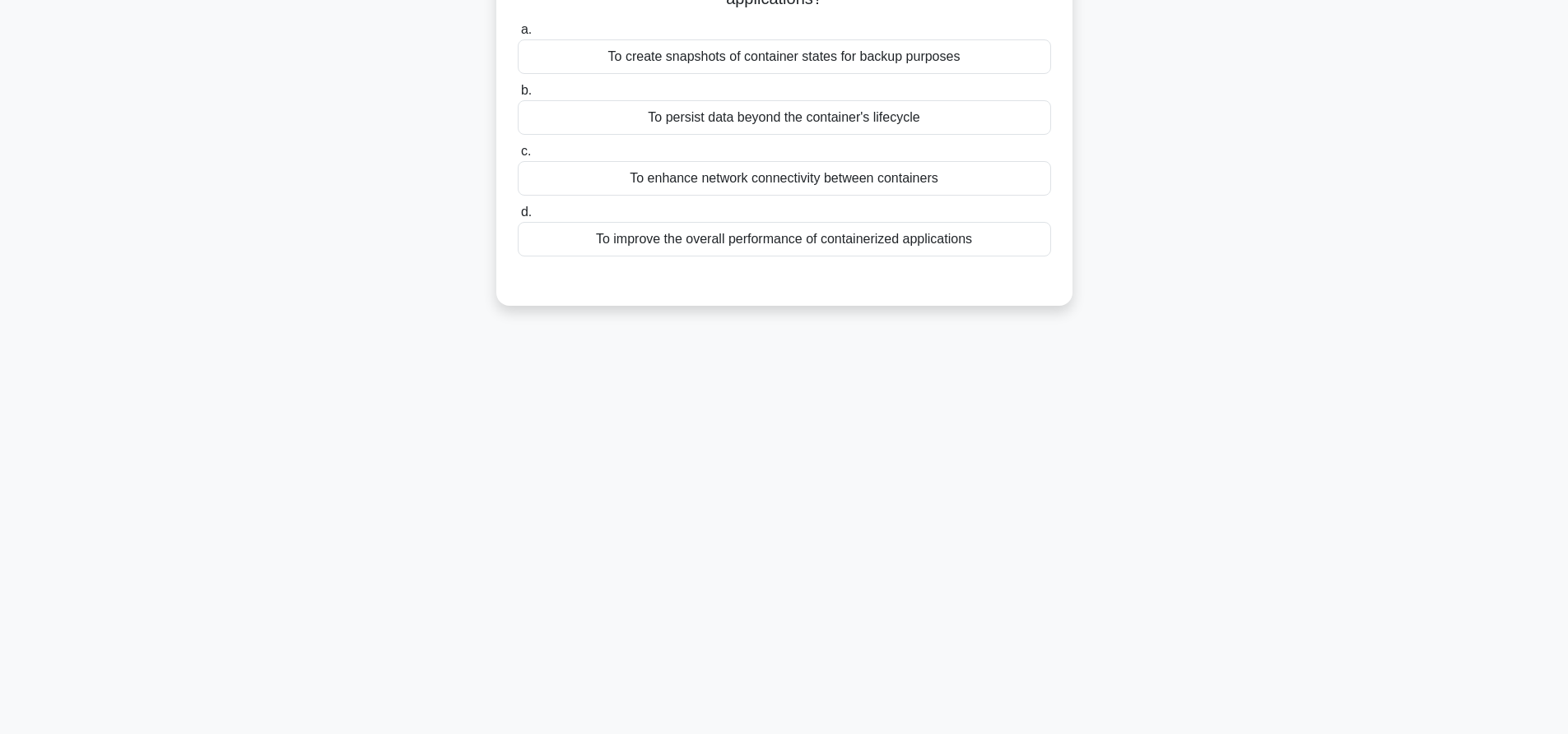
scroll to position [0, 0]
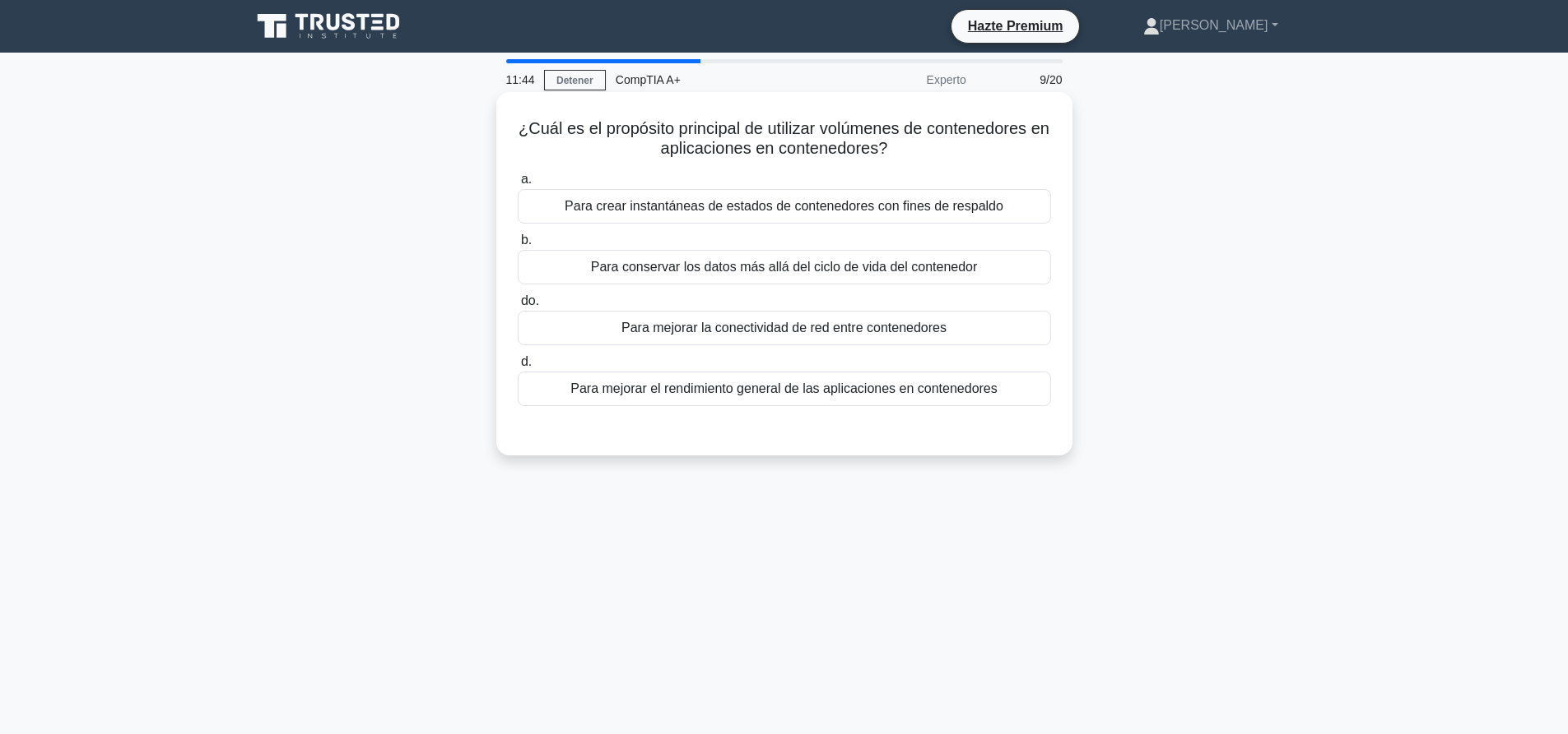
click at [848, 389] on font "Para mejorar el rendimiento general de las aplicaciones en contenedores" at bounding box center [784, 388] width 427 height 14
click at [518, 367] on input "d. Para mejorar el rendimiento general de las aplicaciones en contenedores" at bounding box center [518, 362] width 0 height 10
click at [897, 277] on div "To persist data beyond the container's lifecycle" at bounding box center [784, 268] width 533 height 34
click at [518, 246] on input "b. To persist data beyond the container's lifecycle" at bounding box center [518, 240] width 0 height 10
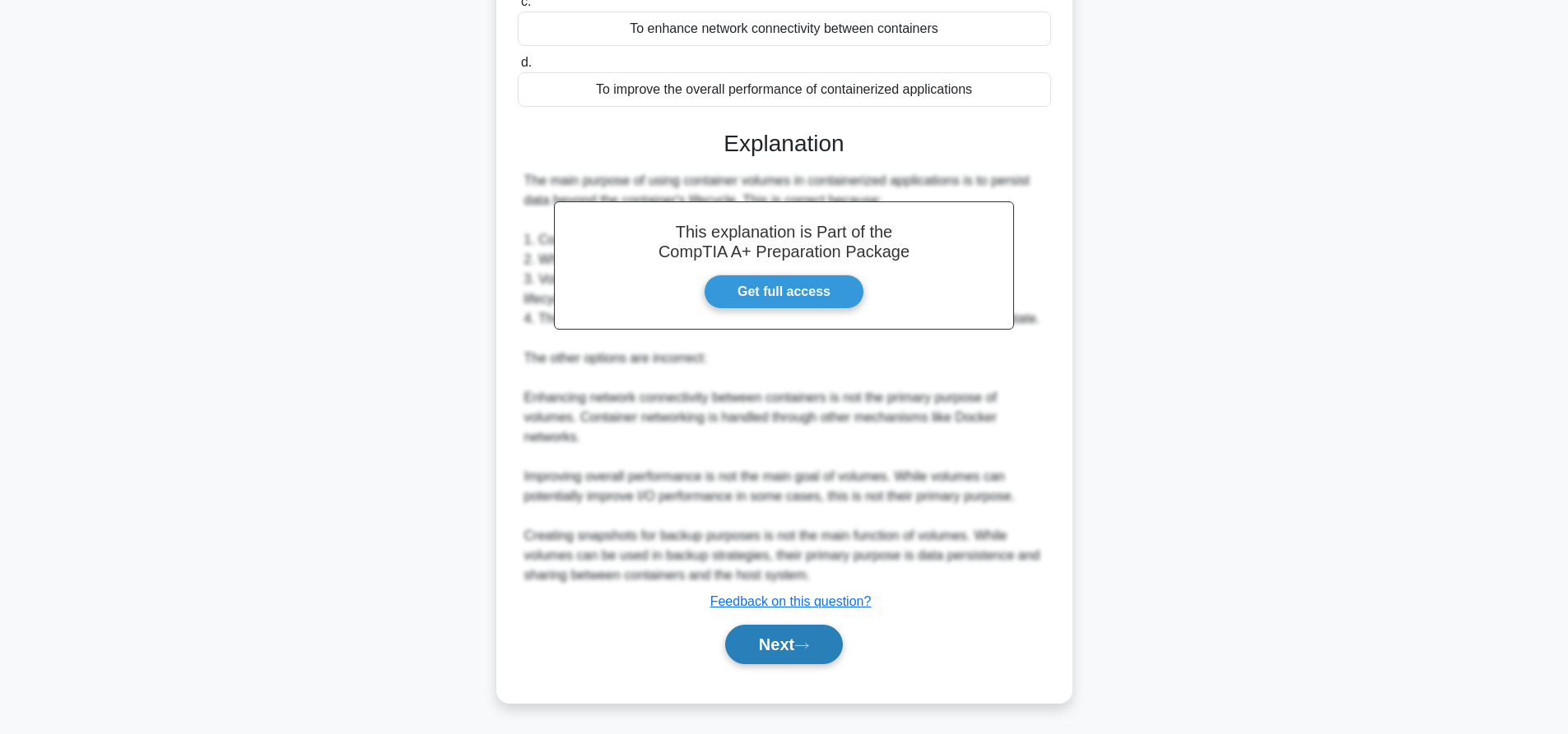
click at [827, 651] on button "Next" at bounding box center [784, 645] width 118 height 40
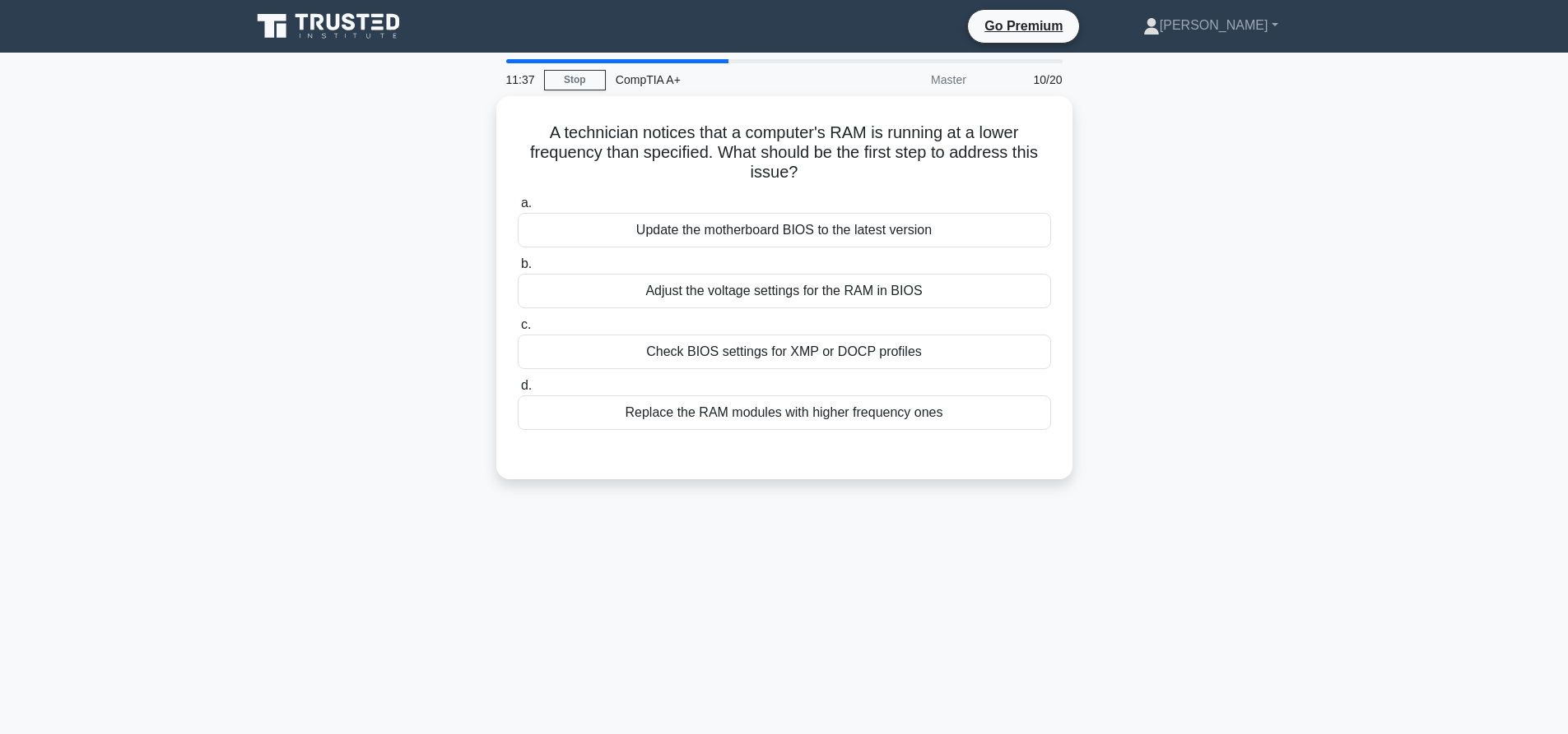
click at [1245, 218] on div "A technician notices that a computer's RAM is running at a lower frequency than…" at bounding box center [784, 298] width 1086 height 403
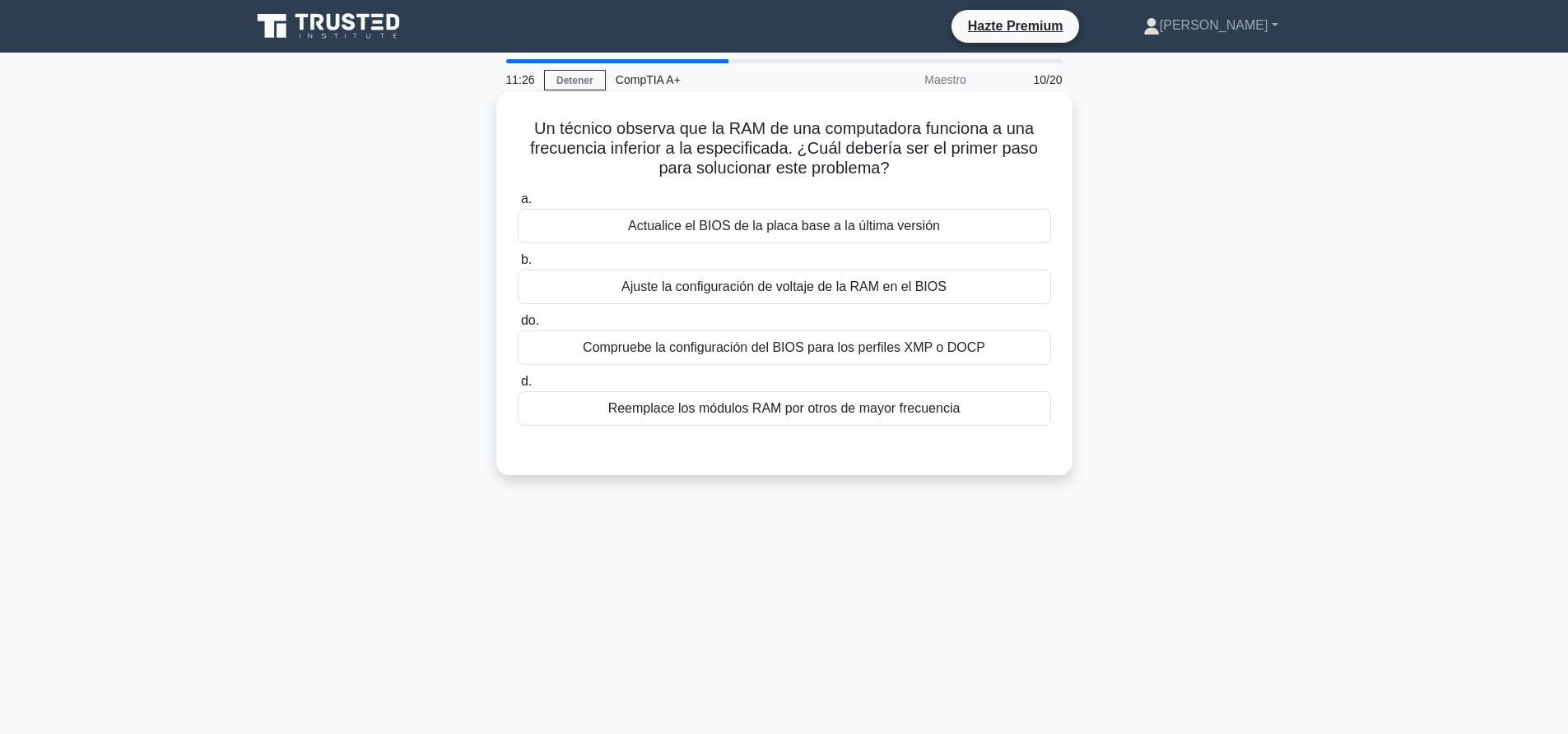
click at [783, 280] on font "Ajuste la configuración de voltaje de la RAM en el BIOS" at bounding box center [784, 287] width 325 height 14
click at [725, 278] on font "Ajuste la configuración de voltaje de la RAM en el BIOS" at bounding box center [784, 287] width 325 height 20
click at [518, 266] on input "b. Ajuste la configuración de voltaje de la RAM en el BIOS" at bounding box center [518, 260] width 0 height 10
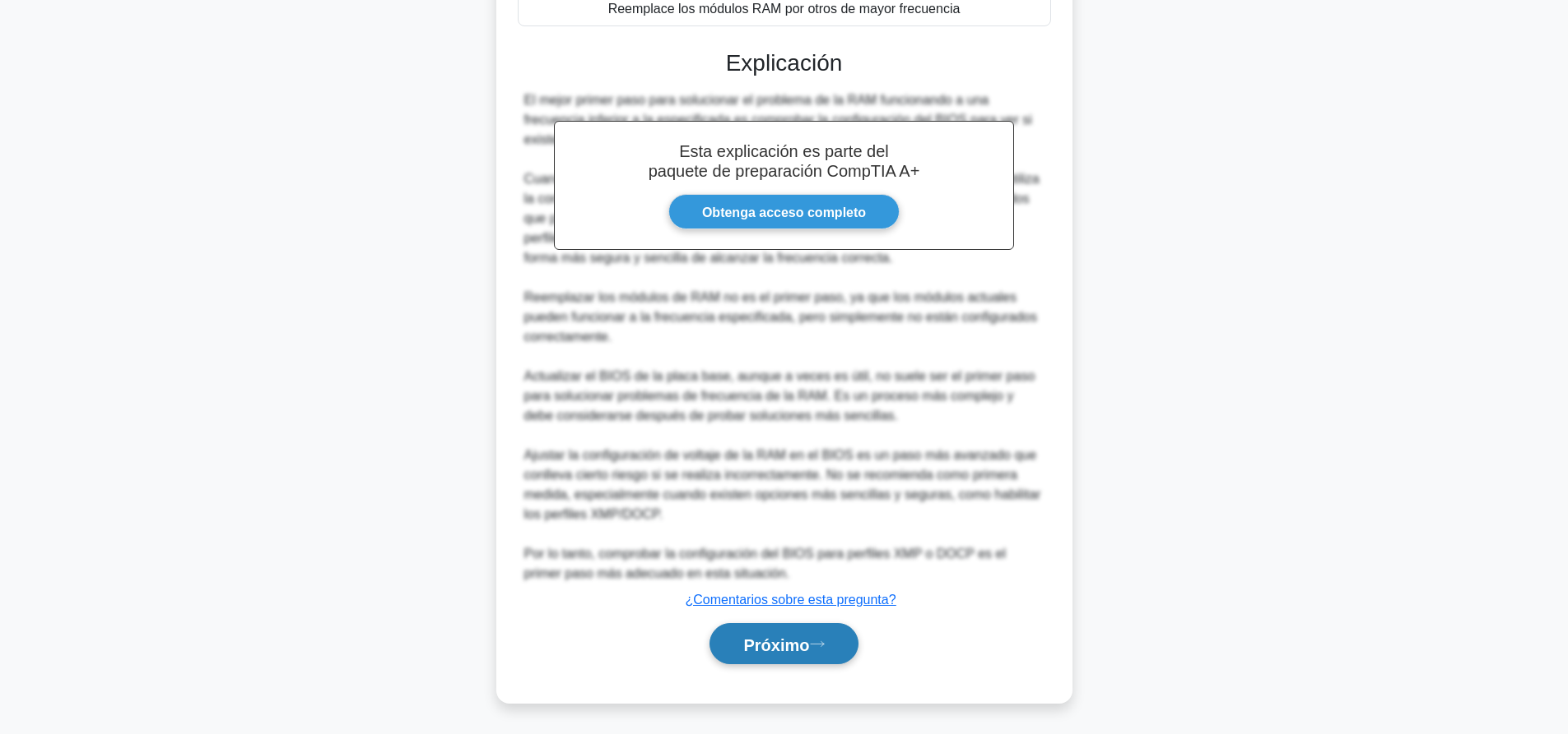
click at [815, 632] on button "Próximo" at bounding box center [784, 644] width 148 height 42
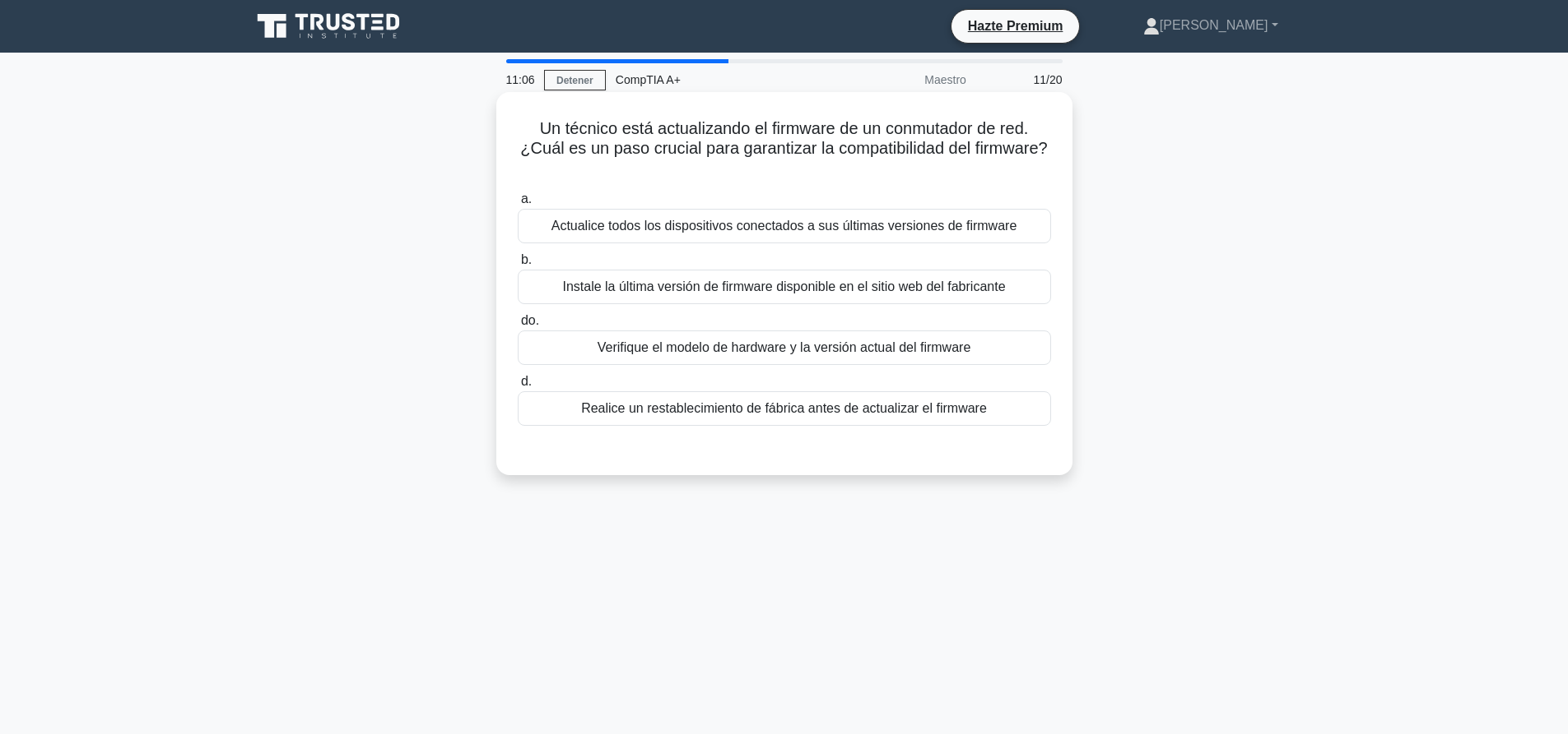
click at [800, 355] on font "Verifique el modelo de hardware y la versión actual del firmware" at bounding box center [784, 348] width 374 height 14
click at [518, 326] on input "do. Verifique el modelo de hardware y la versión actual del firmware" at bounding box center [518, 321] width 0 height 10
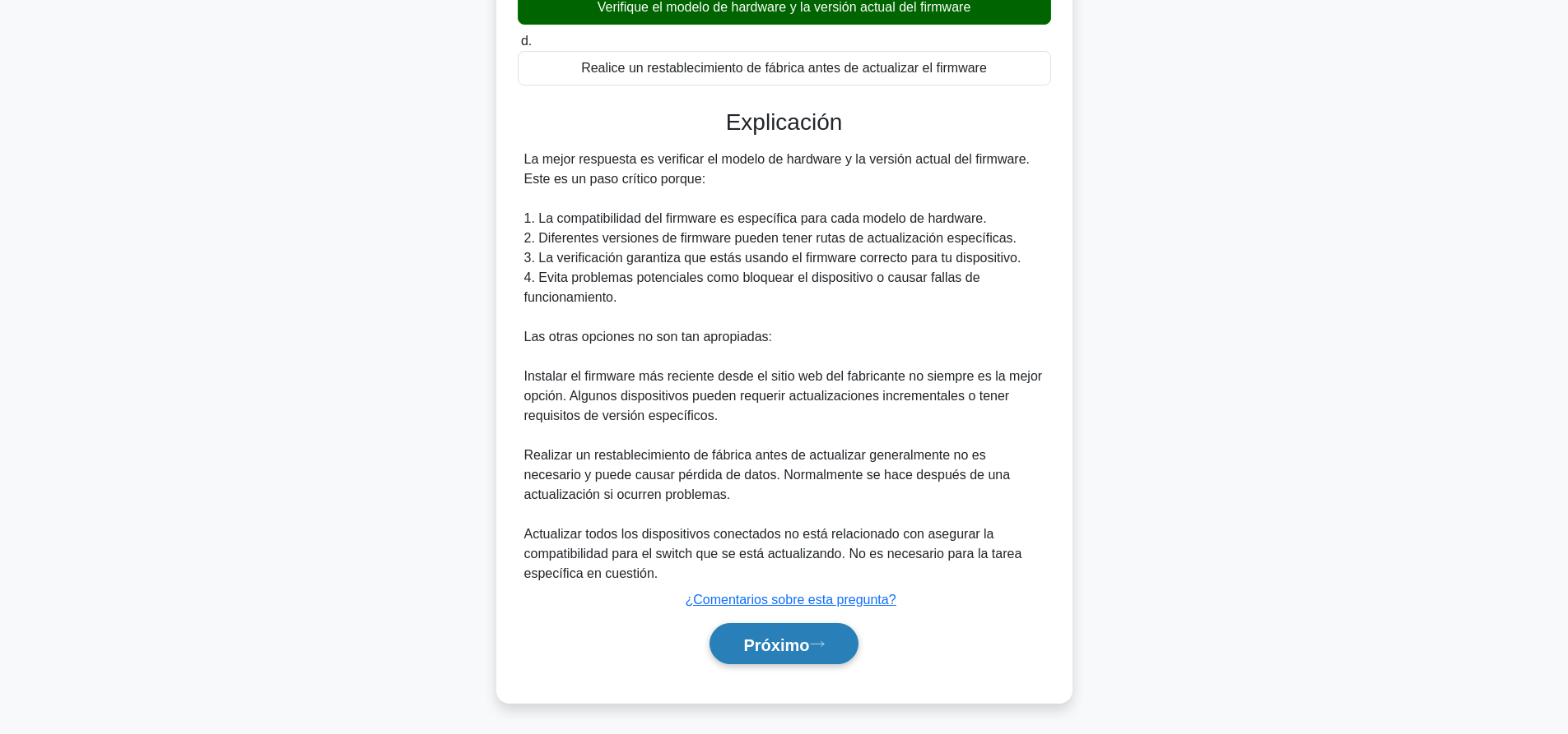
click at [802, 659] on button "Próximo" at bounding box center [784, 644] width 148 height 42
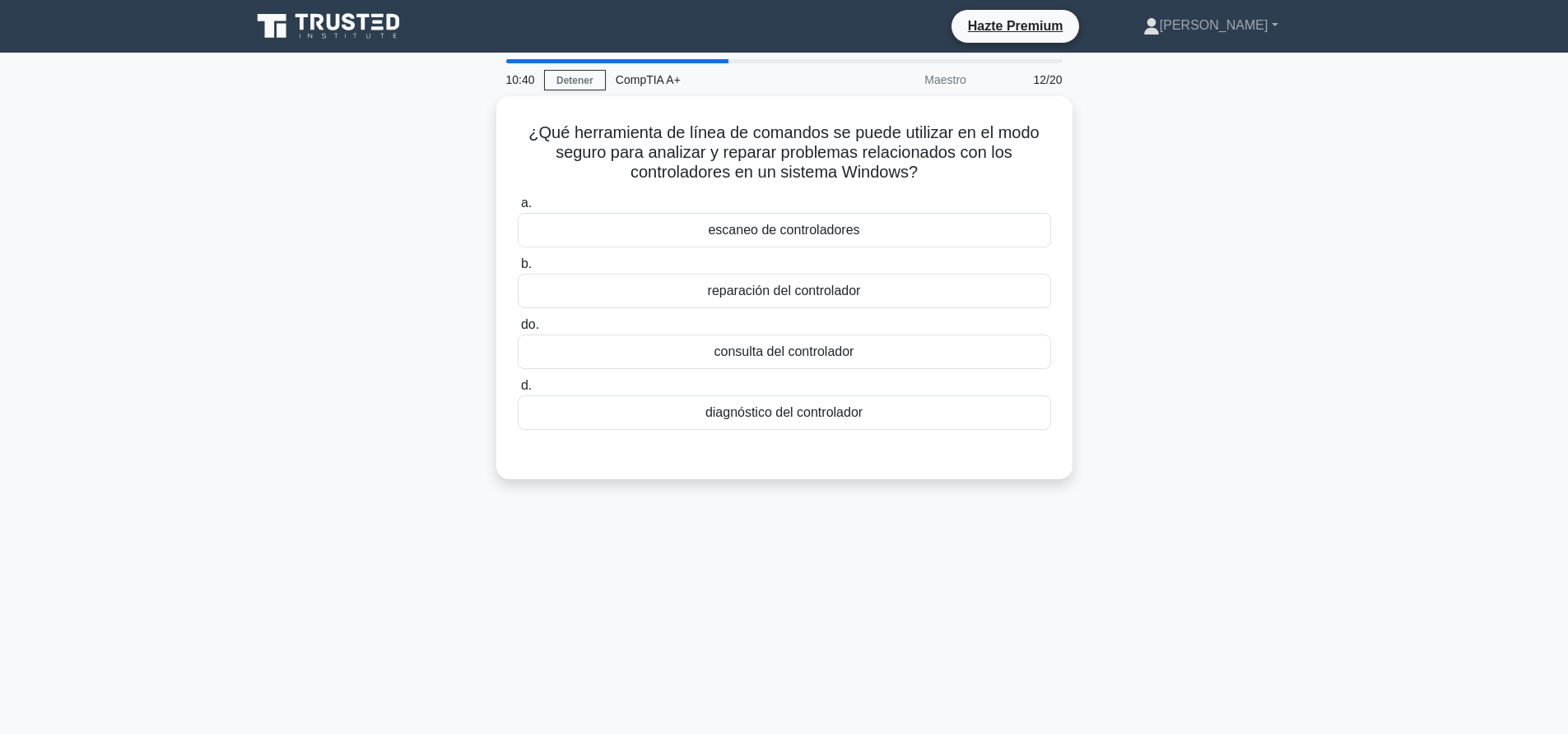
click at [951, 526] on div "10:40 Detener CompTIA A+ Maestro 12/20 ¿Qué herramienta de línea de comandos se…" at bounding box center [784, 471] width 1086 height 823
click at [751, 404] on font "diagnóstico del controlador" at bounding box center [784, 408] width 158 height 14
click at [518, 387] on input "d. diagnóstico del controlador" at bounding box center [518, 382] width 0 height 10
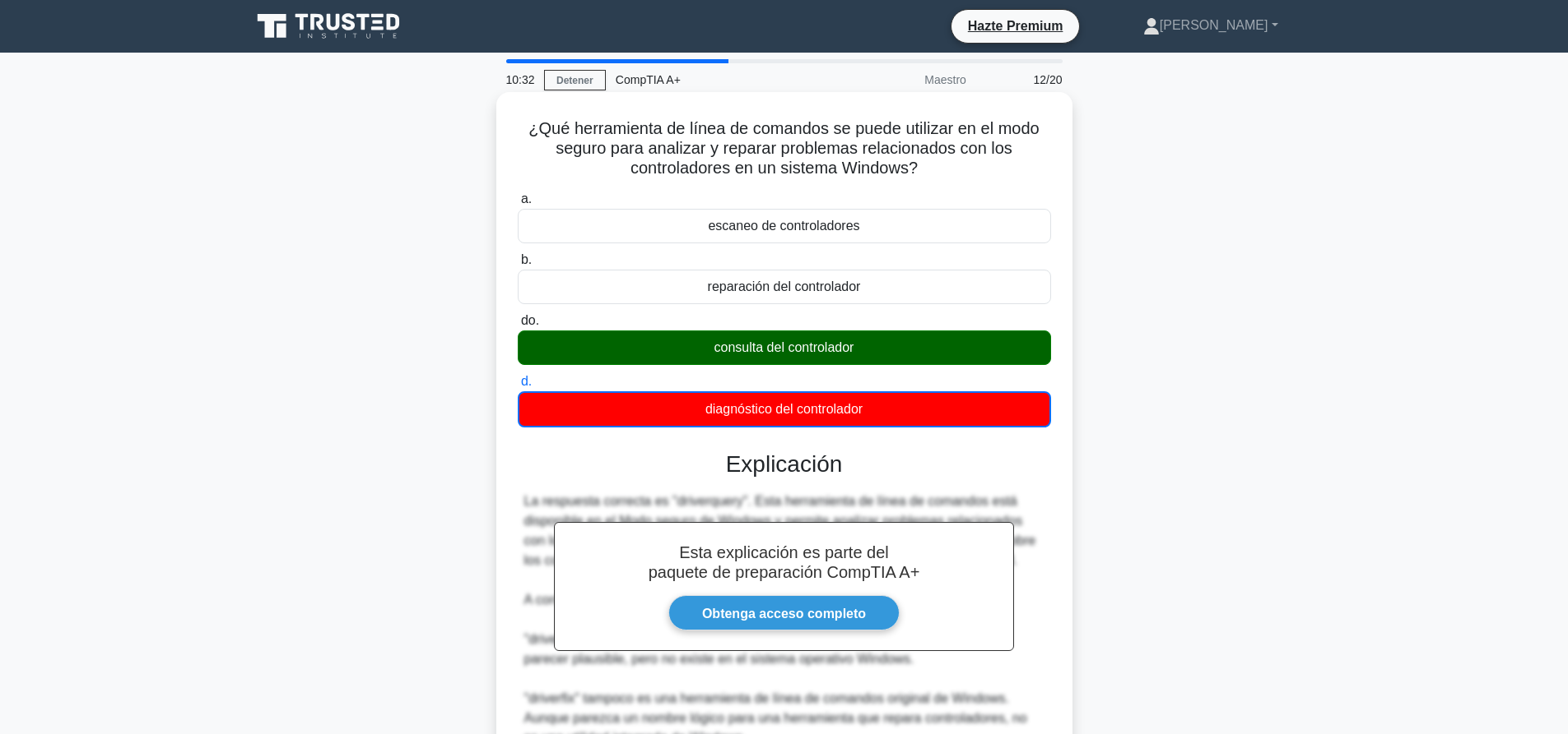
drag, startPoint x: 1171, startPoint y: 471, endPoint x: 1066, endPoint y: 447, distance: 107.7
click at [1171, 471] on div "¿Qué herramienta de línea de comandos se puede utilizar en el modo seguro para …" at bounding box center [784, 573] width 1086 height 954
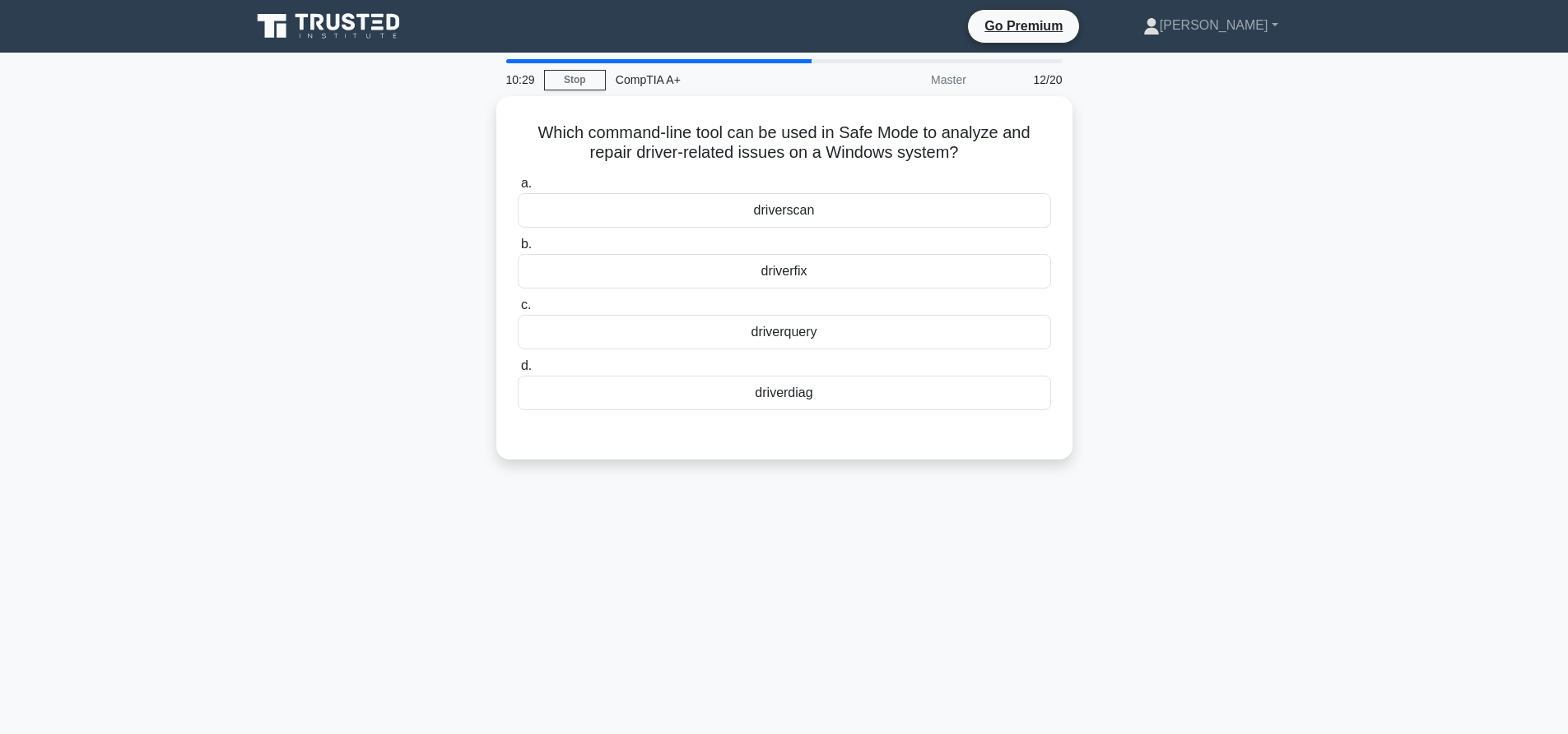
drag, startPoint x: 742, startPoint y: 327, endPoint x: 1278, endPoint y: 130, distance: 571.1
click at [748, 325] on div "driverquery" at bounding box center [784, 332] width 533 height 34
click at [518, 311] on input "c. driverquery" at bounding box center [518, 305] width 0 height 10
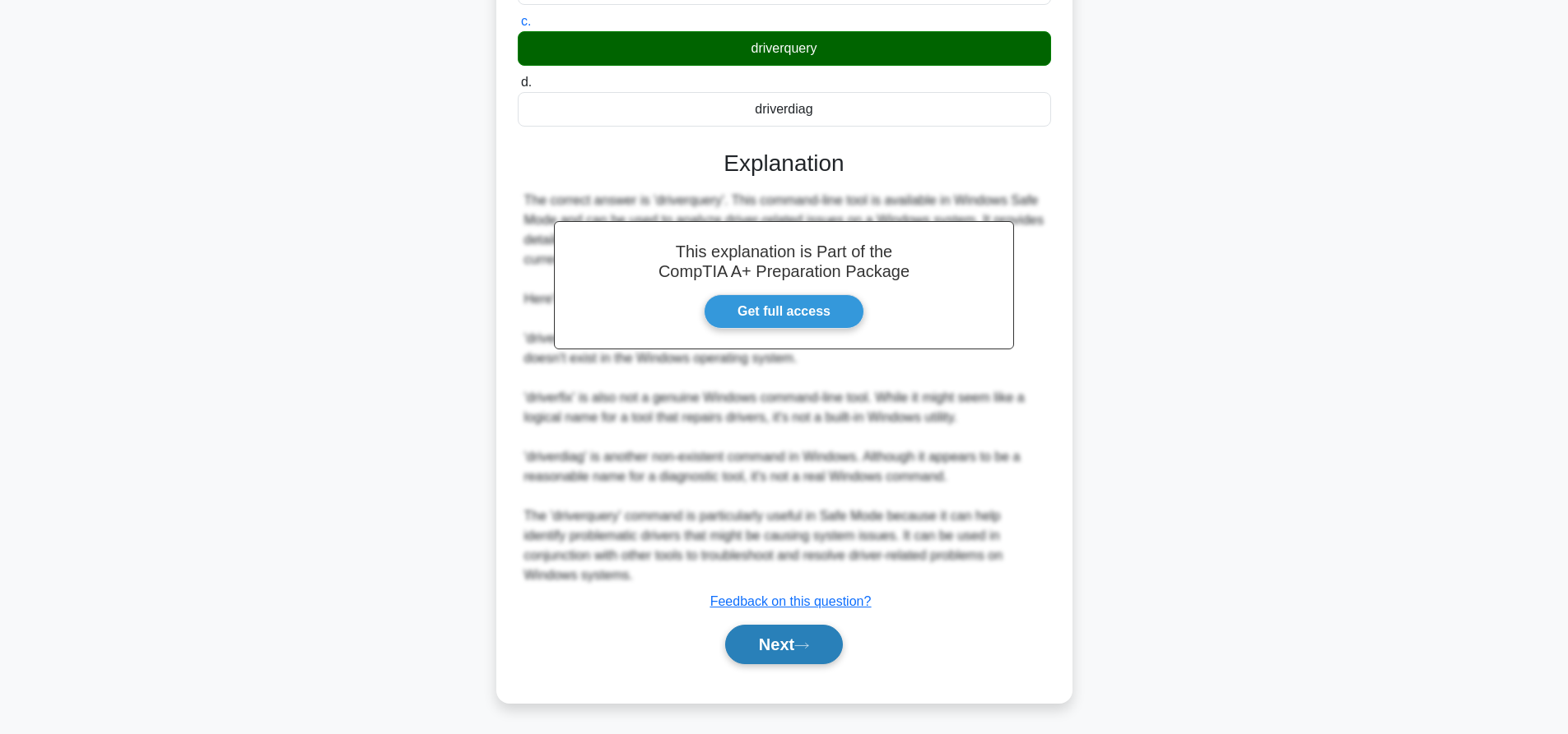
click at [831, 657] on button "Next" at bounding box center [784, 645] width 118 height 40
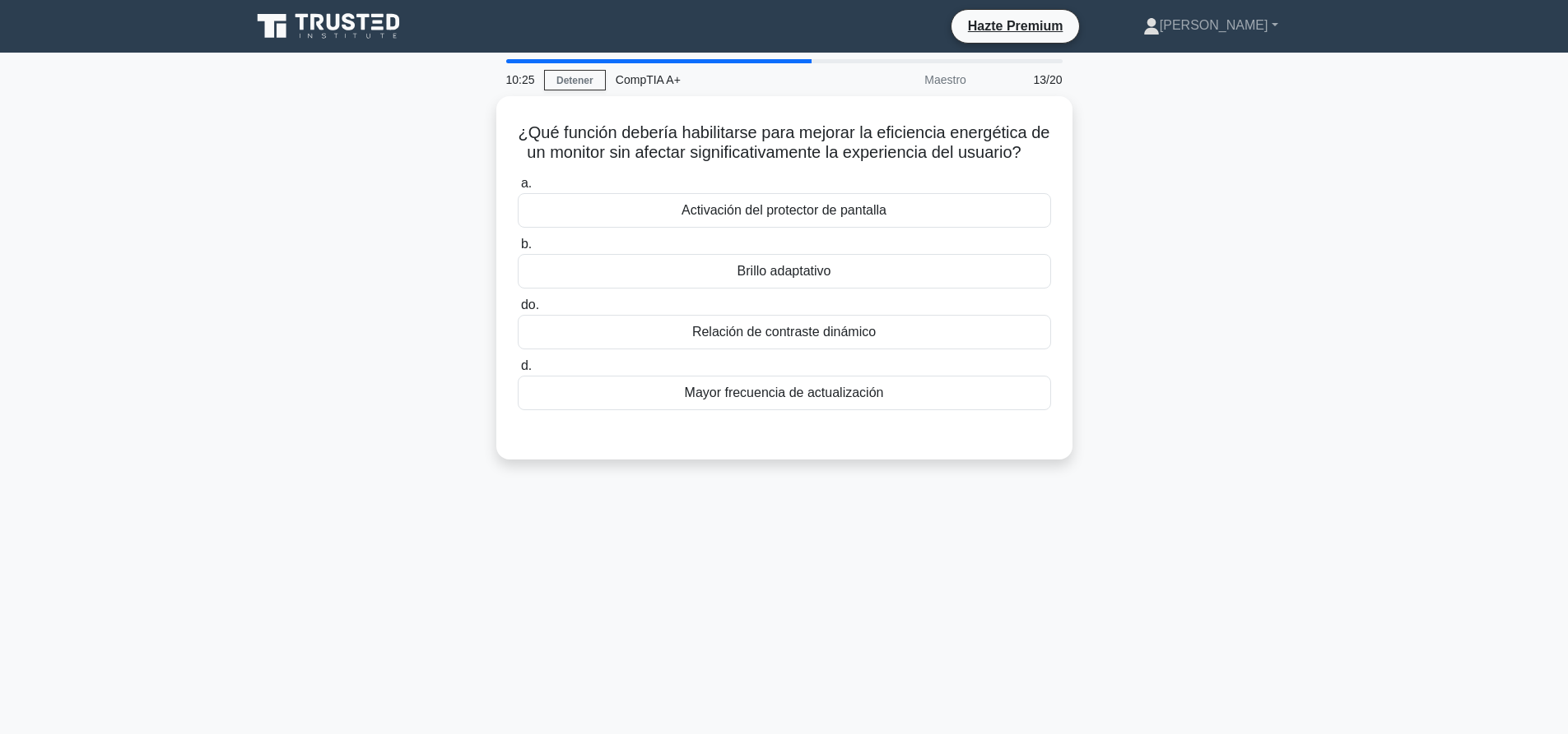
click at [1222, 273] on div "¿Qué función debería habilitarse para mejorar la eficiencia energética de un mo…" at bounding box center [784, 287] width 1086 height 383
click at [713, 285] on div "Brillo adaptativo" at bounding box center [784, 268] width 533 height 34
click at [518, 246] on input "b. Brillo adaptativo" at bounding box center [518, 240] width 0 height 10
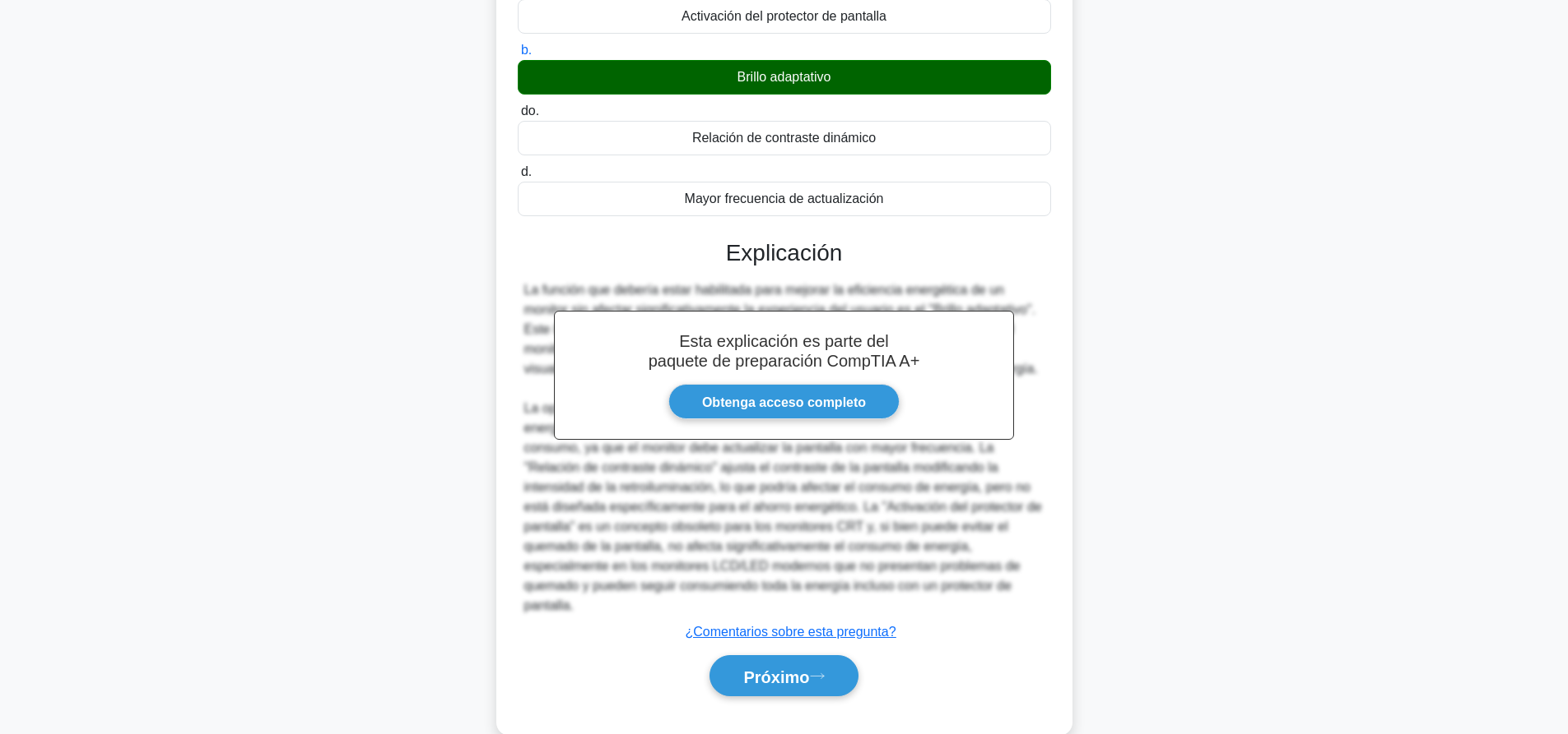
scroll to position [244, 0]
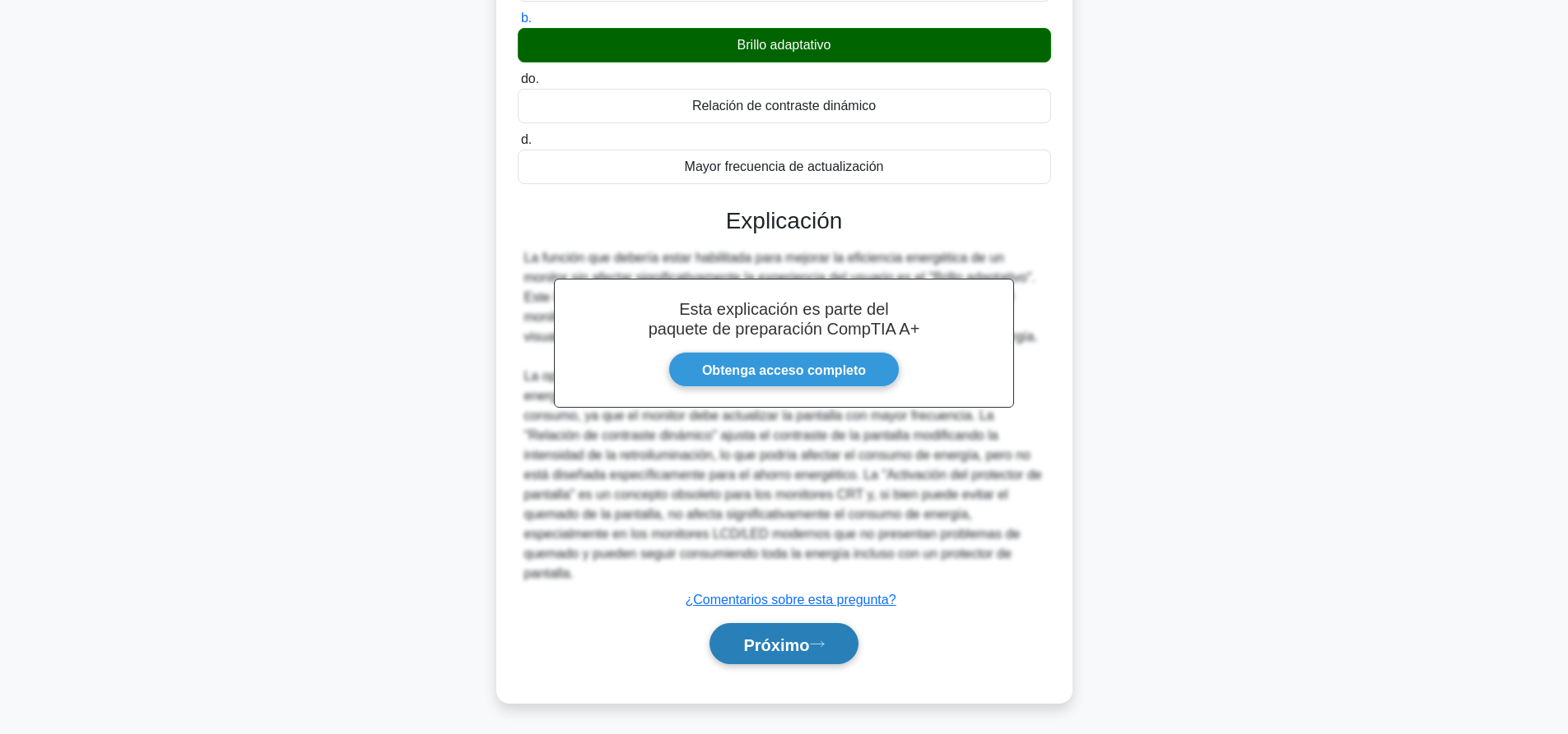
click at [803, 635] on font "Próximo" at bounding box center [776, 644] width 65 height 18
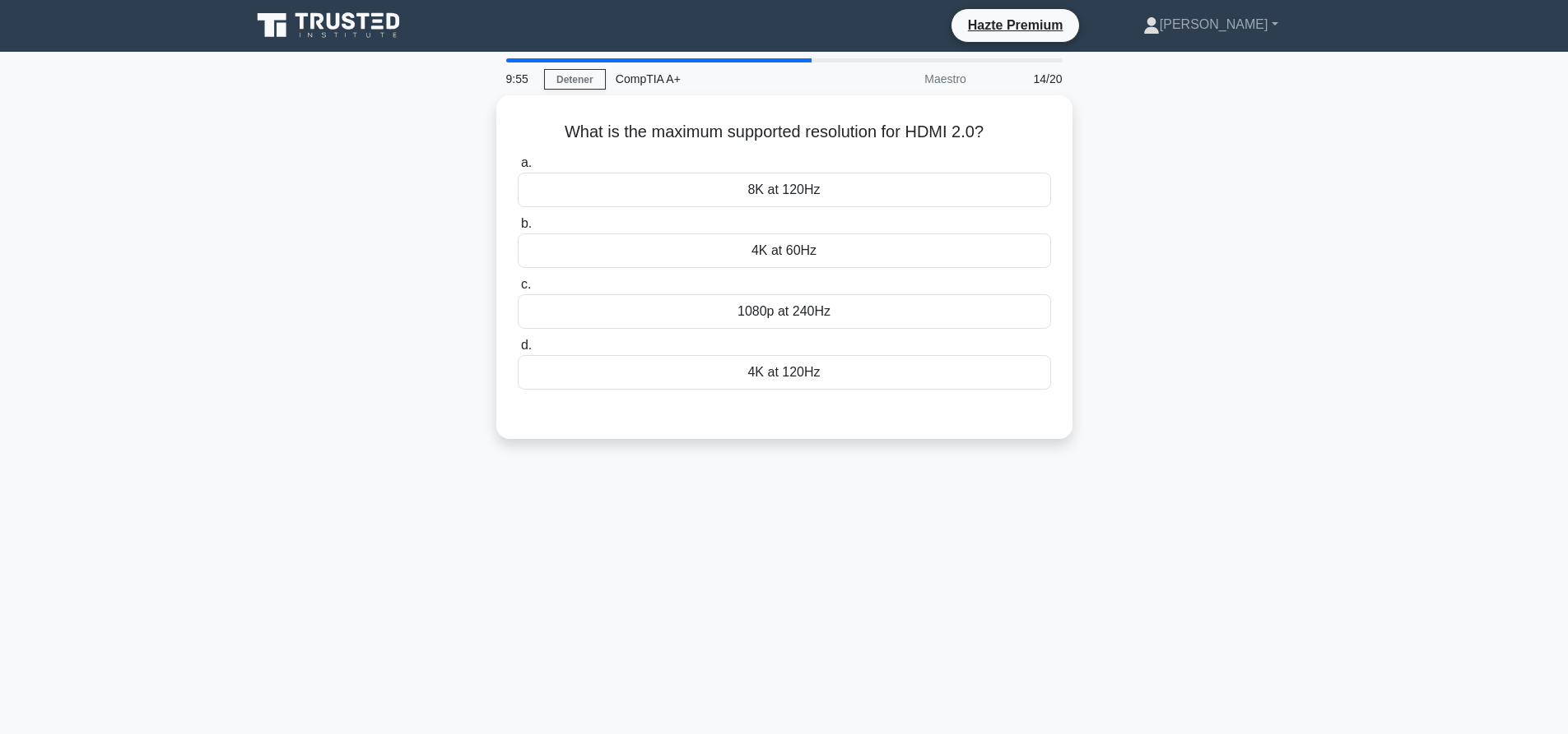
scroll to position [0, 0]
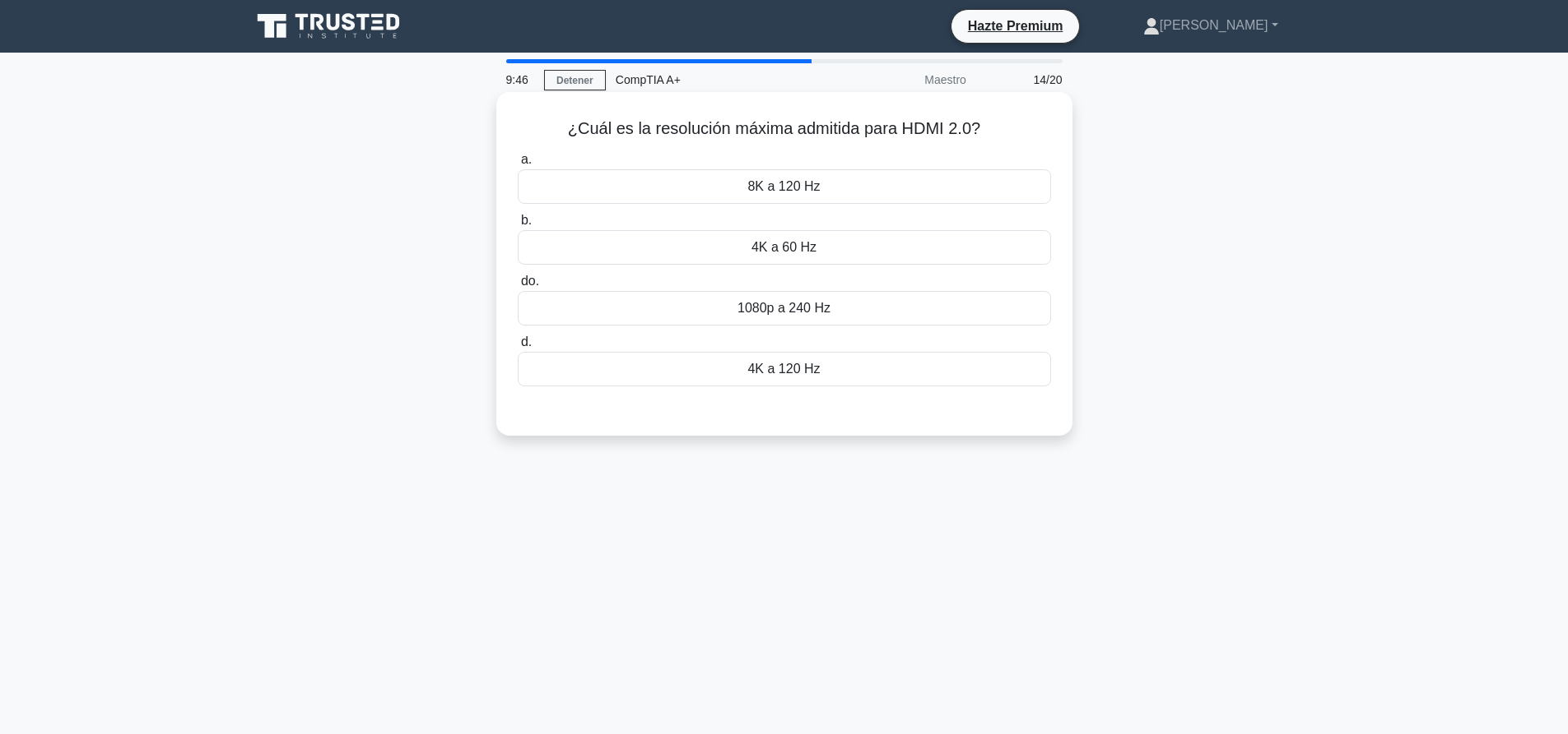
click at [771, 249] on font "4K a 60 Hz" at bounding box center [784, 247] width 65 height 14
click at [518, 226] on input "b. 4K a 60 Hz" at bounding box center [518, 220] width 0 height 10
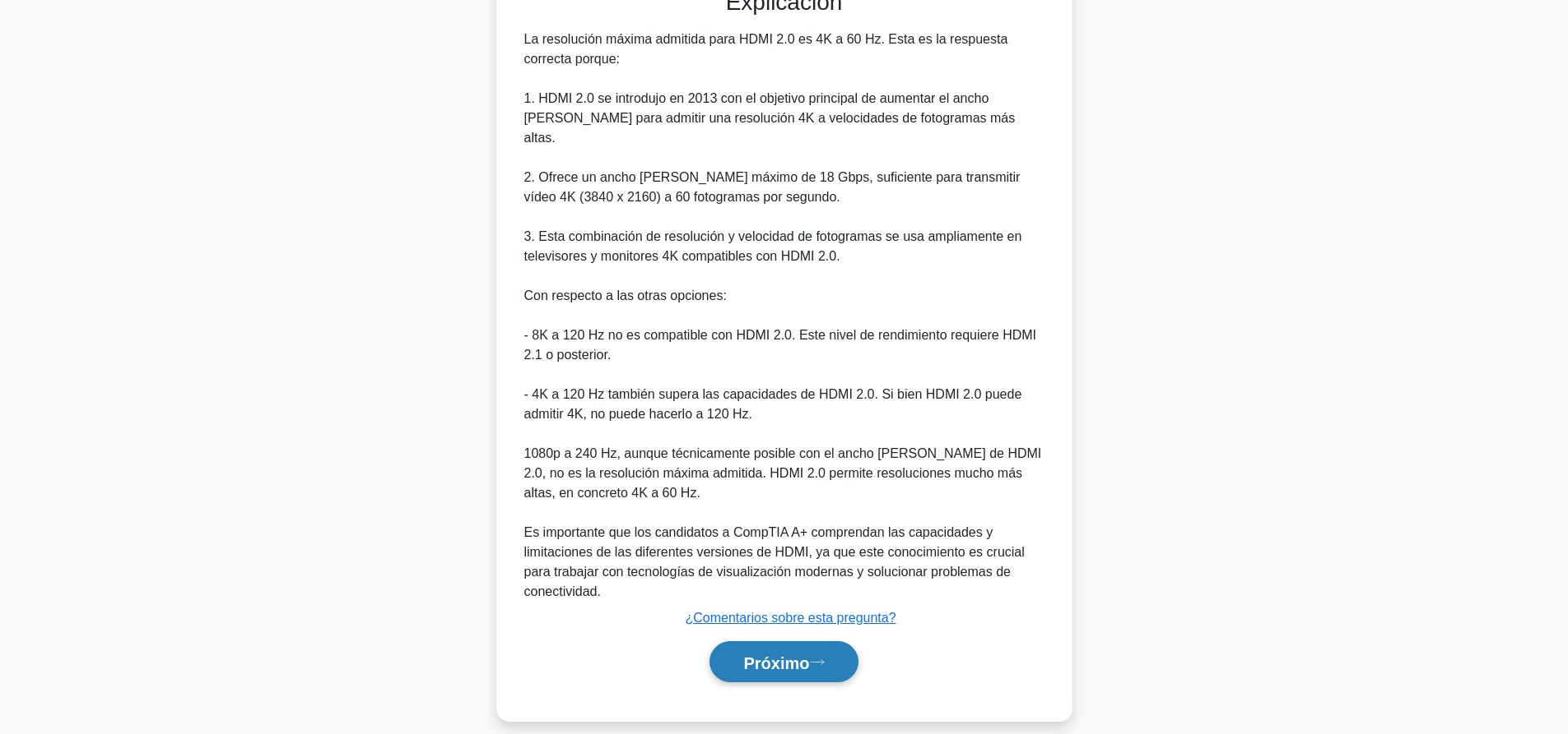
click at [789, 641] on button "Próximo" at bounding box center [784, 662] width 148 height 42
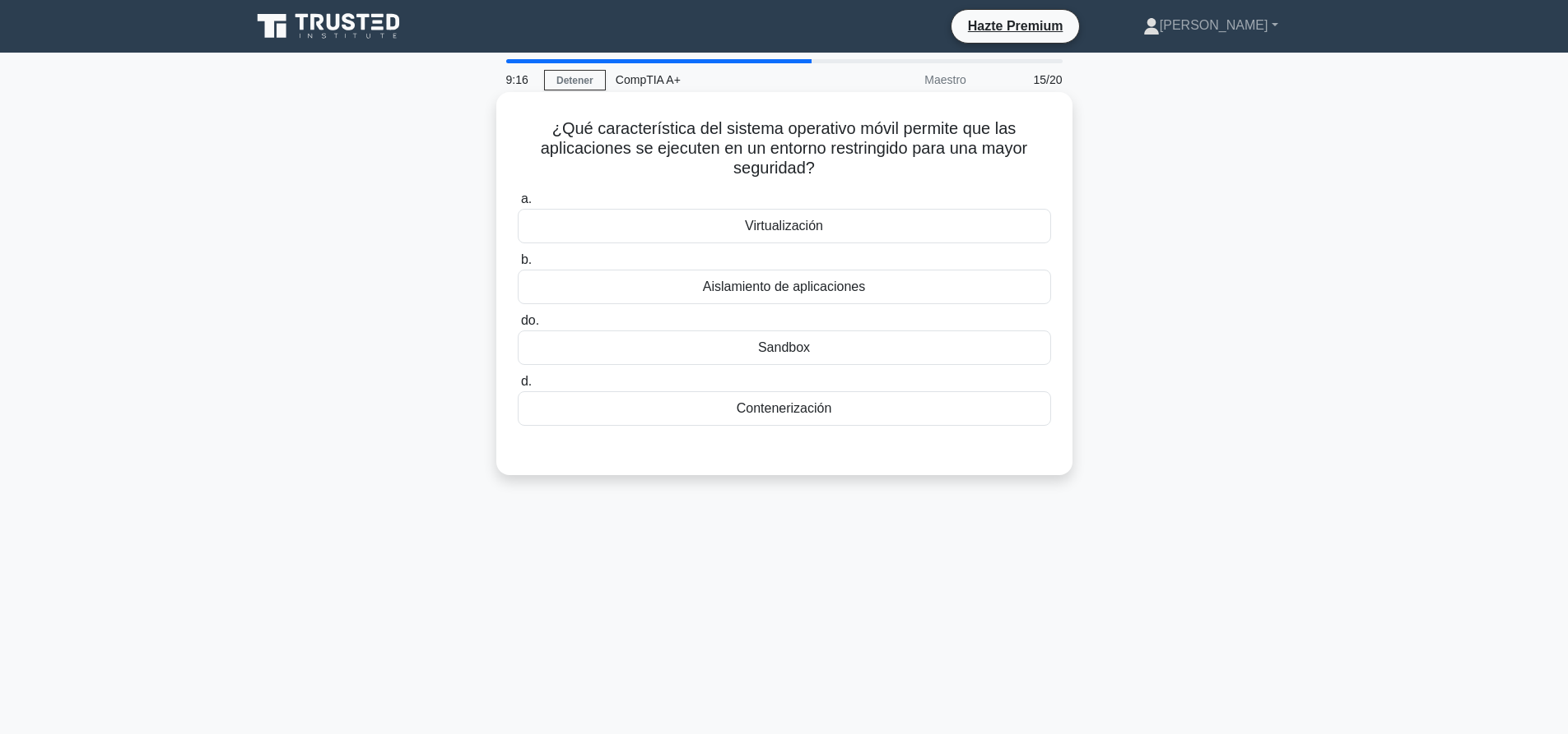
drag, startPoint x: 841, startPoint y: 165, endPoint x: 539, endPoint y: 132, distance: 303.8
click at [539, 132] on h5 "¿Qué característica del sistema operativo móvil permite que las aplicaciones se…" at bounding box center [784, 149] width 536 height 61
copy font "¿Qué característica del sistema operativo móvil permite que las aplicaciones se…"
click at [720, 351] on div "Sandbox" at bounding box center [784, 348] width 533 height 34
click at [518, 326] on input "do. Sandbox" at bounding box center [518, 321] width 0 height 10
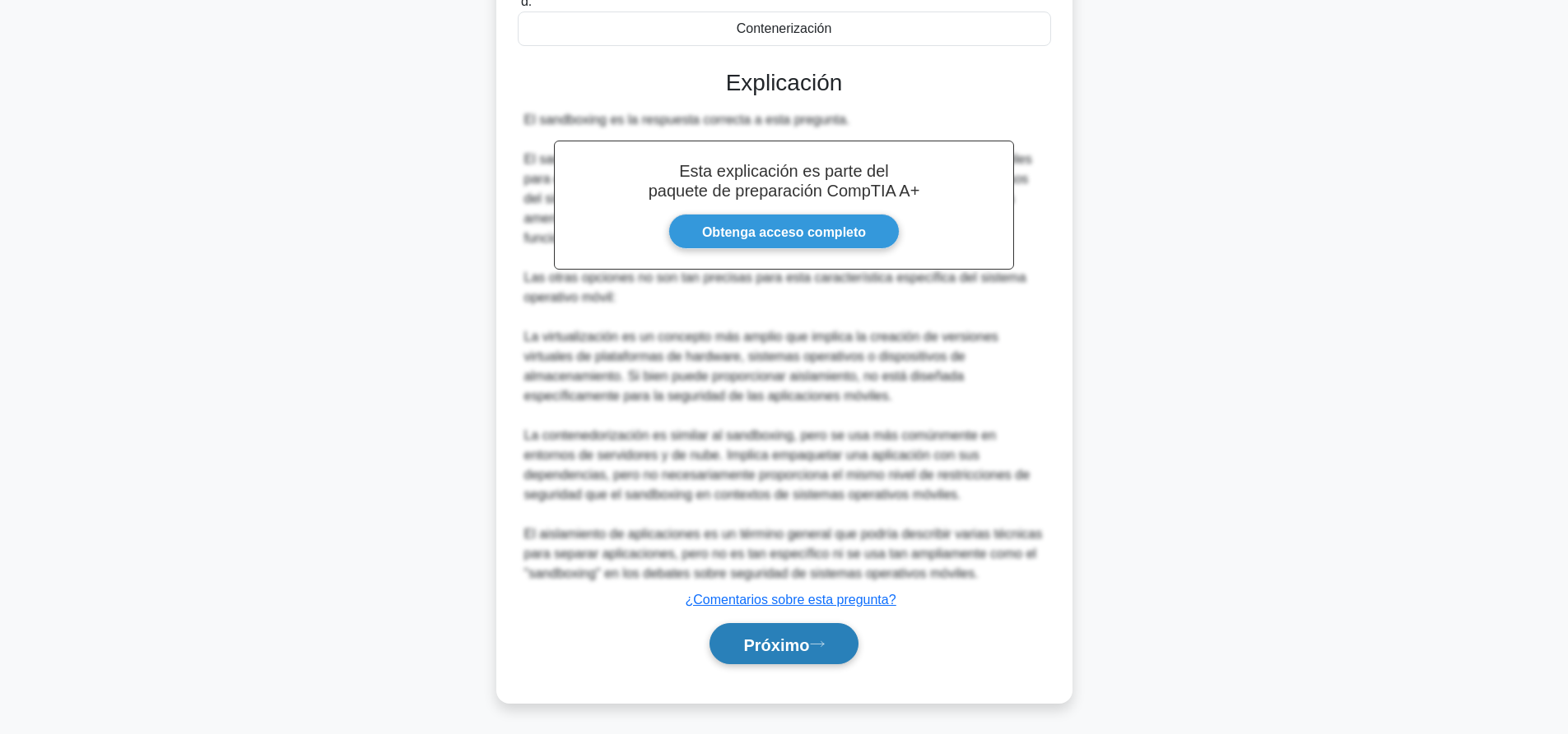
click at [821, 640] on icon at bounding box center [816, 645] width 15 height 9
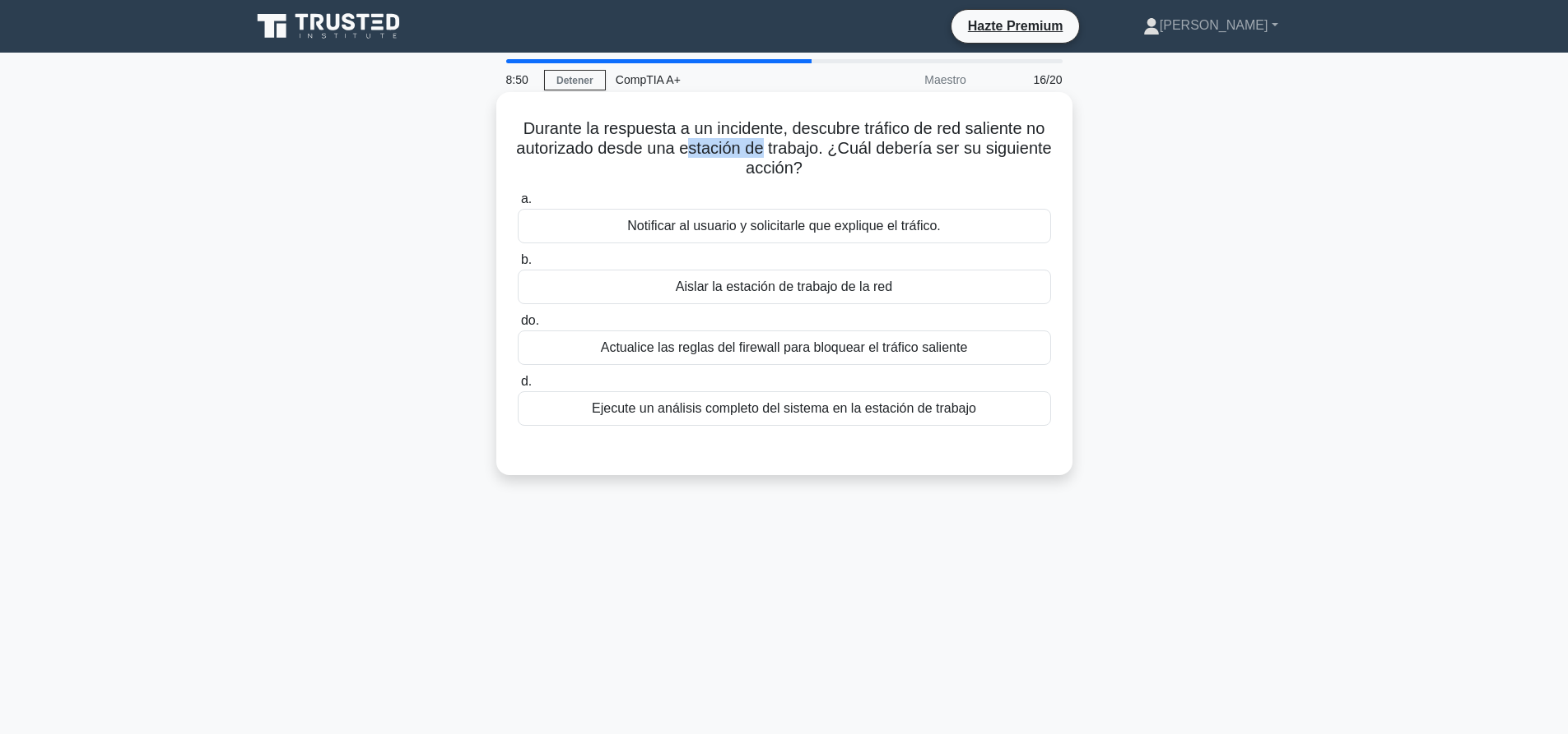
drag, startPoint x: 727, startPoint y: 145, endPoint x: 903, endPoint y: 151, distance: 176.1
click at [809, 146] on font "Durante la respuesta a un incidente, descubre tráfico de red saliente no autori…" at bounding box center [783, 148] width 535 height 58
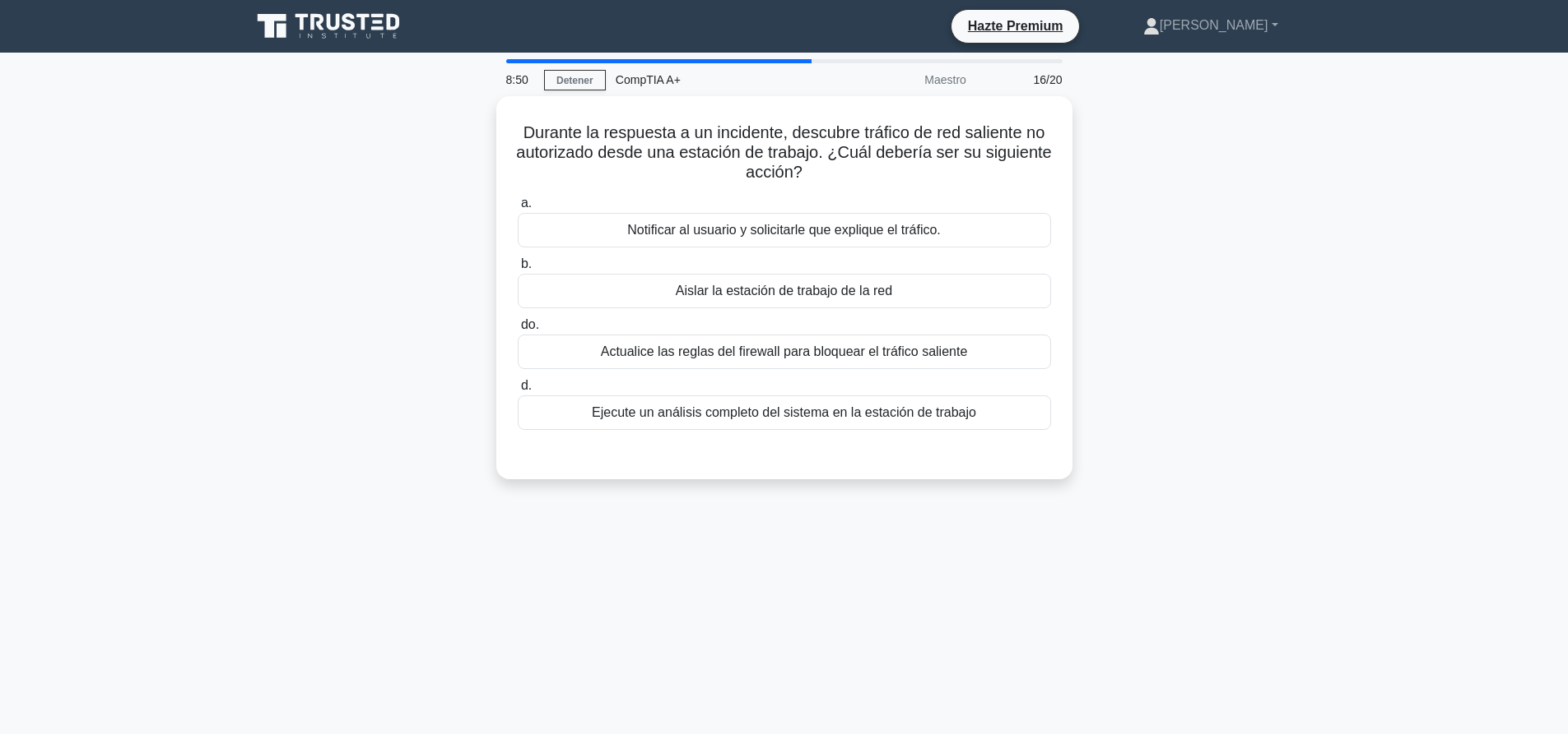
click at [1298, 161] on div "Durante la respuesta a un incidente, descubre tráfico de red saliente no autori…" at bounding box center [784, 298] width 1086 height 403
drag, startPoint x: 522, startPoint y: 122, endPoint x: 971, endPoint y: 417, distance: 537.2
click at [971, 417] on div "Durante la respuesta a un incidente, descubre tráfico de red saliente no autori…" at bounding box center [784, 284] width 563 height 370
copy div "Durante la respuesta a un incidente, descubre tráfico de red saliente no autori…"
click at [816, 302] on div "Aislar la estación de trabajo de la red" at bounding box center [784, 287] width 533 height 34
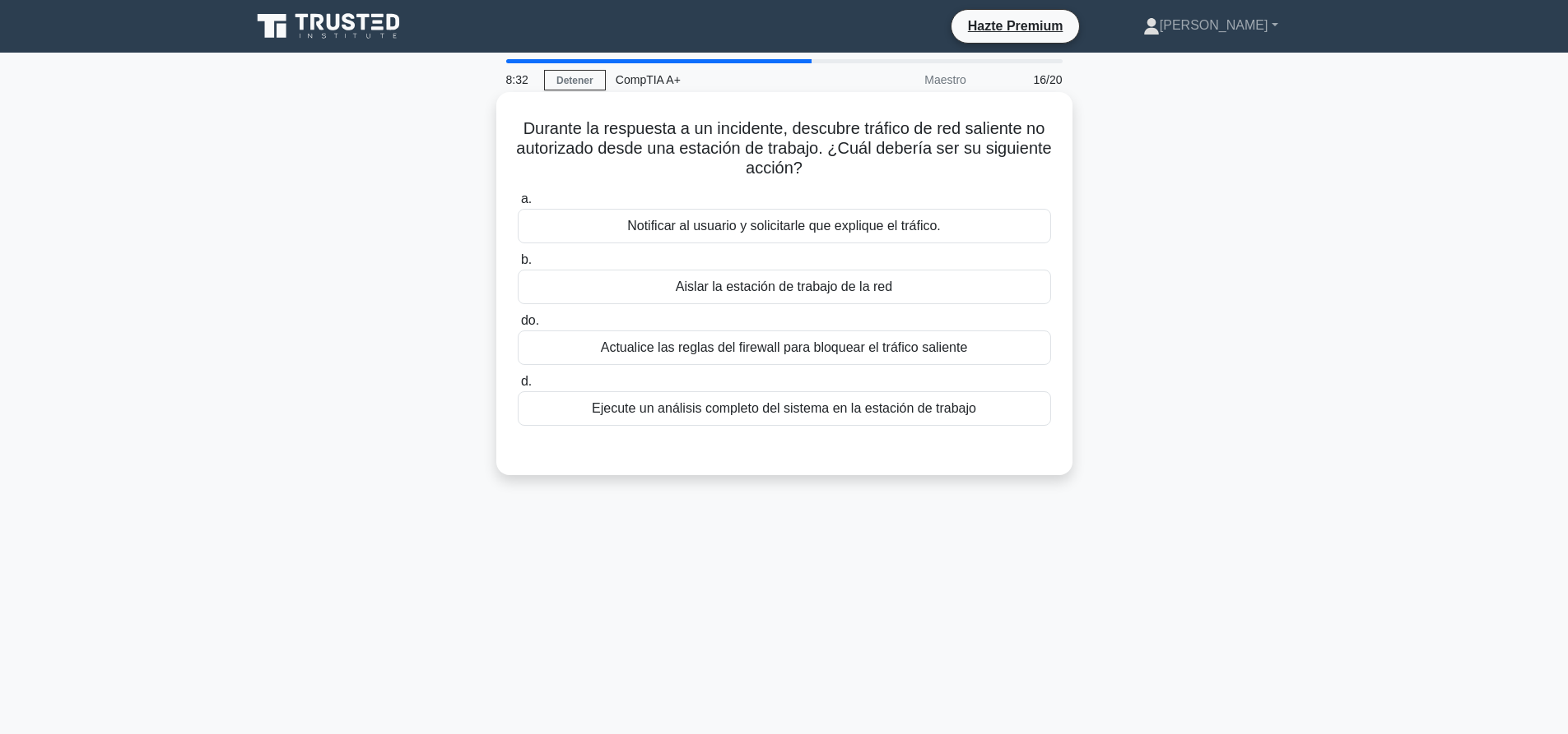
click at [518, 266] on input "b. Aislar la estación de trabajo de la red" at bounding box center [518, 260] width 0 height 10
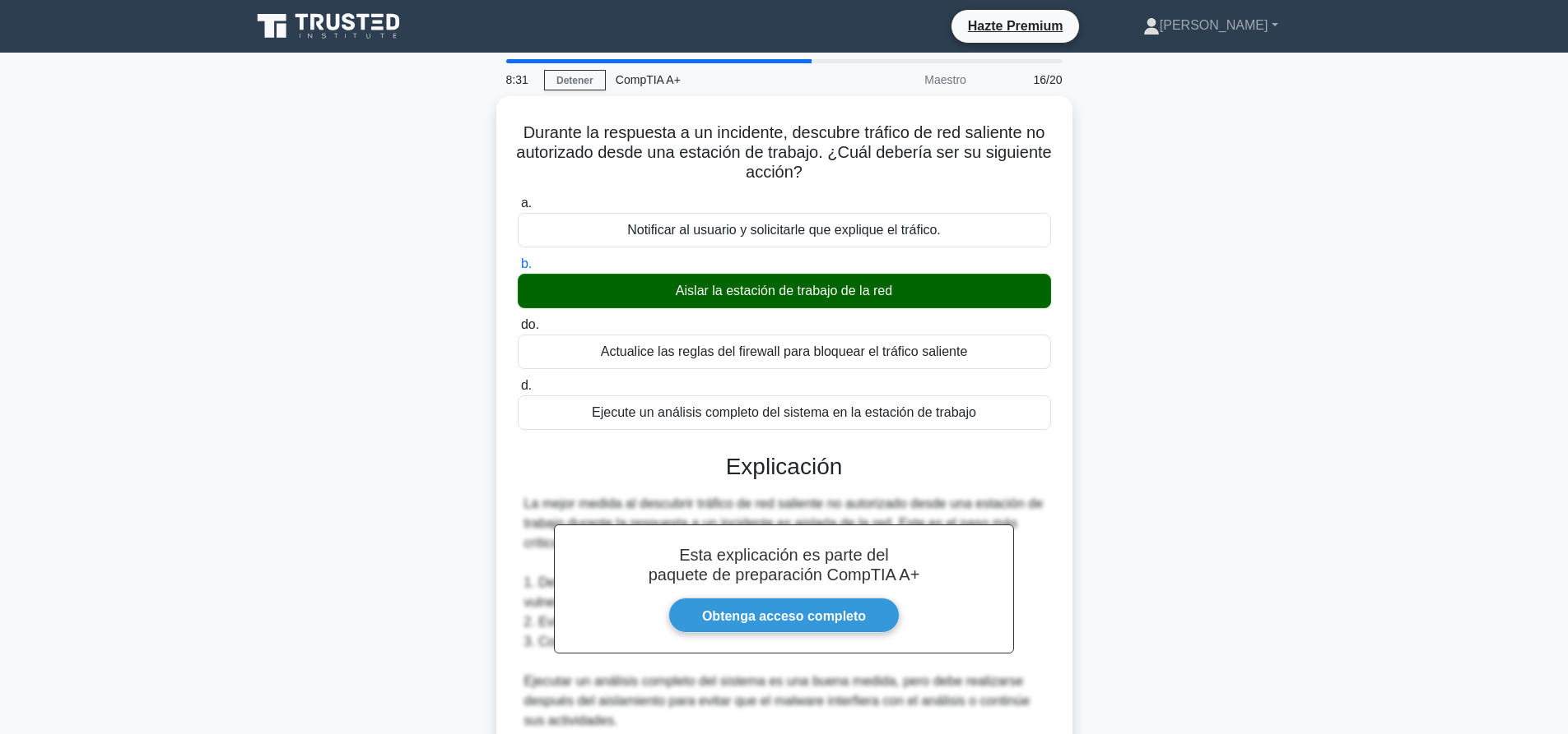
click at [1272, 367] on div "Durante la respuesta a un incidente, descubre tráfico de red saliente no autori…" at bounding box center [784, 601] width 1086 height 1011
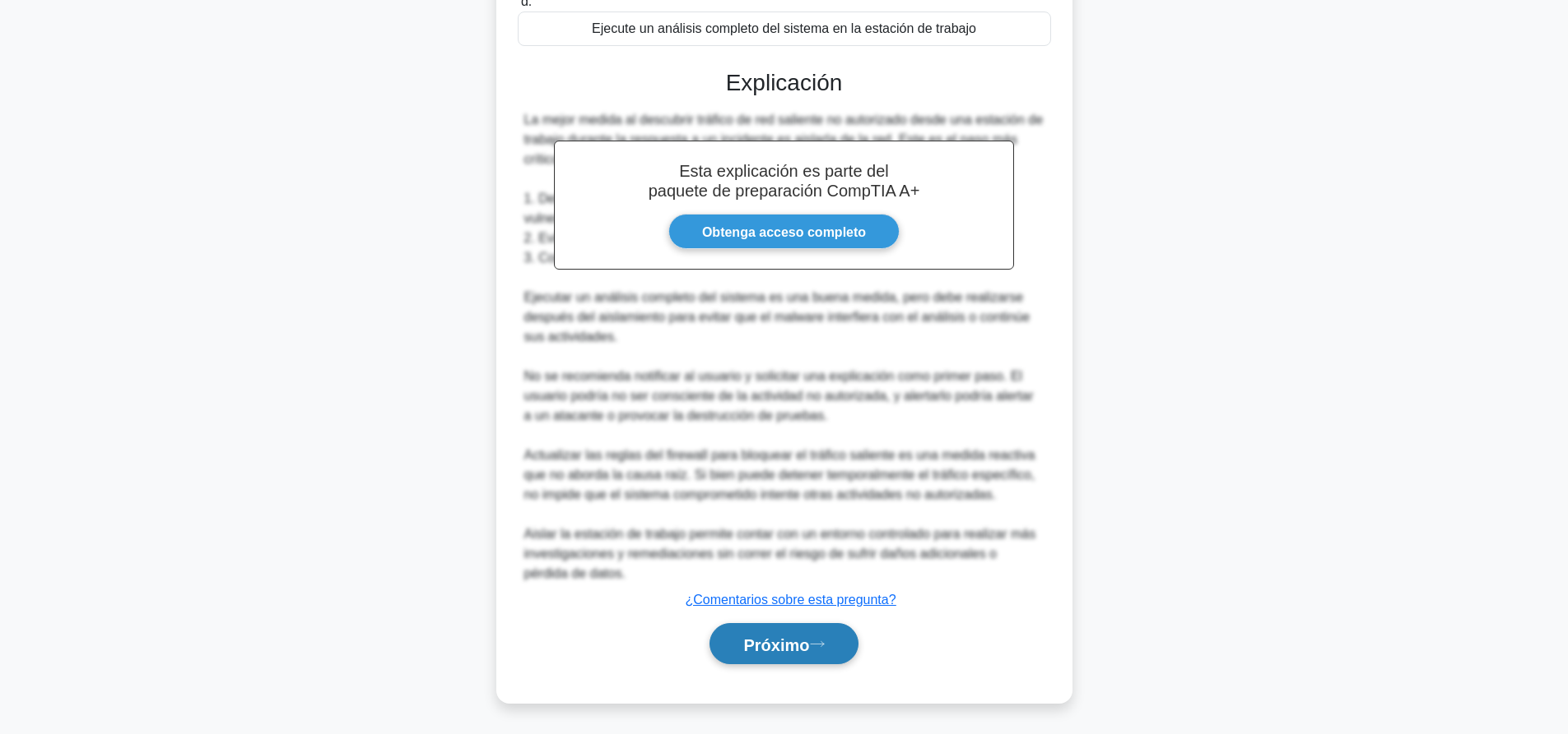
click at [809, 653] on font "Próximo" at bounding box center [776, 645] width 65 height 18
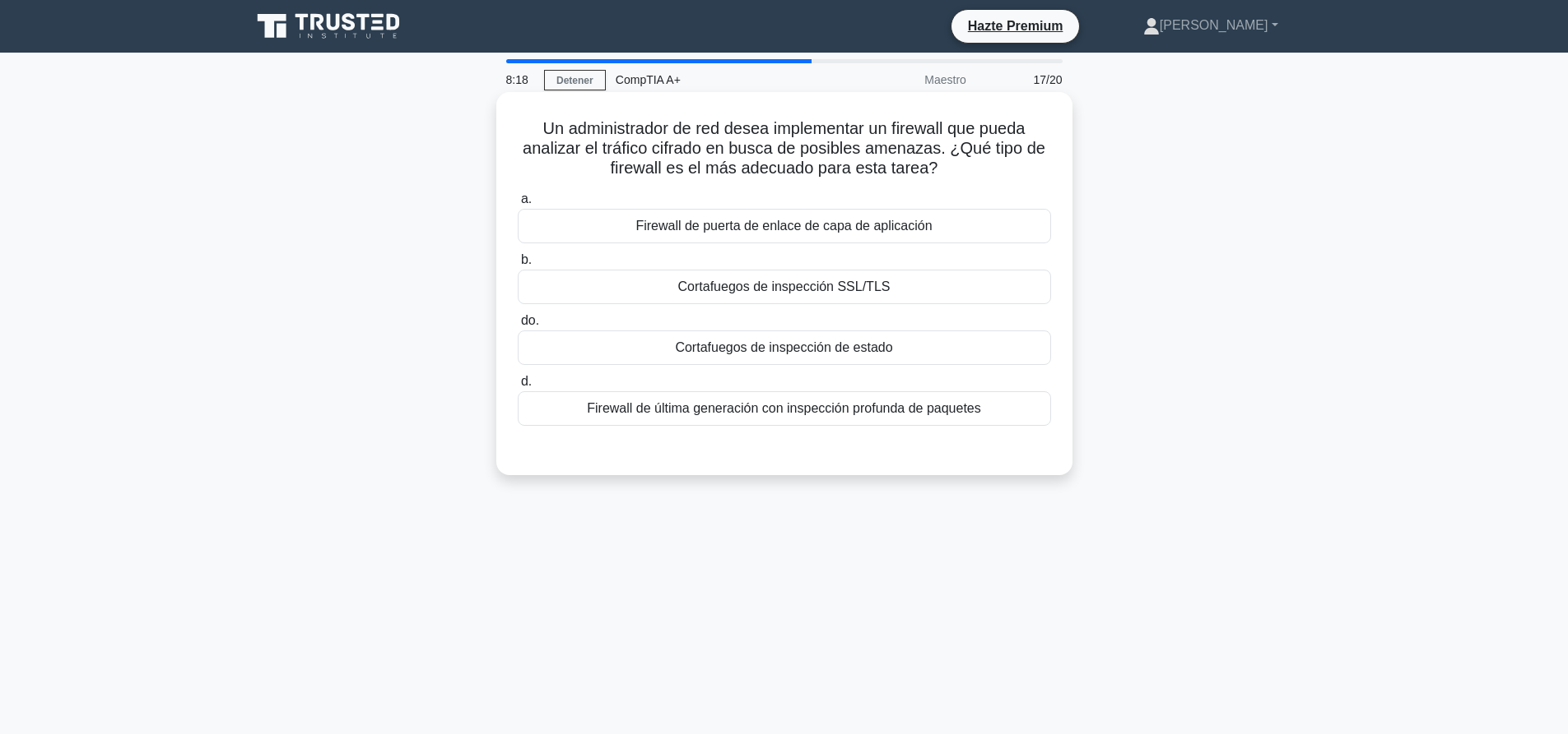
click at [898, 295] on div "Cortafuegos de inspección SSL/TLS" at bounding box center [784, 287] width 533 height 34
click at [518, 266] on input "b. Cortafuegos de inspección SSL/TLS" at bounding box center [518, 260] width 0 height 10
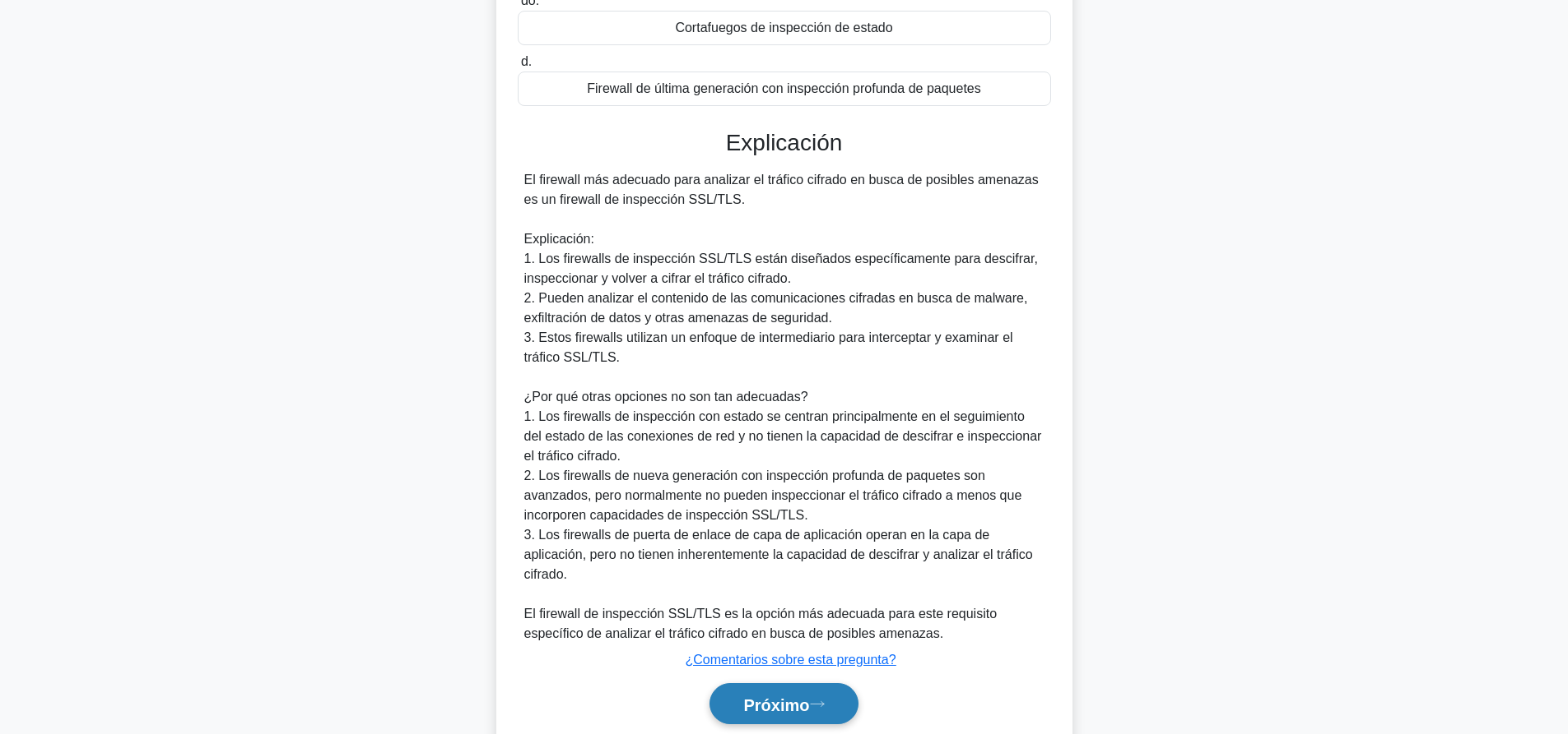
click at [809, 711] on font "Próximo" at bounding box center [776, 704] width 65 height 18
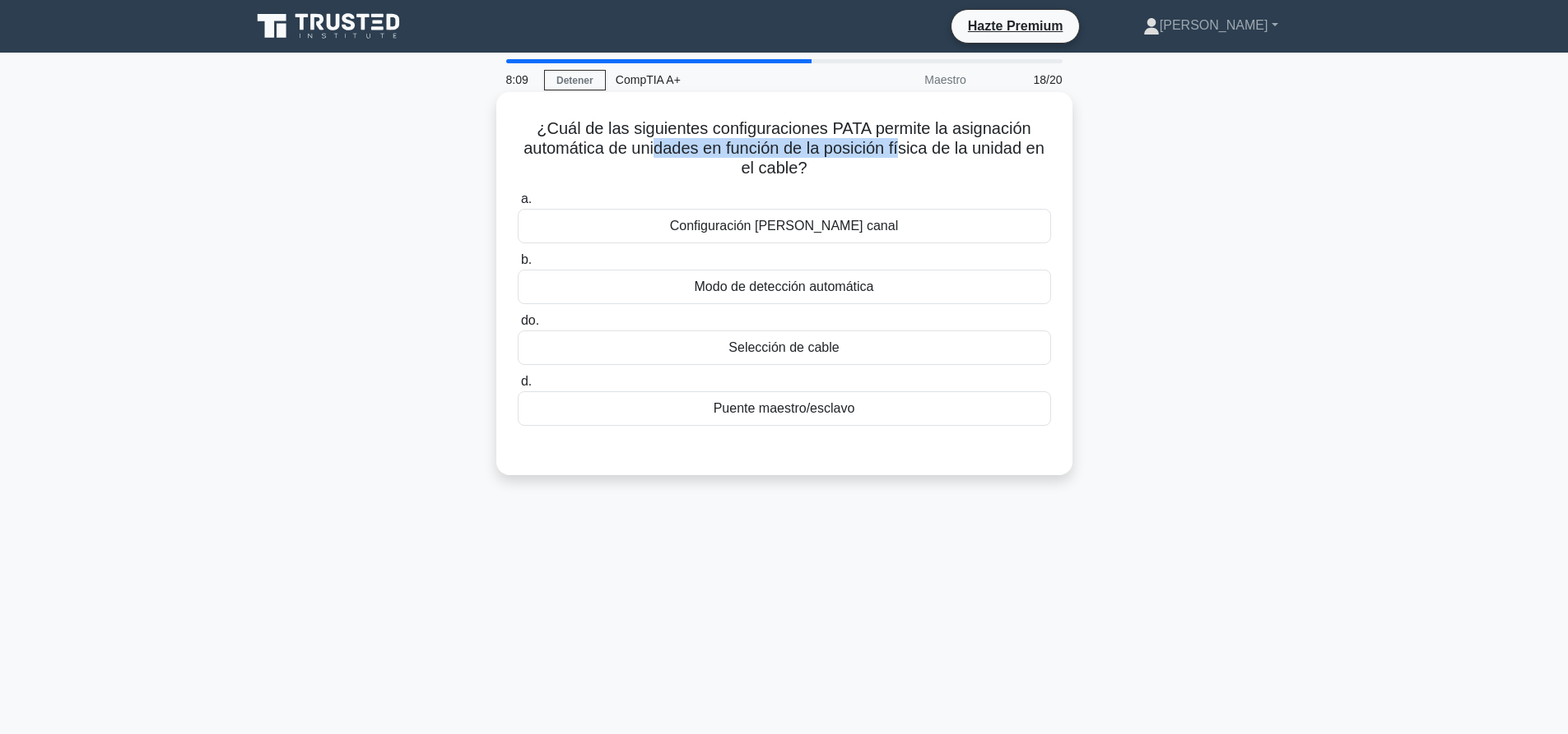
drag, startPoint x: 654, startPoint y: 151, endPoint x: 942, endPoint y: 158, distance: 288.1
click at [931, 157] on font "¿Cuál de las siguientes configuraciones PATA permite la asignación automática d…" at bounding box center [784, 148] width 521 height 58
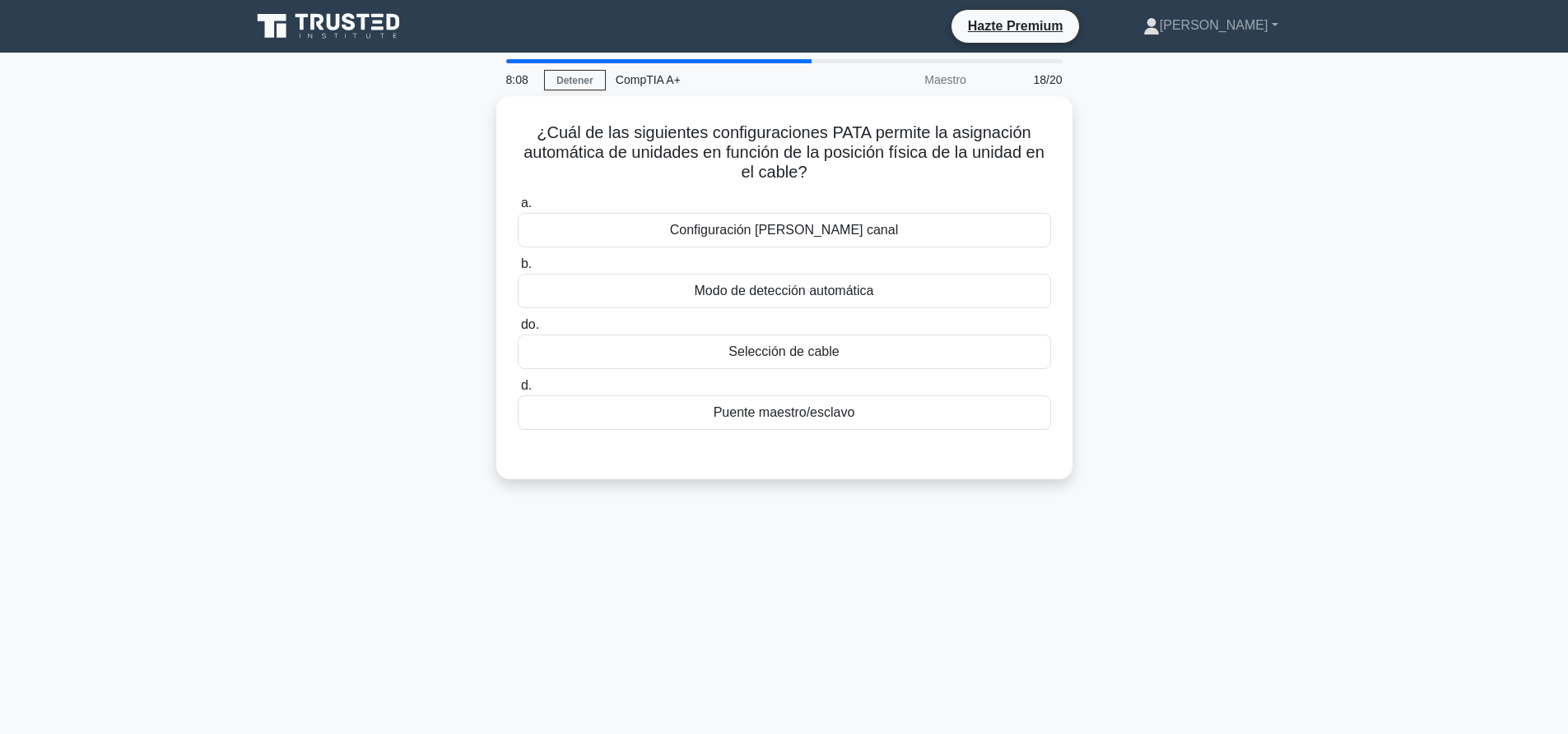
click at [1221, 182] on div "¿Cuál de las siguientes configuraciones PATA permite la asignación automática d…" at bounding box center [784, 298] width 1086 height 403
click at [831, 288] on font "Modo de detección automática" at bounding box center [784, 287] width 179 height 14
click at [518, 266] on input "b. Modo de detección automática" at bounding box center [518, 260] width 0 height 10
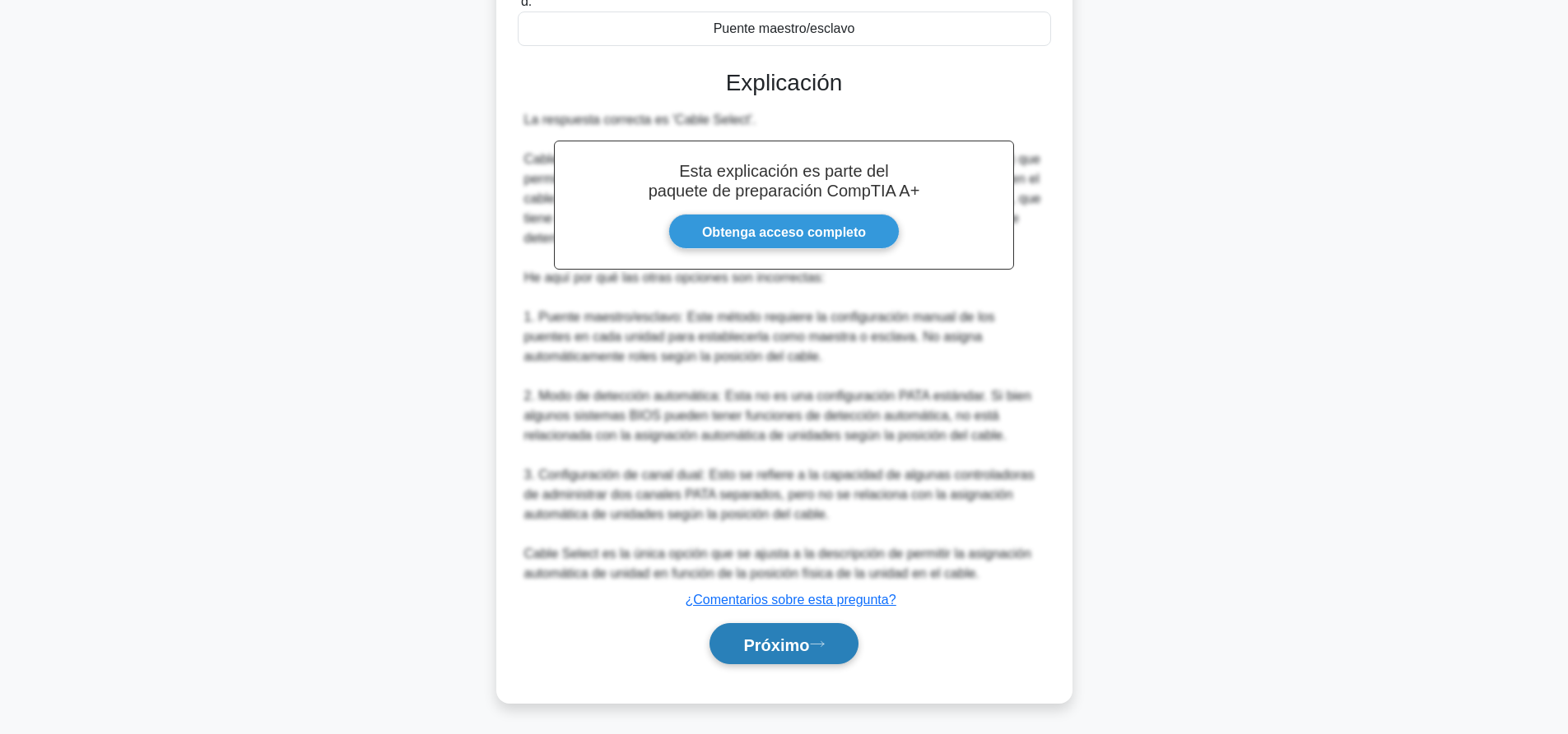
click at [784, 639] on font "Próximo" at bounding box center [776, 645] width 65 height 18
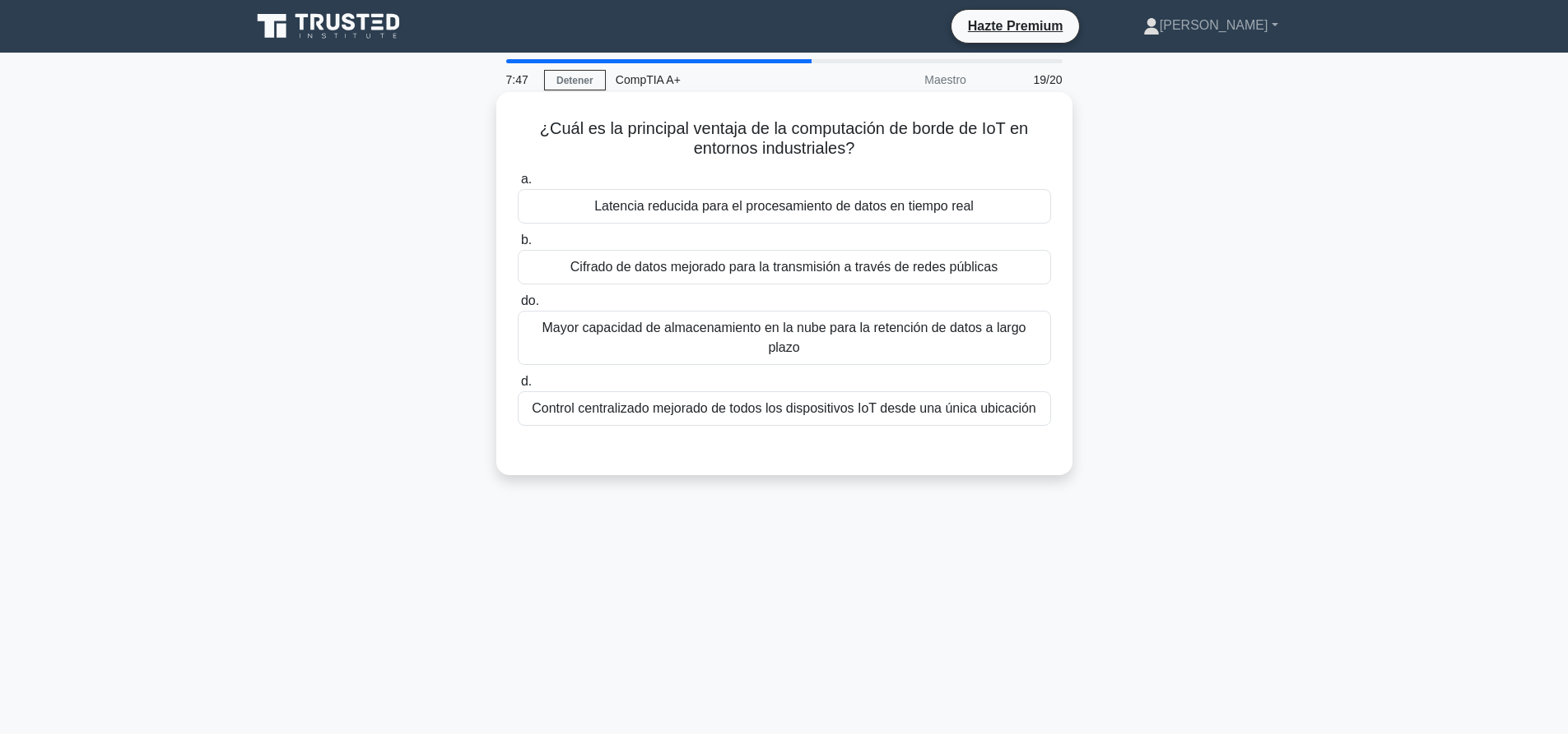
click at [701, 401] on font "Control centralizado mejorado de todos los dispositivos IoT desde una única ubi…" at bounding box center [784, 408] width 505 height 14
click at [518, 387] on input "d. Control centralizado mejorado de todos los dispositivos IoT desde una única …" at bounding box center [518, 382] width 0 height 10
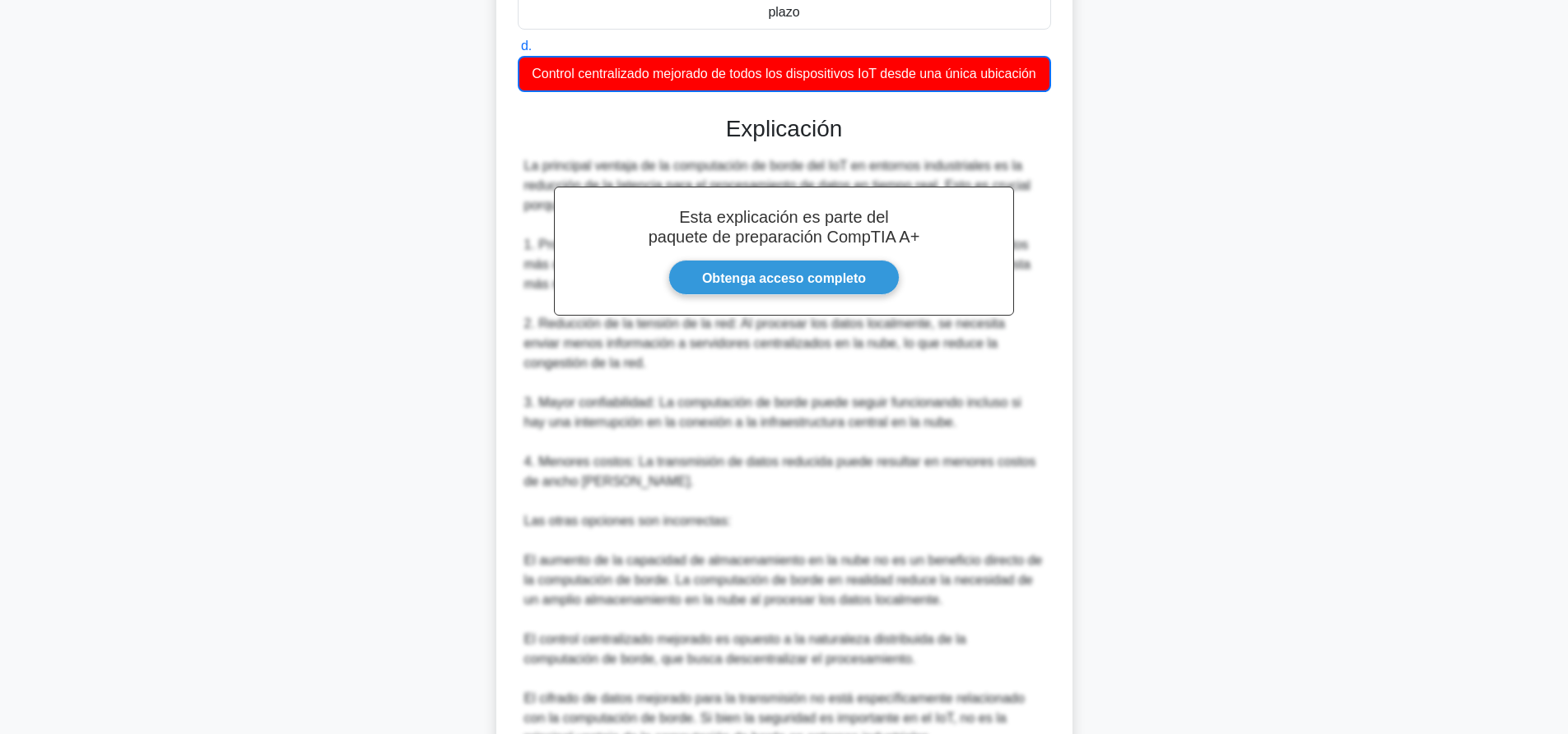
scroll to position [90, 0]
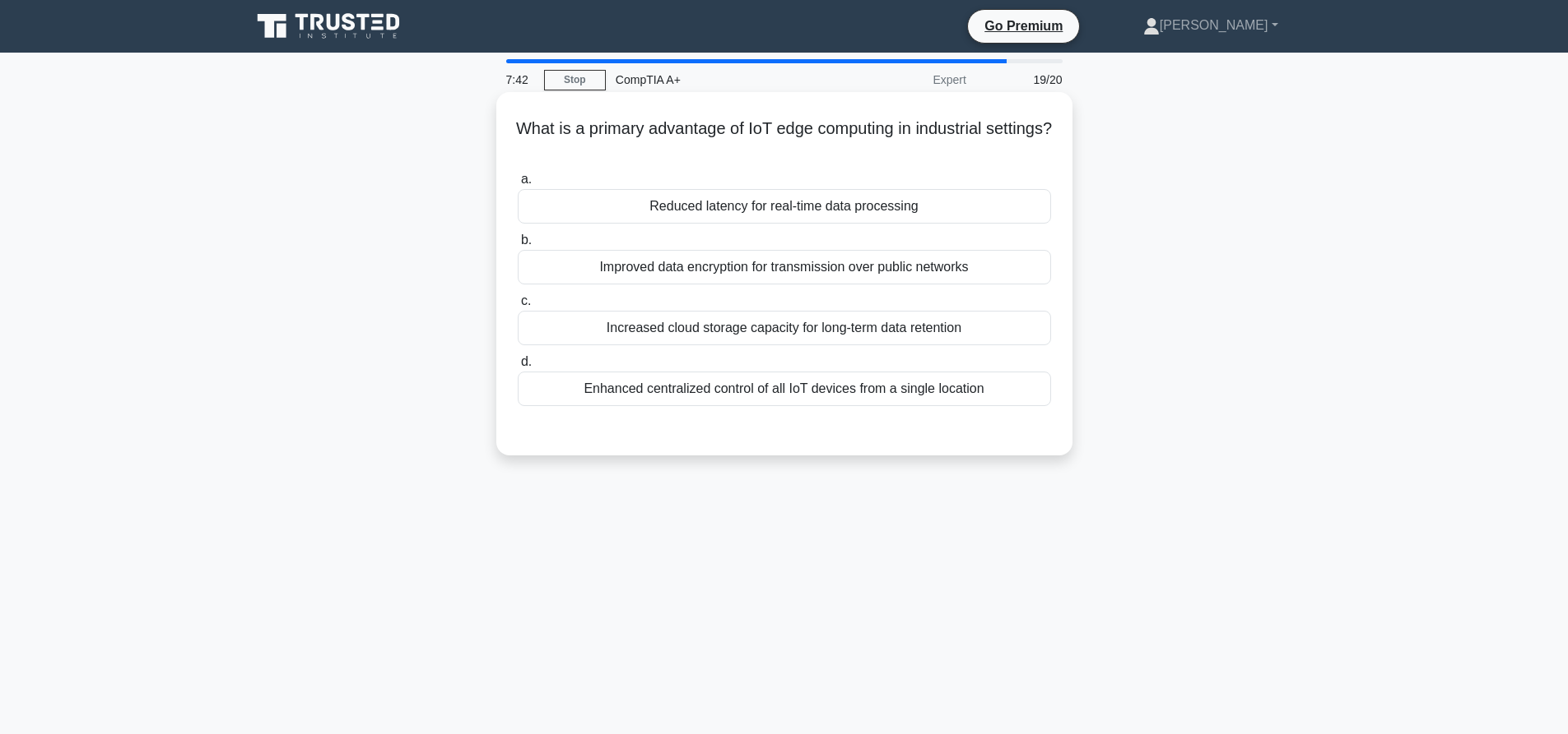
click at [695, 207] on div "Reduced latency for real-time data processing" at bounding box center [784, 207] width 533 height 34
click at [518, 185] on input "a. Reduced latency for real-time data processing" at bounding box center [518, 180] width 0 height 10
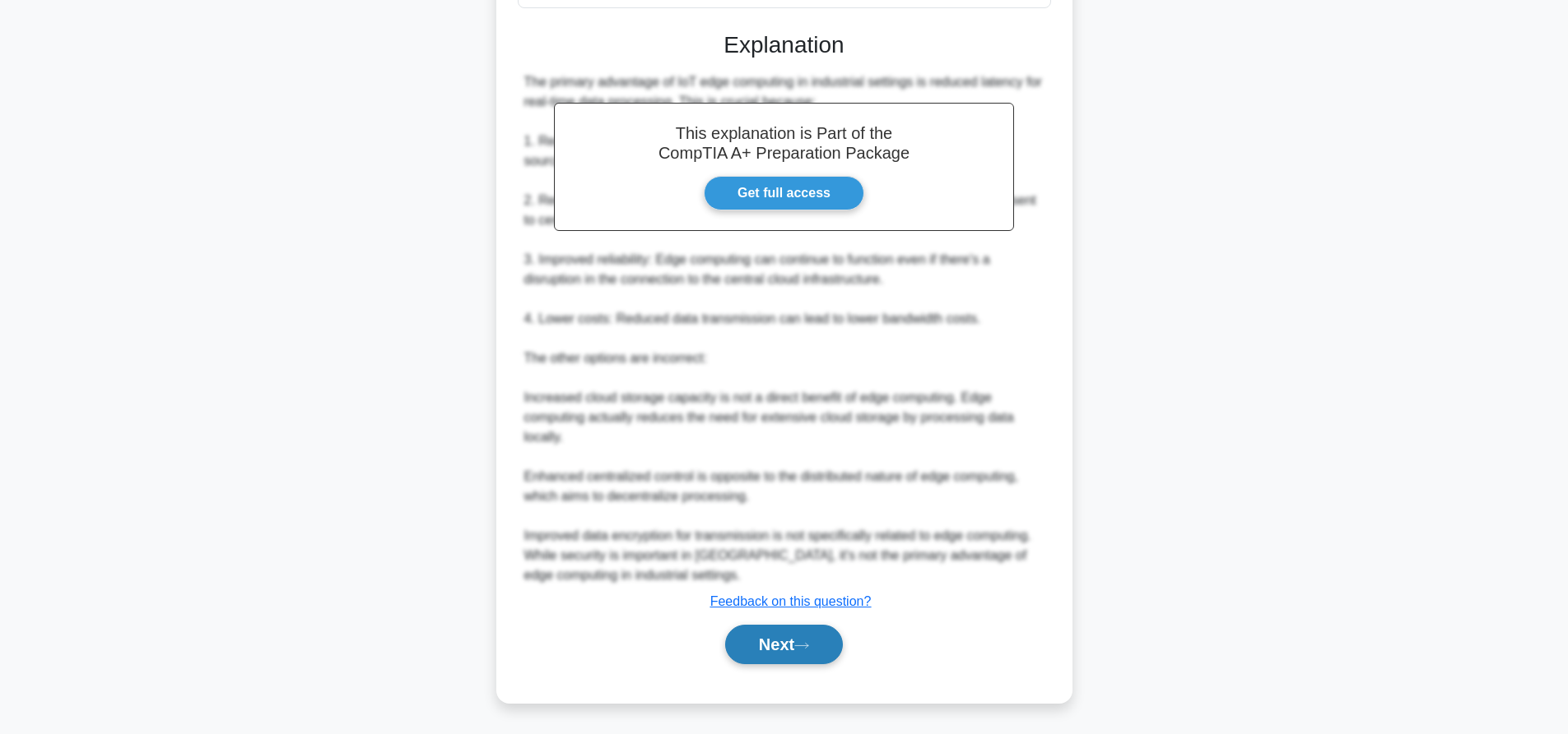
click at [808, 626] on button "Next" at bounding box center [784, 645] width 118 height 40
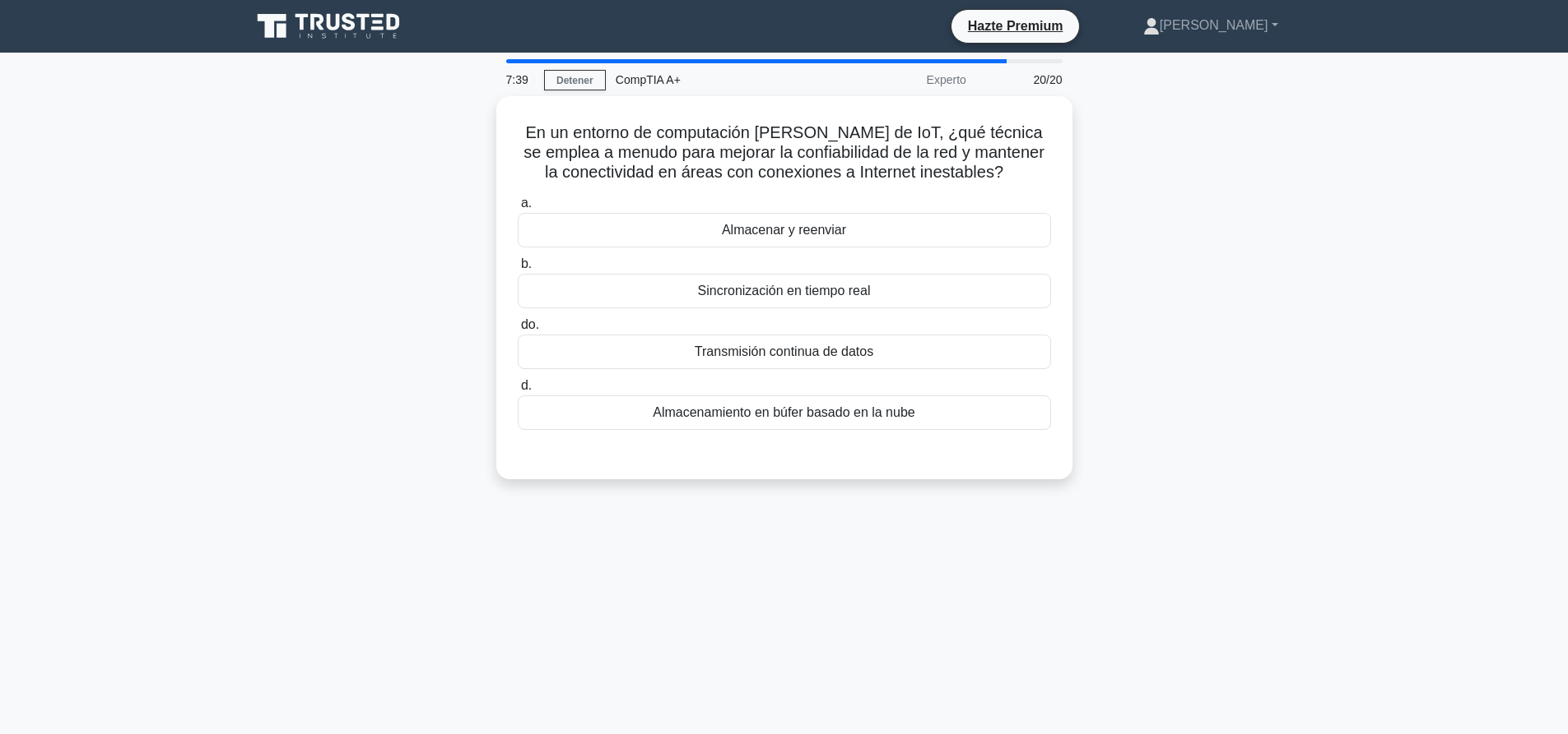
drag, startPoint x: 1302, startPoint y: 235, endPoint x: 1286, endPoint y: 202, distance: 36.7
click at [1302, 235] on div "En un entorno de computación [PERSON_NAME] de IoT, ¿qué técnica se emplea a men…" at bounding box center [784, 298] width 1086 height 403
click at [816, 355] on font "Transmisión continua de datos" at bounding box center [784, 348] width 178 height 14
click at [518, 326] on input "do. Transmisión continua de datos" at bounding box center [518, 321] width 0 height 10
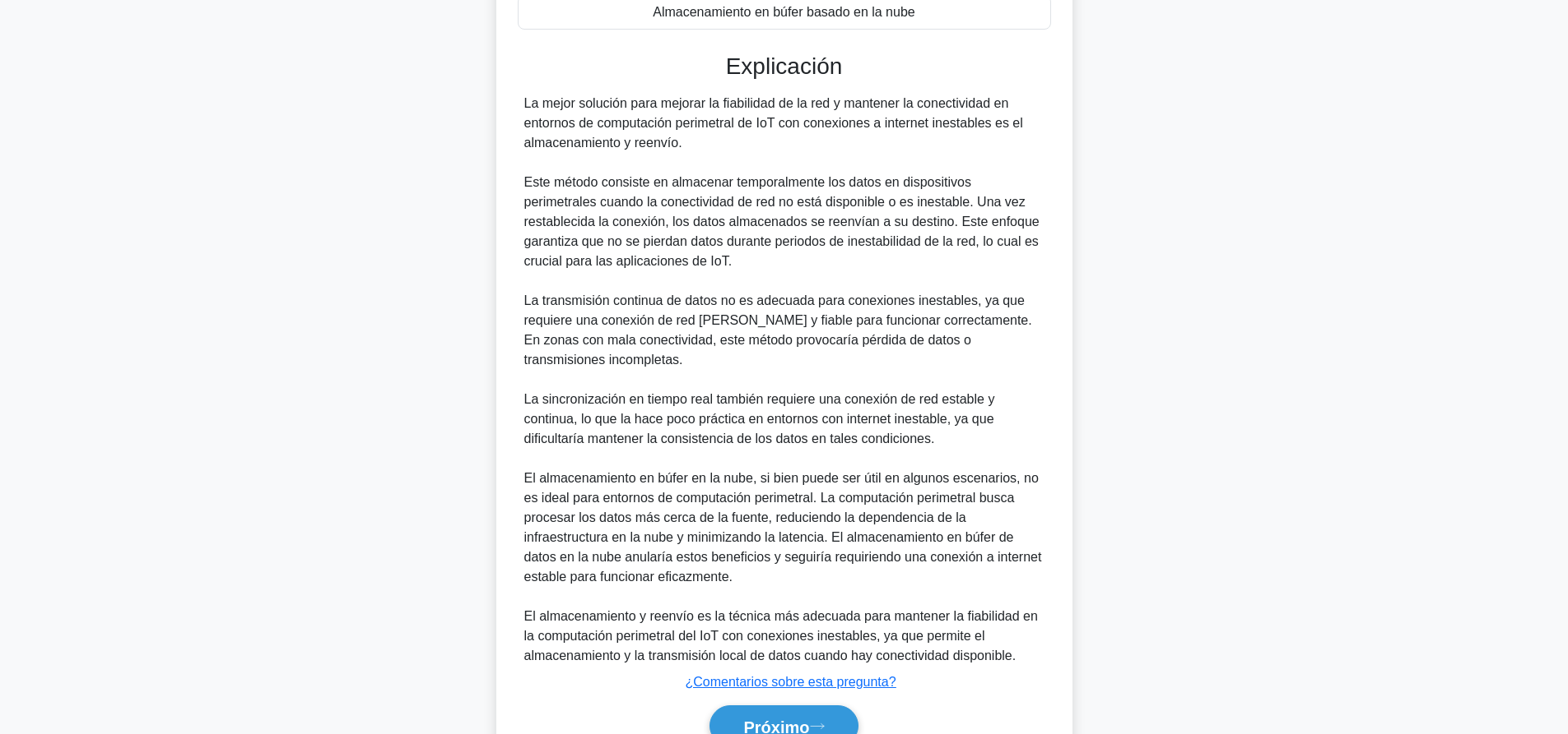
scroll to position [482, 0]
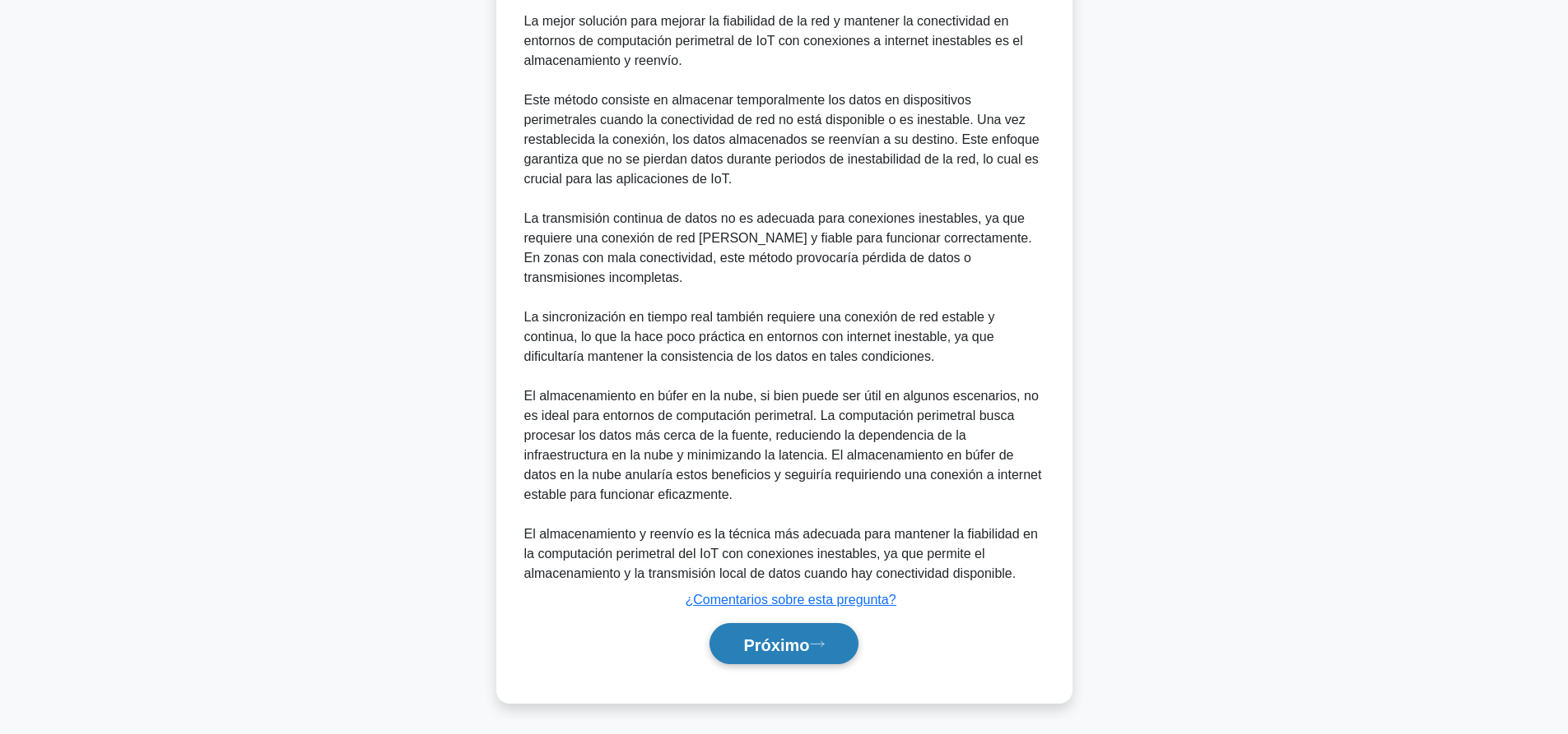
click at [816, 640] on icon at bounding box center [816, 645] width 15 height 9
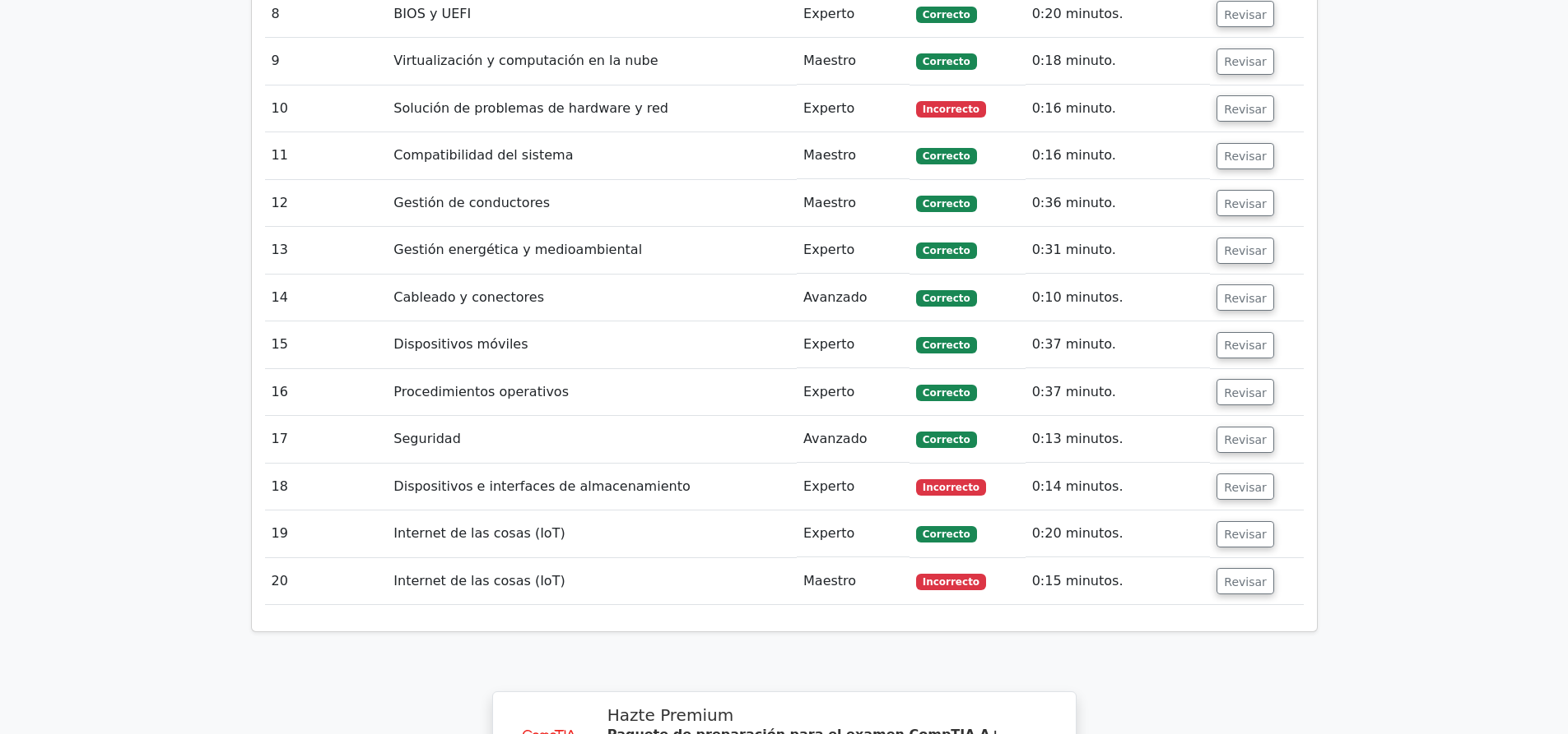
scroll to position [2960, 0]
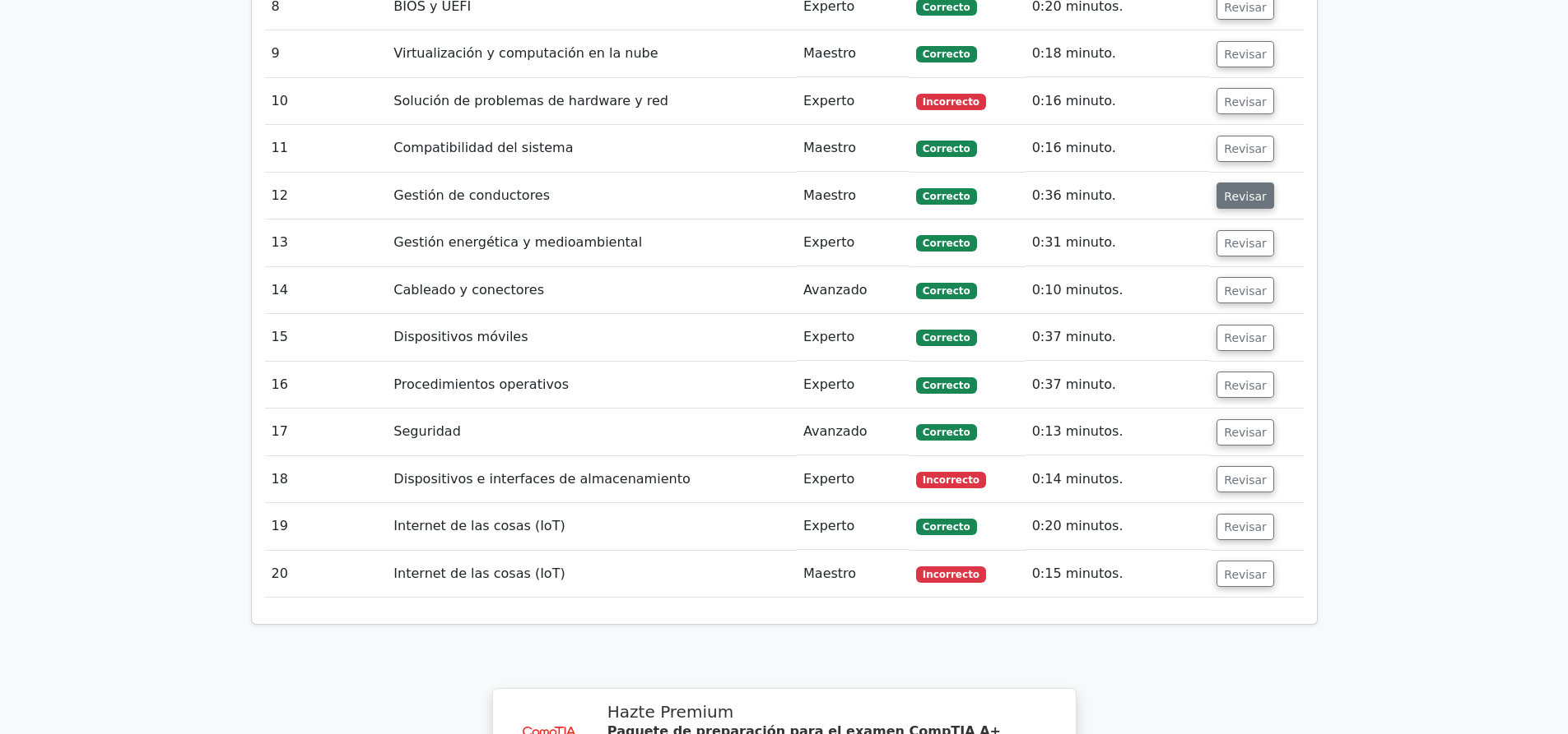
click at [1251, 182] on button "Revisar" at bounding box center [1244, 195] width 58 height 27
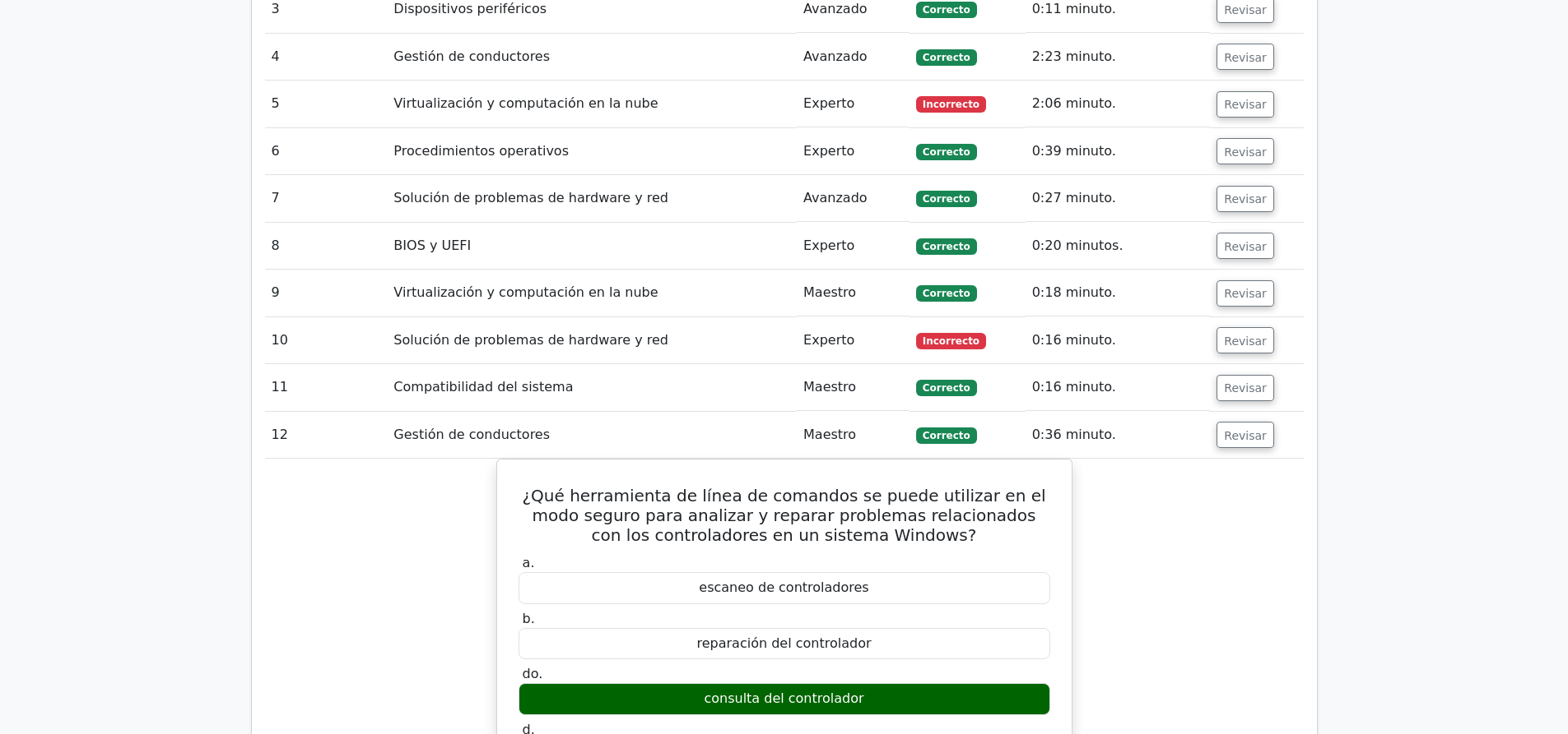
scroll to position [2550, 0]
